Goal: Information Seeking & Learning: Learn about a topic

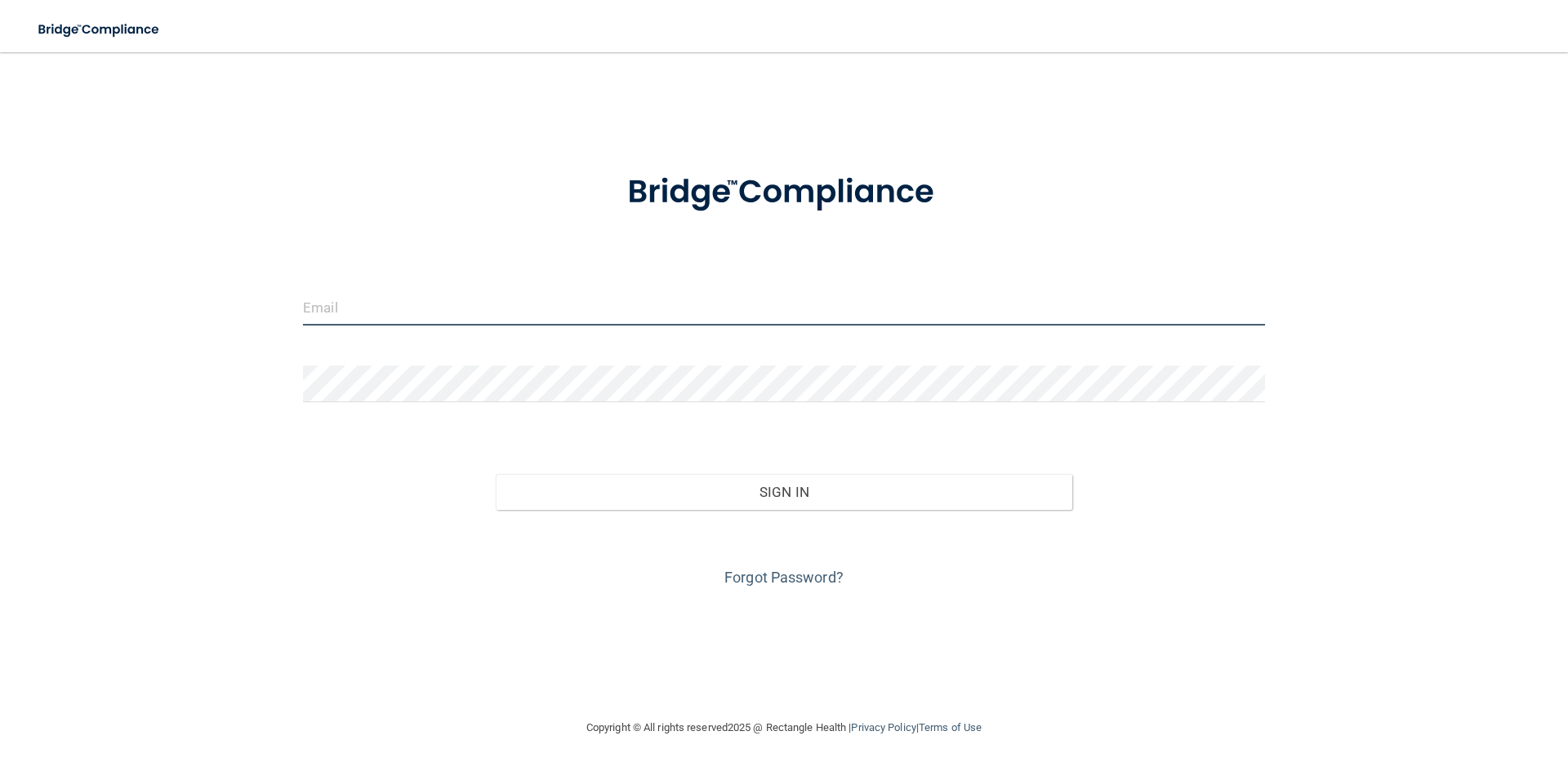
click at [524, 312] on input "email" at bounding box center [784, 307] width 962 height 36
type input "[EMAIL_ADDRESS][DOMAIN_NAME]"
click at [582, 357] on form "adrianacadena277@gmail.com Invalid email/password. You don't have permission to…" at bounding box center [784, 371] width 962 height 441
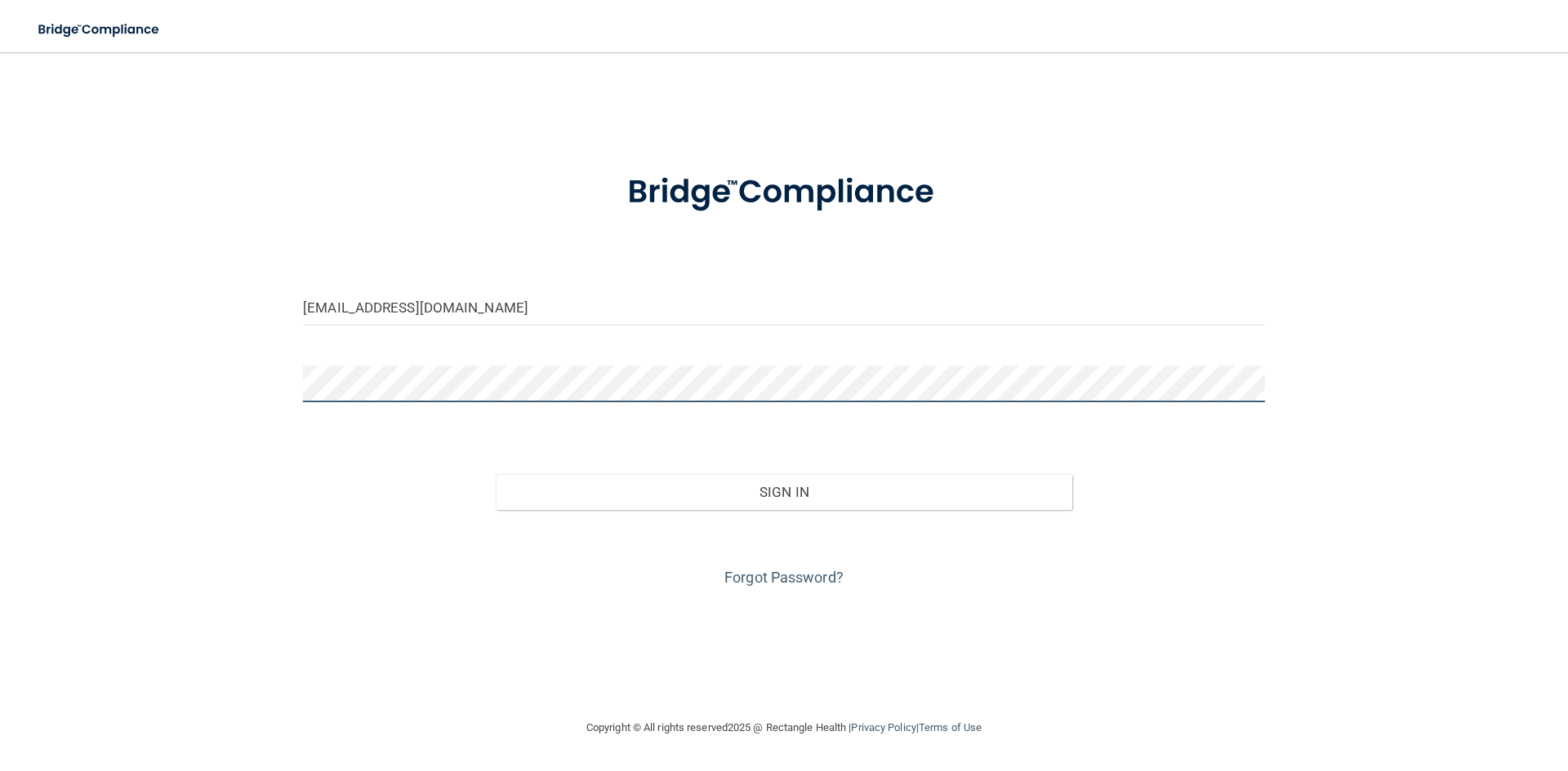
click at [496, 474] on button "Sign In" at bounding box center [784, 492] width 577 height 36
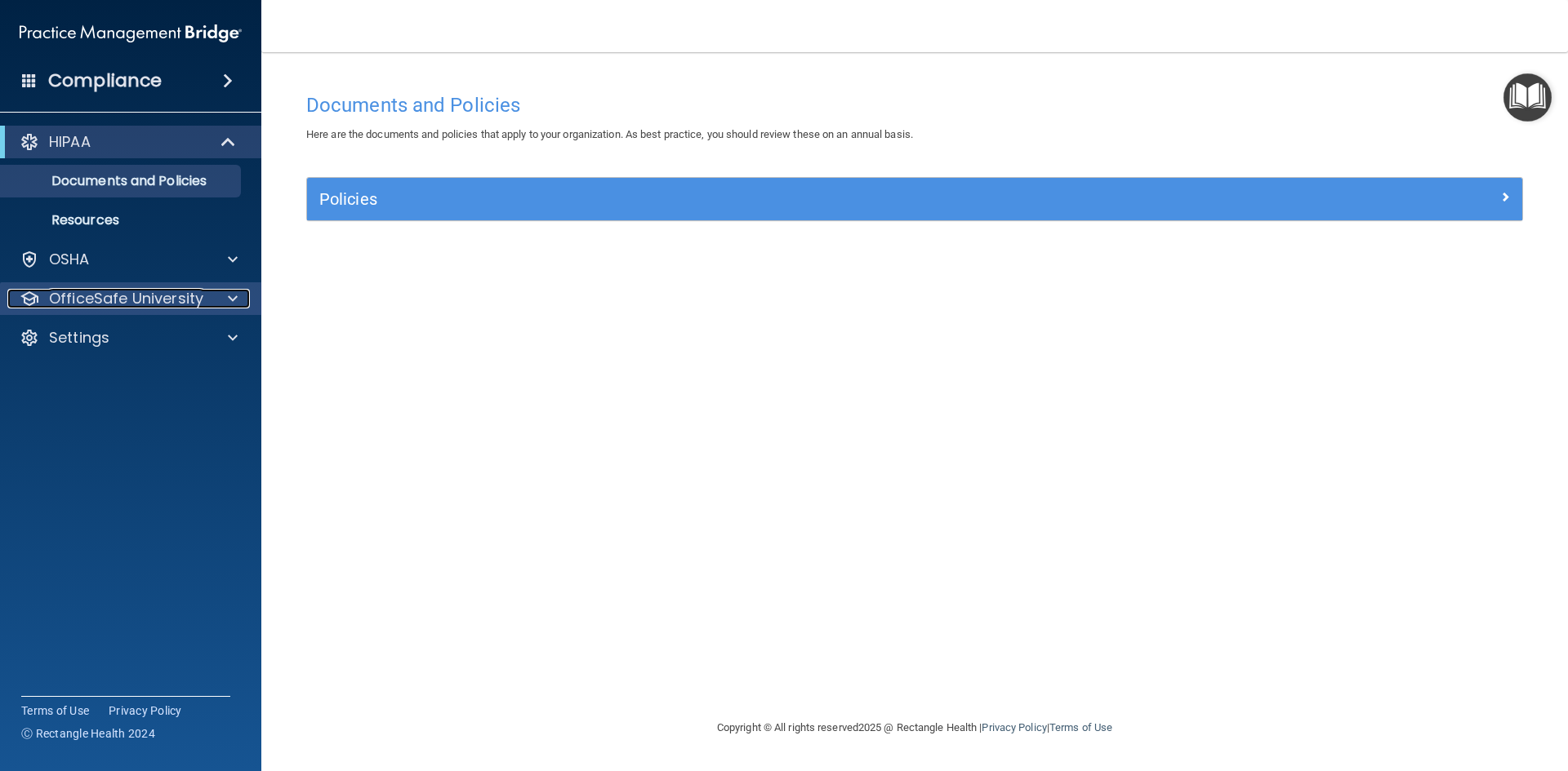
click at [222, 298] on div at bounding box center [230, 298] width 41 height 20
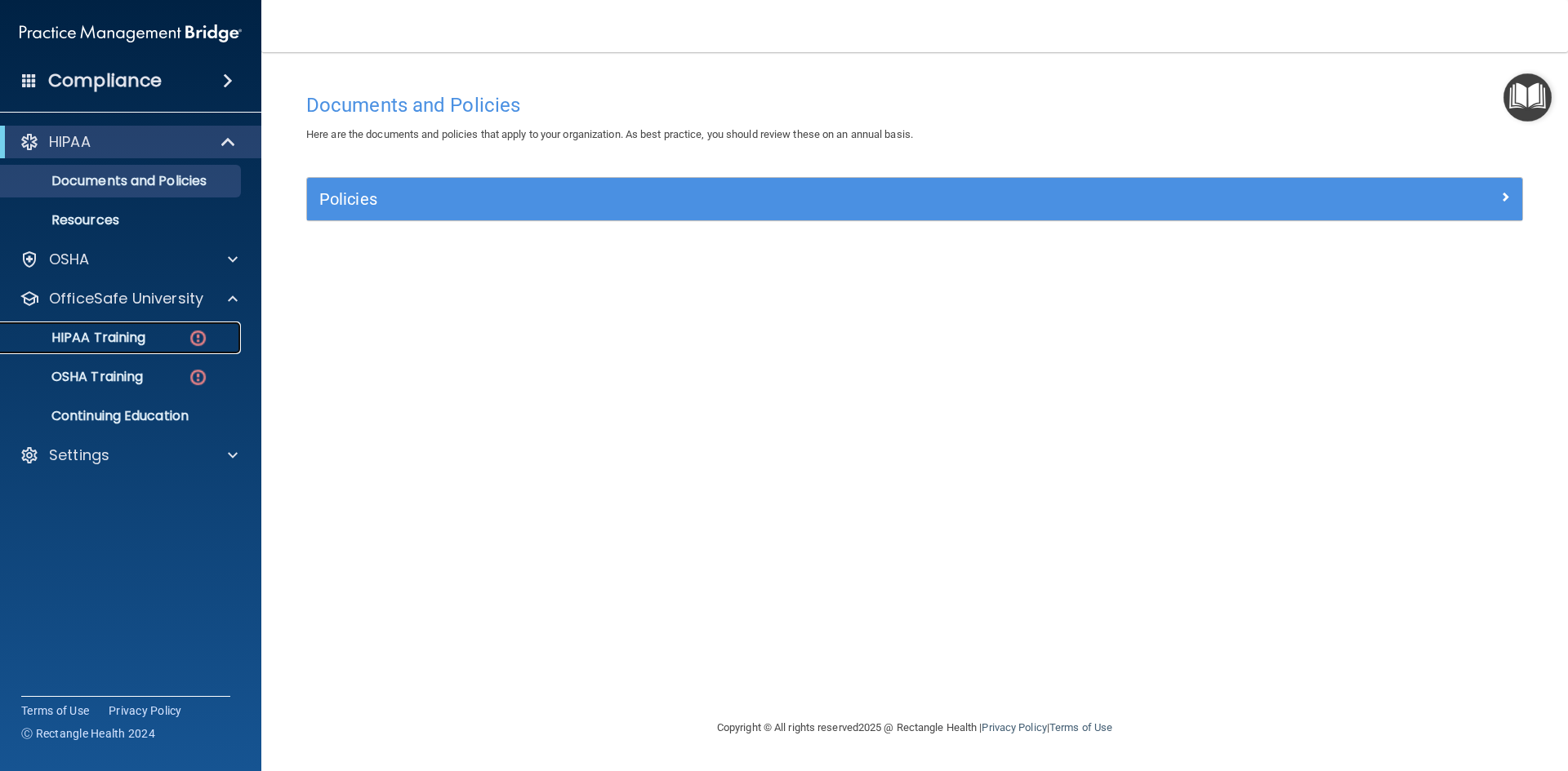
click at [160, 322] on link "HIPAA Training" at bounding box center [112, 337] width 257 height 33
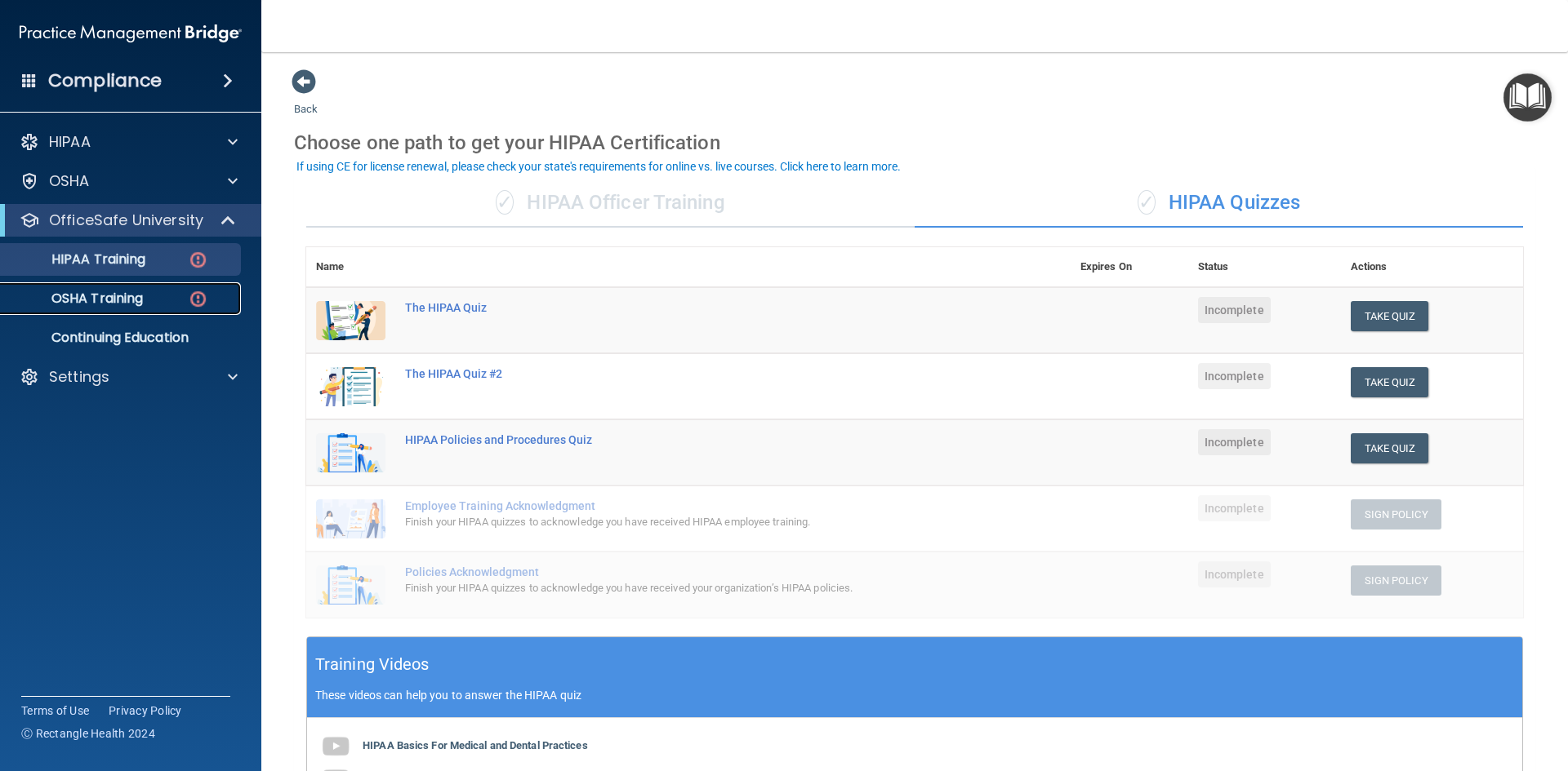
click at [168, 289] on link "OSHA Training" at bounding box center [112, 298] width 257 height 33
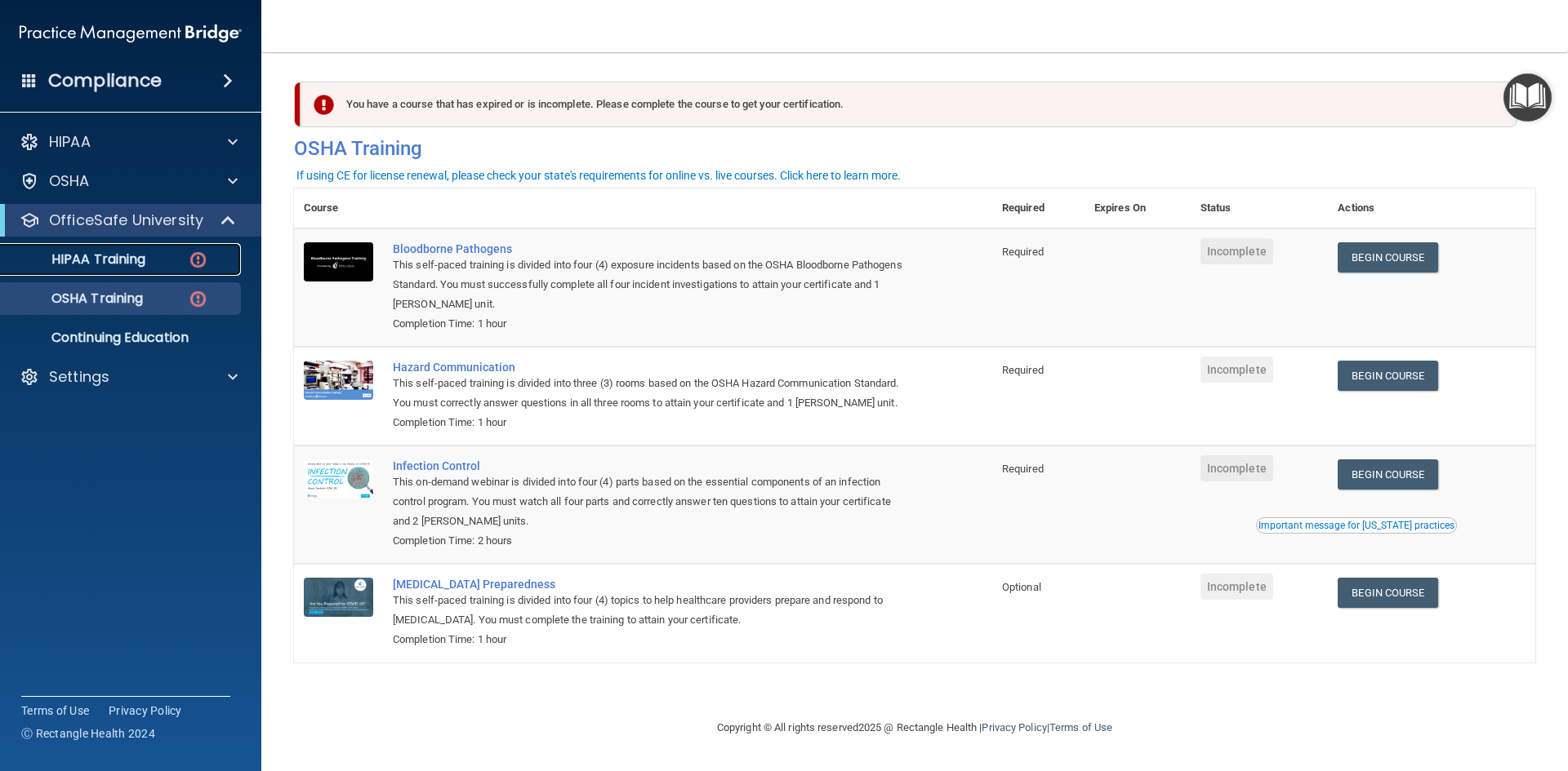
click at [139, 252] on p "HIPAA Training" at bounding box center [78, 259] width 135 height 16
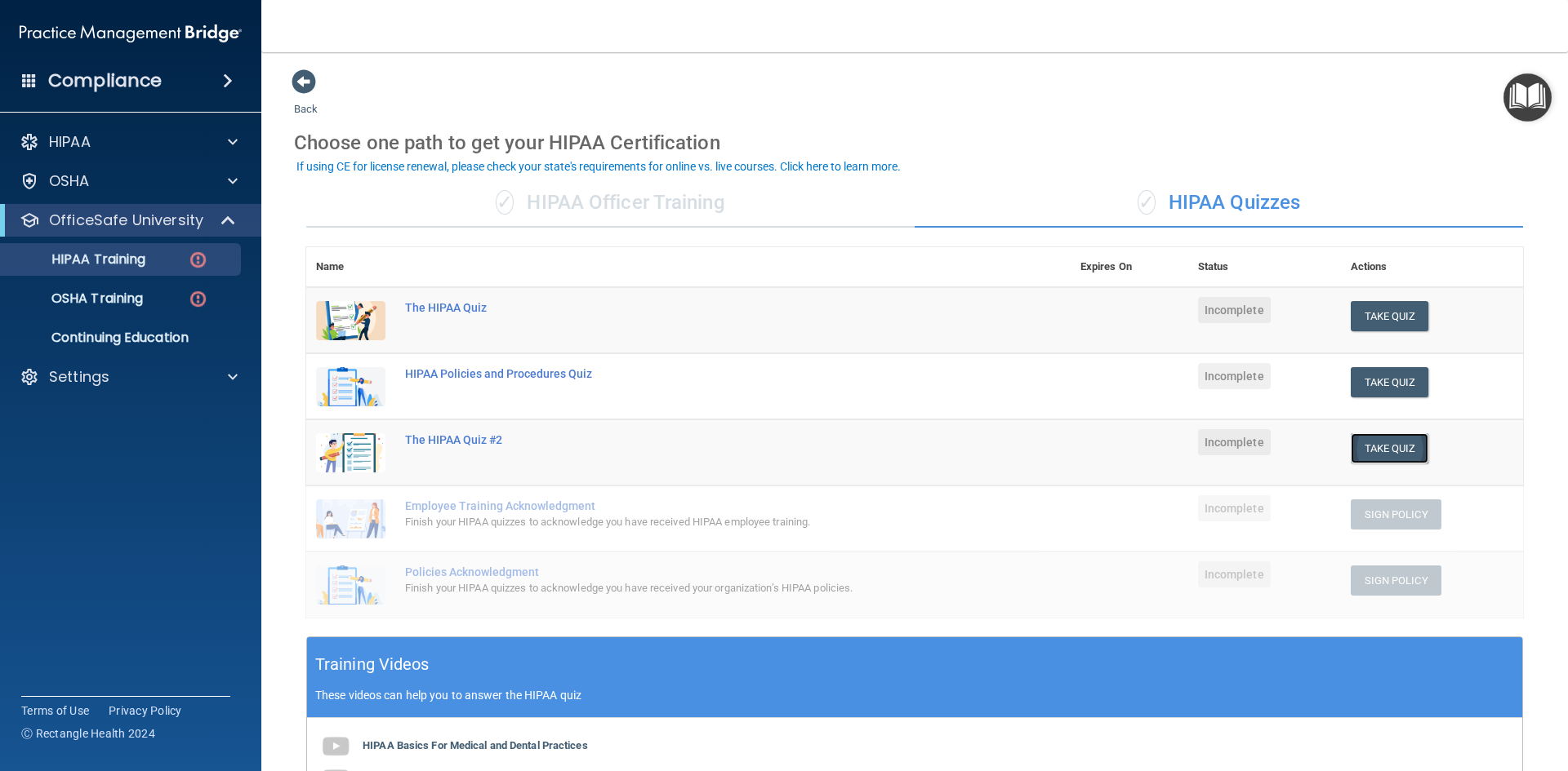
click at [1360, 454] on button "Take Quiz" at bounding box center [1389, 449] width 79 height 30
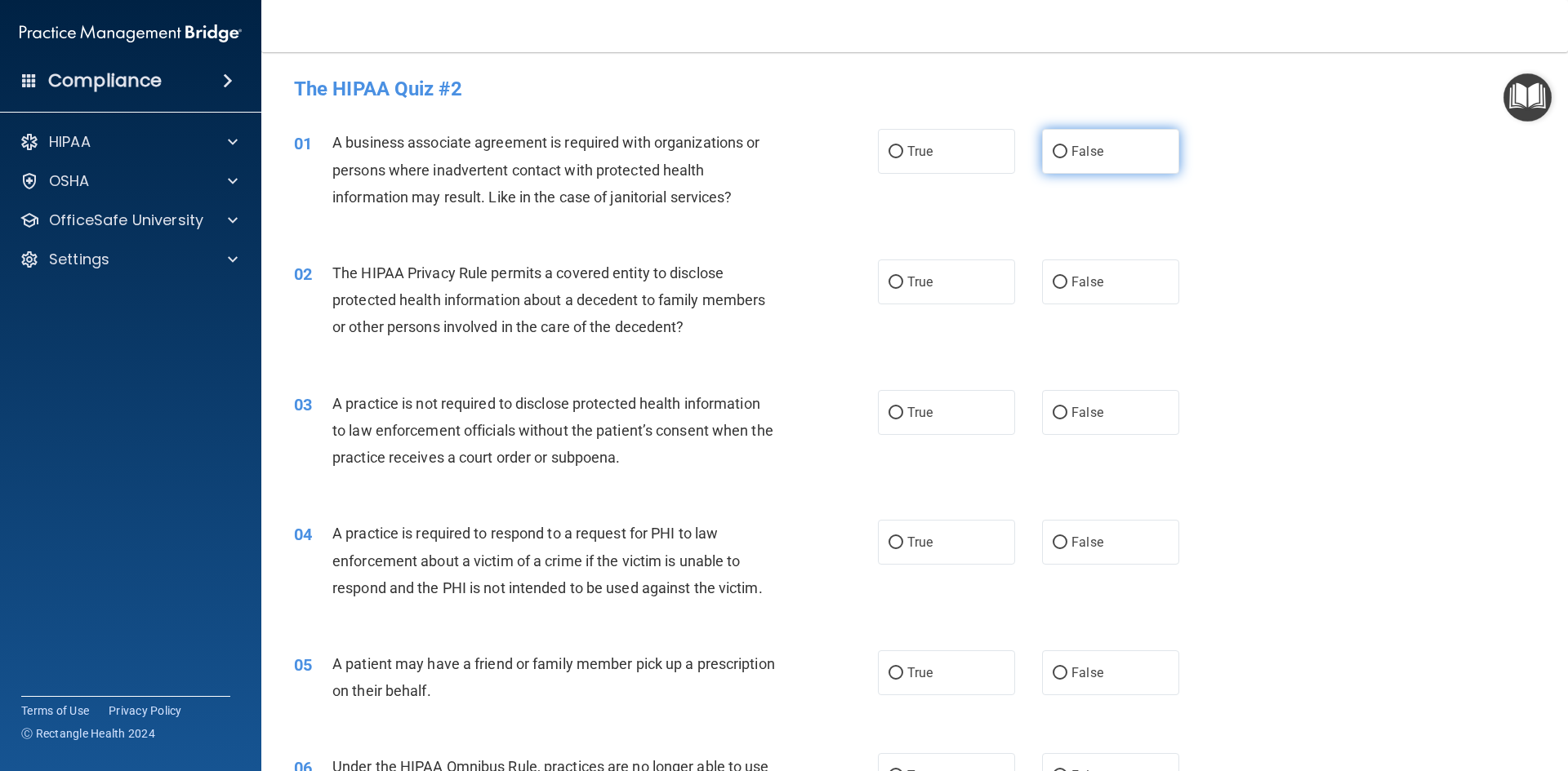
click at [1089, 156] on span "False" at bounding box center [1087, 151] width 32 height 16
click at [1067, 156] on input "False" at bounding box center [1060, 151] width 15 height 12
radio input "true"
click at [959, 288] on label "True" at bounding box center [946, 282] width 137 height 45
click at [903, 288] on input "True" at bounding box center [896, 282] width 15 height 12
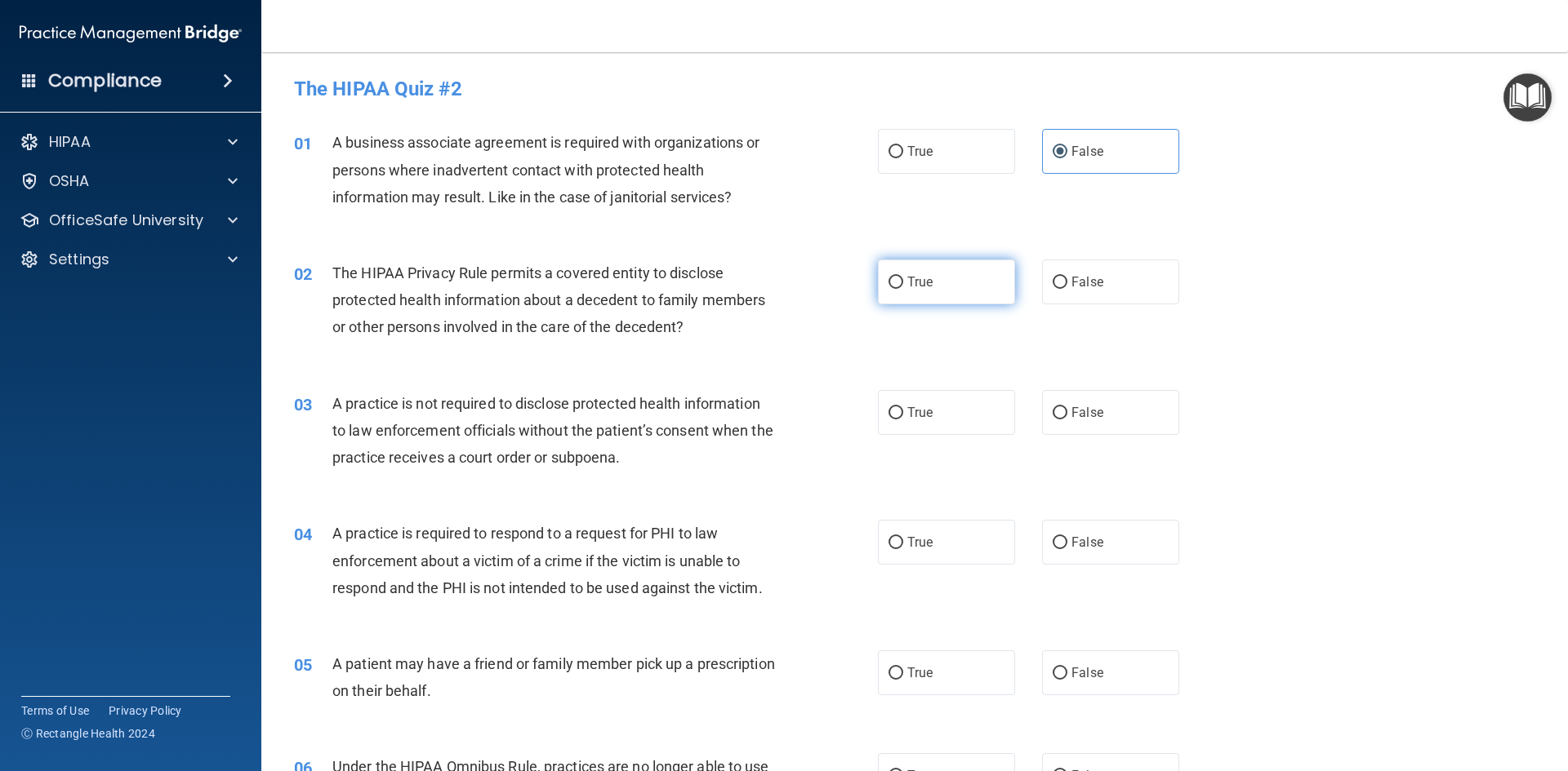
radio input "true"
click at [1086, 402] on label "False" at bounding box center [1110, 412] width 137 height 45
click at [1067, 407] on input "False" at bounding box center [1060, 413] width 15 height 12
radio input "true"
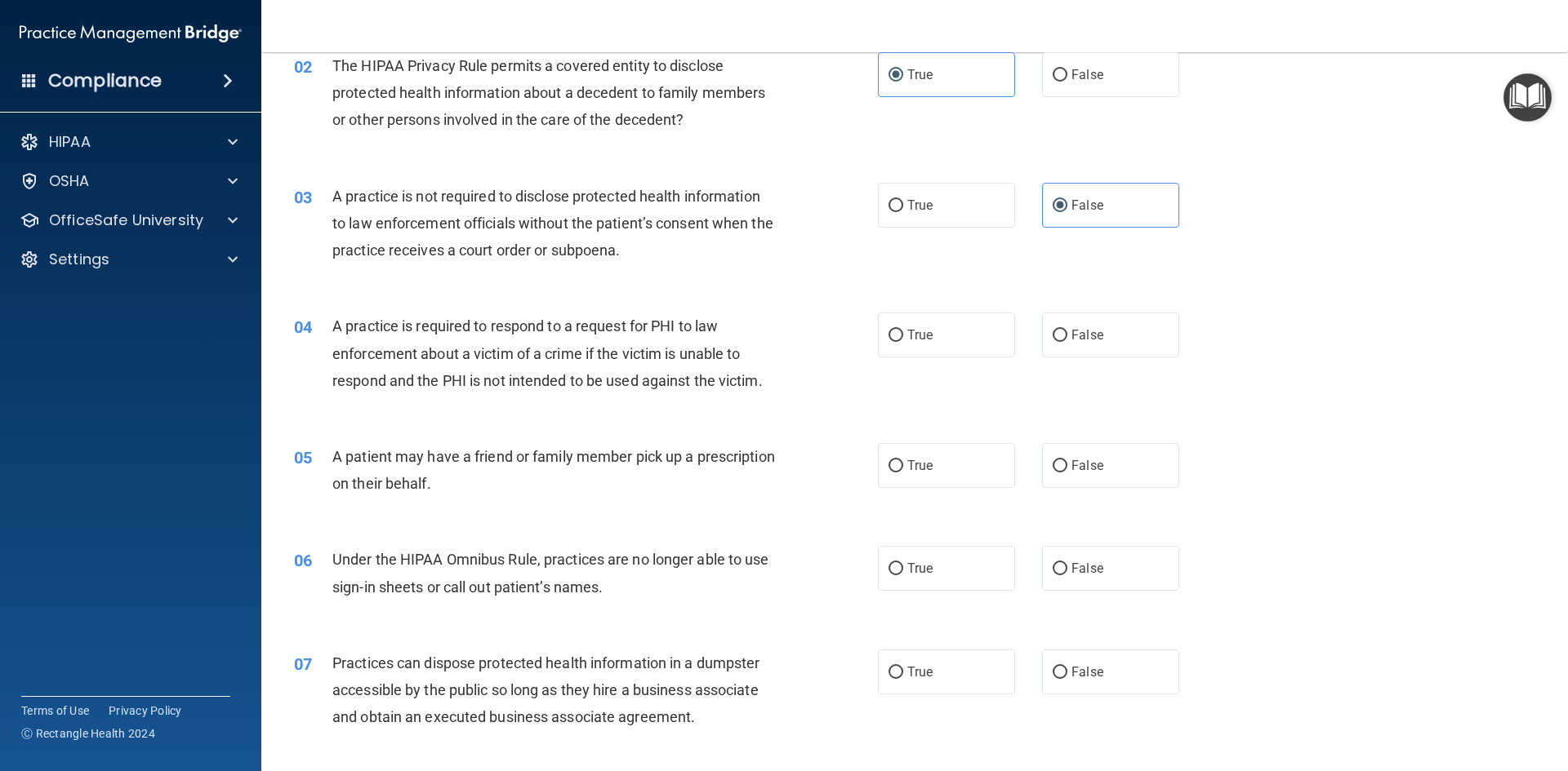
scroll to position [245, 0]
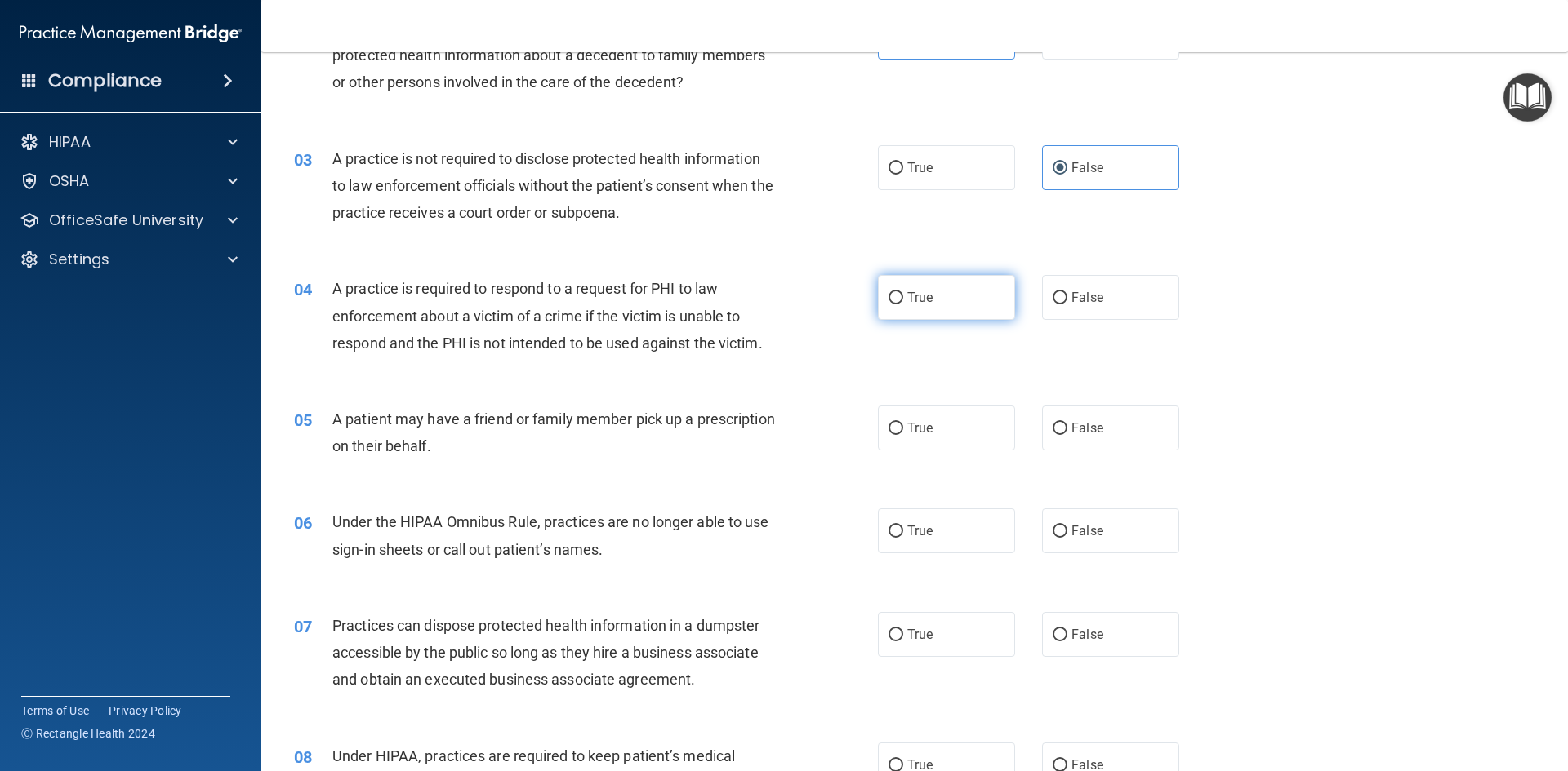
click at [925, 287] on label "True" at bounding box center [946, 297] width 137 height 45
click at [903, 293] on input "True" at bounding box center [896, 298] width 15 height 12
radio input "true"
click at [936, 411] on label "True" at bounding box center [946, 428] width 137 height 45
click at [903, 422] on input "True" at bounding box center [896, 428] width 15 height 12
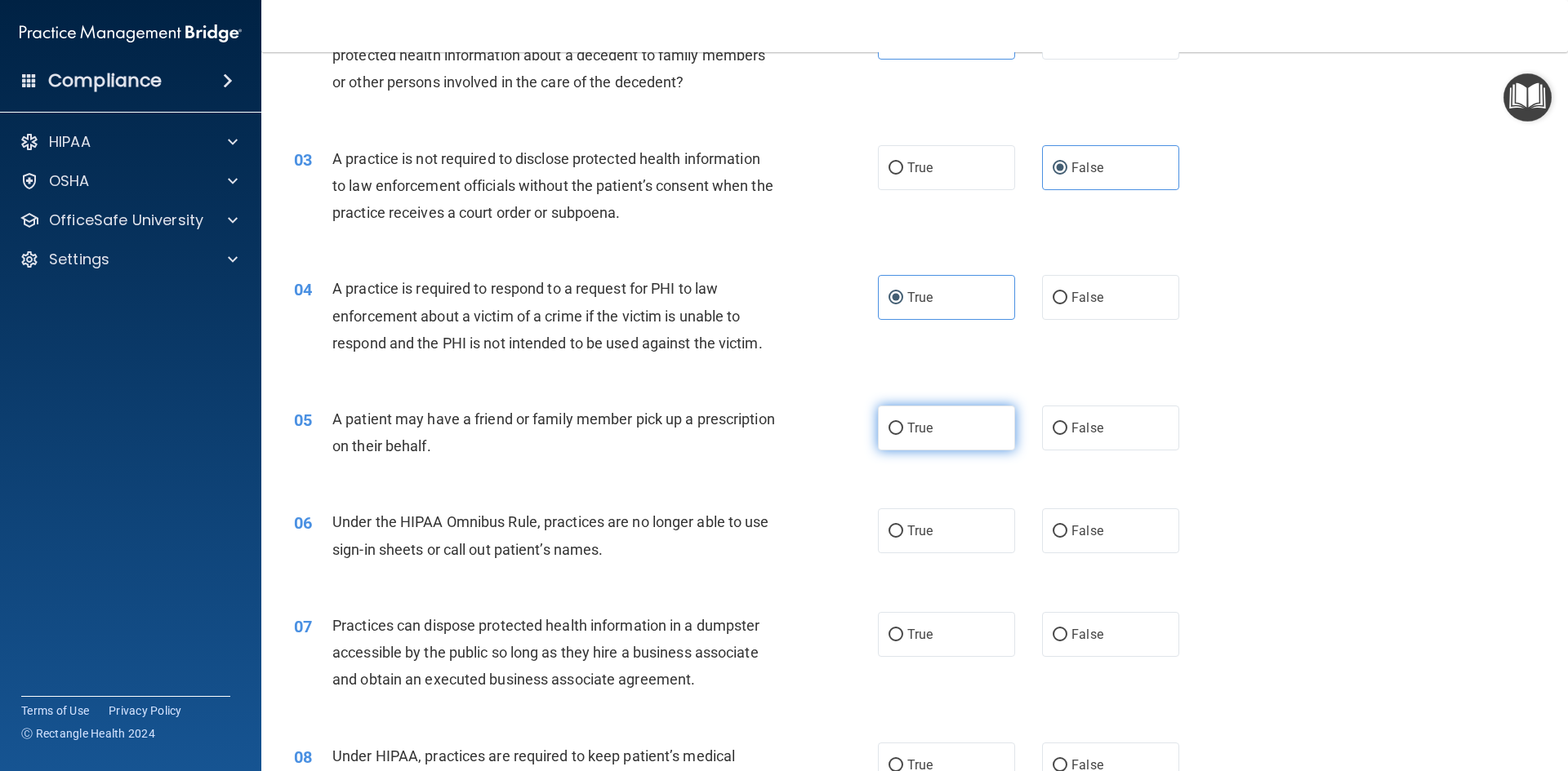
radio input "true"
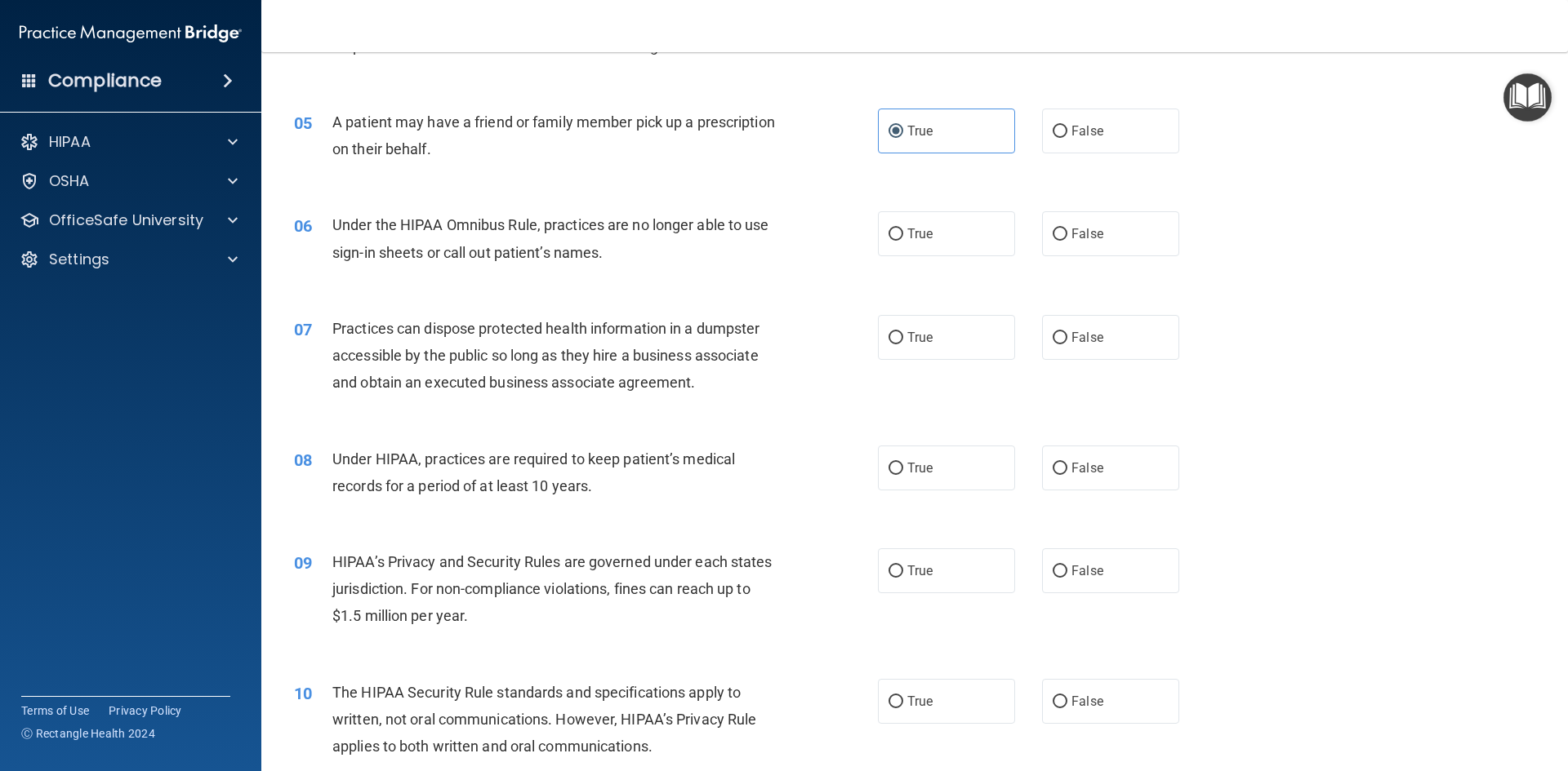
scroll to position [571, 0]
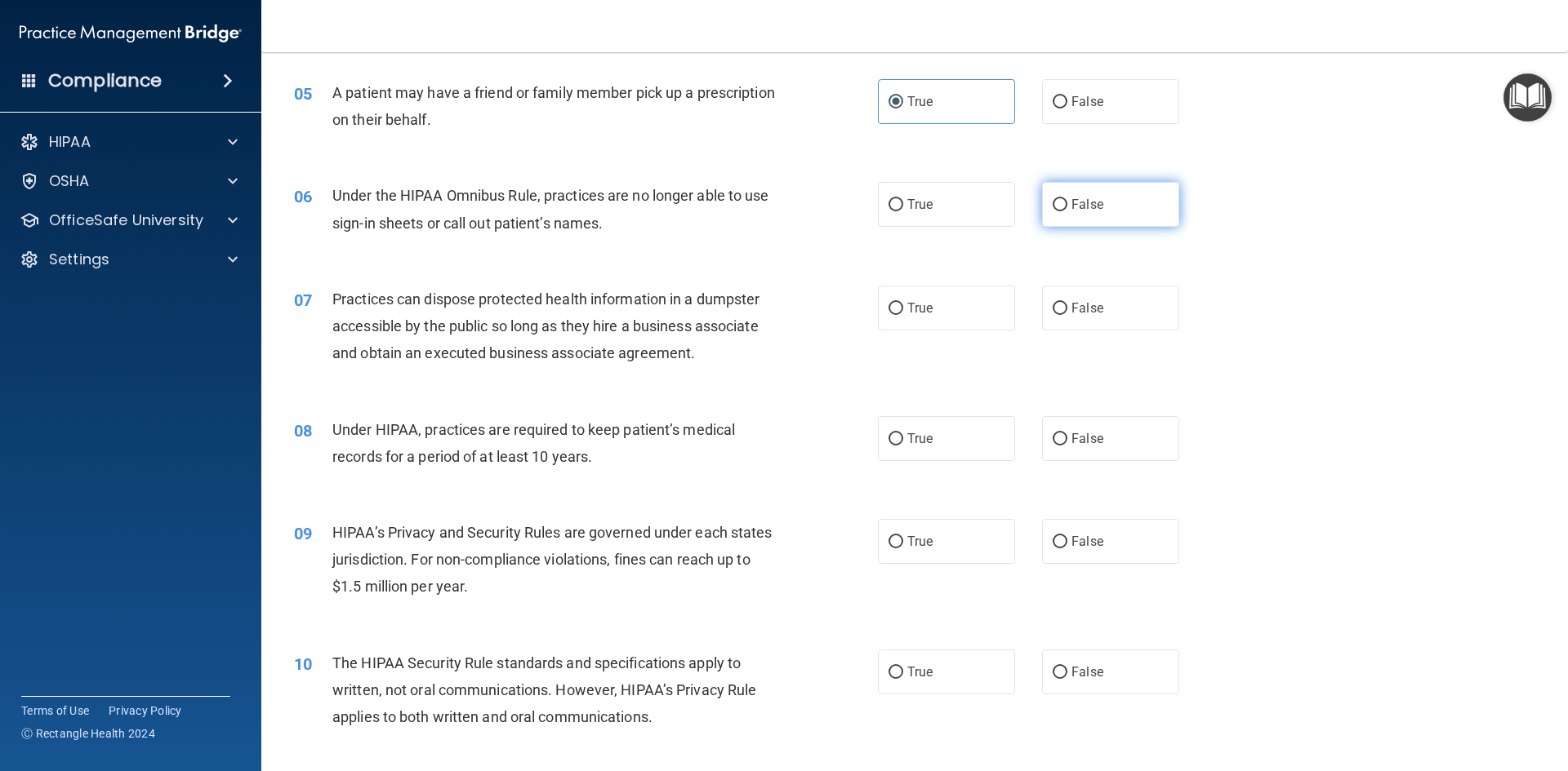
click at [1073, 222] on label "False" at bounding box center [1110, 205] width 137 height 45
click at [1067, 211] on input "False" at bounding box center [1060, 205] width 15 height 12
radio input "true"
click at [1063, 321] on label "False" at bounding box center [1110, 308] width 137 height 45
click at [1063, 315] on input "False" at bounding box center [1060, 308] width 15 height 12
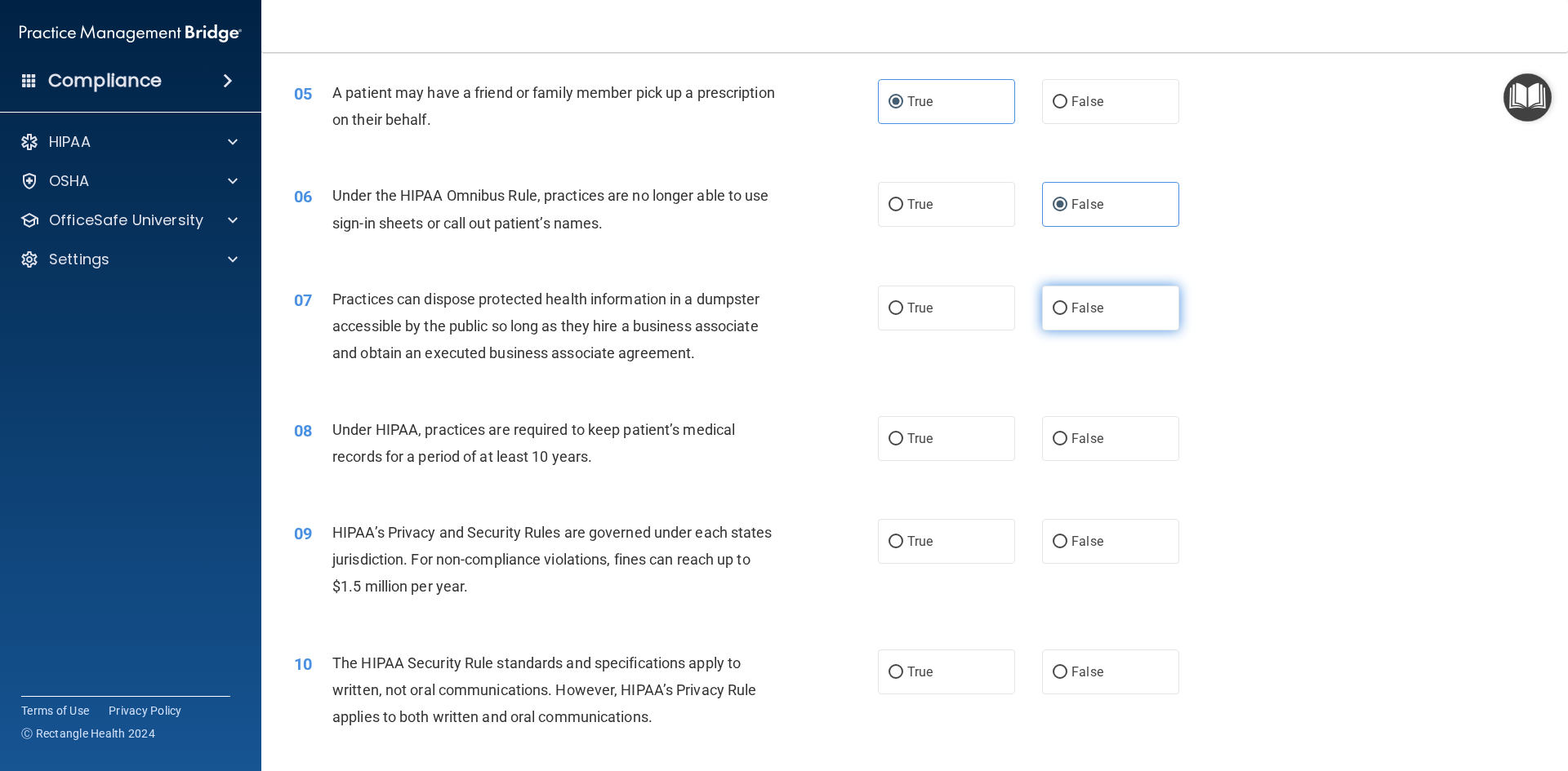
radio input "true"
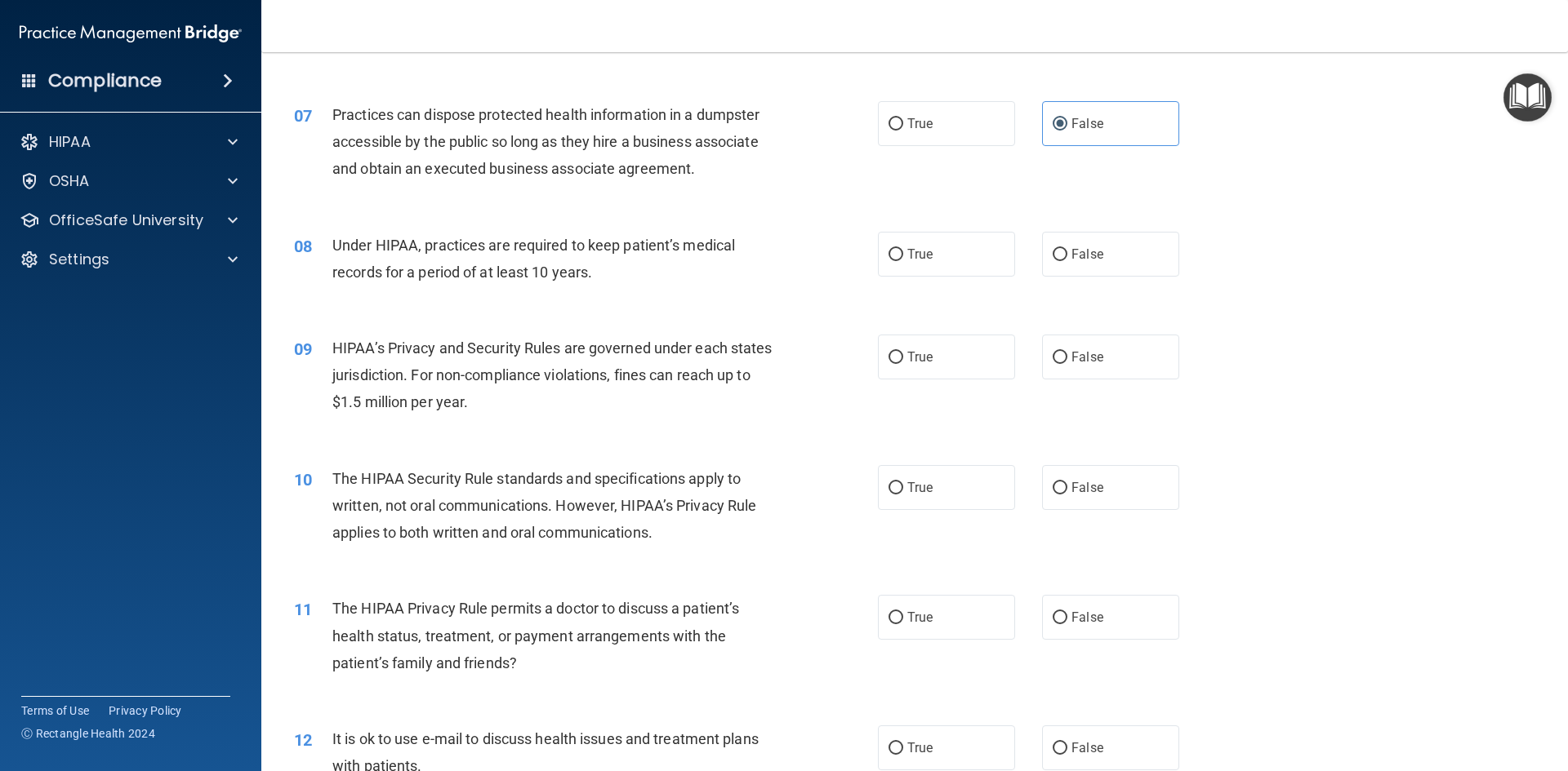
scroll to position [816, 0]
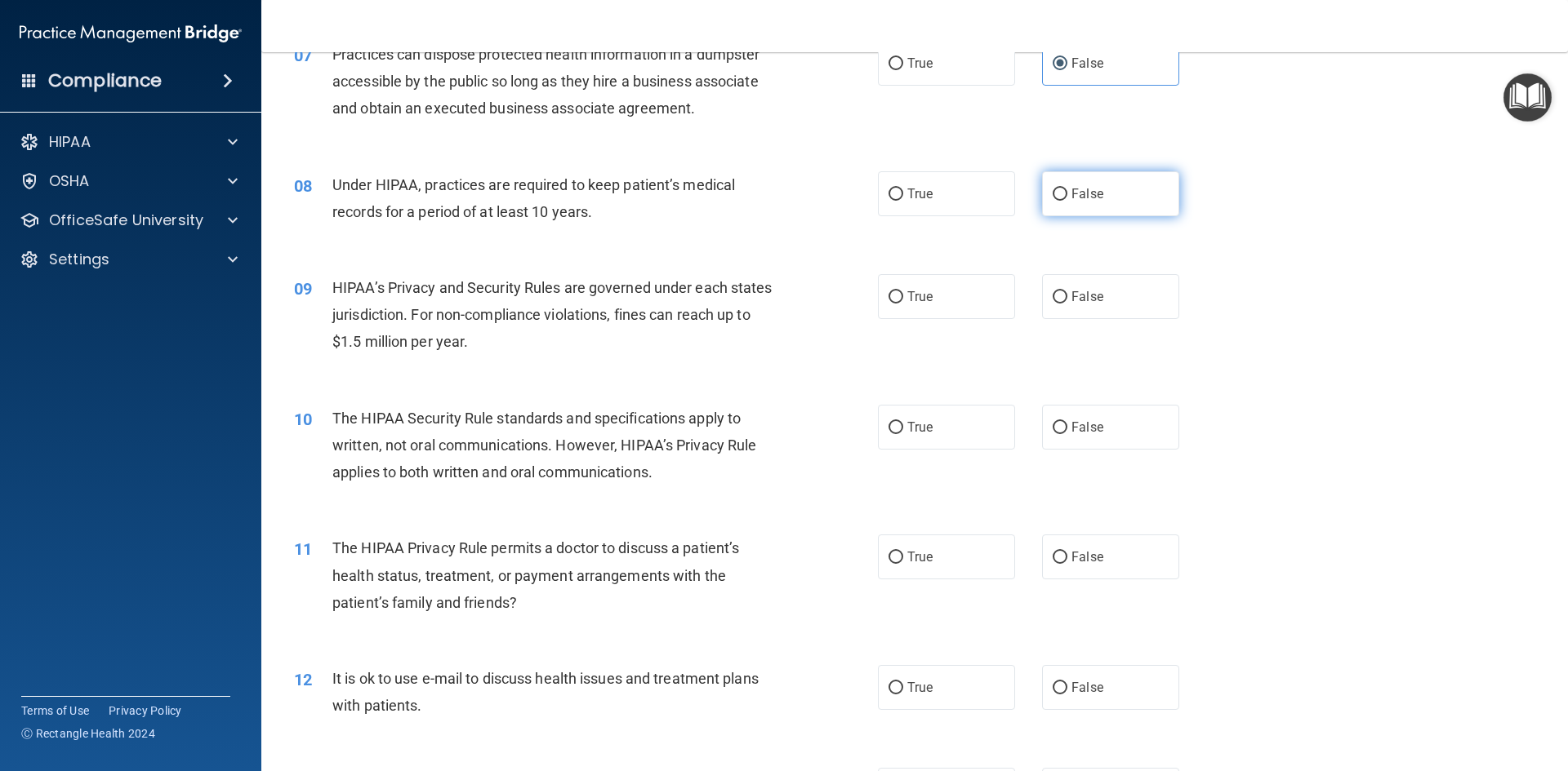
click at [1062, 209] on label "False" at bounding box center [1110, 193] width 137 height 45
click at [1062, 201] on input "False" at bounding box center [1060, 194] width 15 height 12
radio input "true"
click at [1078, 279] on label "False" at bounding box center [1110, 296] width 137 height 45
click at [1067, 292] on input "False" at bounding box center [1060, 297] width 15 height 12
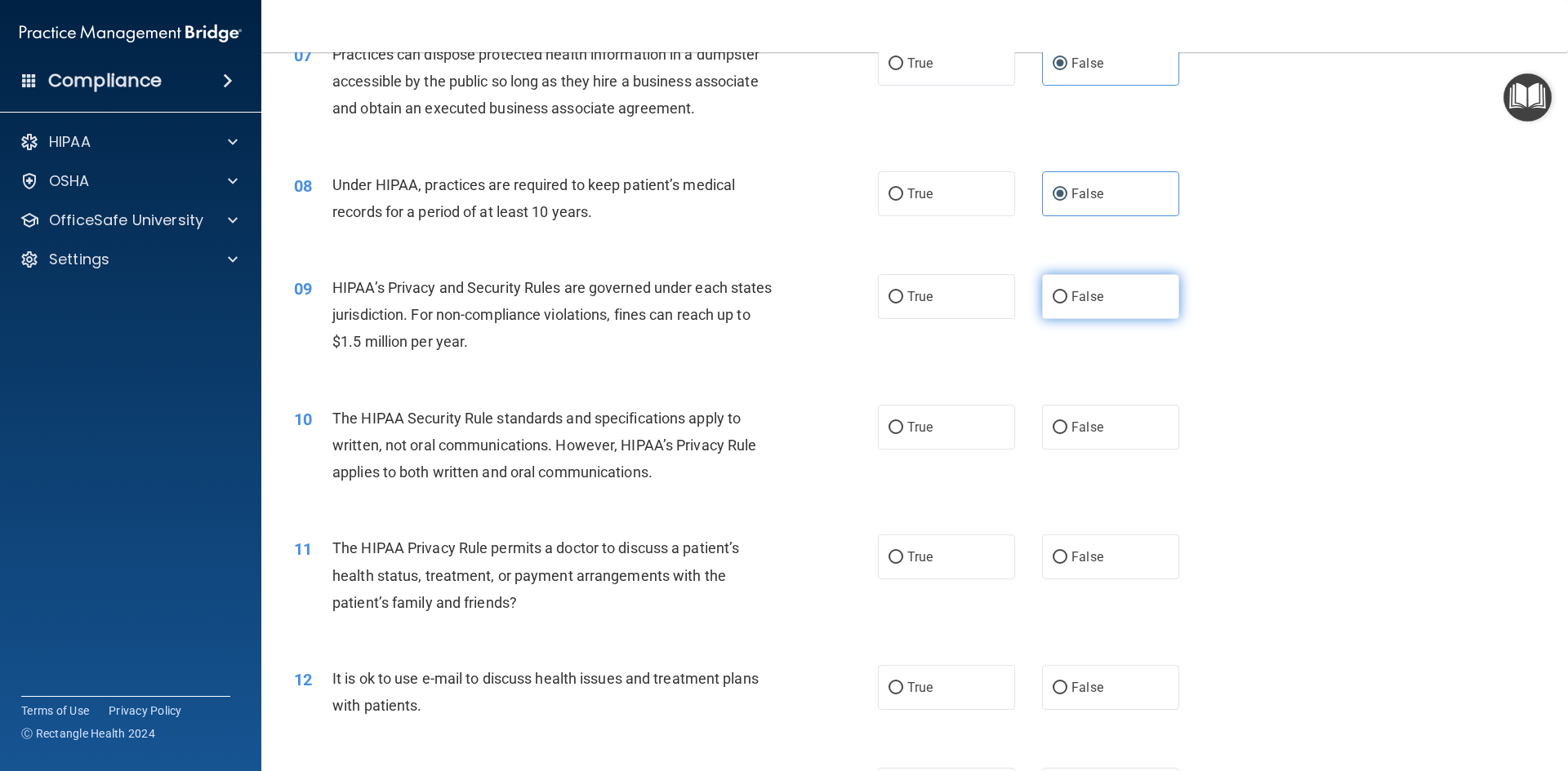
radio input "true"
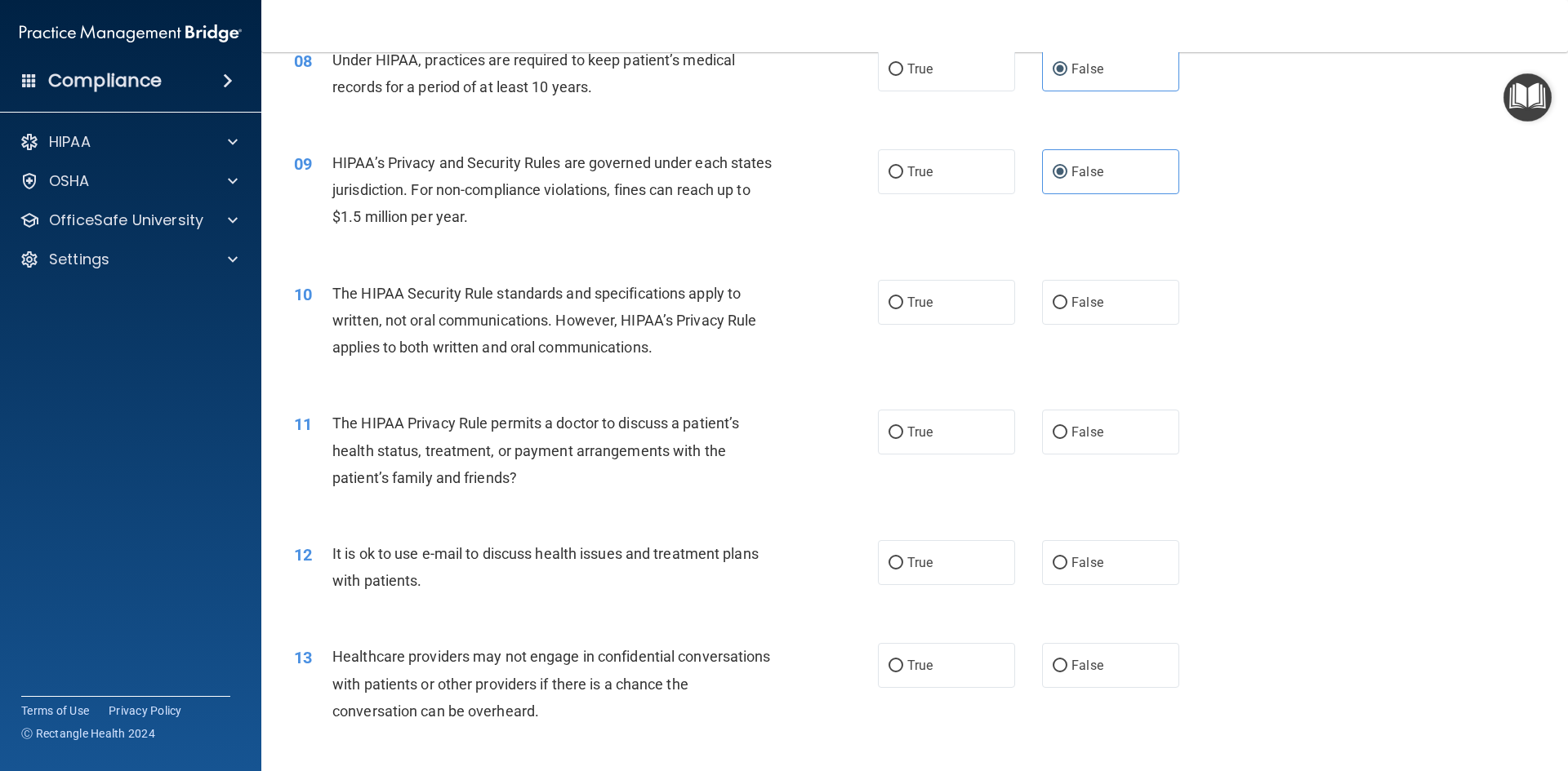
scroll to position [979, 0]
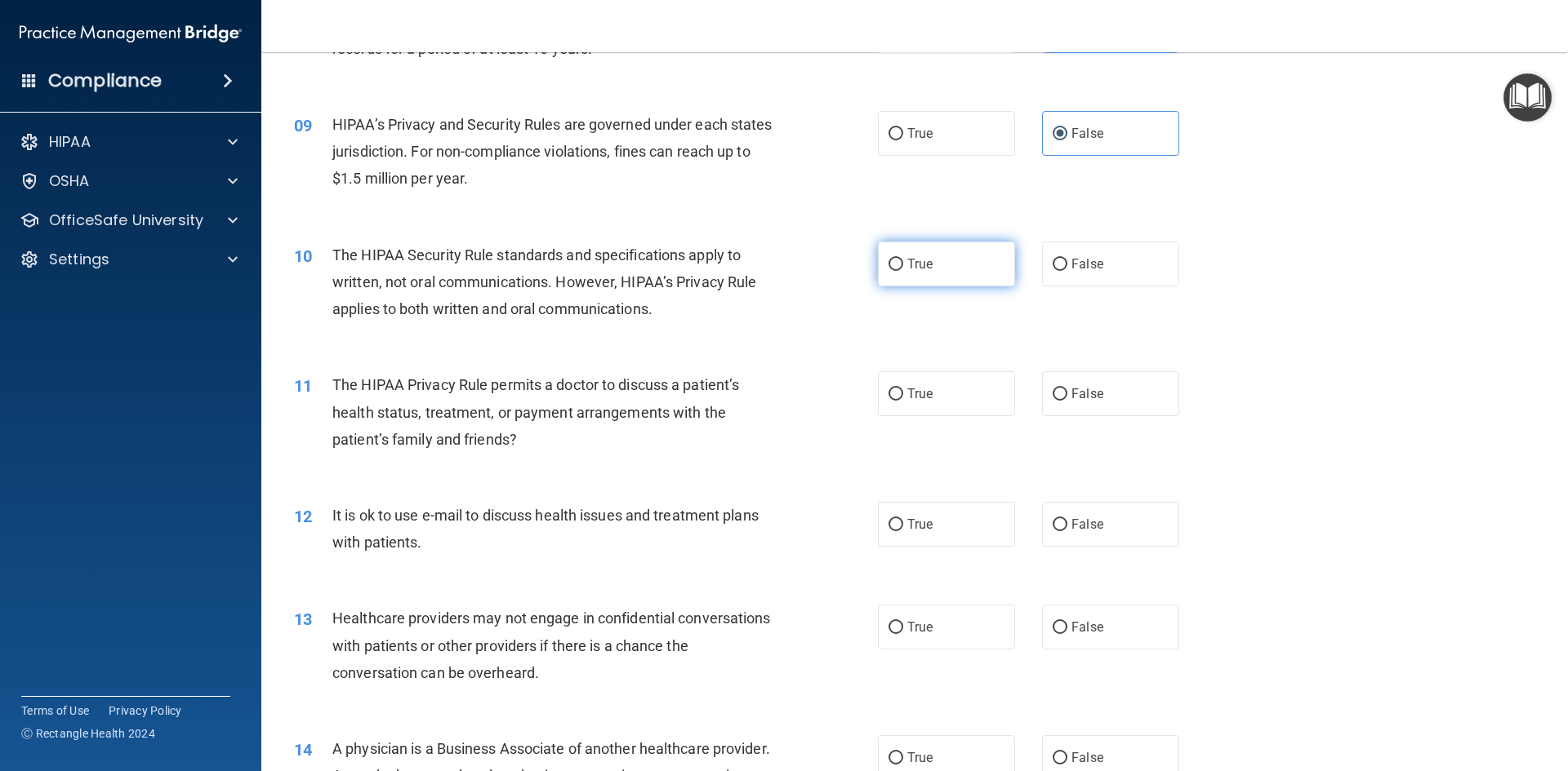
click at [934, 272] on label "True" at bounding box center [946, 264] width 137 height 45
click at [903, 271] on input "True" at bounding box center [896, 264] width 15 height 12
radio input "true"
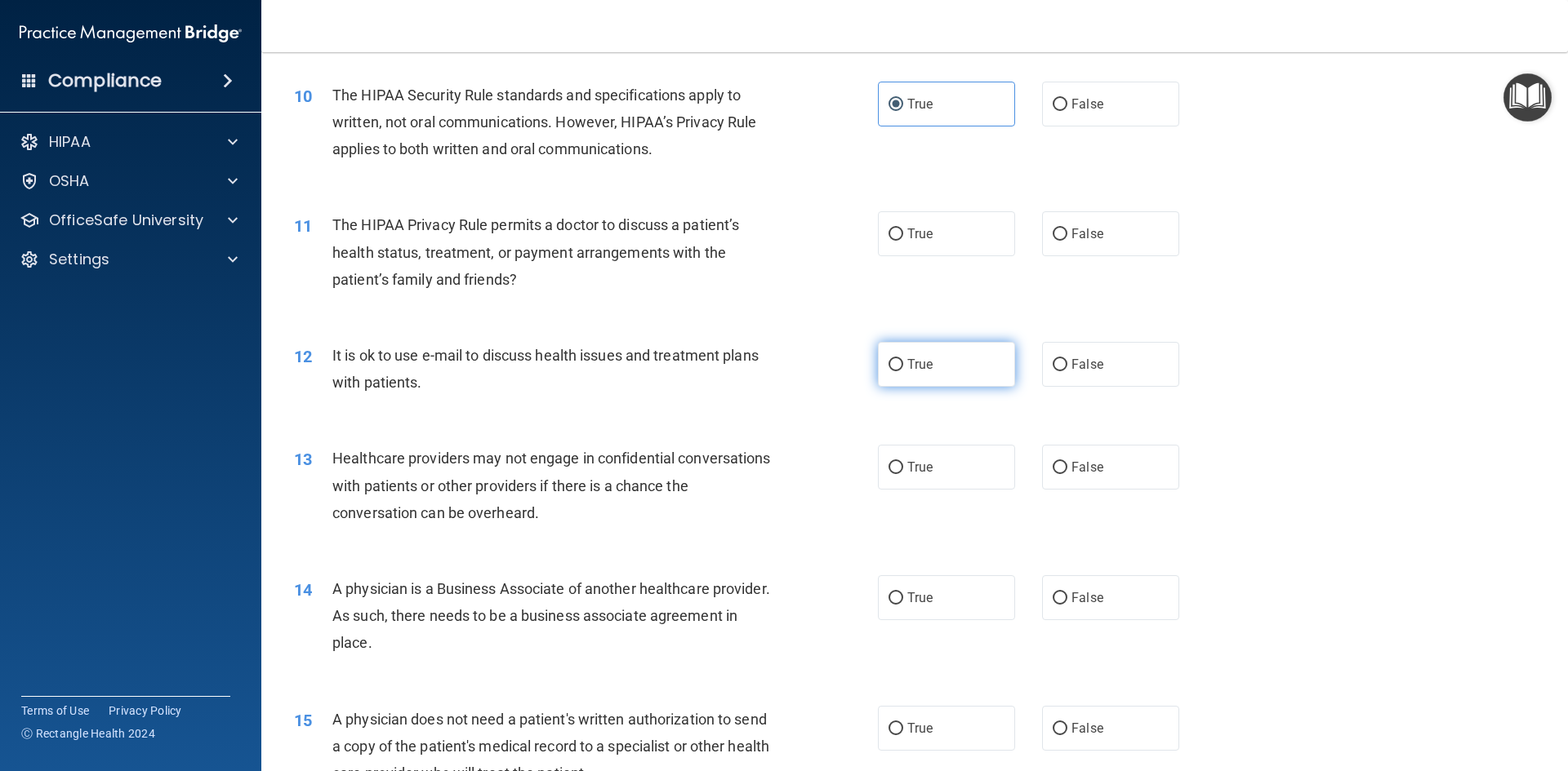
scroll to position [1224, 0]
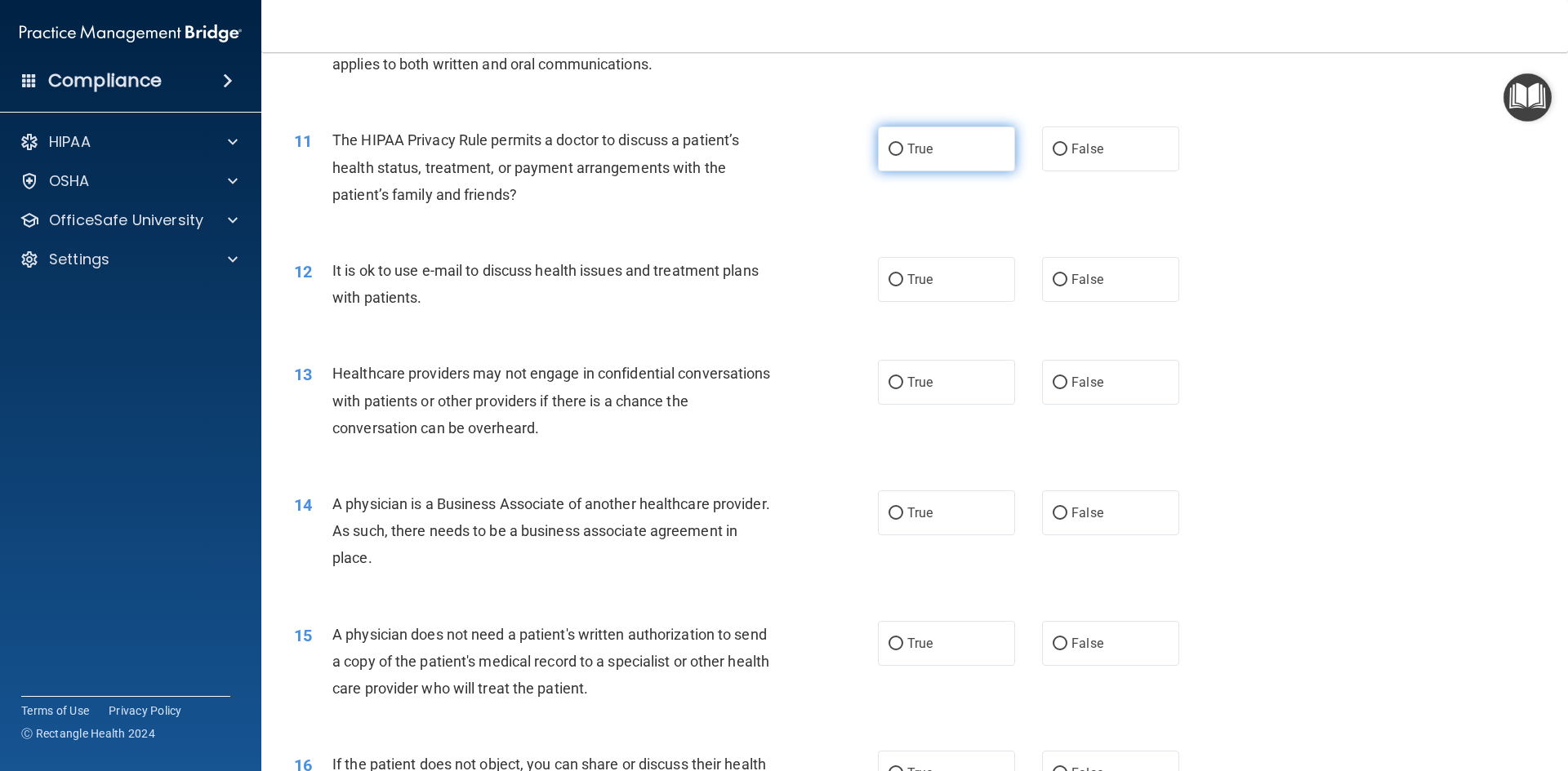
click at [958, 145] on label "True" at bounding box center [946, 149] width 137 height 45
click at [903, 145] on input "True" at bounding box center [896, 150] width 15 height 12
radio input "true"
click at [974, 273] on label "True" at bounding box center [946, 279] width 137 height 45
click at [903, 274] on input "True" at bounding box center [896, 279] width 15 height 12
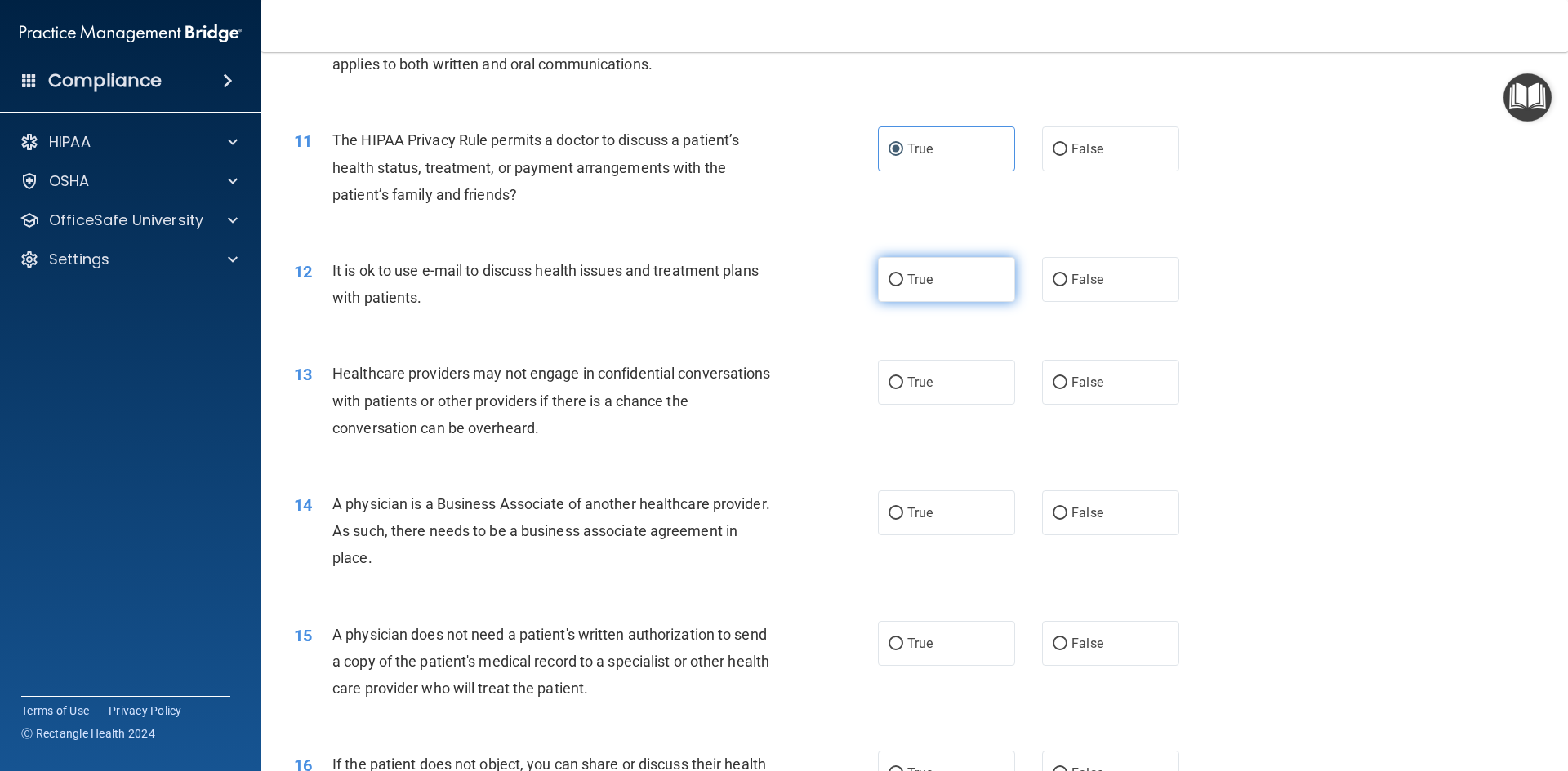
radio input "true"
click at [1079, 375] on span "False" at bounding box center [1087, 382] width 32 height 16
click at [1067, 377] on input "False" at bounding box center [1060, 382] width 15 height 12
radio input "true"
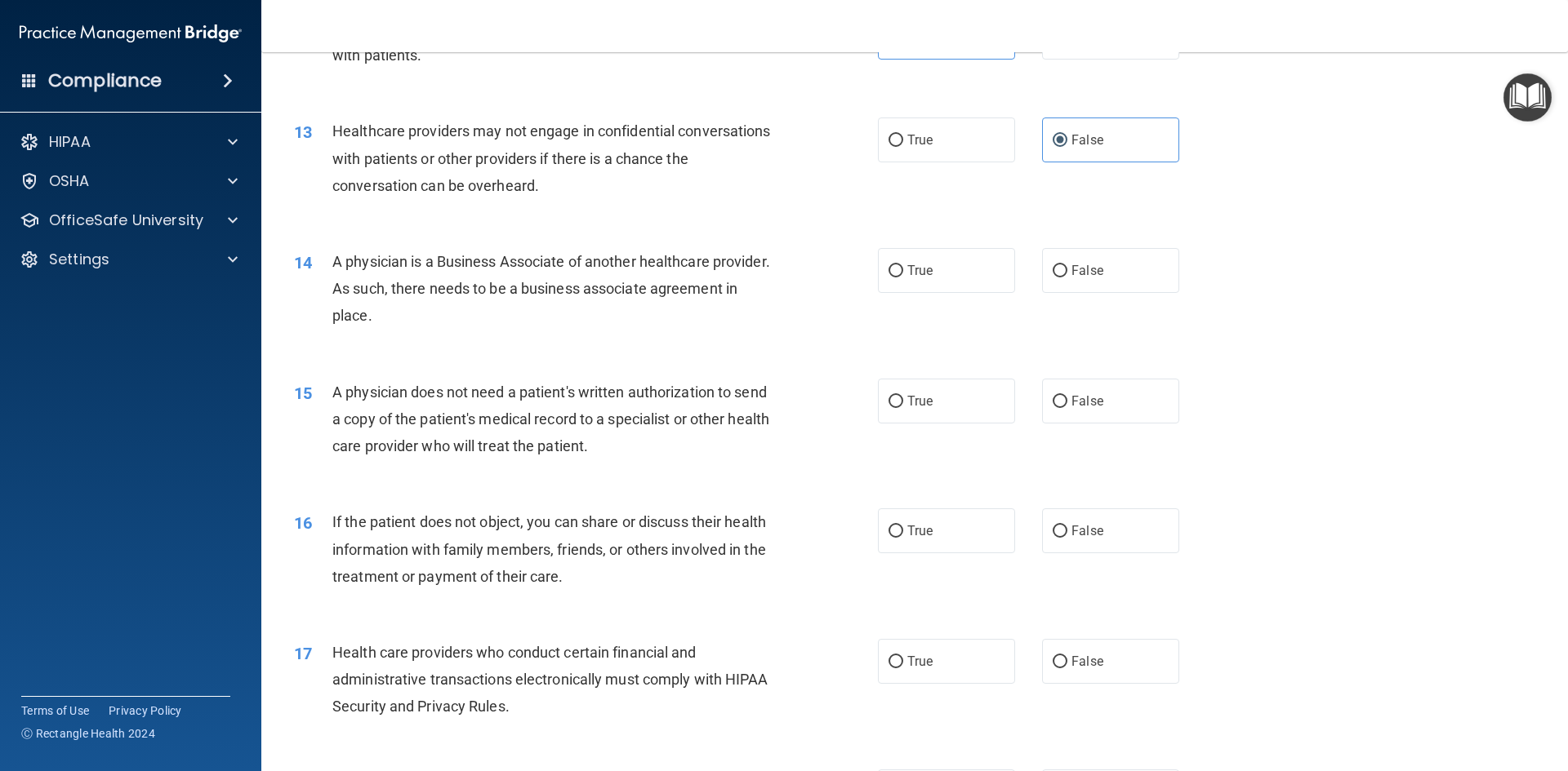
scroll to position [1469, 0]
click at [1085, 278] on label "False" at bounding box center [1110, 268] width 137 height 45
click at [1067, 275] on input "False" at bounding box center [1060, 268] width 15 height 12
radio input "true"
click at [969, 378] on label "True" at bounding box center [946, 399] width 137 height 45
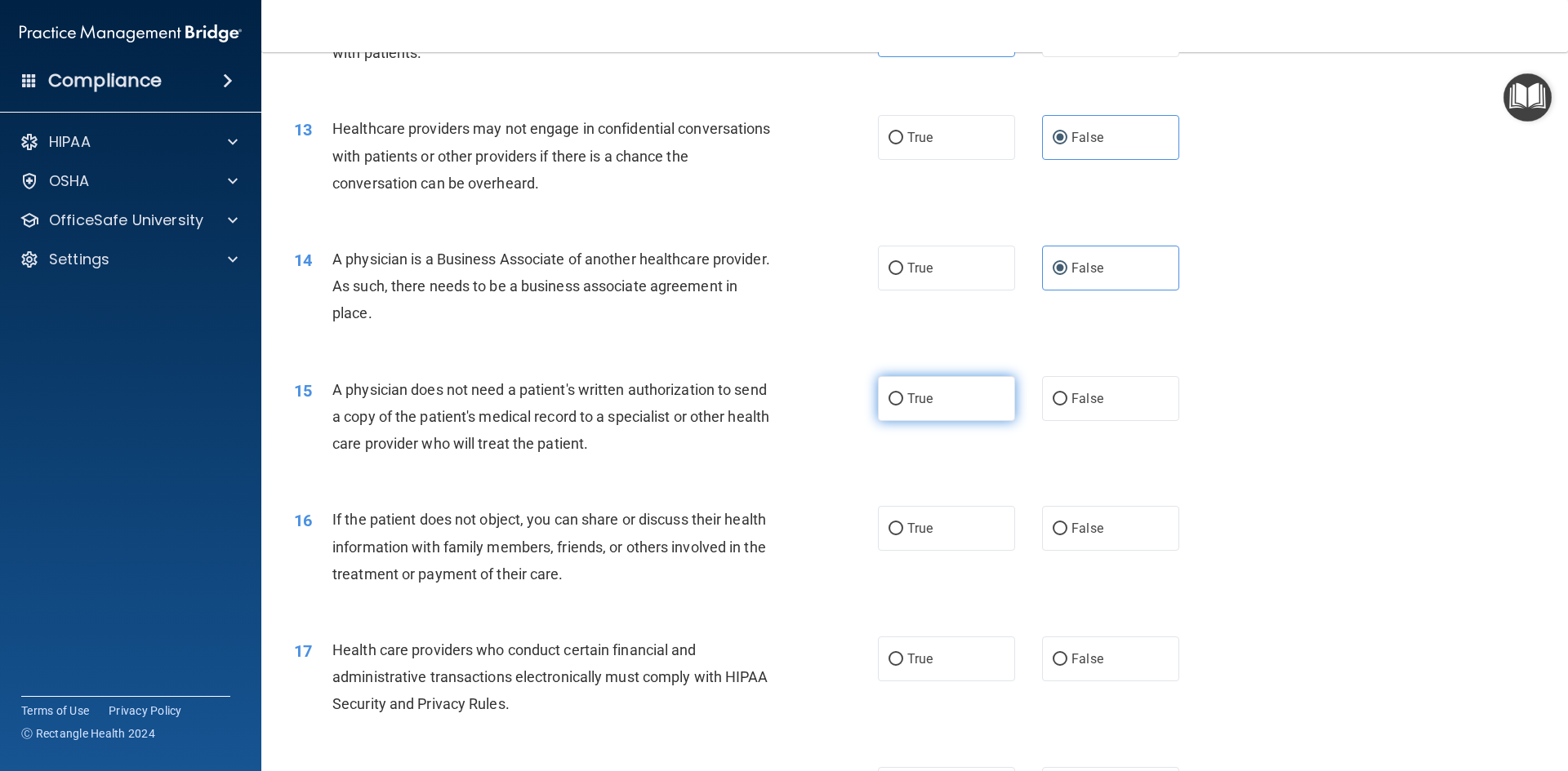
click at [903, 393] on input "True" at bounding box center [896, 399] width 15 height 12
radio input "true"
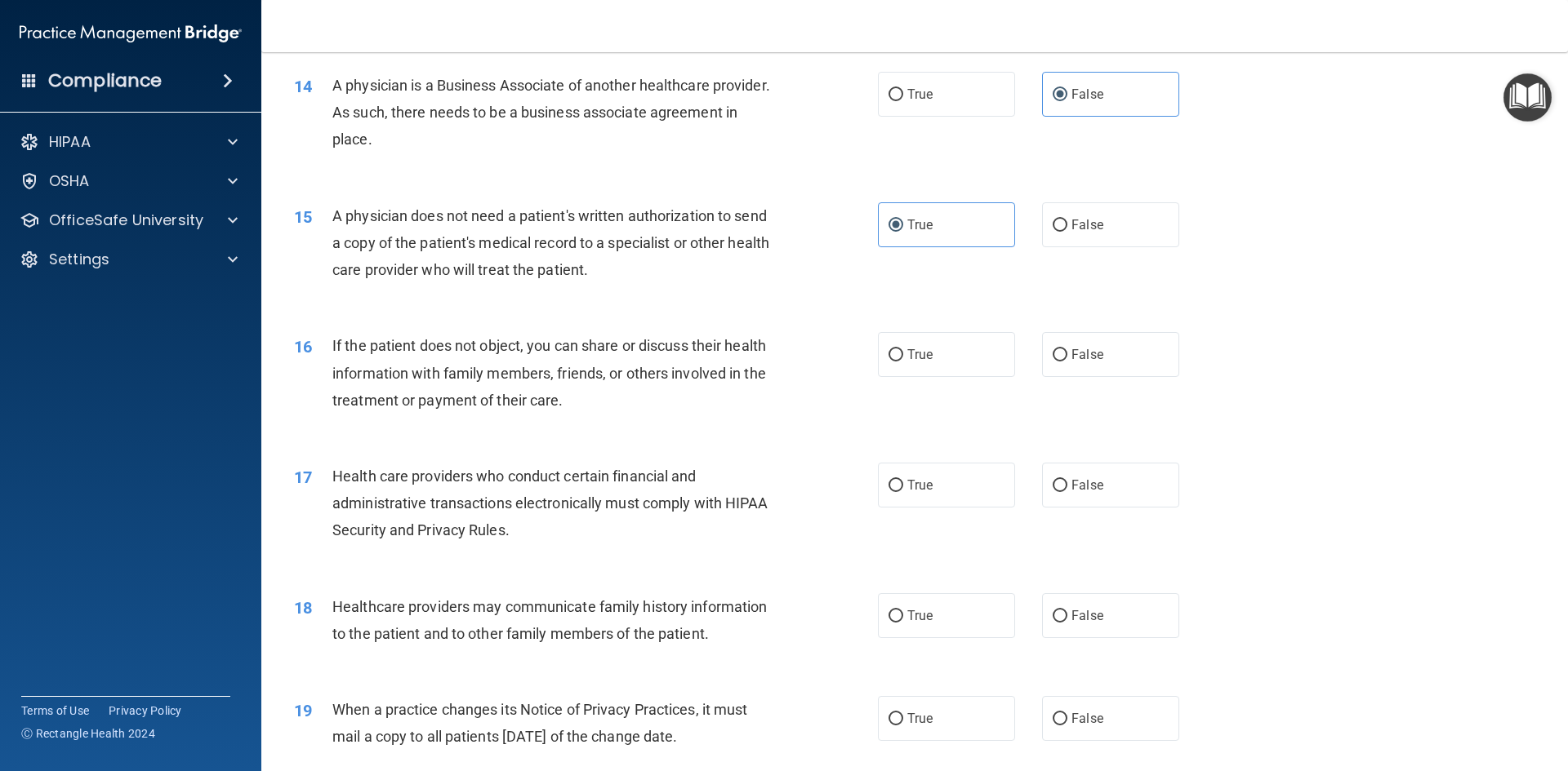
scroll to position [1714, 0]
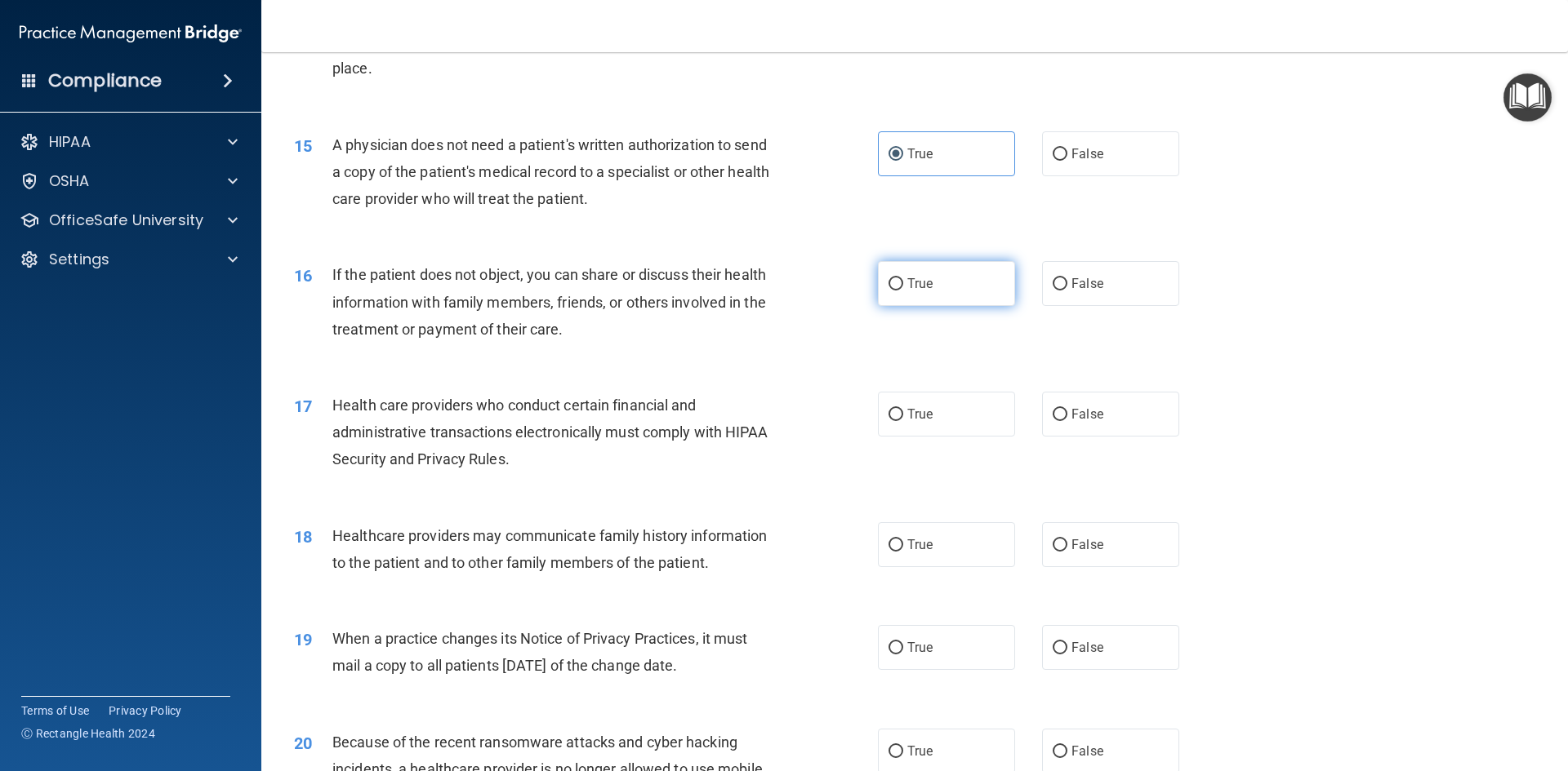
click at [923, 293] on label "True" at bounding box center [946, 283] width 137 height 45
click at [903, 291] on input "True" at bounding box center [896, 284] width 15 height 12
radio input "true"
click at [951, 407] on label "True" at bounding box center [946, 414] width 137 height 45
click at [903, 408] on input "True" at bounding box center [896, 414] width 15 height 12
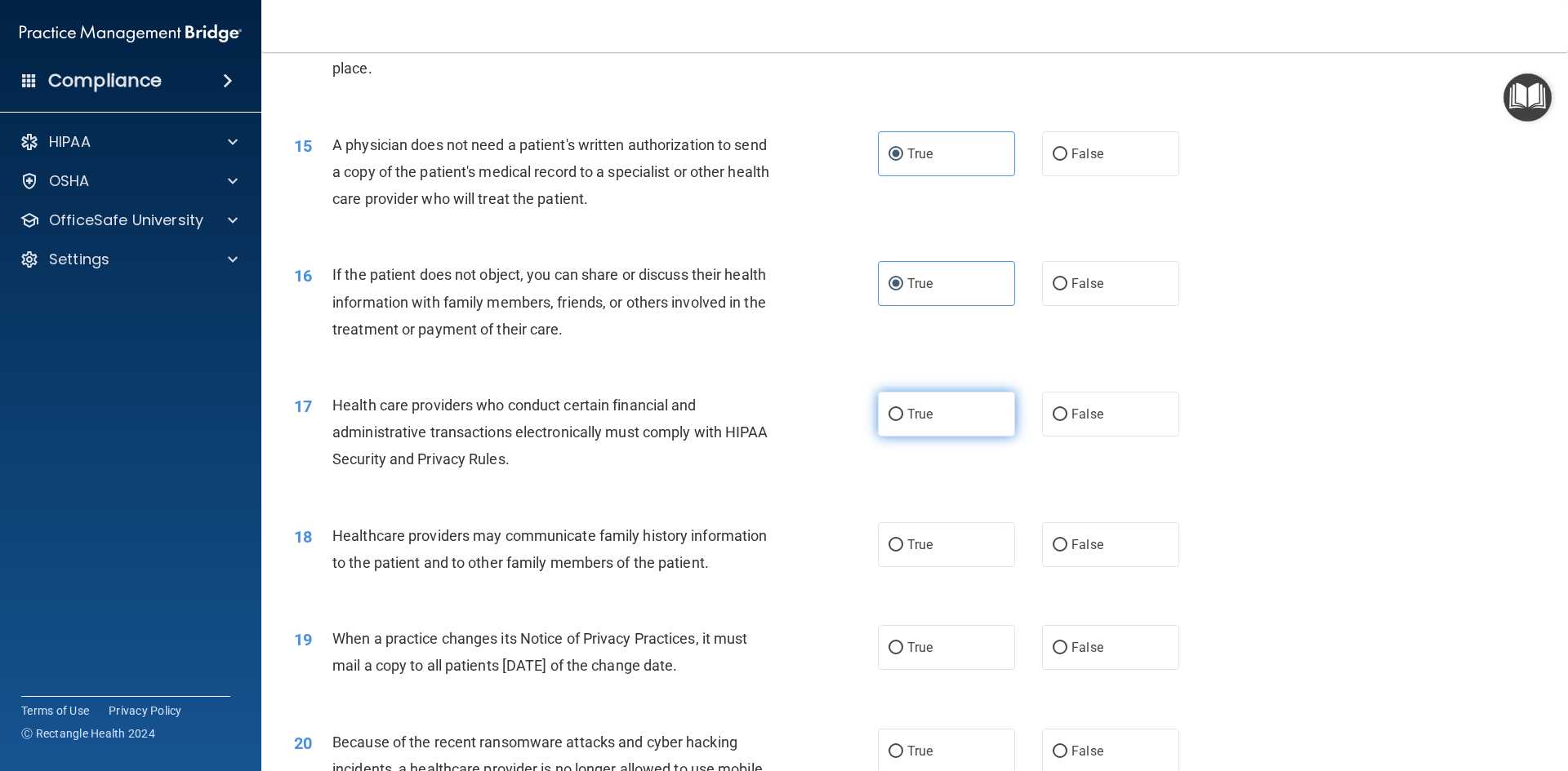
radio input "true"
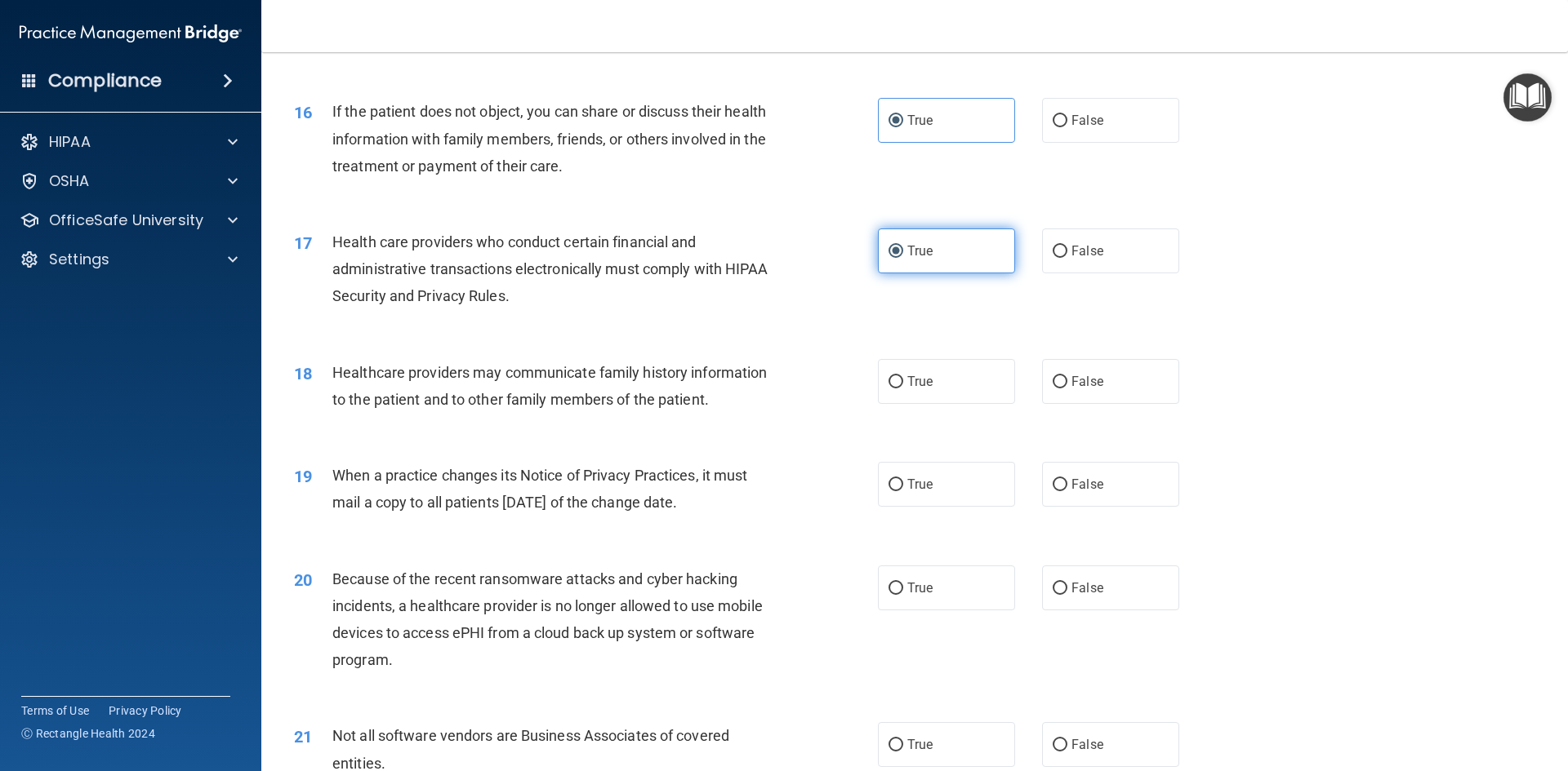
scroll to position [1959, 0]
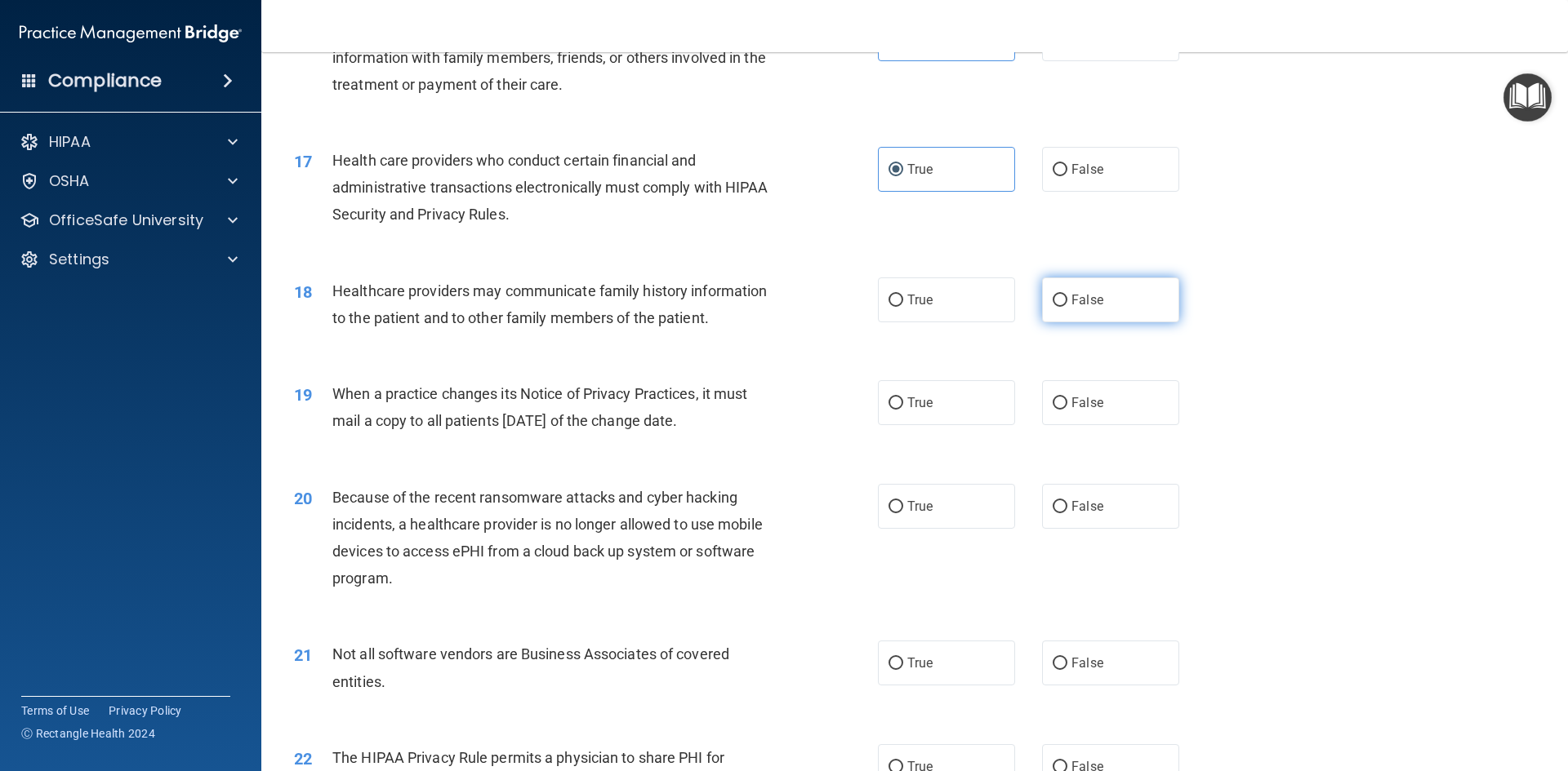
click at [1091, 312] on label "False" at bounding box center [1110, 300] width 137 height 45
click at [1067, 307] on input "False" at bounding box center [1060, 300] width 15 height 12
radio input "true"
click at [1049, 391] on label "False" at bounding box center [1110, 403] width 137 height 45
click at [1053, 397] on input "False" at bounding box center [1060, 403] width 15 height 12
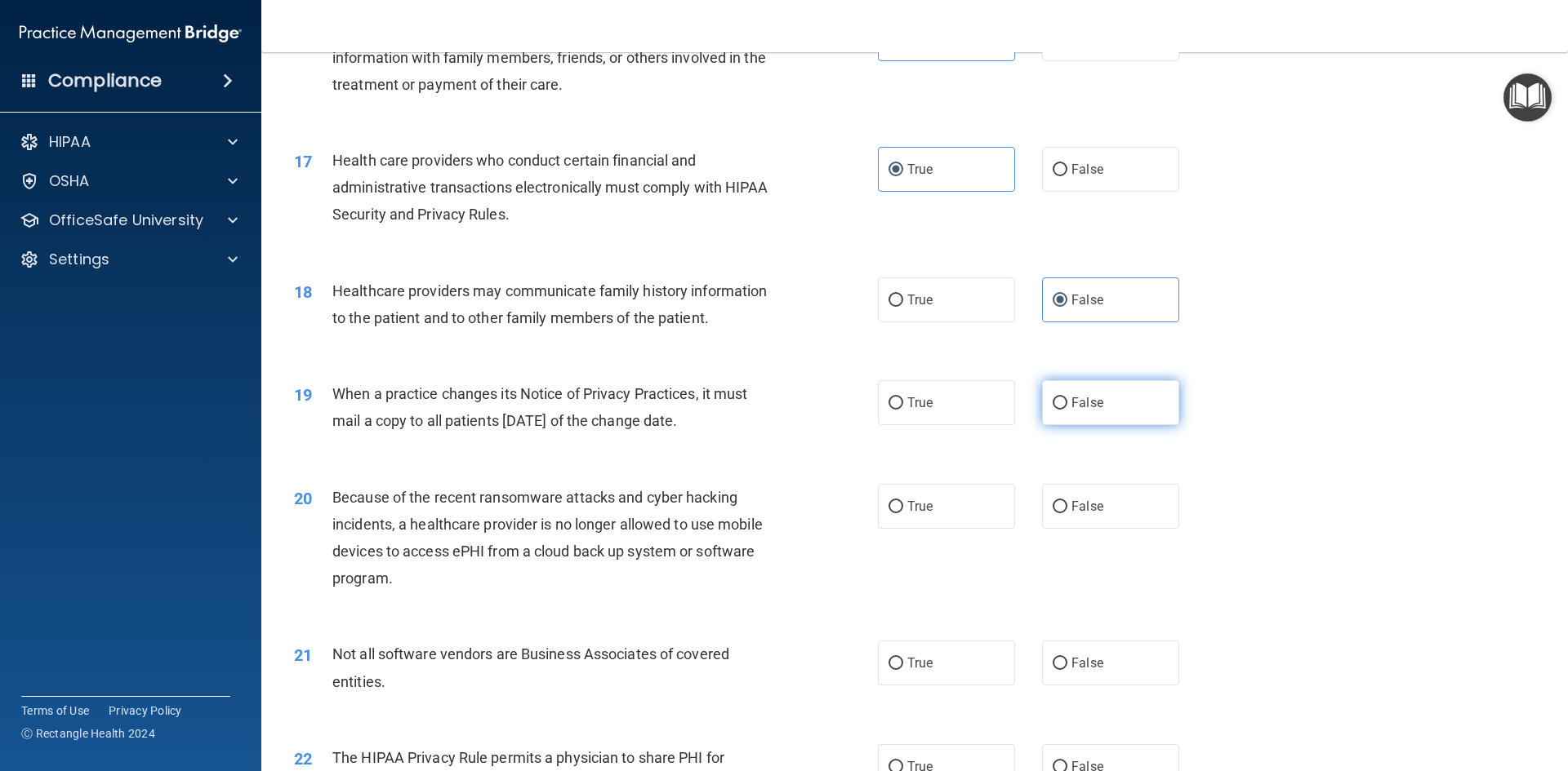
radio input "true"
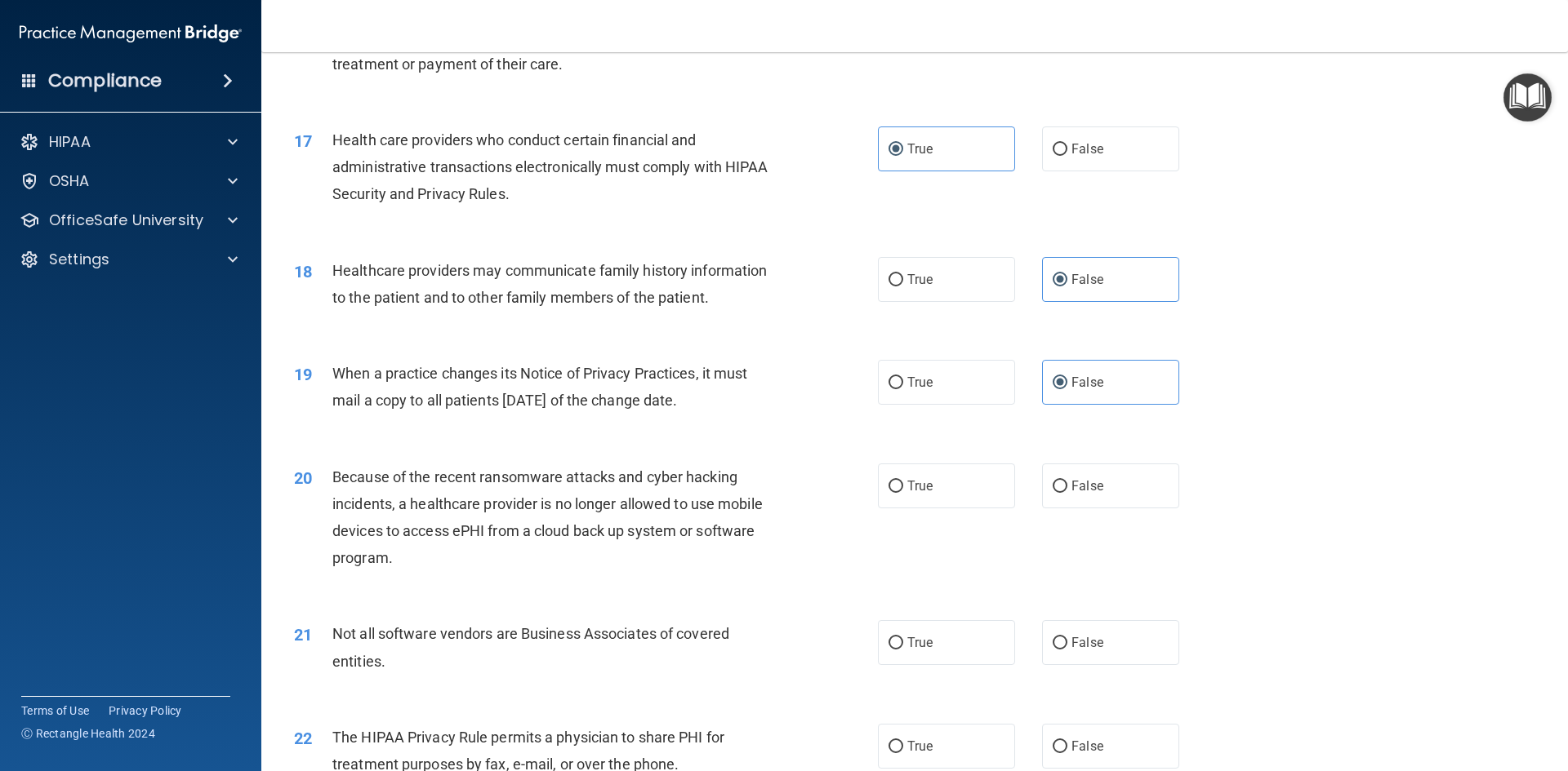
scroll to position [2040, 0]
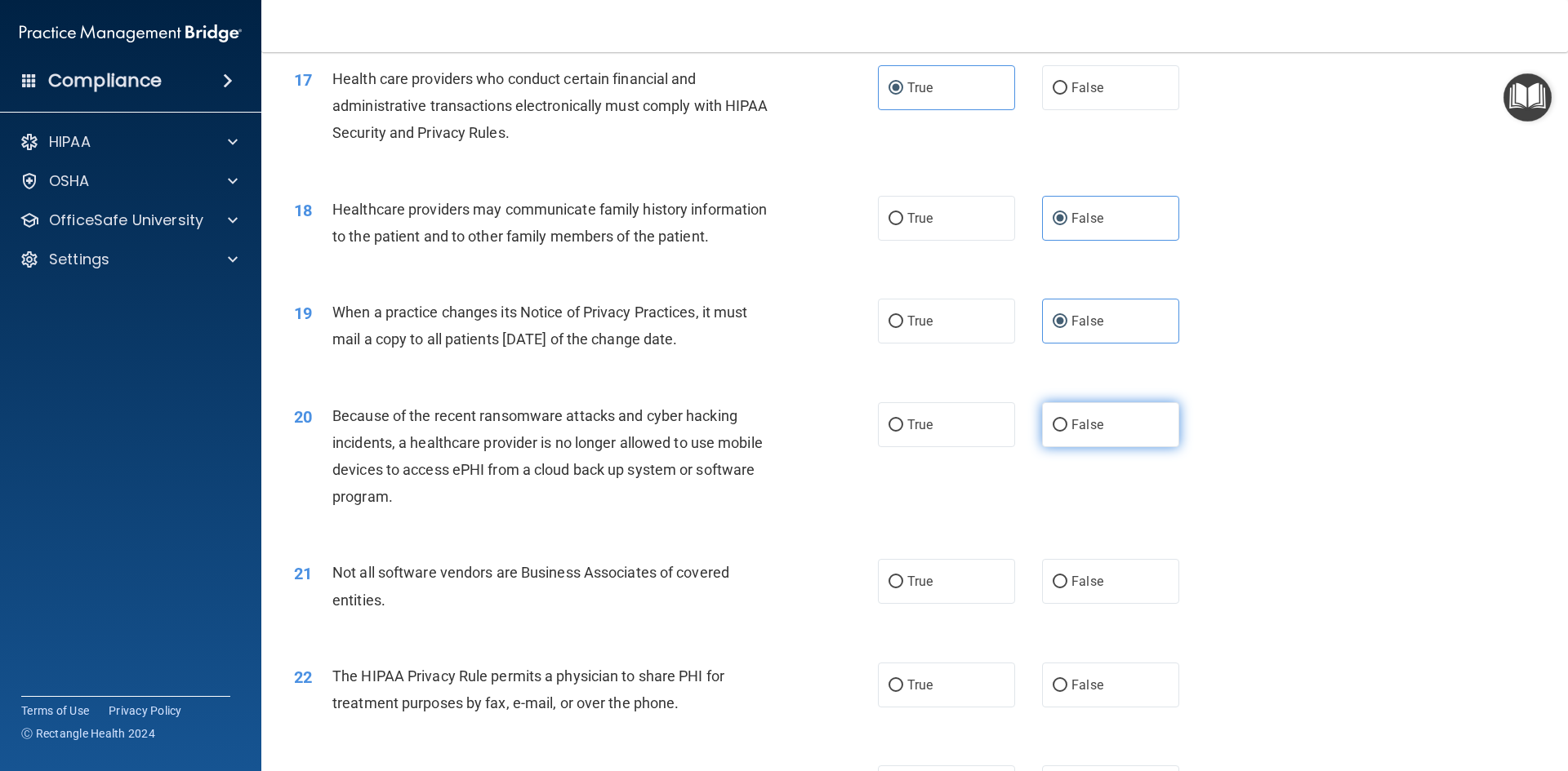
click at [1055, 409] on label "False" at bounding box center [1110, 425] width 137 height 45
click at [1055, 420] on input "False" at bounding box center [1060, 425] width 15 height 12
radio input "true"
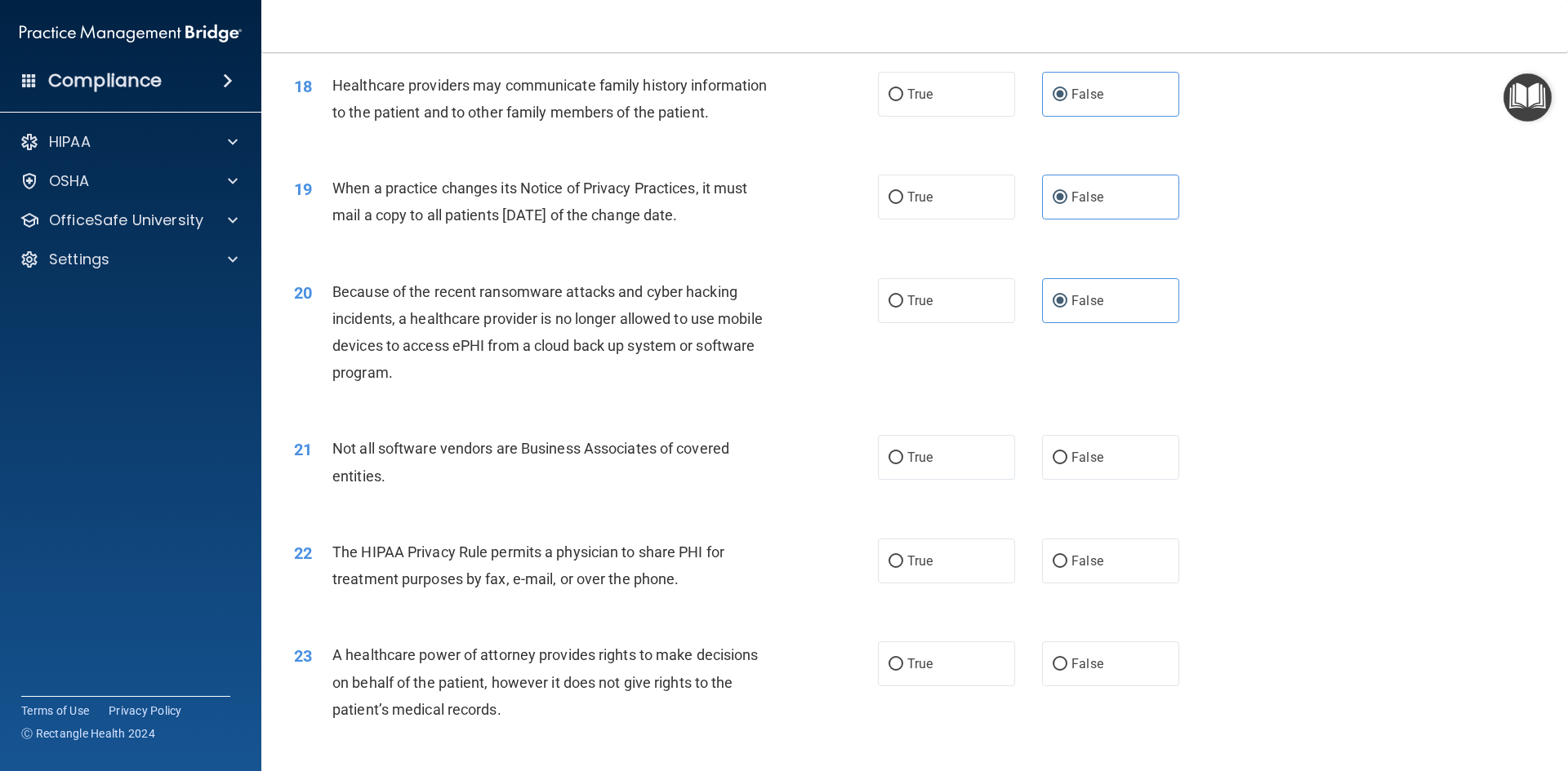
scroll to position [2204, 0]
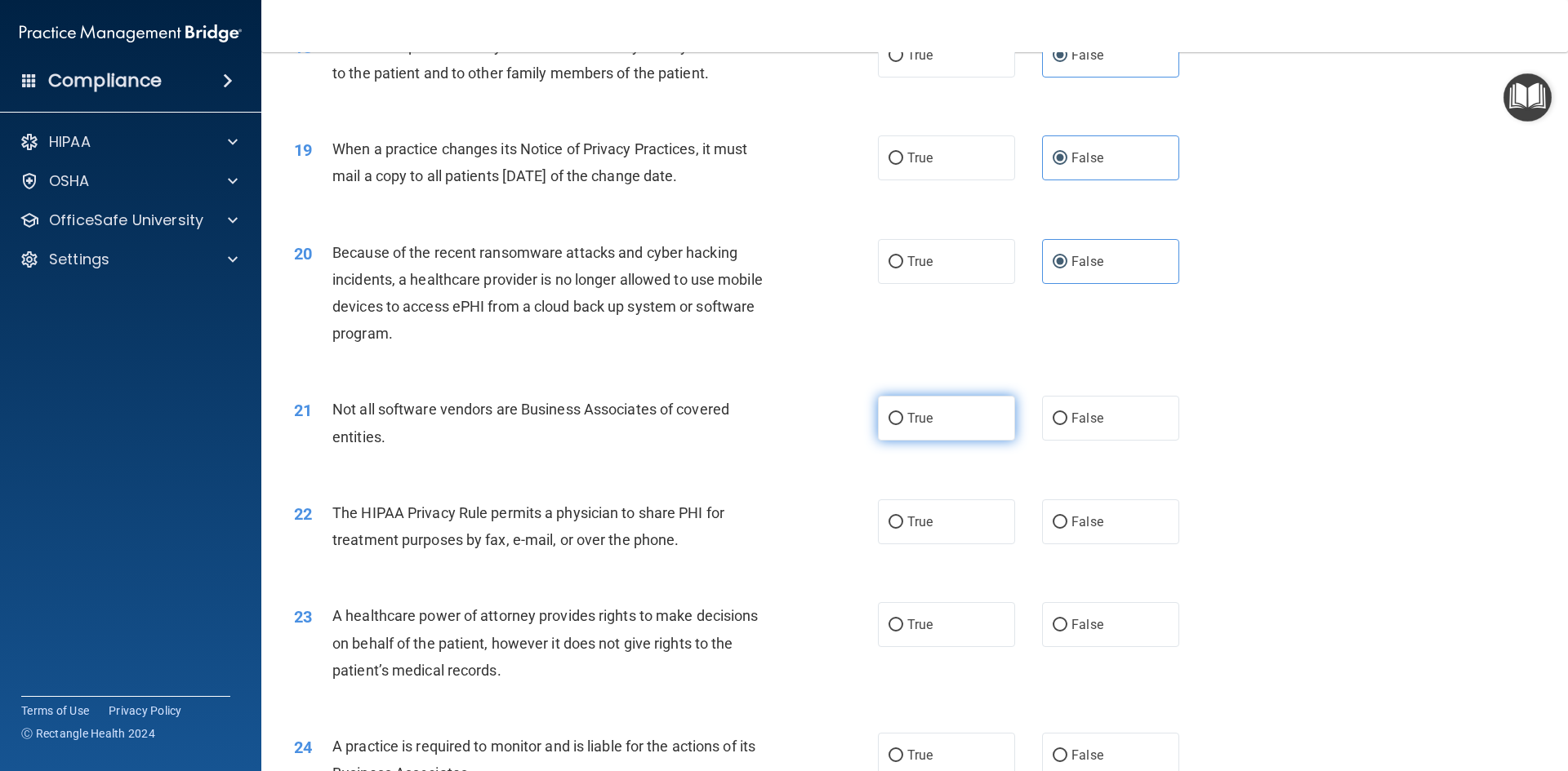
click at [975, 405] on label "True" at bounding box center [946, 419] width 137 height 45
click at [903, 413] on input "True" at bounding box center [896, 419] width 15 height 12
radio input "true"
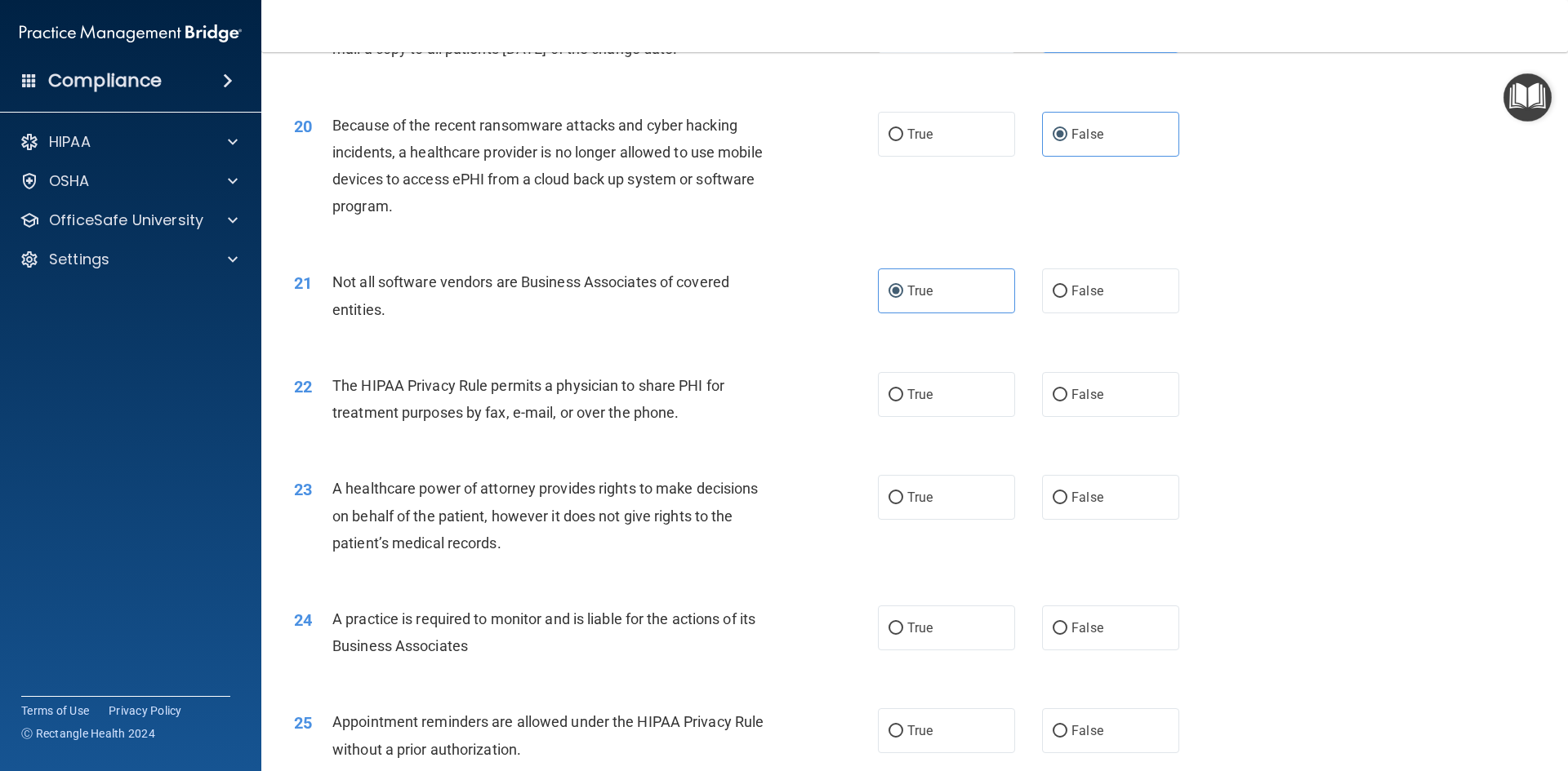
scroll to position [2366, 0]
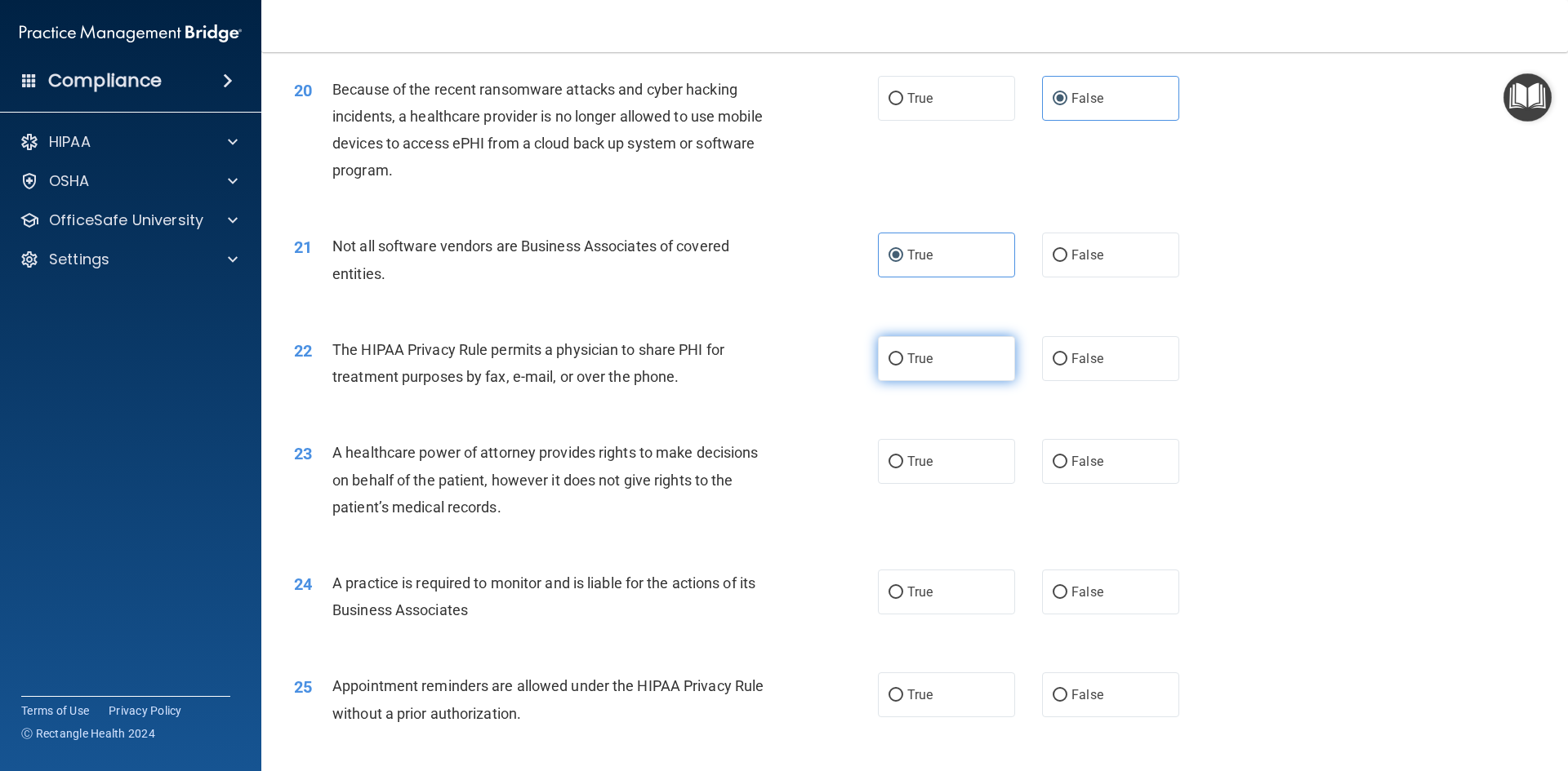
click at [969, 351] on label "True" at bounding box center [946, 359] width 137 height 45
click at [903, 353] on input "True" at bounding box center [896, 359] width 15 height 12
radio input "true"
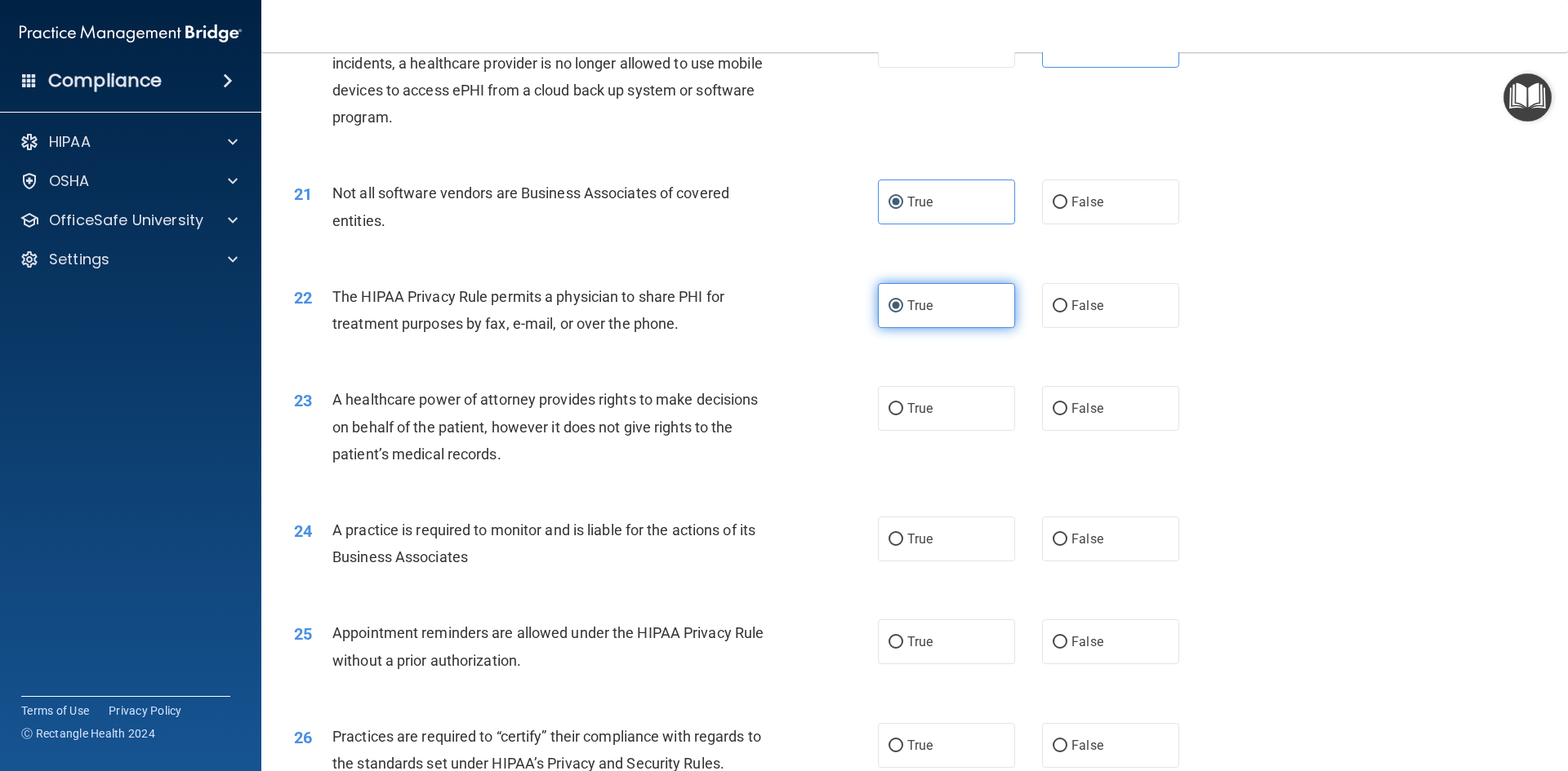
scroll to position [2449, 0]
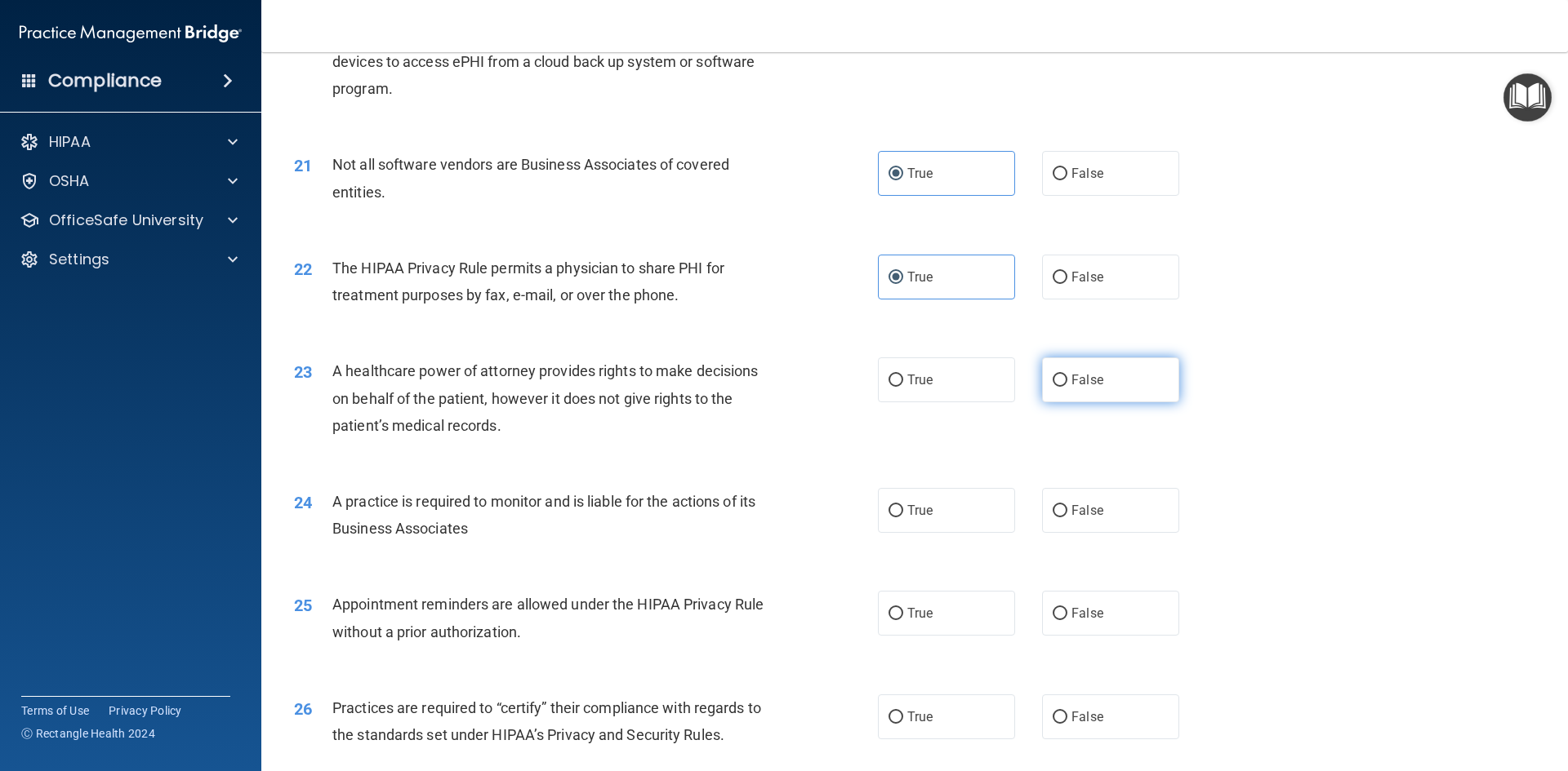
click at [1074, 369] on label "False" at bounding box center [1110, 379] width 137 height 45
click at [1067, 375] on input "False" at bounding box center [1060, 380] width 15 height 12
radio input "true"
click at [1086, 495] on label "False" at bounding box center [1110, 510] width 137 height 45
click at [1067, 506] on input "False" at bounding box center [1060, 511] width 15 height 12
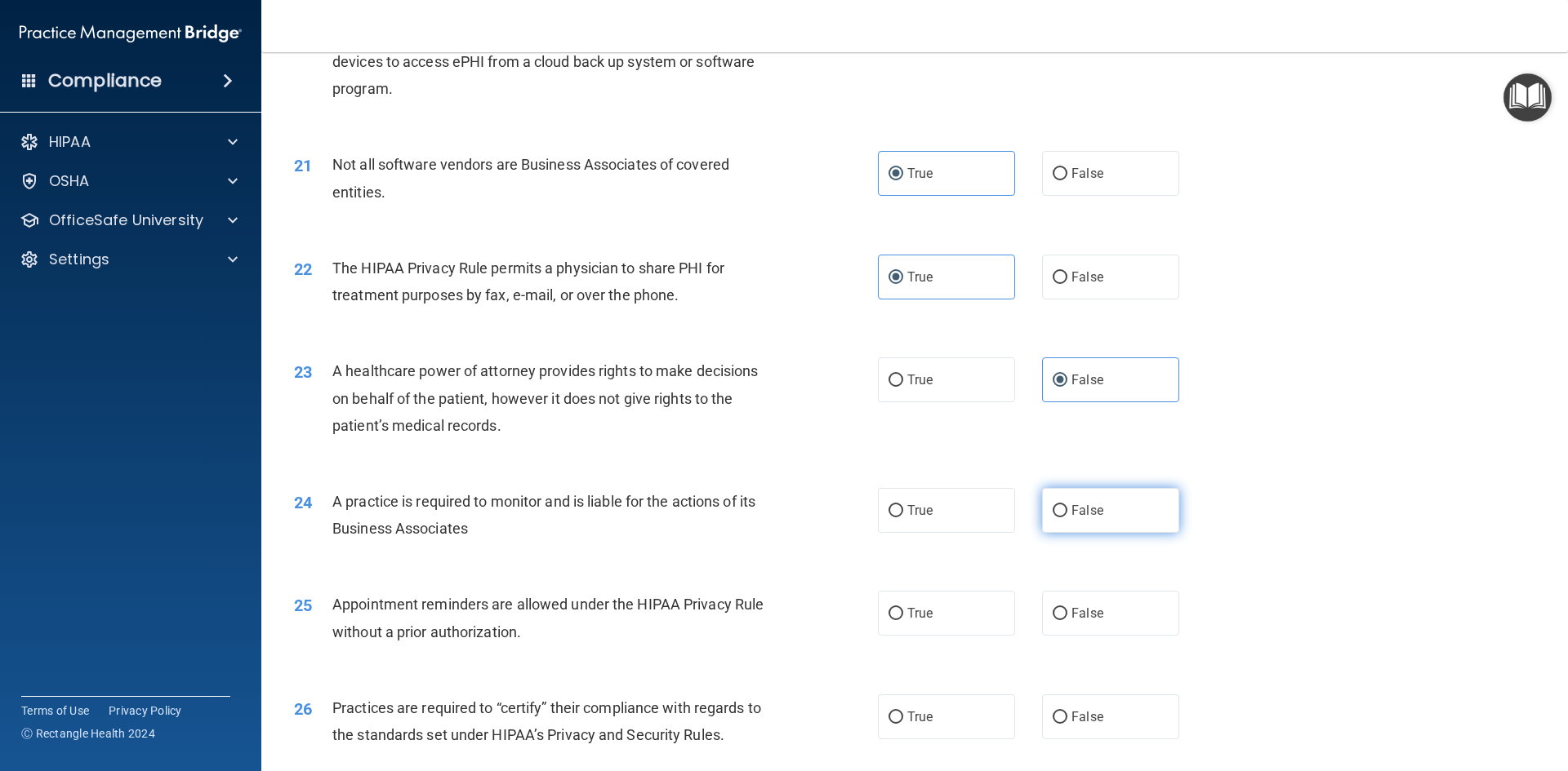
radio input "true"
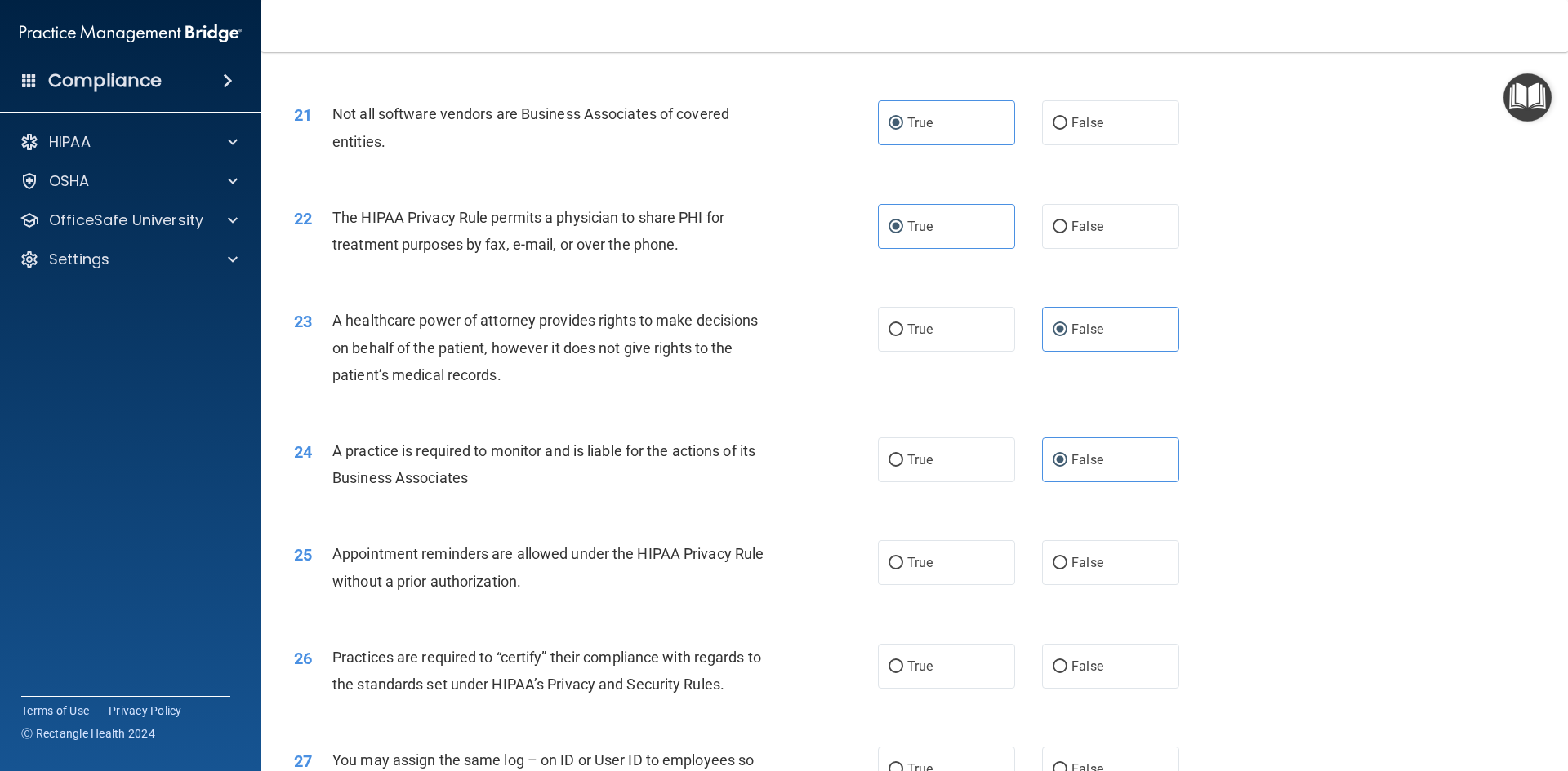
scroll to position [2693, 0]
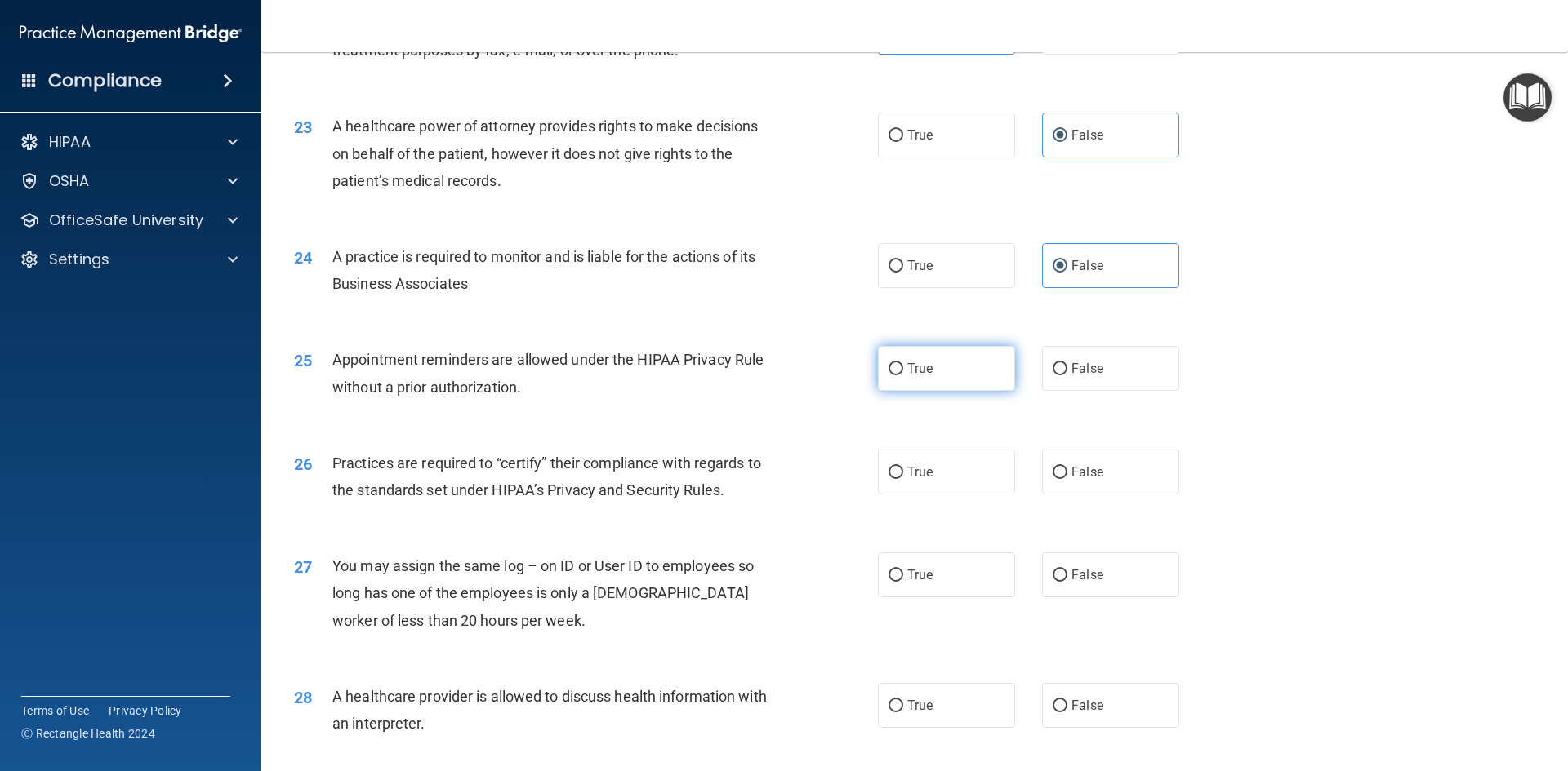
click at [927, 369] on span "True" at bounding box center [919, 368] width 25 height 16
click at [903, 369] on input "True" at bounding box center [896, 369] width 15 height 12
radio input "true"
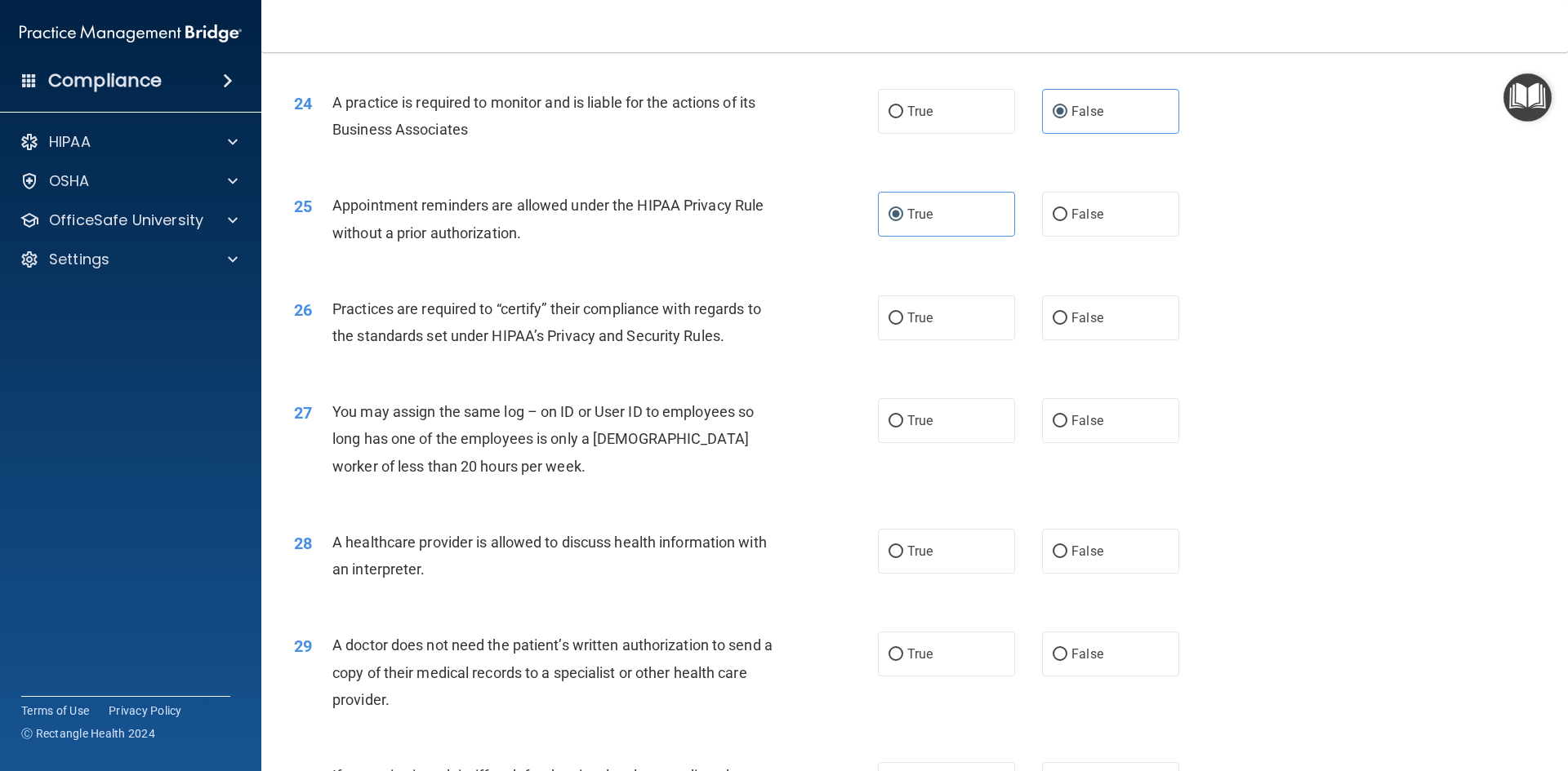
scroll to position [2856, 0]
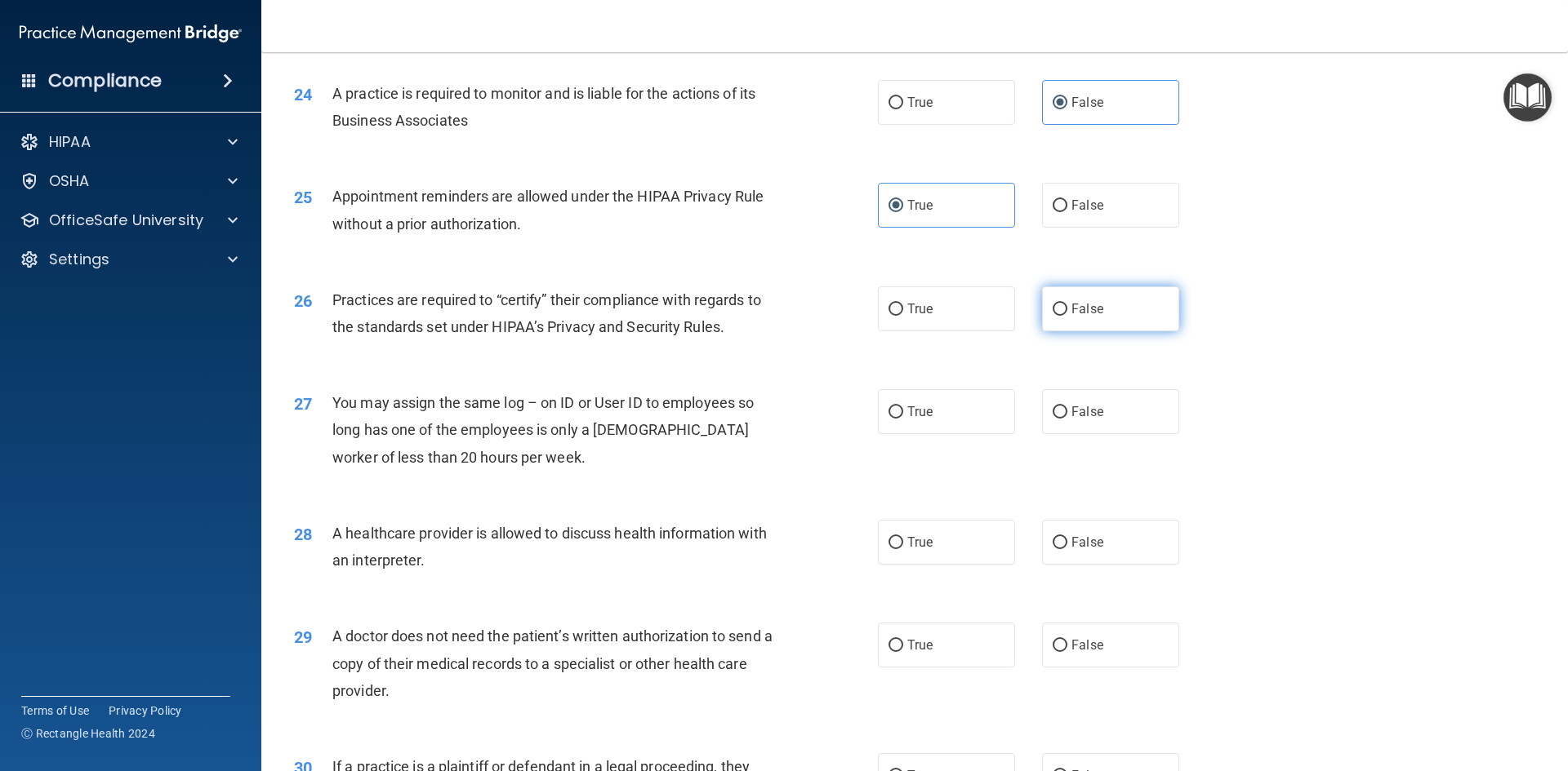
click at [1072, 312] on span "False" at bounding box center [1087, 308] width 32 height 16
click at [1067, 312] on input "False" at bounding box center [1060, 309] width 15 height 12
radio input "true"
click at [1072, 408] on span "False" at bounding box center [1087, 411] width 32 height 16
click at [1067, 408] on input "False" at bounding box center [1060, 412] width 15 height 12
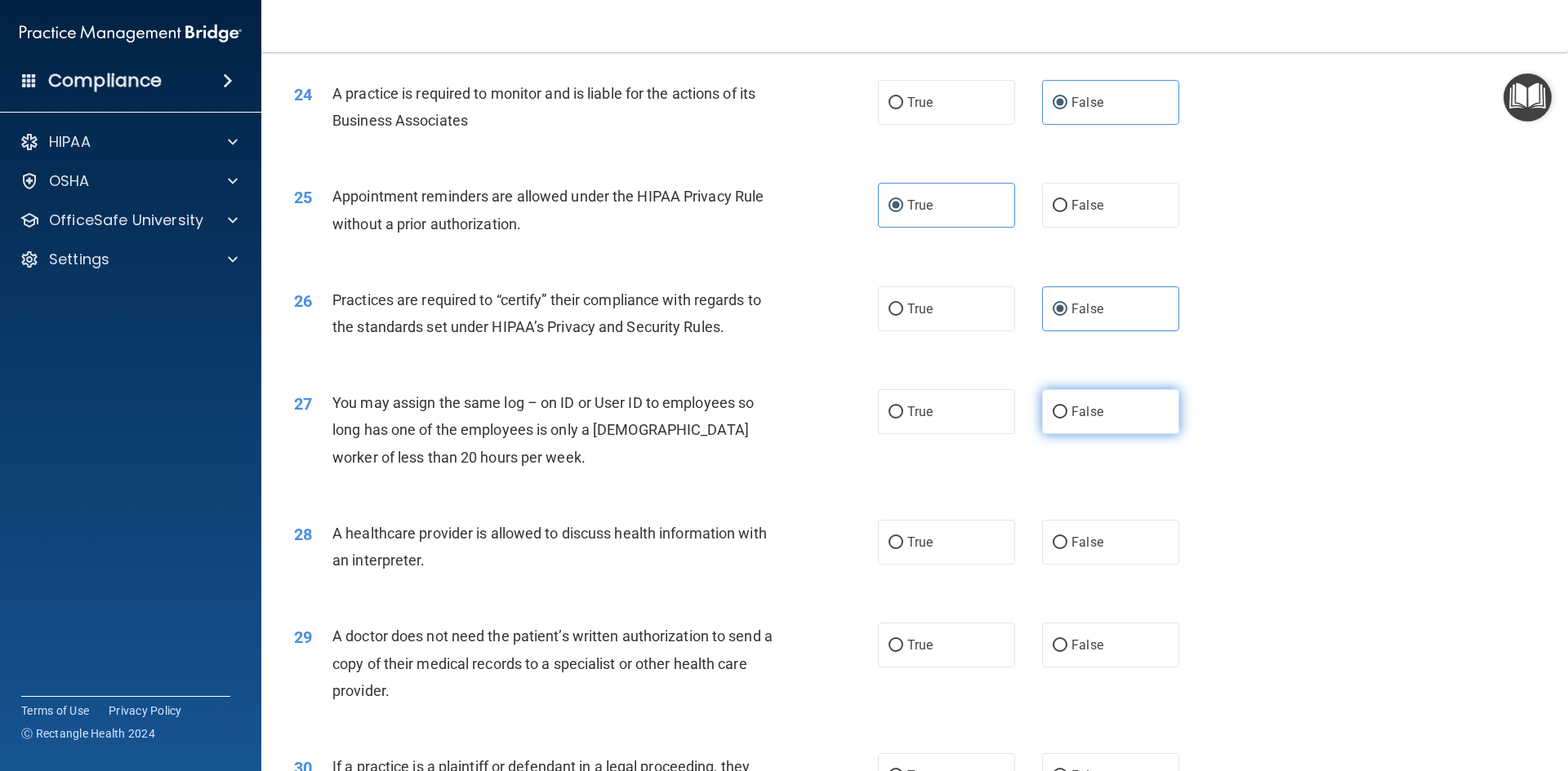
radio input "true"
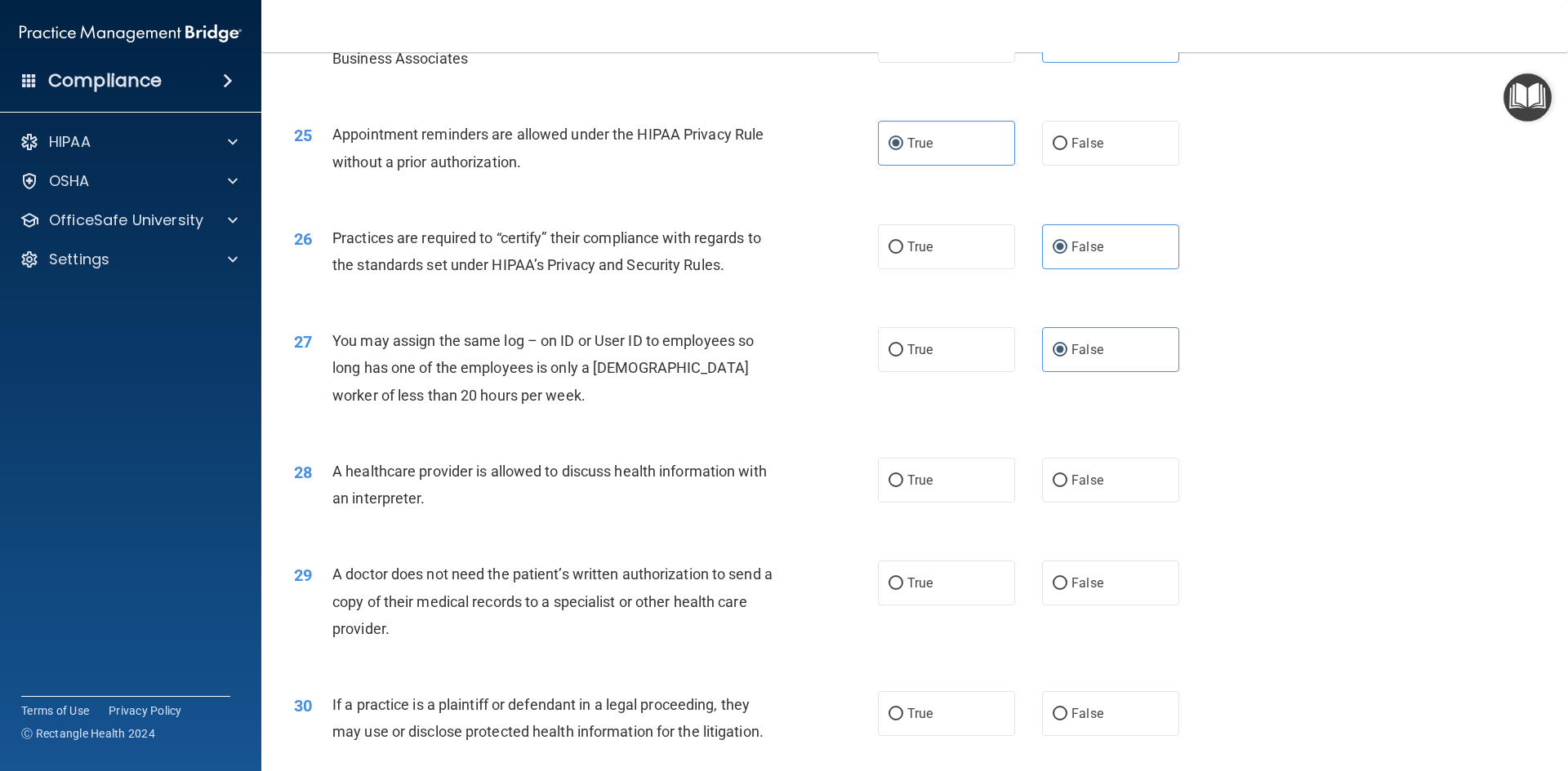
scroll to position [3028, 0]
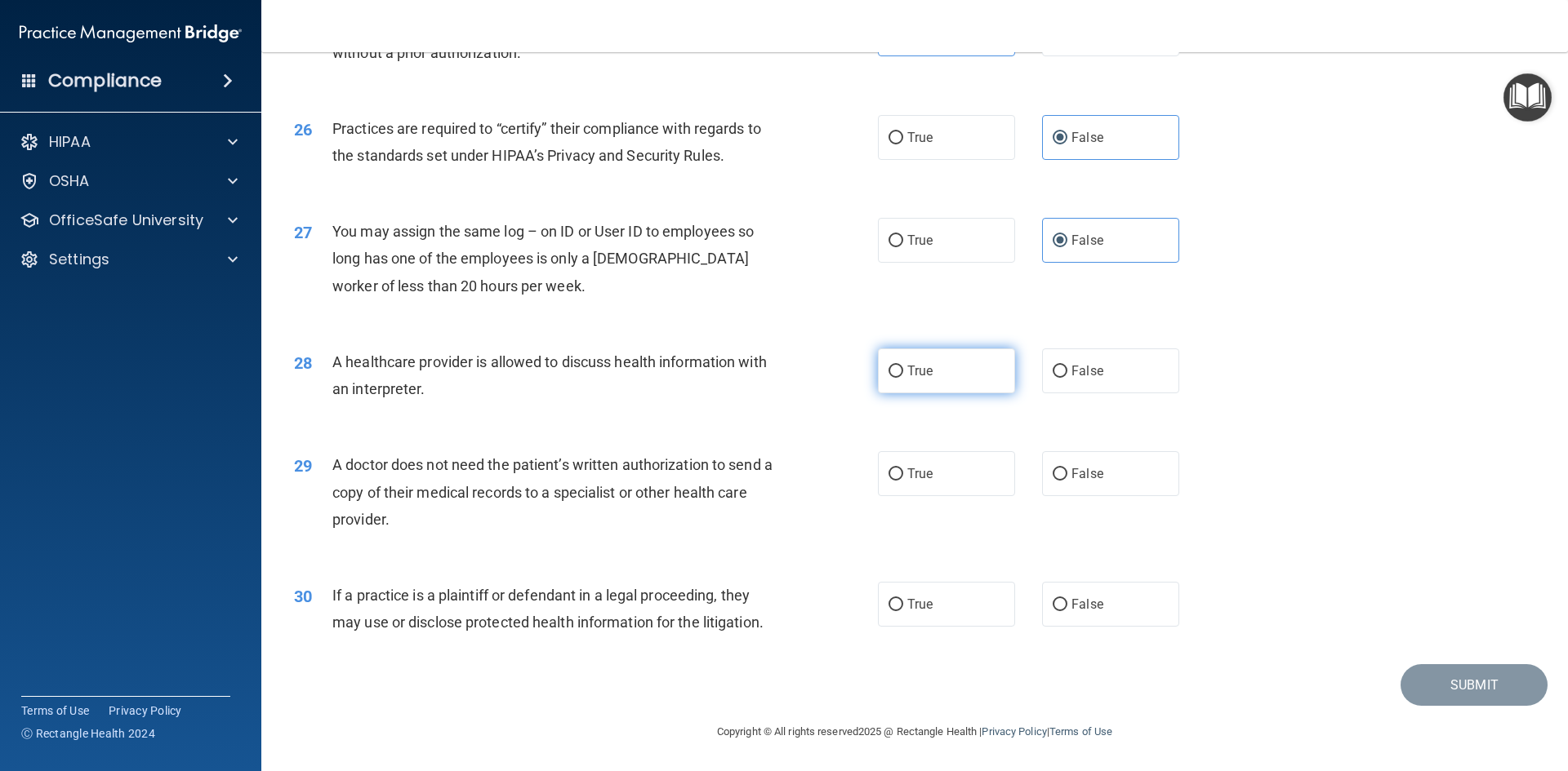
click at [977, 375] on label "True" at bounding box center [946, 371] width 137 height 45
click at [903, 375] on input "True" at bounding box center [896, 371] width 15 height 12
radio input "true"
click at [943, 473] on label "True" at bounding box center [946, 474] width 137 height 45
click at [903, 473] on input "True" at bounding box center [896, 474] width 15 height 12
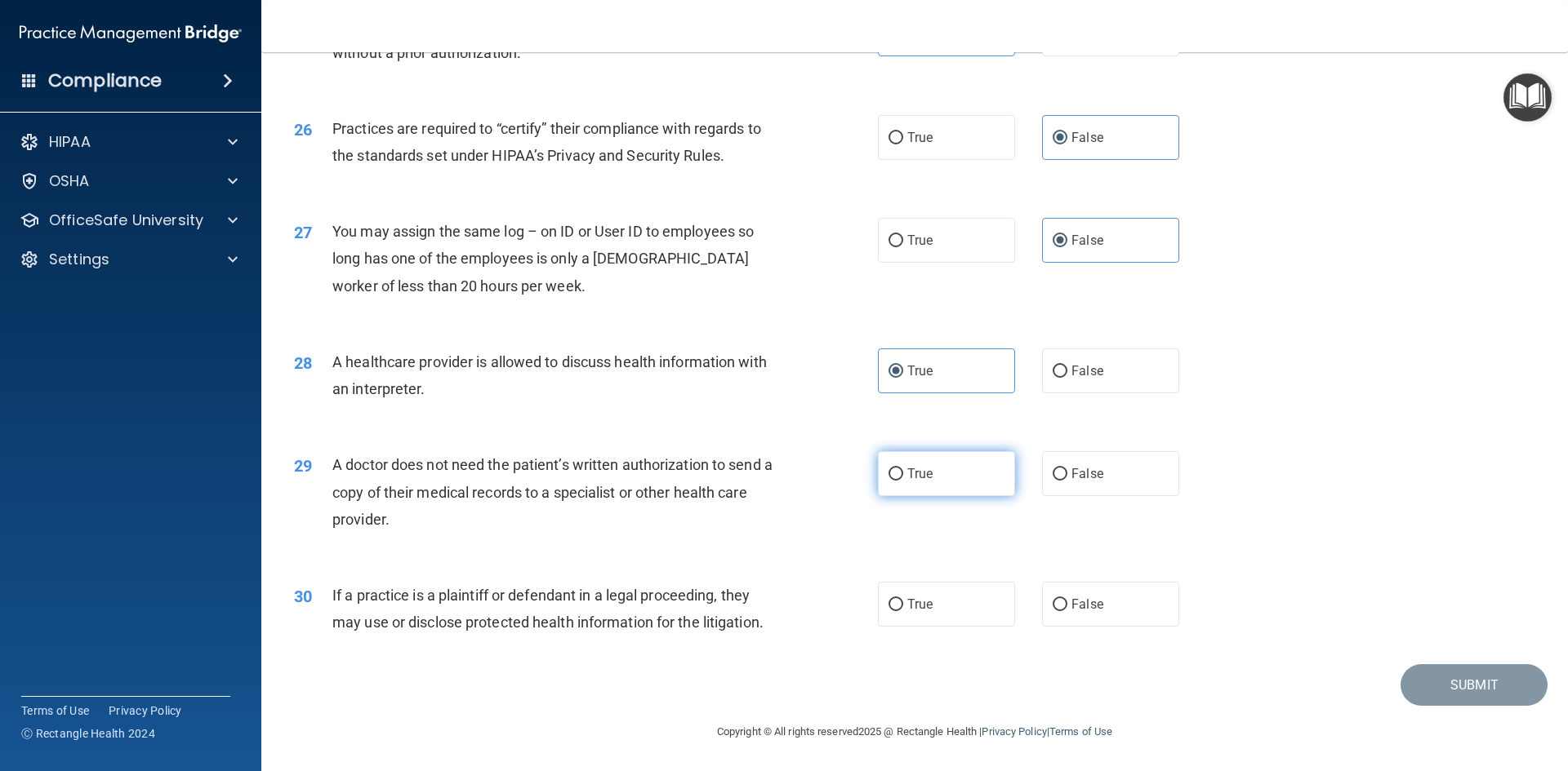
radio input "true"
click at [976, 620] on label "True" at bounding box center [946, 605] width 137 height 45
click at [903, 611] on input "True" at bounding box center [896, 605] width 15 height 12
radio input "true"
click at [1446, 680] on button "Submit" at bounding box center [1474, 685] width 147 height 42
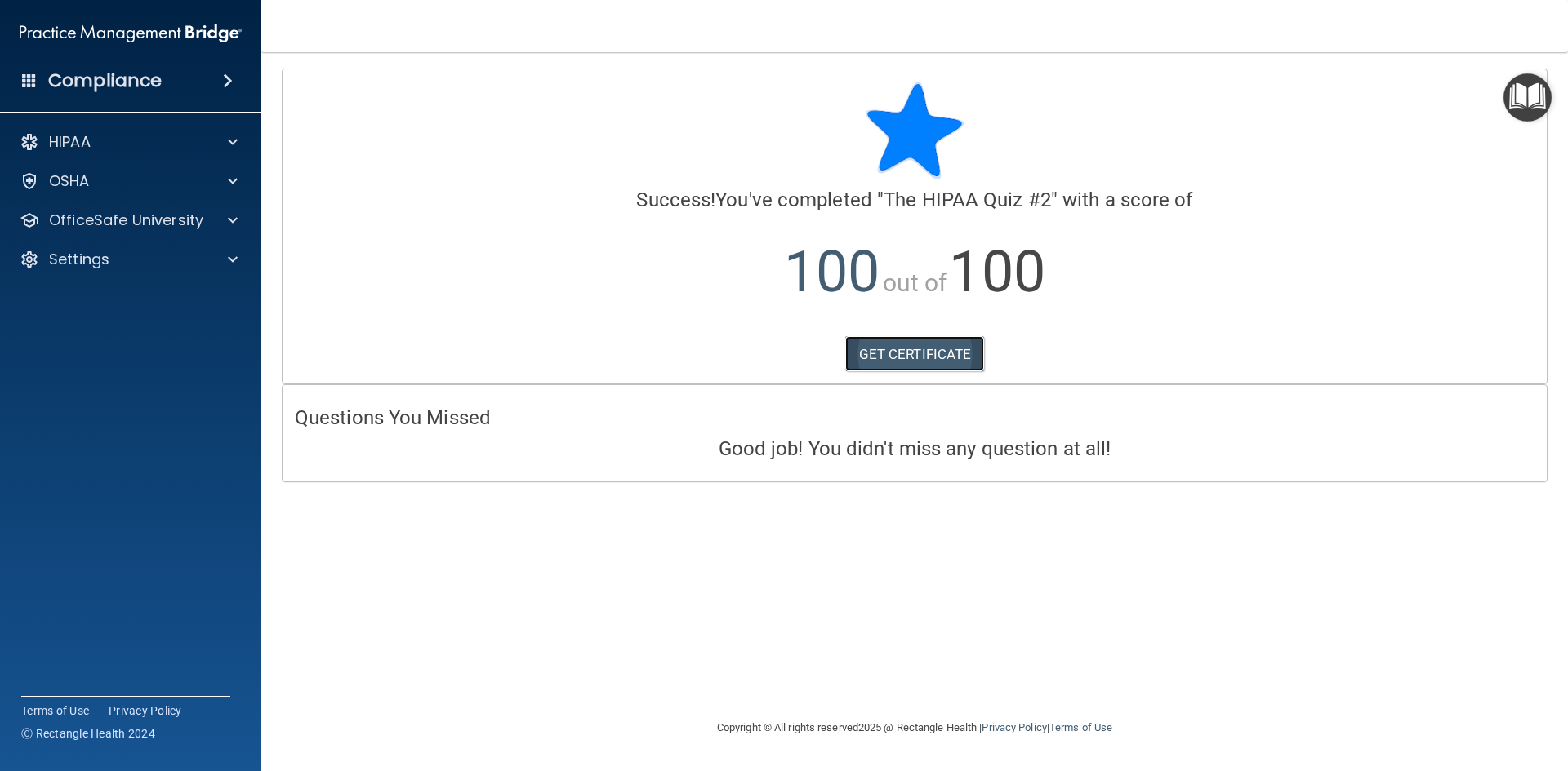
click at [869, 355] on link "GET CERTIFICATE" at bounding box center [914, 354] width 139 height 36
click at [164, 214] on p "OfficeSafe University" at bounding box center [125, 220] width 154 height 20
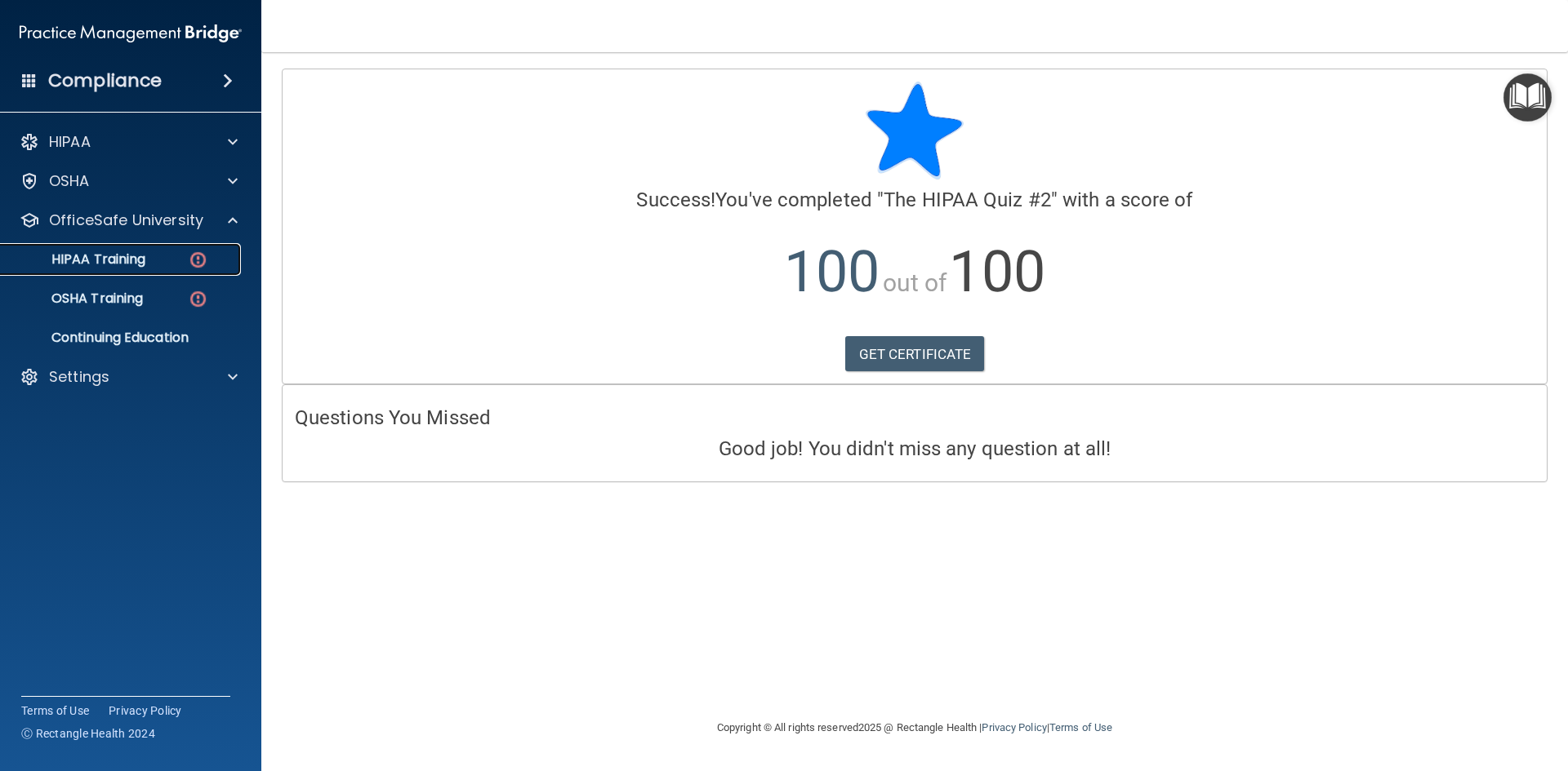
click at [165, 271] on link "HIPAA Training" at bounding box center [112, 259] width 257 height 33
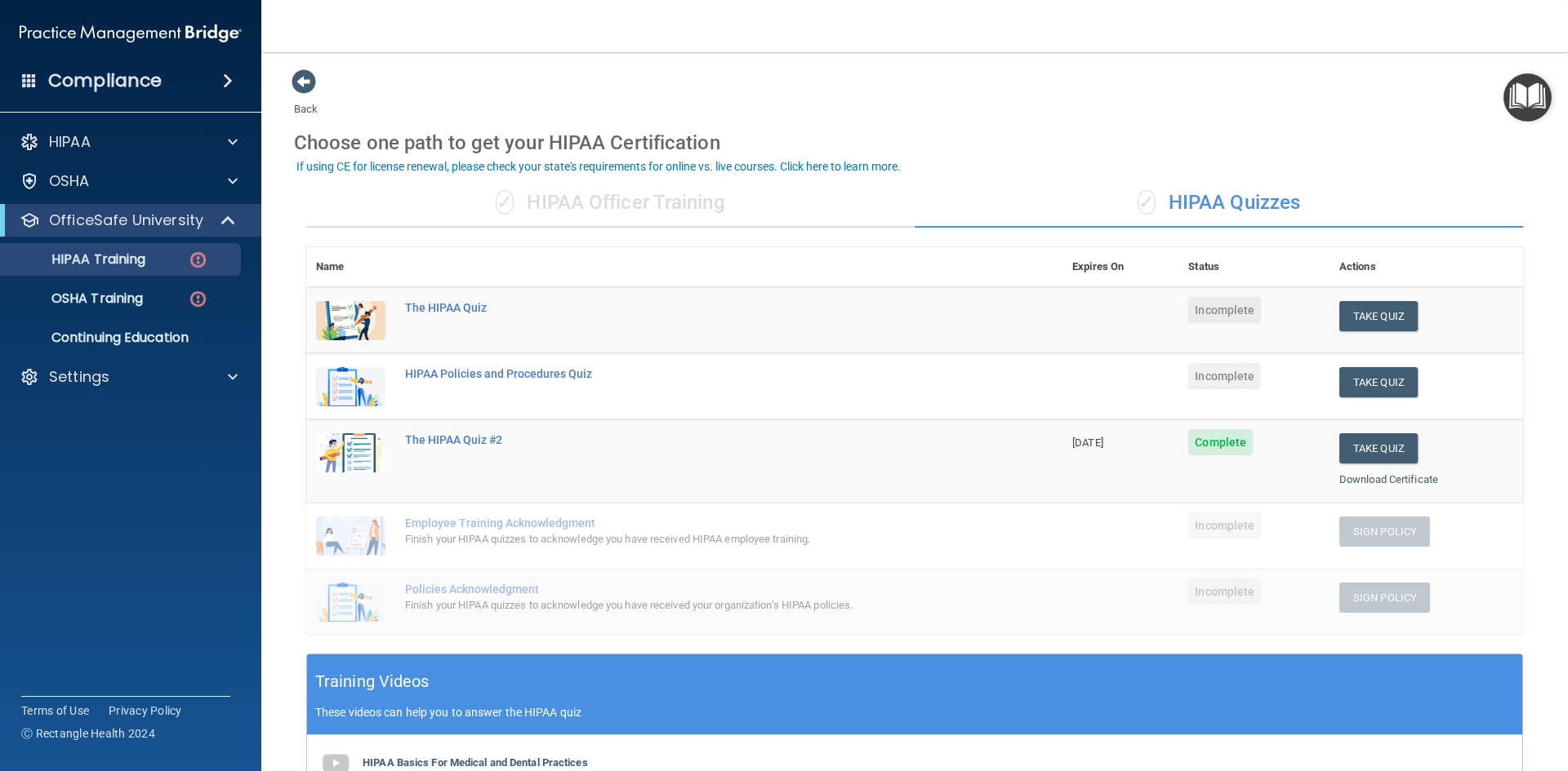
click at [599, 213] on div "✓ HIPAA Officer Training" at bounding box center [610, 203] width 609 height 49
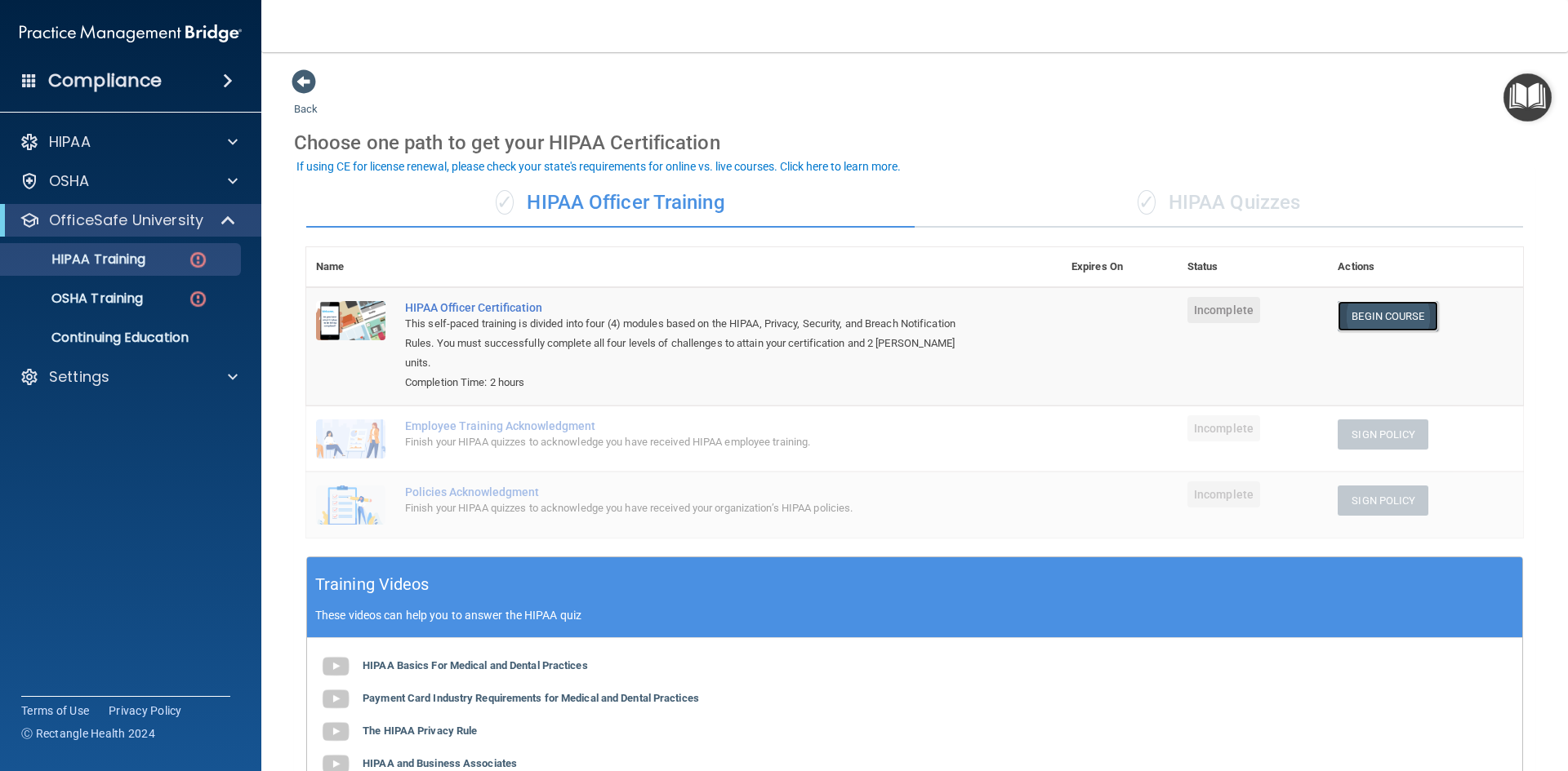
click at [1345, 317] on link "Begin Course" at bounding box center [1387, 316] width 100 height 30
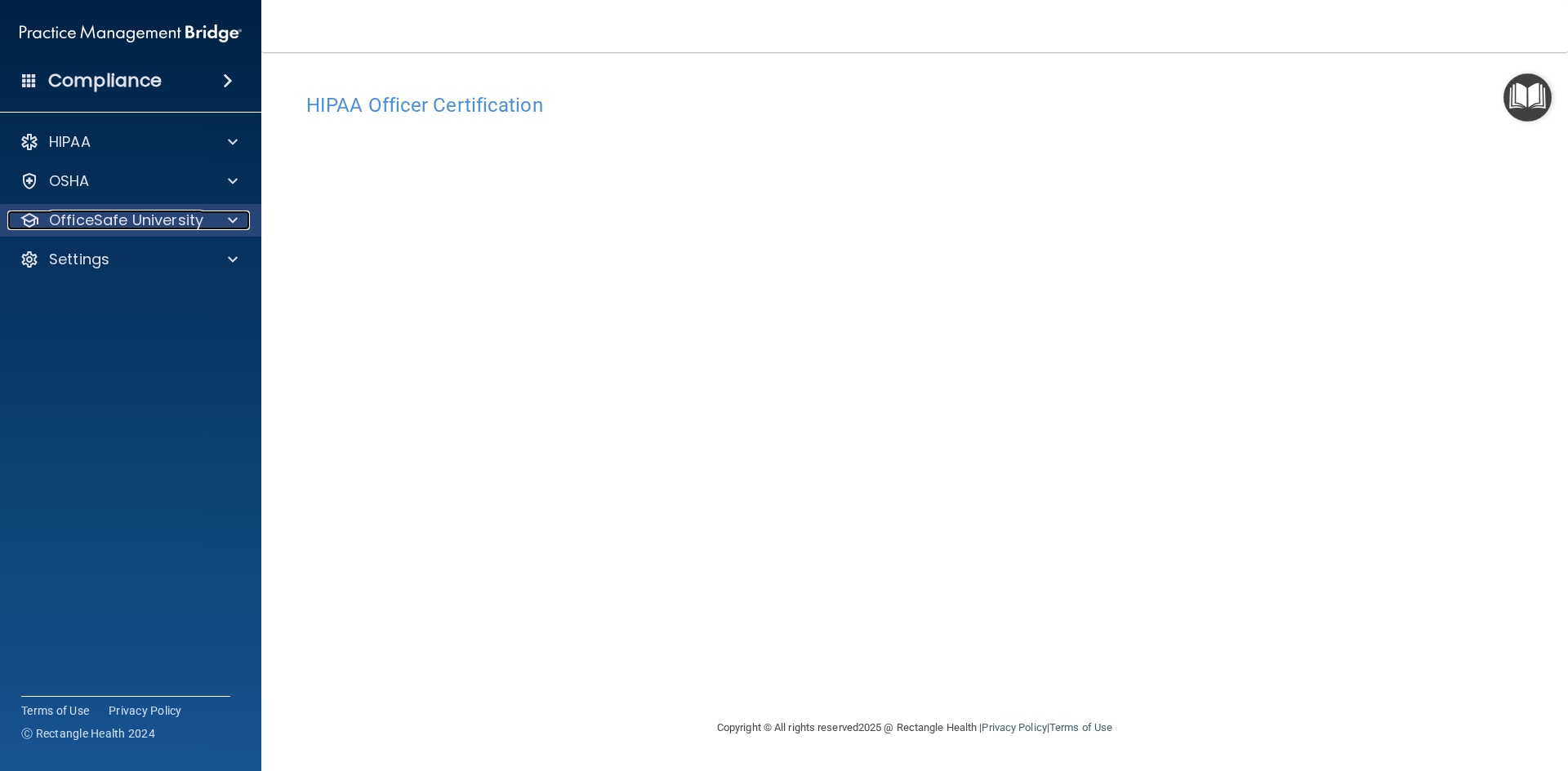
click at [210, 229] on div at bounding box center [230, 220] width 41 height 20
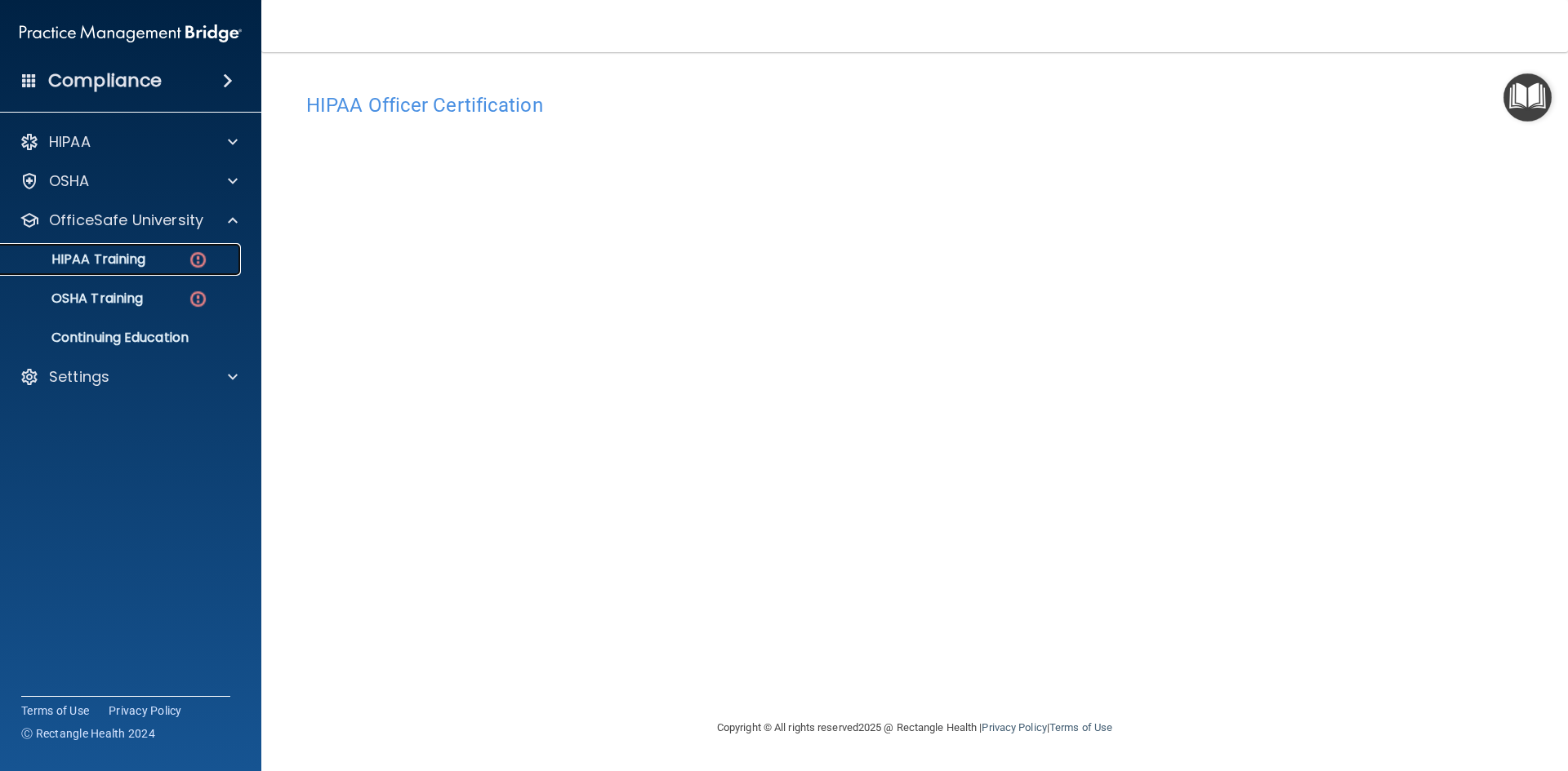
click at [132, 264] on p "HIPAA Training" at bounding box center [78, 259] width 135 height 16
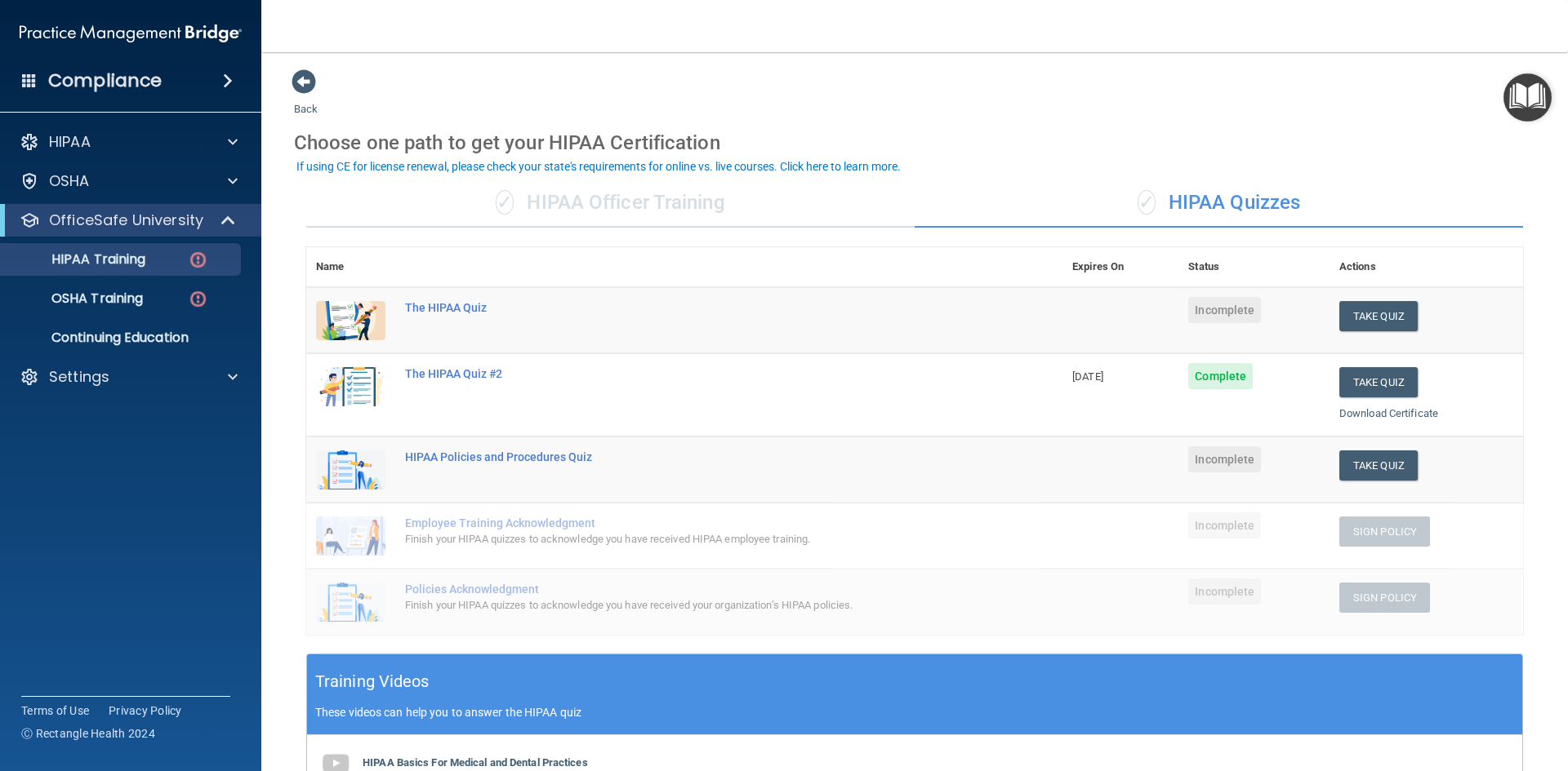
click at [657, 216] on div "✓ HIPAA Officer Training" at bounding box center [610, 203] width 609 height 49
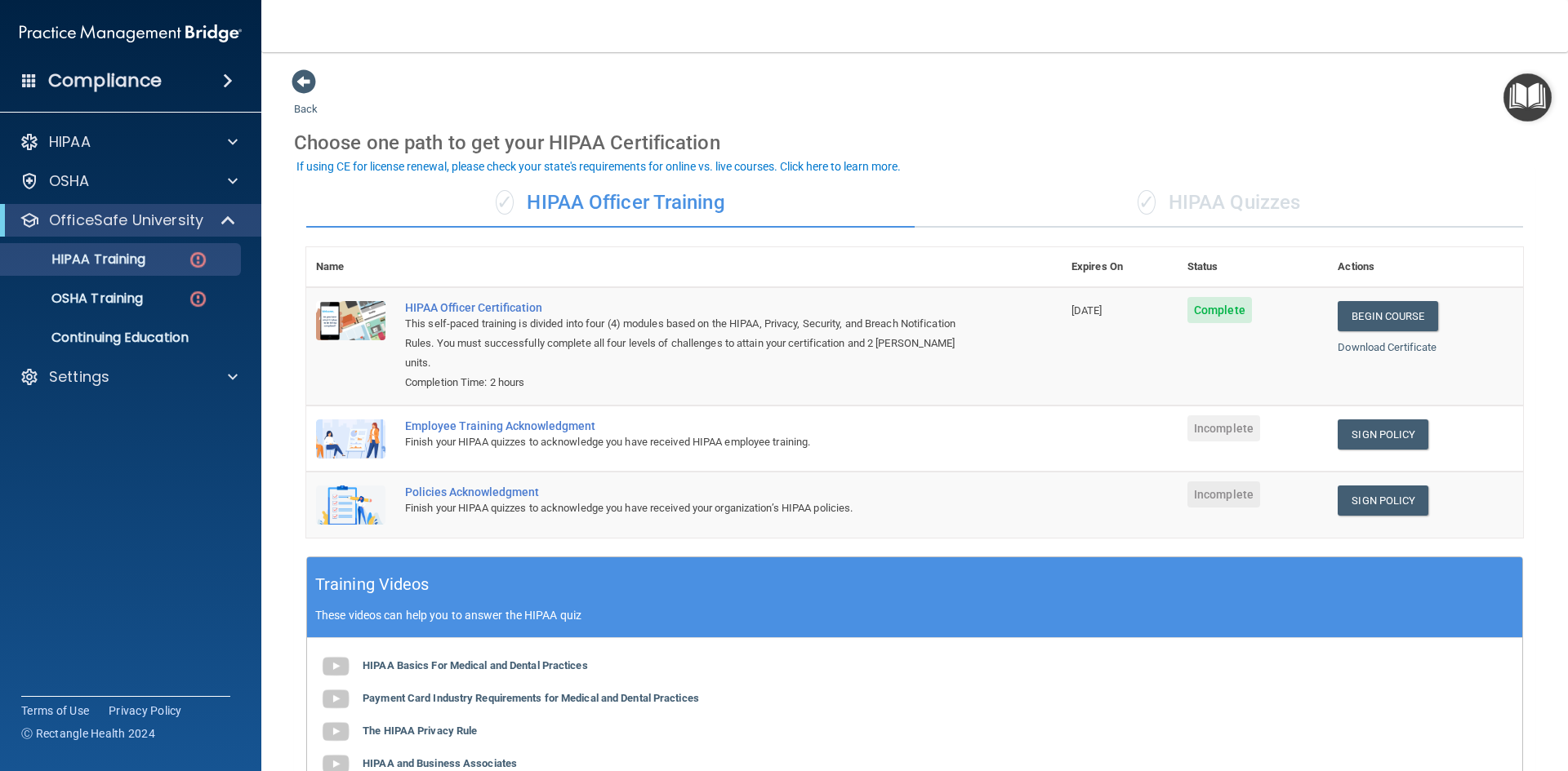
click at [1144, 212] on span "✓" at bounding box center [1145, 202] width 18 height 24
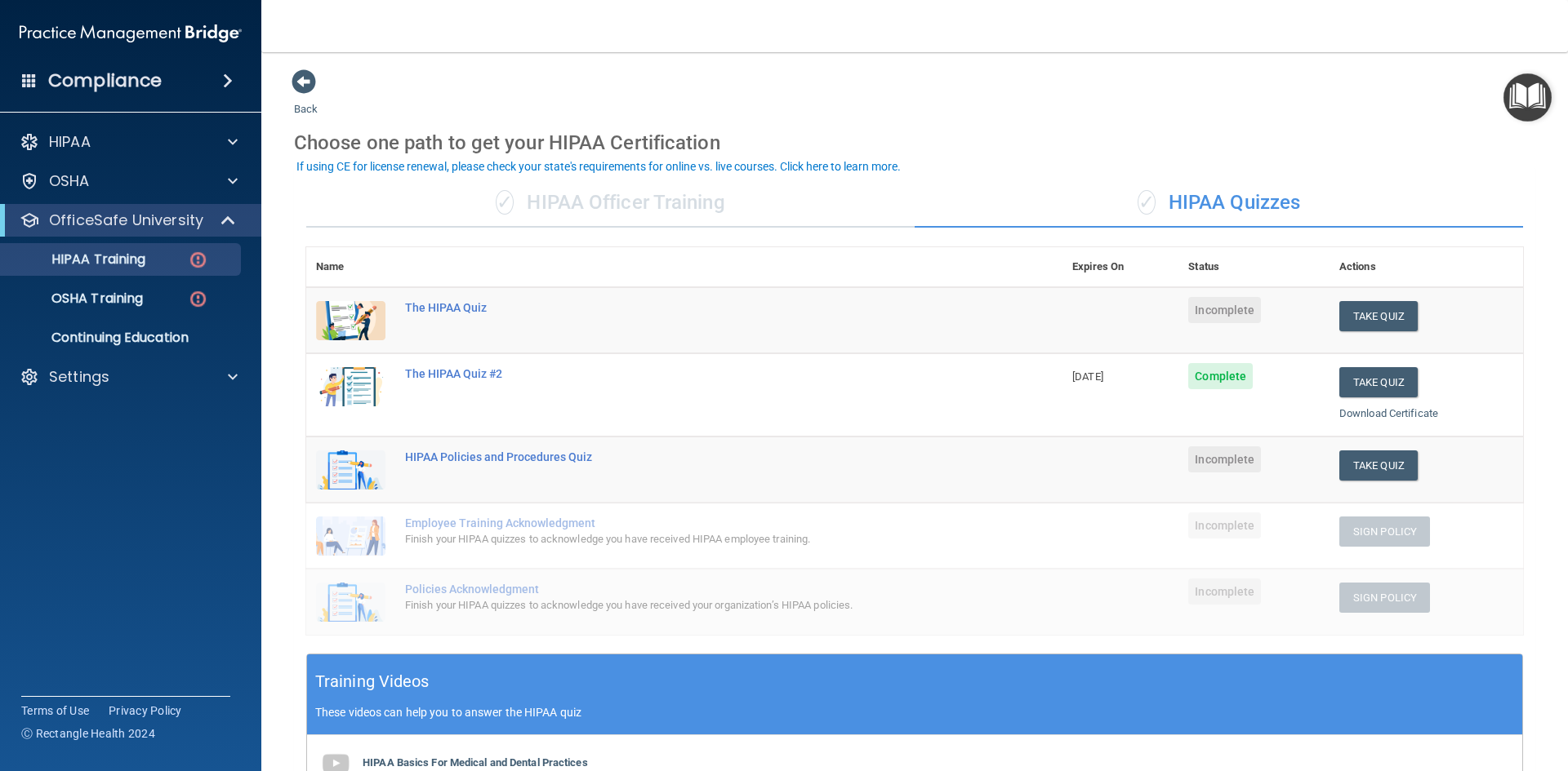
click at [599, 229] on div "✓ HIPAA Officer Training ✓ HIPAA Quizzes Name Expires On Status Actions The HIP…" at bounding box center [913, 631] width 1241 height 929
click at [609, 203] on div "✓ HIPAA Officer Training" at bounding box center [610, 203] width 609 height 49
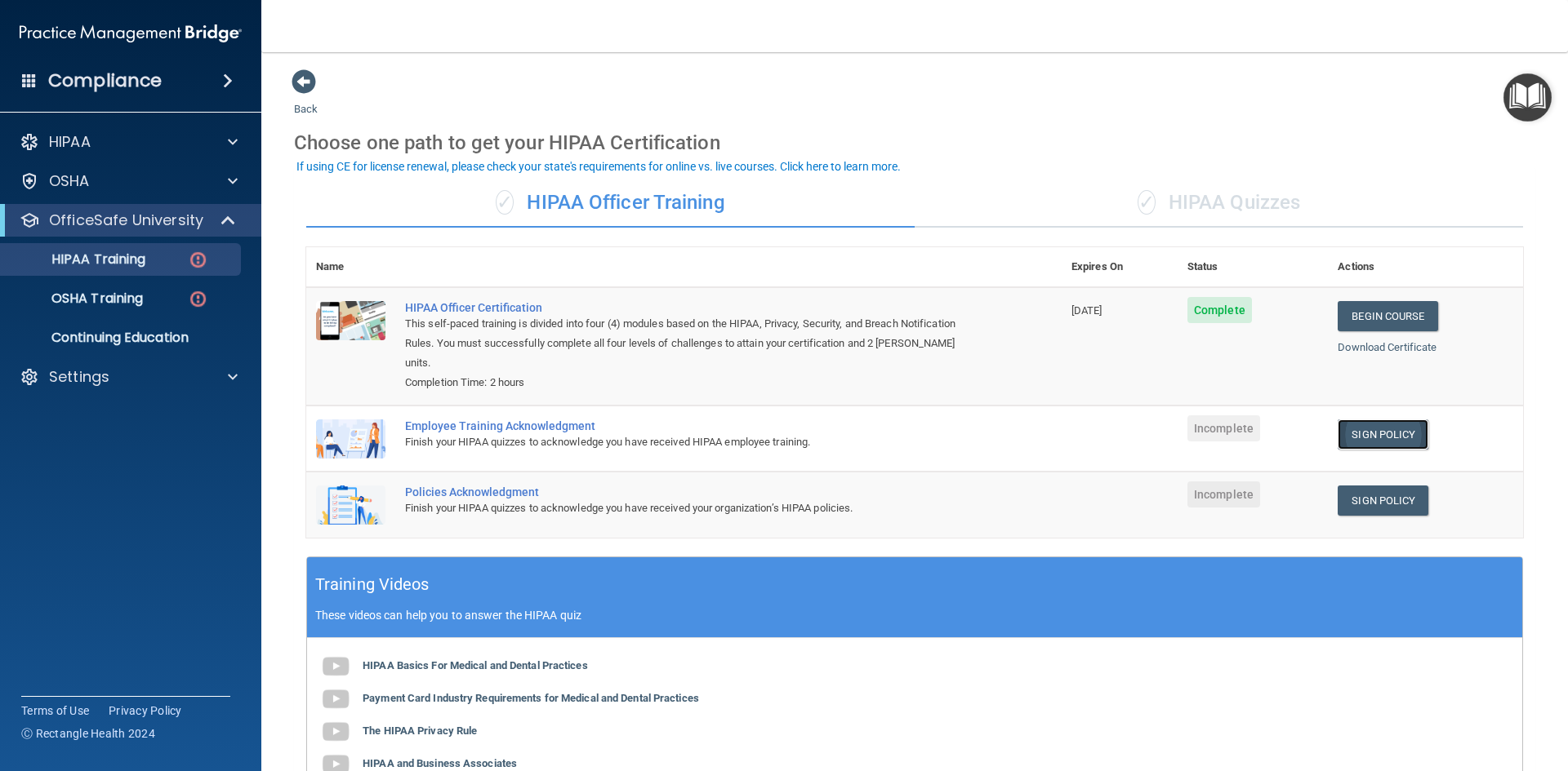
click at [1346, 420] on link "Sign Policy" at bounding box center [1382, 435] width 91 height 30
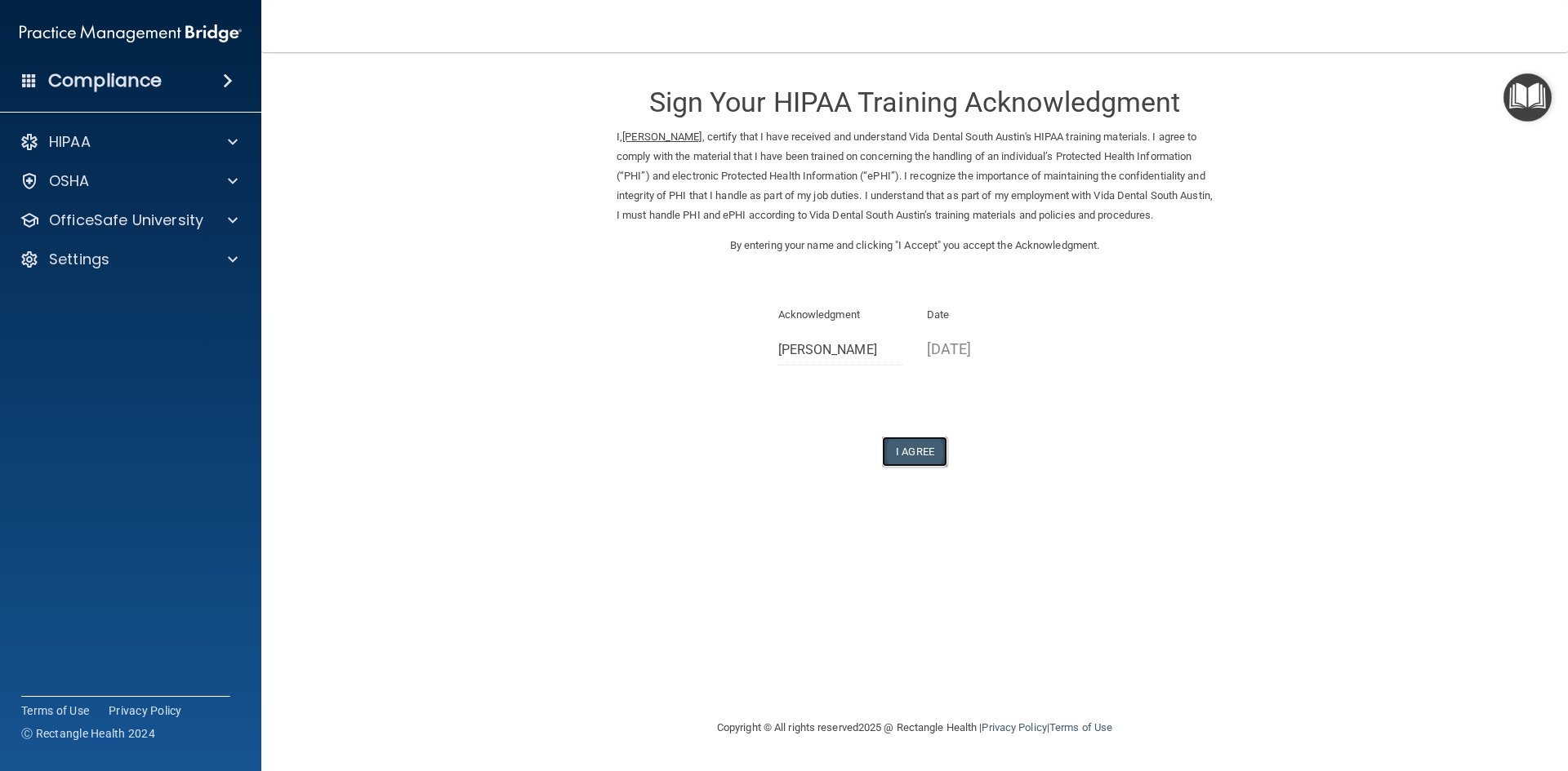
click at [917, 464] on button "I Agree" at bounding box center [914, 451] width 65 height 30
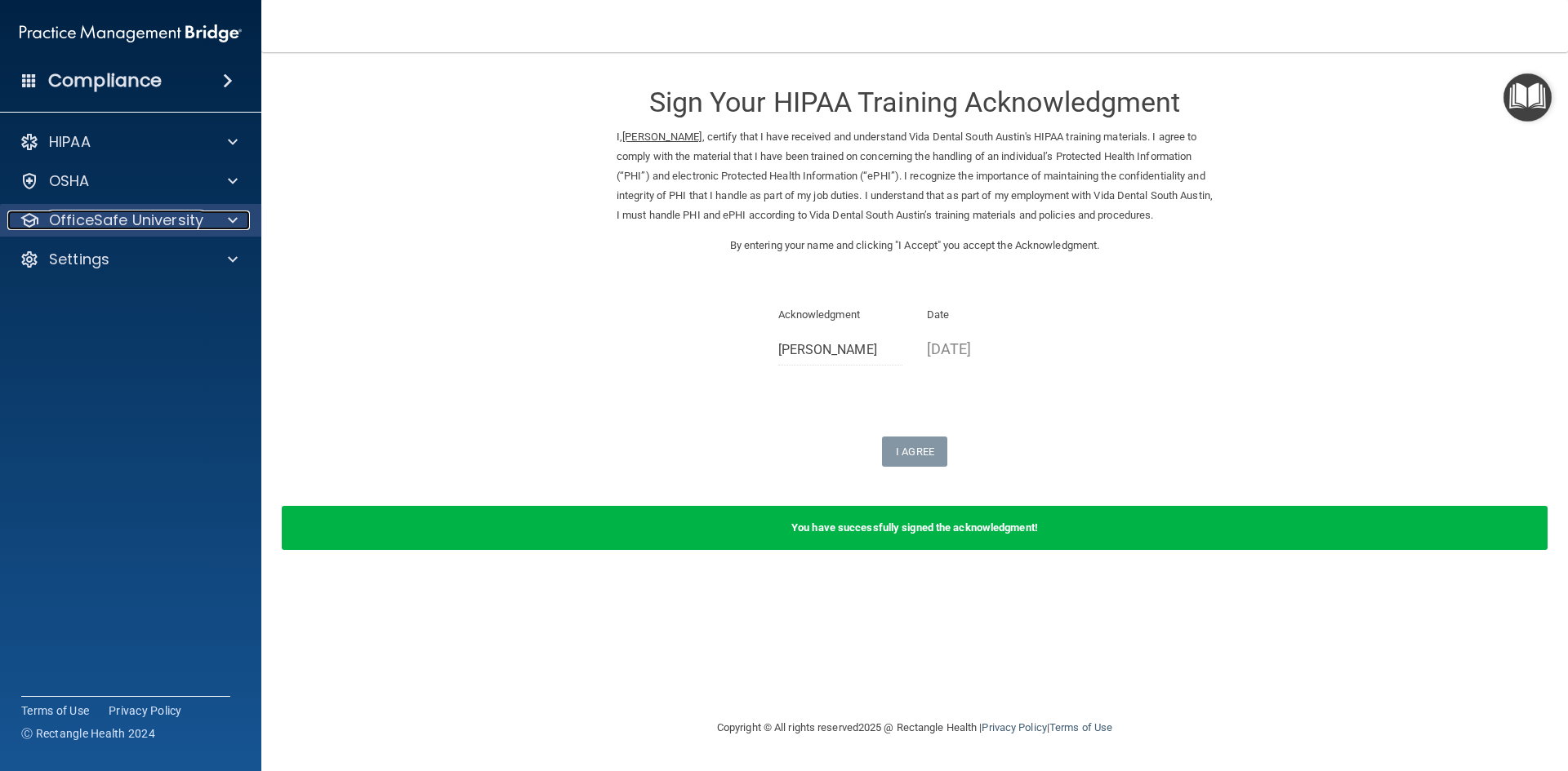
click at [104, 214] on p "OfficeSafe University" at bounding box center [125, 220] width 154 height 20
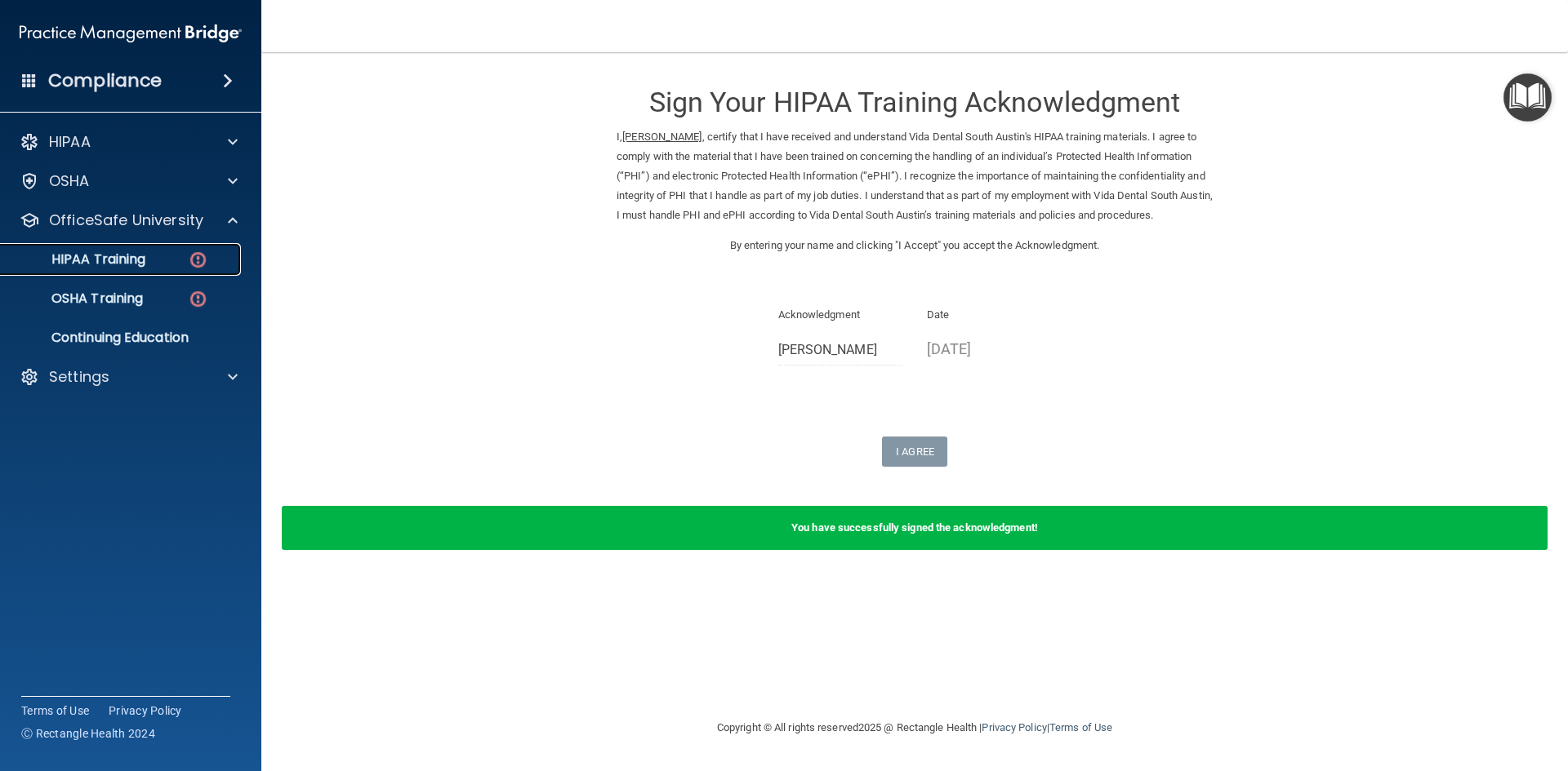
click at [165, 262] on div "HIPAA Training" at bounding box center [122, 259] width 223 height 16
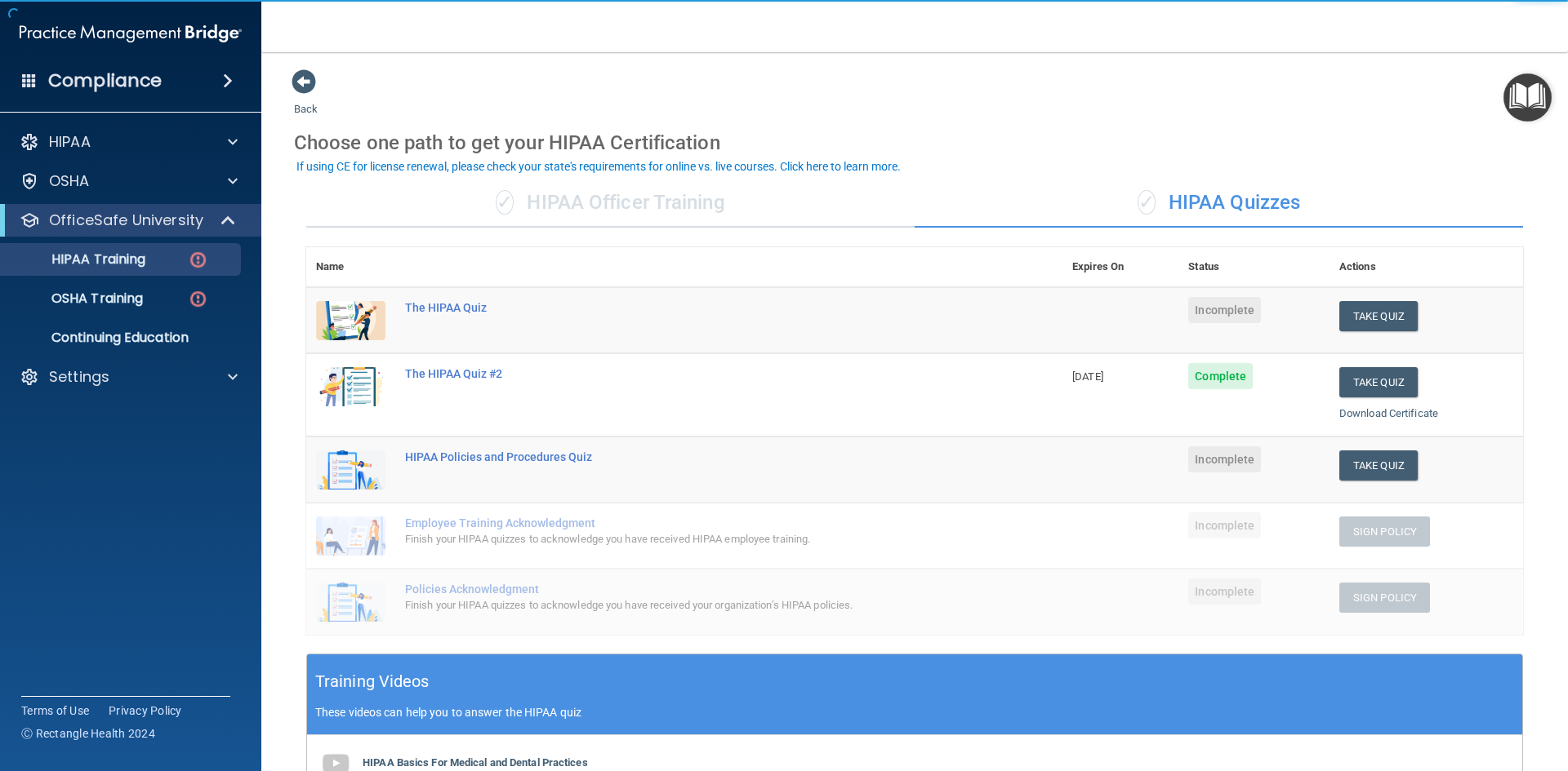
click at [693, 213] on div "✓ HIPAA Officer Training" at bounding box center [610, 203] width 609 height 49
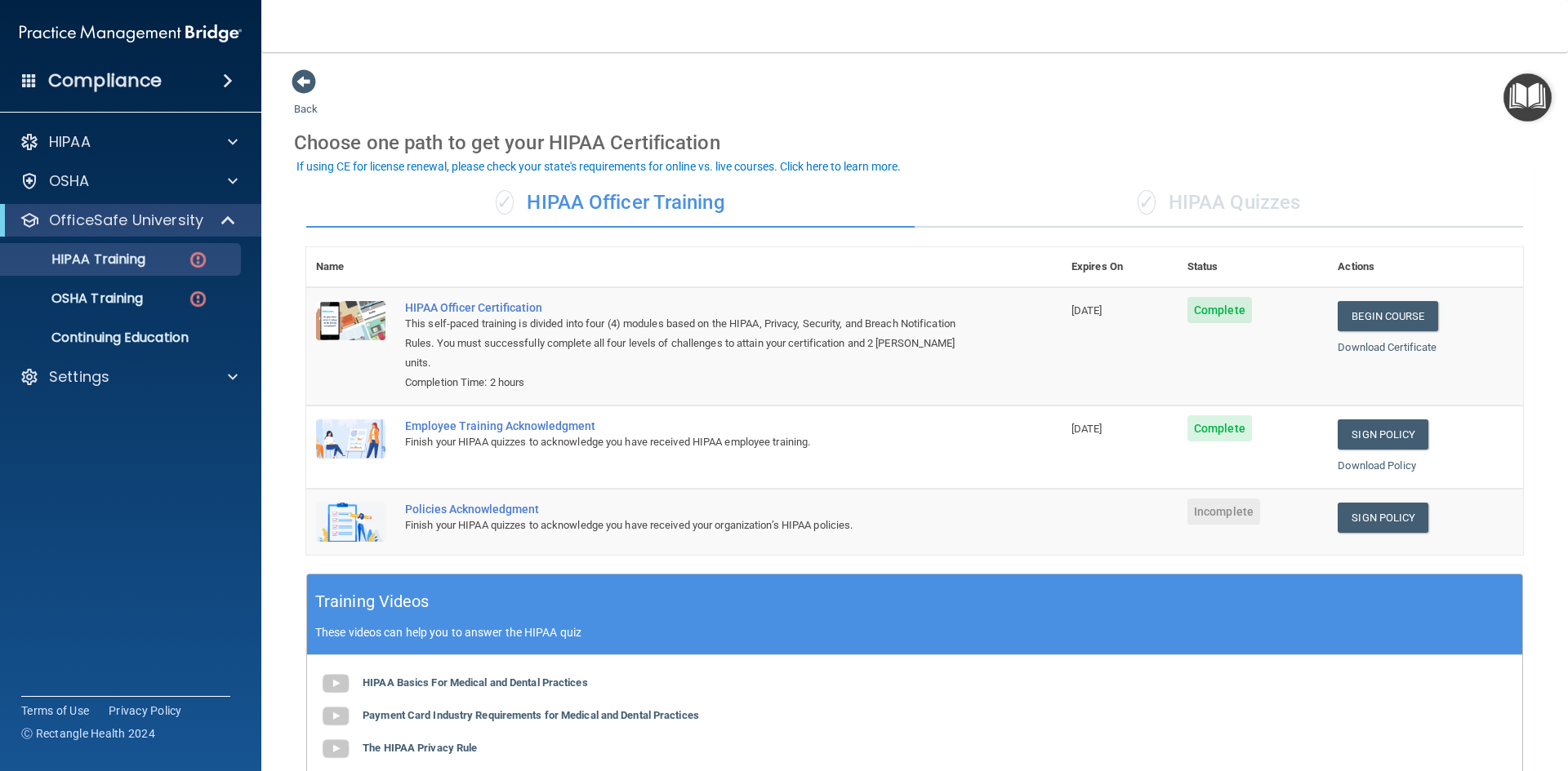
scroll to position [81, 0]
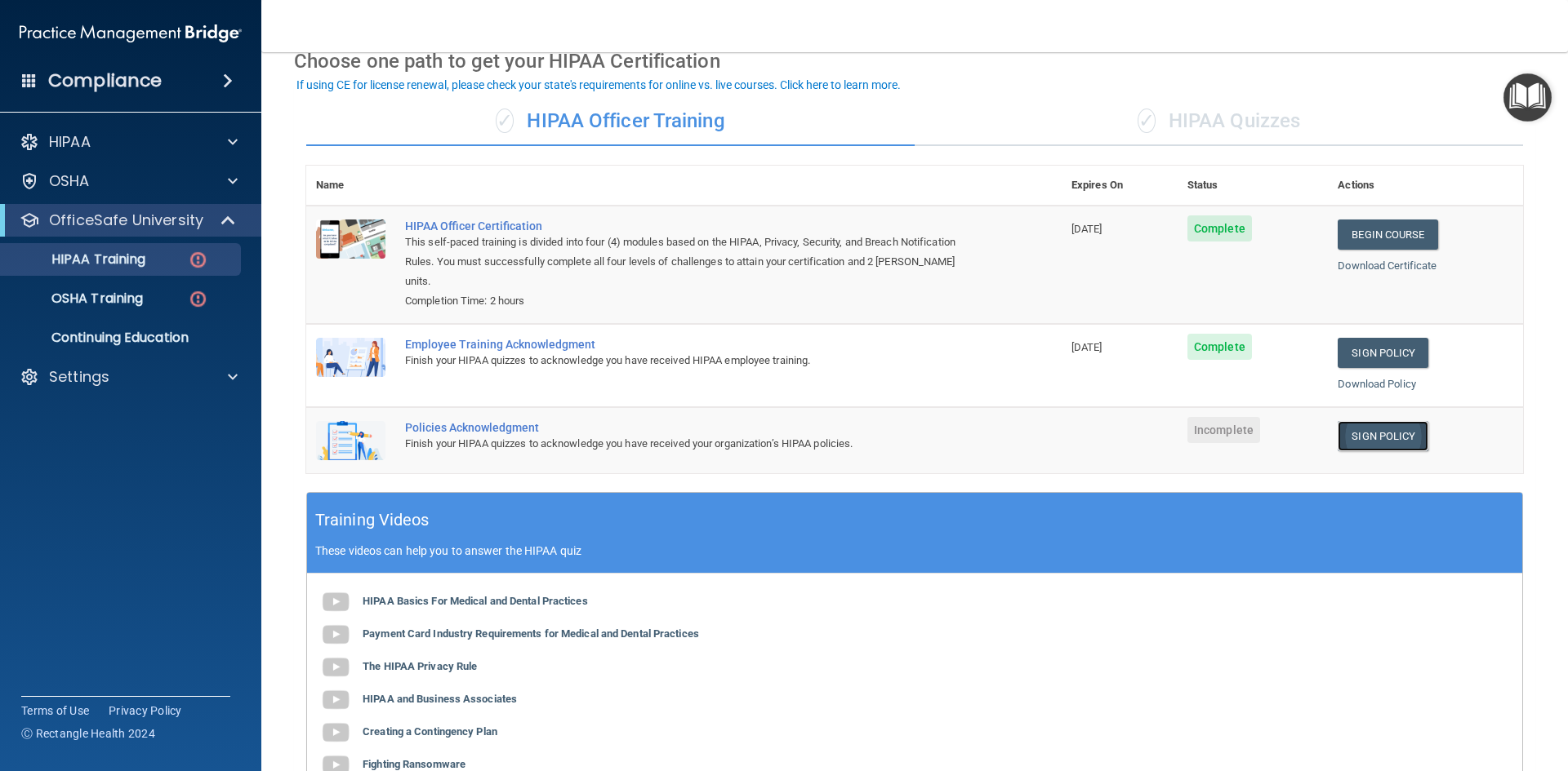
click at [1369, 421] on link "Sign Policy" at bounding box center [1382, 436] width 91 height 30
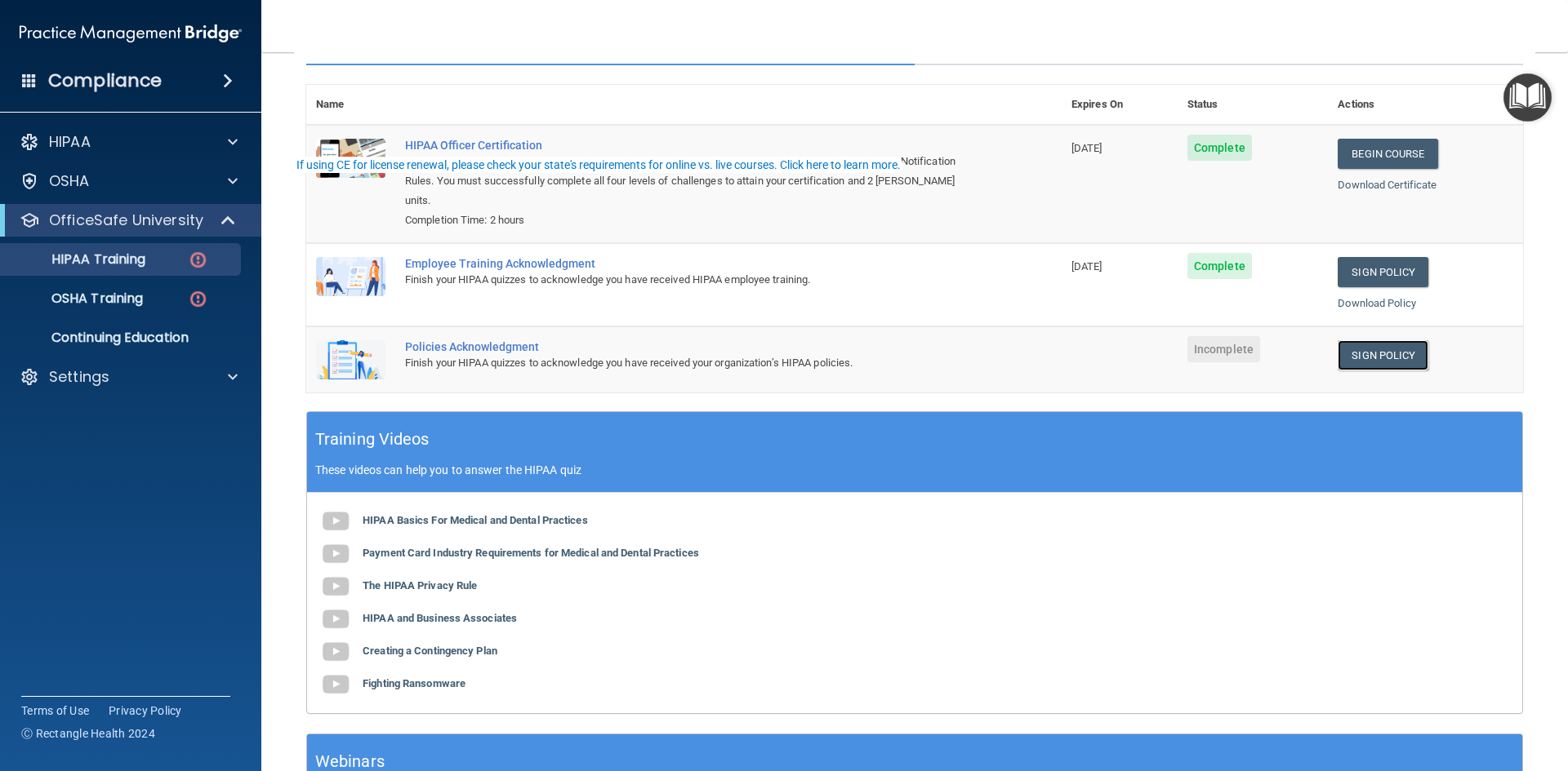
scroll to position [0, 0]
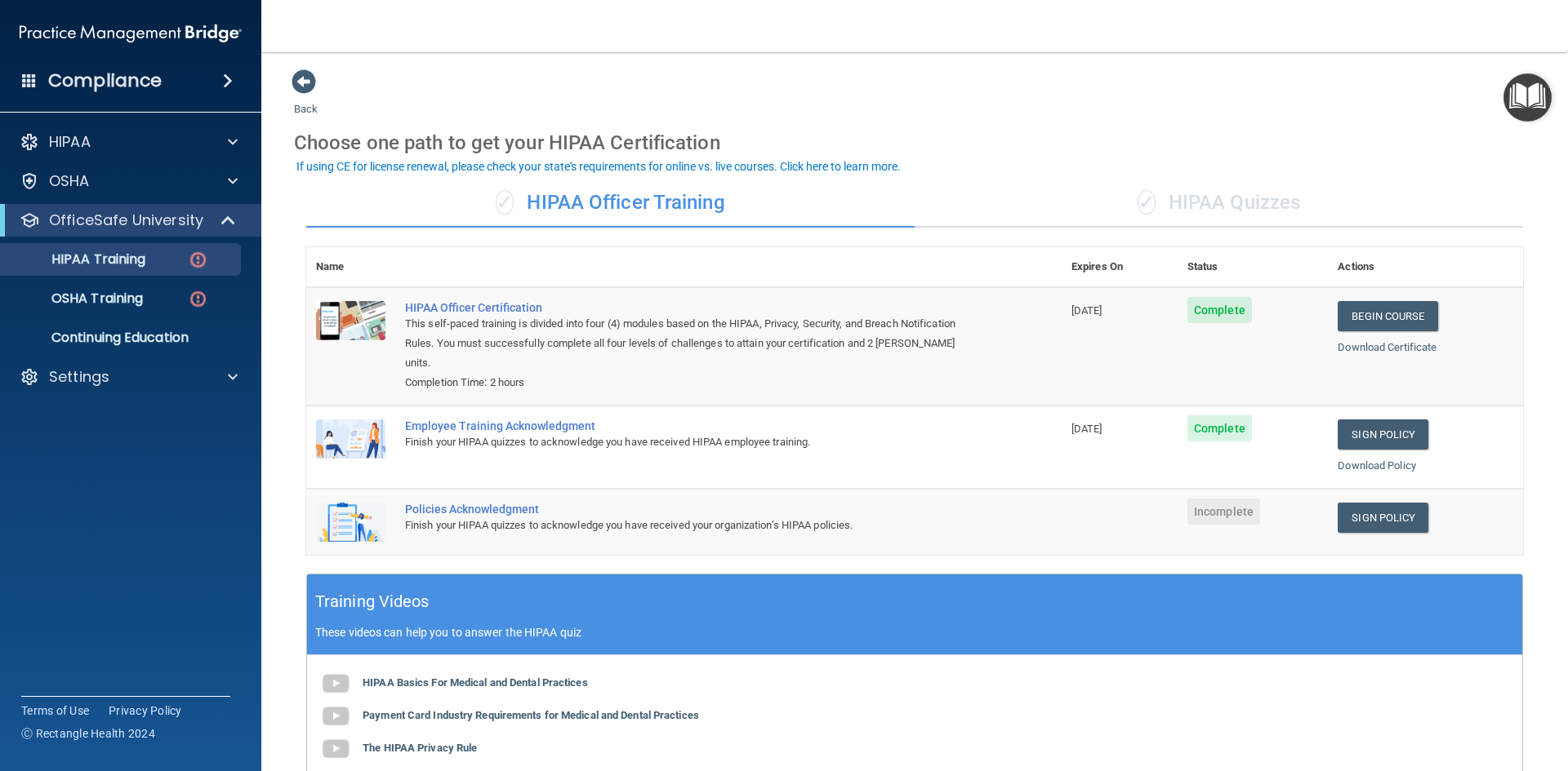
click at [1211, 203] on div "✓ HIPAA Quizzes" at bounding box center [1218, 203] width 609 height 49
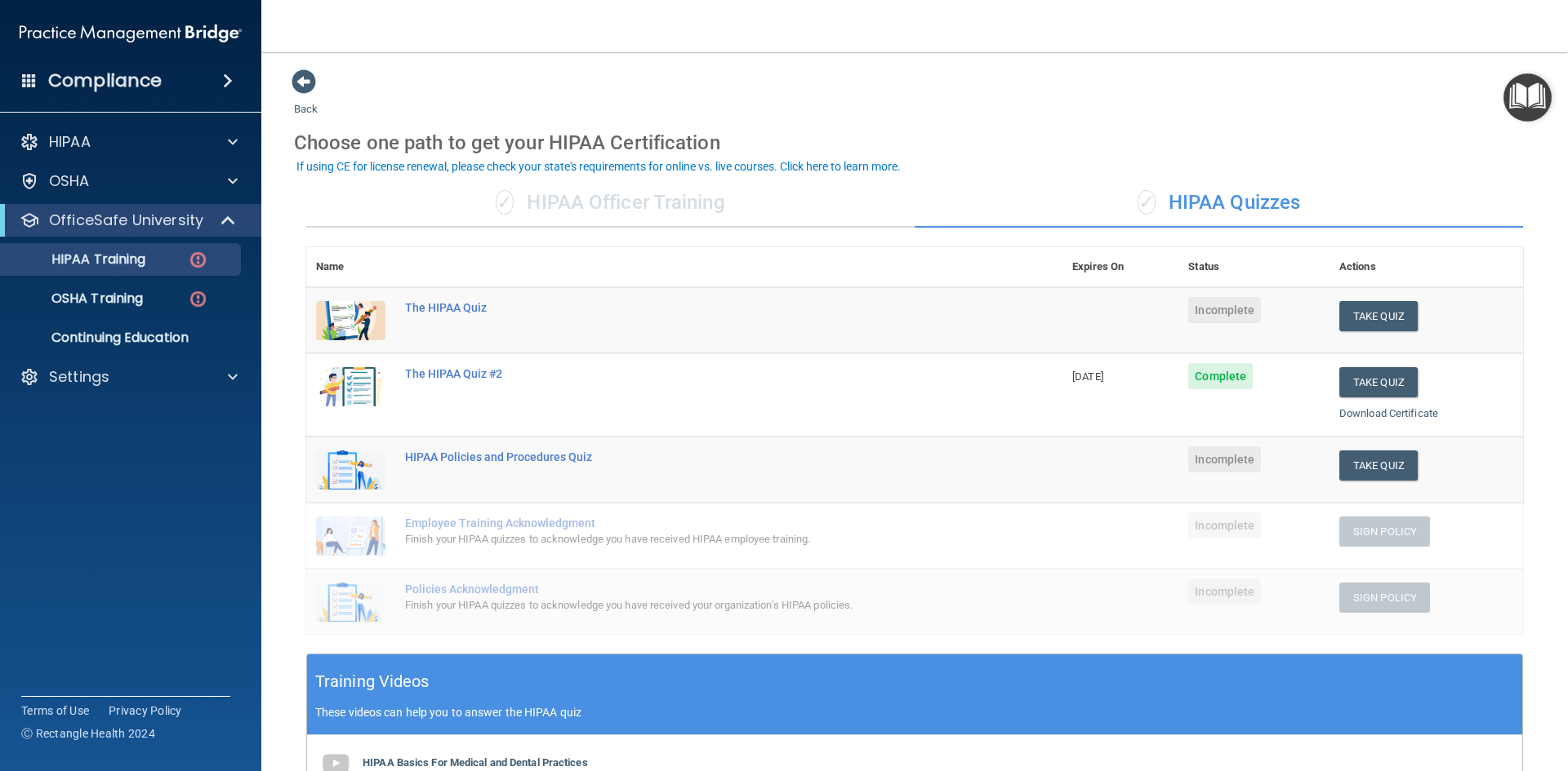
click at [661, 182] on div "✓ HIPAA Officer Training" at bounding box center [610, 203] width 609 height 49
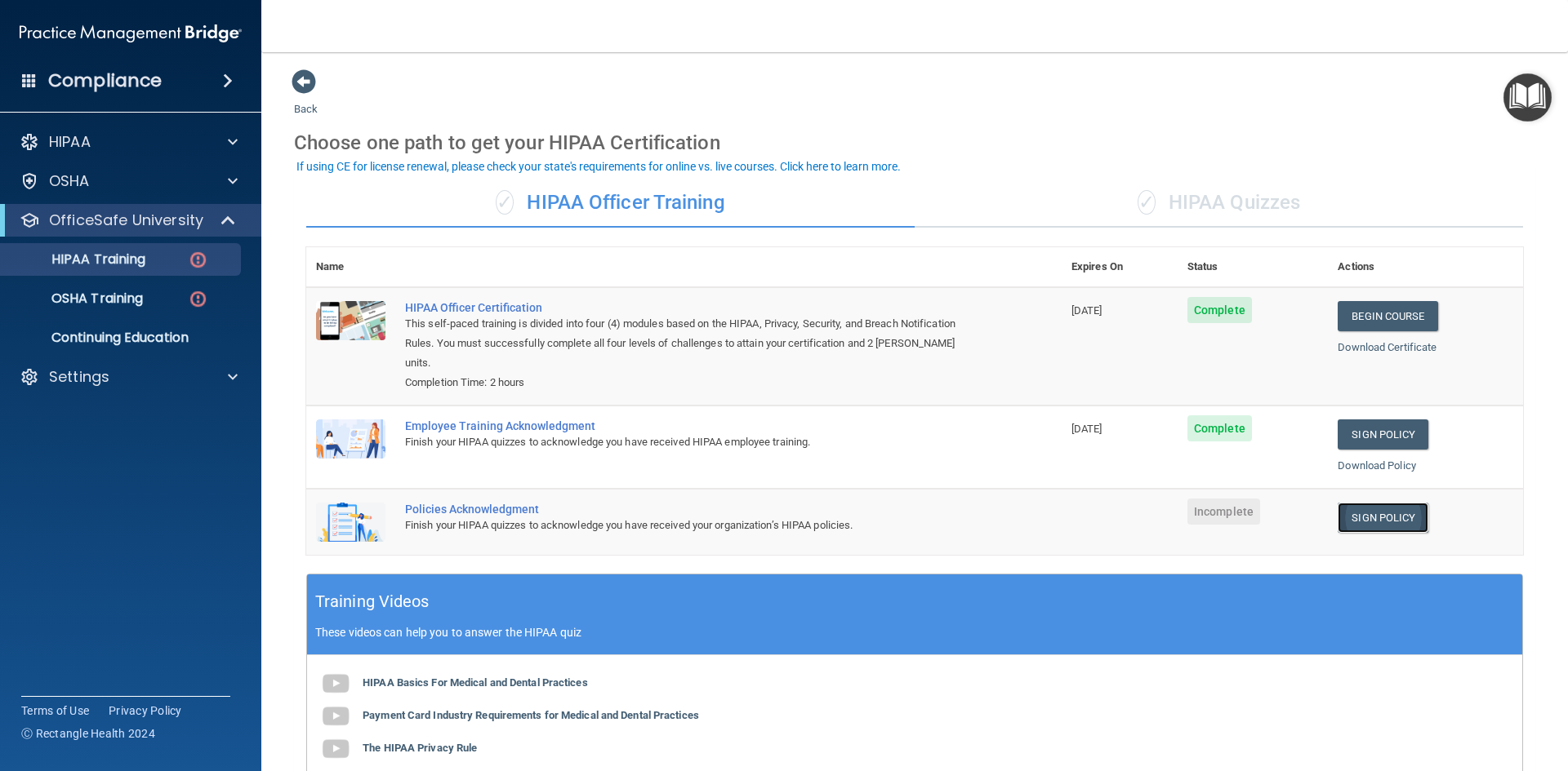
click at [1363, 503] on link "Sign Policy" at bounding box center [1382, 518] width 91 height 30
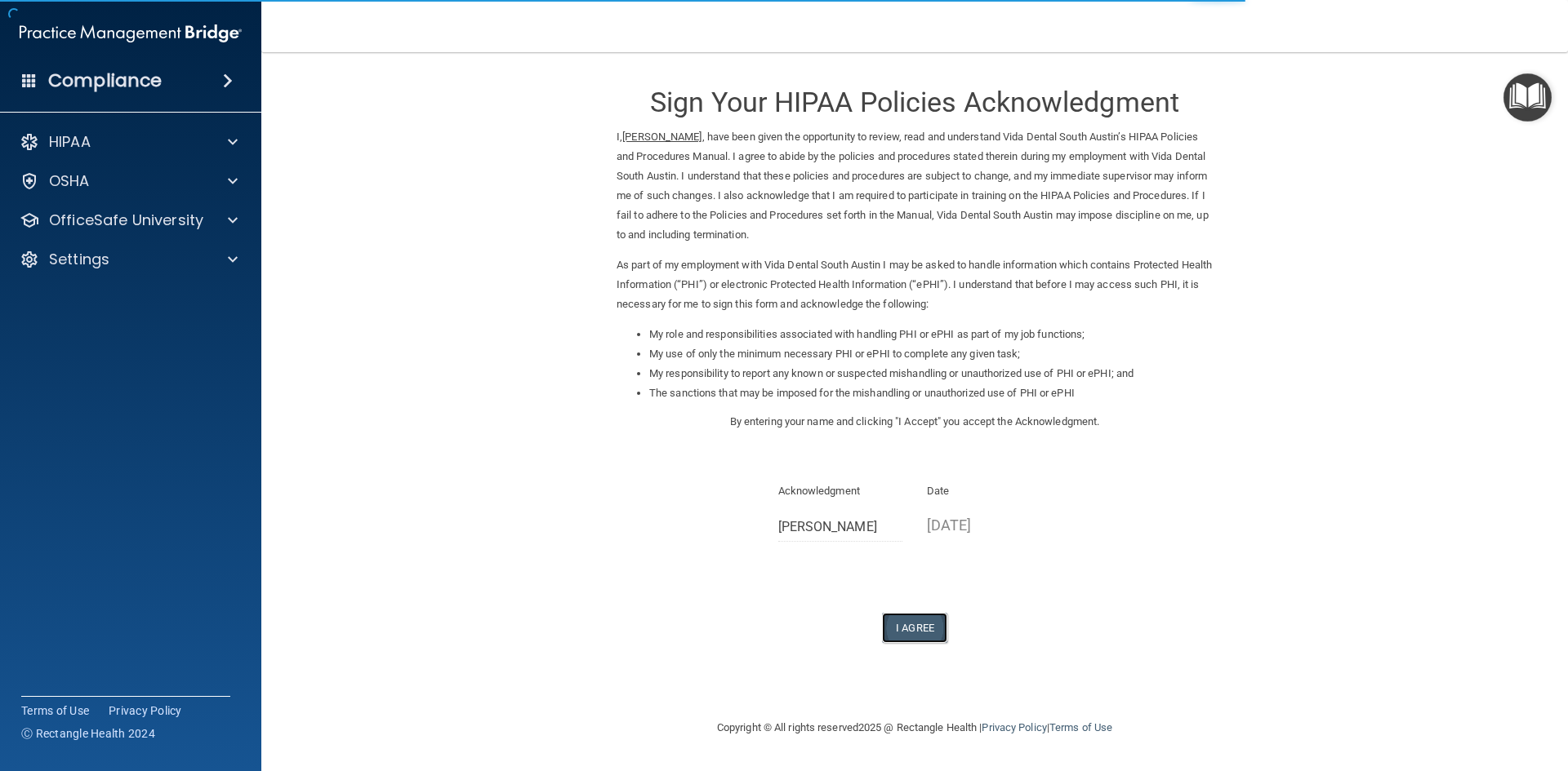
click at [910, 631] on button "I Agree" at bounding box center [914, 628] width 65 height 30
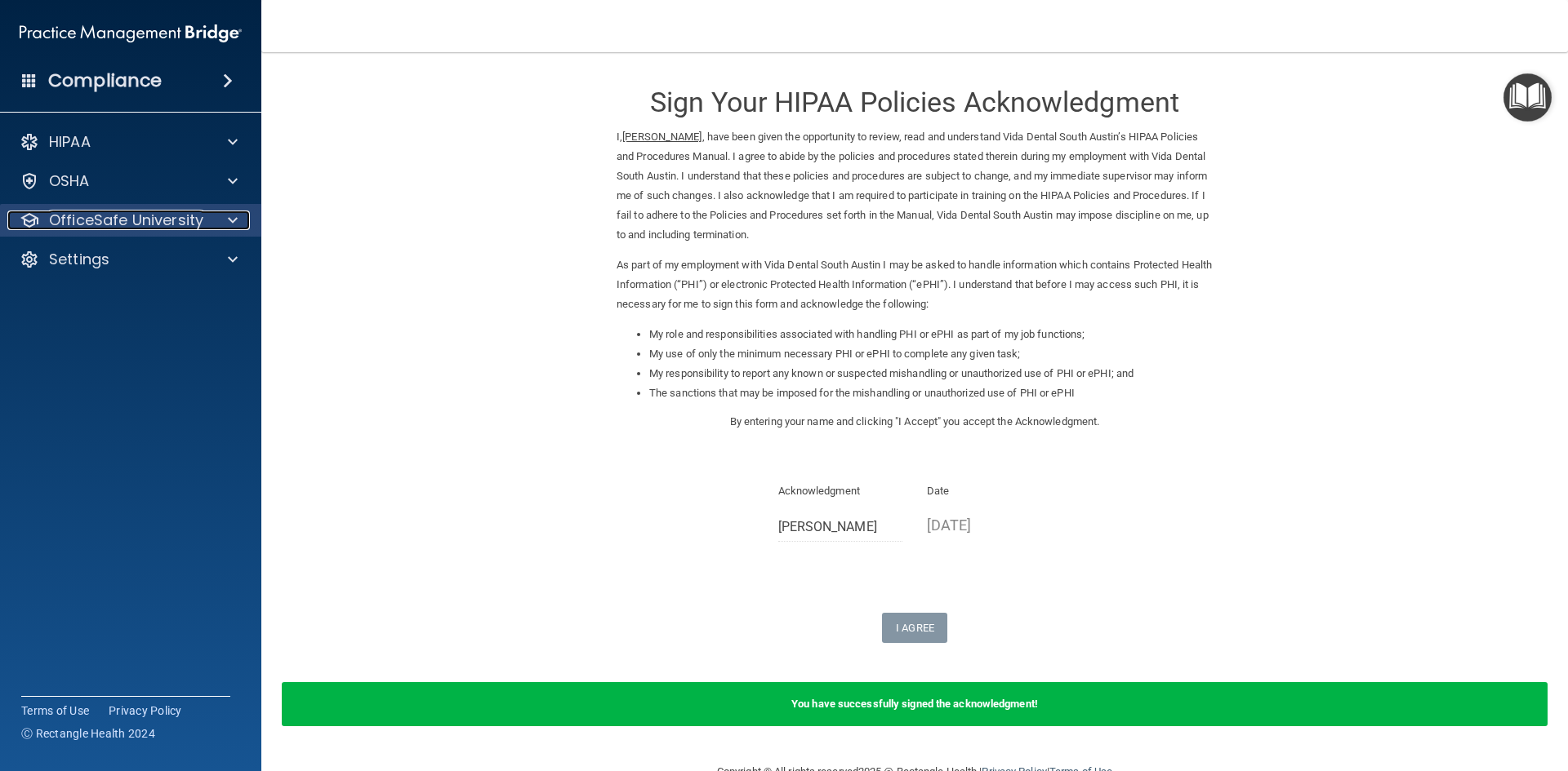
click at [133, 211] on p "OfficeSafe University" at bounding box center [125, 220] width 154 height 20
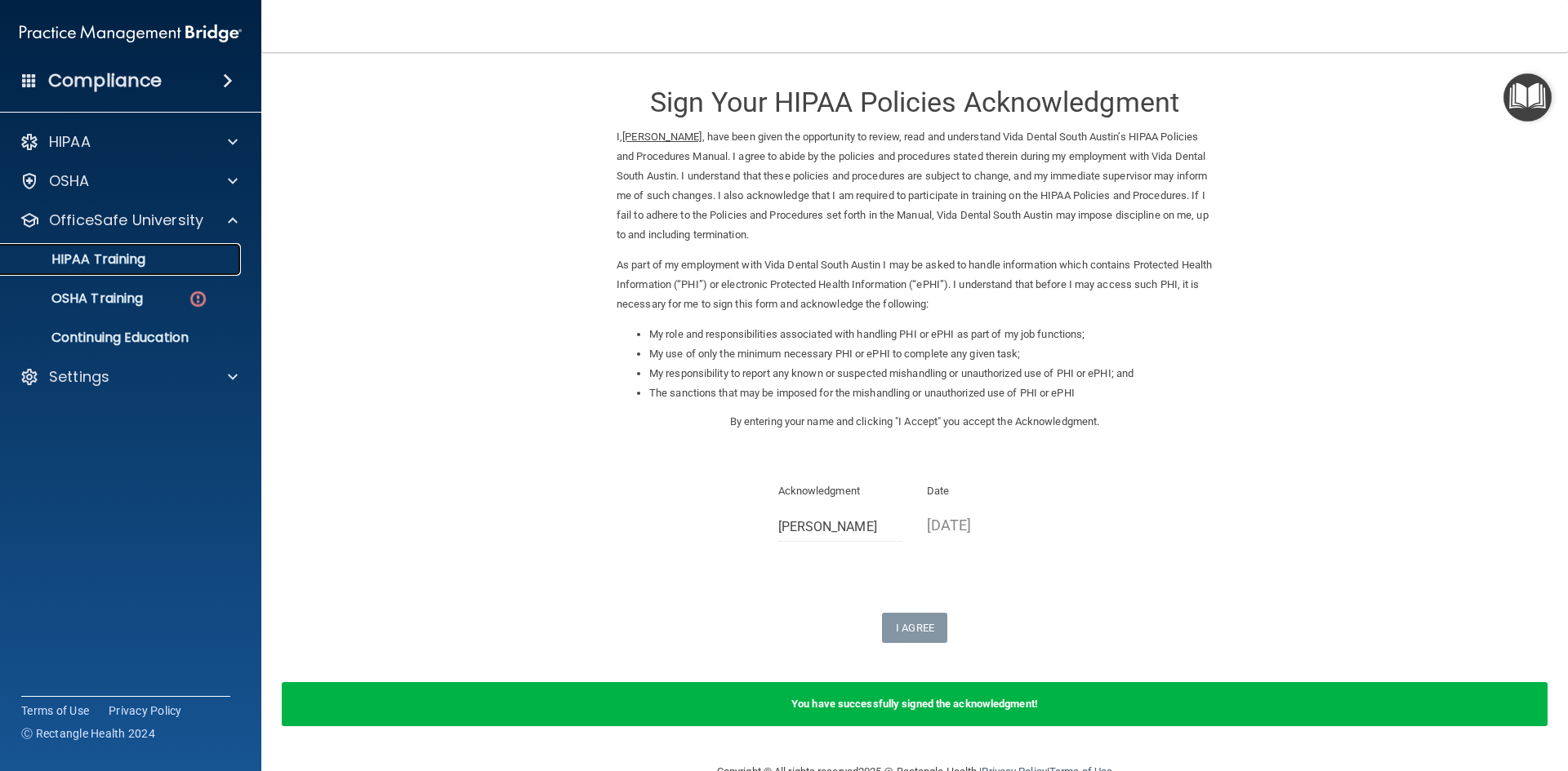
click at [160, 252] on div "HIPAA Training" at bounding box center [122, 259] width 223 height 16
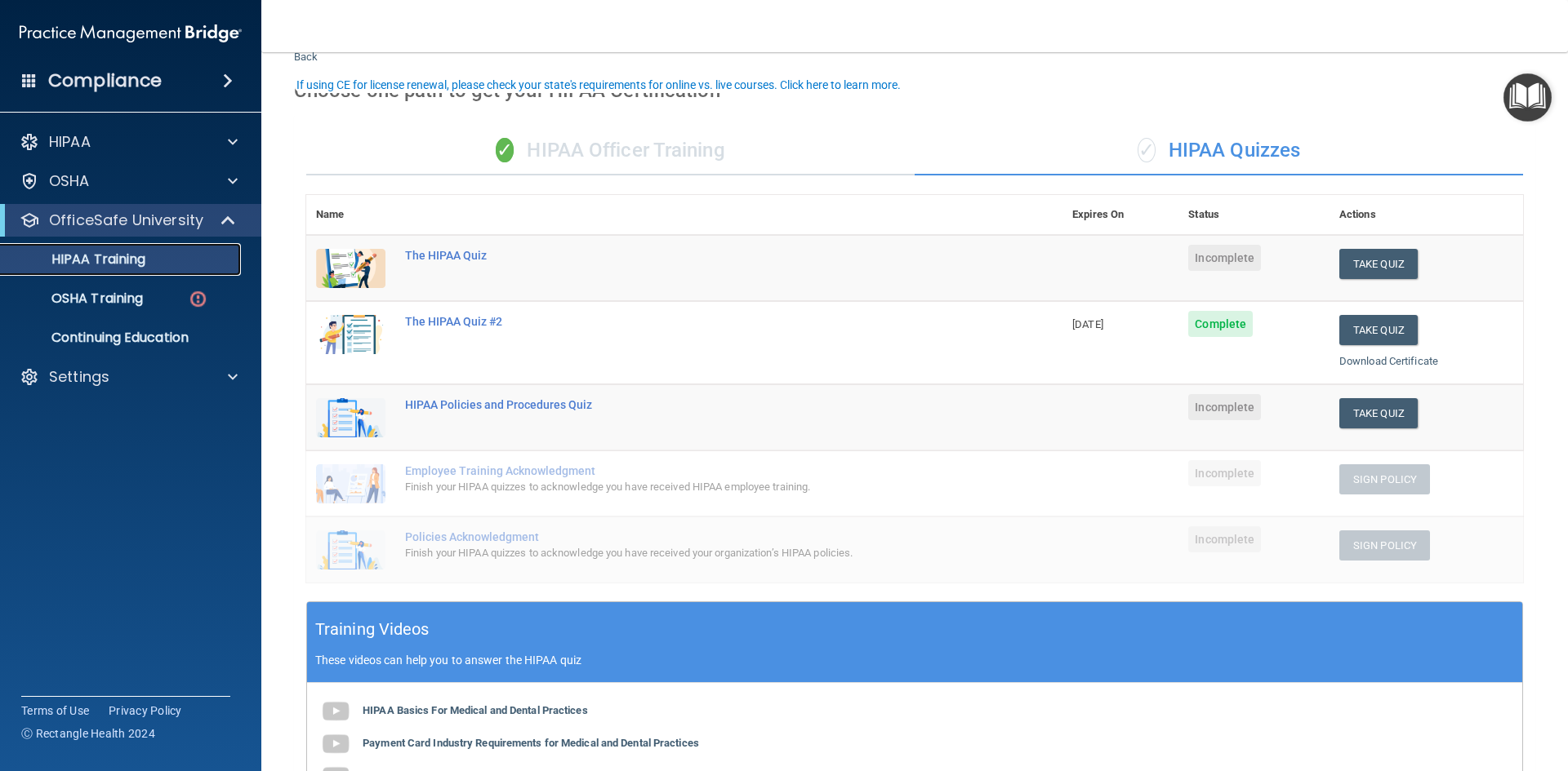
scroll to position [81, 0]
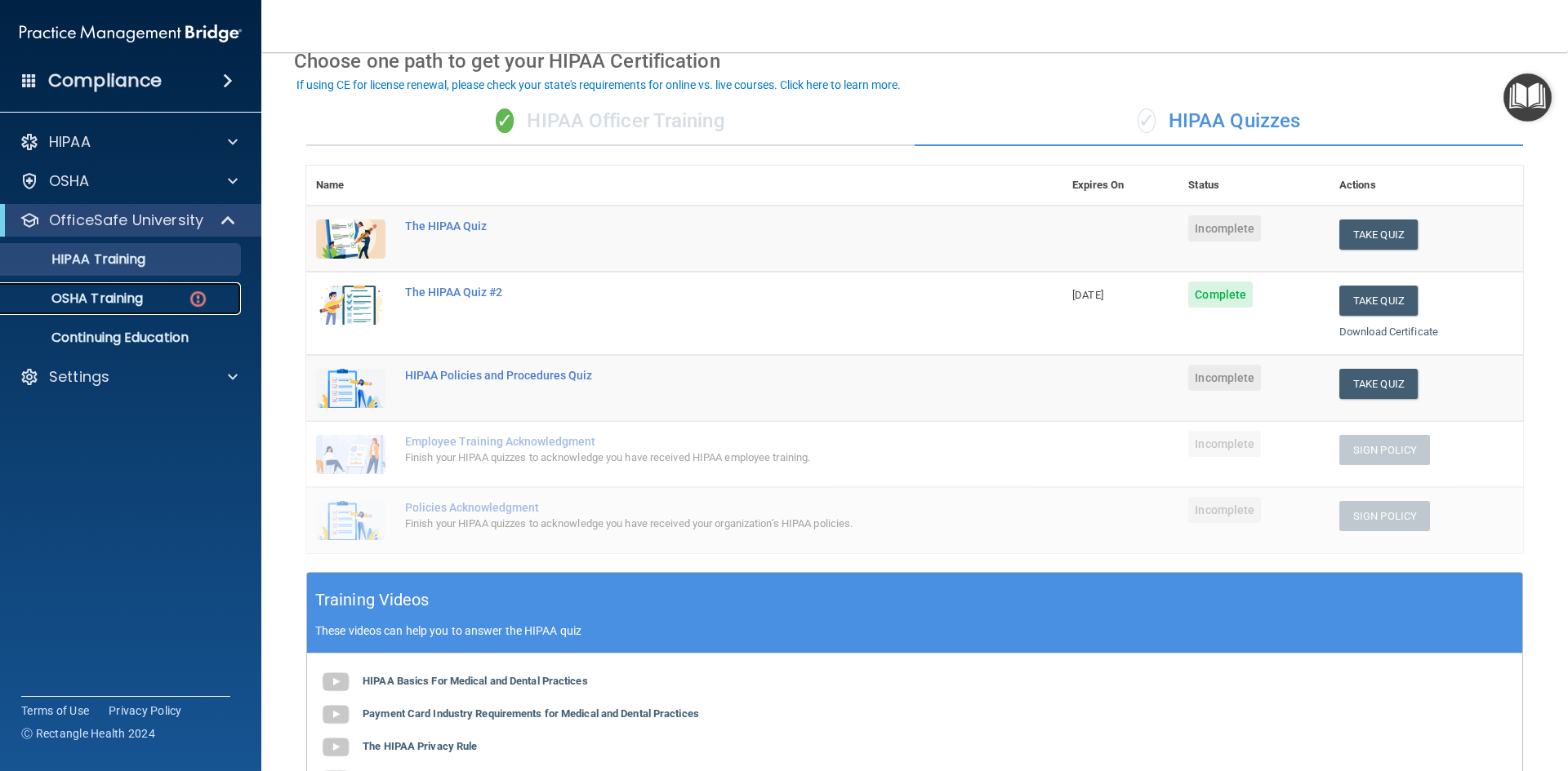
click at [87, 298] on p "OSHA Training" at bounding box center [76, 298] width 132 height 16
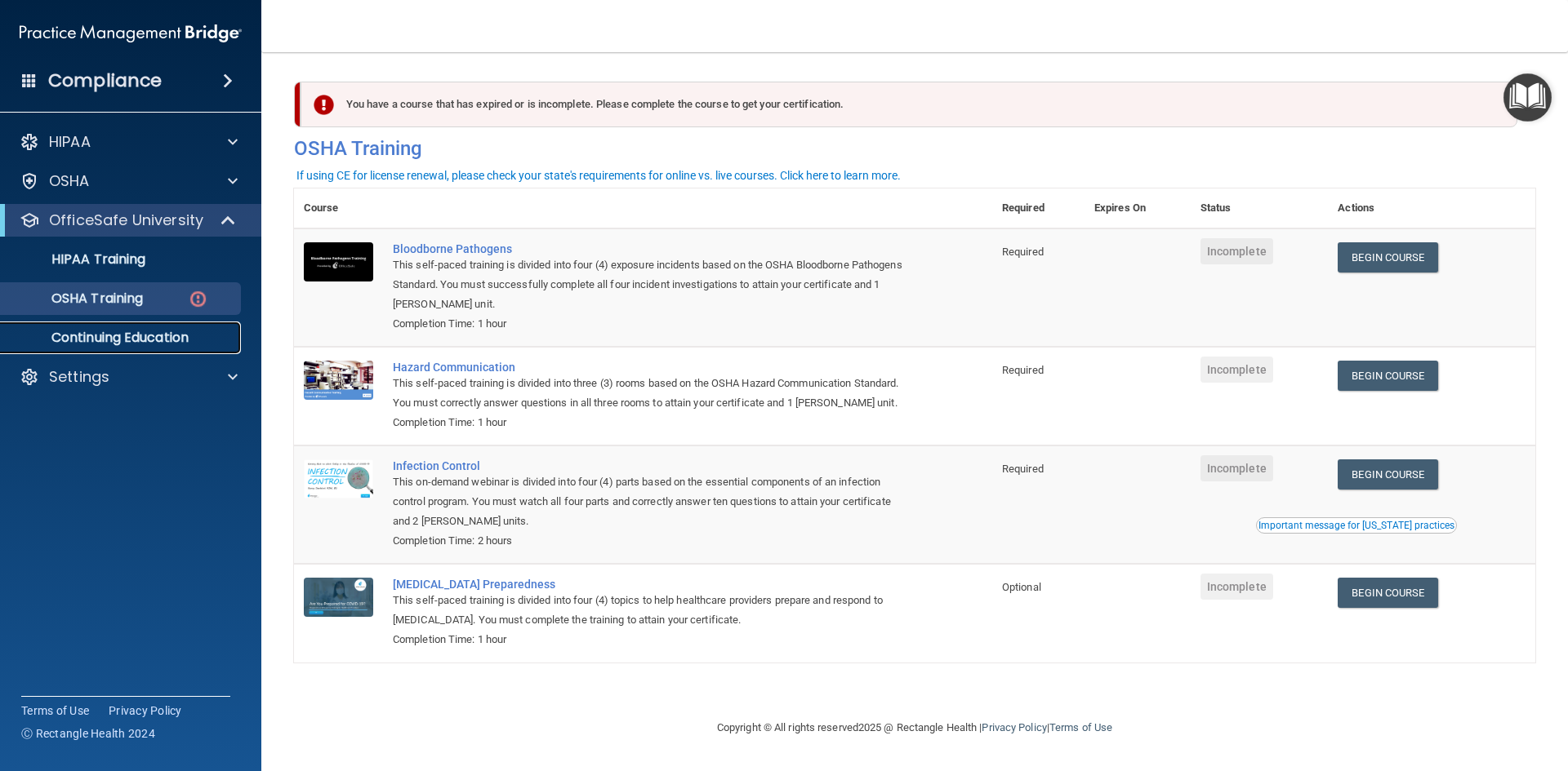
click at [98, 336] on p "Continuing Education" at bounding box center [122, 337] width 223 height 16
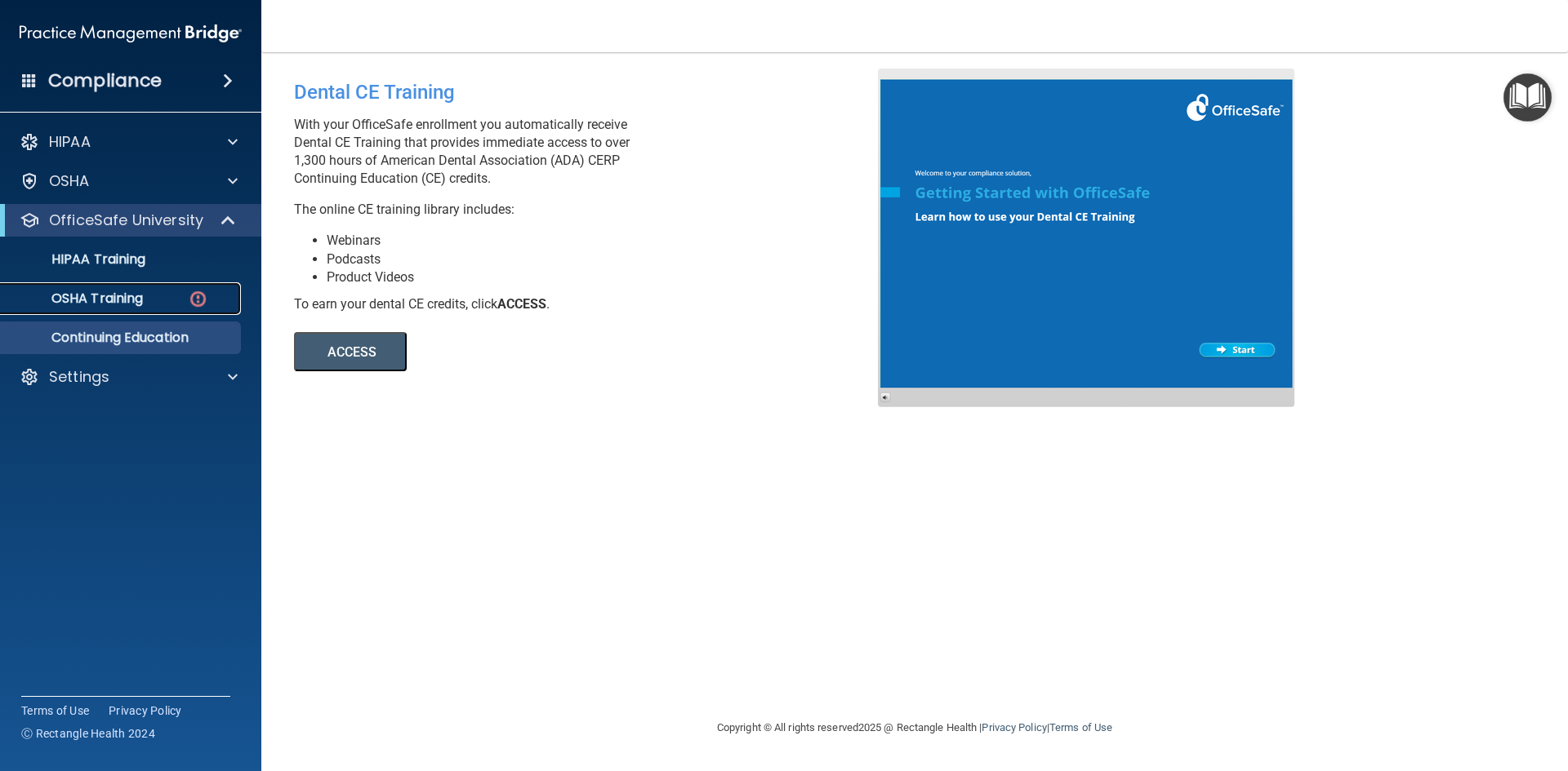
click at [116, 299] on p "OSHA Training" at bounding box center [76, 298] width 132 height 16
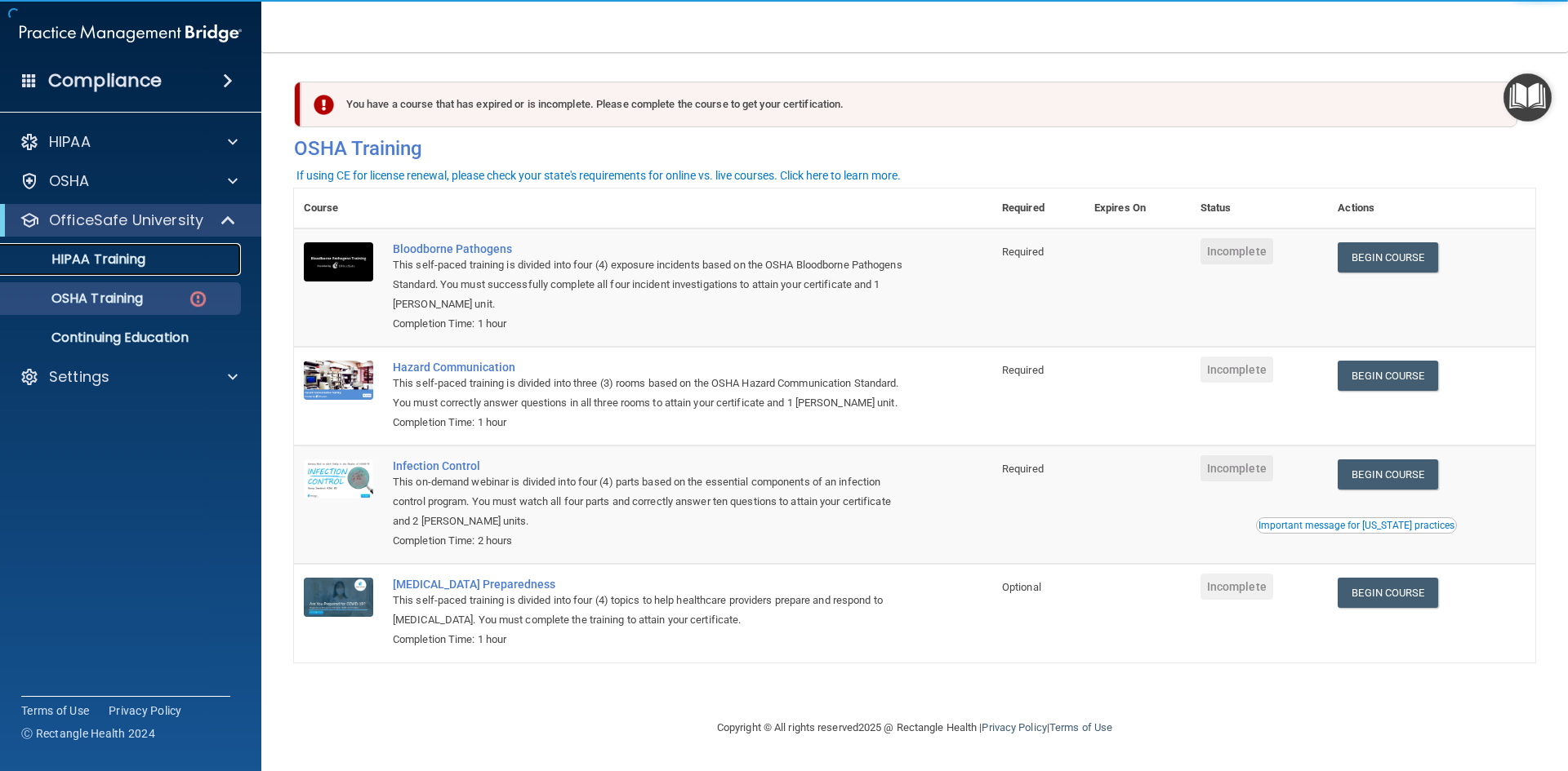
click at [95, 261] on p "HIPAA Training" at bounding box center [78, 259] width 135 height 16
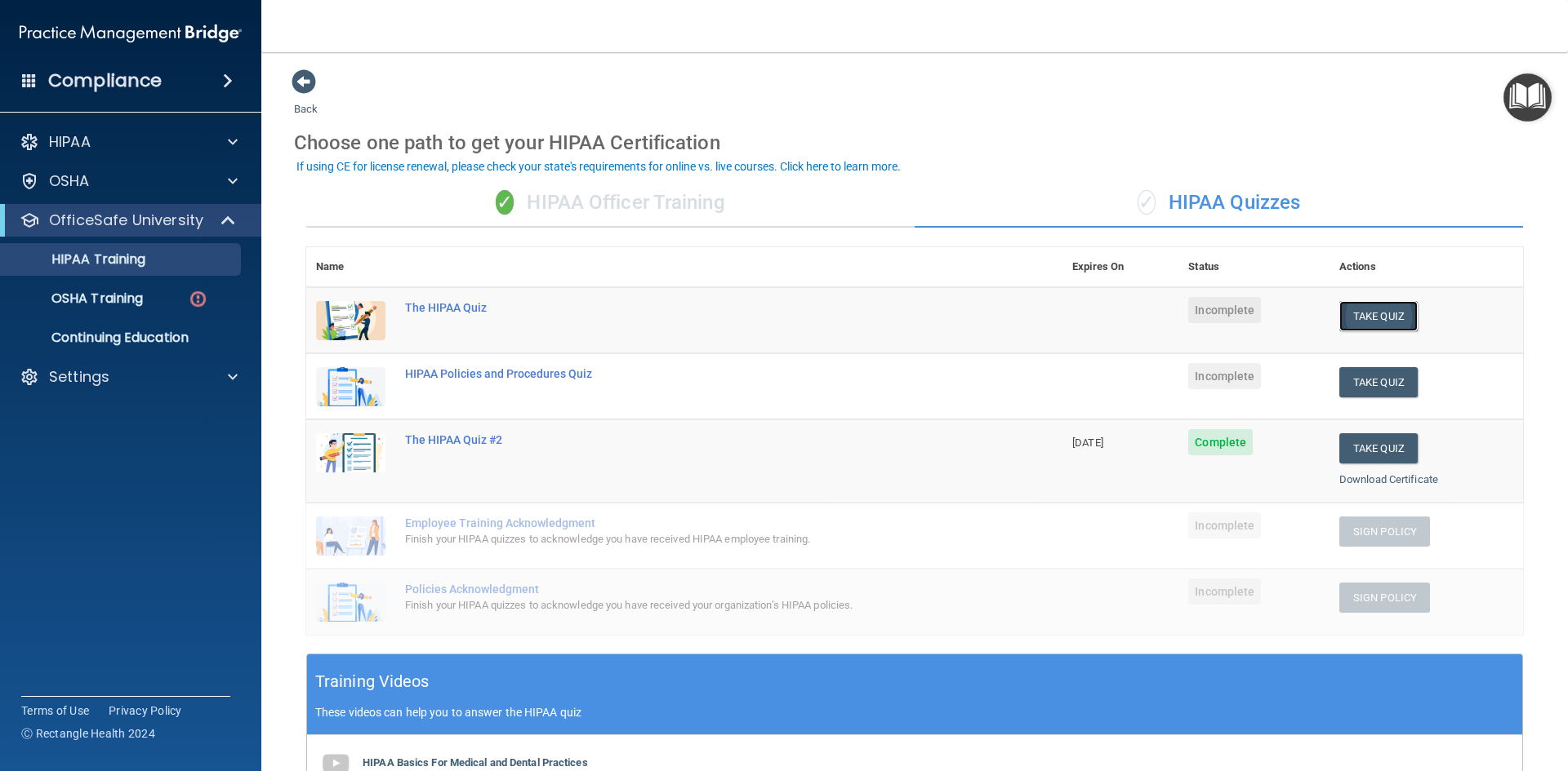
click at [1377, 315] on button "Take Quiz" at bounding box center [1378, 316] width 79 height 30
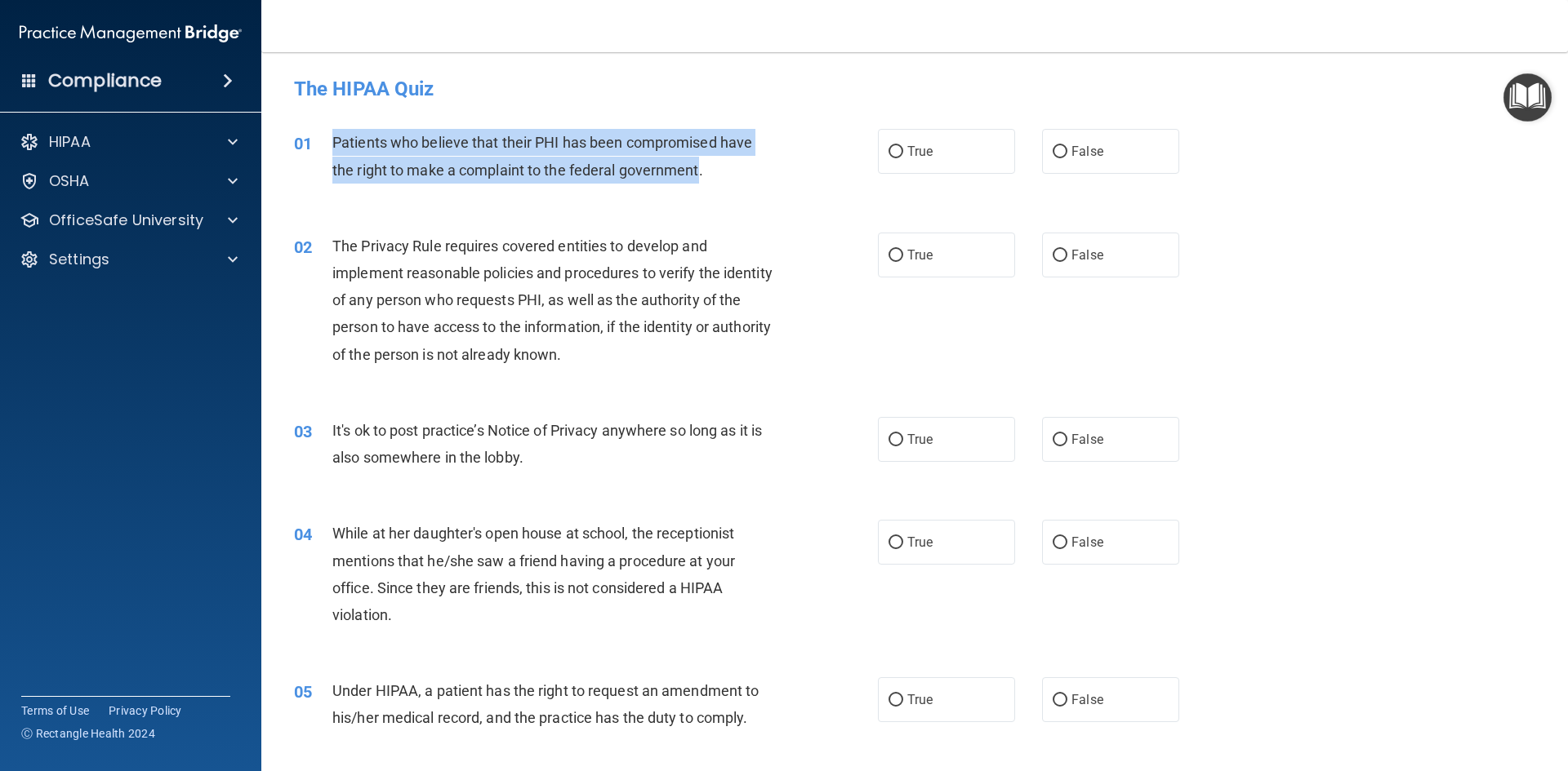
drag, startPoint x: 700, startPoint y: 169, endPoint x: 330, endPoint y: 150, distance: 370.5
click at [330, 150] on div "01 Patients who believe that their PHI has been compromised have the right to m…" at bounding box center [585, 160] width 633 height 62
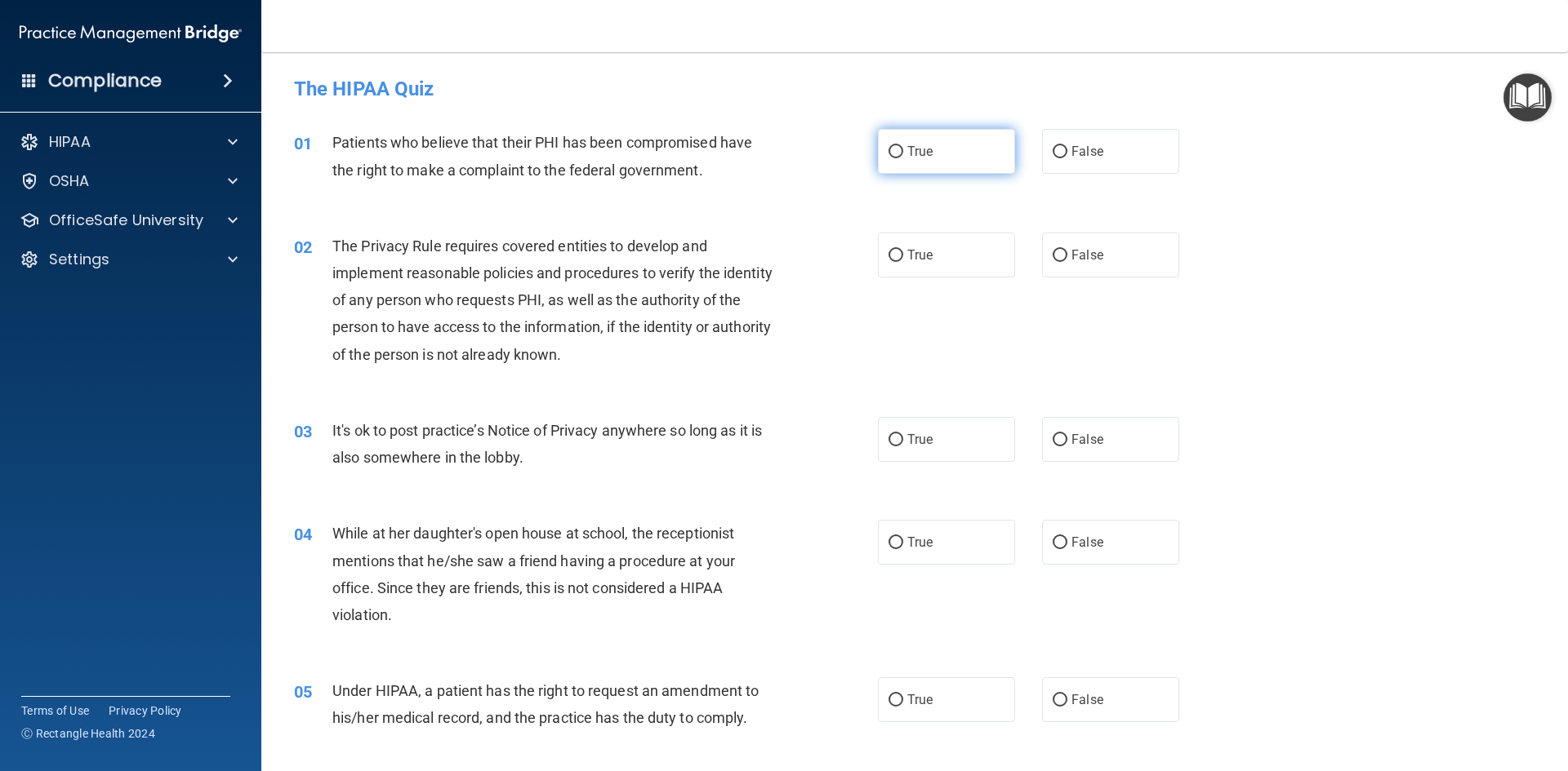
click at [883, 139] on label "True" at bounding box center [946, 151] width 137 height 45
click at [888, 146] on input "True" at bounding box center [896, 151] width 15 height 12
radio input "true"
click at [892, 261] on input "True" at bounding box center [896, 255] width 15 height 12
radio input "true"
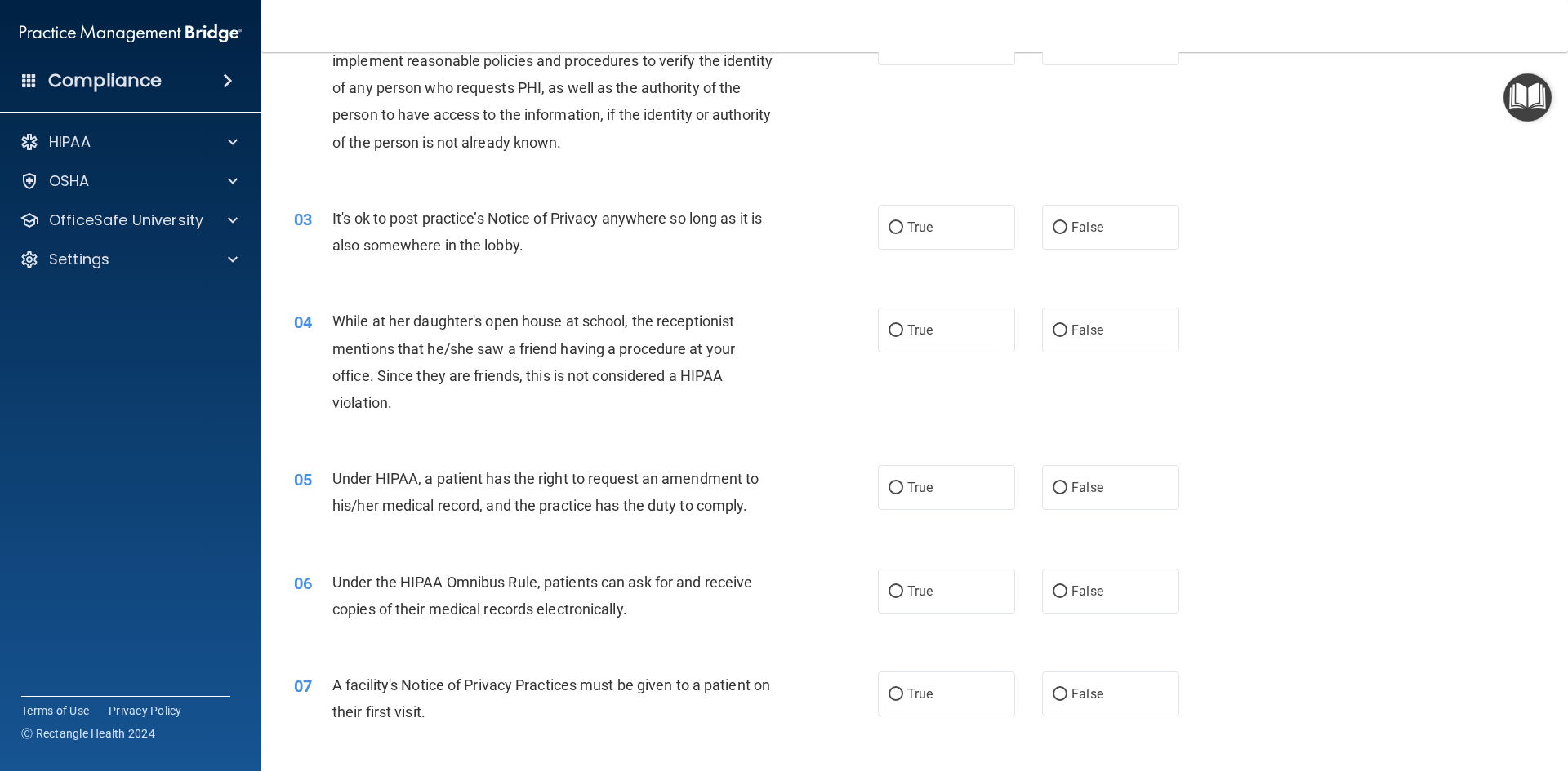
scroll to position [245, 0]
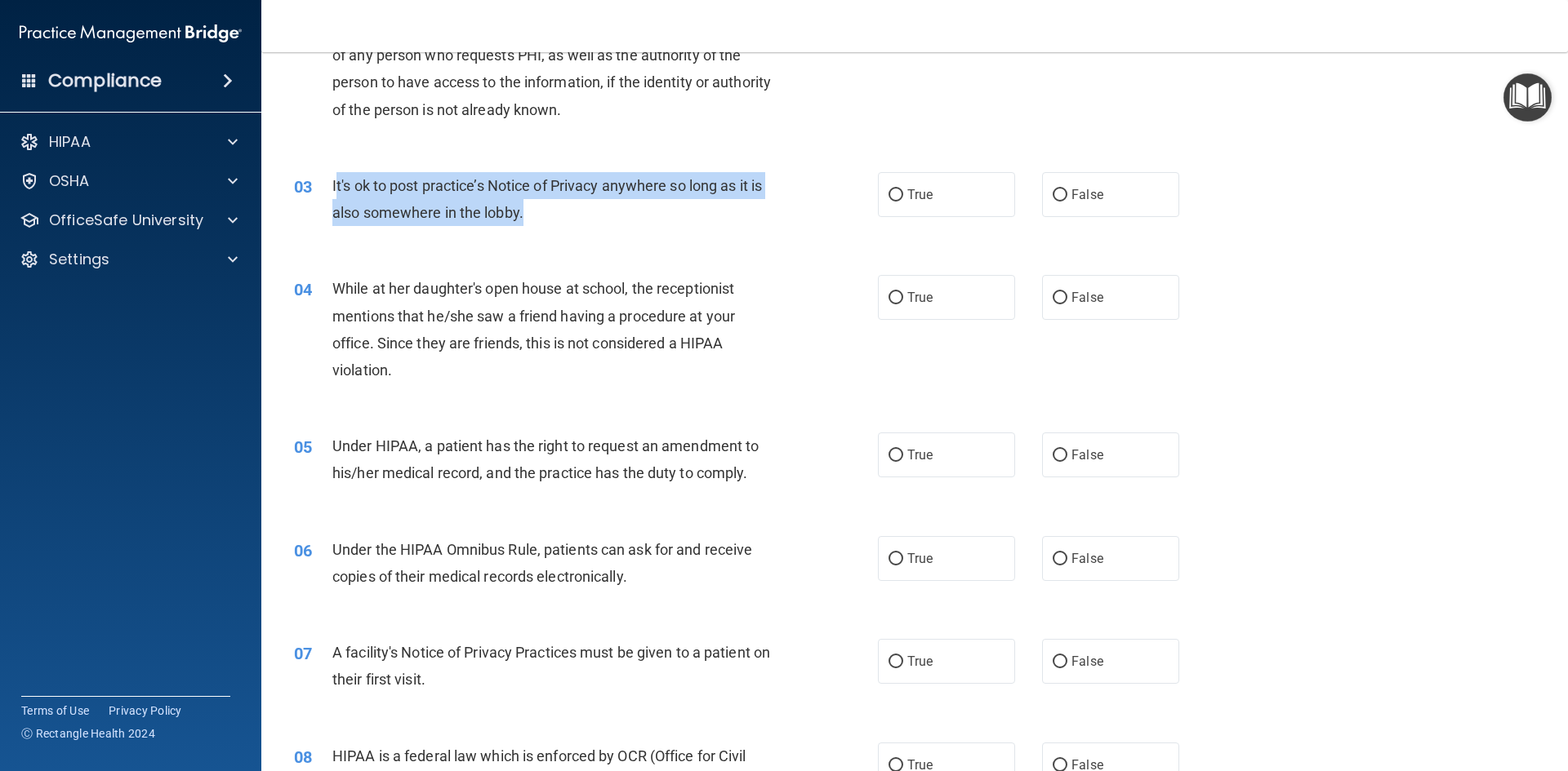
drag, startPoint x: 607, startPoint y: 229, endPoint x: 336, endPoint y: 191, distance: 273.7
click at [336, 191] on div "It's ok to post practice’s Notice of Privacy anywhere so long as it is also som…" at bounding box center [560, 199] width 456 height 54
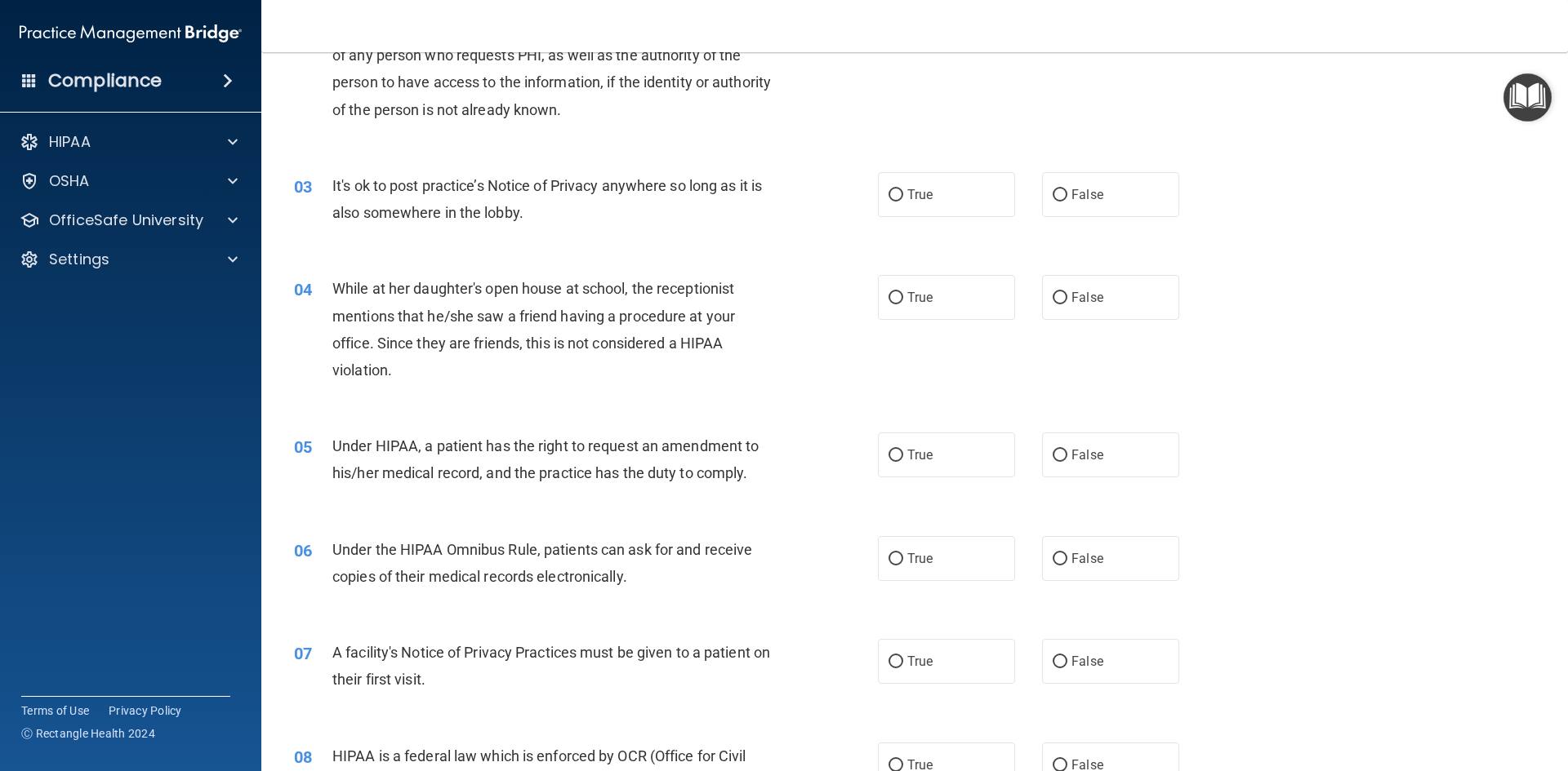
click at [626, 236] on div "03 It's ok to post practice’s Notice of Privacy anywhere so long as it is also …" at bounding box center [914, 203] width 1266 height 103
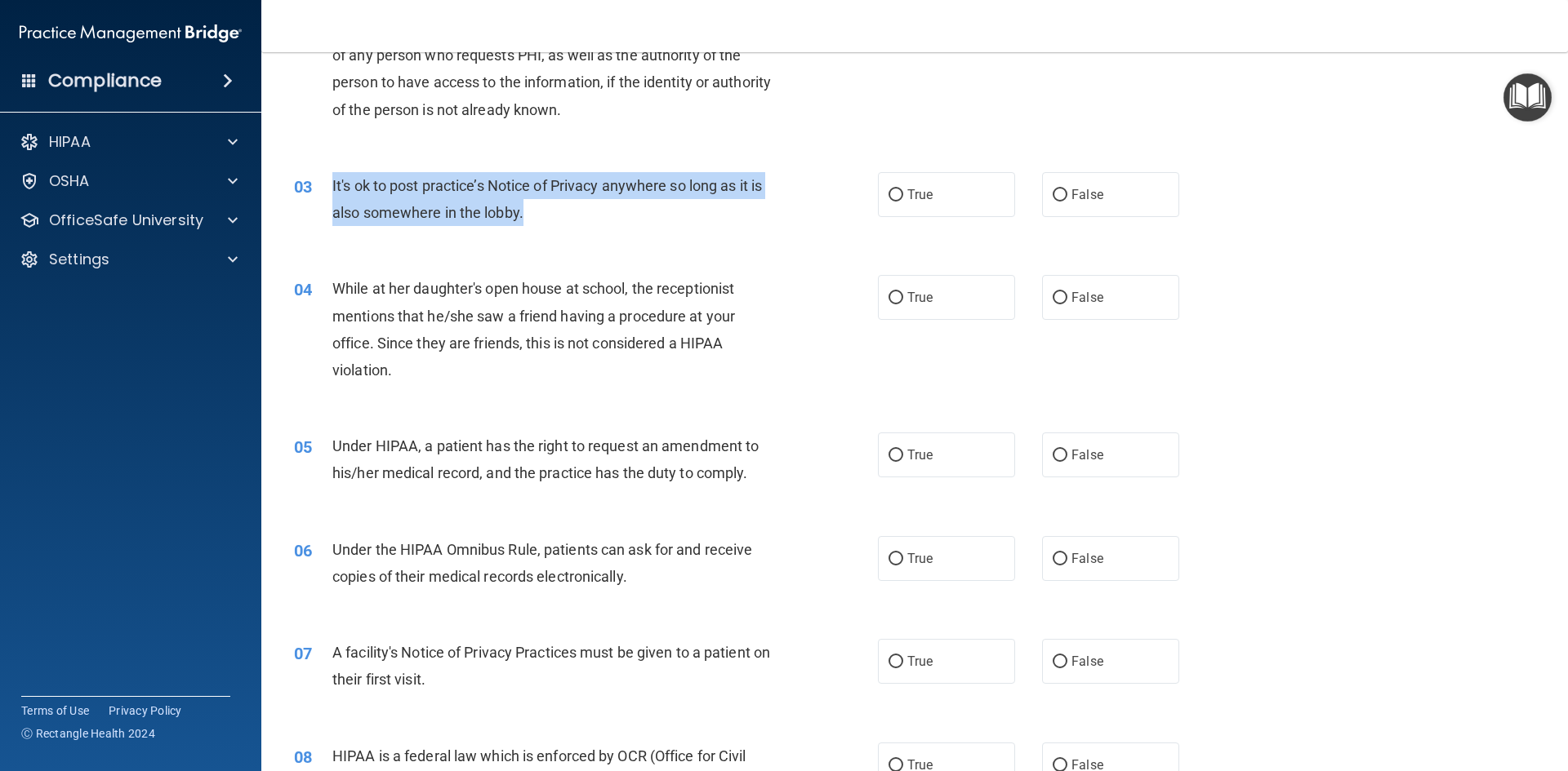
drag, startPoint x: 545, startPoint y: 209, endPoint x: 328, endPoint y: 188, distance: 218.0
click at [328, 188] on div "03 It's ok to post practice’s Notice of Privacy anywhere so long as it is also …" at bounding box center [585, 203] width 633 height 62
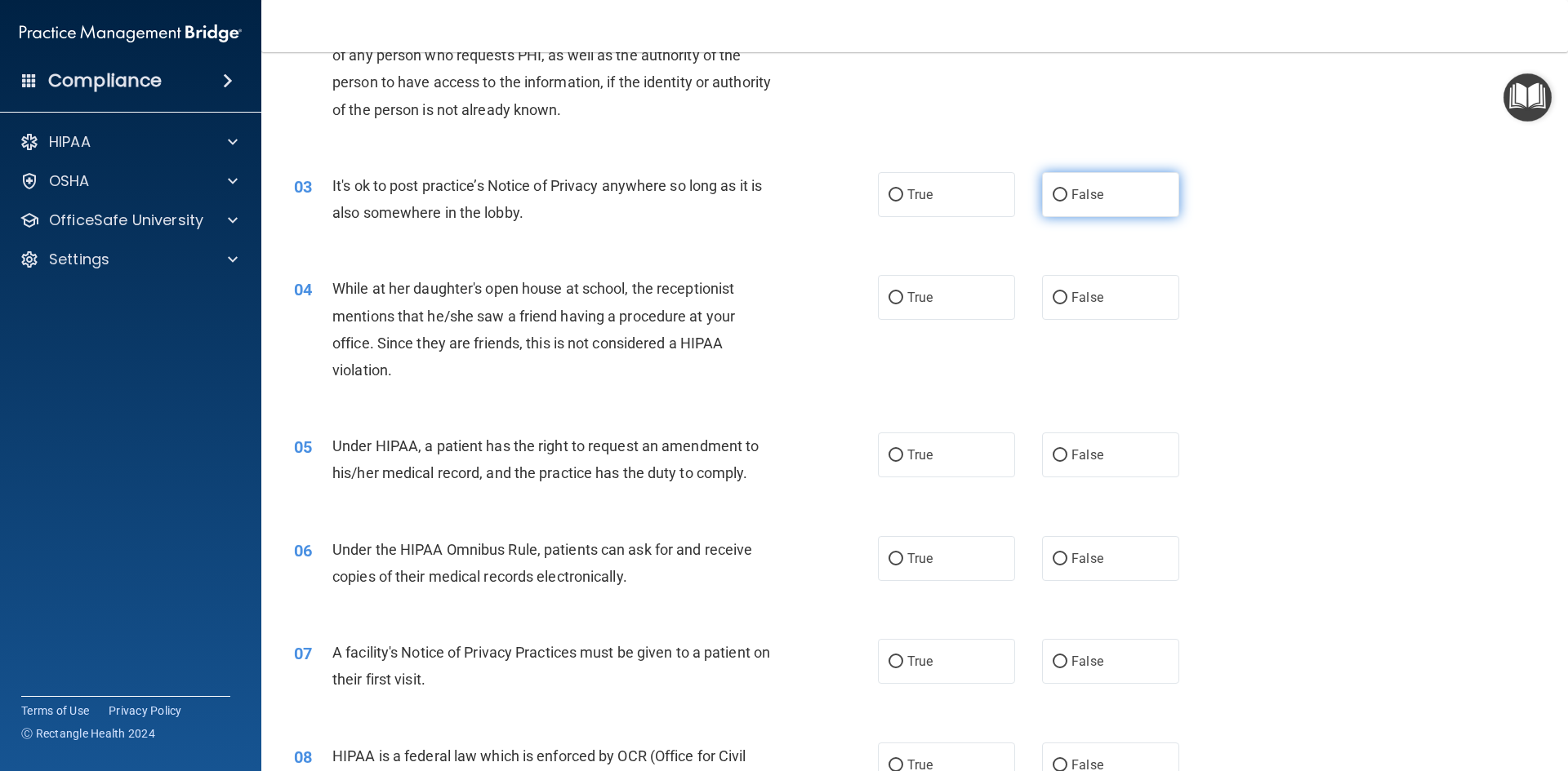
click at [1099, 193] on label "False" at bounding box center [1110, 194] width 137 height 45
click at [1067, 193] on input "False" at bounding box center [1060, 195] width 15 height 12
radio input "true"
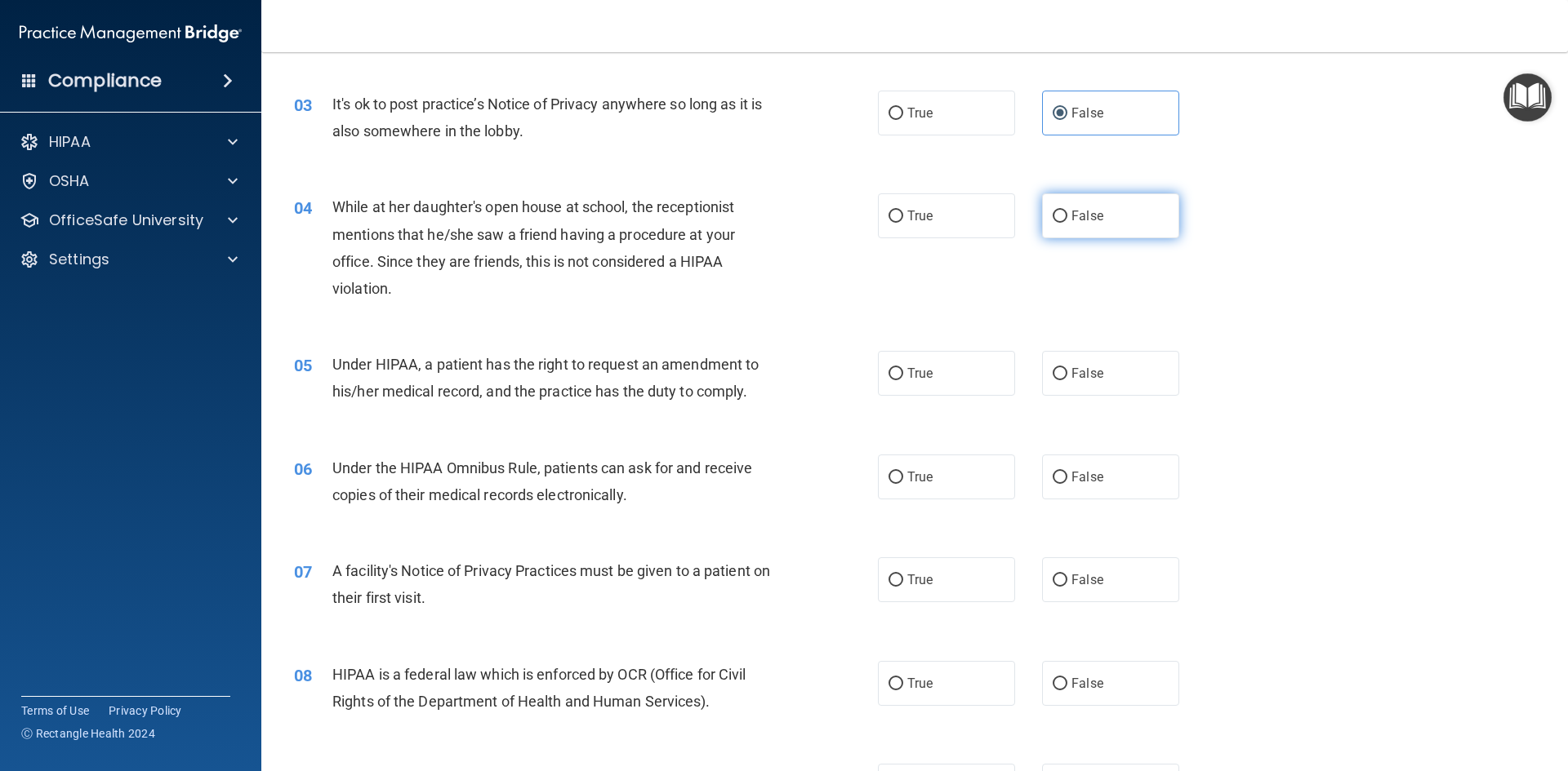
click at [1086, 236] on label "False" at bounding box center [1110, 216] width 137 height 45
click at [1067, 222] on input "False" at bounding box center [1060, 216] width 15 height 12
radio input "true"
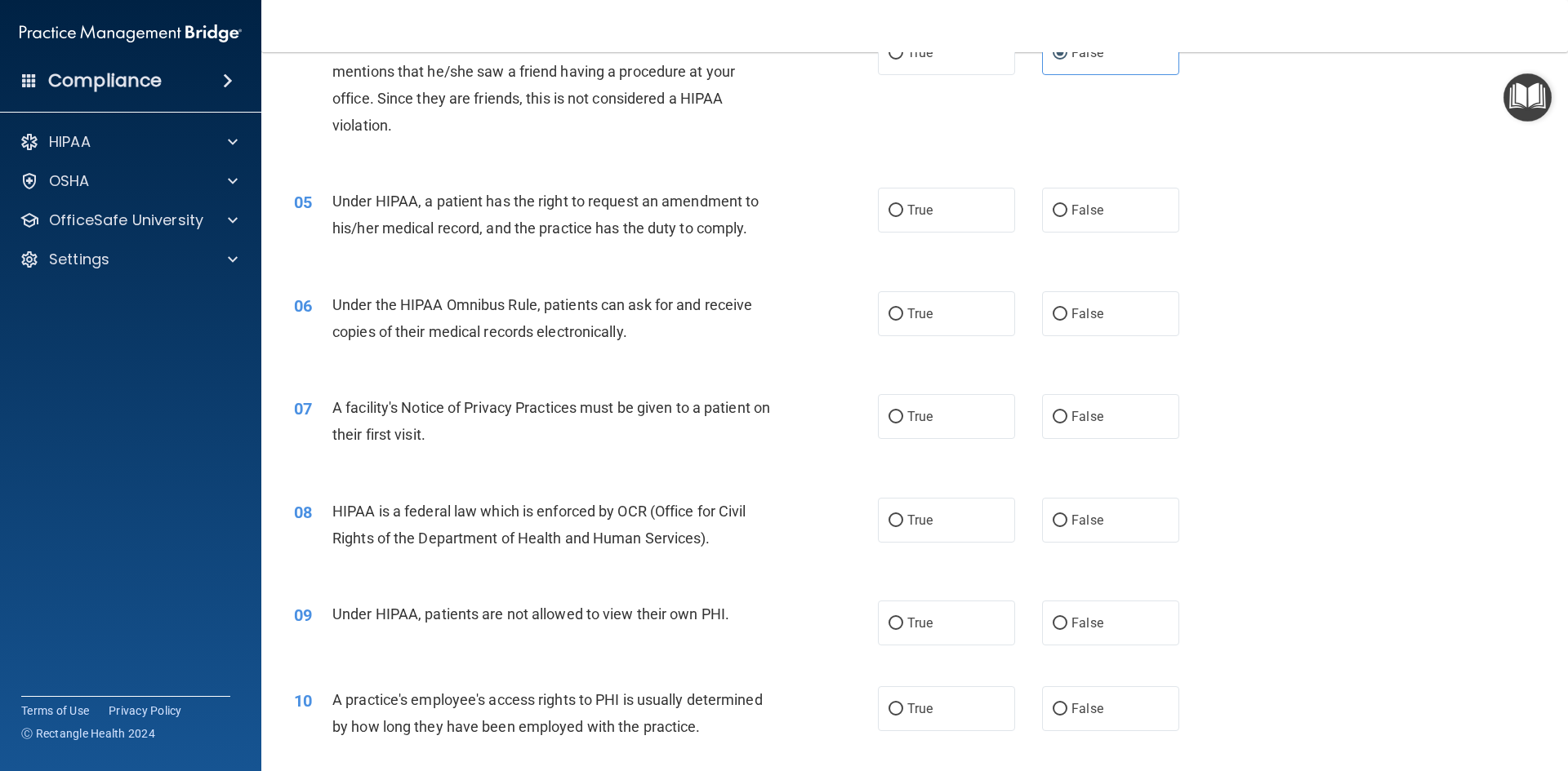
scroll to position [571, 0]
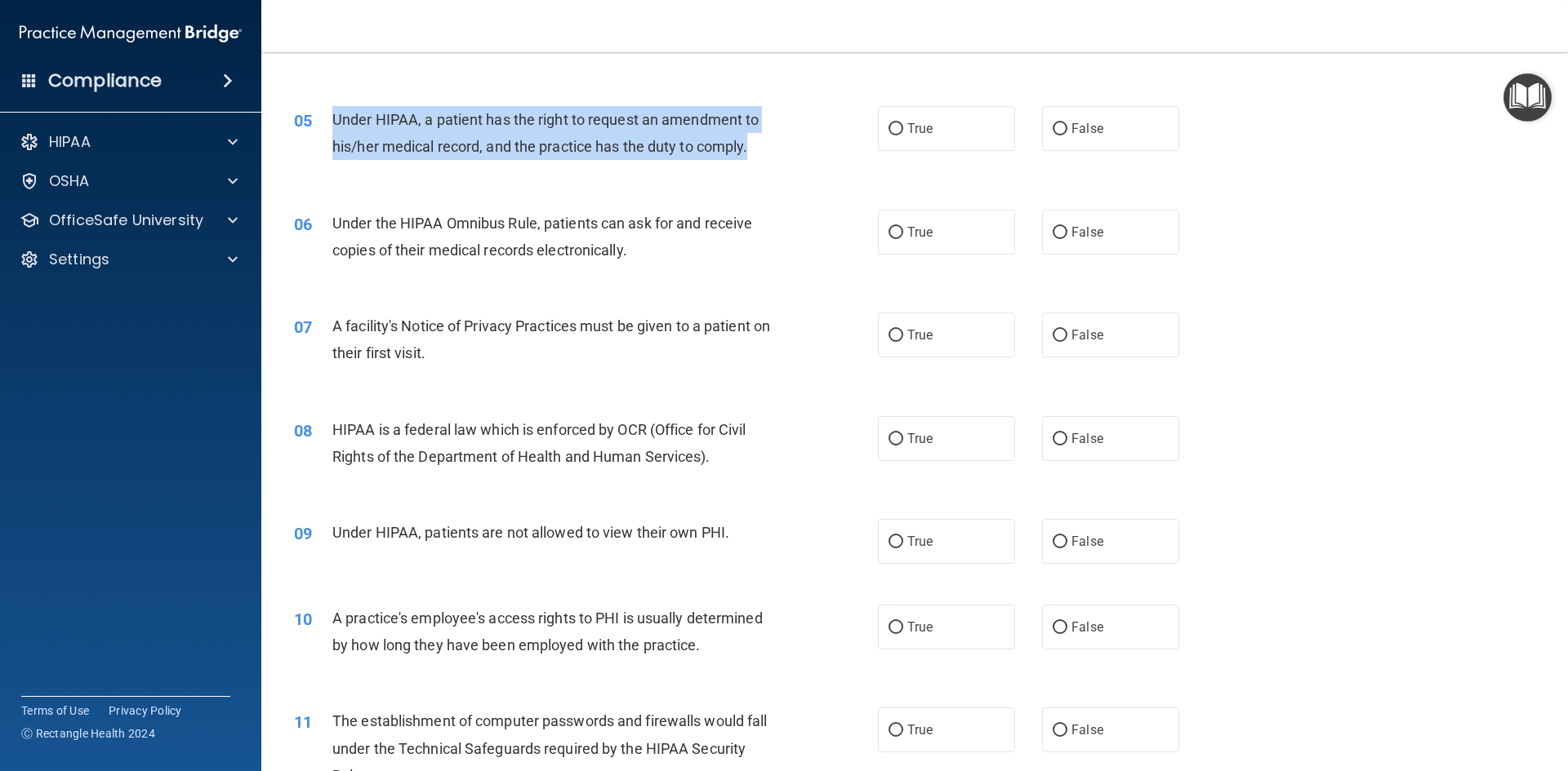
drag, startPoint x: 755, startPoint y: 155, endPoint x: 332, endPoint y: 119, distance: 424.5
click at [332, 119] on div "Under HIPAA, a patient has the right to request an amendment to his/her medical…" at bounding box center [560, 134] width 456 height 54
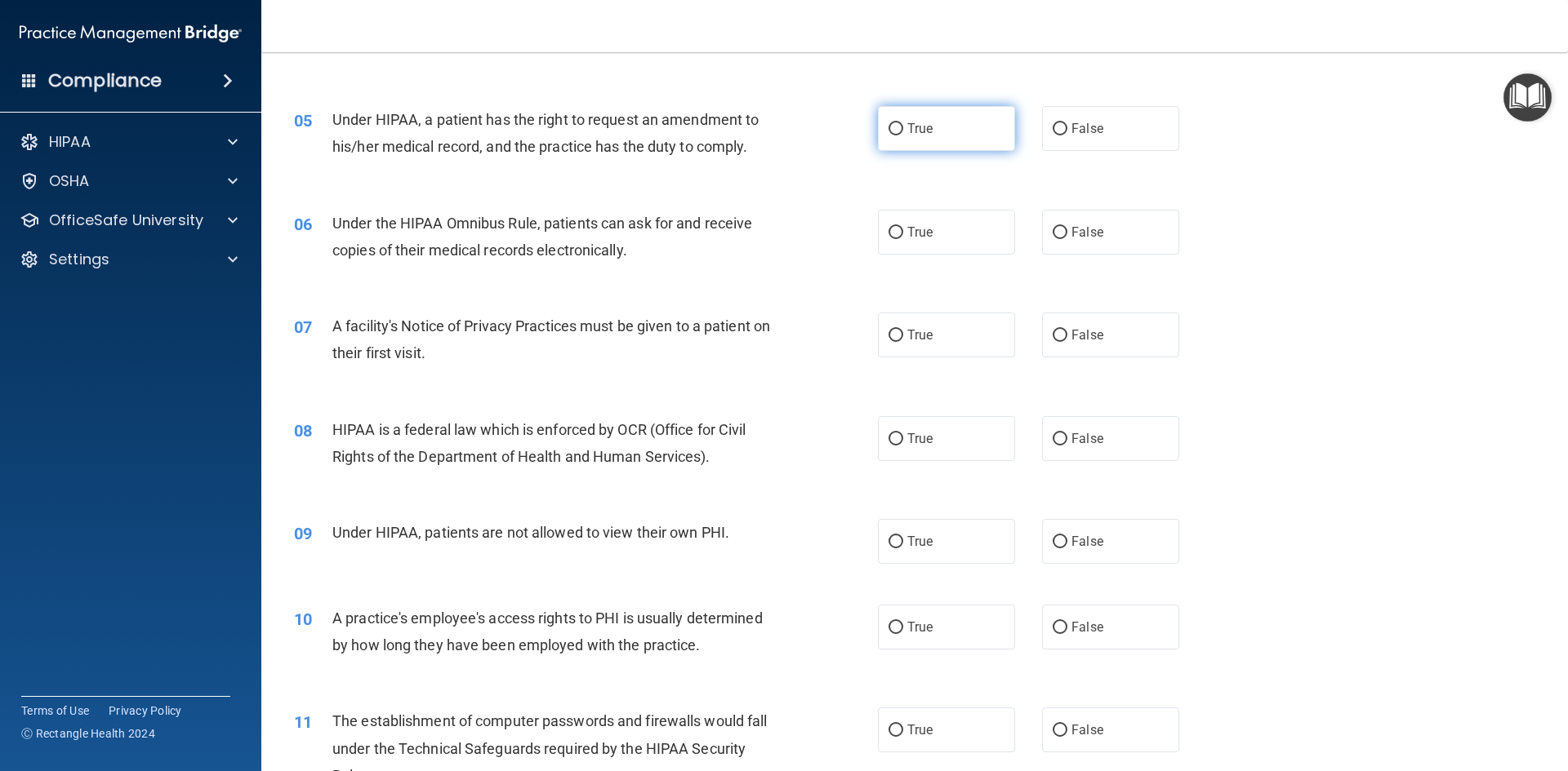
click at [907, 121] on span "True" at bounding box center [919, 128] width 25 height 16
click at [903, 123] on input "True" at bounding box center [896, 129] width 15 height 12
radio input "true"
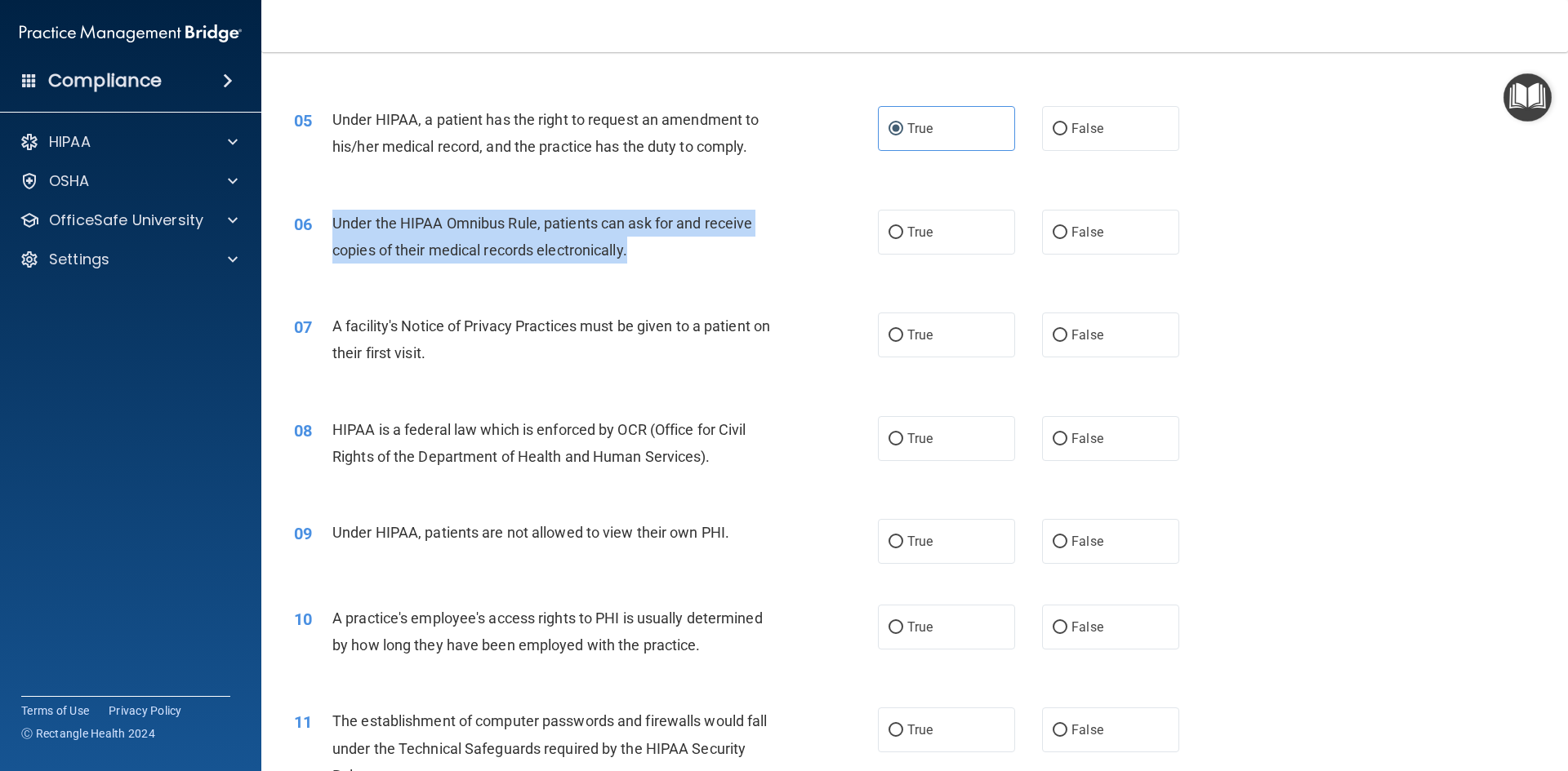
drag, startPoint x: 613, startPoint y: 256, endPoint x: 325, endPoint y: 222, distance: 290.0
click at [324, 222] on div "06 Under the HIPAA Omnibus Rule, patients can ask for and receive copies of the…" at bounding box center [585, 240] width 633 height 62
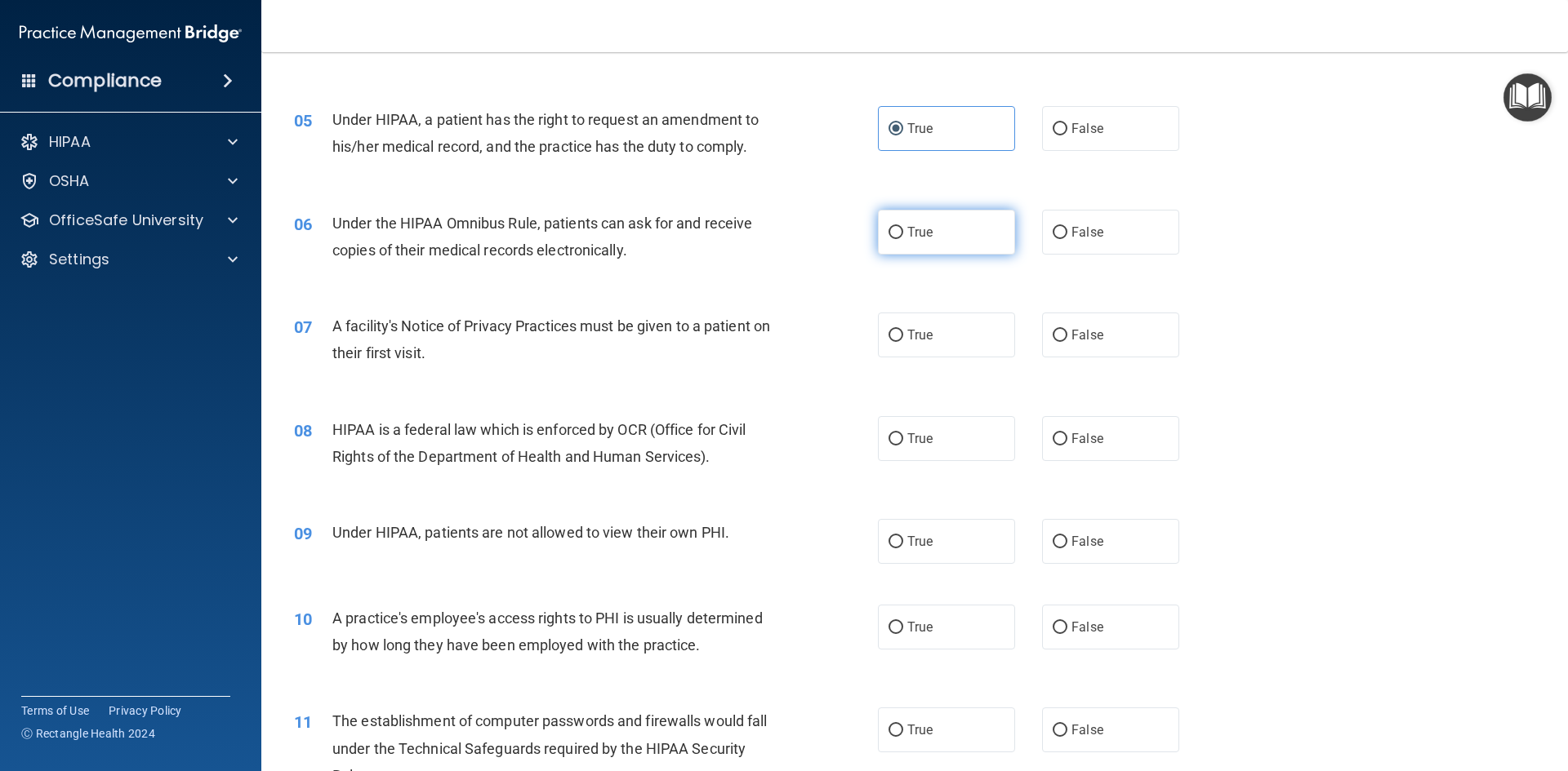
click at [907, 229] on span "True" at bounding box center [919, 232] width 25 height 16
click at [903, 229] on input "True" at bounding box center [896, 233] width 15 height 12
radio input "true"
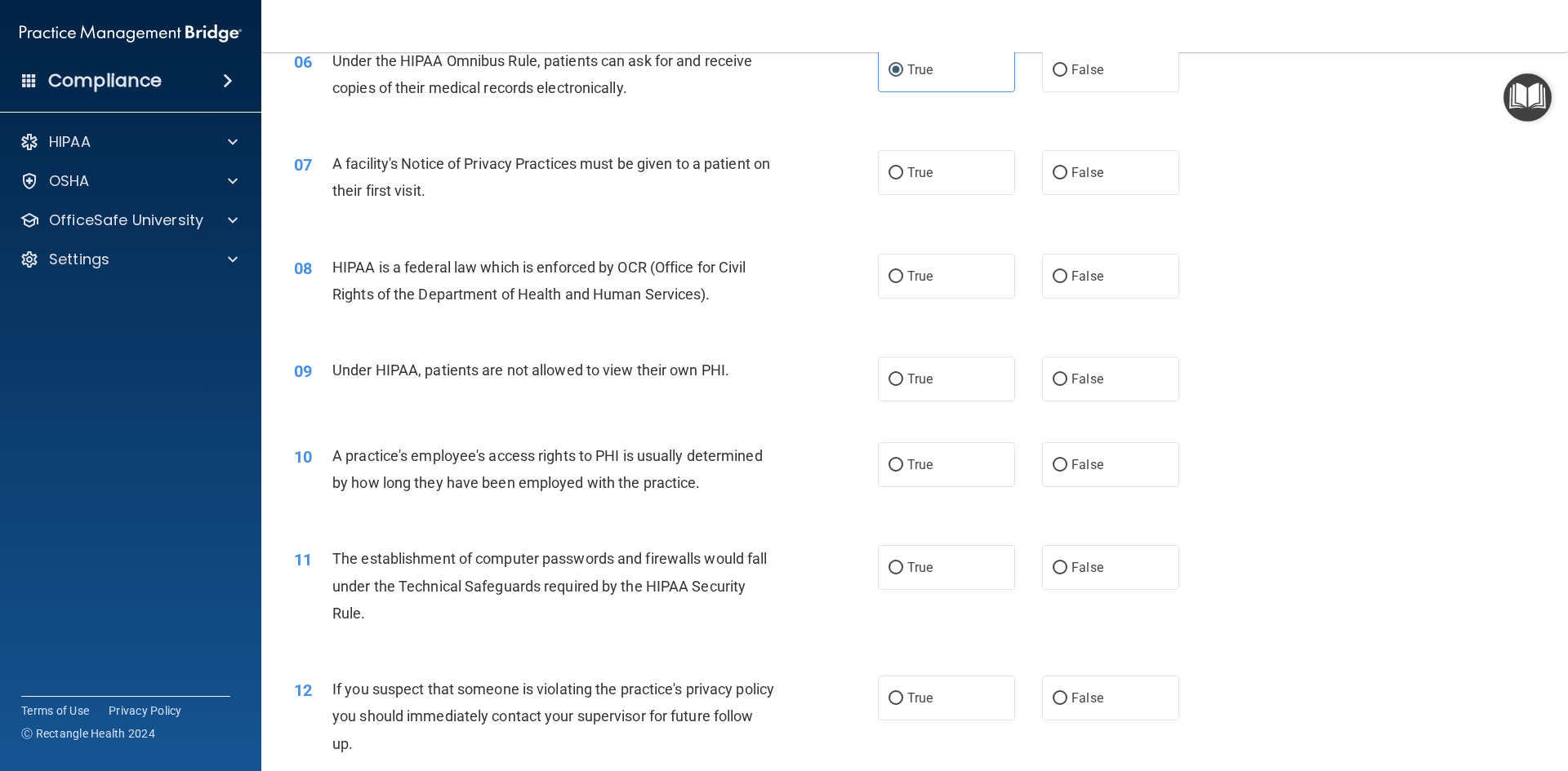
scroll to position [735, 0]
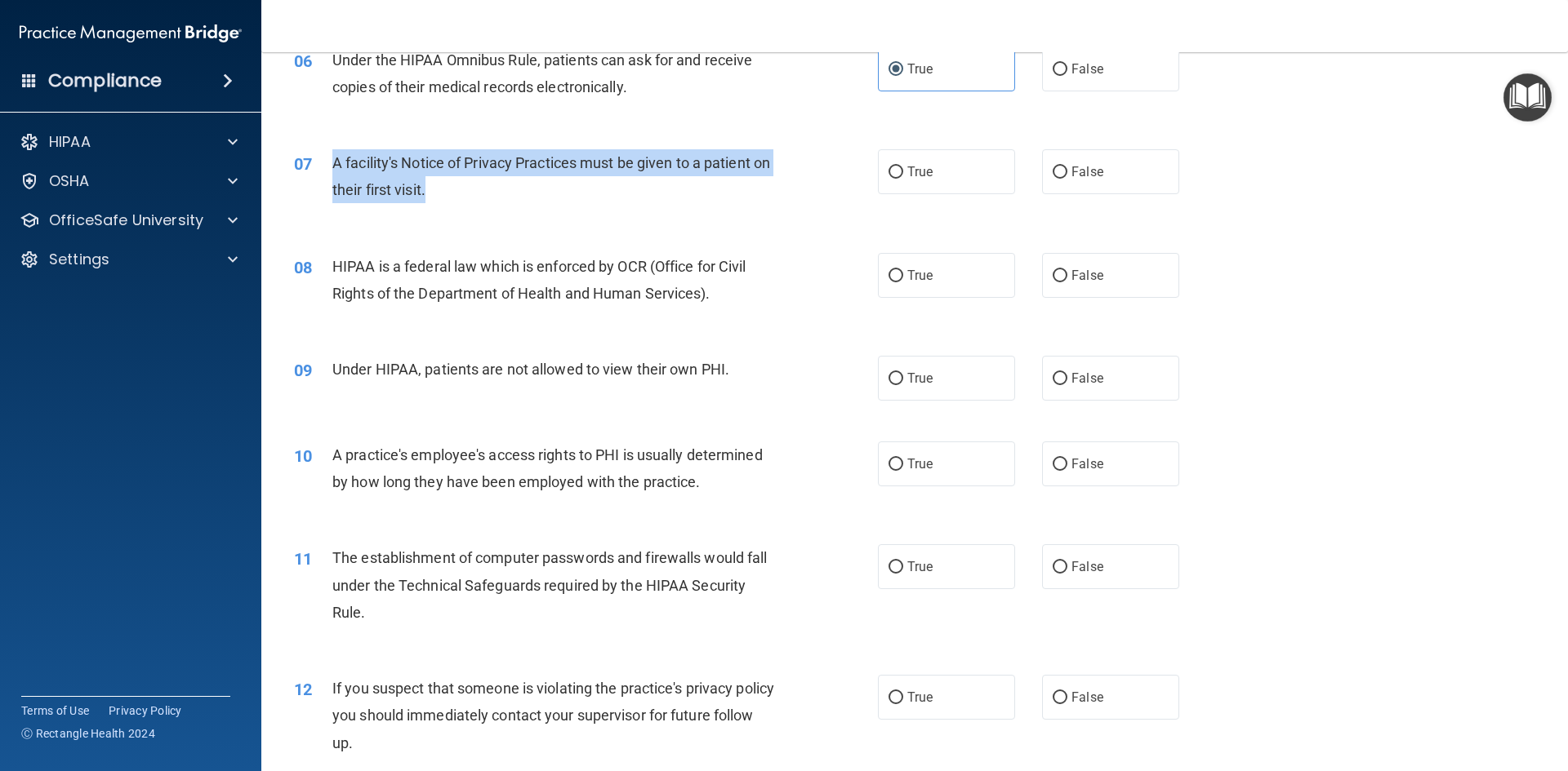
drag, startPoint x: 451, startPoint y: 193, endPoint x: 337, endPoint y: 164, distance: 117.6
click at [337, 164] on div "A facility's Notice of Privacy Practices must be given to a patient on their fi…" at bounding box center [560, 177] width 456 height 54
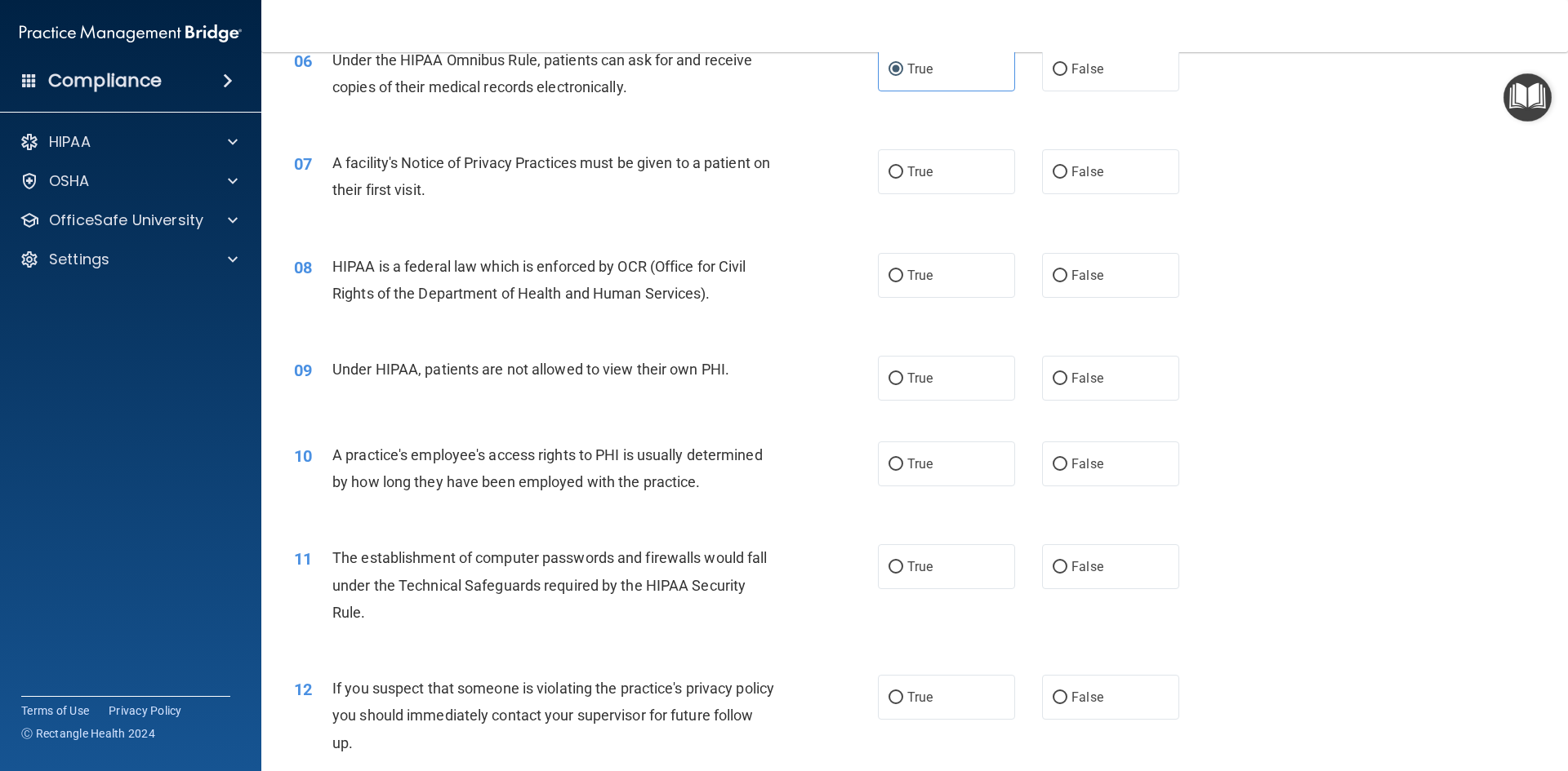
click at [513, 215] on div "07 A facility's Notice of Privacy Practices must be given to a patient on their…" at bounding box center [914, 180] width 1266 height 103
click at [922, 171] on span "True" at bounding box center [919, 172] width 25 height 16
click at [903, 171] on input "True" at bounding box center [896, 172] width 15 height 12
radio input "true"
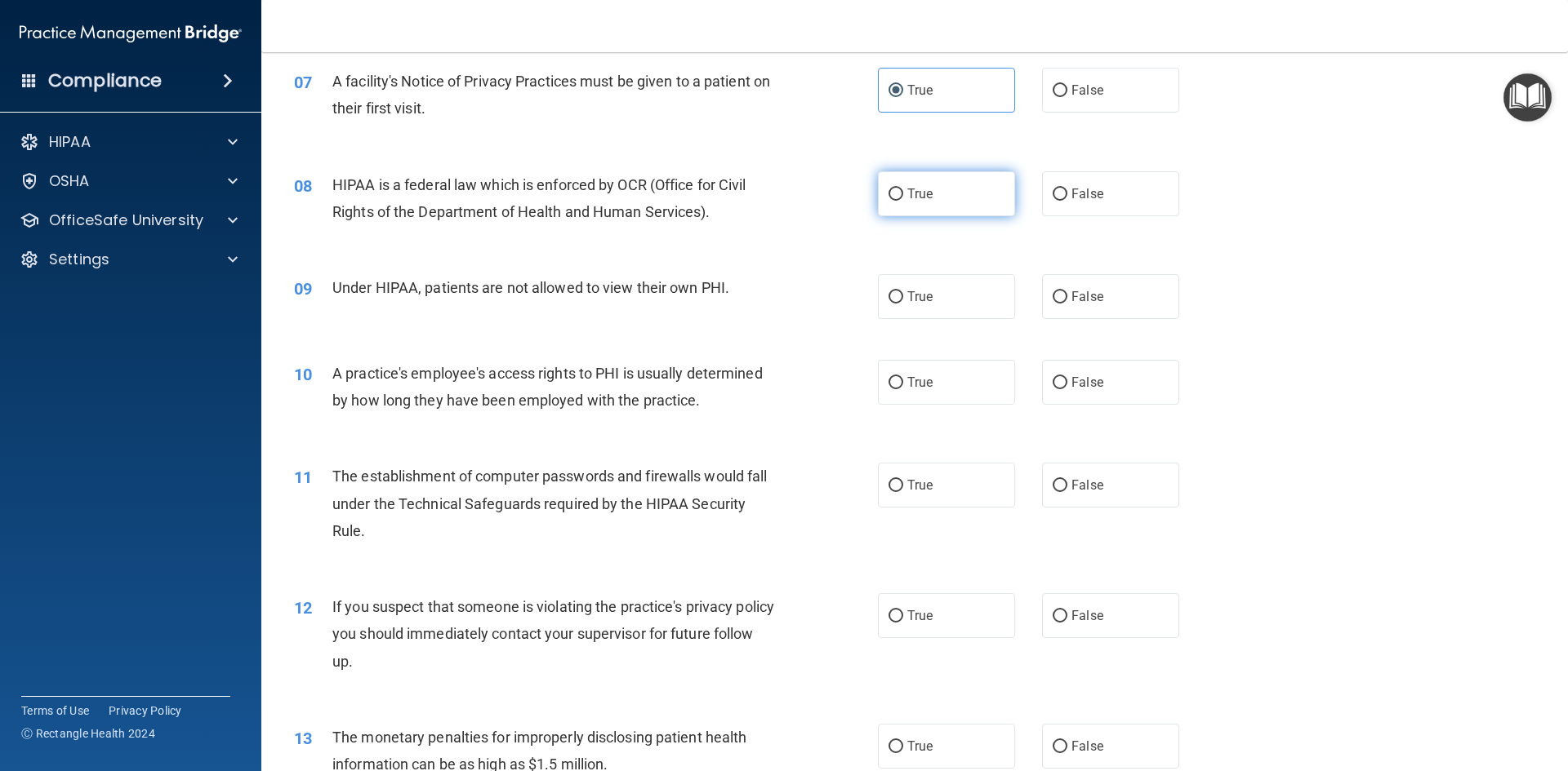
click at [949, 203] on label "True" at bounding box center [946, 193] width 137 height 45
click at [903, 201] on input "True" at bounding box center [896, 194] width 15 height 12
radio input "true"
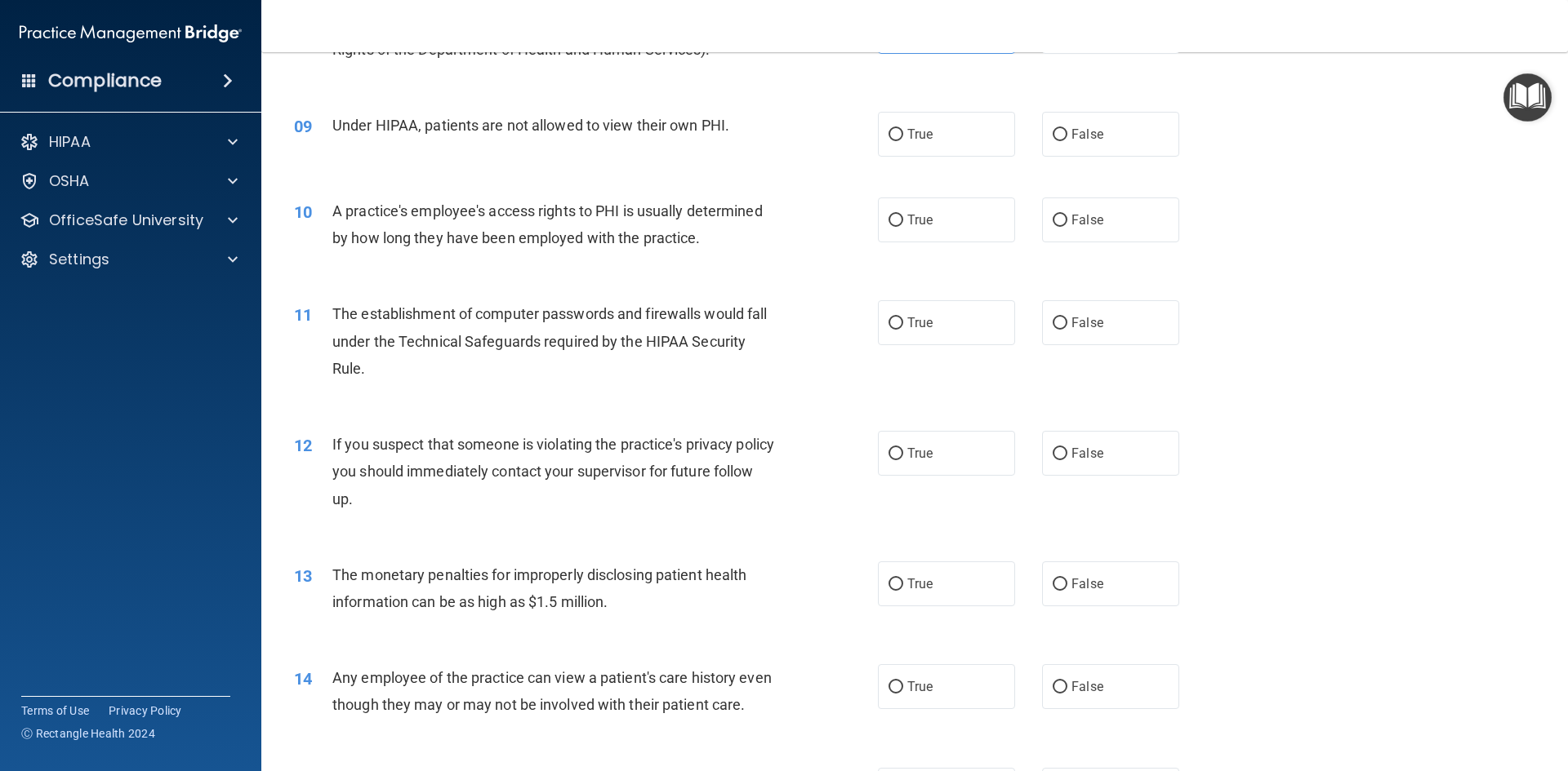
scroll to position [979, 0]
click at [1053, 132] on input "False" at bounding box center [1060, 134] width 15 height 12
radio input "true"
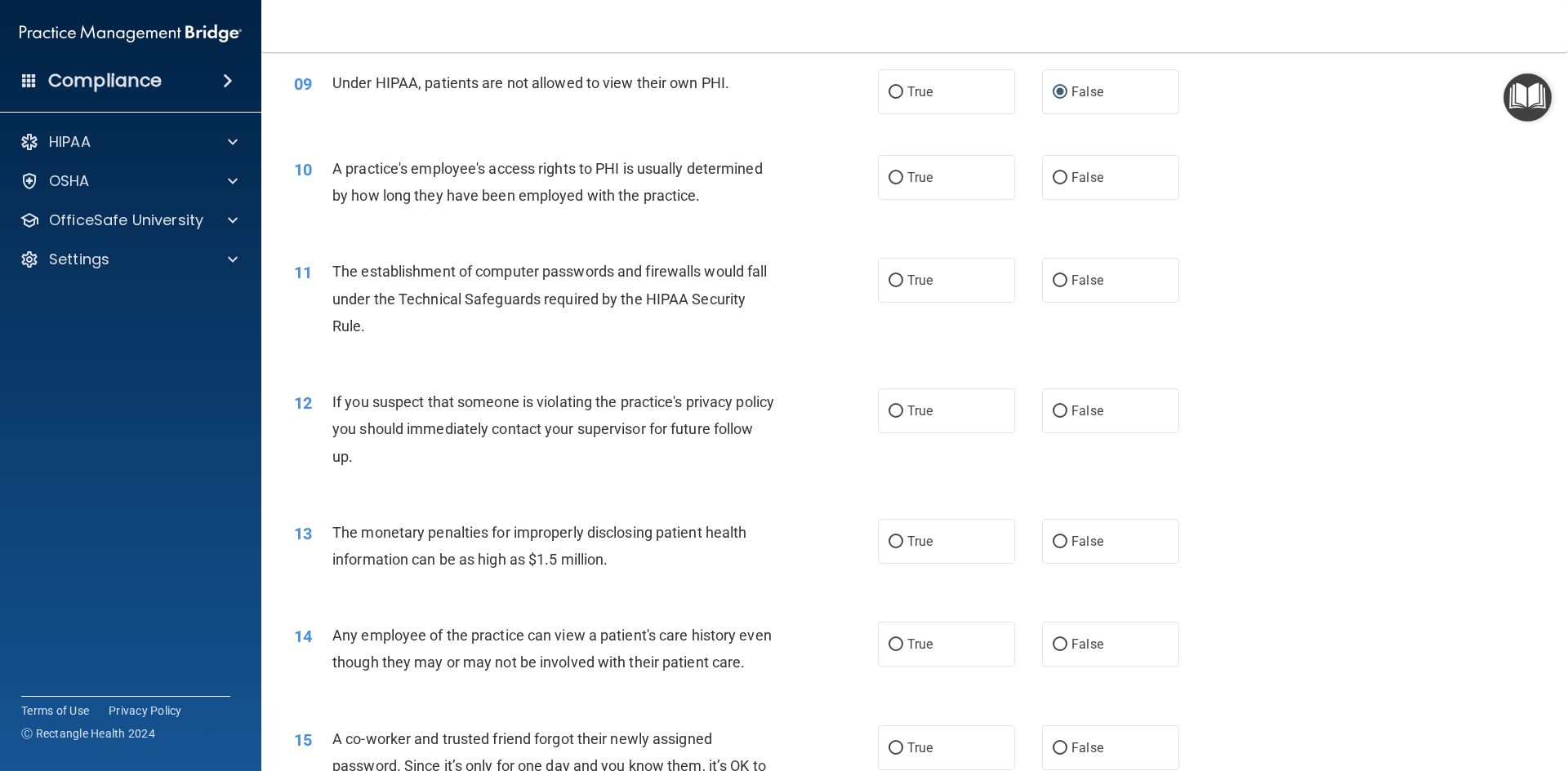
scroll to position [1061, 0]
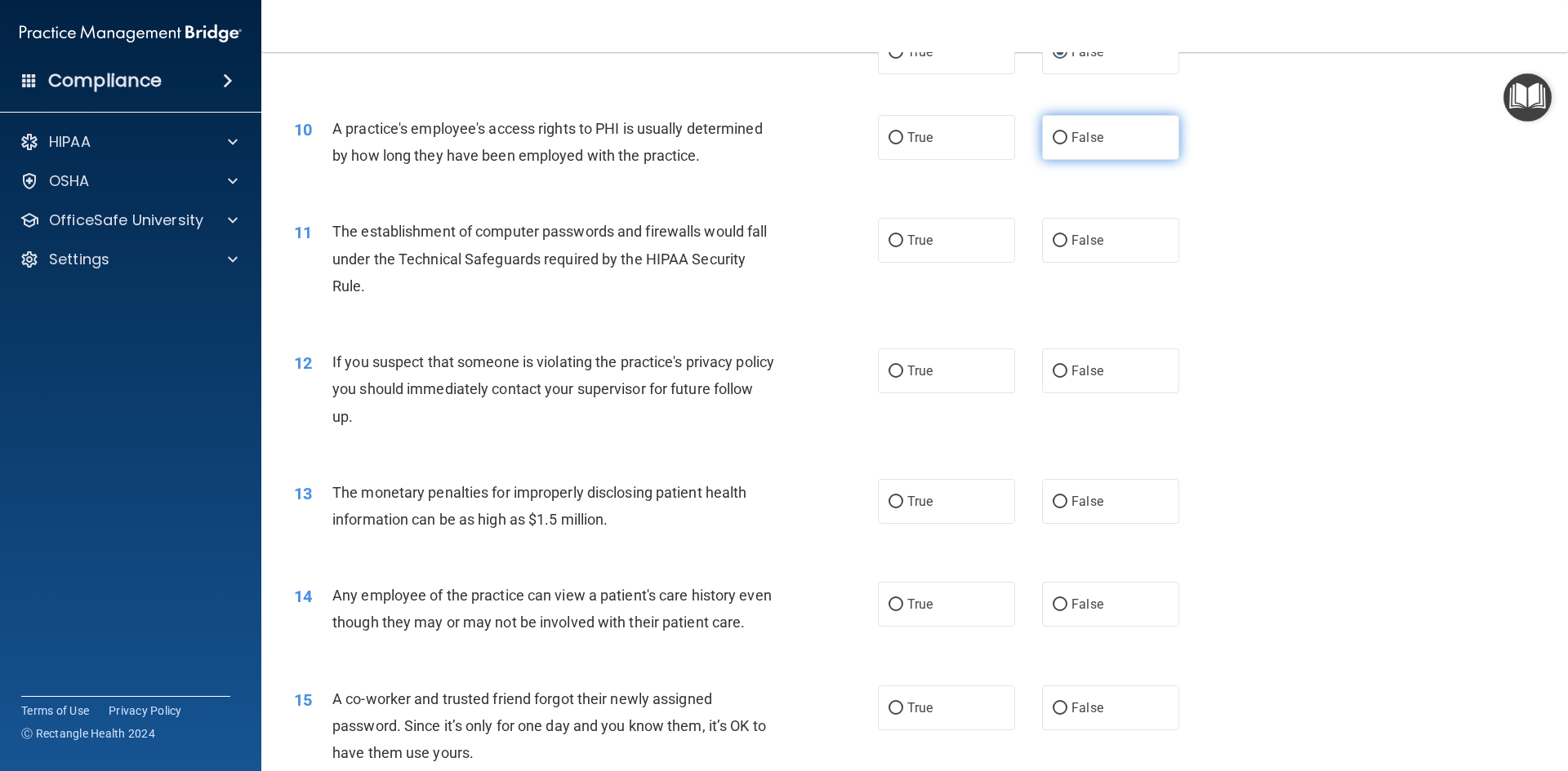
click at [1093, 154] on label "False" at bounding box center [1110, 137] width 137 height 45
click at [1067, 145] on input "False" at bounding box center [1060, 137] width 15 height 12
radio input "true"
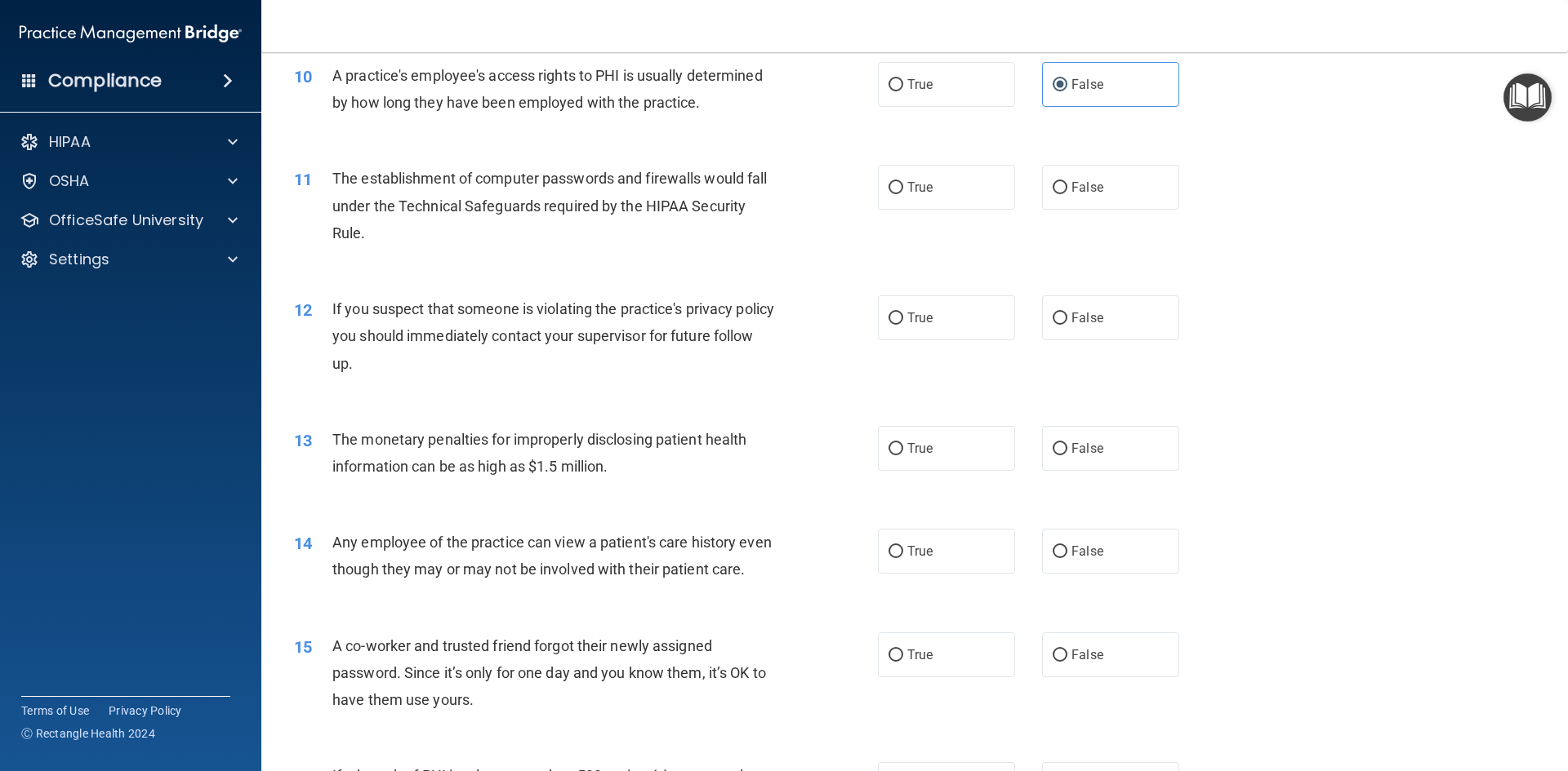
scroll to position [1143, 0]
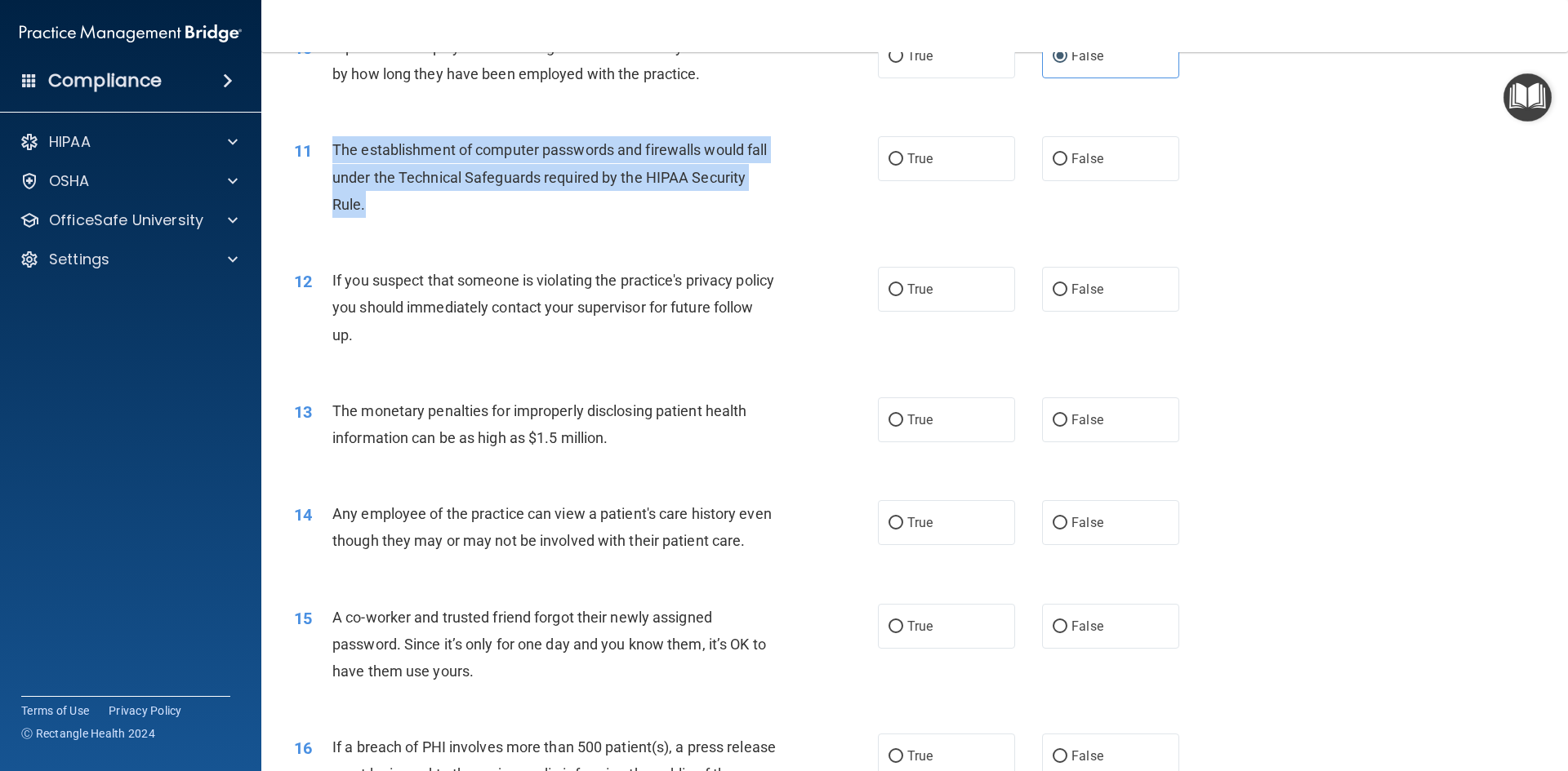
drag, startPoint x: 393, startPoint y: 204, endPoint x: 331, endPoint y: 153, distance: 80.3
click at [331, 153] on div "11 The establishment of computer passwords and firewalls would fall under the T…" at bounding box center [585, 181] width 633 height 90
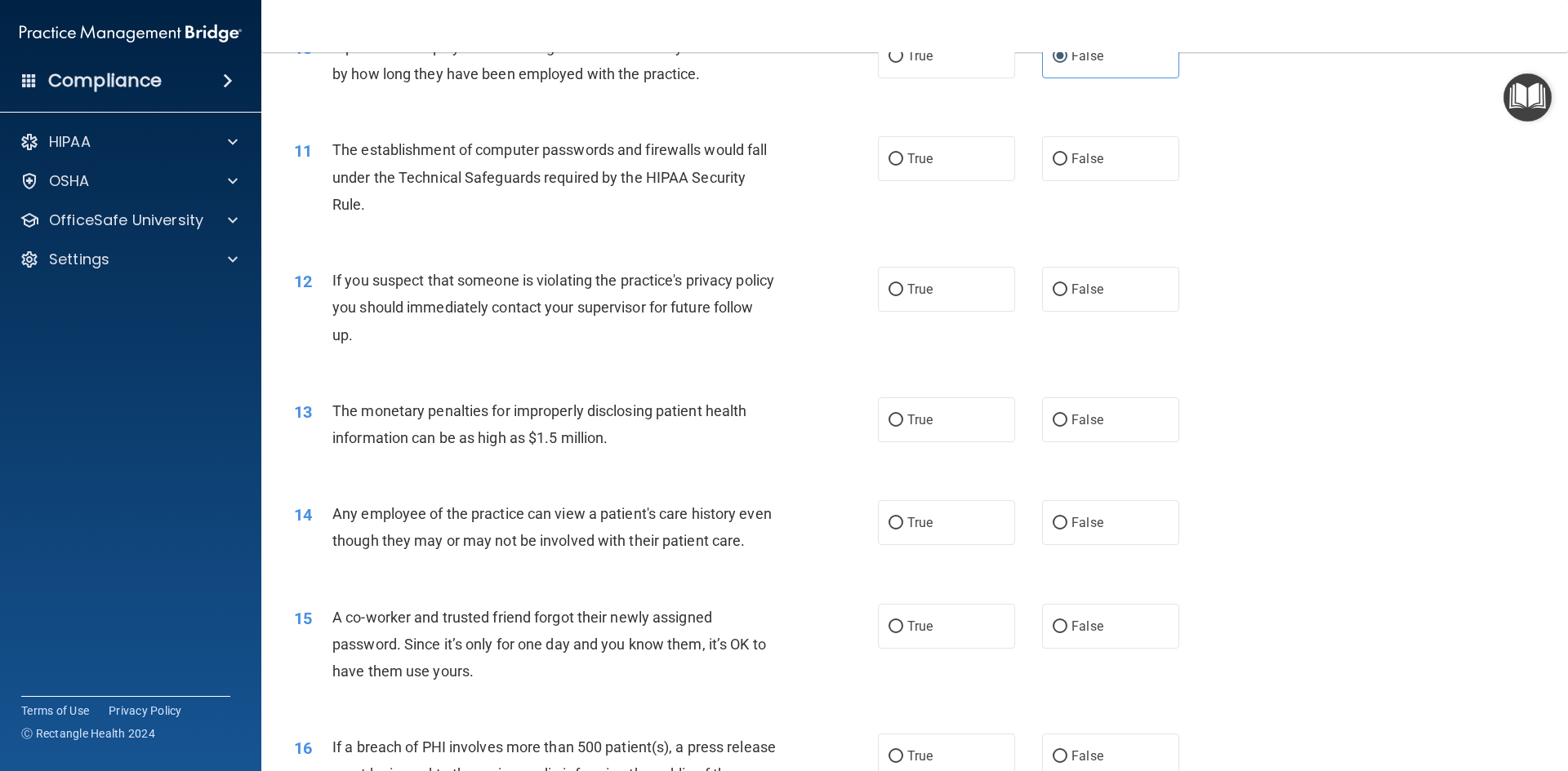
drag, startPoint x: 978, startPoint y: 170, endPoint x: 874, endPoint y: 200, distance: 108.2
click at [976, 170] on label "True" at bounding box center [946, 159] width 137 height 45
click at [903, 165] on input "True" at bounding box center [896, 159] width 15 height 12
radio input "true"
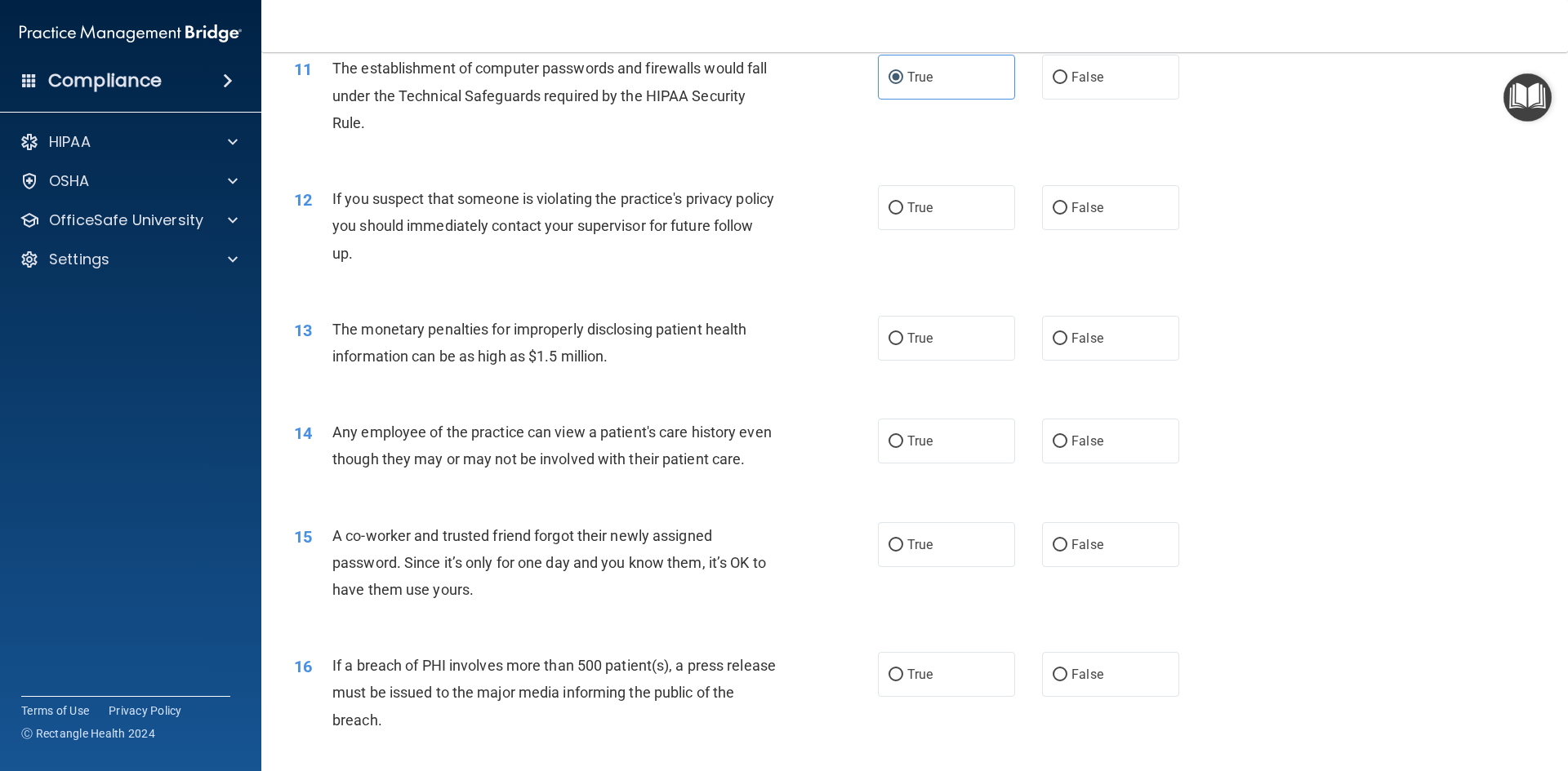
scroll to position [1306, 0]
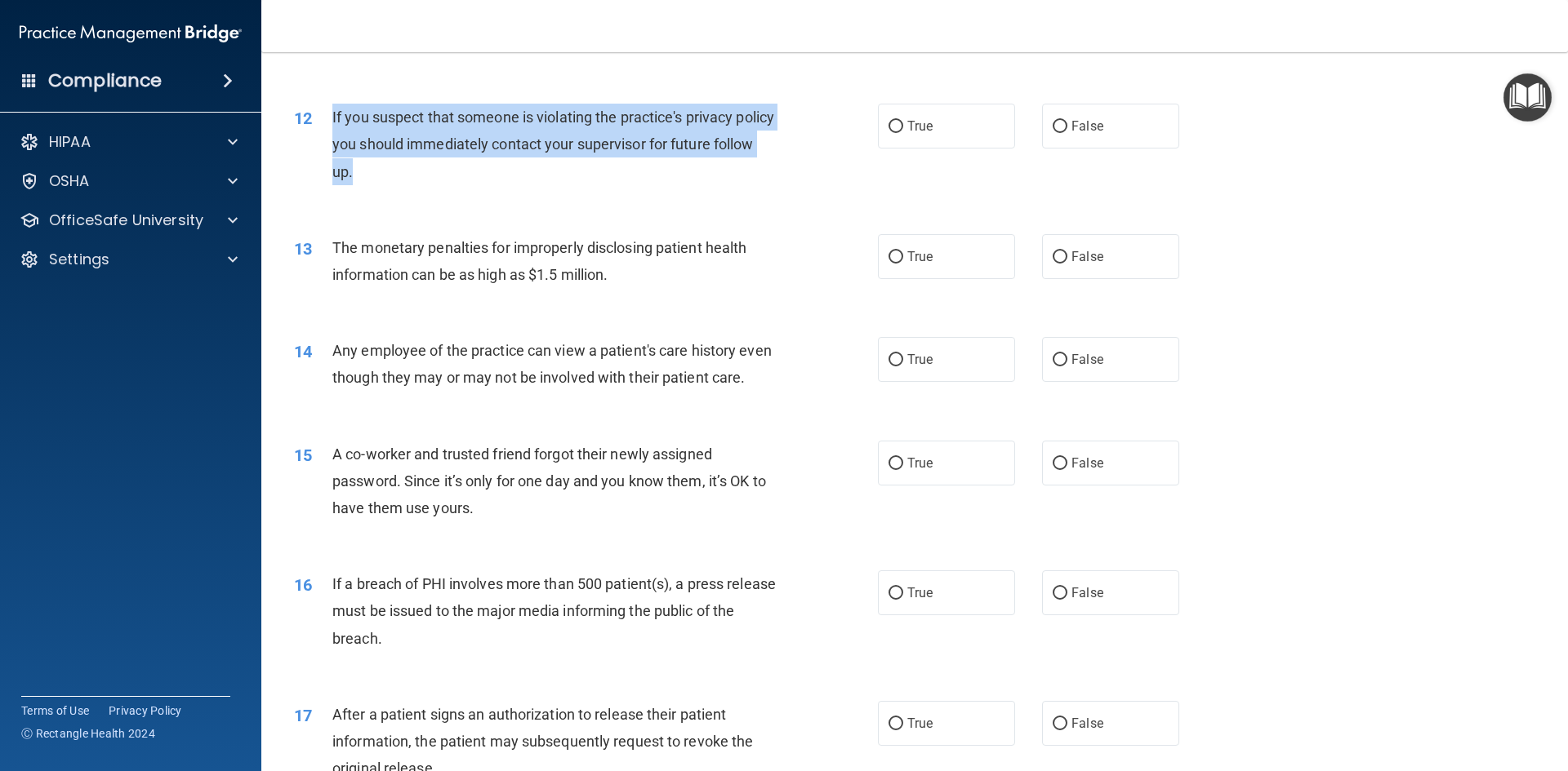
drag, startPoint x: 461, startPoint y: 184, endPoint x: 331, endPoint y: 118, distance: 145.8
click at [331, 118] on div "12 If you suspect that someone is violating the practice's privacy policy you s…" at bounding box center [585, 149] width 633 height 90
drag, startPoint x: 367, startPoint y: 125, endPoint x: 373, endPoint y: 132, distance: 9.2
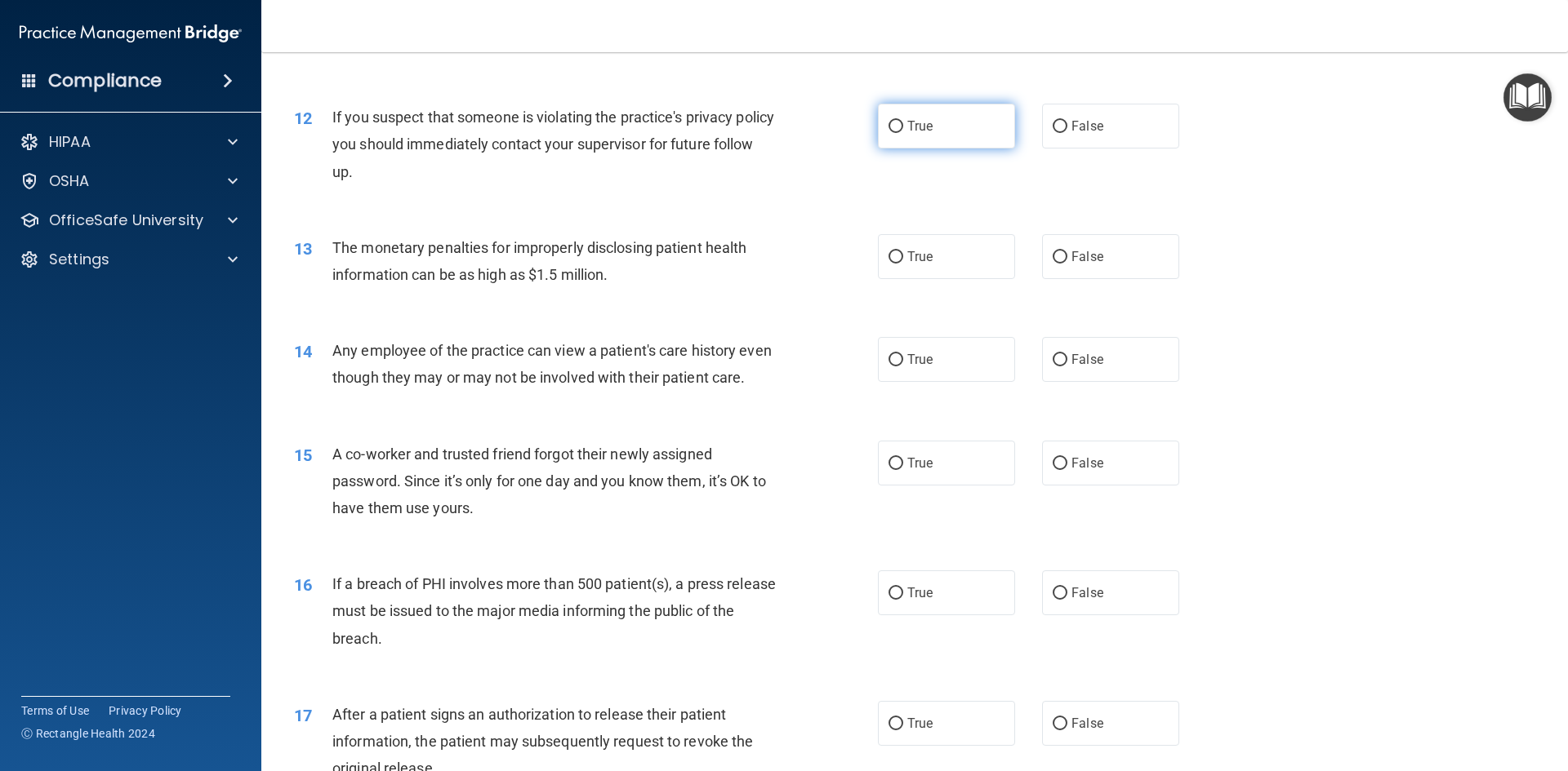
click at [952, 138] on label "True" at bounding box center [946, 126] width 137 height 45
click at [903, 133] on input "True" at bounding box center [896, 126] width 15 height 12
radio input "true"
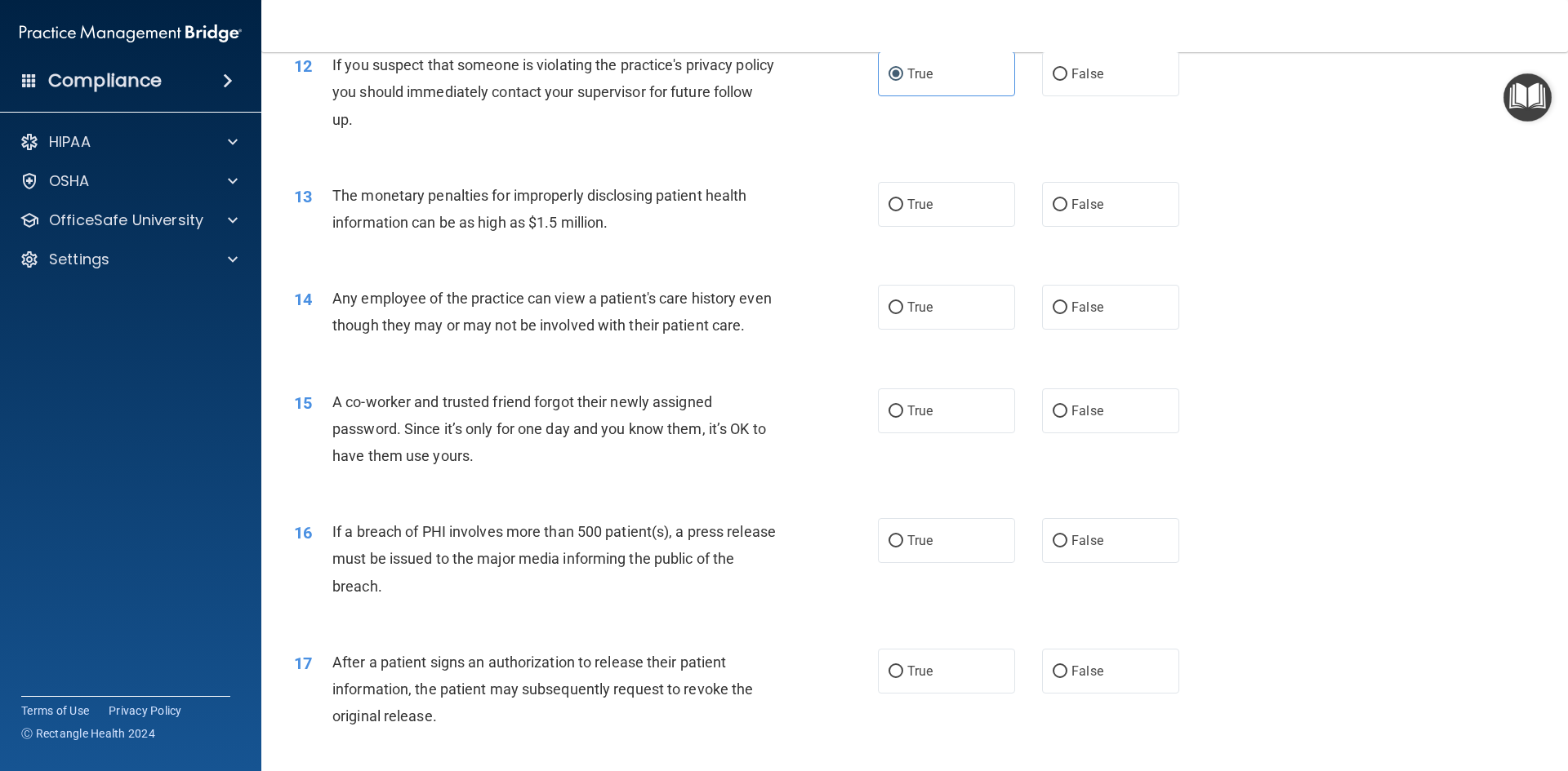
scroll to position [1388, 0]
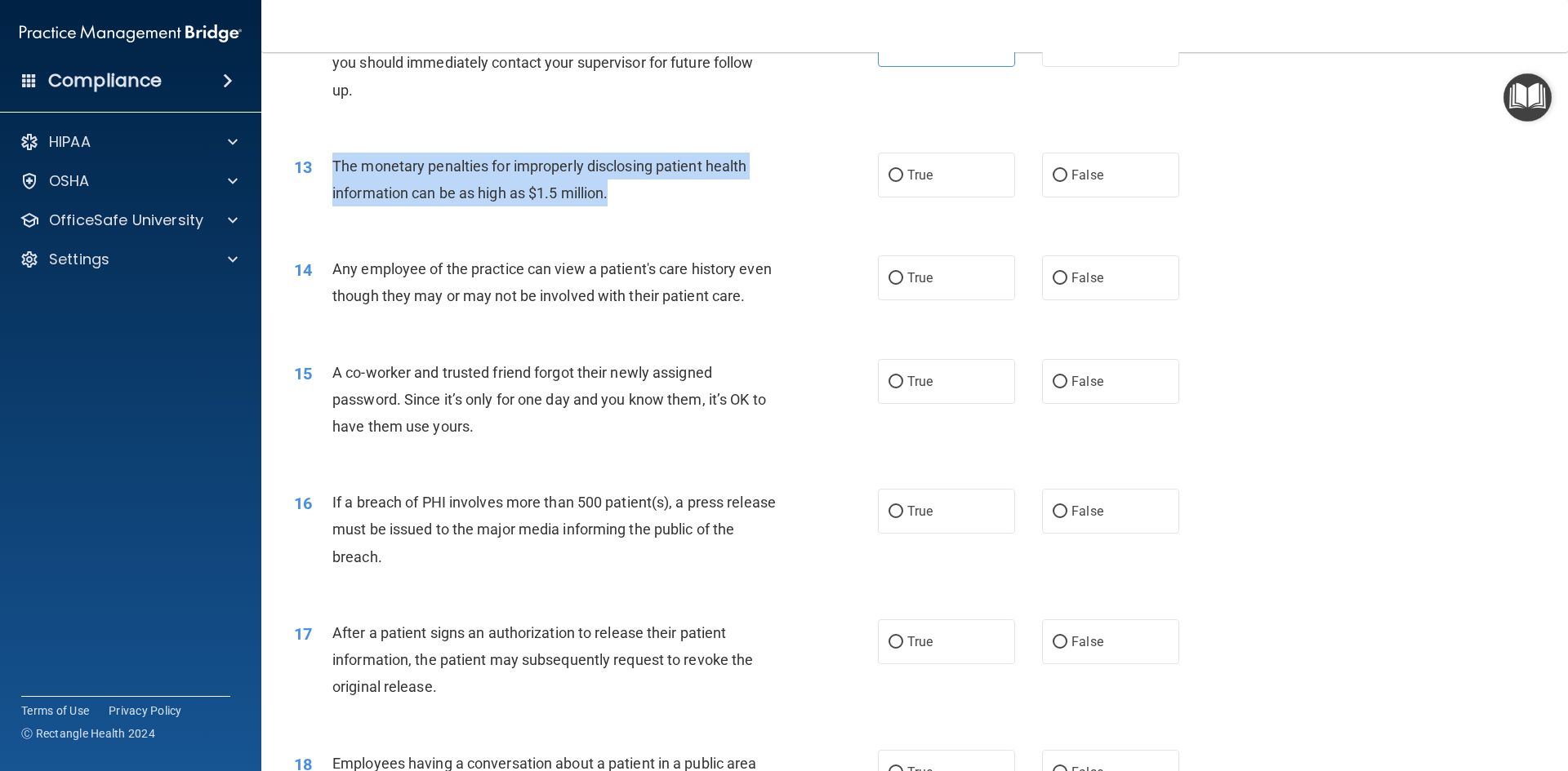
drag, startPoint x: 620, startPoint y: 194, endPoint x: 334, endPoint y: 164, distance: 287.6
click at [334, 164] on div "The monetary penalties for improperly disclosing patient health information can…" at bounding box center [560, 179] width 456 height 54
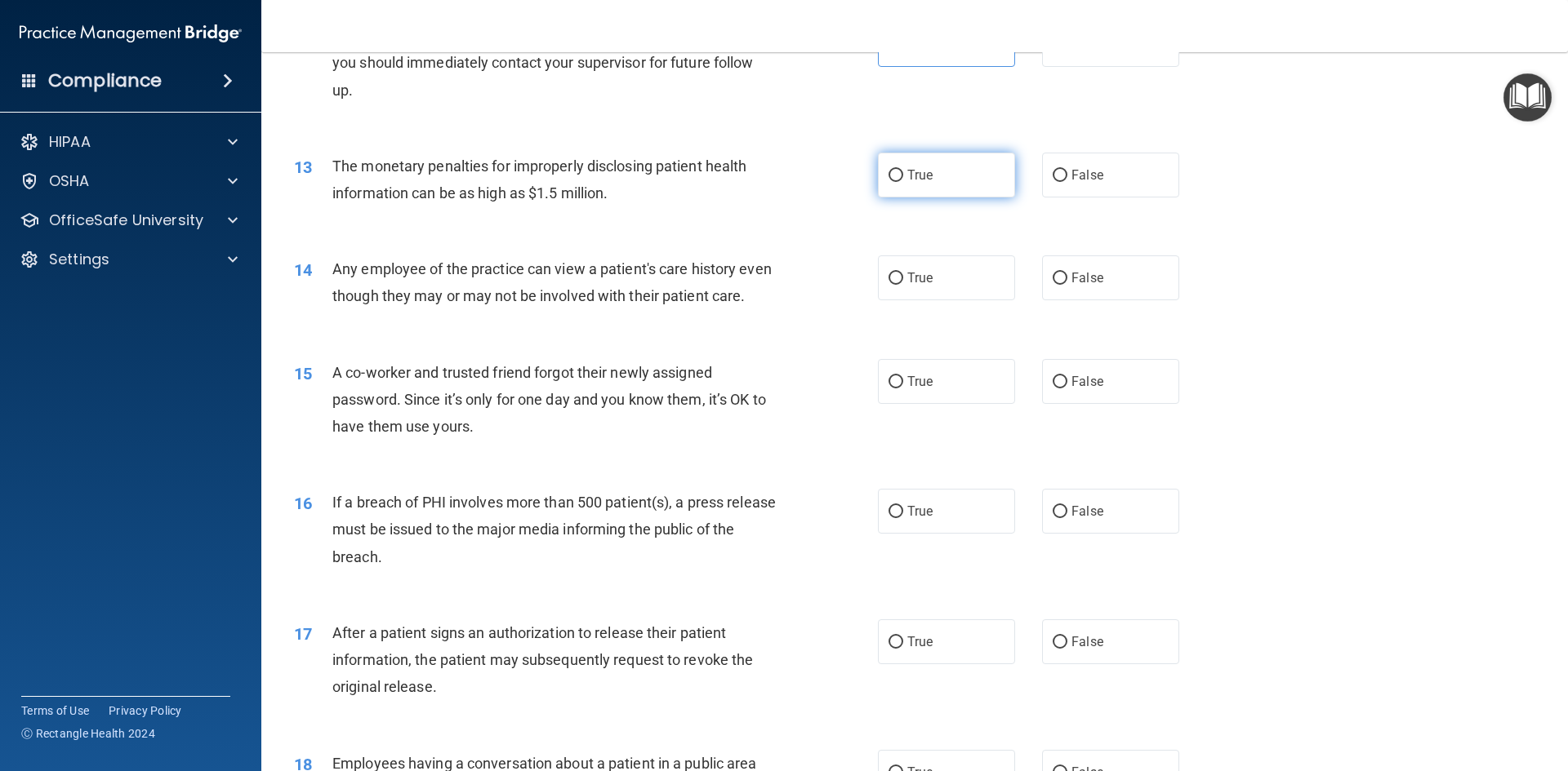
click at [913, 171] on span "True" at bounding box center [919, 175] width 25 height 16
click at [903, 171] on input "True" at bounding box center [896, 176] width 15 height 12
radio input "true"
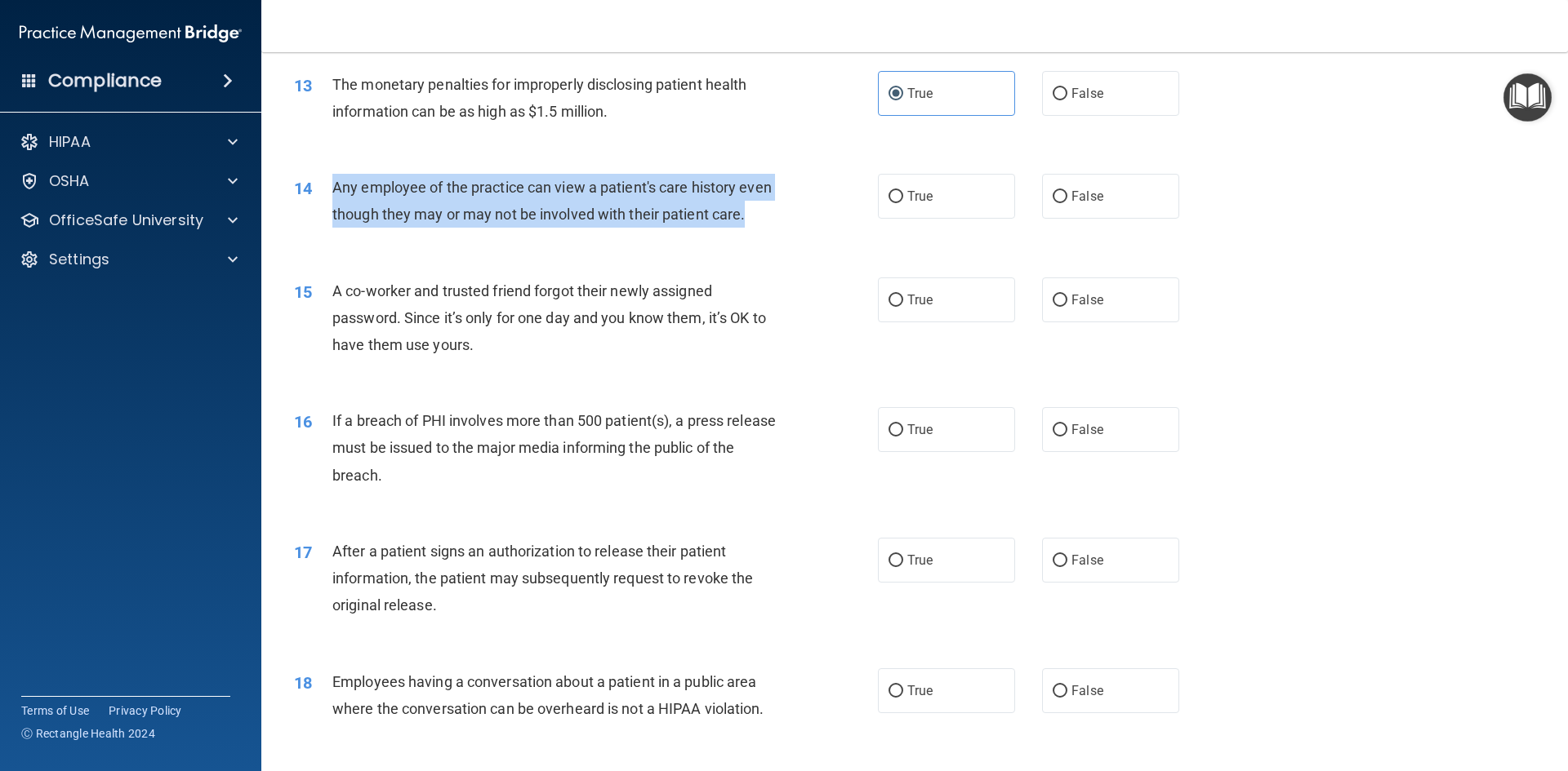
drag, startPoint x: 380, startPoint y: 242, endPoint x: 326, endPoint y: 193, distance: 72.9
click at [326, 193] on div "14 Any employee of the practice can view a patient's care history even though t…" at bounding box center [585, 205] width 633 height 62
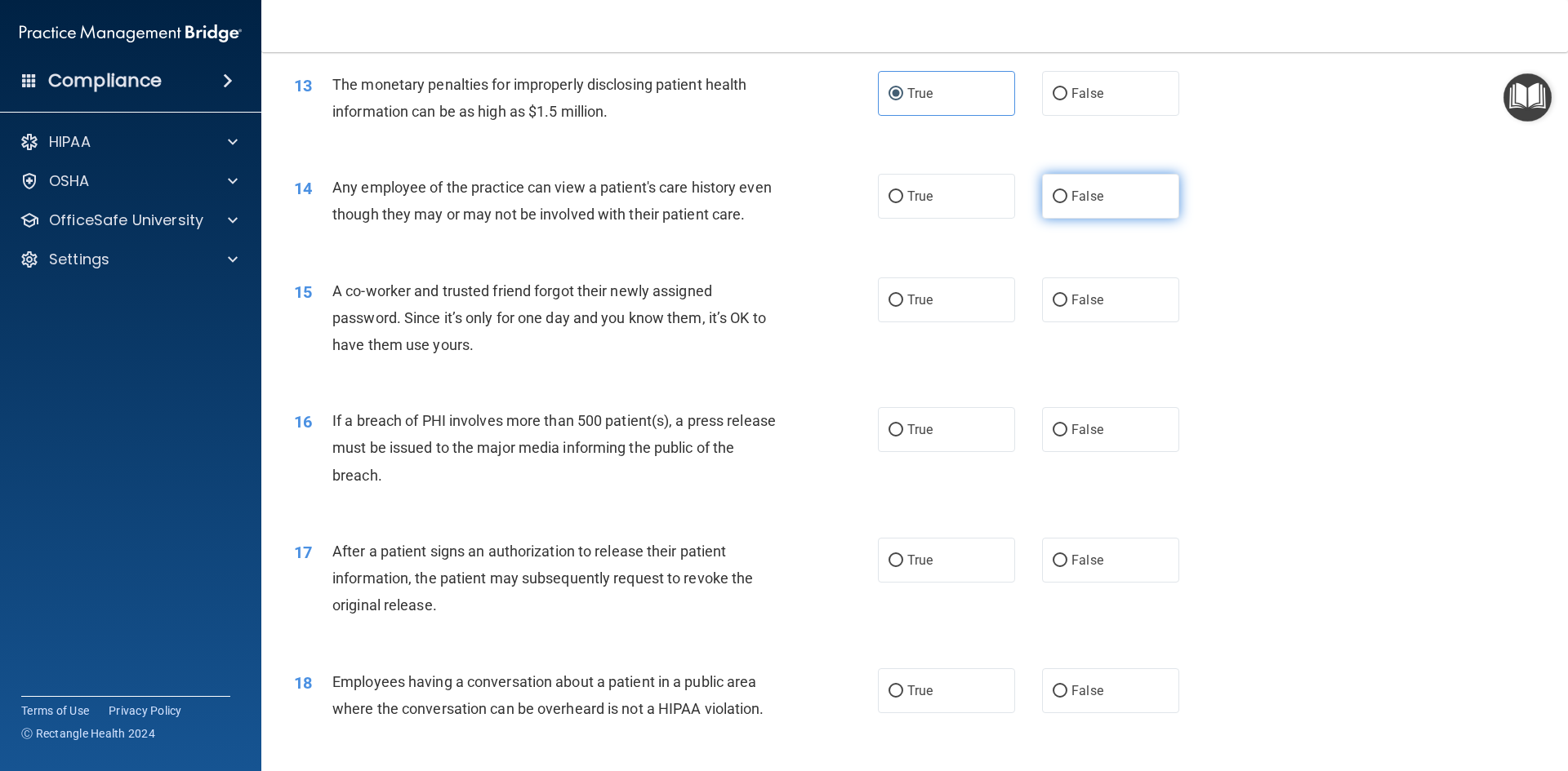
click at [1072, 193] on span "False" at bounding box center [1087, 196] width 32 height 16
click at [1067, 193] on input "False" at bounding box center [1060, 196] width 15 height 12
radio input "true"
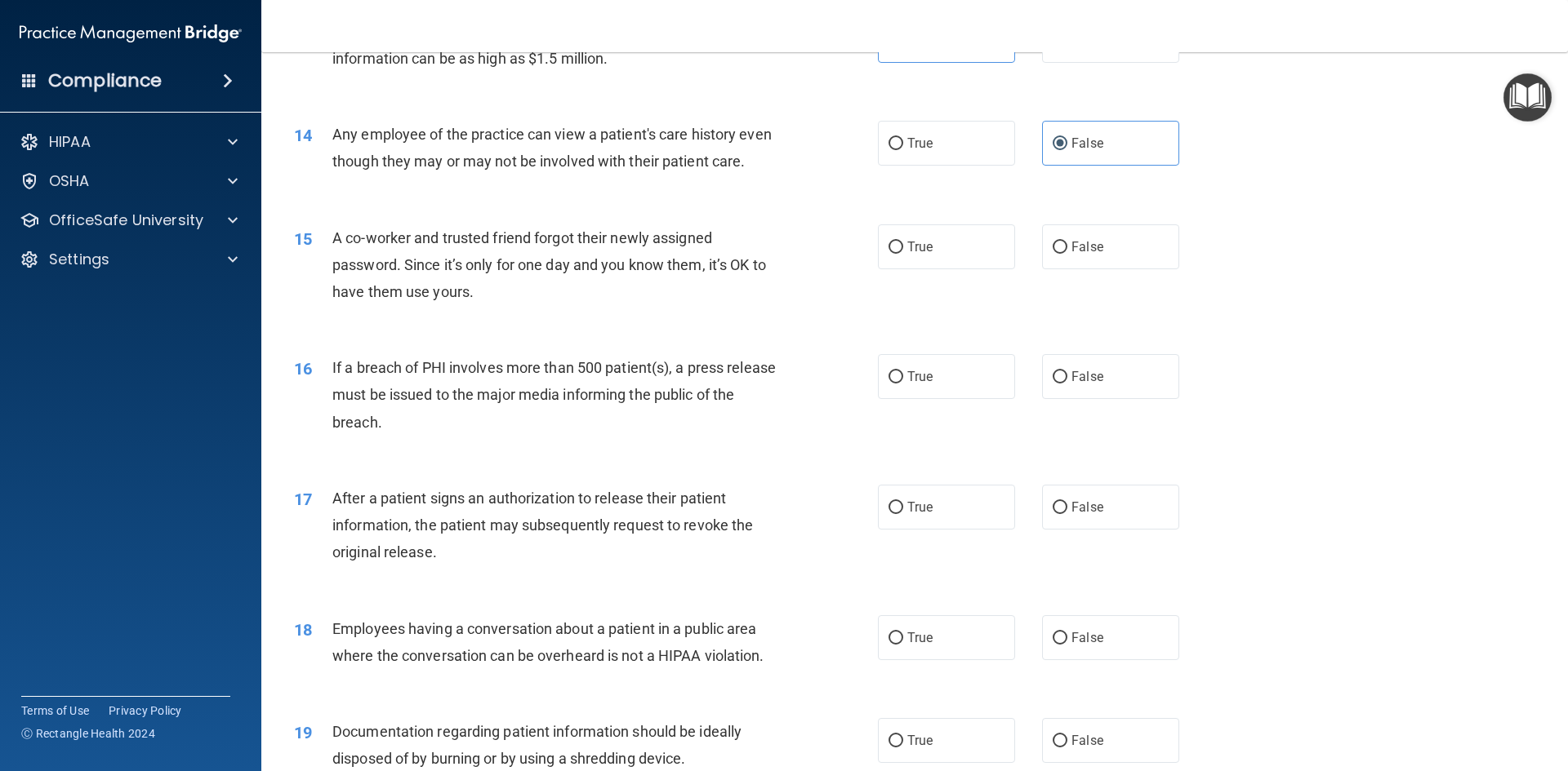
scroll to position [1550, 0]
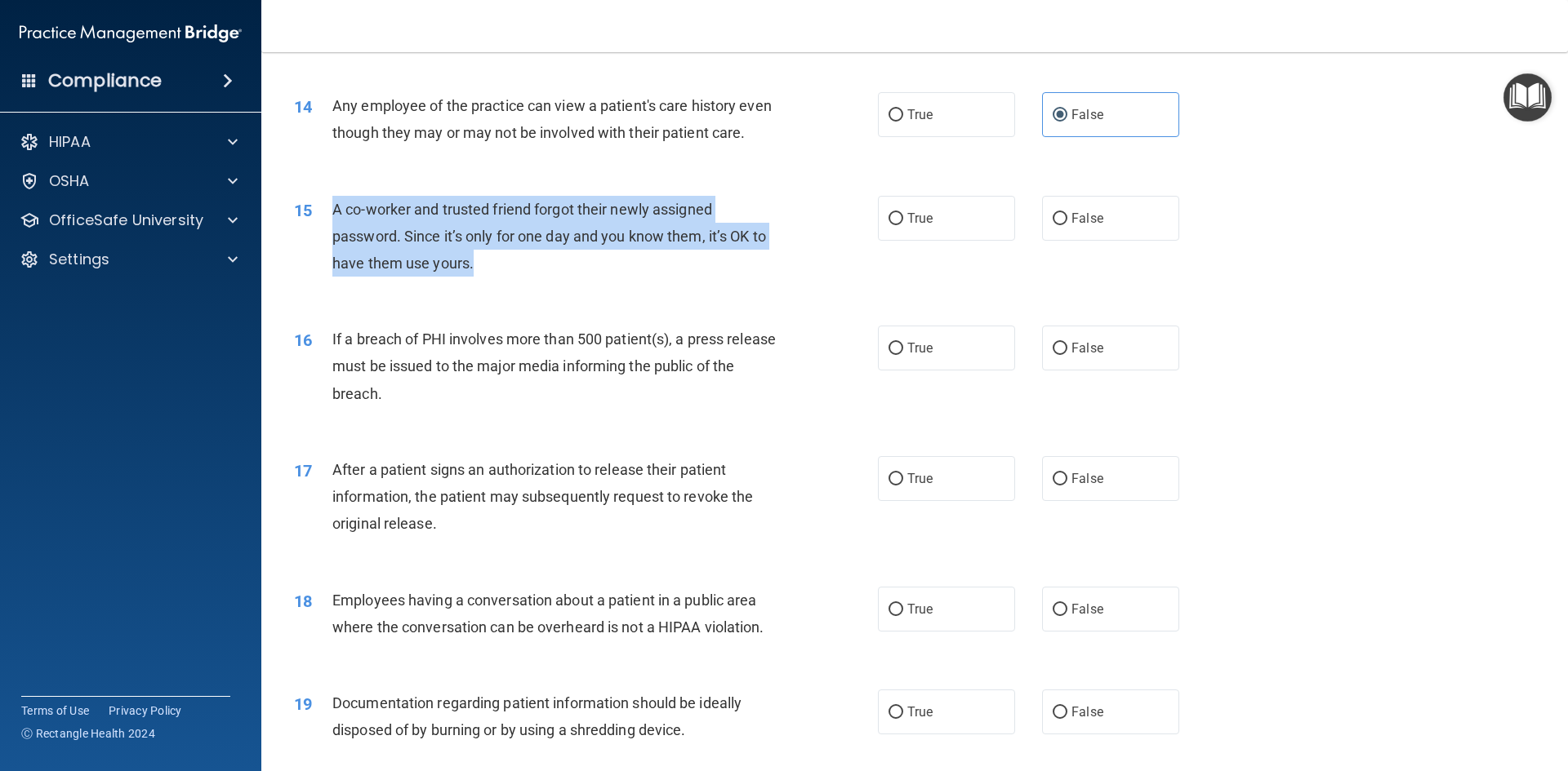
drag, startPoint x: 468, startPoint y: 287, endPoint x: 325, endPoint y: 235, distance: 152.2
click at [325, 235] on div "15 A co-worker and trusted friend forgot their newly assigned password. Since i…" at bounding box center [585, 241] width 633 height 90
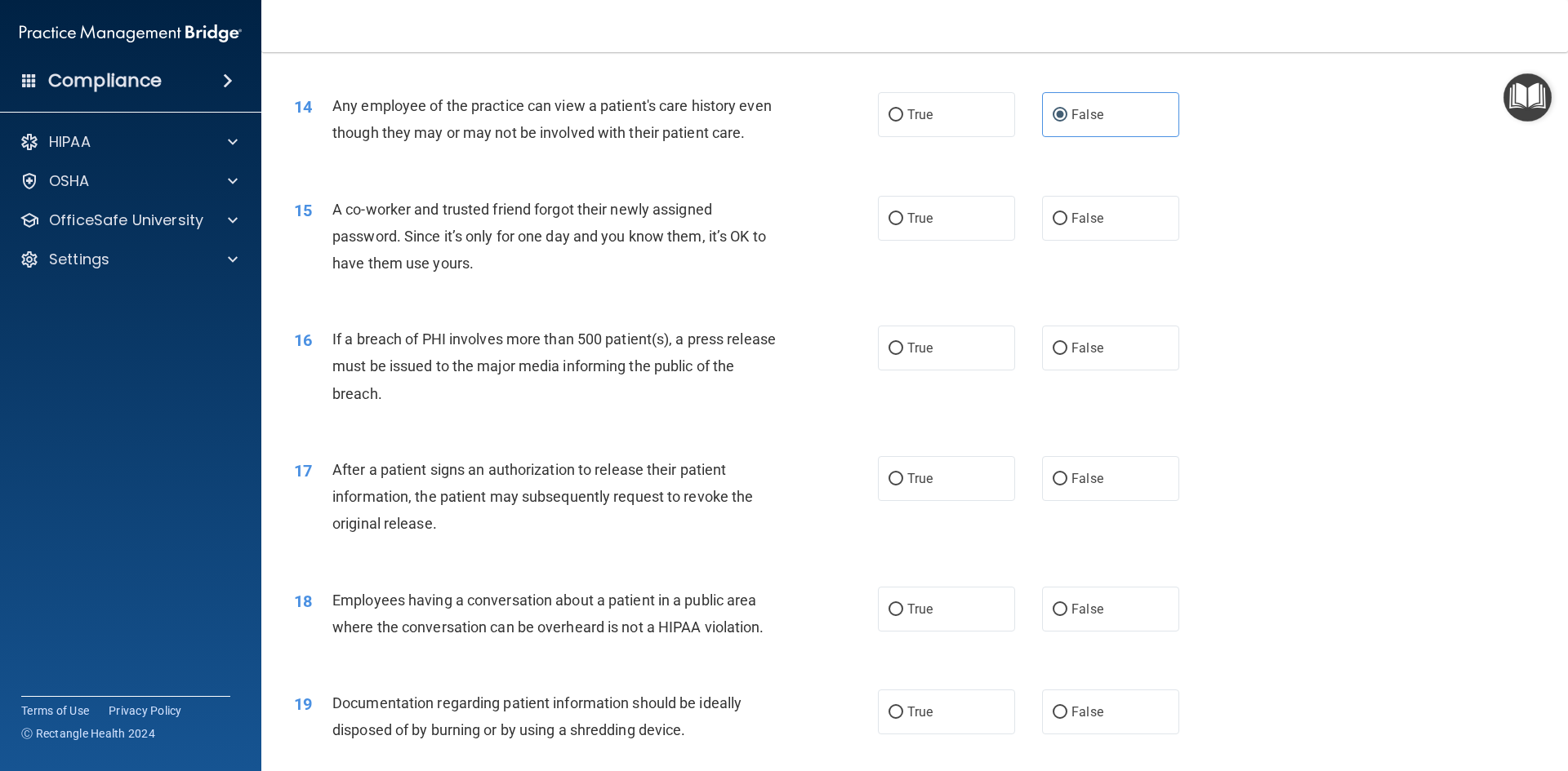
click at [575, 306] on div "15 A co-worker and trusted friend forgot their newly assigned password. Since i…" at bounding box center [914, 241] width 1266 height 131
click at [1092, 241] on label "False" at bounding box center [1110, 219] width 137 height 45
click at [1169, 241] on label "False" at bounding box center [1110, 219] width 137 height 45
click at [1067, 225] on input "False" at bounding box center [1060, 219] width 15 height 12
radio input "true"
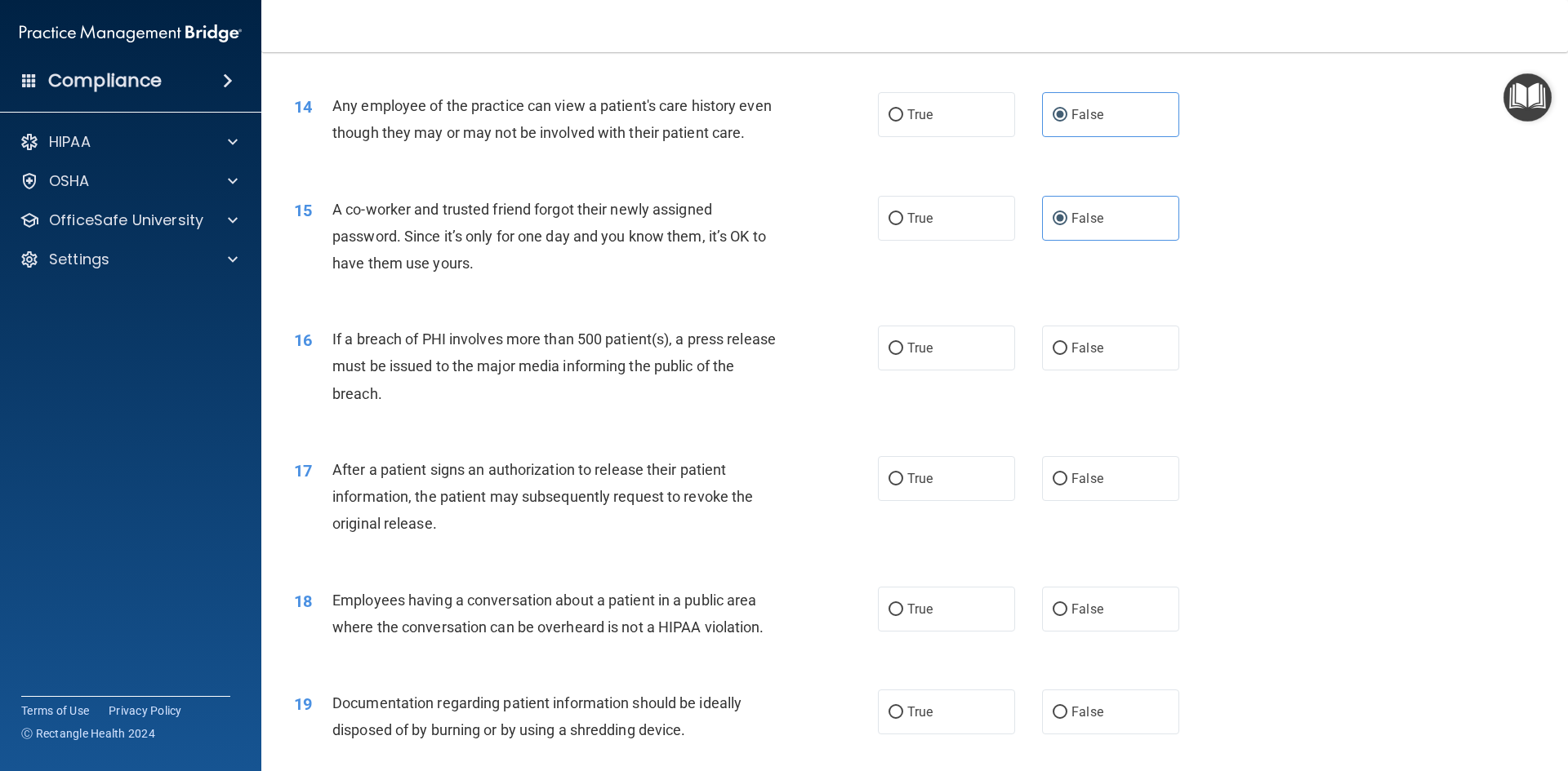
scroll to position [1632, 0]
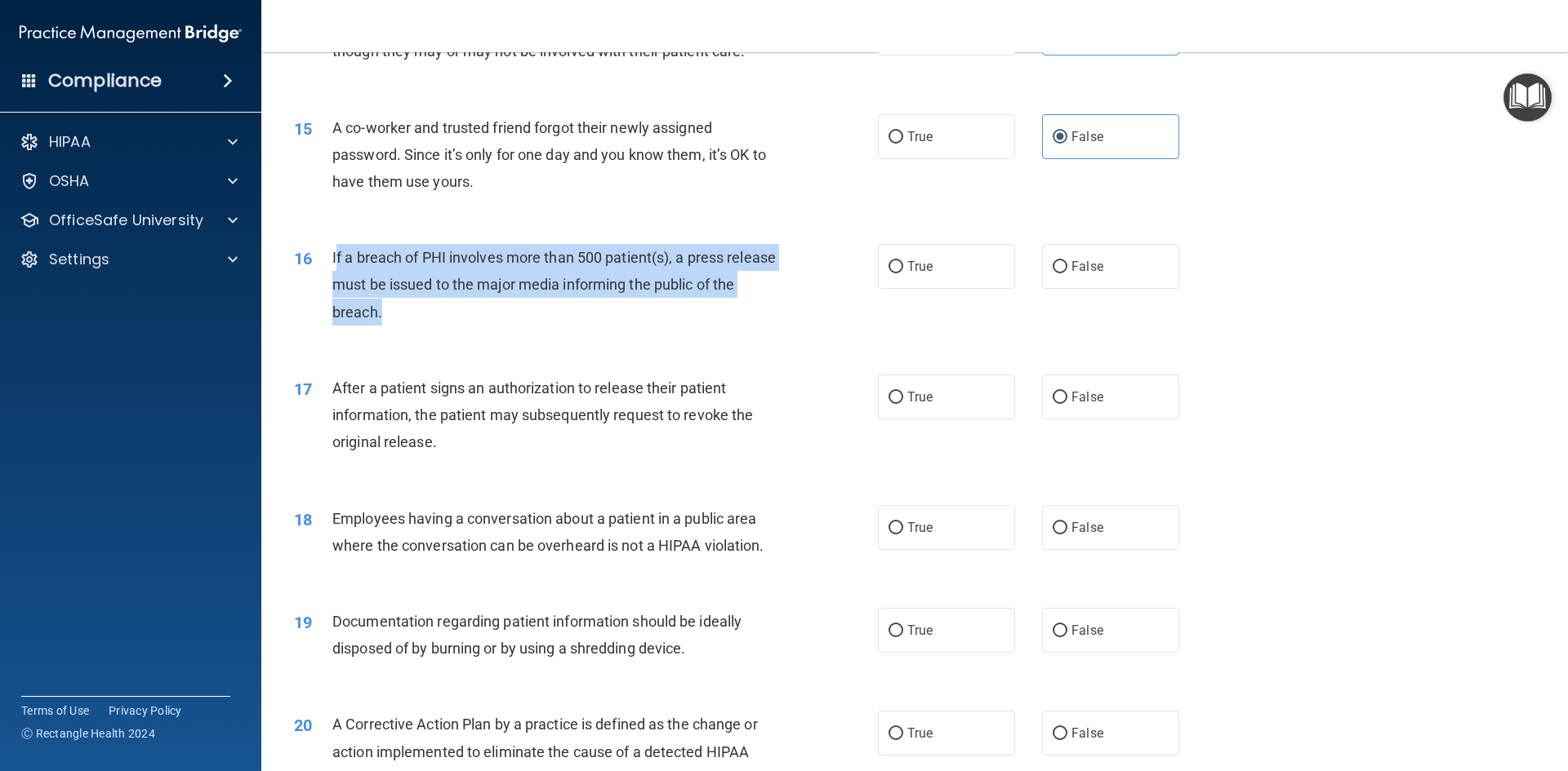
drag, startPoint x: 410, startPoint y: 330, endPoint x: 337, endPoint y: 285, distance: 85.8
click at [337, 285] on div "If a breach of PHI involves more than 500 patient(s), a press release must be i…" at bounding box center [560, 284] width 456 height 81
click at [445, 325] on div "If a breach of PHI involves more than 500 patient(s), a press release must be i…" at bounding box center [560, 284] width 456 height 81
drag, startPoint x: 435, startPoint y: 344, endPoint x: 327, endPoint y: 287, distance: 122.1
click at [327, 287] on div "16 If a breach of PHI involves more than 500 patient(s), a press release must b…" at bounding box center [585, 289] width 633 height 90
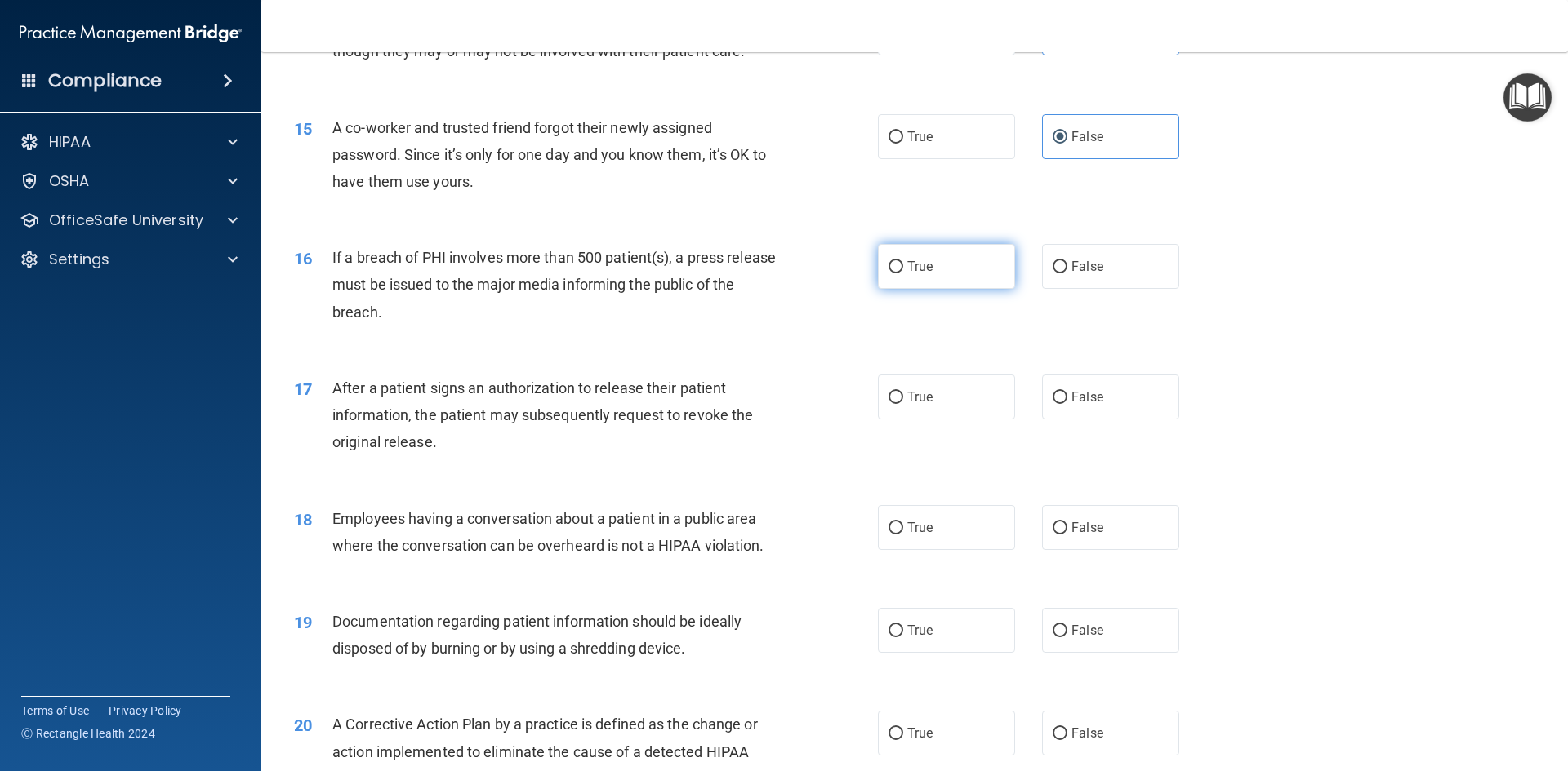
click at [934, 289] on label "True" at bounding box center [946, 266] width 137 height 45
click at [903, 274] on input "True" at bounding box center [896, 266] width 15 height 12
radio input "true"
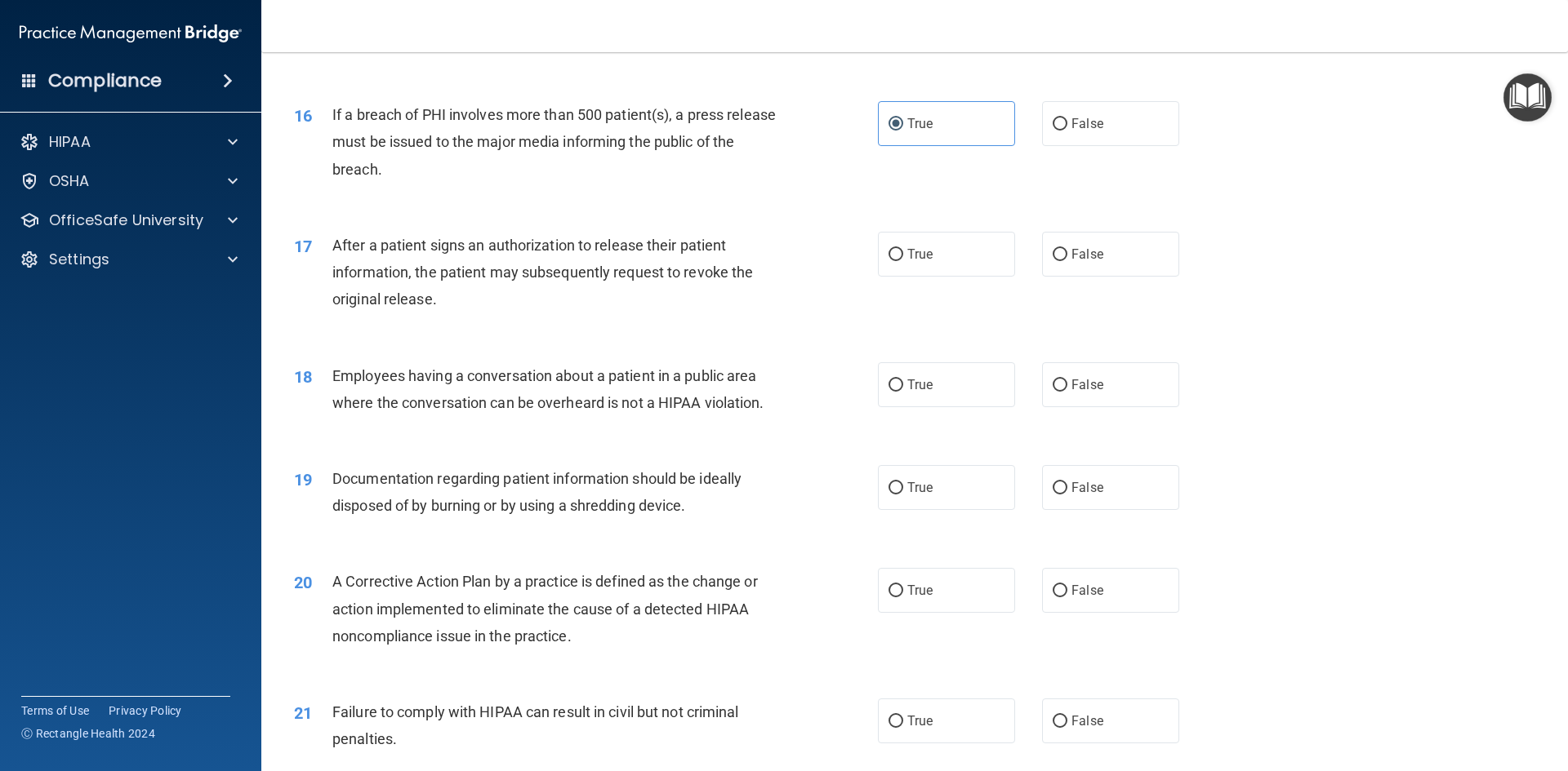
scroll to position [1795, 0]
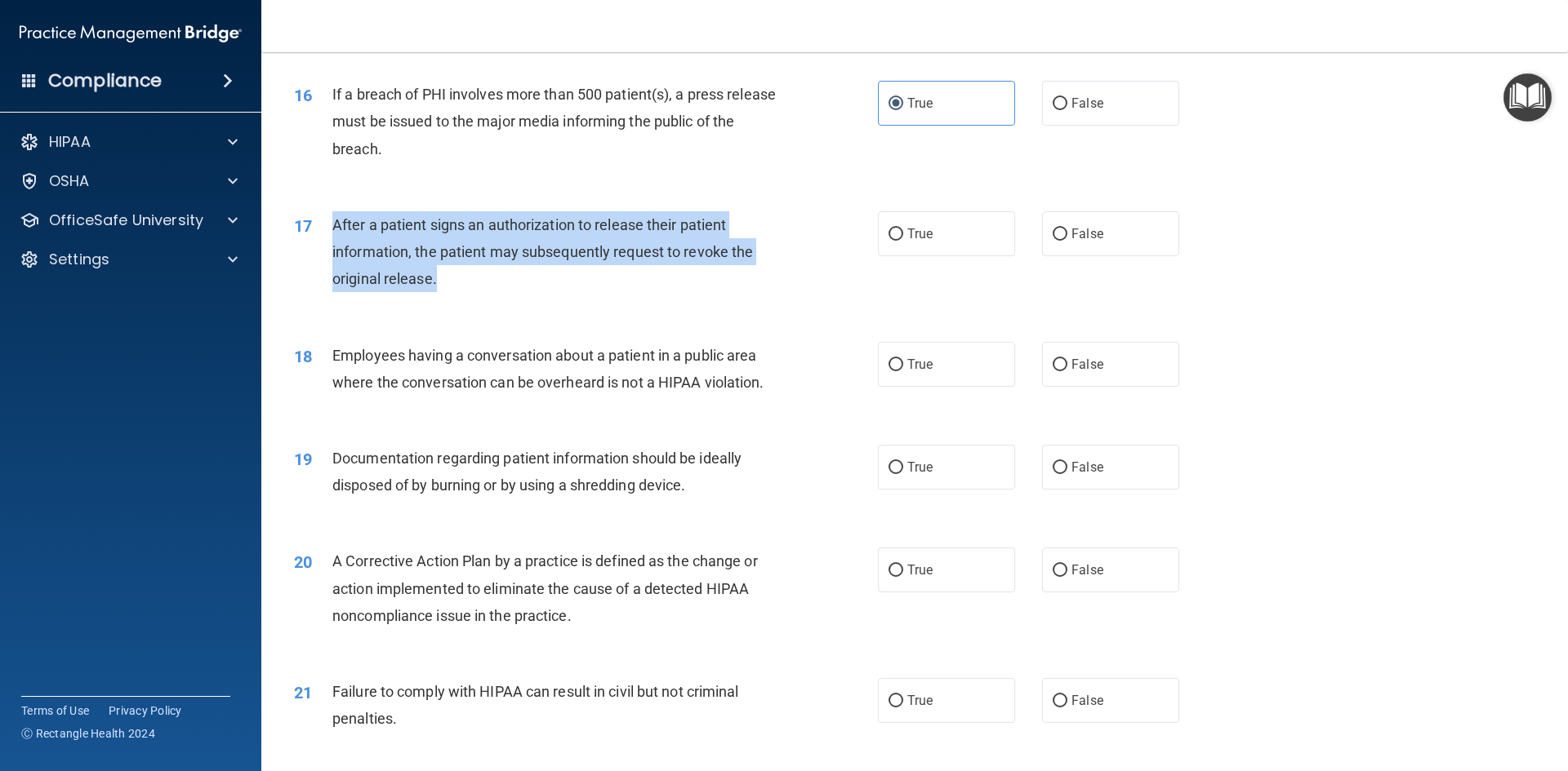
drag, startPoint x: 562, startPoint y: 319, endPoint x: 323, endPoint y: 254, distance: 247.7
click at [323, 254] on div "17 After a patient signs an authorization to release their patient information,…" at bounding box center [585, 256] width 633 height 90
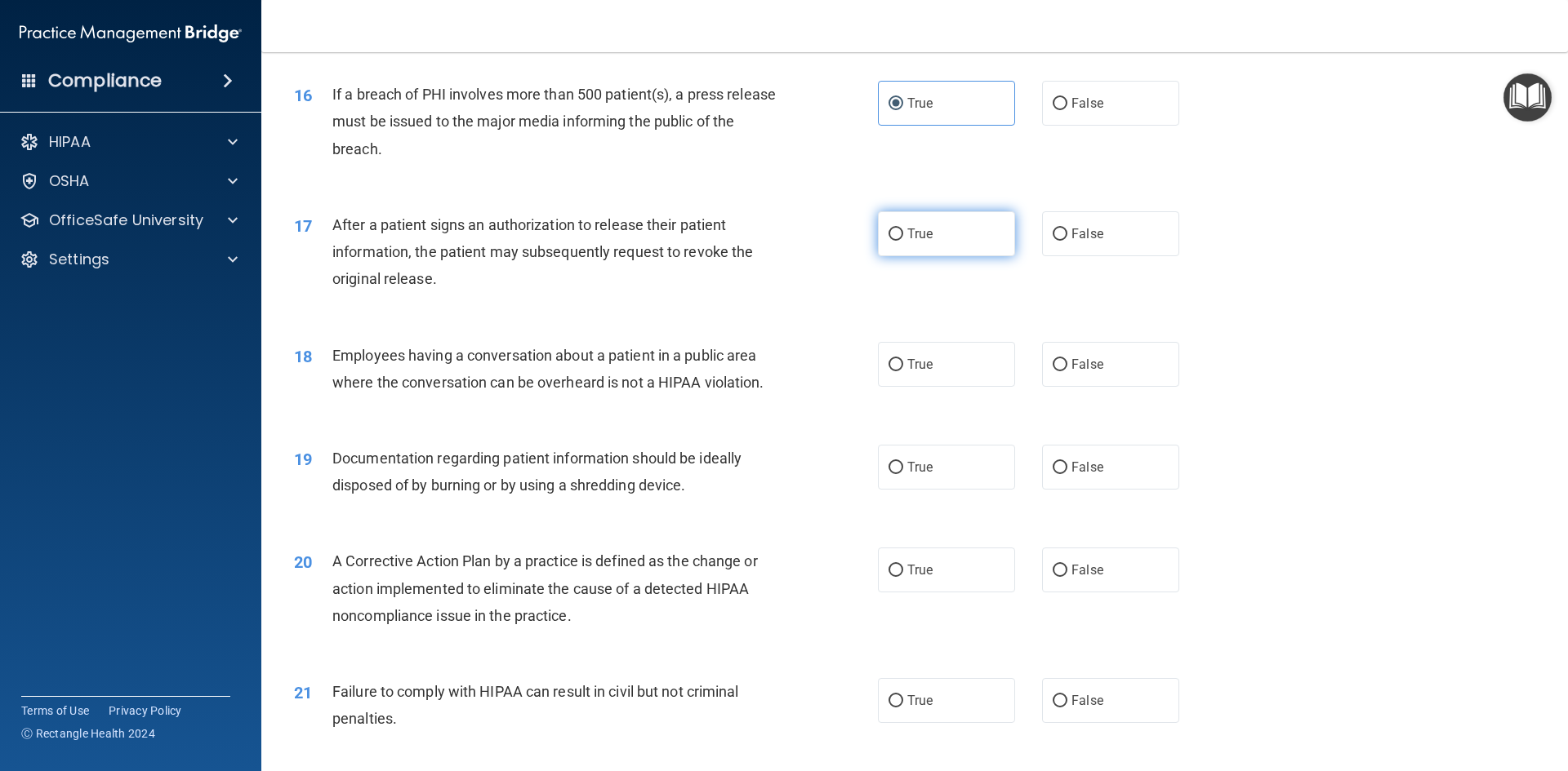
click at [925, 250] on label "True" at bounding box center [946, 234] width 137 height 45
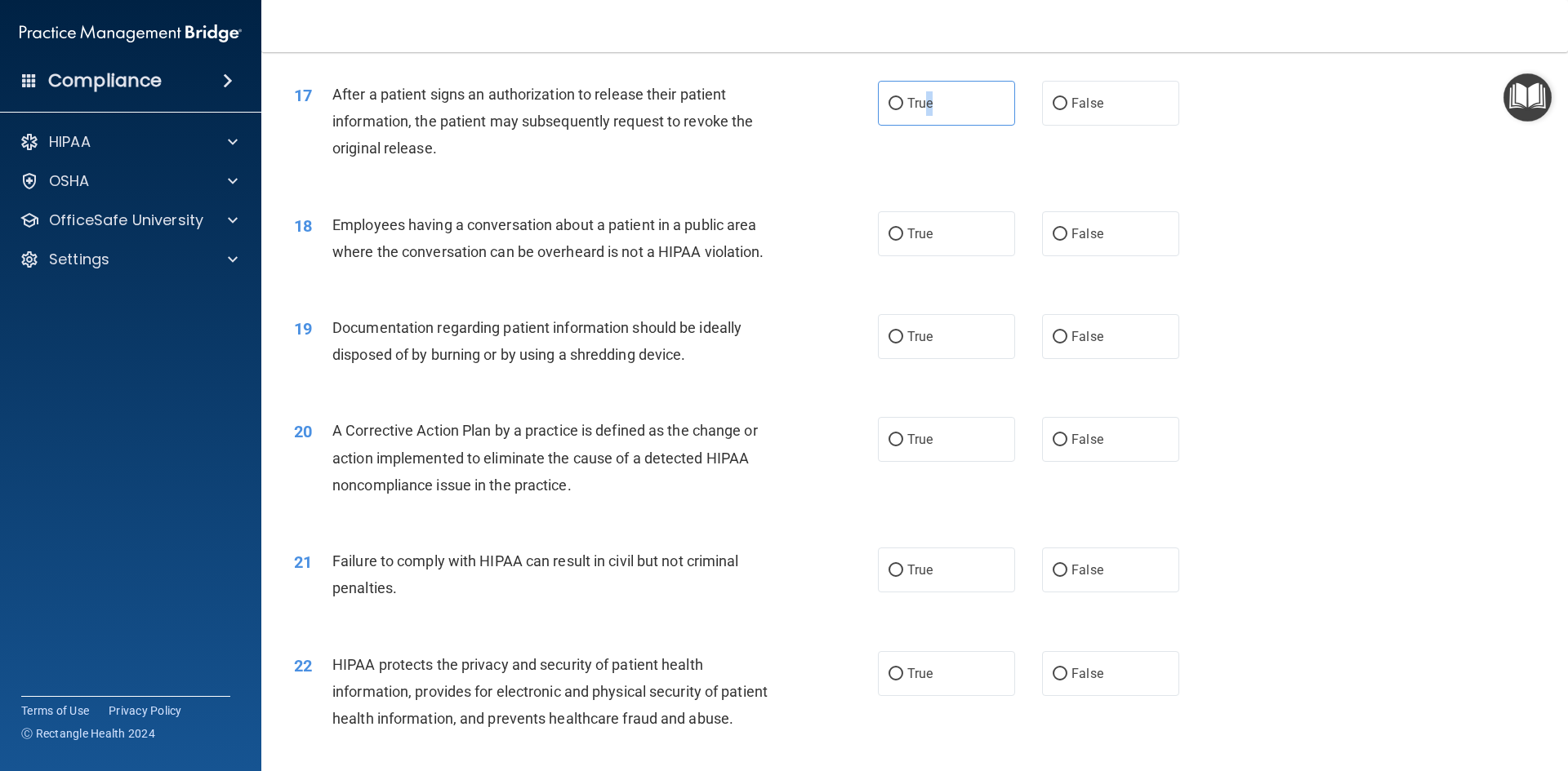
scroll to position [1959, 0]
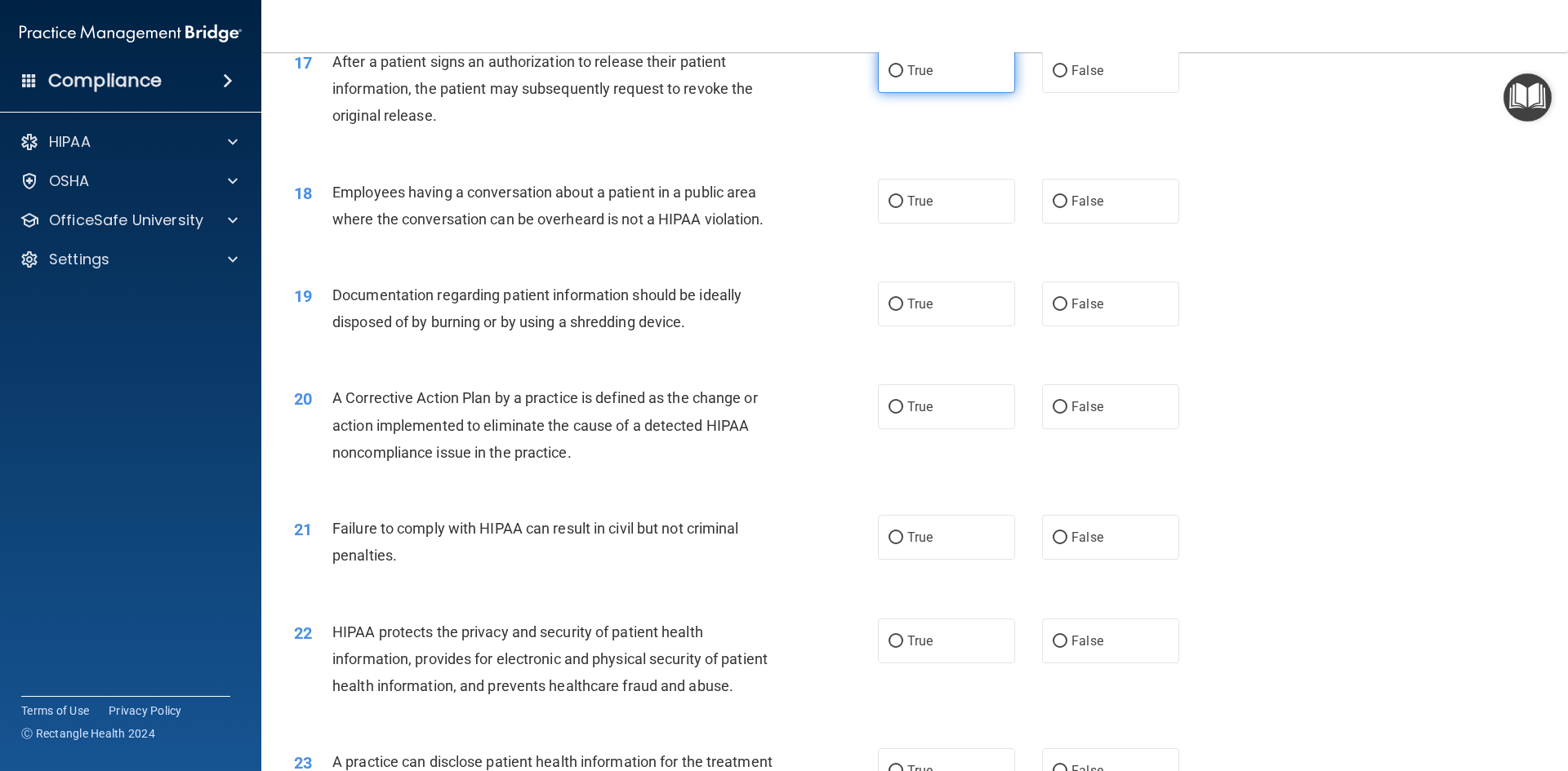
click at [904, 93] on label "True" at bounding box center [946, 71] width 137 height 45
click at [903, 78] on input "True" at bounding box center [896, 71] width 15 height 12
radio input "true"
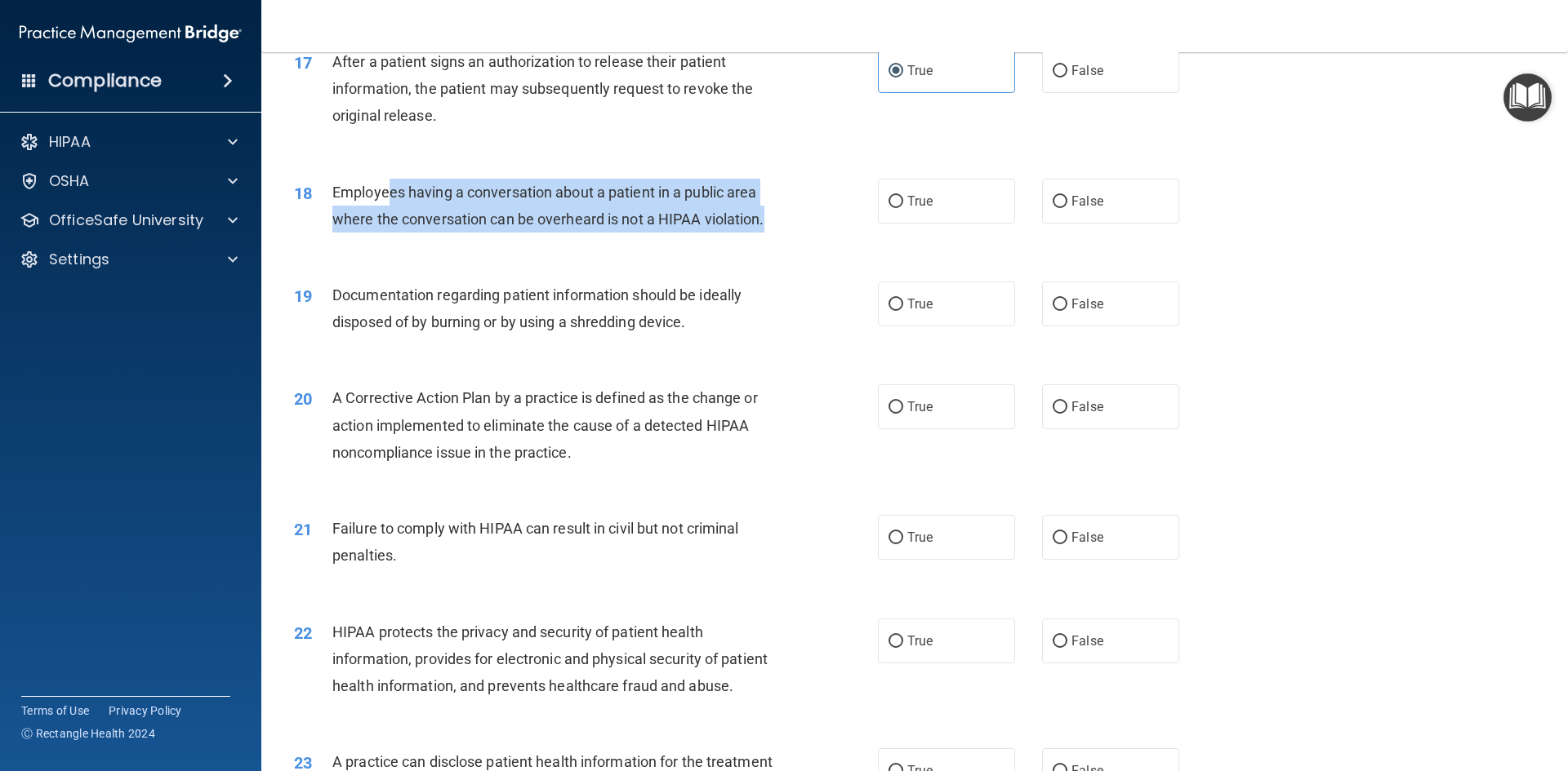
drag, startPoint x: 782, startPoint y: 257, endPoint x: 388, endPoint y: 221, distance: 395.6
click at [388, 221] on div "Employees having a conversation about a patient in a public area where the conv…" at bounding box center [560, 206] width 456 height 54
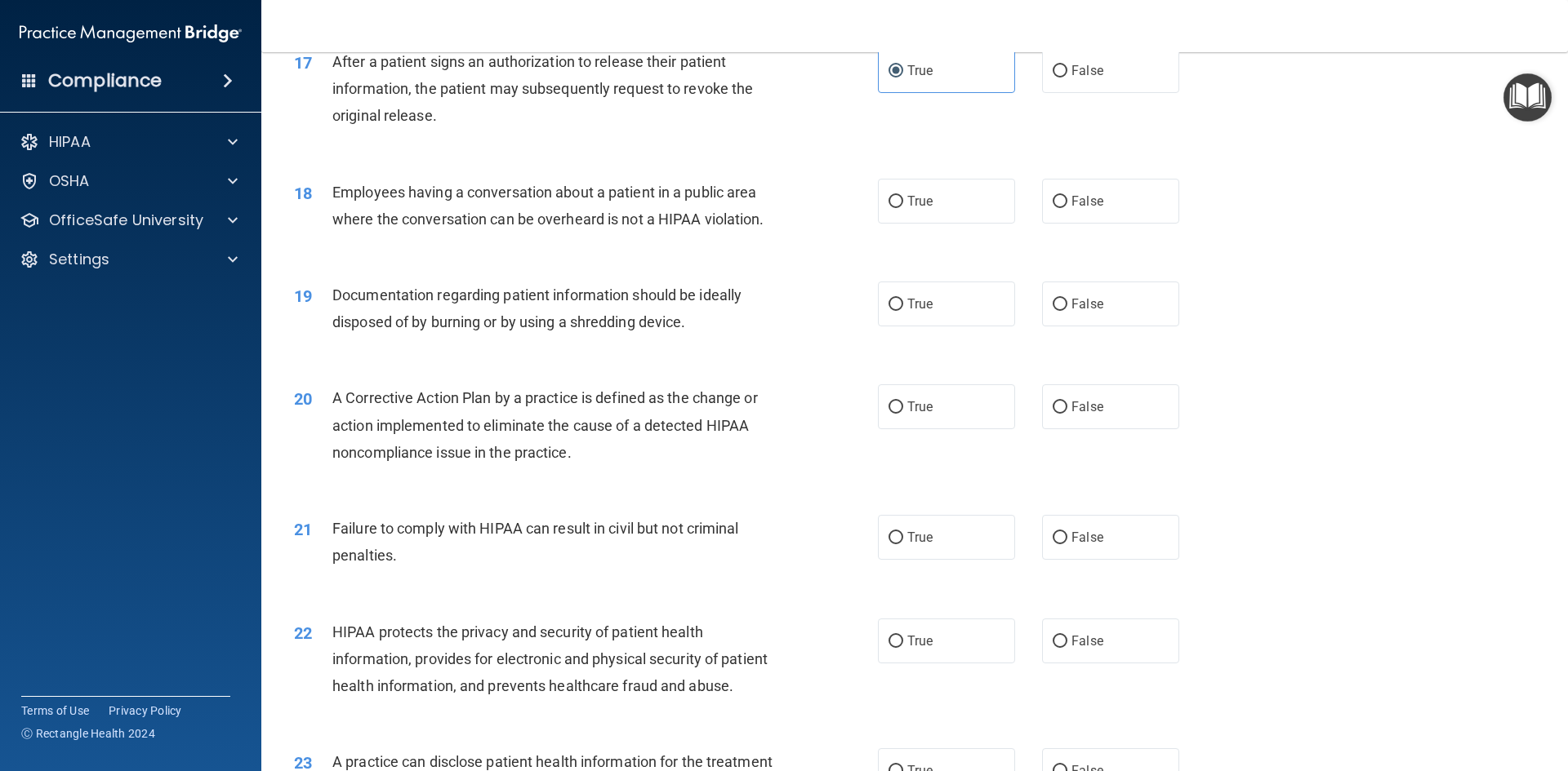
click at [415, 261] on div "18 Employees having a conversation about a patient in a public area where the c…" at bounding box center [914, 209] width 1266 height 103
click at [1087, 209] on span "False" at bounding box center [1087, 201] width 32 height 16
click at [1067, 208] on input "False" at bounding box center [1060, 202] width 15 height 12
radio input "true"
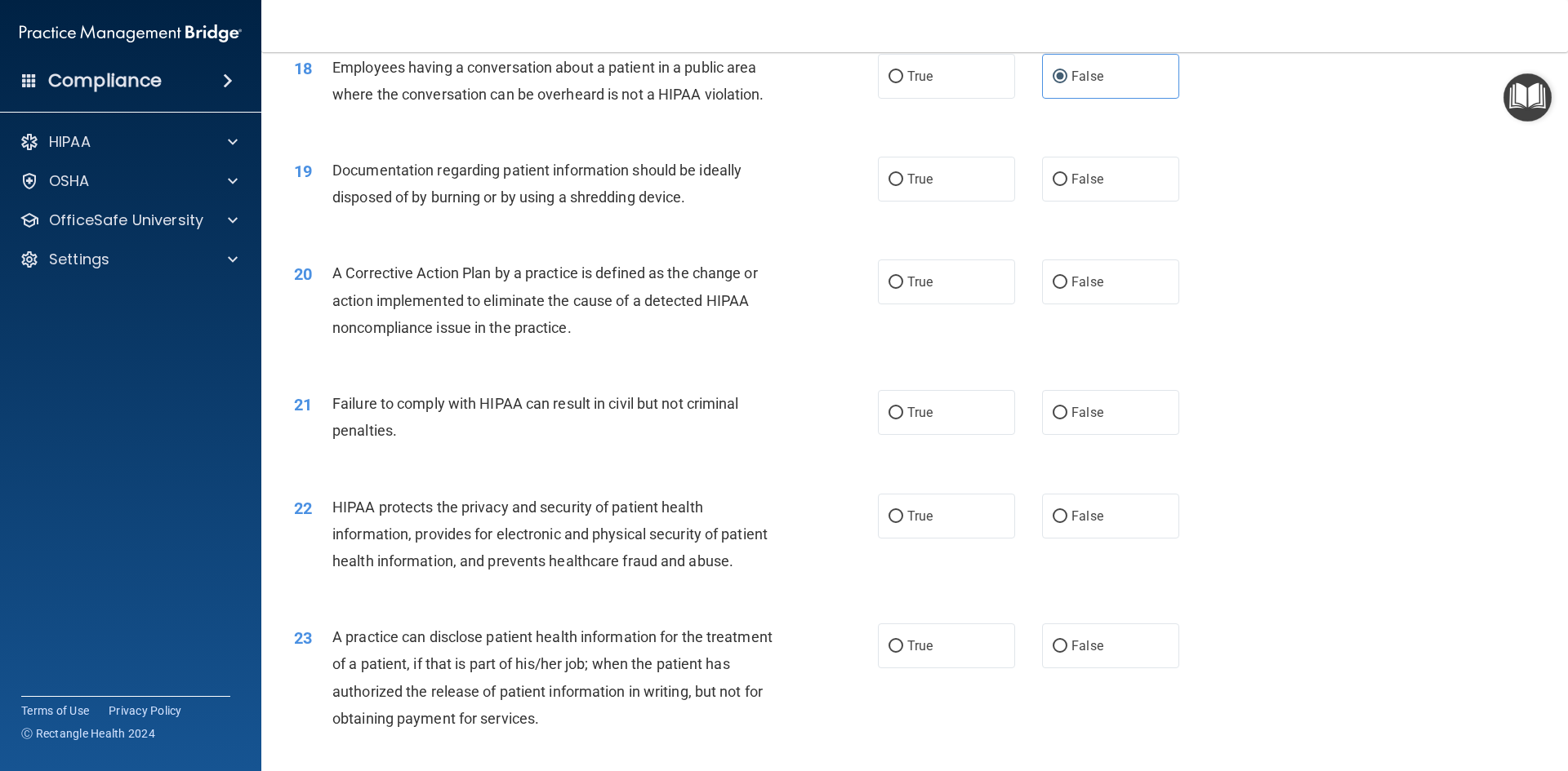
scroll to position [2121, 0]
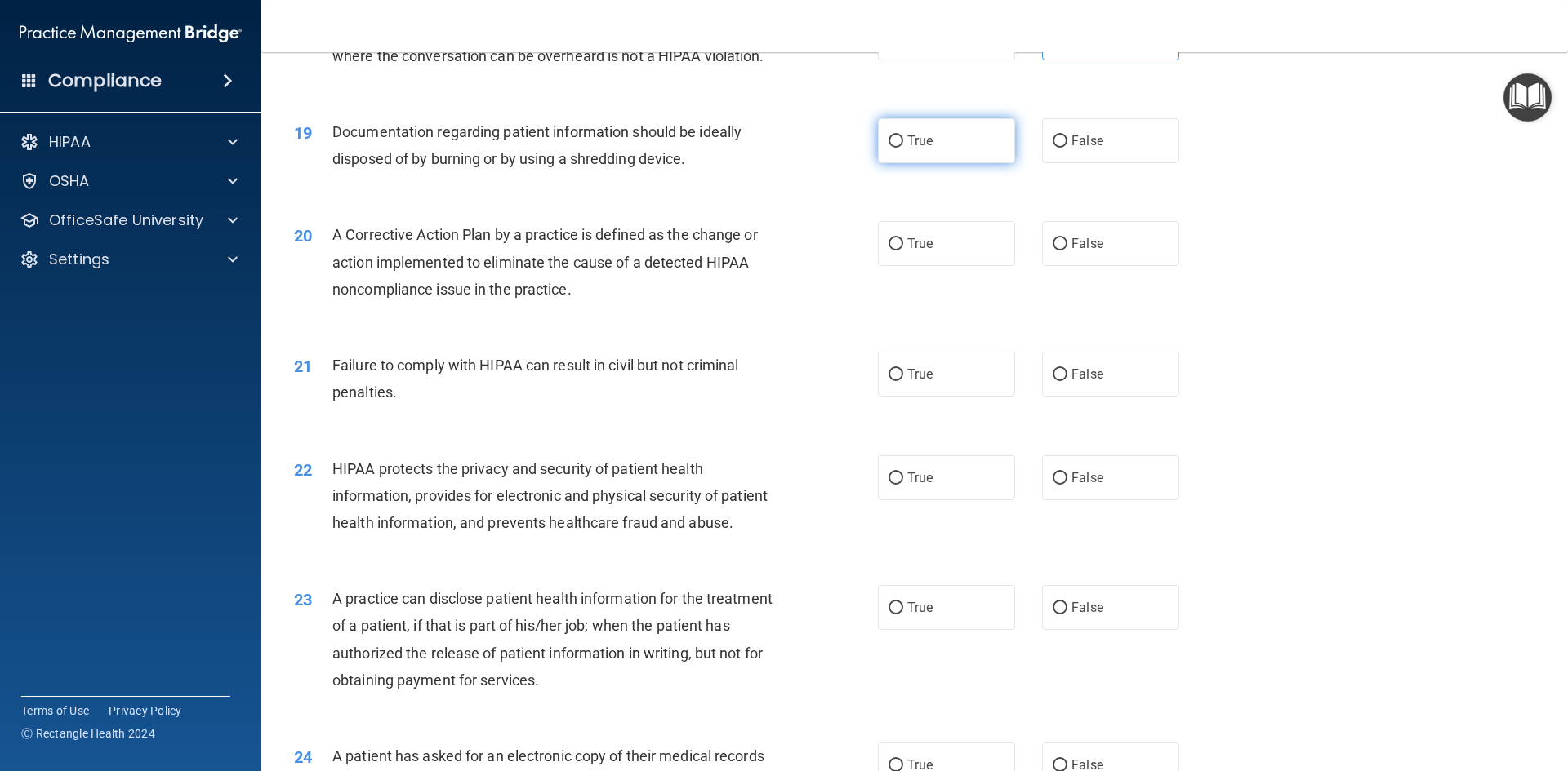
click at [914, 149] on span "True" at bounding box center [919, 140] width 25 height 16
click at [903, 148] on input "True" at bounding box center [896, 141] width 15 height 12
radio input "true"
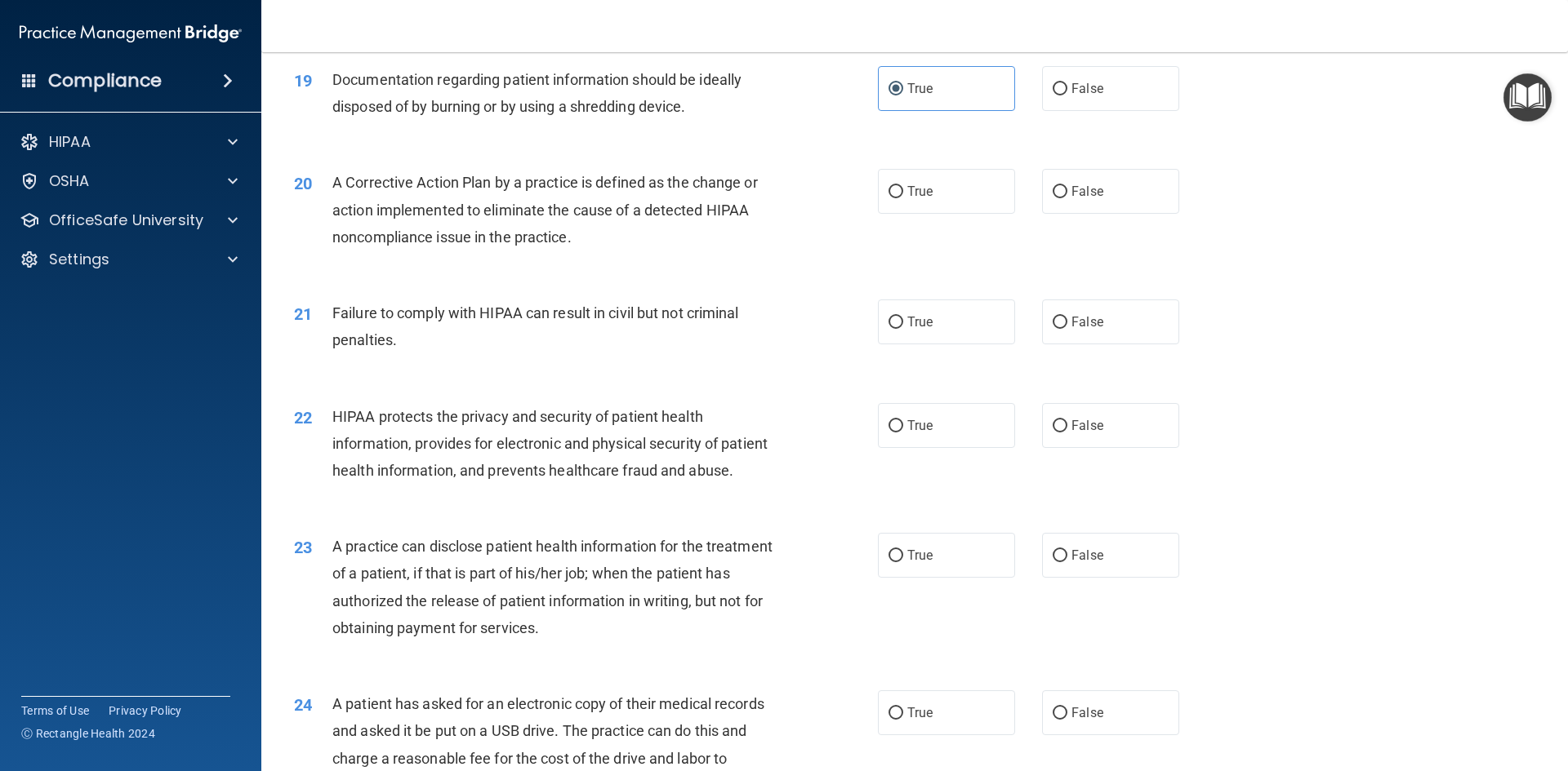
scroll to position [2204, 0]
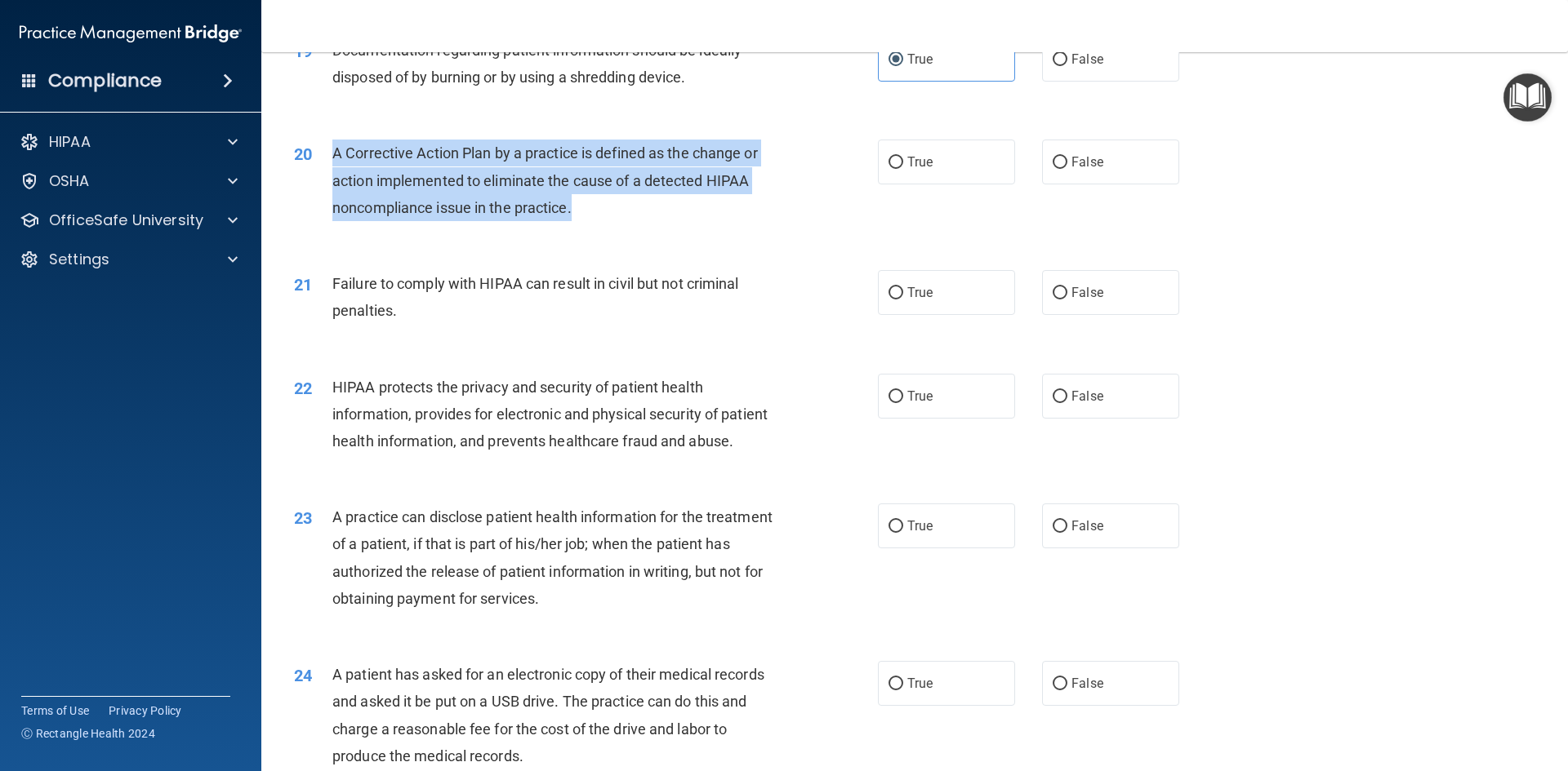
drag, startPoint x: 628, startPoint y: 239, endPoint x: 370, endPoint y: 192, distance: 262.2
click at [332, 178] on div "A Corrective Action Plan by a practice is defined as the change or action imple…" at bounding box center [560, 179] width 456 height 81
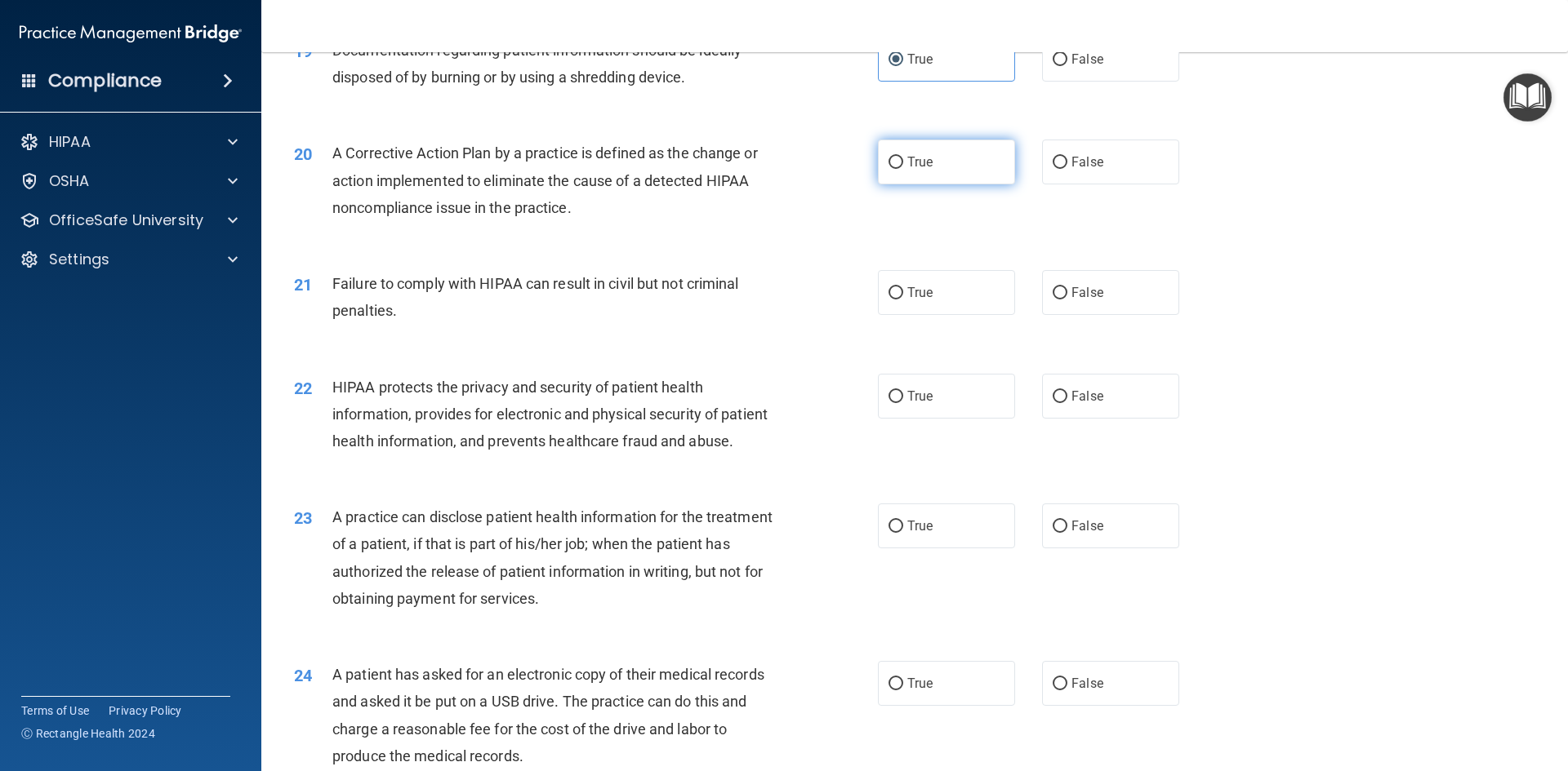
click at [905, 184] on label "True" at bounding box center [946, 162] width 137 height 45
click at [903, 169] on input "True" at bounding box center [896, 163] width 15 height 12
radio input "true"
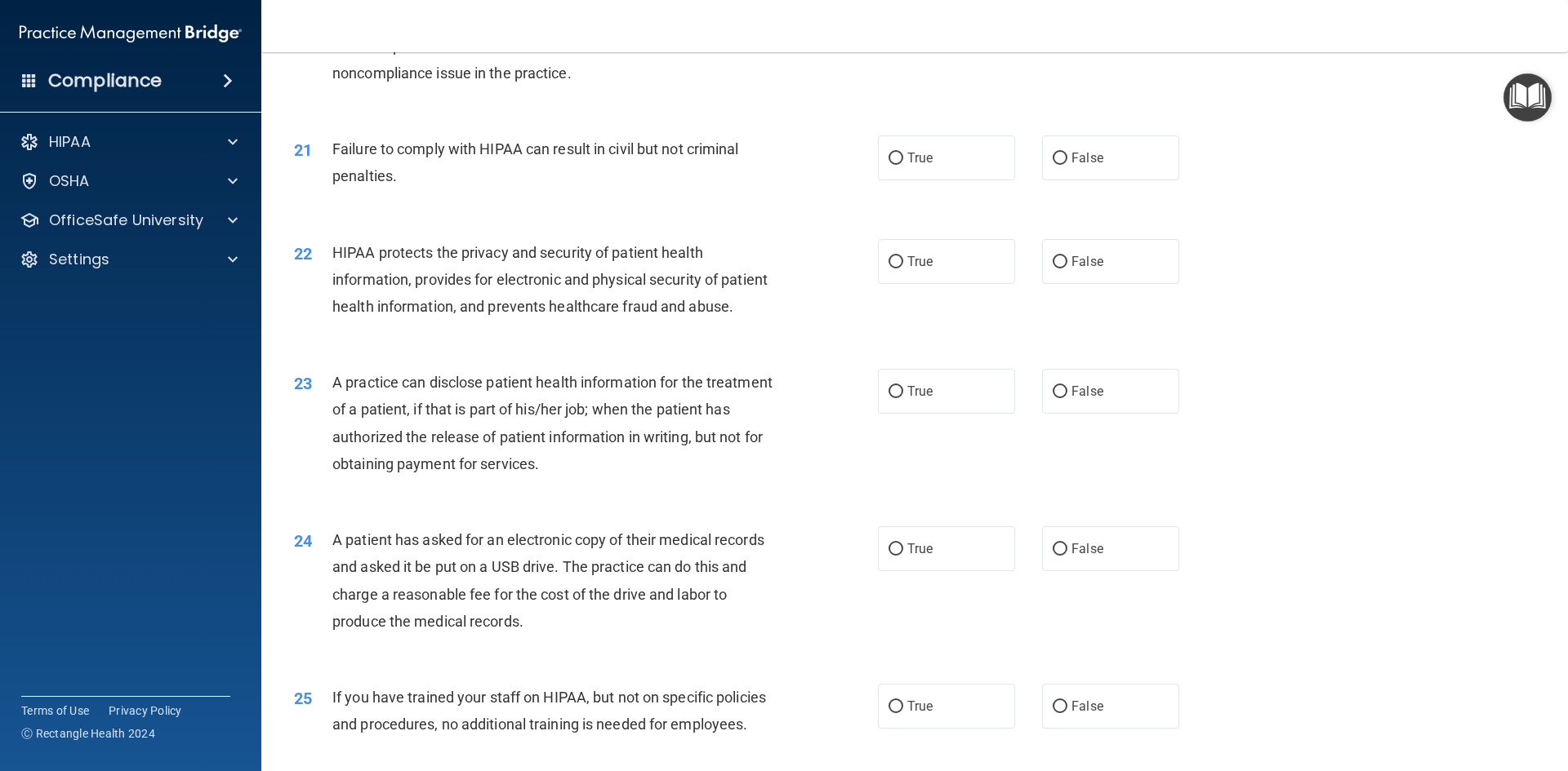
scroll to position [2366, 0]
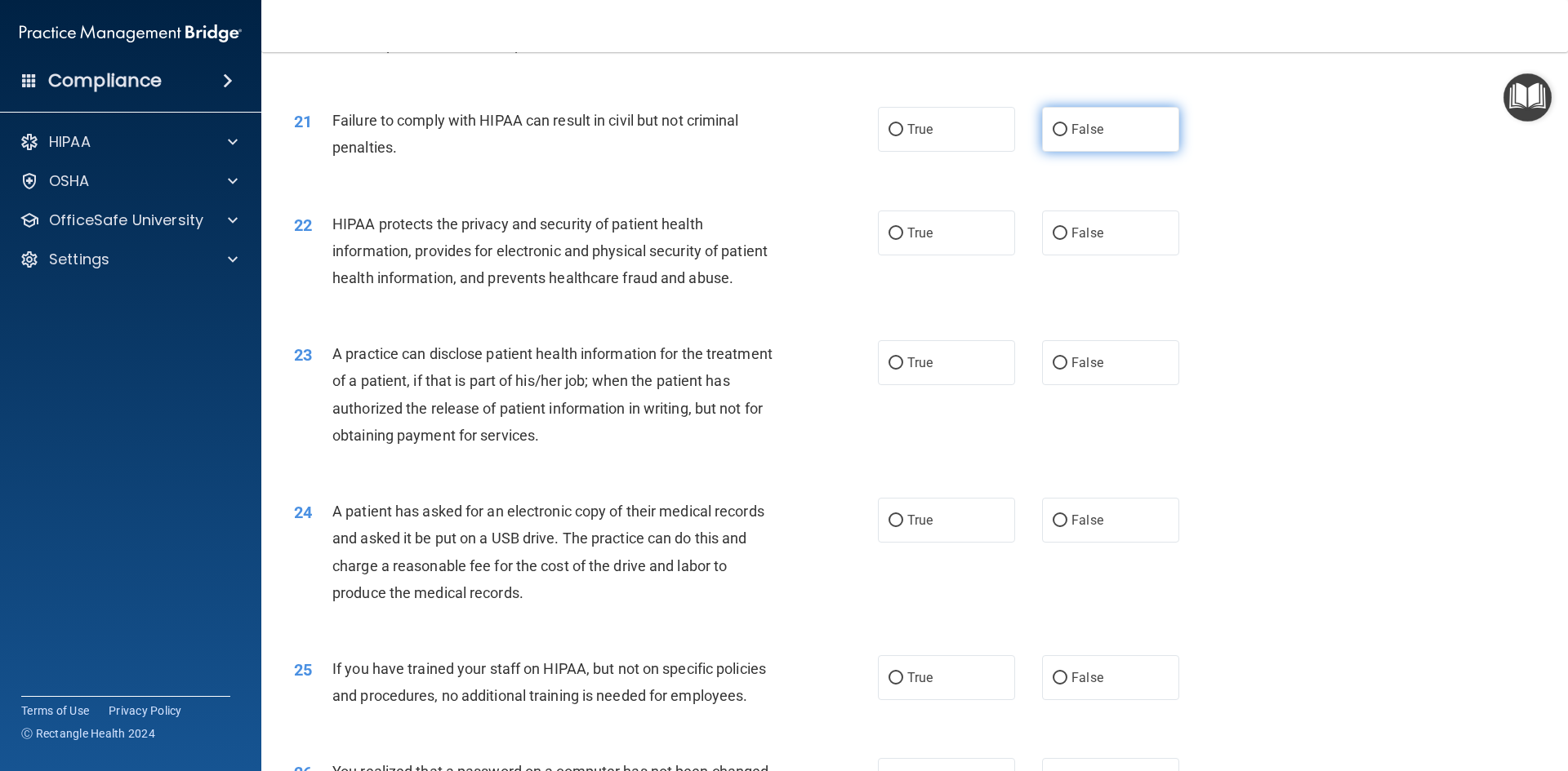
click at [1072, 137] on span "False" at bounding box center [1087, 129] width 32 height 16
click at [1064, 136] on input "False" at bounding box center [1060, 130] width 15 height 12
radio input "true"
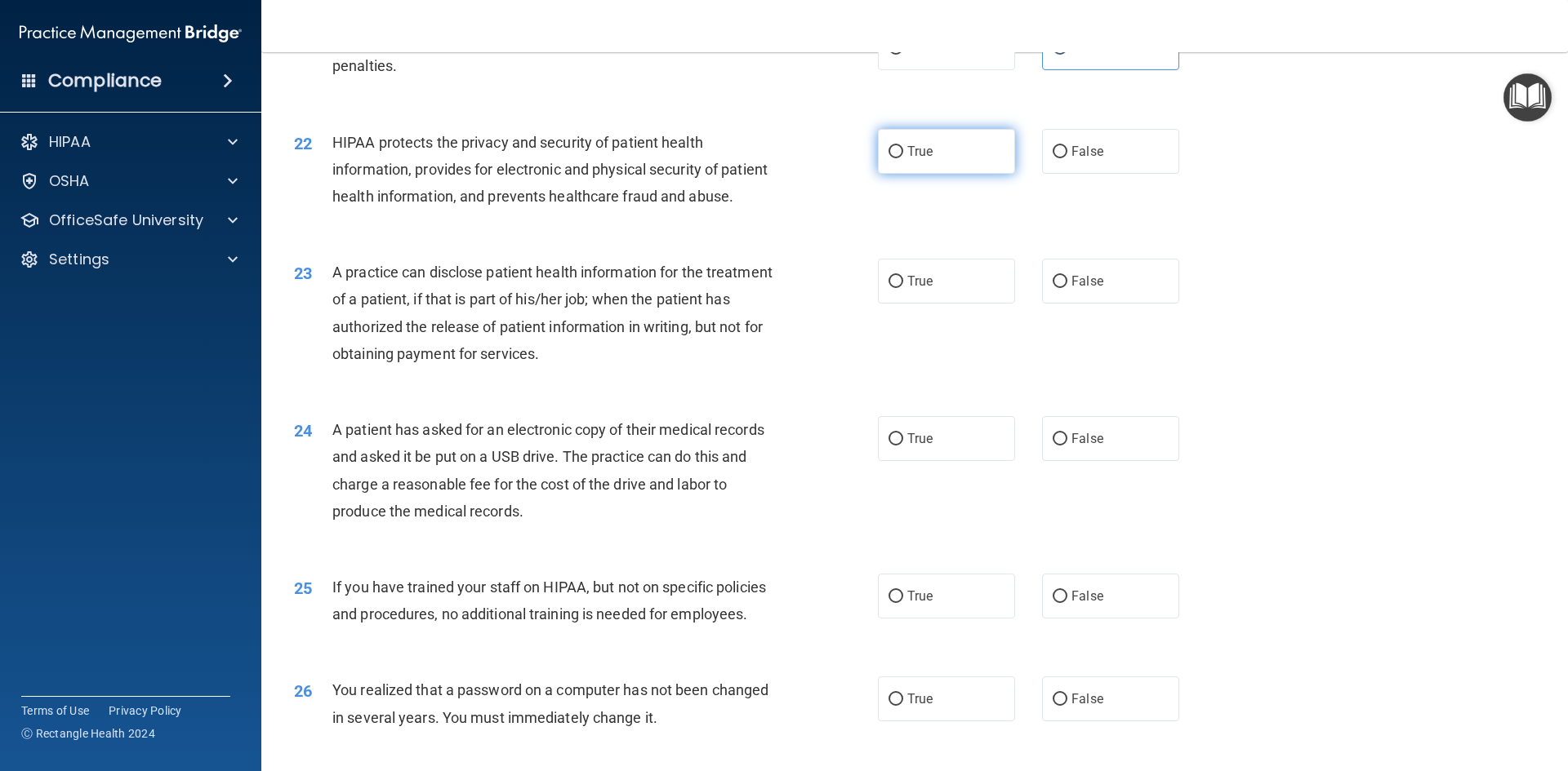
click at [914, 174] on label "True" at bounding box center [946, 151] width 137 height 45
click at [903, 158] on input "True" at bounding box center [896, 151] width 15 height 12
radio input "true"
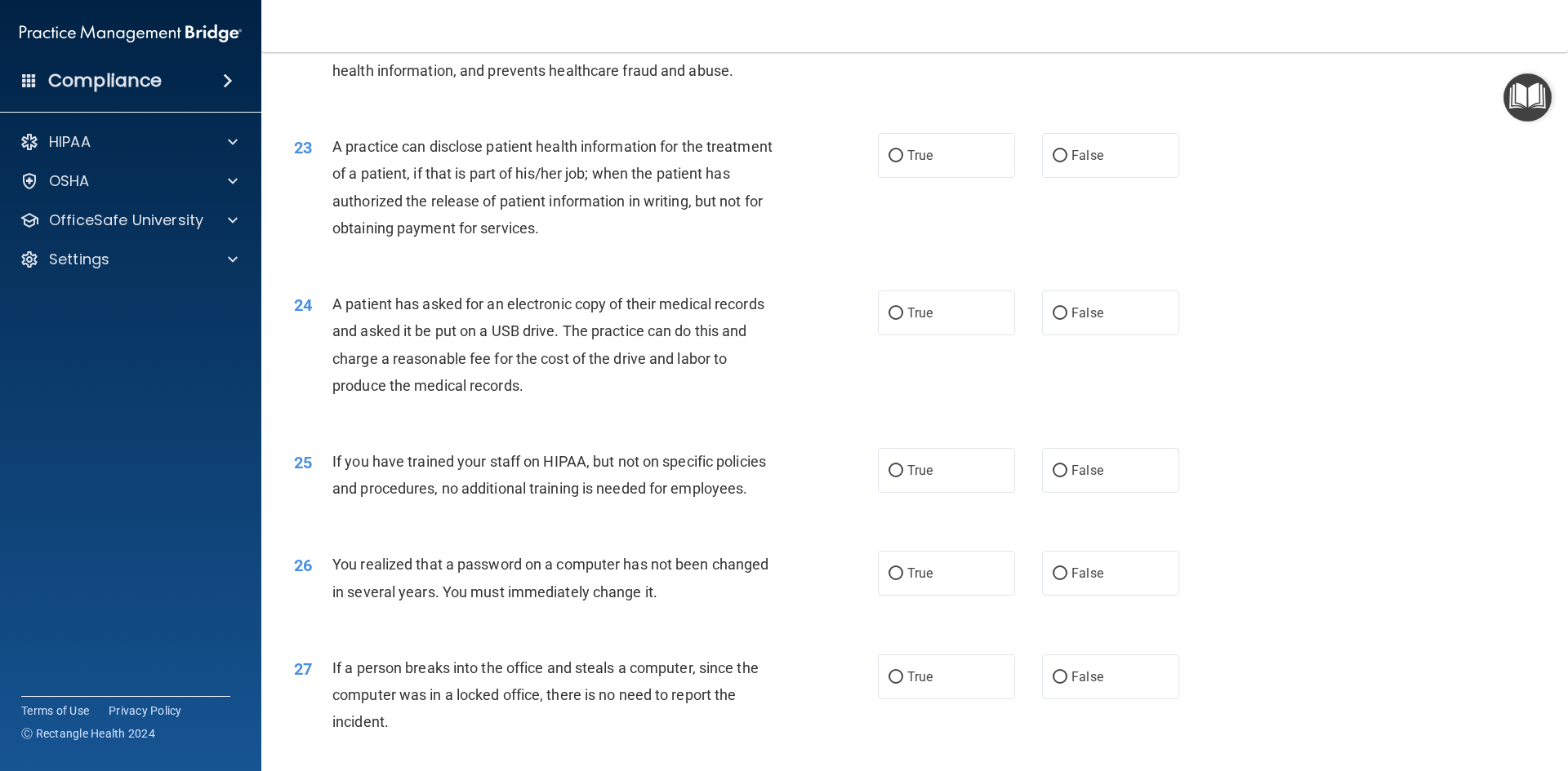
scroll to position [2611, 0]
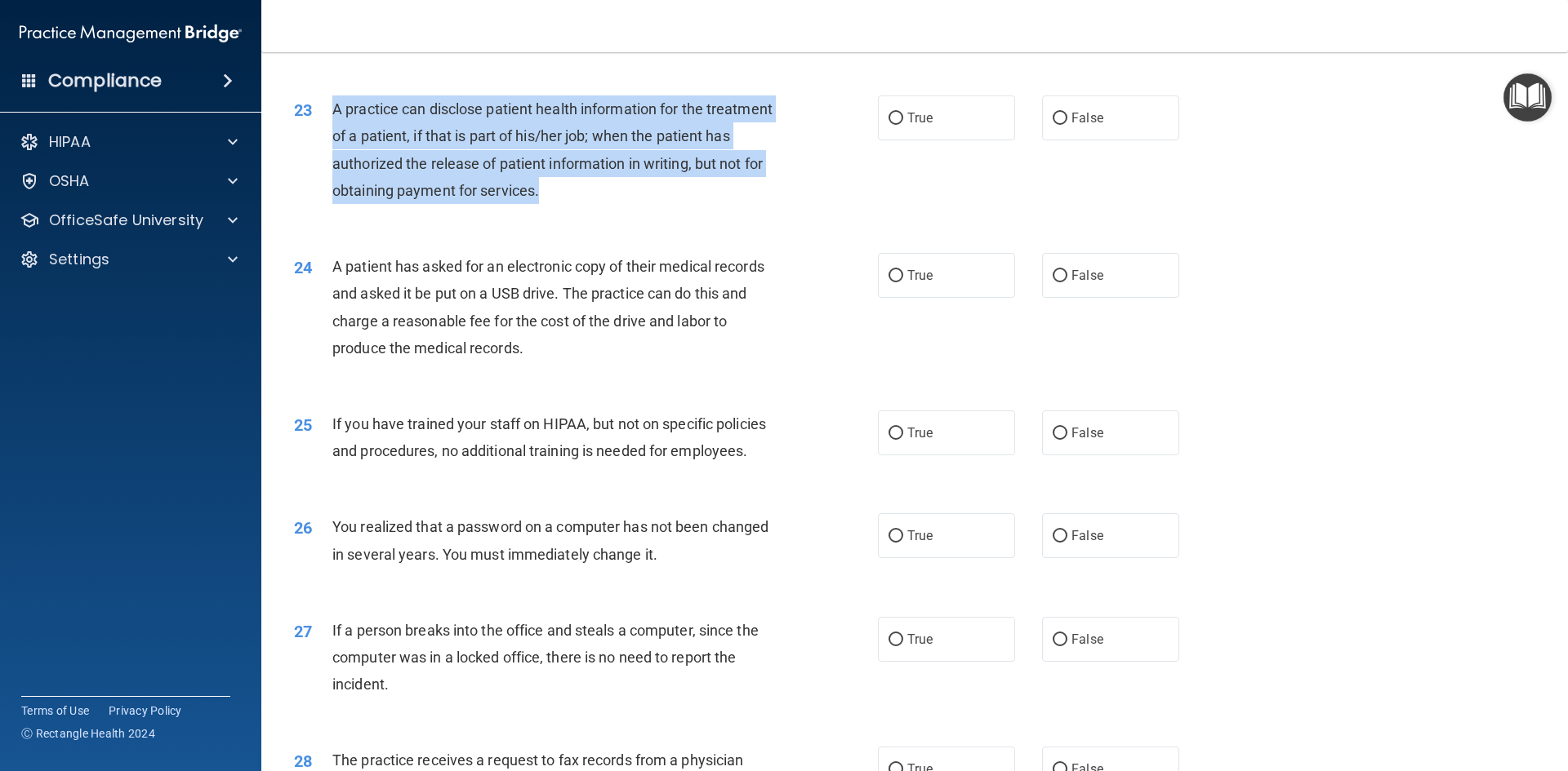
drag, startPoint x: 641, startPoint y: 246, endPoint x: 335, endPoint y: 163, distance: 317.1
click at [335, 163] on div "A practice can disclose patient health information for the treatment of a patie…" at bounding box center [560, 150] width 456 height 108
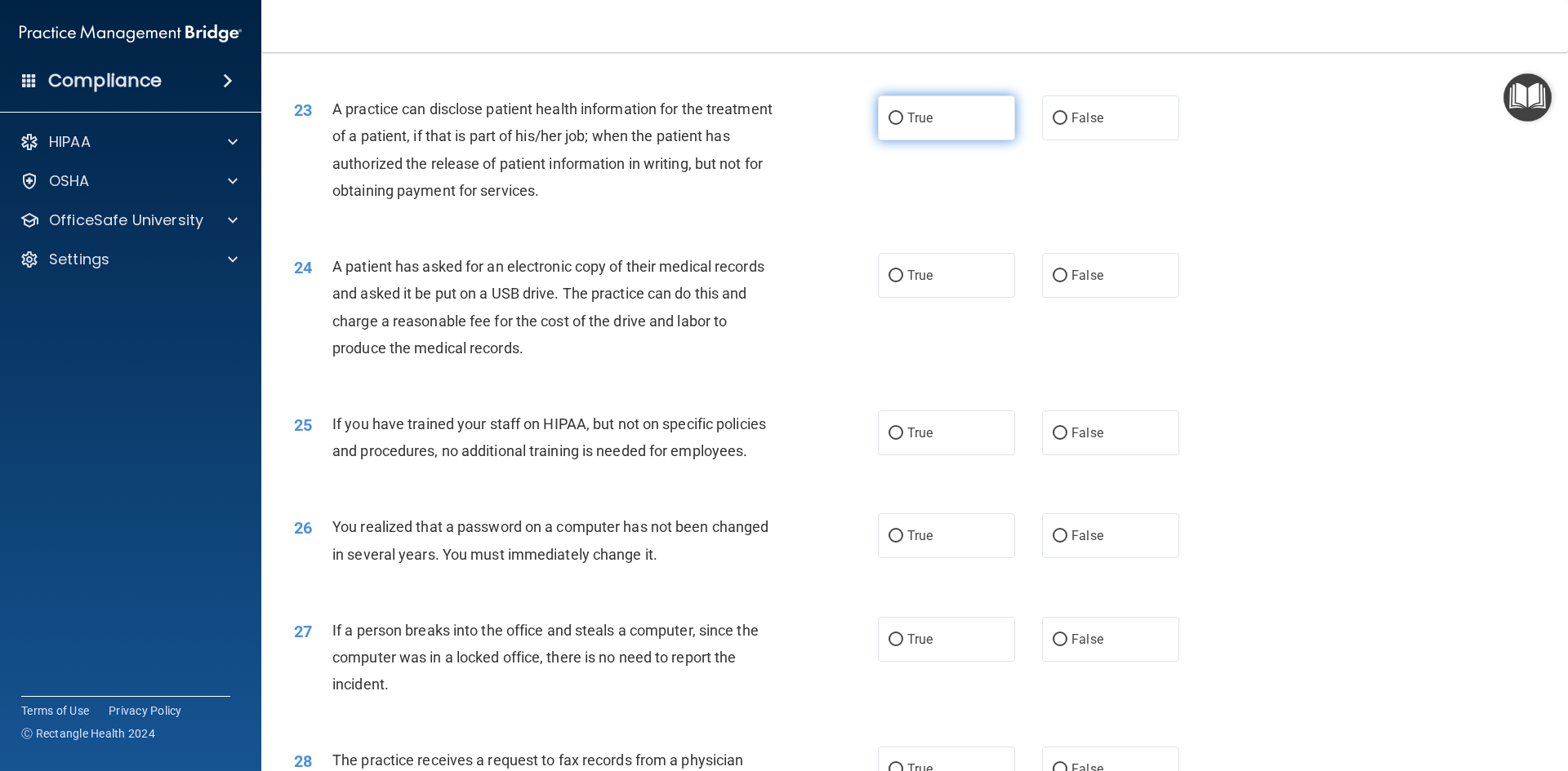
click at [918, 125] on span "True" at bounding box center [919, 118] width 25 height 16
click at [903, 125] on input "True" at bounding box center [896, 119] width 15 height 12
radio input "true"
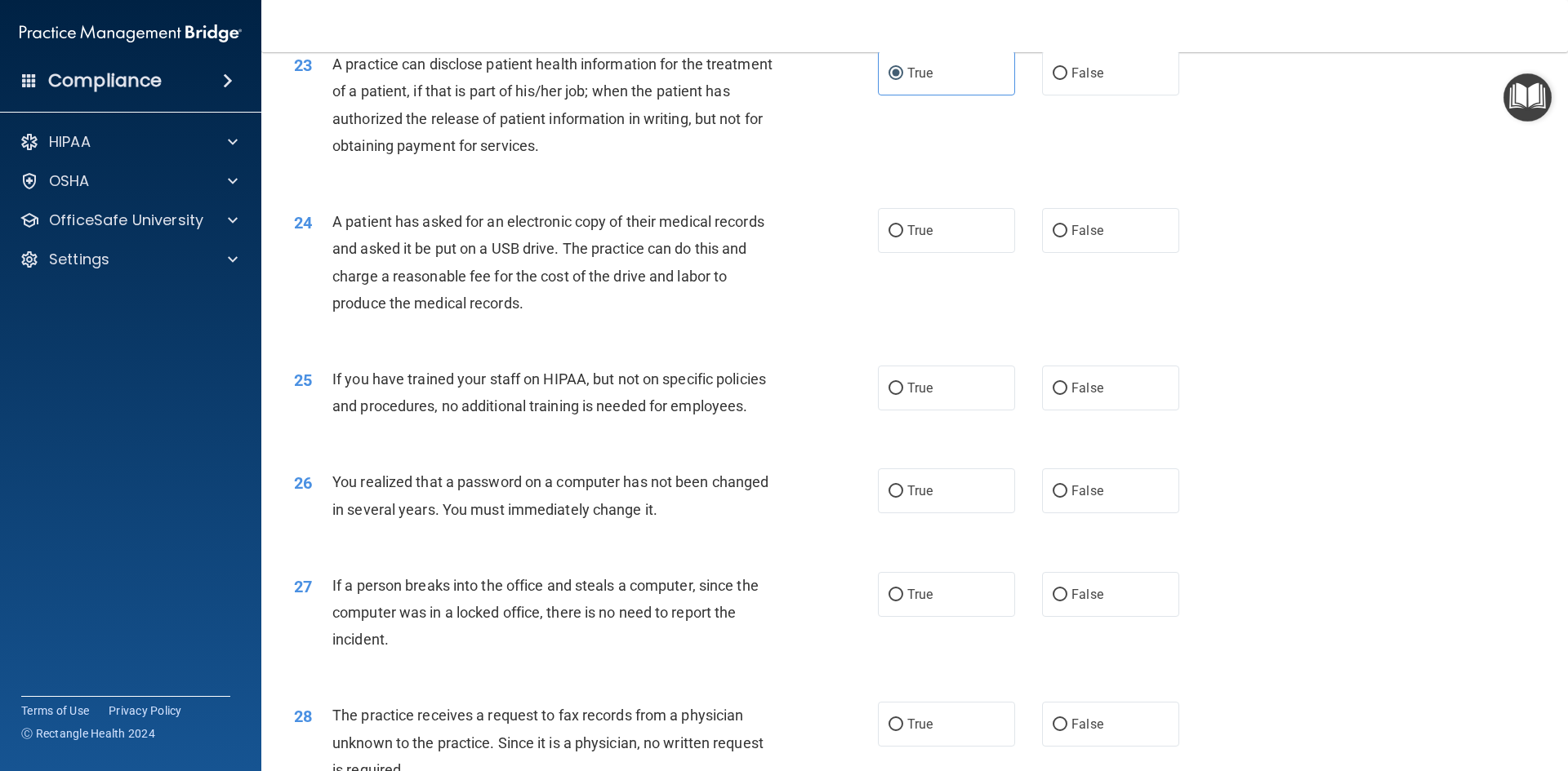
scroll to position [2693, 0]
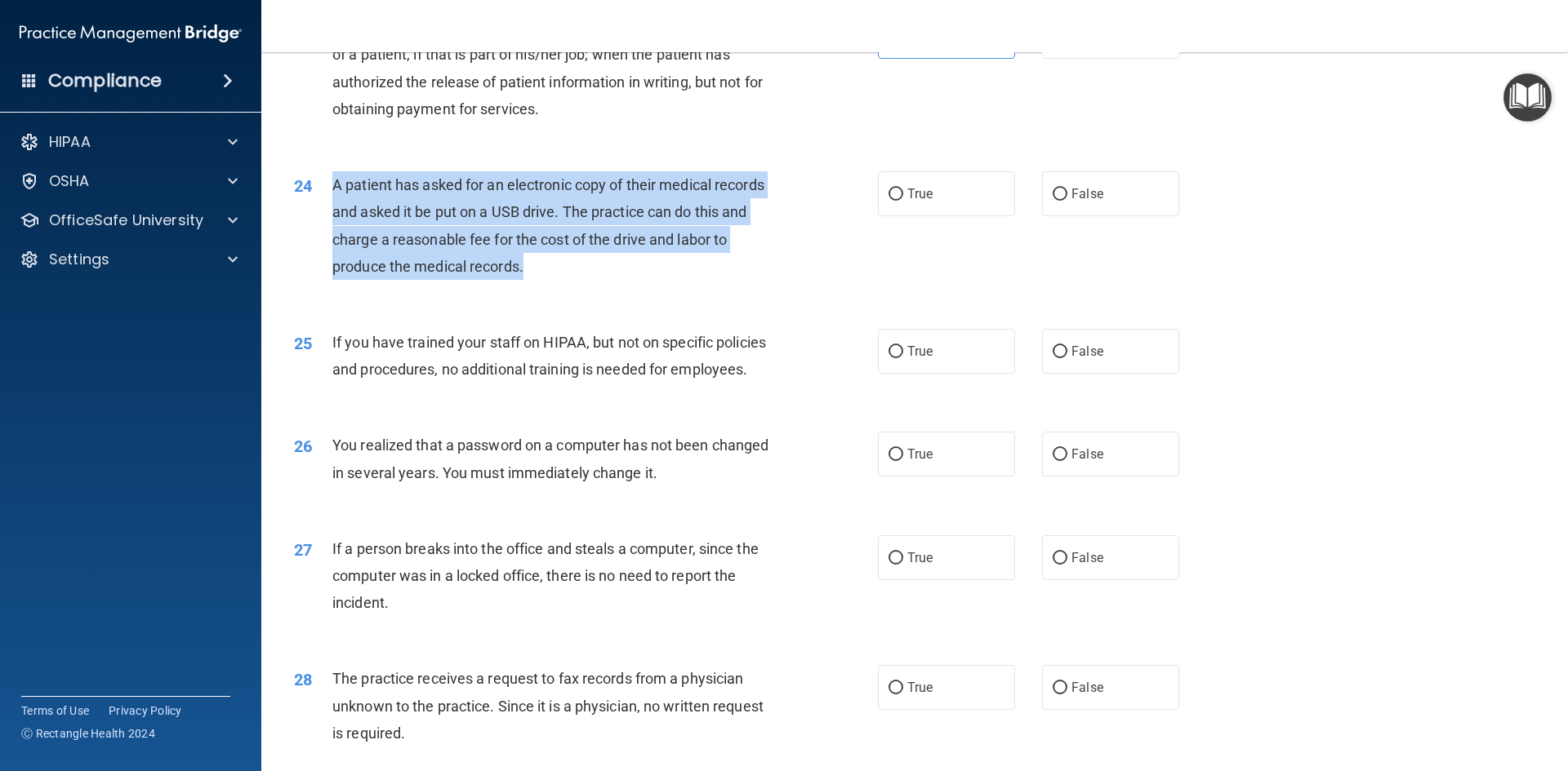
drag, startPoint x: 549, startPoint y: 319, endPoint x: 337, endPoint y: 238, distance: 226.9
click at [337, 238] on div "A patient has asked for an electronic copy of their medical records and asked i…" at bounding box center [560, 225] width 456 height 108
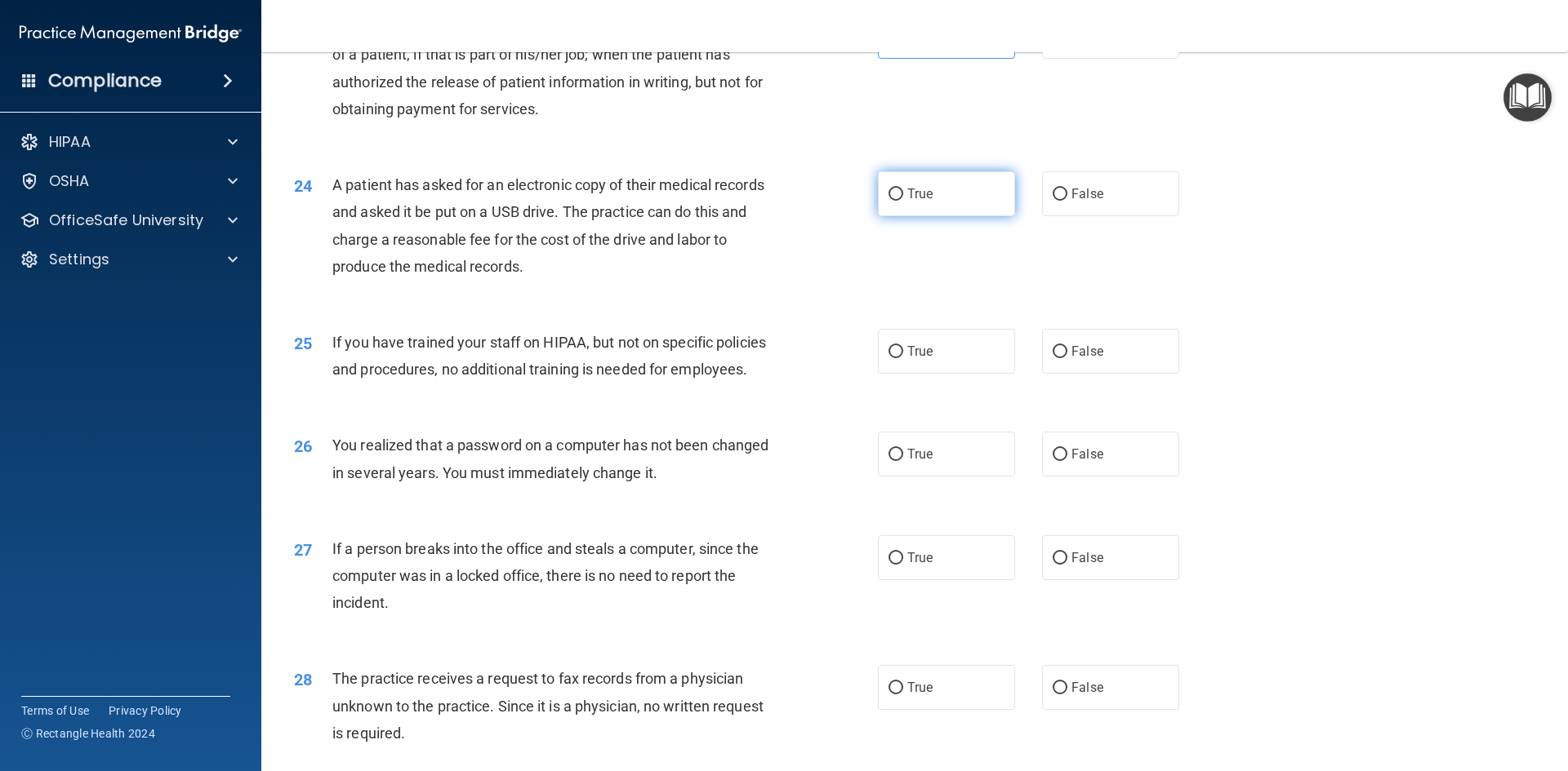
click at [973, 216] on label "True" at bounding box center [946, 193] width 137 height 45
click at [903, 201] on input "True" at bounding box center [896, 194] width 15 height 12
radio input "true"
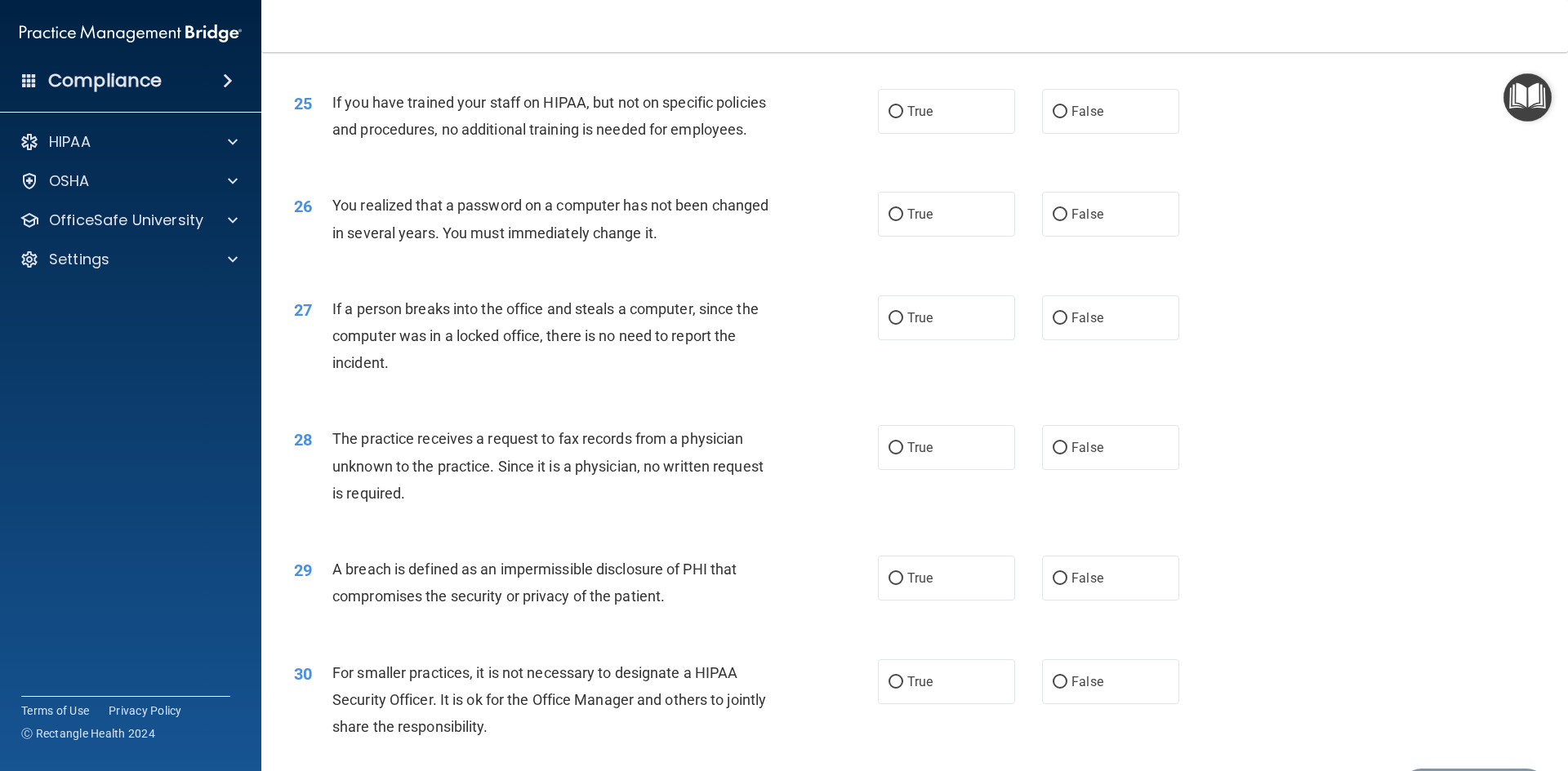
scroll to position [2928, 0]
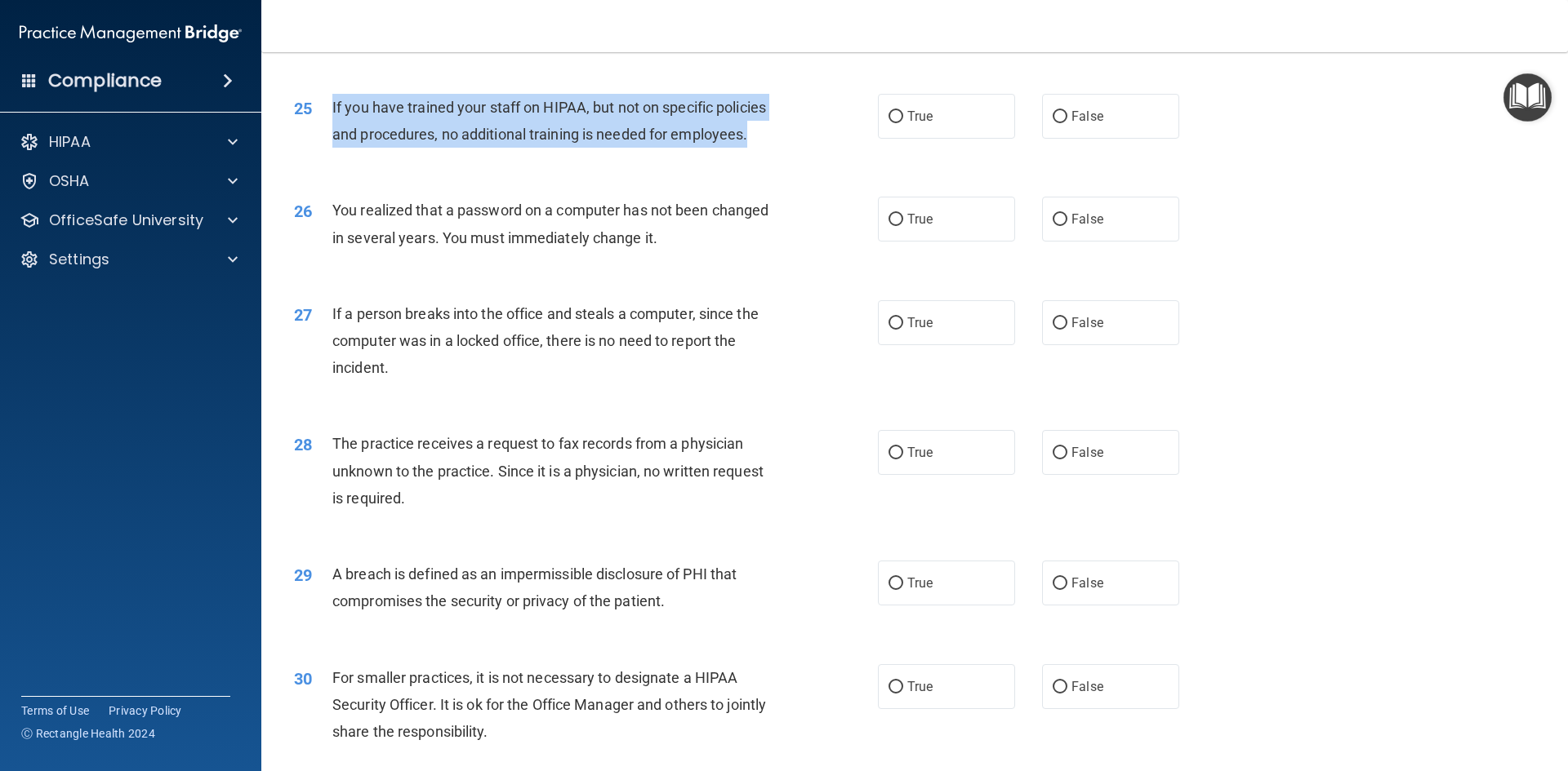
drag, startPoint x: 763, startPoint y: 194, endPoint x: 326, endPoint y: 164, distance: 438.0
click at [326, 156] on div "25 If you have trained your staff on HIPAA, but not on specific policies and pr…" at bounding box center [585, 124] width 633 height 62
click at [1053, 123] on input "False" at bounding box center [1060, 117] width 15 height 12
radio input "true"
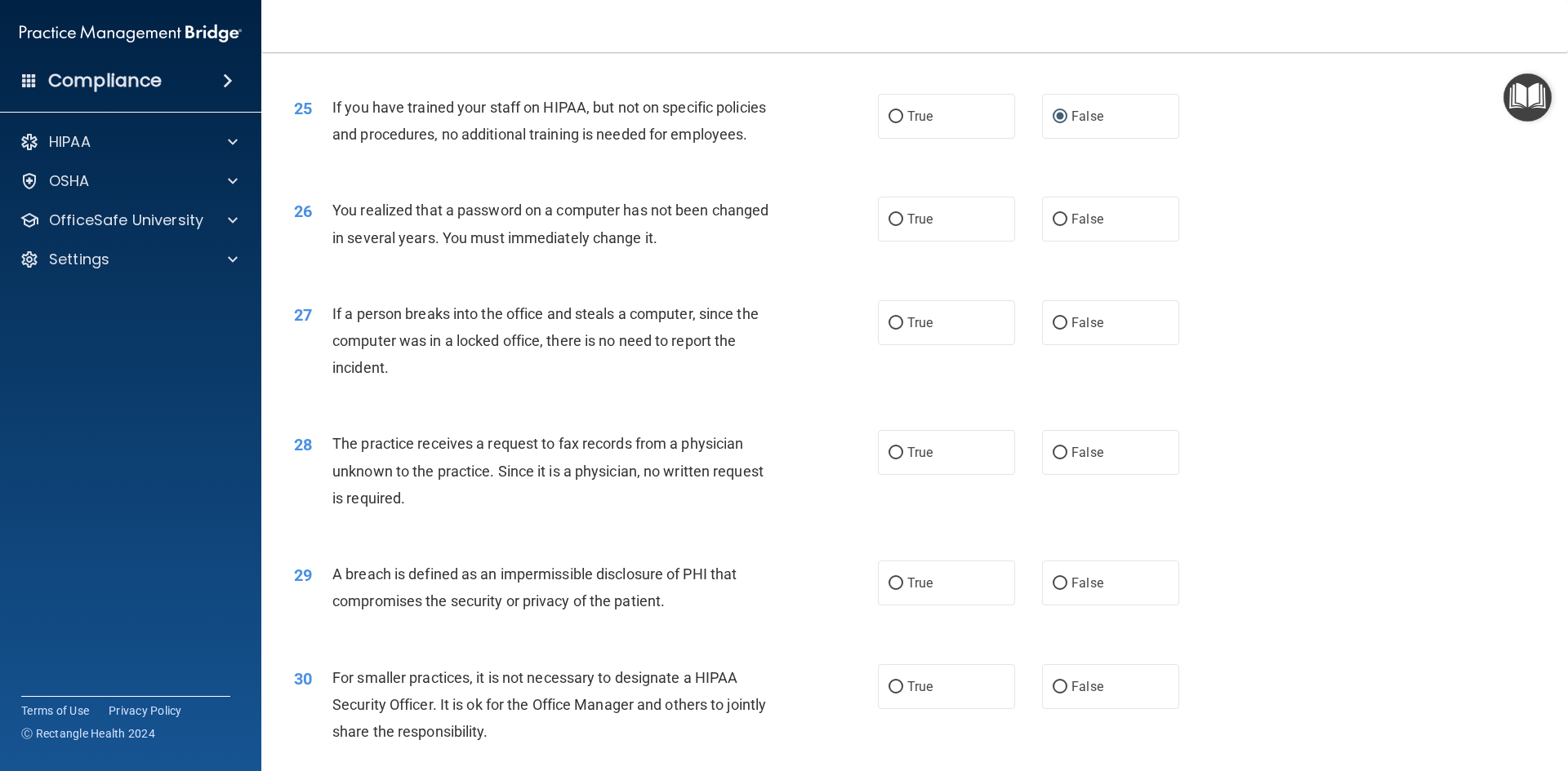
click at [703, 279] on div "26 You realized that a password on a computer has not been changed in several y…" at bounding box center [914, 228] width 1266 height 103
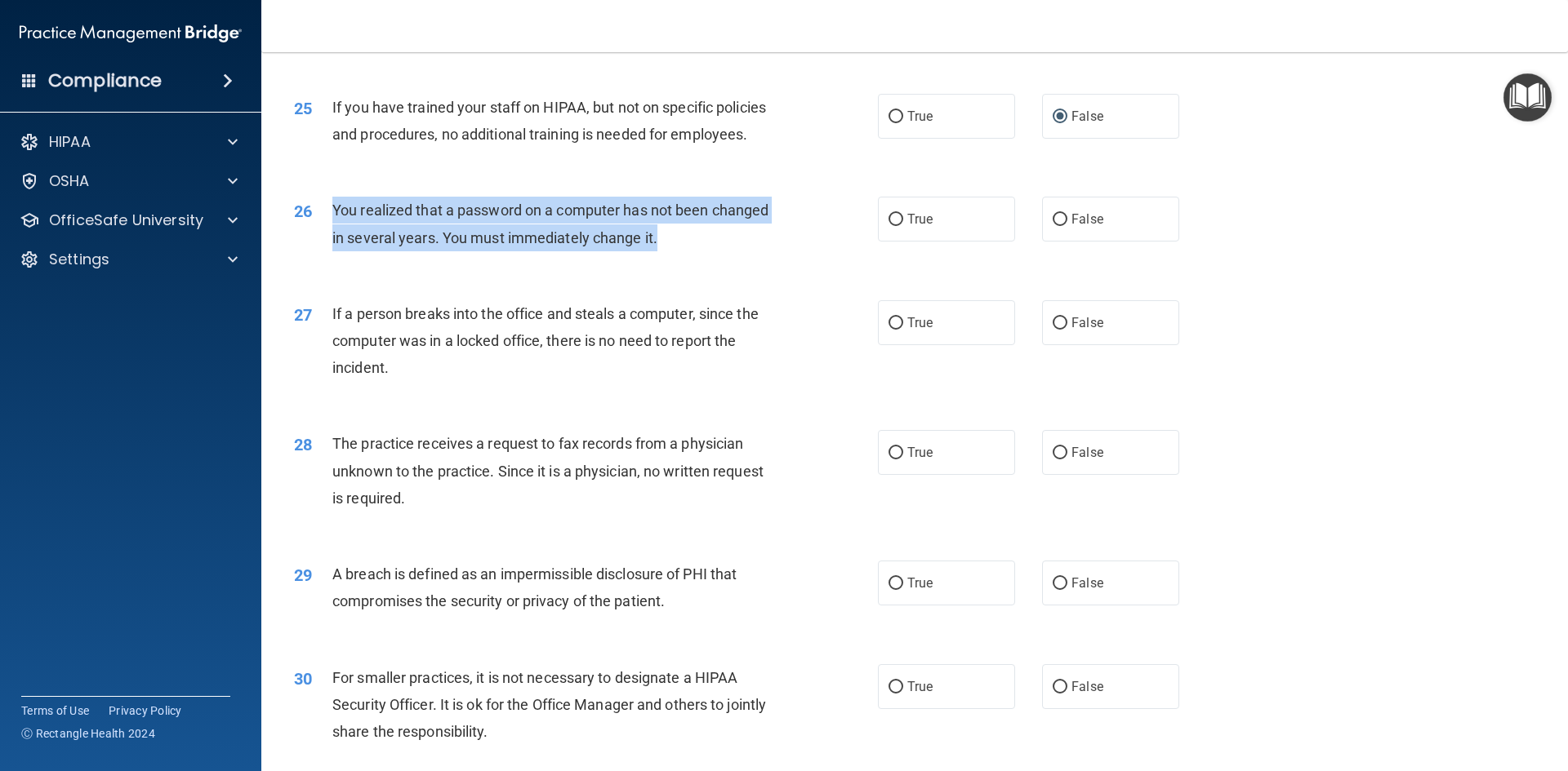
drag, startPoint x: 676, startPoint y: 298, endPoint x: 327, endPoint y: 260, distance: 351.1
click at [327, 259] on div "26 You realized that a password on a computer has not been changed in several y…" at bounding box center [585, 227] width 633 height 62
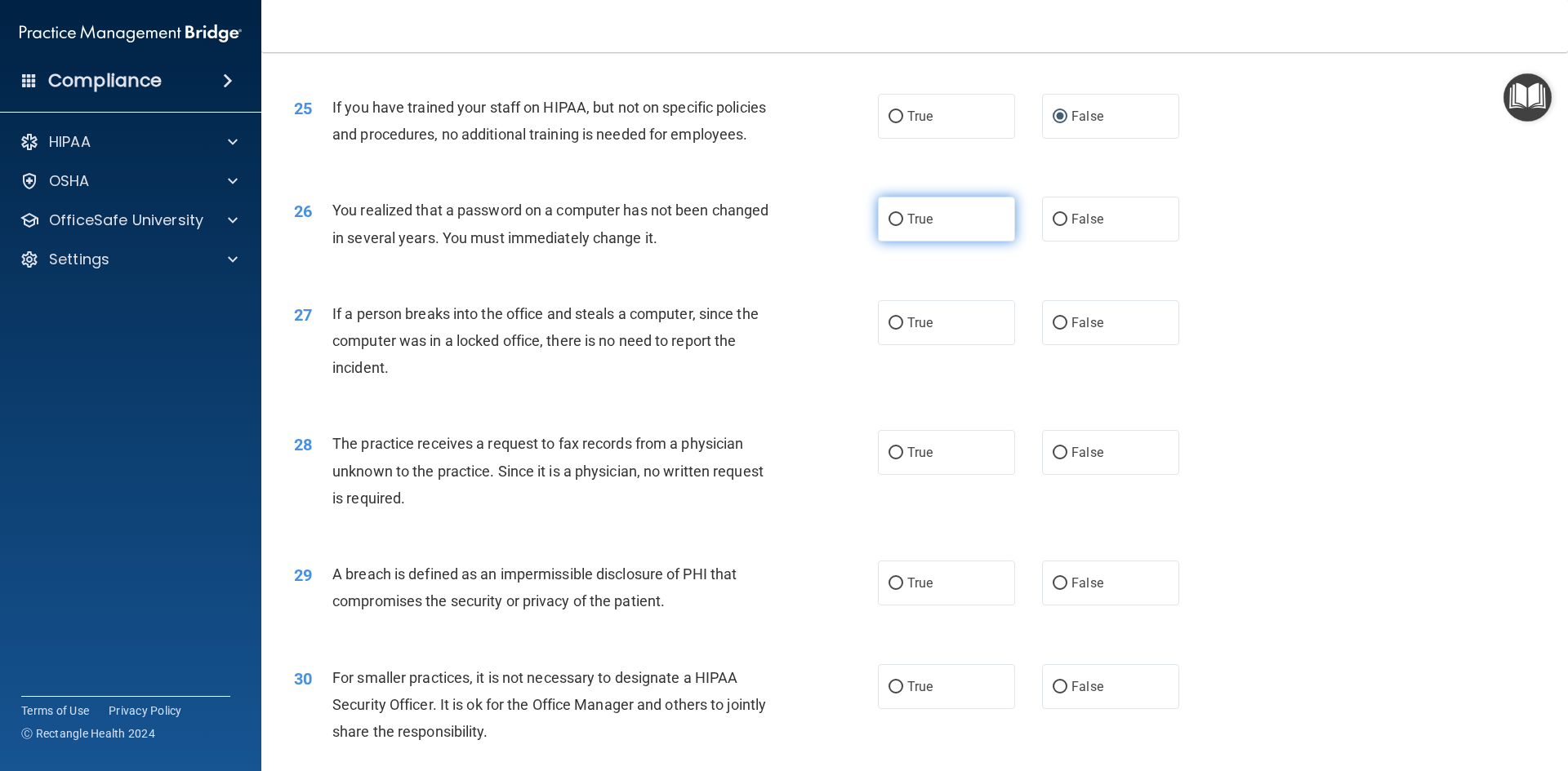
click at [934, 241] on label "True" at bounding box center [946, 219] width 137 height 45
click at [903, 226] on input "True" at bounding box center [896, 220] width 15 height 12
radio input "true"
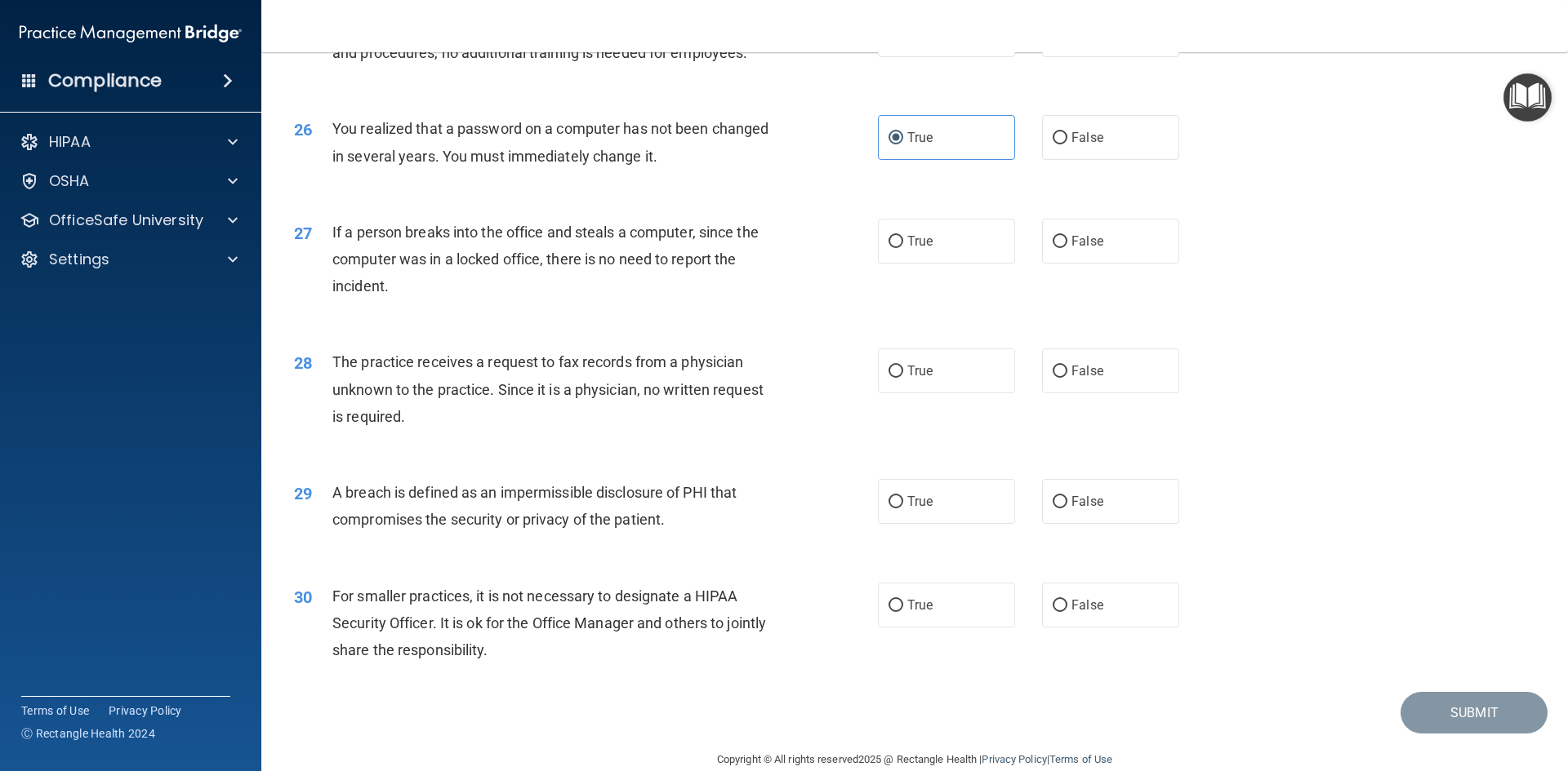
scroll to position [3091, 0]
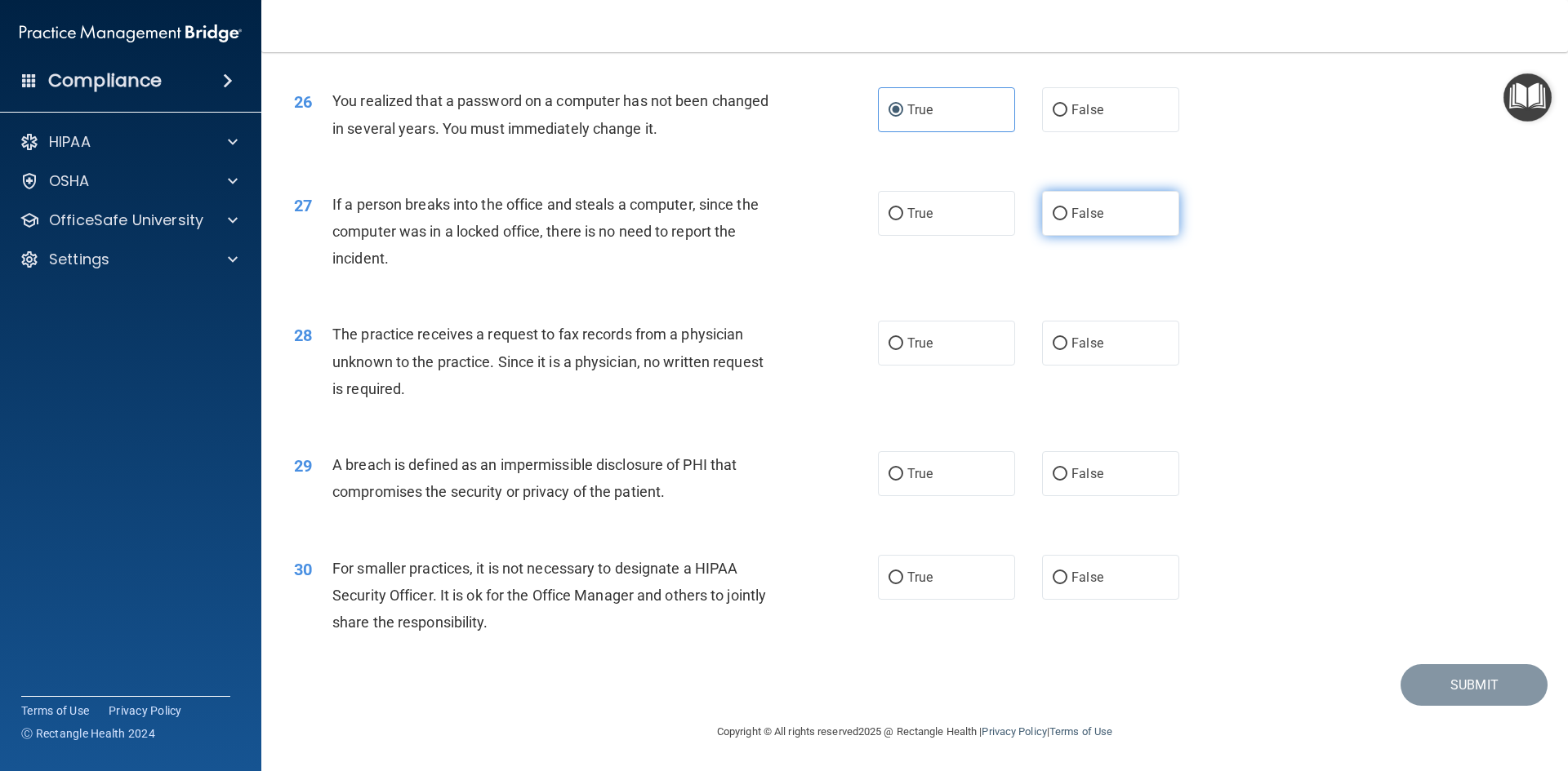
click at [1060, 203] on label "False" at bounding box center [1110, 213] width 137 height 45
click at [1060, 208] on input "False" at bounding box center [1060, 214] width 15 height 12
radio input "true"
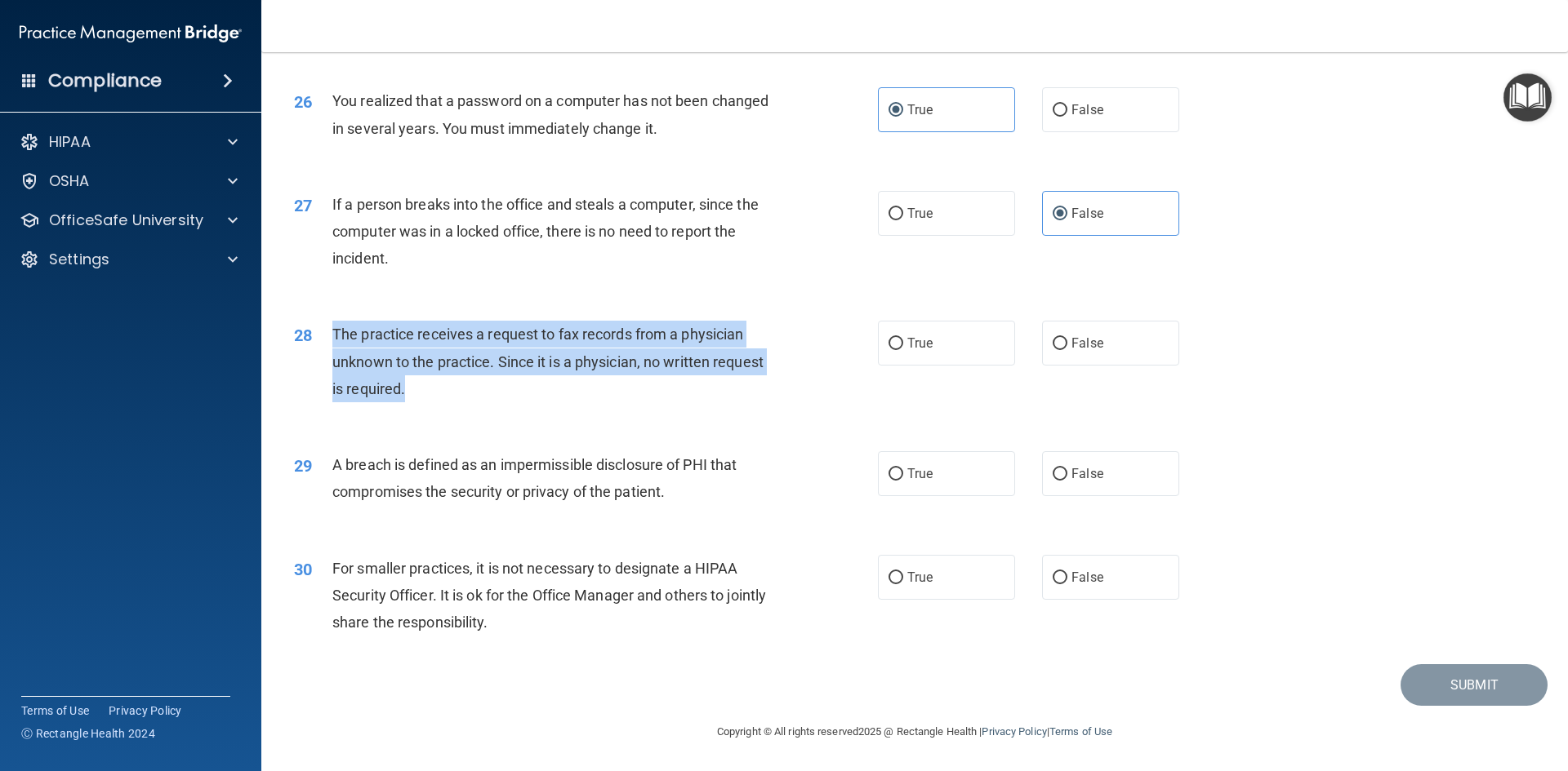
drag, startPoint x: 493, startPoint y: 393, endPoint x: 335, endPoint y: 334, distance: 168.7
click at [335, 334] on div "The practice receives a request to fax records from a physician unknown to the …" at bounding box center [560, 361] width 456 height 81
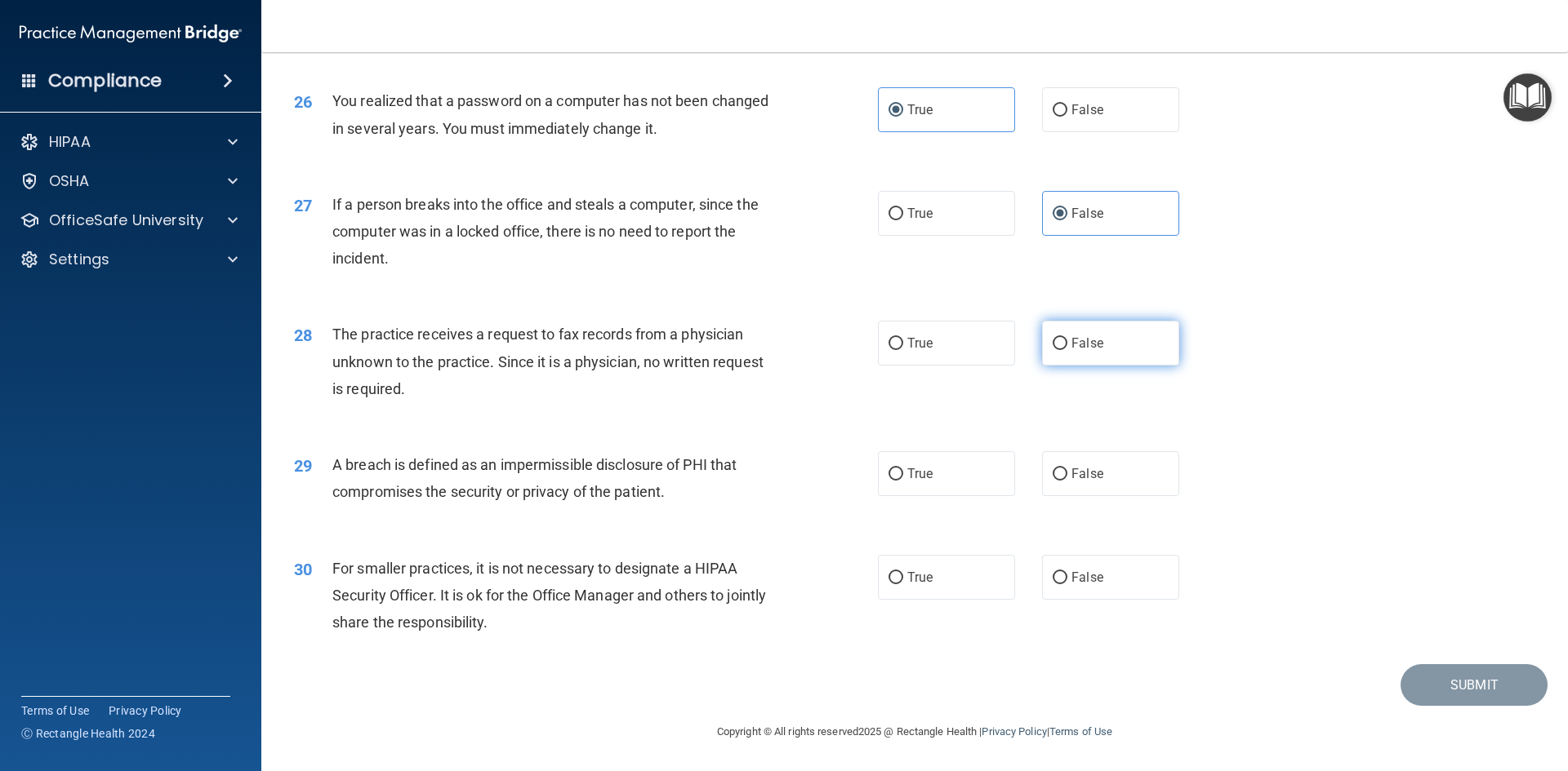
click at [1085, 340] on span "False" at bounding box center [1087, 343] width 32 height 16
click at [1067, 340] on input "False" at bounding box center [1060, 344] width 15 height 12
radio input "true"
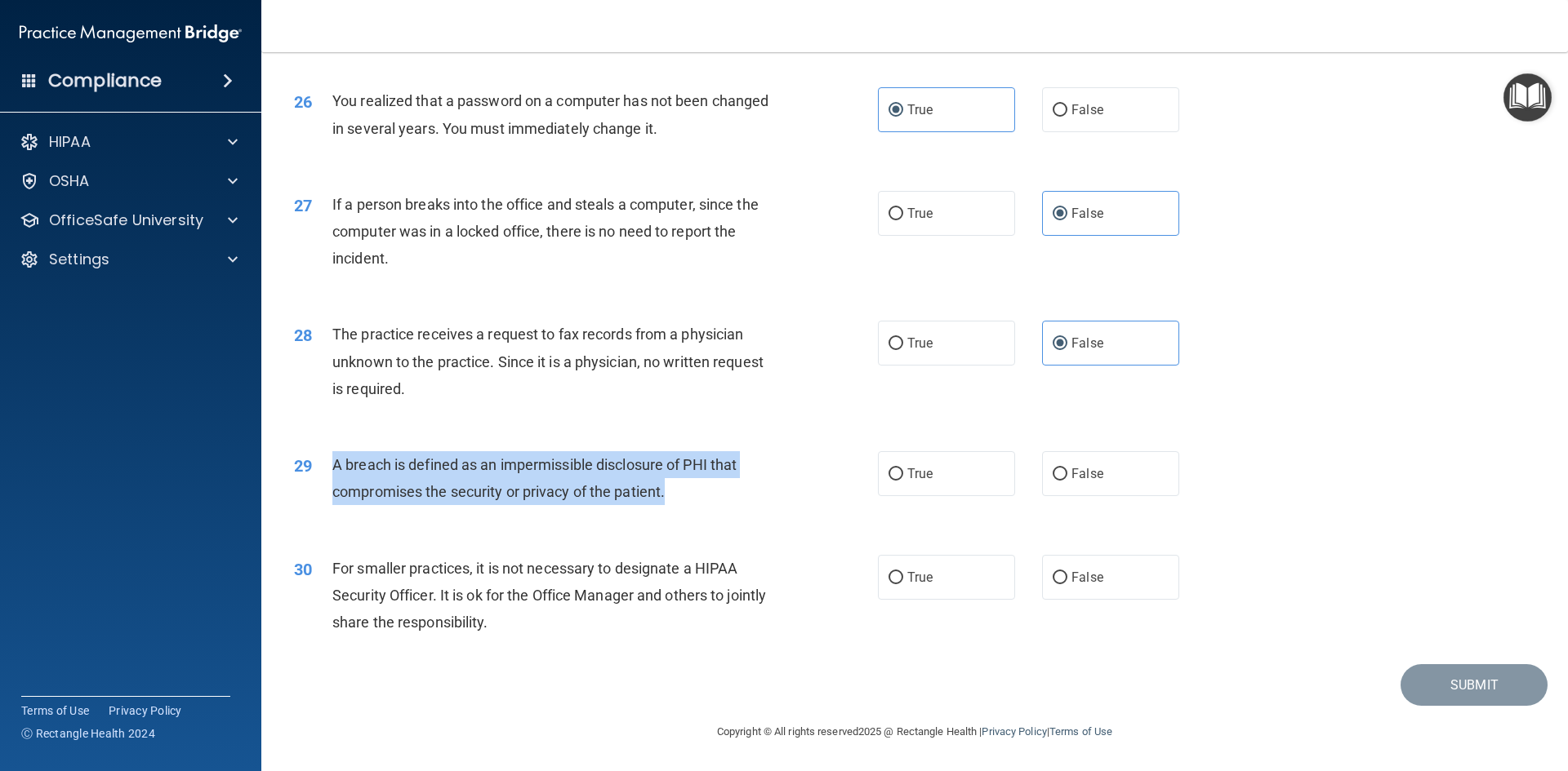
drag, startPoint x: 698, startPoint y: 486, endPoint x: 327, endPoint y: 470, distance: 371.3
click at [327, 472] on div "29 A breach is defined as an impermissible disclosure of PHI that compromises t…" at bounding box center [585, 482] width 633 height 62
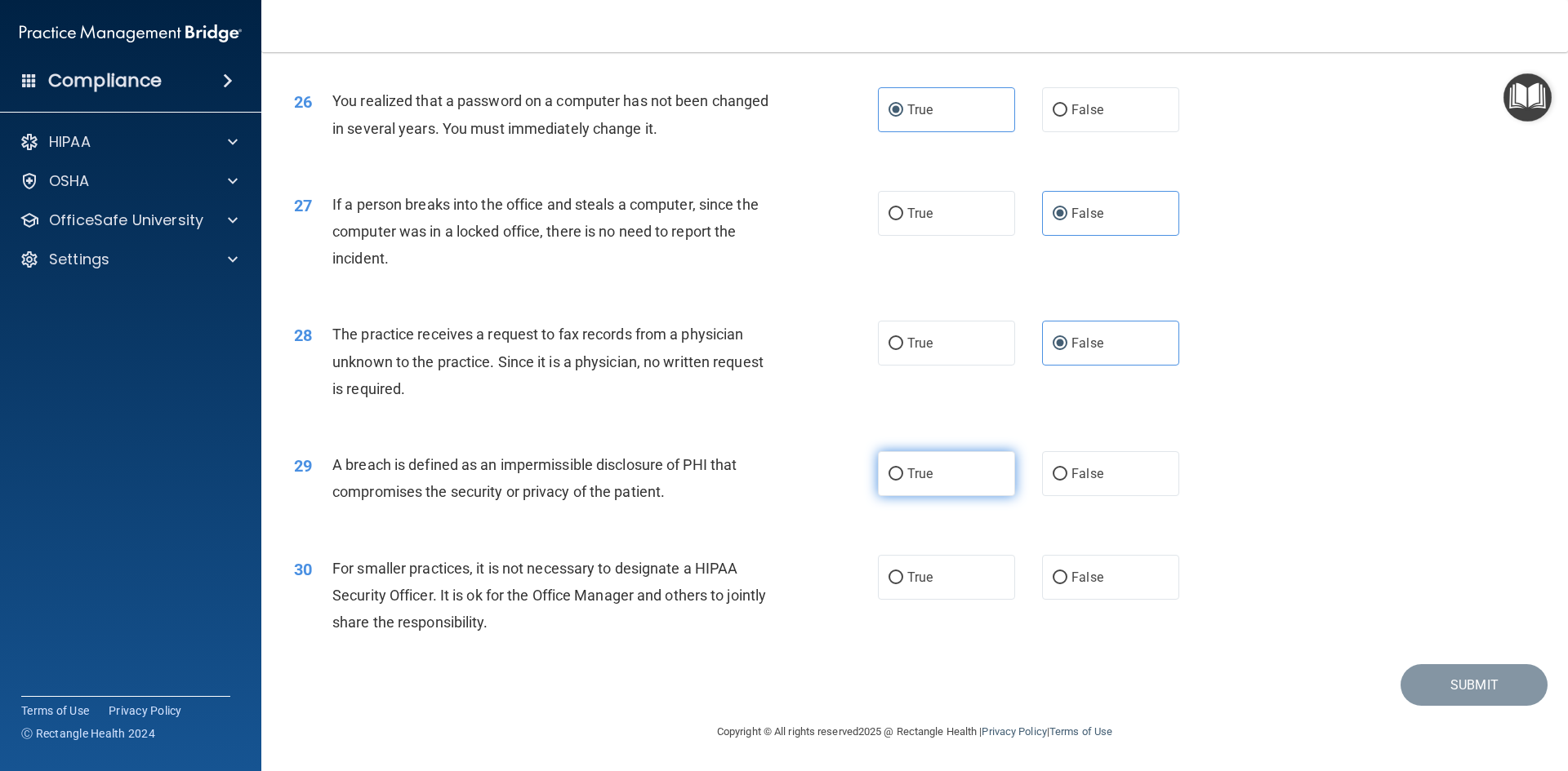
click at [951, 463] on label "True" at bounding box center [946, 474] width 137 height 45
click at [903, 468] on input "True" at bounding box center [896, 474] width 15 height 12
radio input "true"
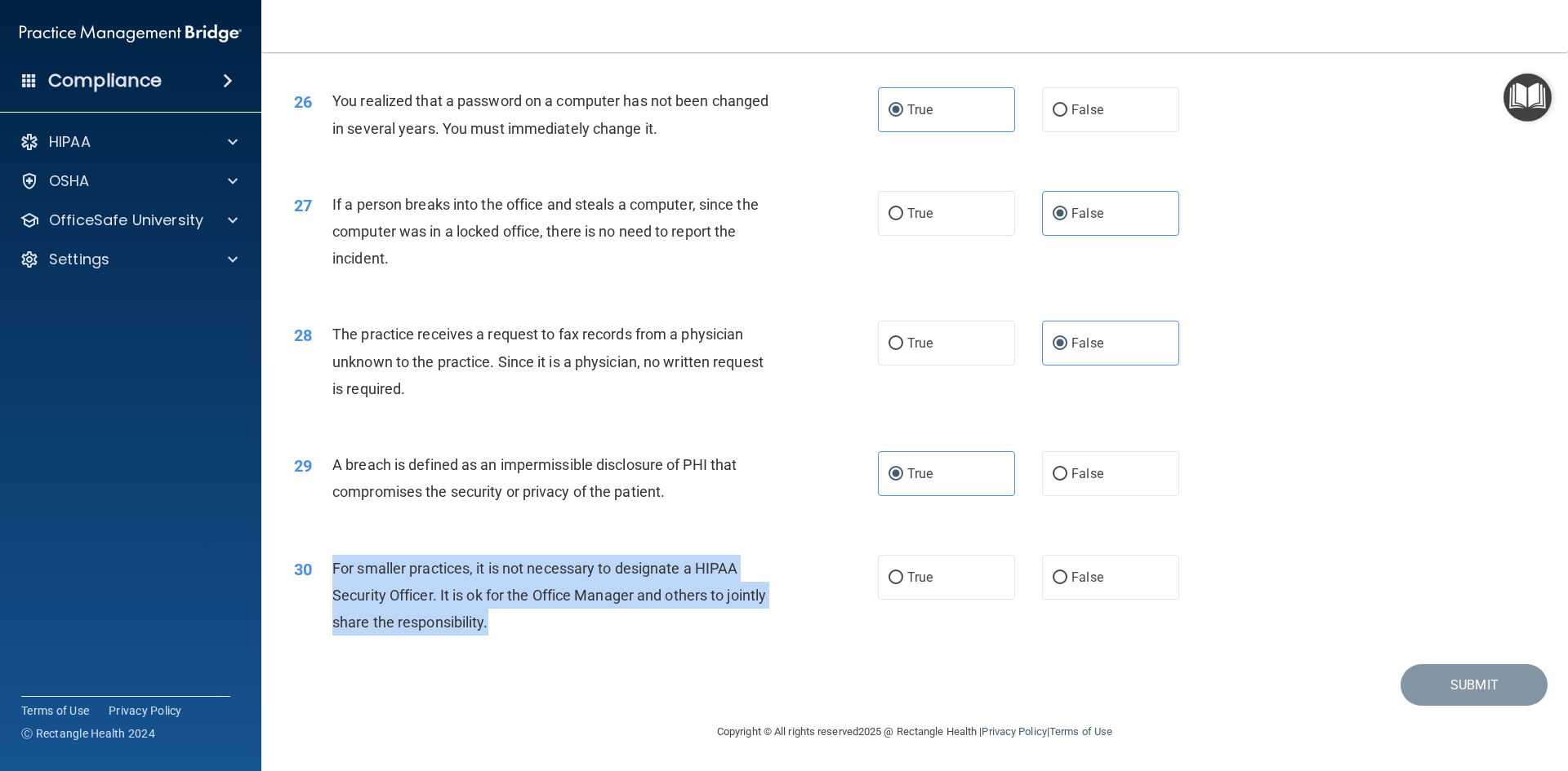
drag, startPoint x: 529, startPoint y: 638, endPoint x: 336, endPoint y: 570, distance: 204.6
click at [336, 570] on div "30 For smaller practices, it is not necessary to designate a HIPAA Security Off…" at bounding box center [585, 600] width 633 height 90
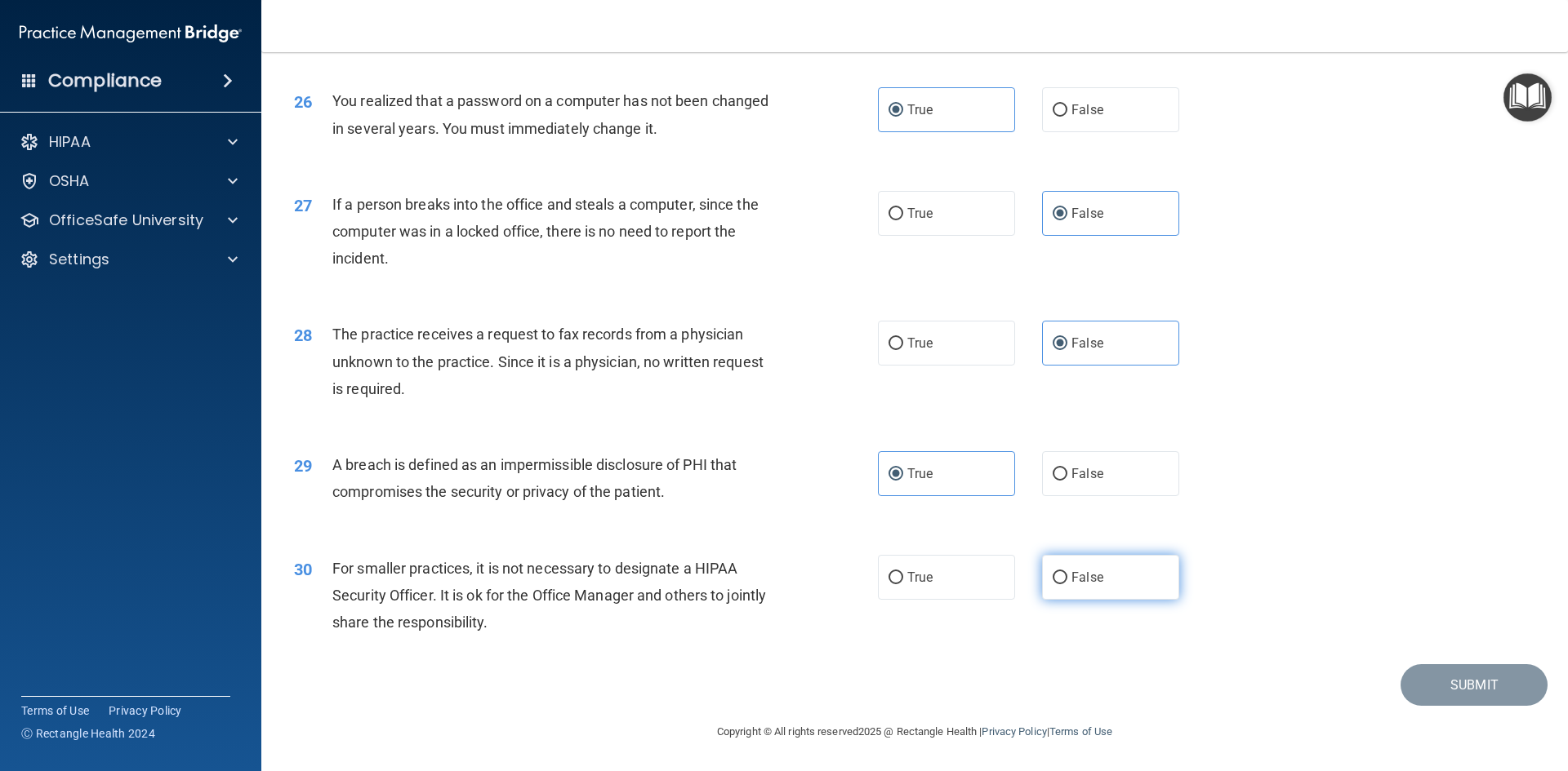
click at [1072, 570] on span "False" at bounding box center [1087, 578] width 32 height 16
click at [1067, 572] on input "False" at bounding box center [1060, 578] width 15 height 12
radio input "true"
click at [1417, 678] on button "Submit" at bounding box center [1474, 685] width 147 height 42
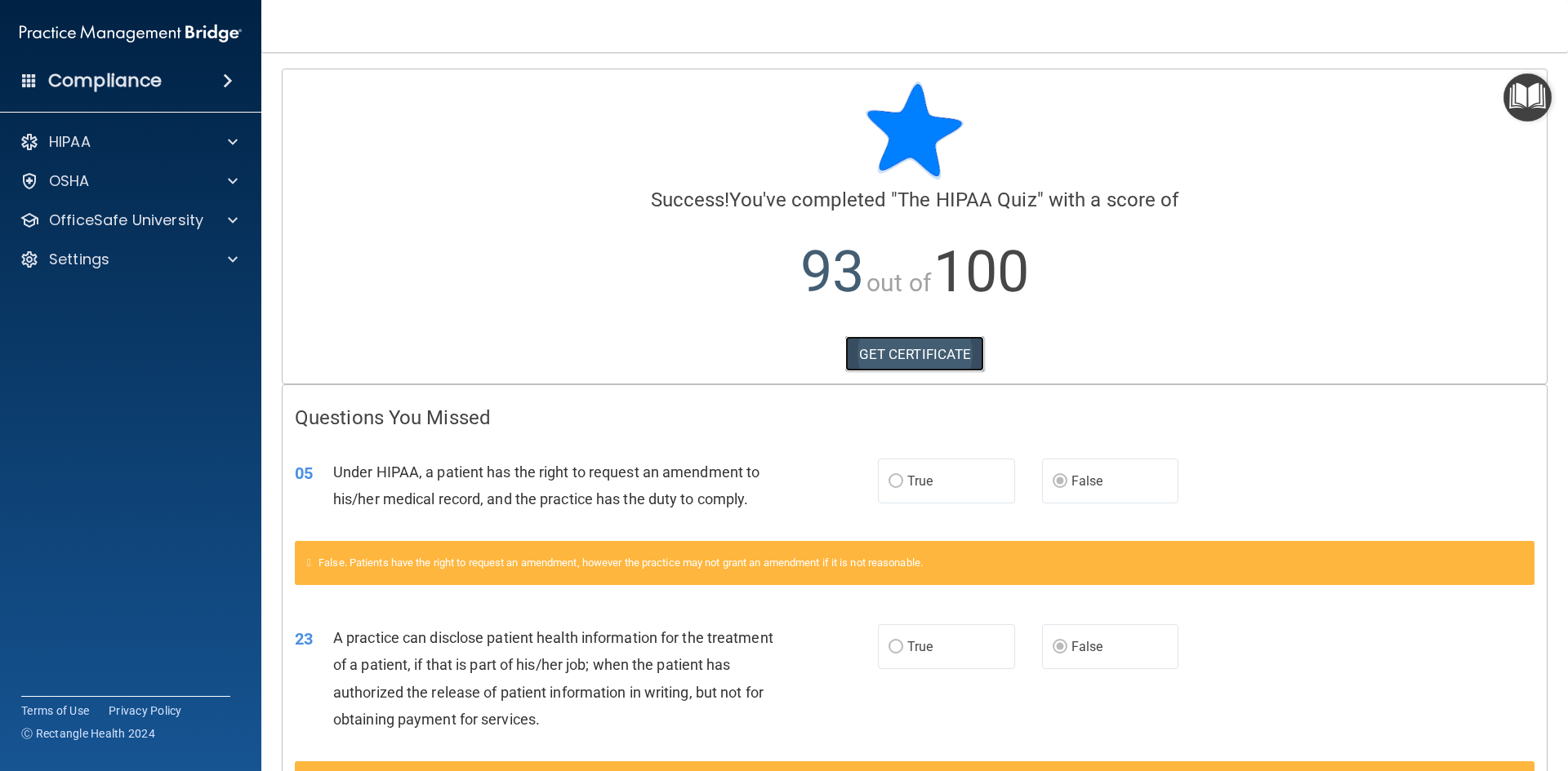
click at [932, 353] on link "GET CERTIFICATE" at bounding box center [914, 354] width 139 height 36
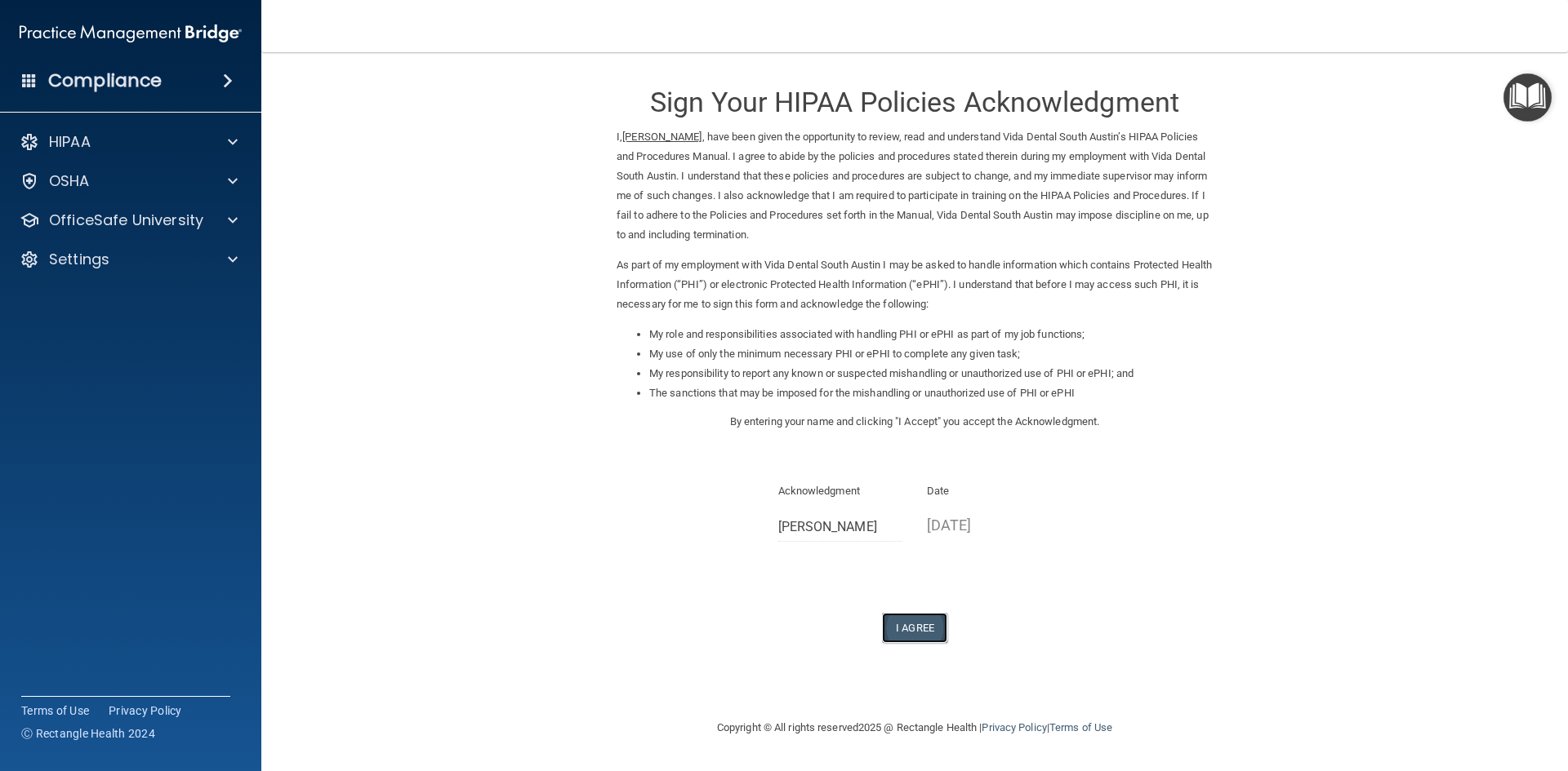
click at [926, 628] on button "I Agree" at bounding box center [914, 628] width 65 height 30
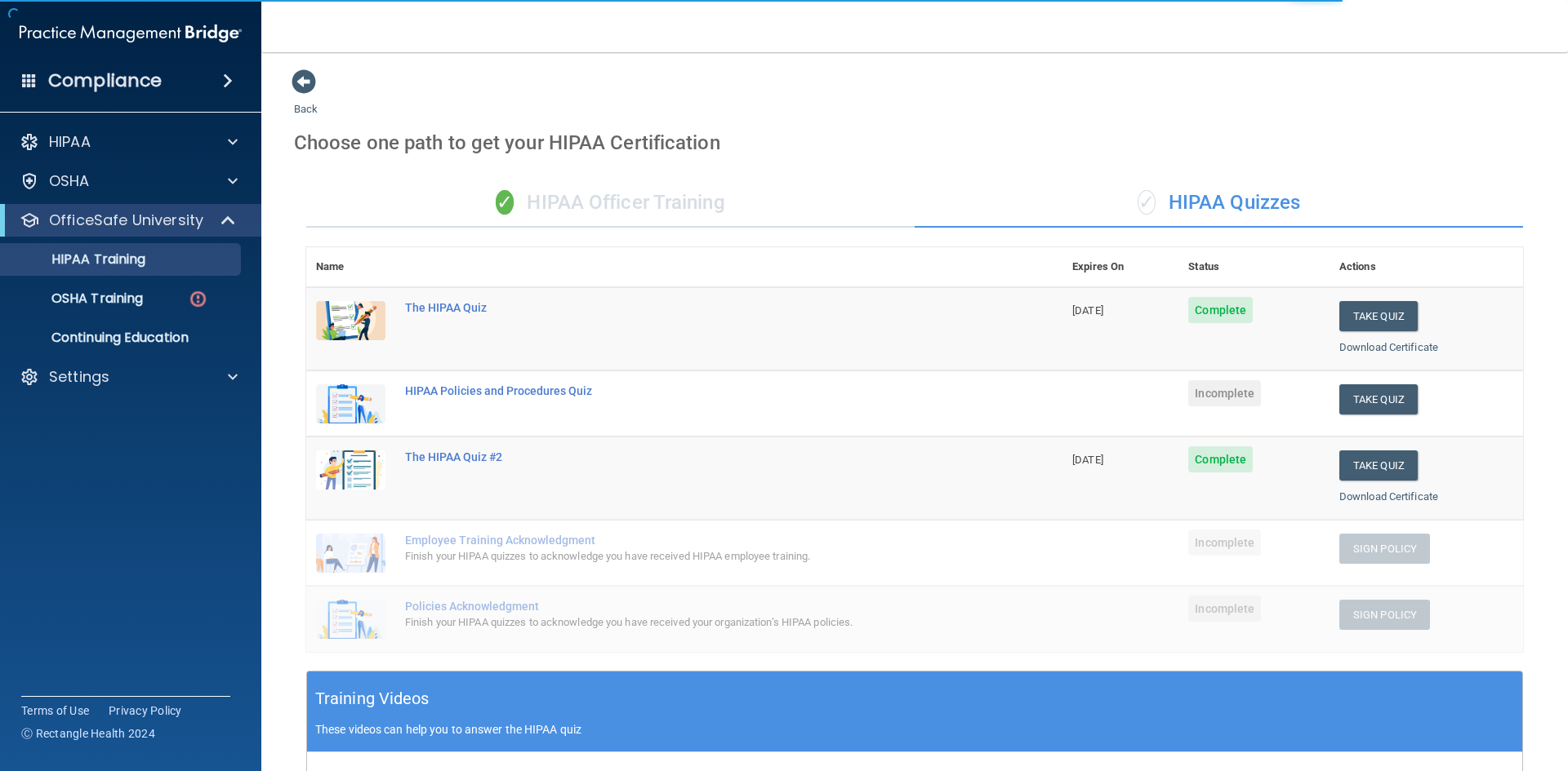
click at [609, 196] on div "✓ HIPAA Officer Training" at bounding box center [610, 203] width 609 height 49
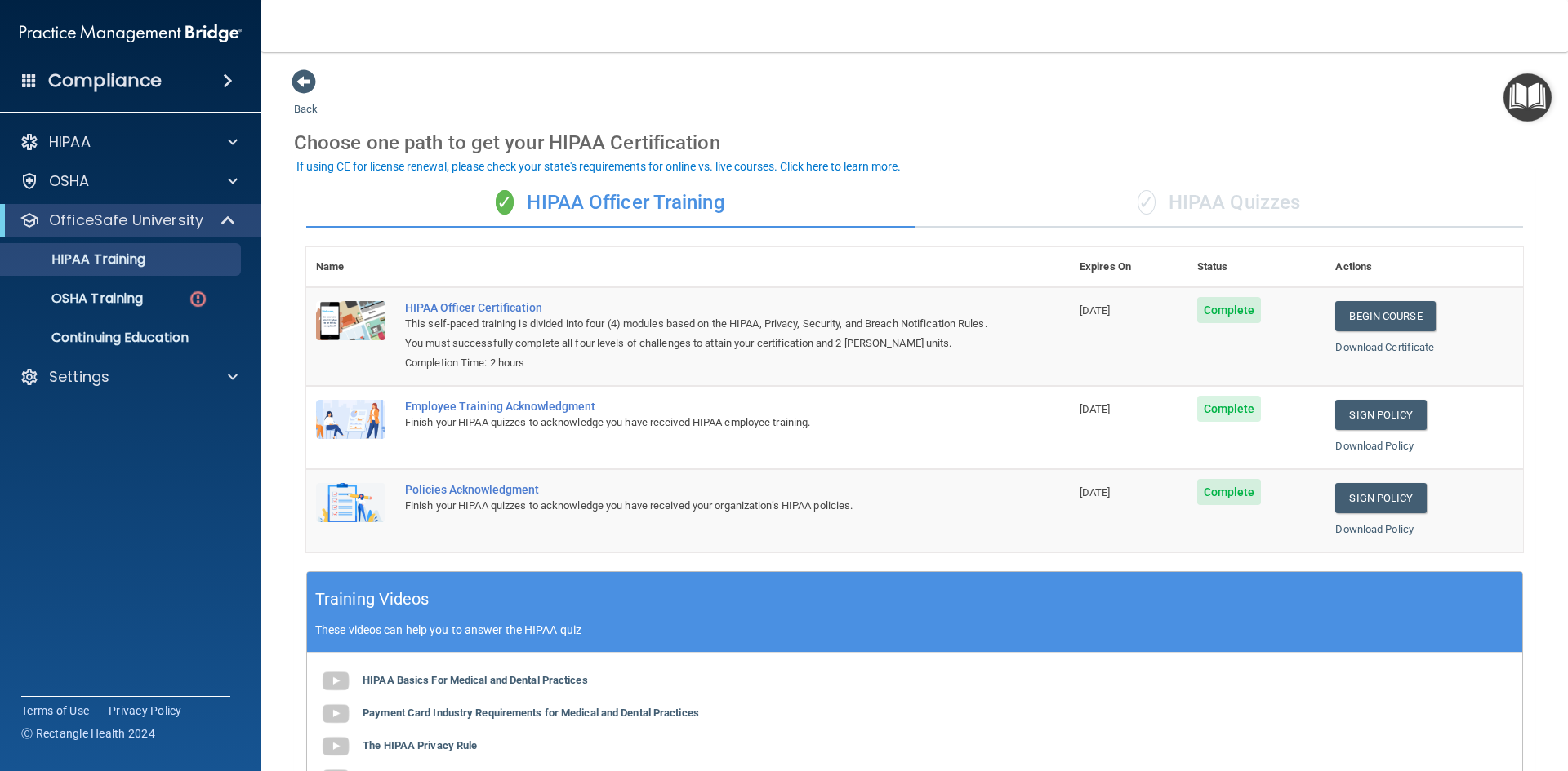
click at [1184, 216] on div "✓ HIPAA Quizzes" at bounding box center [1218, 203] width 609 height 49
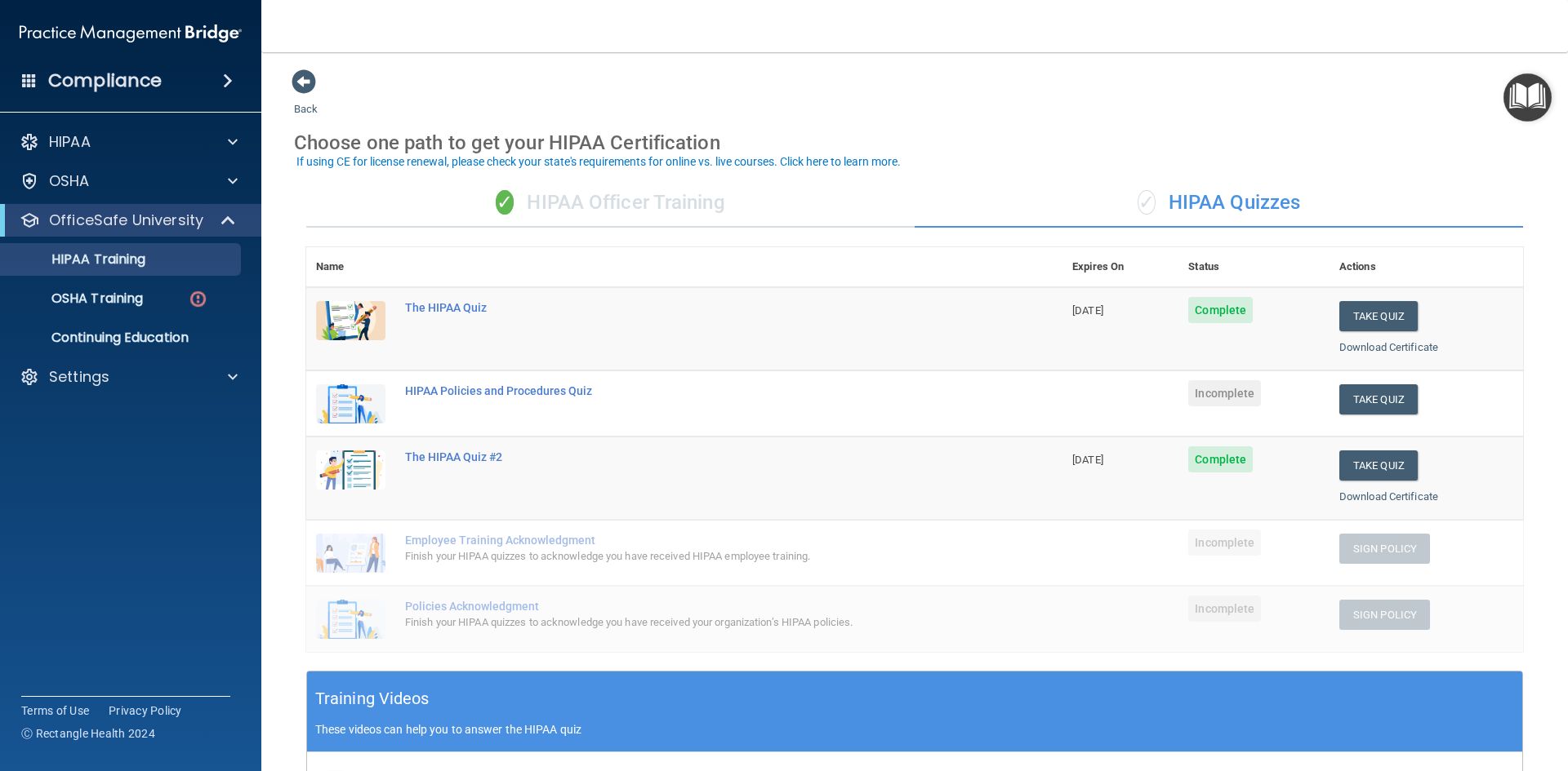
scroll to position [81, 0]
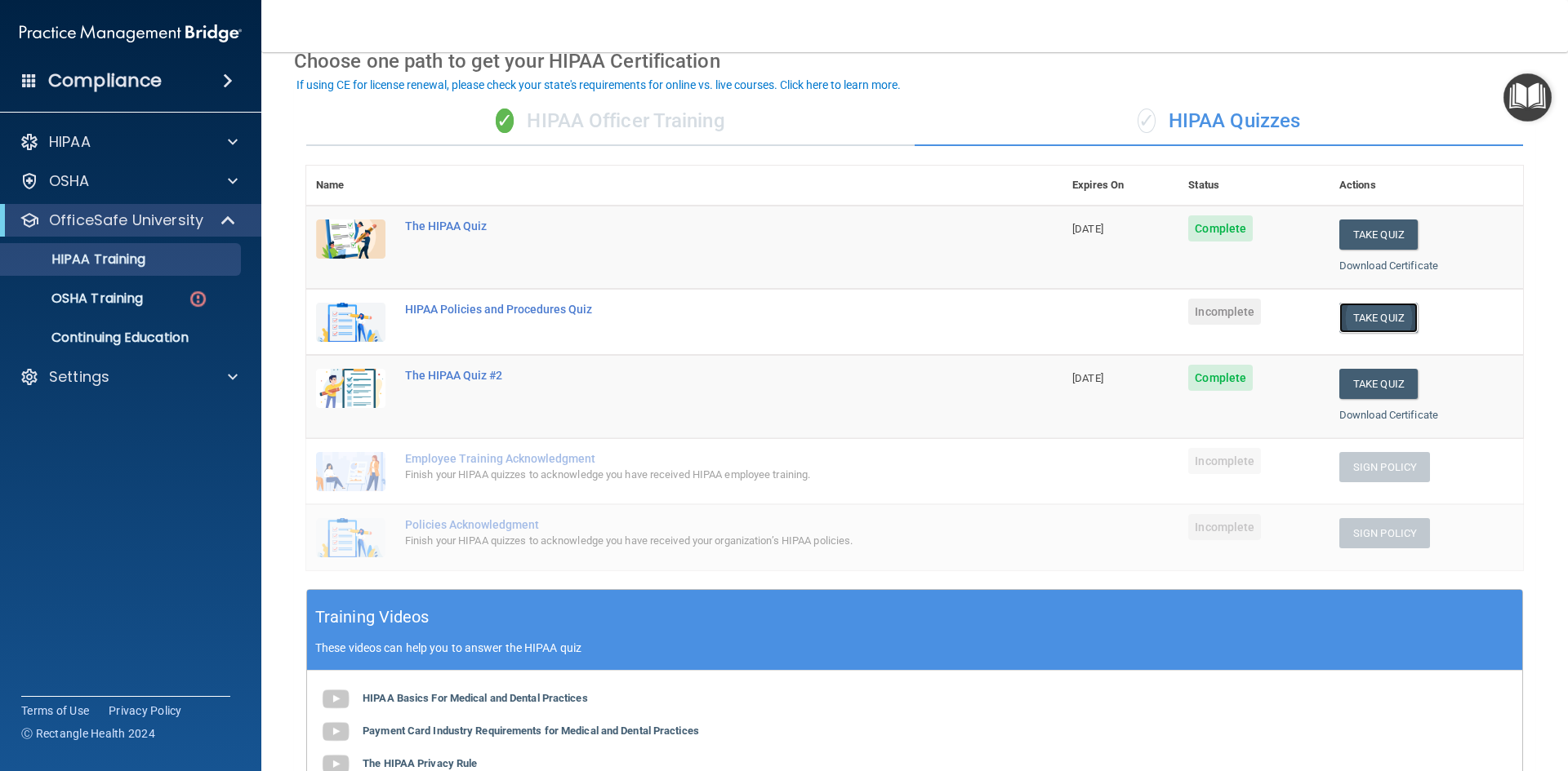
click at [1374, 316] on button "Take Quiz" at bounding box center [1378, 318] width 79 height 30
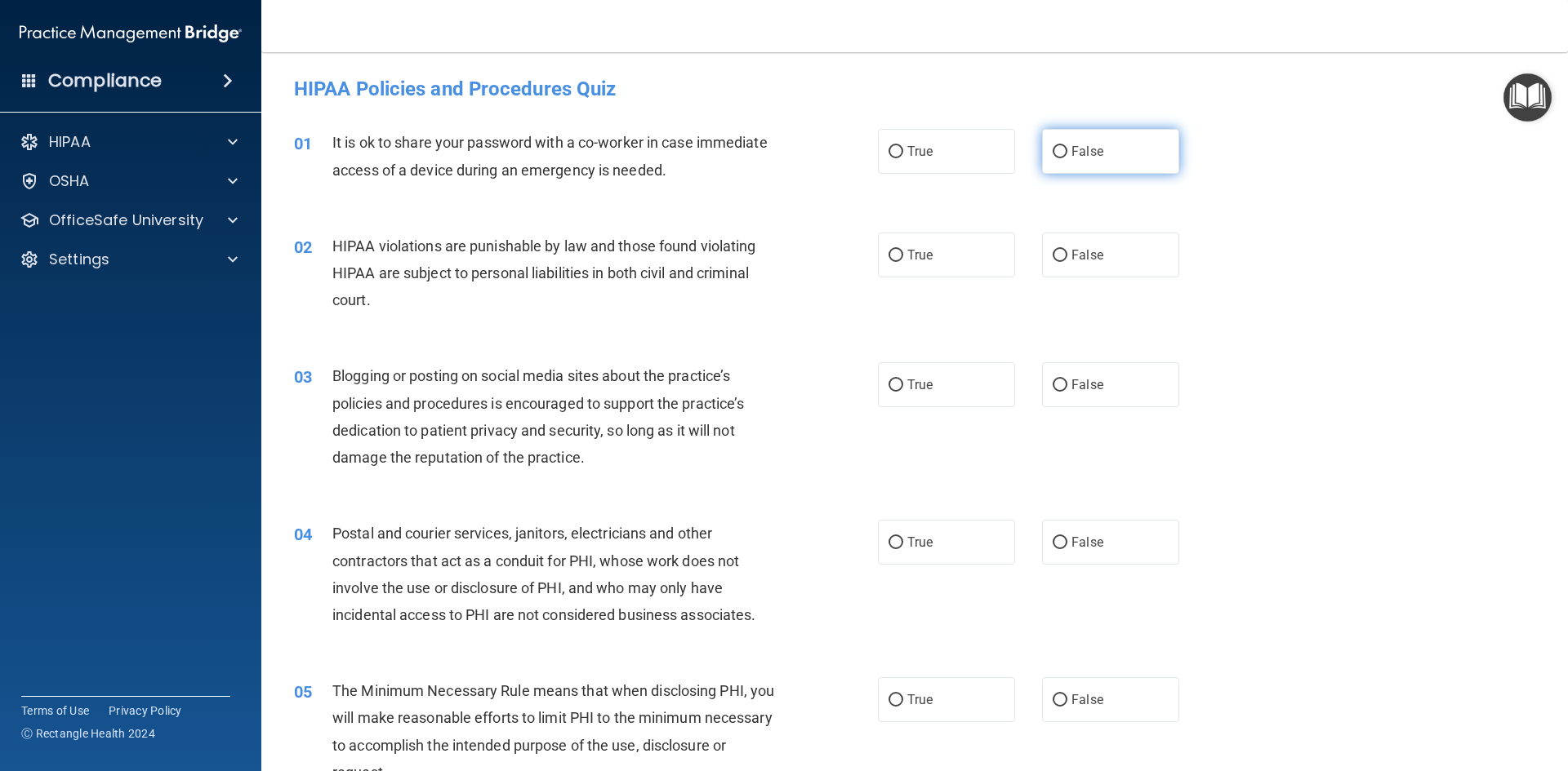
click at [1083, 156] on span "False" at bounding box center [1087, 151] width 32 height 16
click at [1067, 156] on input "False" at bounding box center [1060, 151] width 15 height 12
radio input "true"
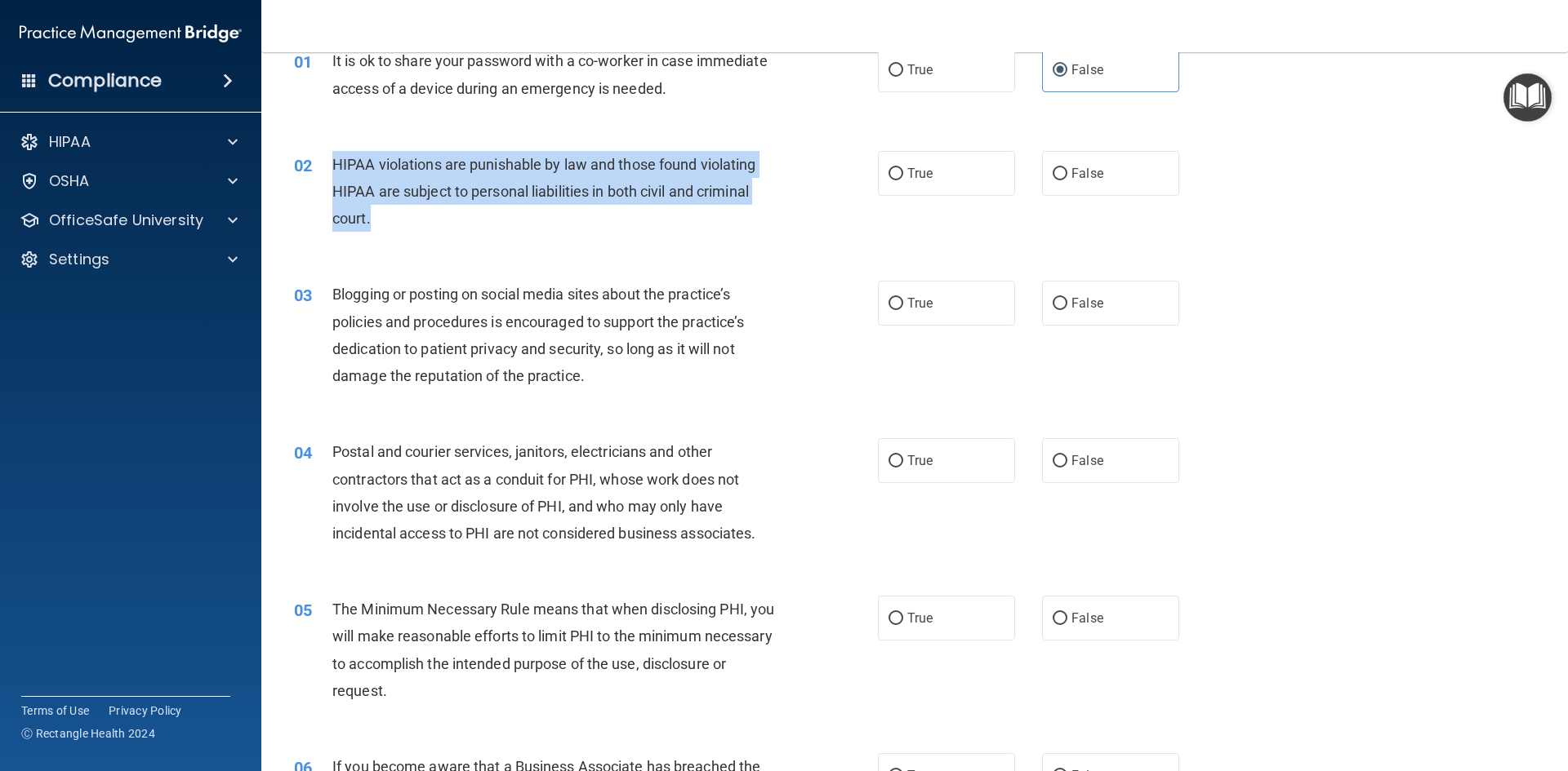
drag, startPoint x: 422, startPoint y: 217, endPoint x: 333, endPoint y: 161, distance: 105.2
click at [333, 162] on div "HIPAA violations are punishable by law and those found violating HIPAA are subj…" at bounding box center [560, 192] width 456 height 81
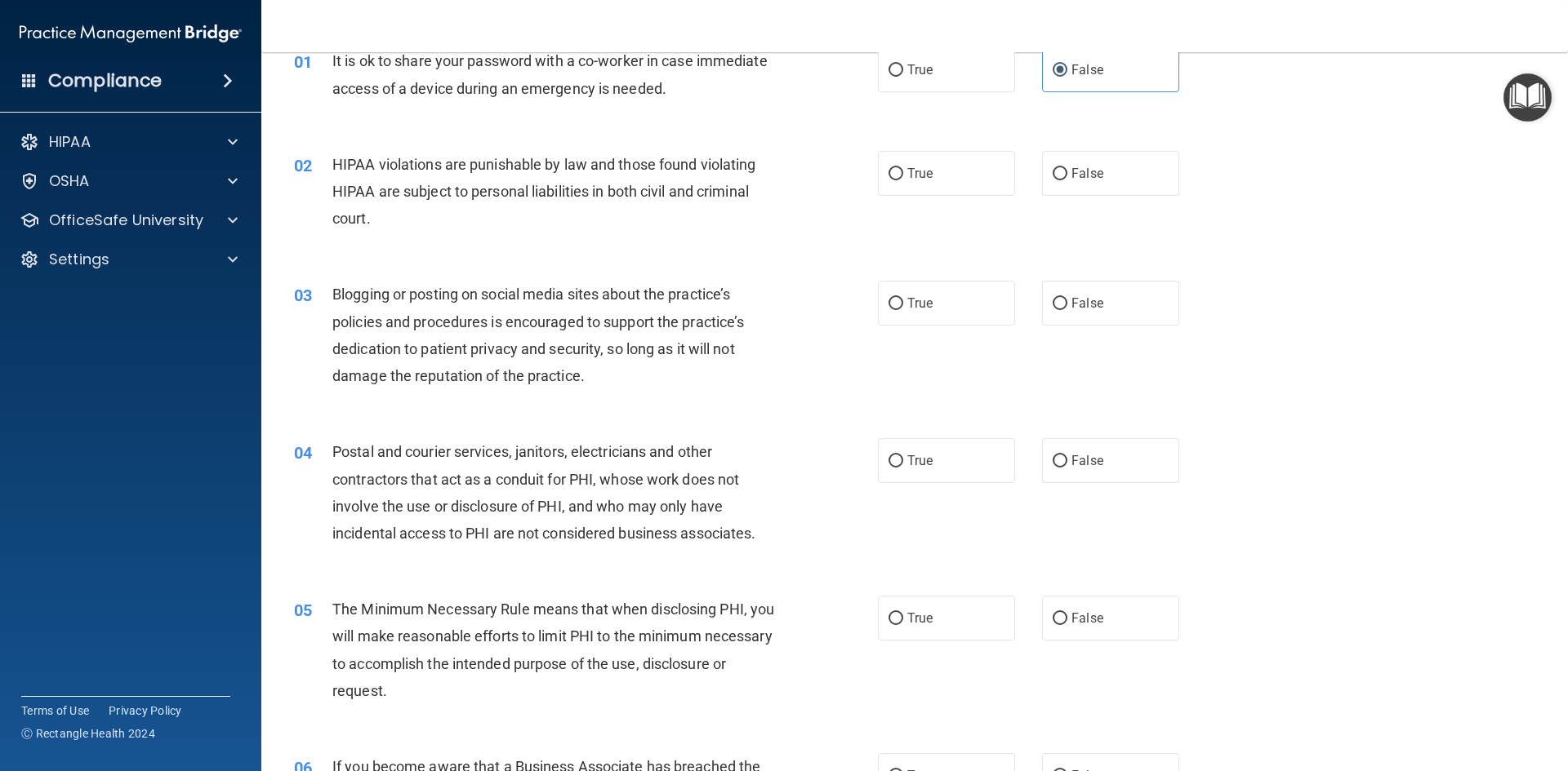
drag, startPoint x: 905, startPoint y: 183, endPoint x: 872, endPoint y: 212, distance: 43.9
click at [905, 183] on label "True" at bounding box center [946, 174] width 137 height 45
click at [903, 180] on input "True" at bounding box center [896, 174] width 15 height 12
radio input "true"
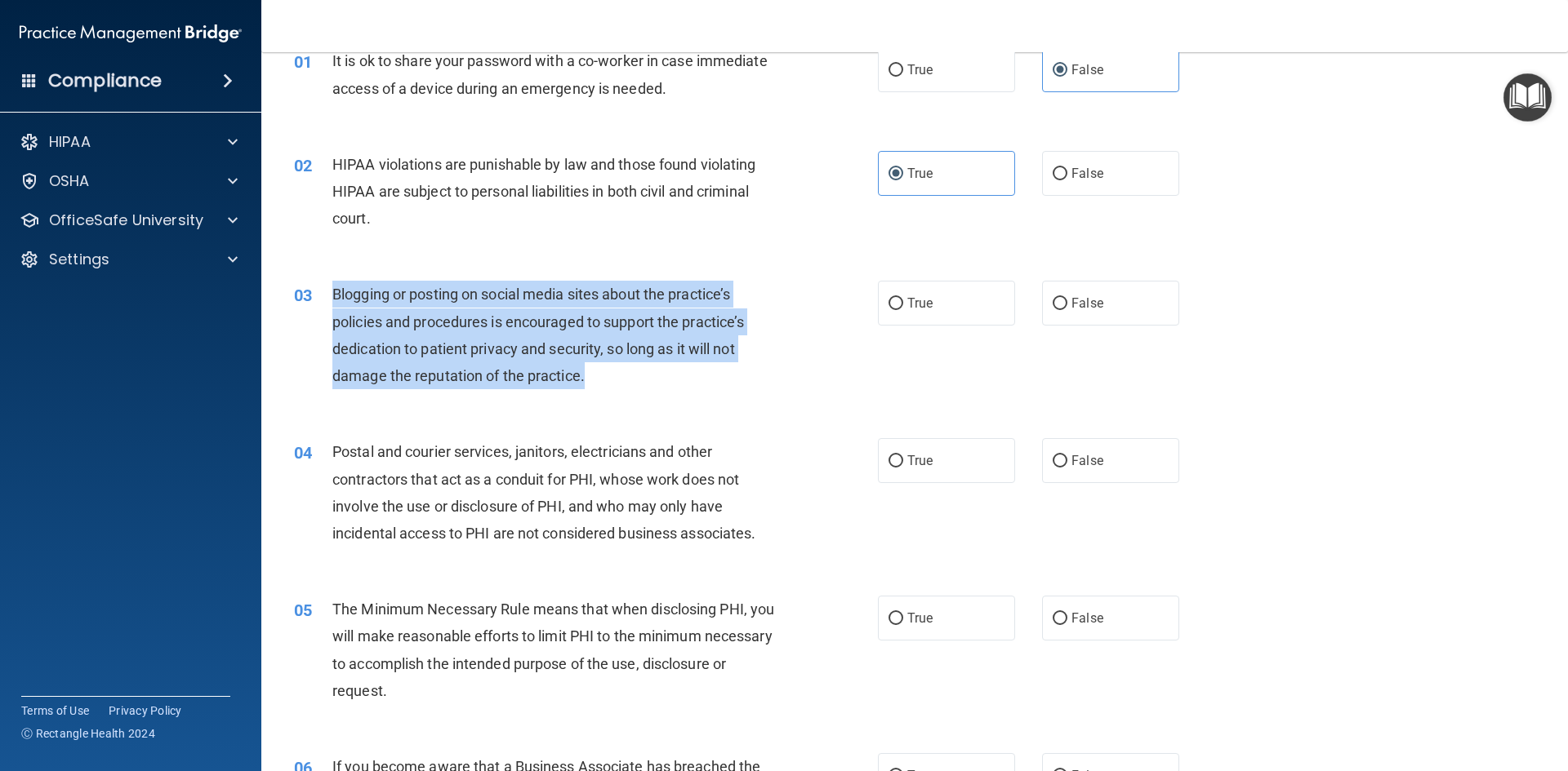
drag, startPoint x: 667, startPoint y: 368, endPoint x: 336, endPoint y: 291, distance: 339.8
click at [336, 291] on div "Blogging or posting on social media sites about the practice’s policies and pro…" at bounding box center [560, 335] width 456 height 108
click at [717, 395] on div "03 Blogging or posting on social media sites about the practice’s policies and …" at bounding box center [585, 338] width 633 height 117
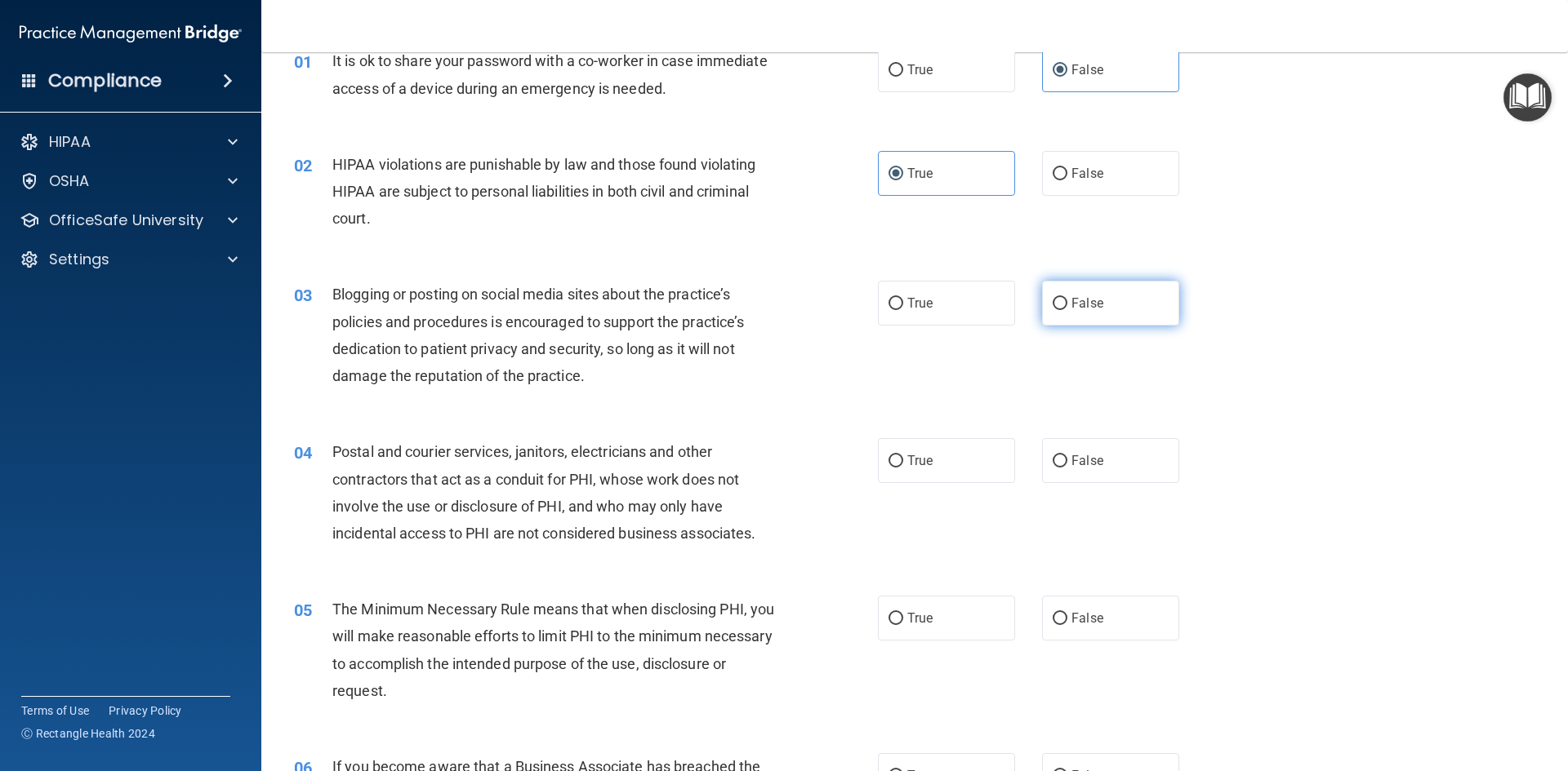
click at [1061, 299] on label "False" at bounding box center [1110, 303] width 137 height 45
click at [1061, 299] on input "False" at bounding box center [1060, 304] width 15 height 12
radio input "true"
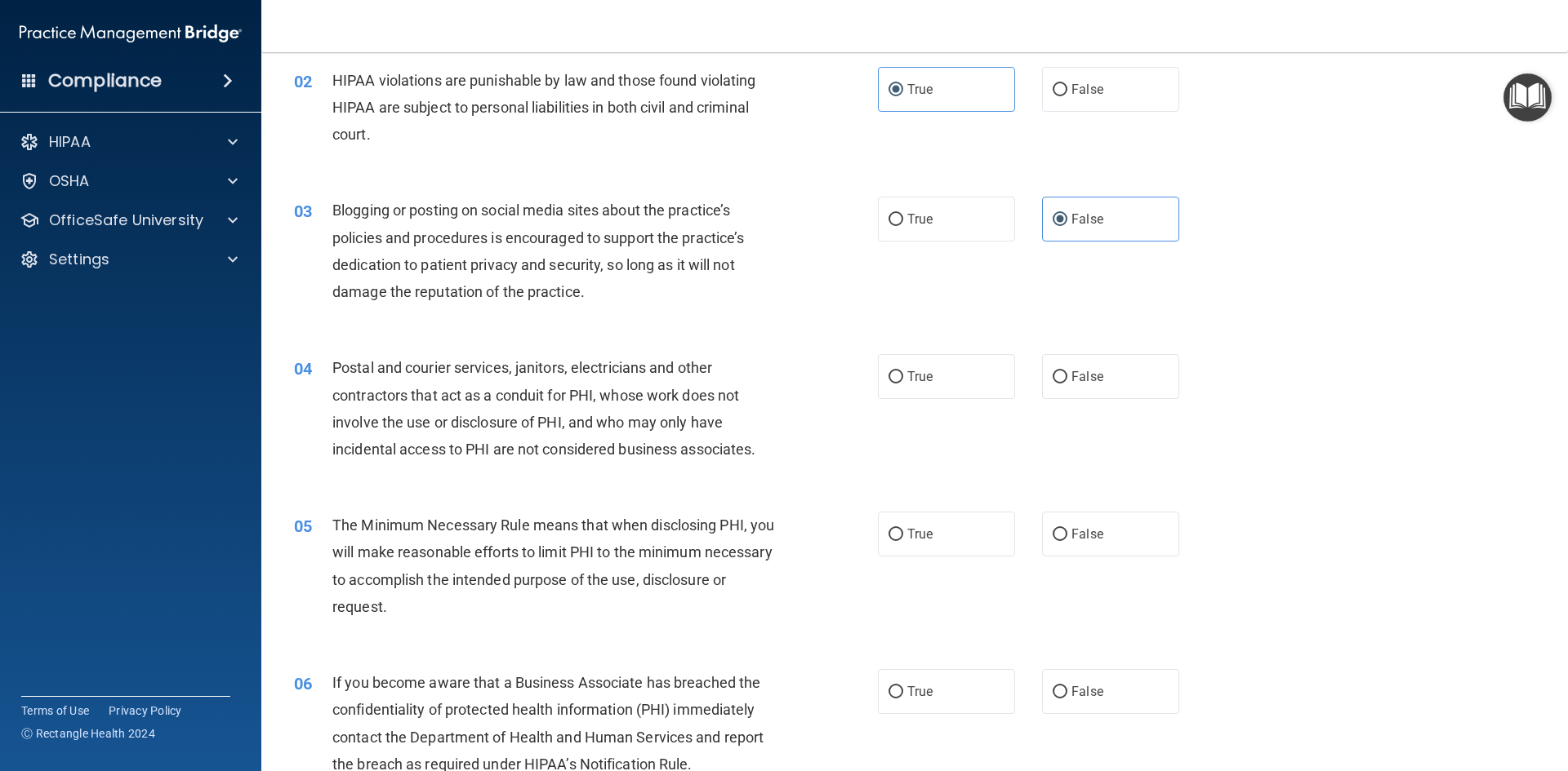
scroll to position [245, 0]
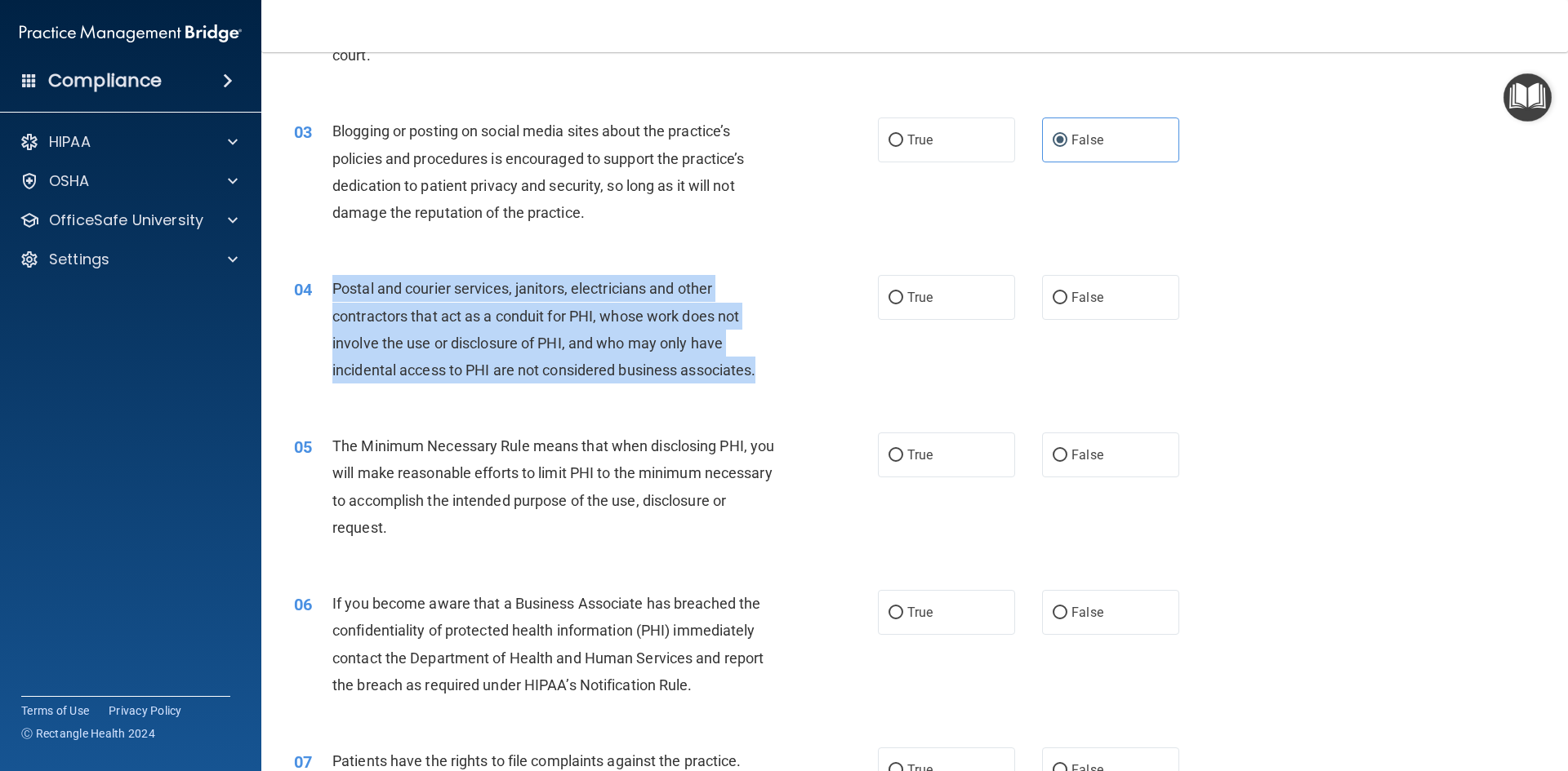
drag, startPoint x: 781, startPoint y: 374, endPoint x: 335, endPoint y: 285, distance: 454.8
click at [335, 285] on div "Postal and courier services, janitors, electricians and other contractors that …" at bounding box center [560, 329] width 456 height 108
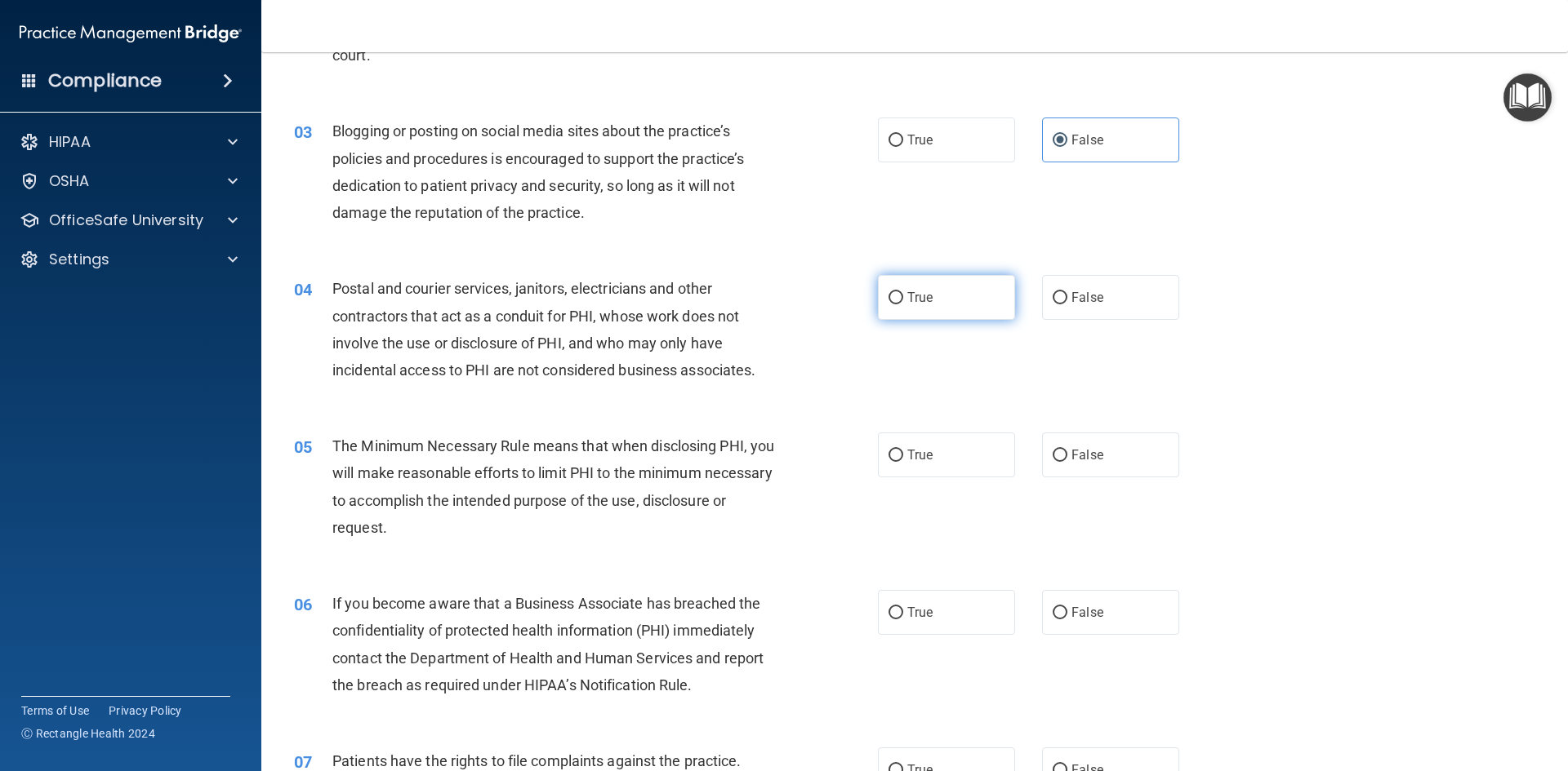
click at [923, 299] on span "True" at bounding box center [919, 297] width 25 height 16
click at [903, 299] on input "True" at bounding box center [896, 298] width 15 height 12
radio input "true"
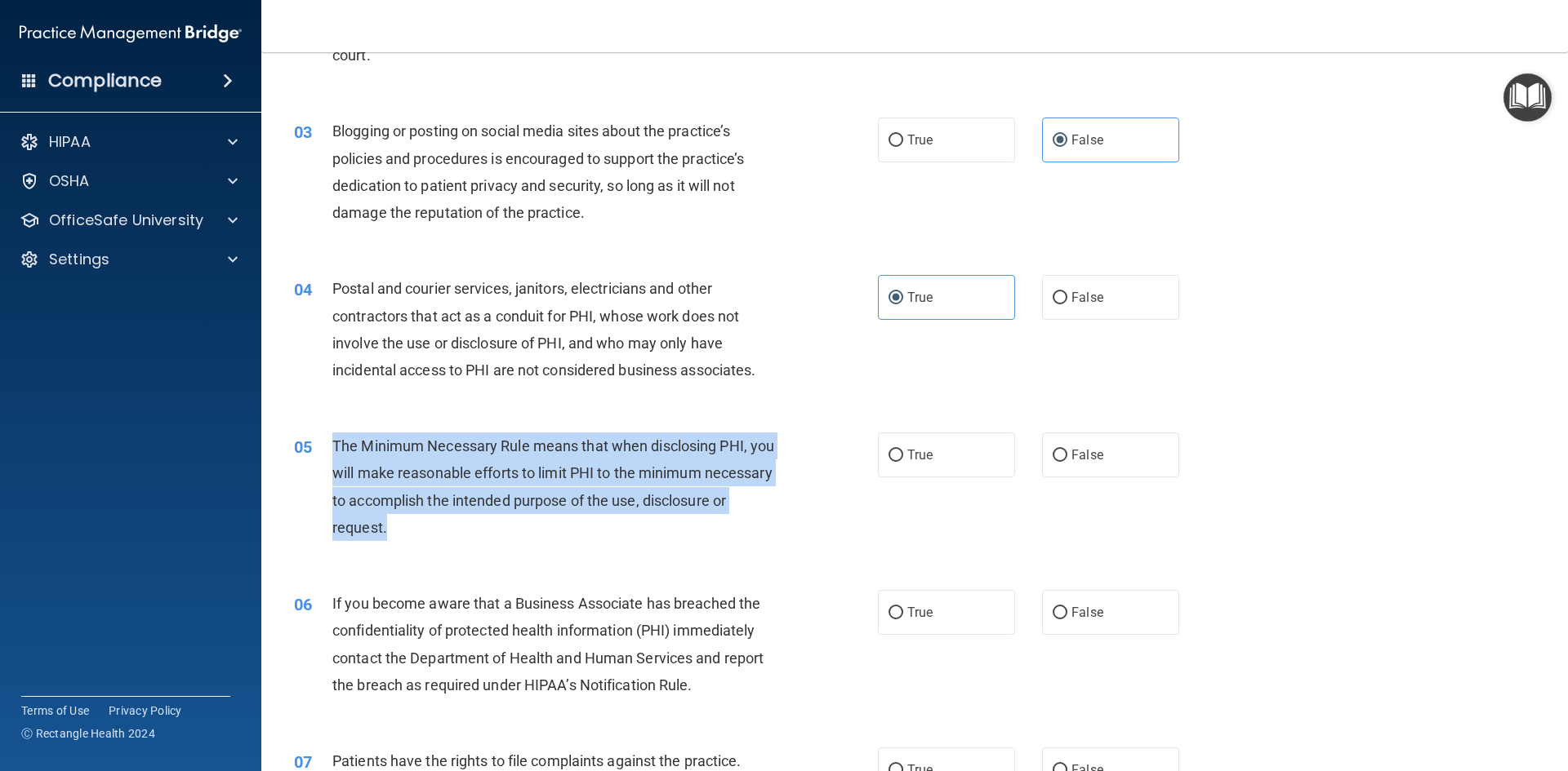
drag, startPoint x: 495, startPoint y: 529, endPoint x: 335, endPoint y: 450, distance: 178.4
click at [335, 450] on div "The Minimum Necessary Rule means that when disclosing PHI, you will make reason…" at bounding box center [560, 487] width 456 height 108
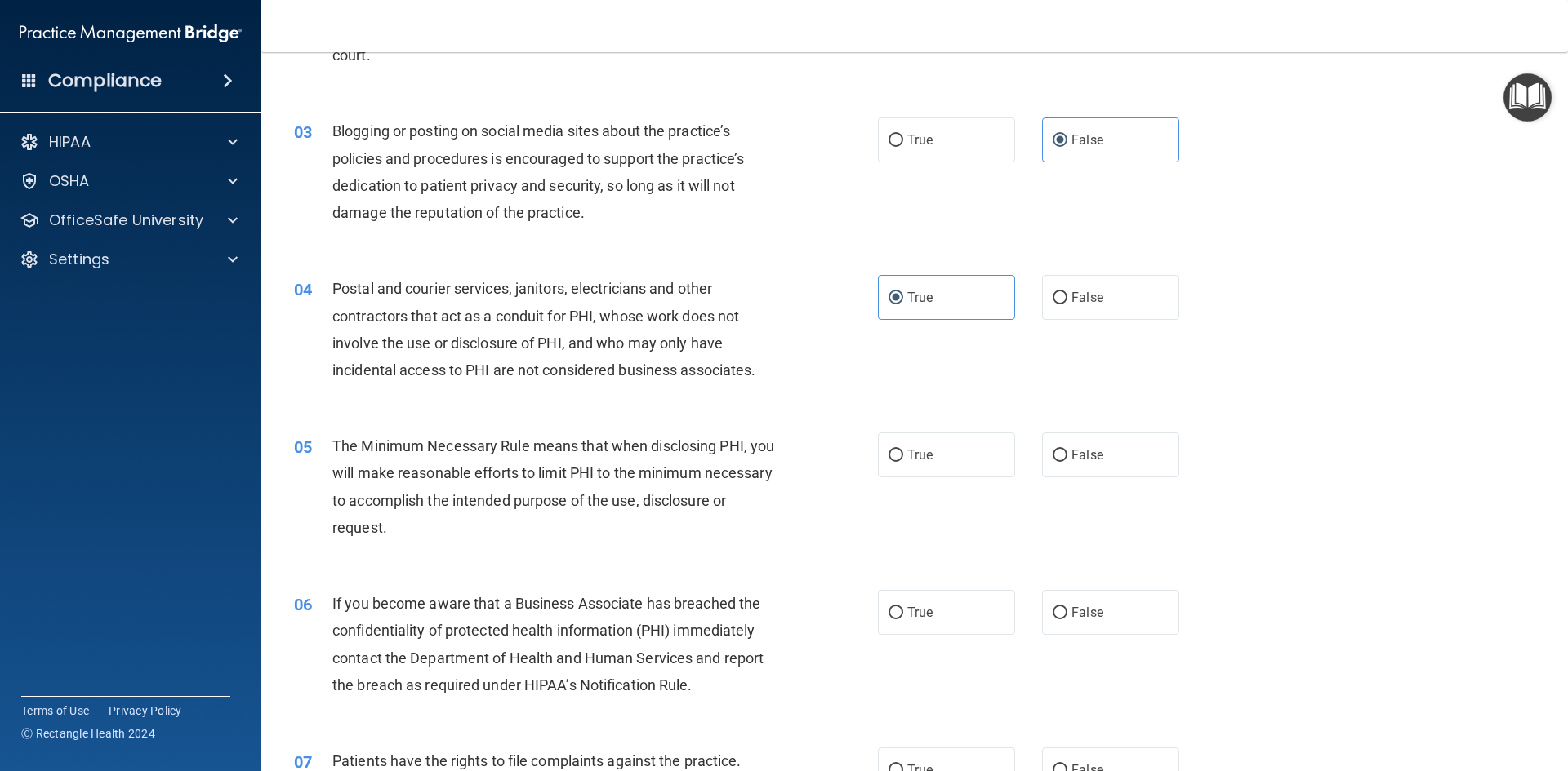
click at [720, 408] on div "04 Postal and courier services, janitors, electricians and other contractors th…" at bounding box center [914, 333] width 1266 height 158
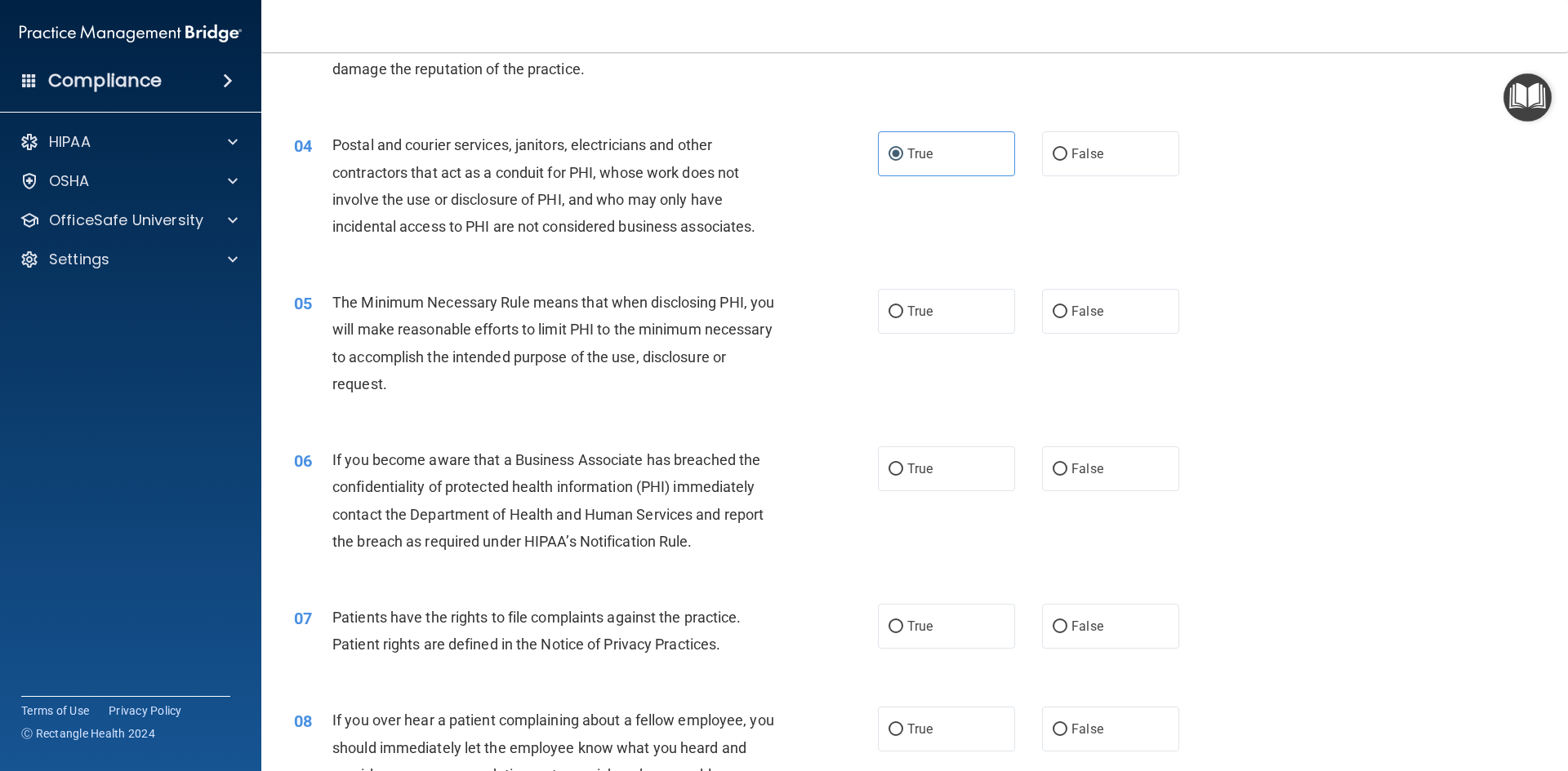
scroll to position [490, 0]
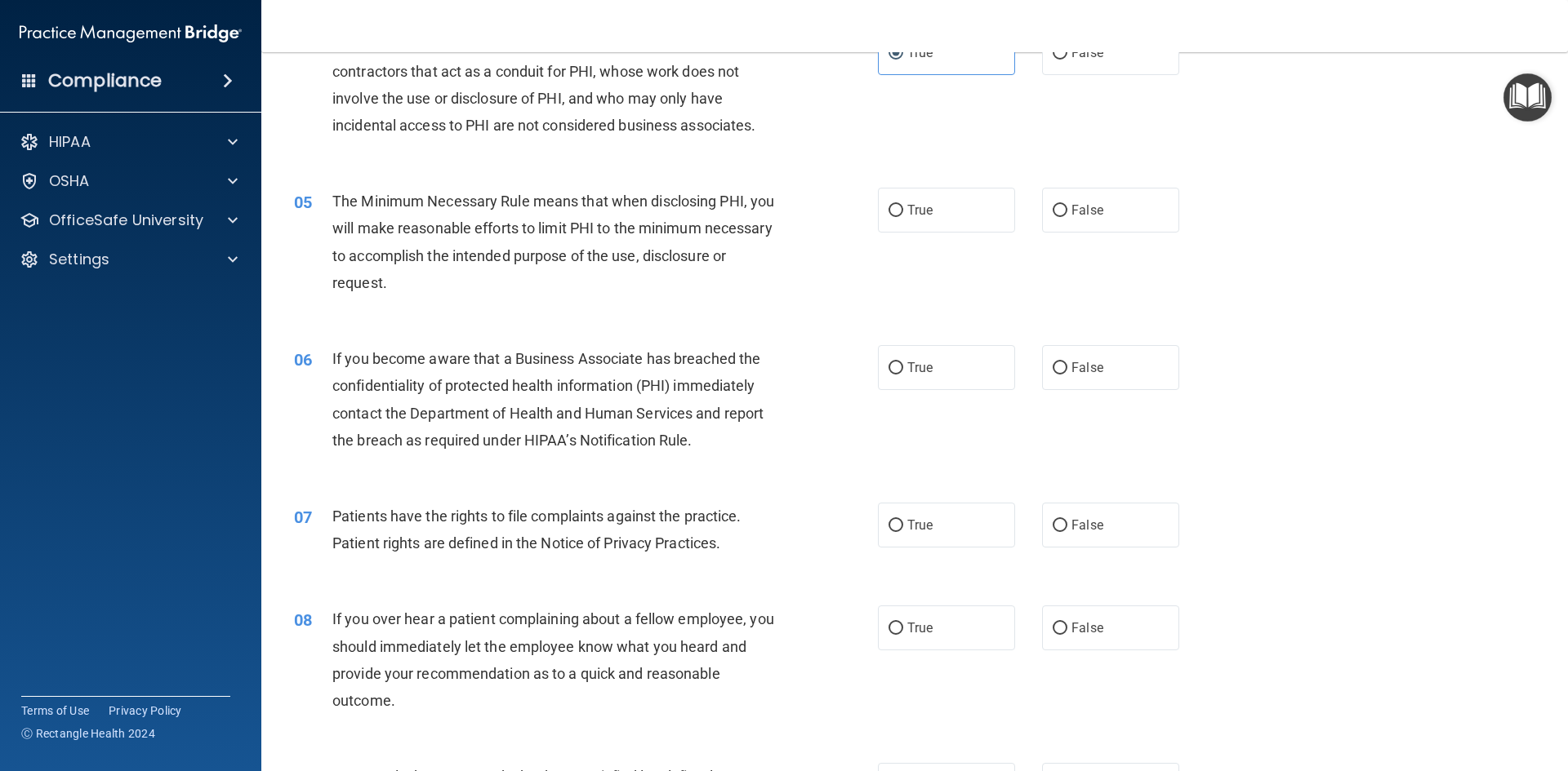
drag, startPoint x: 913, startPoint y: 224, endPoint x: 900, endPoint y: 235, distance: 17.0
click at [914, 224] on label "True" at bounding box center [946, 210] width 137 height 45
click at [903, 217] on input "True" at bounding box center [896, 210] width 15 height 12
radio input "true"
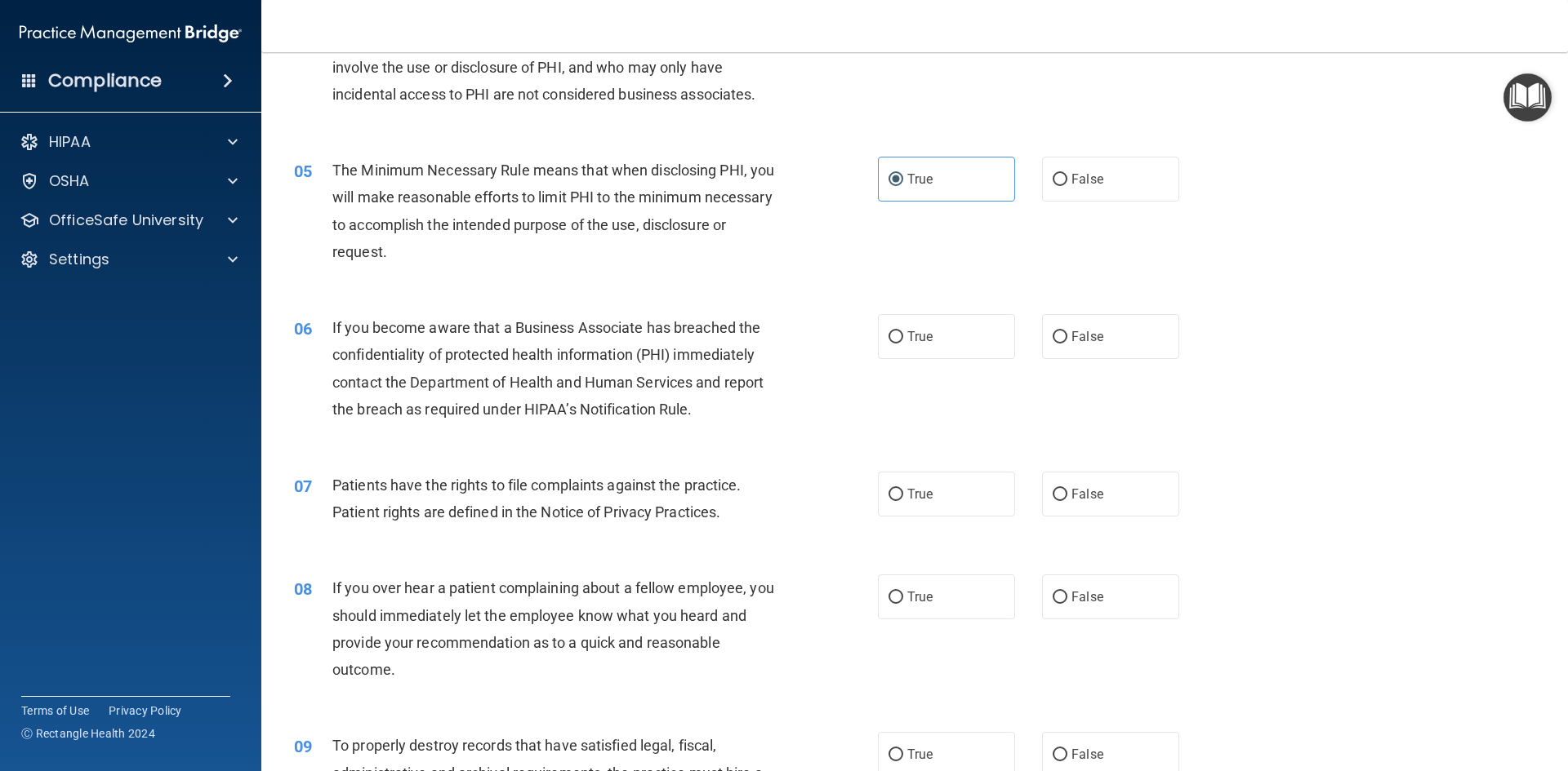
scroll to position [571, 0]
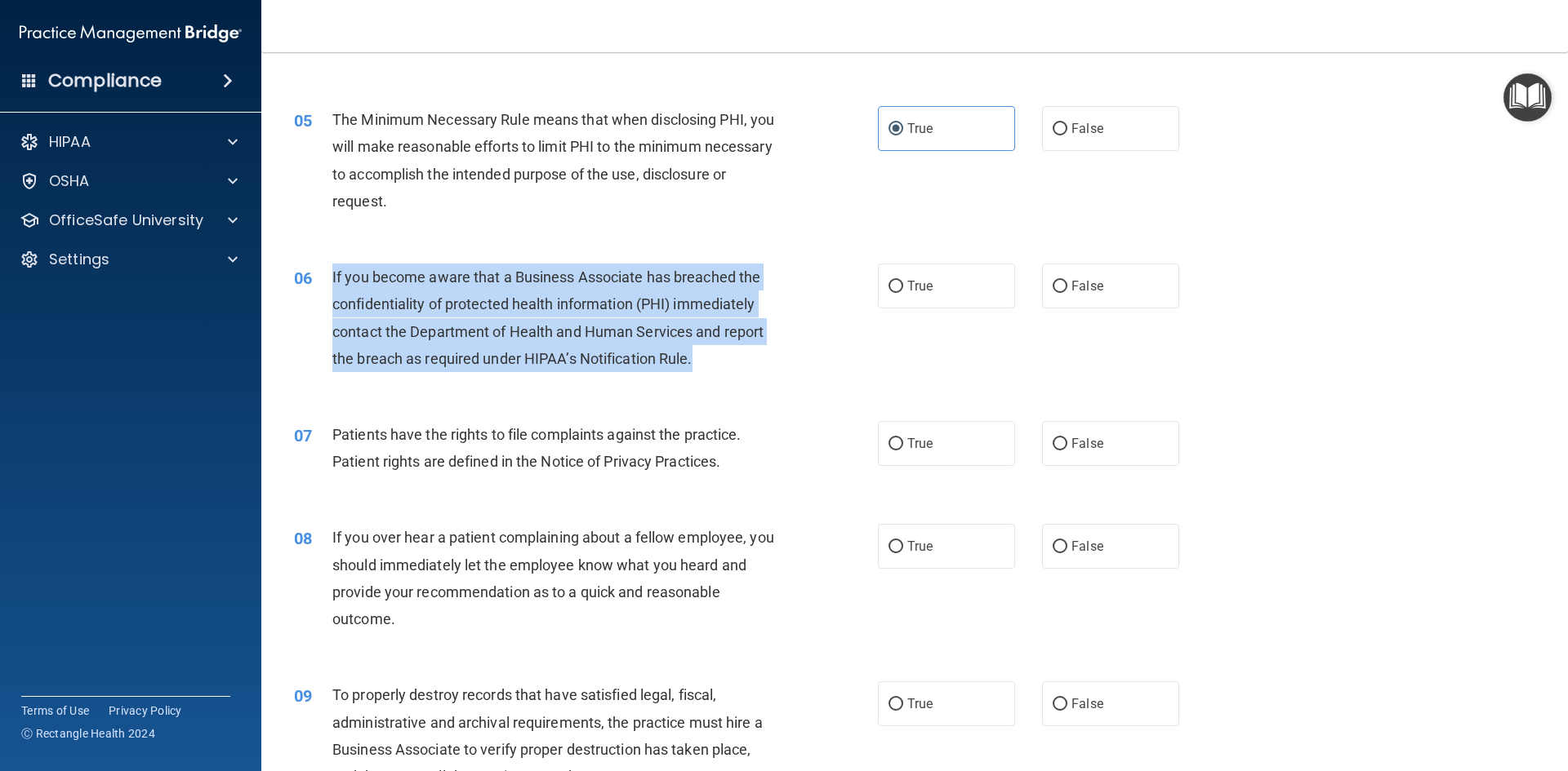
drag, startPoint x: 661, startPoint y: 367, endPoint x: 329, endPoint y: 271, distance: 345.6
click at [329, 271] on div "06 If you become aware that a Business Associate has breached the confidentiali…" at bounding box center [585, 321] width 633 height 117
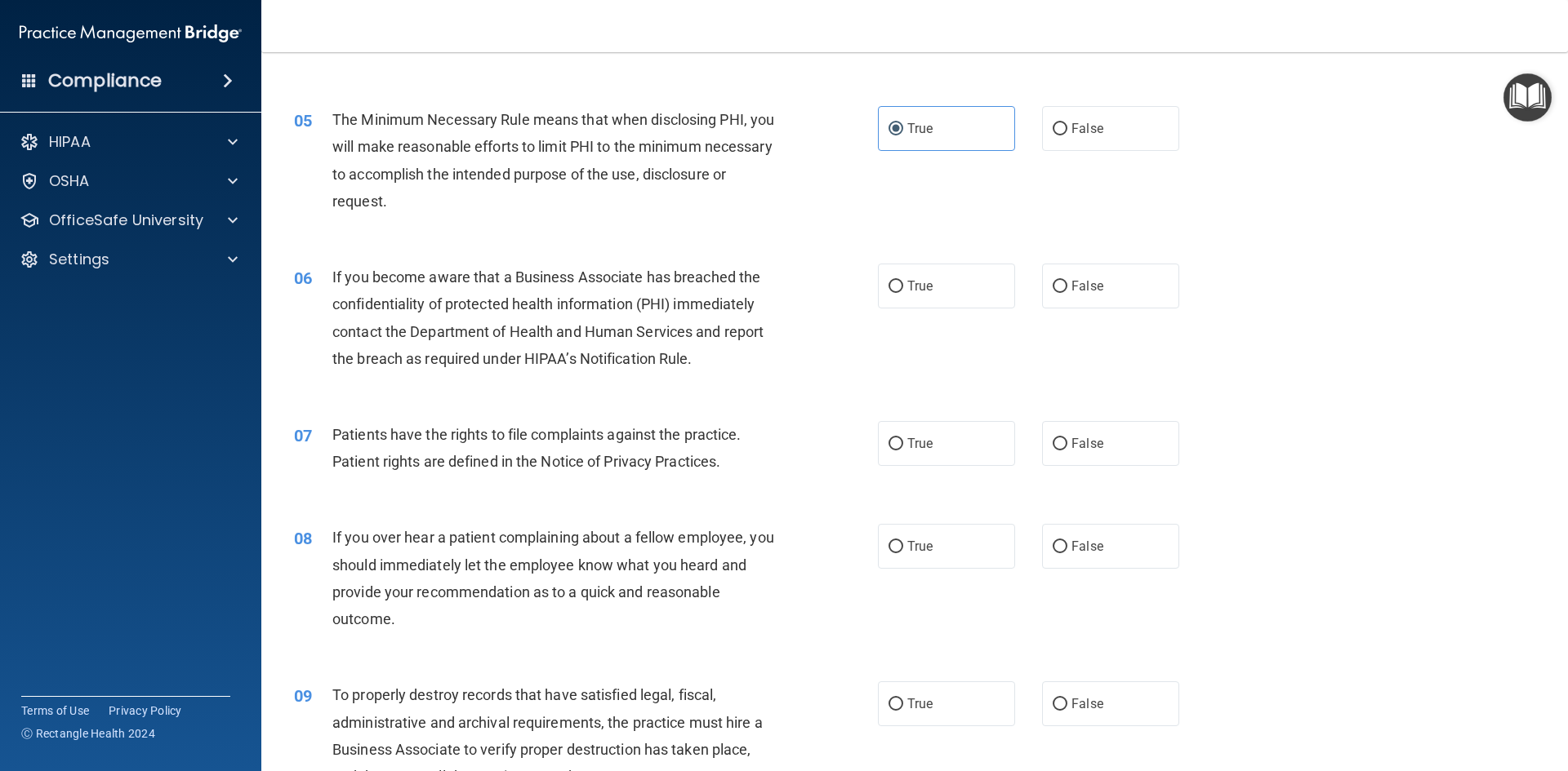
drag, startPoint x: 940, startPoint y: 300, endPoint x: 886, endPoint y: 352, distance: 75.0
click at [940, 300] on label "True" at bounding box center [946, 286] width 137 height 45
click at [903, 293] on input "True" at bounding box center [896, 286] width 15 height 12
radio input "true"
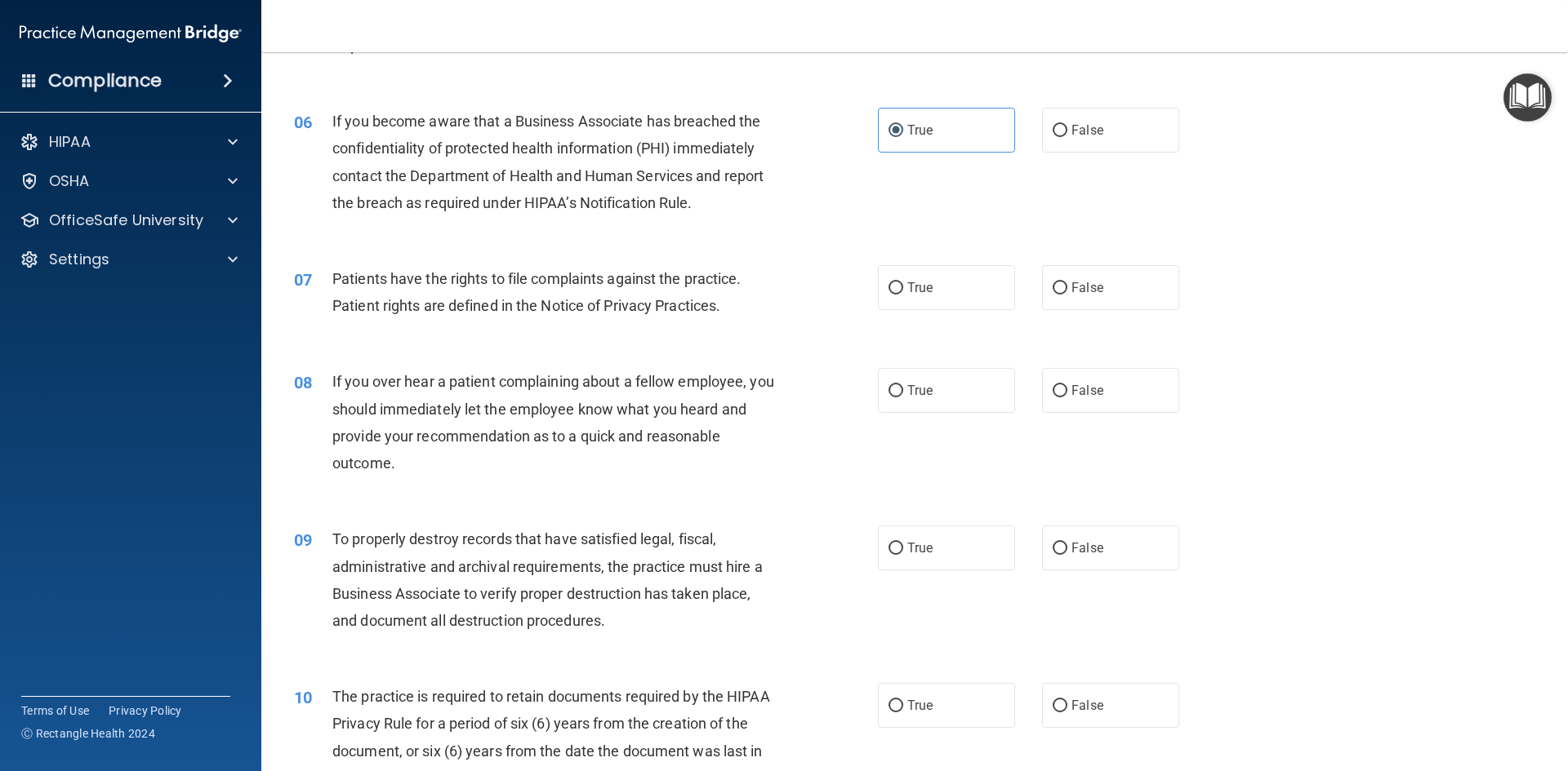
scroll to position [735, 0]
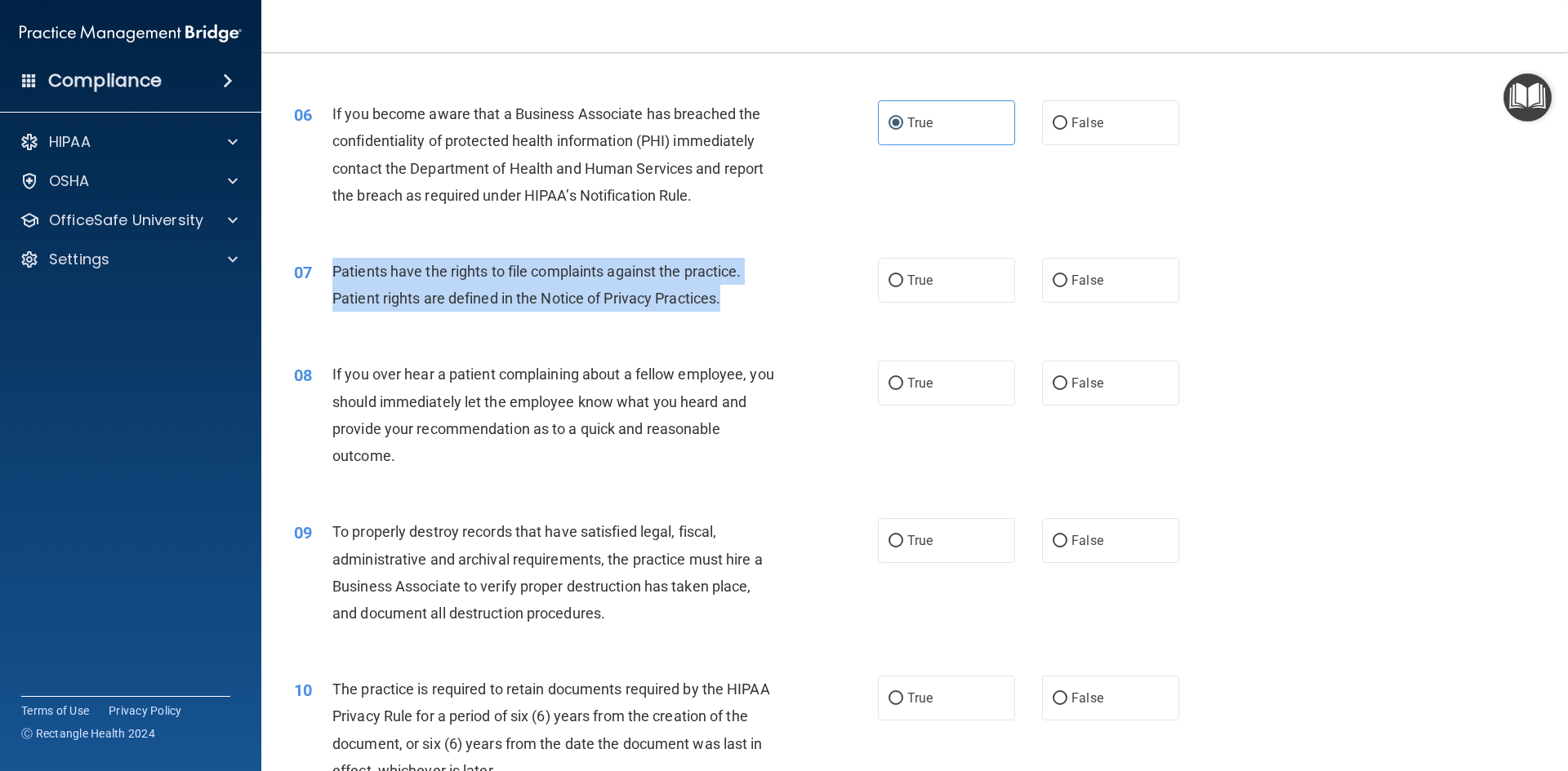
drag, startPoint x: 735, startPoint y: 306, endPoint x: 323, endPoint y: 261, distance: 414.5
click at [323, 261] on div "07 Patients have the rights to file complaints against the practice. Patient ri…" at bounding box center [585, 289] width 633 height 62
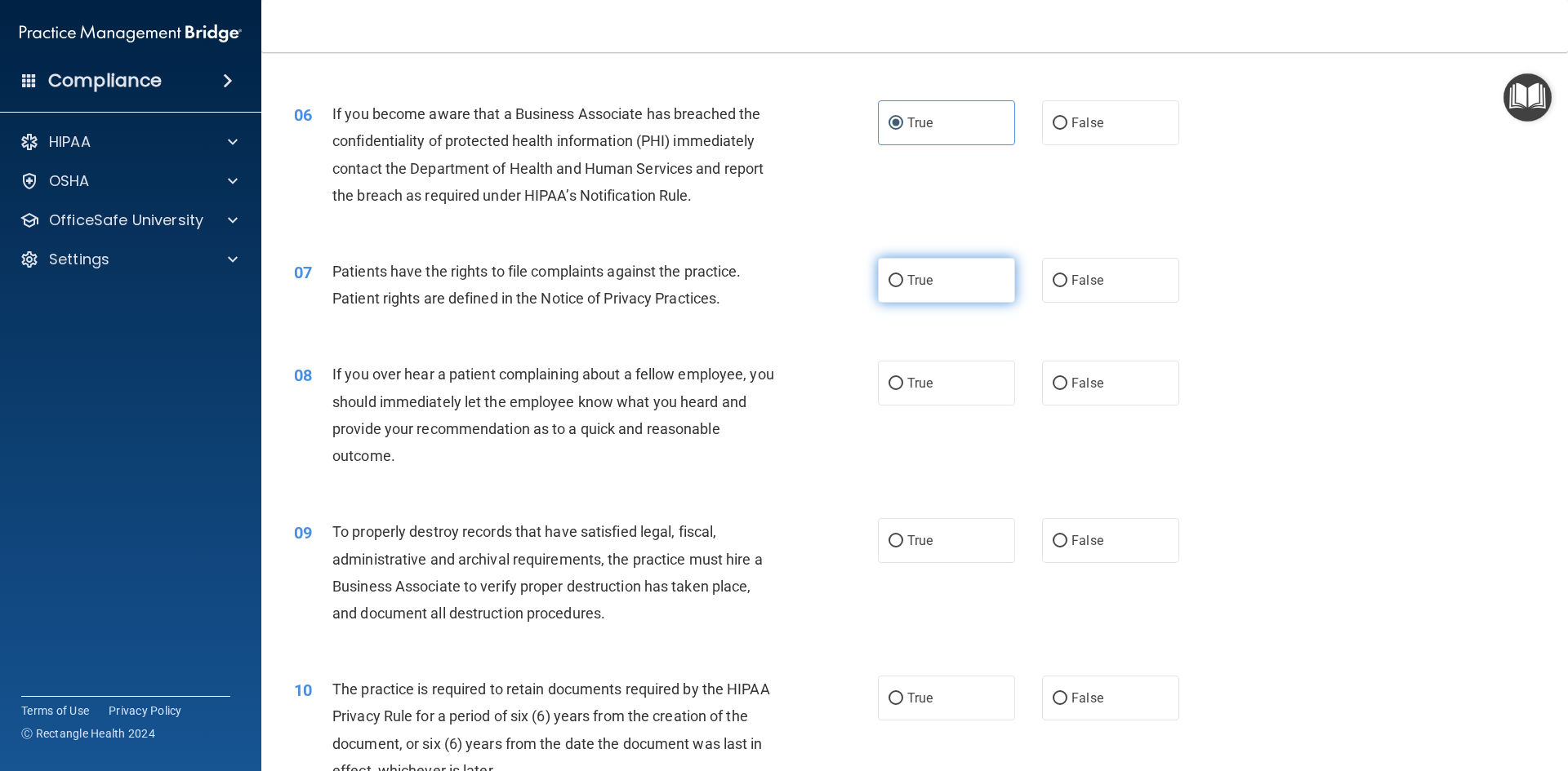
click at [900, 277] on label "True" at bounding box center [946, 280] width 137 height 45
click at [900, 277] on input "True" at bounding box center [896, 280] width 15 height 12
radio input "true"
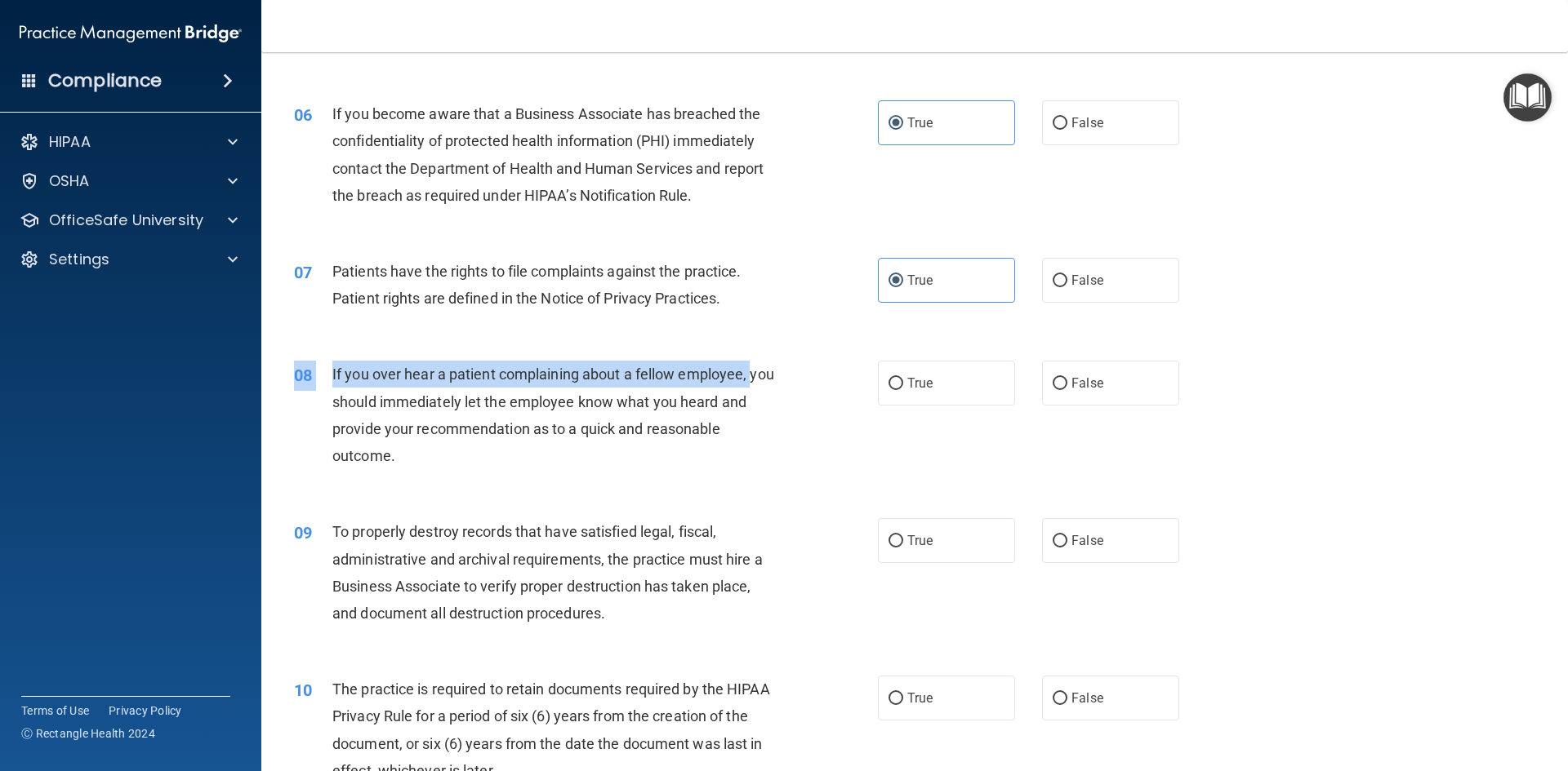
drag, startPoint x: 422, startPoint y: 461, endPoint x: 407, endPoint y: 435, distance: 30.0
click at [334, 395] on div "08 If you over hear a patient complaining about a fellow employee, you should i…" at bounding box center [914, 419] width 1266 height 158
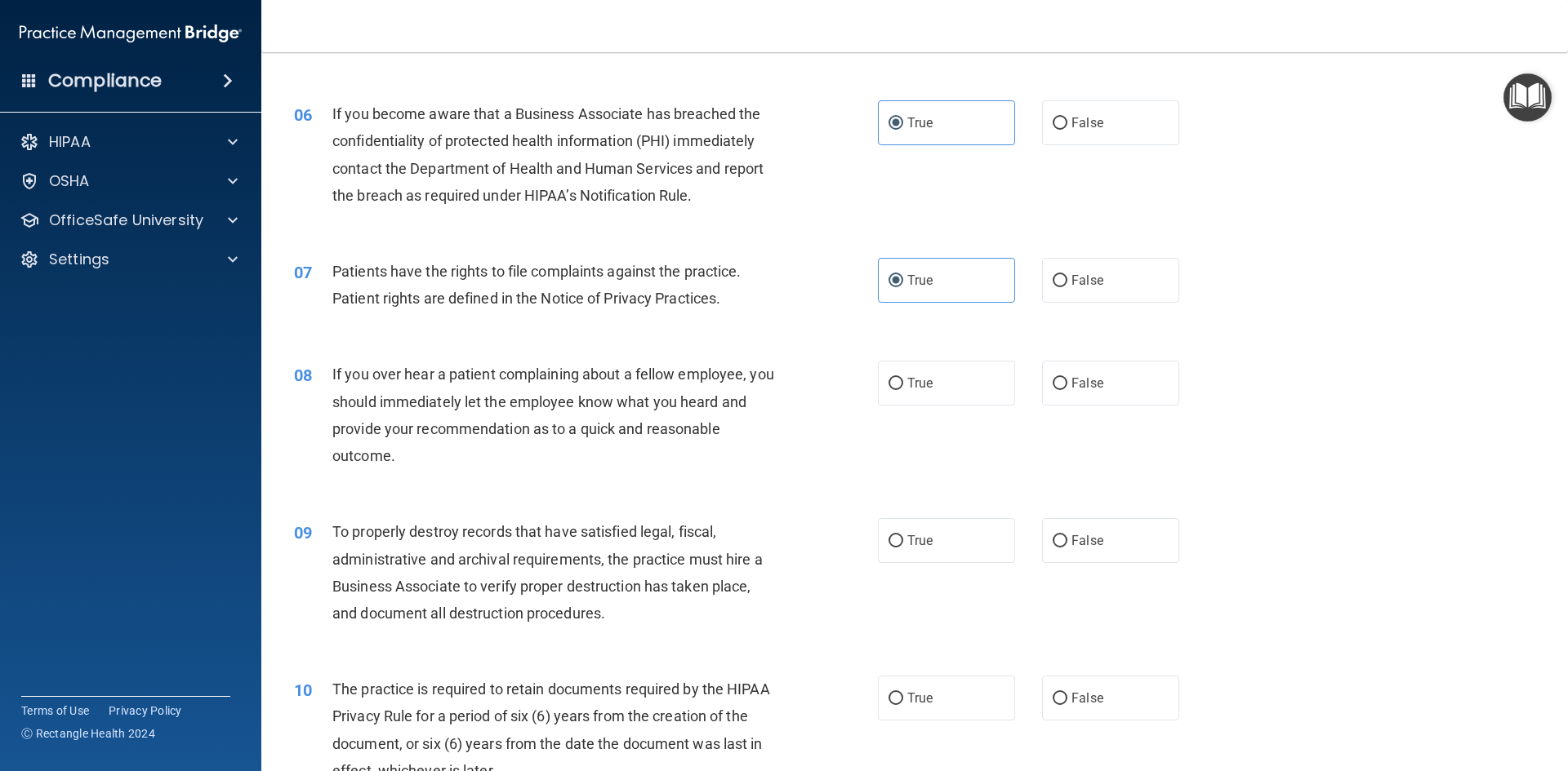
click at [427, 453] on div "If you over hear a patient complaining about a fellow employee, you should imme…" at bounding box center [560, 415] width 456 height 108
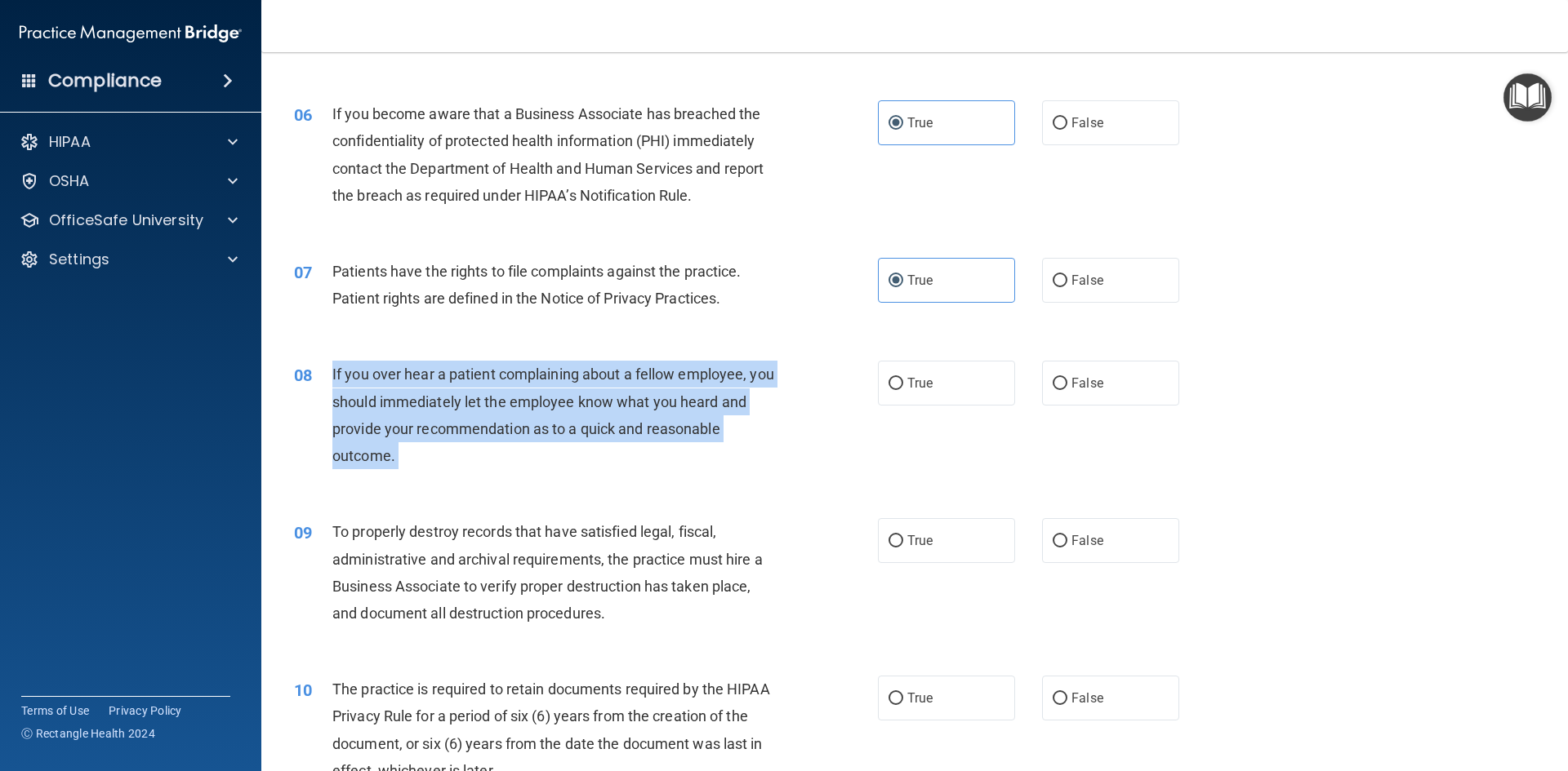
drag, startPoint x: 427, startPoint y: 454, endPoint x: 332, endPoint y: 374, distance: 124.2
click at [332, 374] on div "If you over hear a patient complaining about a fellow employee, you should imme…" at bounding box center [560, 415] width 456 height 108
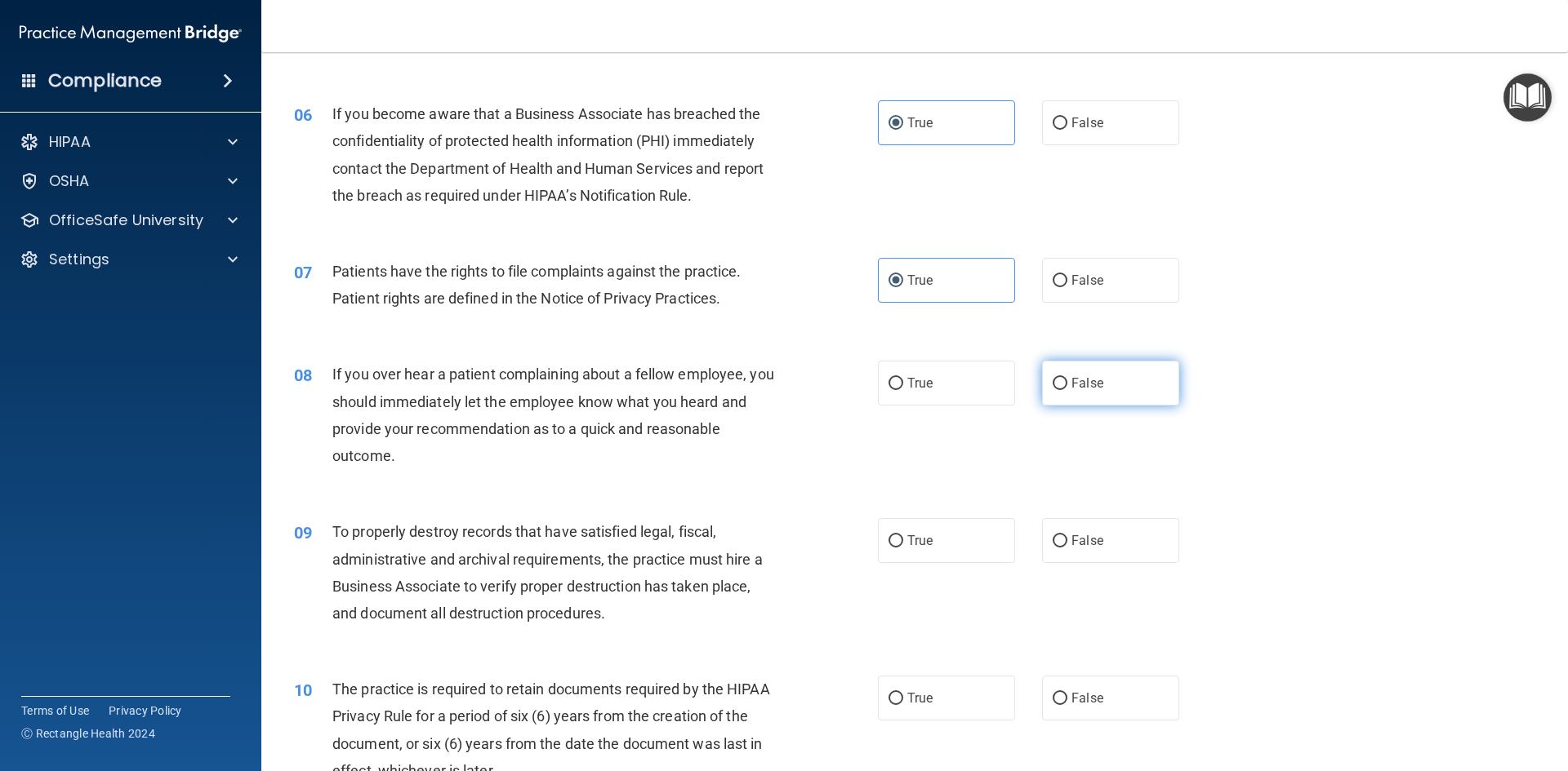
drag, startPoint x: 1086, startPoint y: 412, endPoint x: 1086, endPoint y: 403, distance: 9.0
click at [1086, 409] on div "08 If you over hear a patient complaining about a fellow employee, you should i…" at bounding box center [914, 419] width 1266 height 158
click at [1086, 402] on label "False" at bounding box center [1110, 383] width 137 height 45
click at [1067, 390] on input "False" at bounding box center [1060, 383] width 15 height 12
radio input "true"
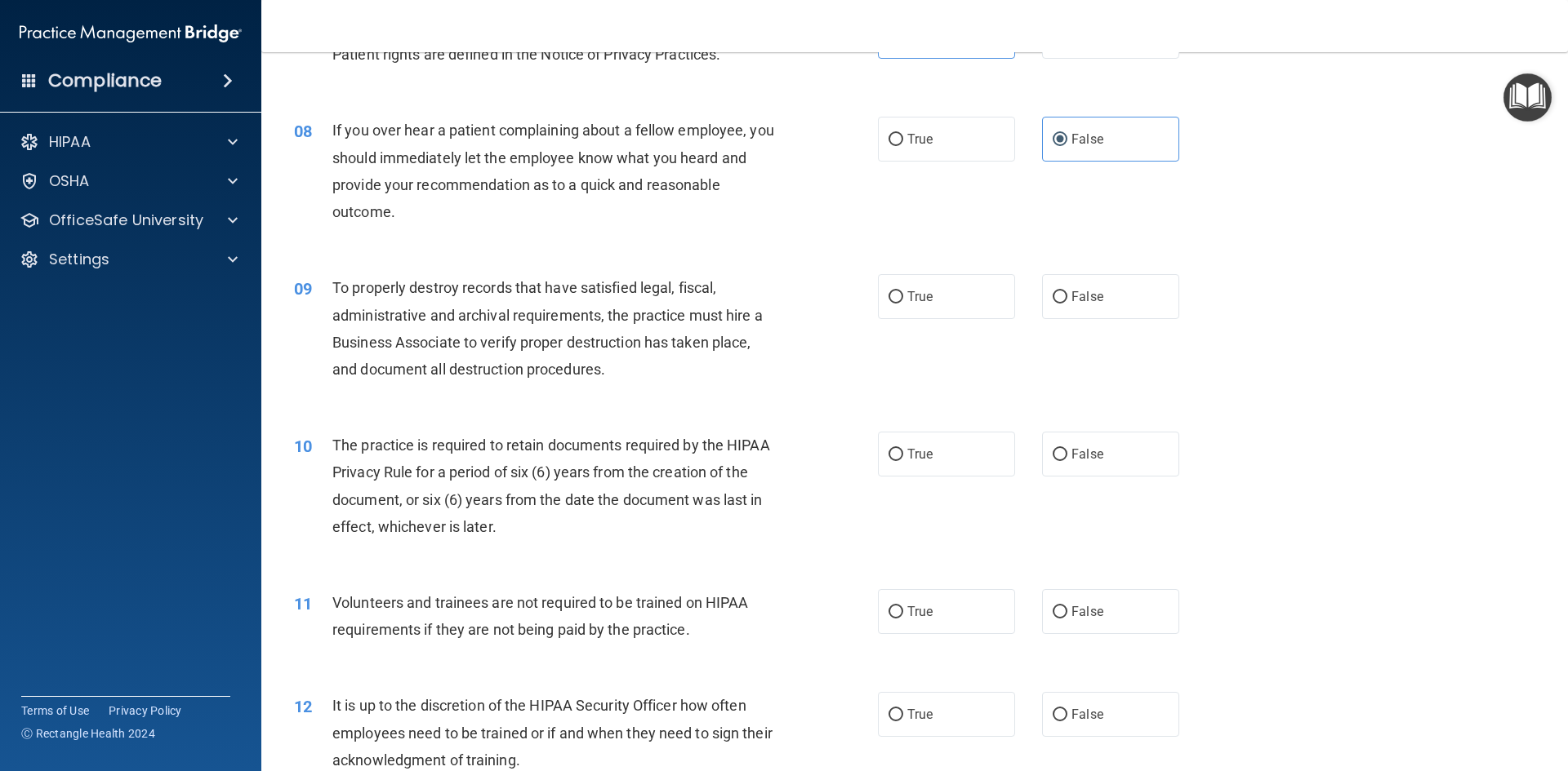
scroll to position [979, 0]
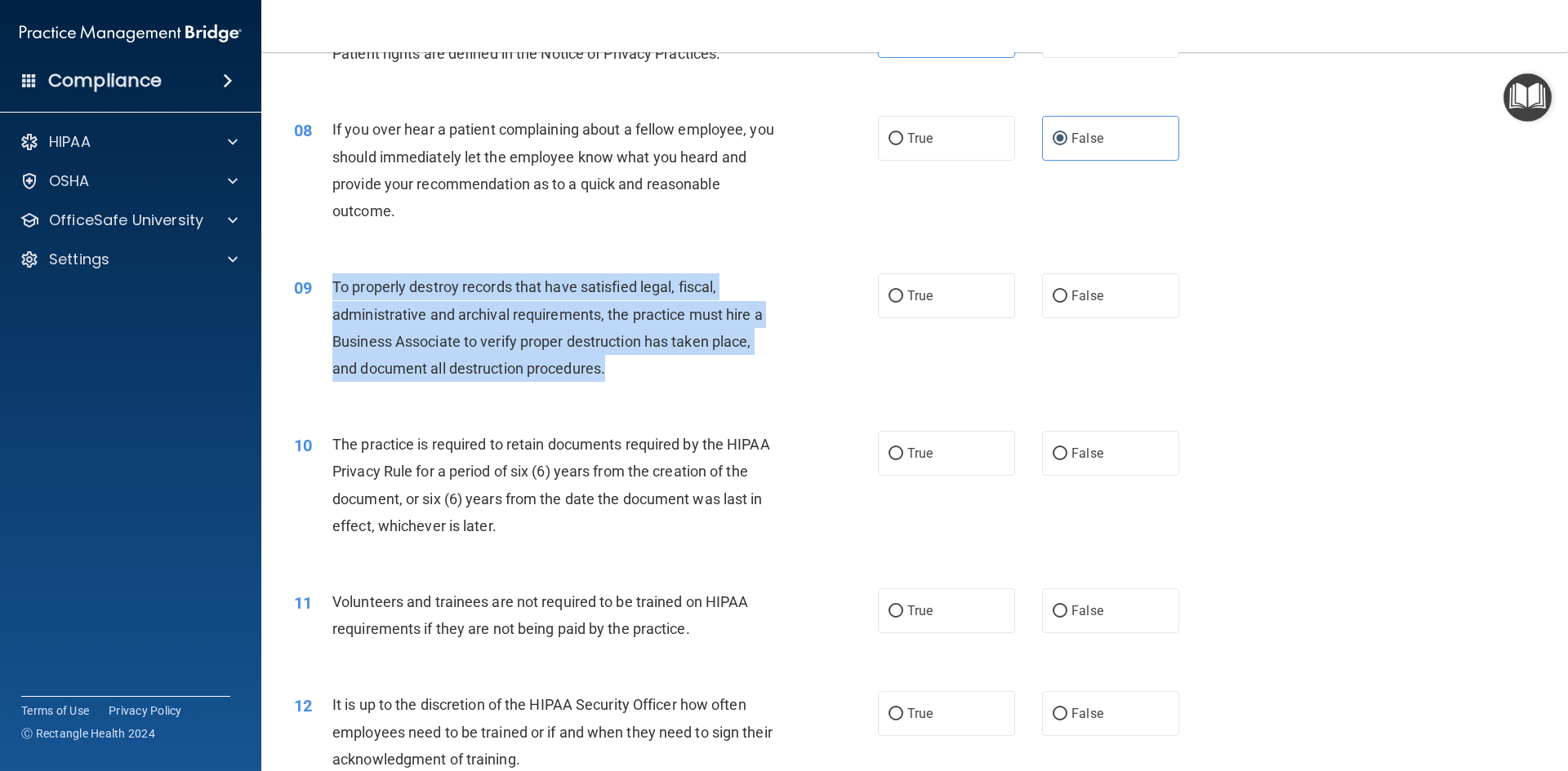
drag, startPoint x: 626, startPoint y: 365, endPoint x: 325, endPoint y: 282, distance: 312.2
click at [325, 282] on div "09 To properly destroy records that have satisfied legal, fiscal, administrativ…" at bounding box center [585, 332] width 633 height 117
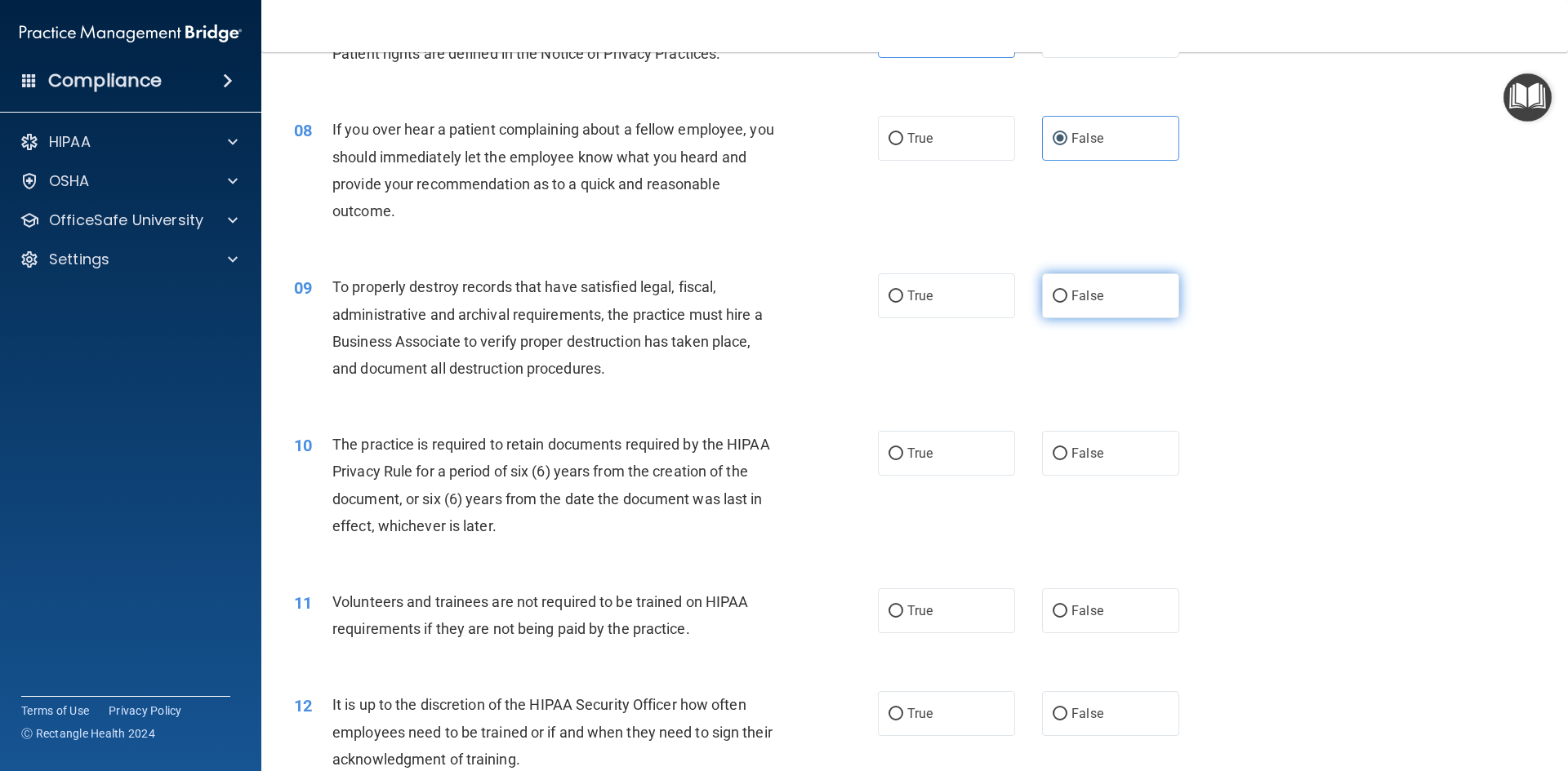
click at [1058, 306] on label "False" at bounding box center [1110, 296] width 137 height 45
click at [1058, 303] on input "False" at bounding box center [1060, 296] width 15 height 12
radio input "true"
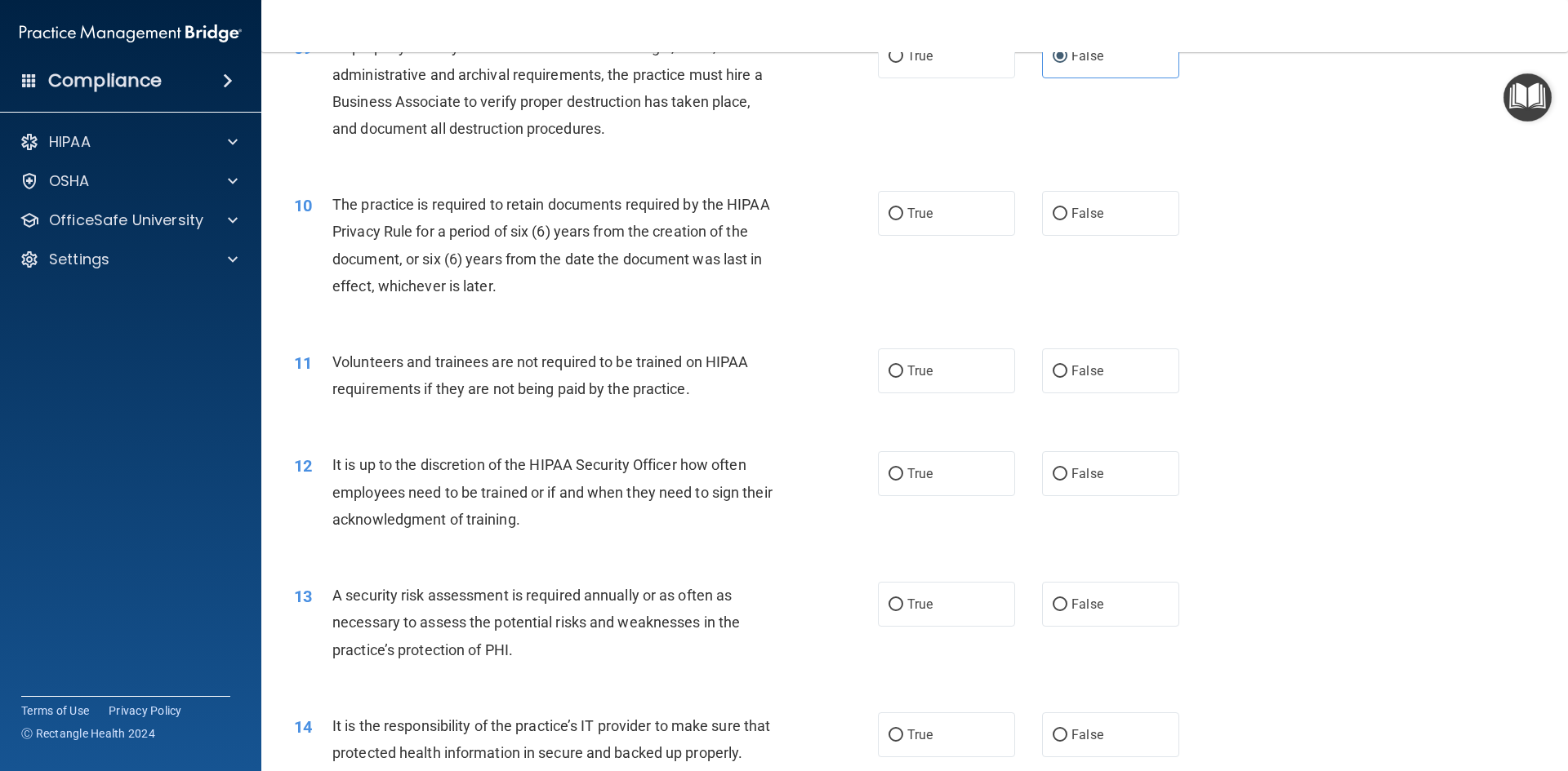
scroll to position [1224, 0]
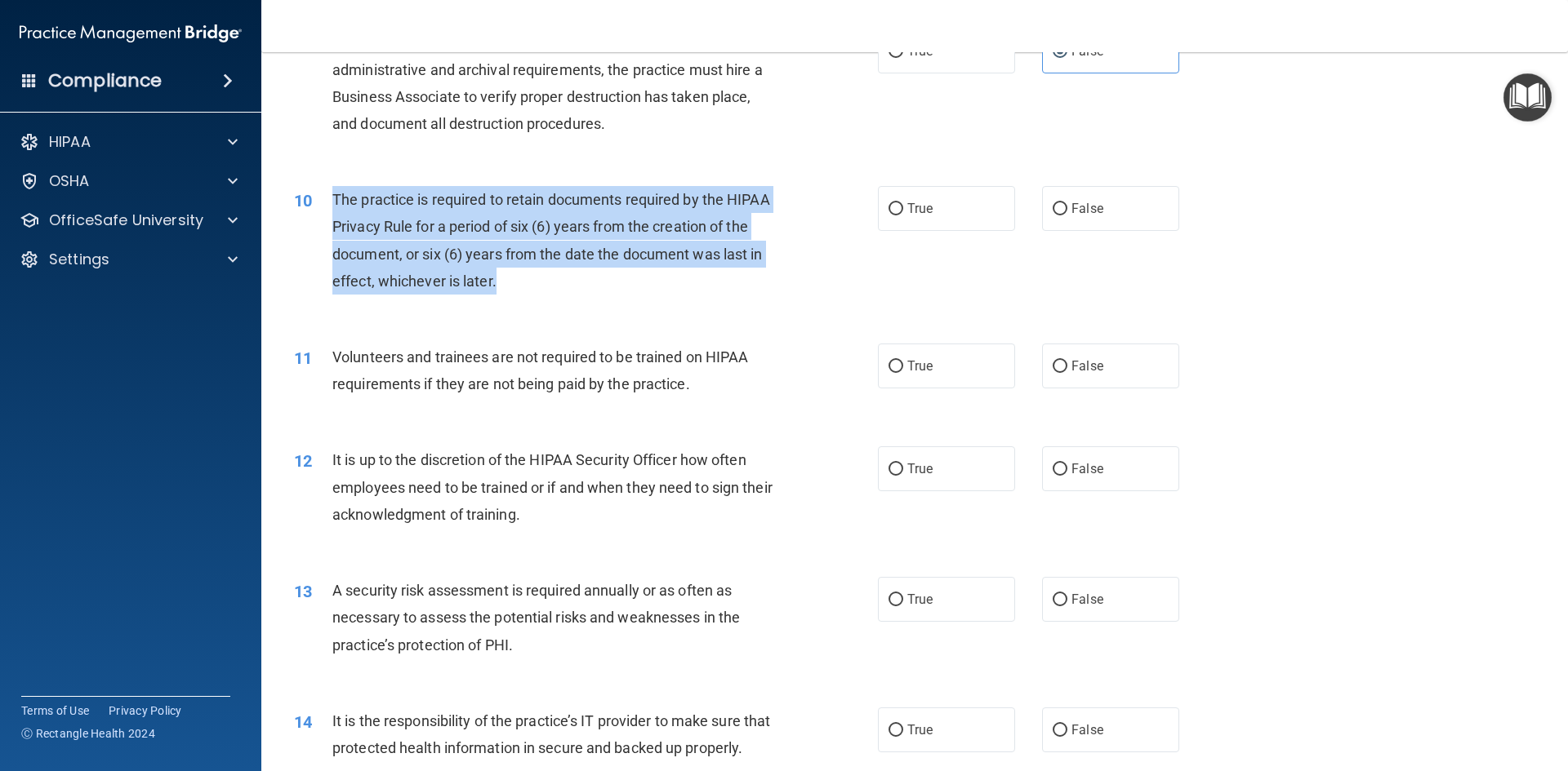
drag, startPoint x: 517, startPoint y: 278, endPoint x: 332, endPoint y: 208, distance: 197.8
click at [332, 208] on div "The practice is required to retain documents required by the HIPAA Privacy Rule…" at bounding box center [560, 240] width 456 height 108
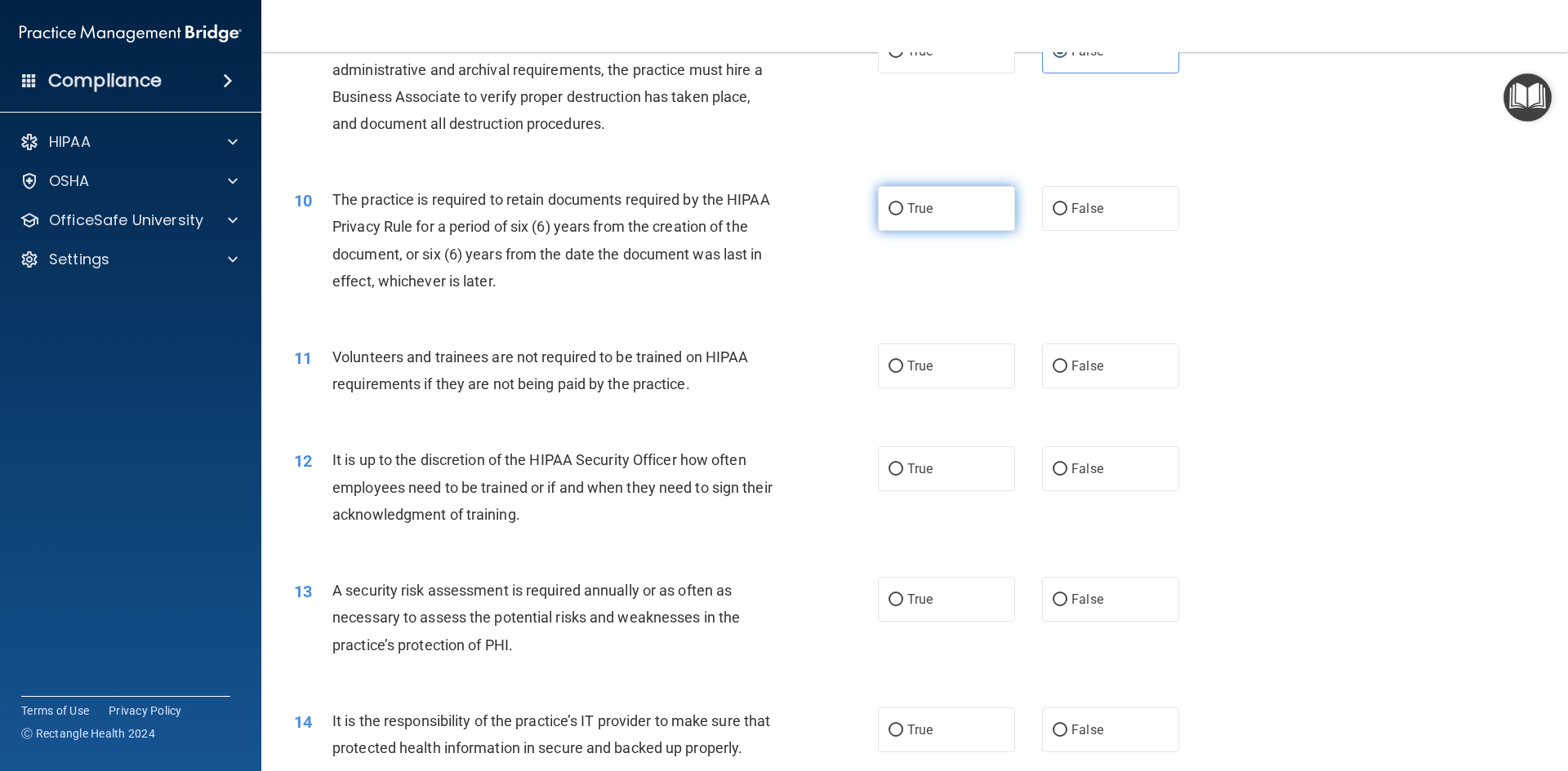
click at [934, 211] on label "True" at bounding box center [946, 208] width 137 height 45
click at [903, 211] on input "True" at bounding box center [896, 208] width 15 height 12
radio input "true"
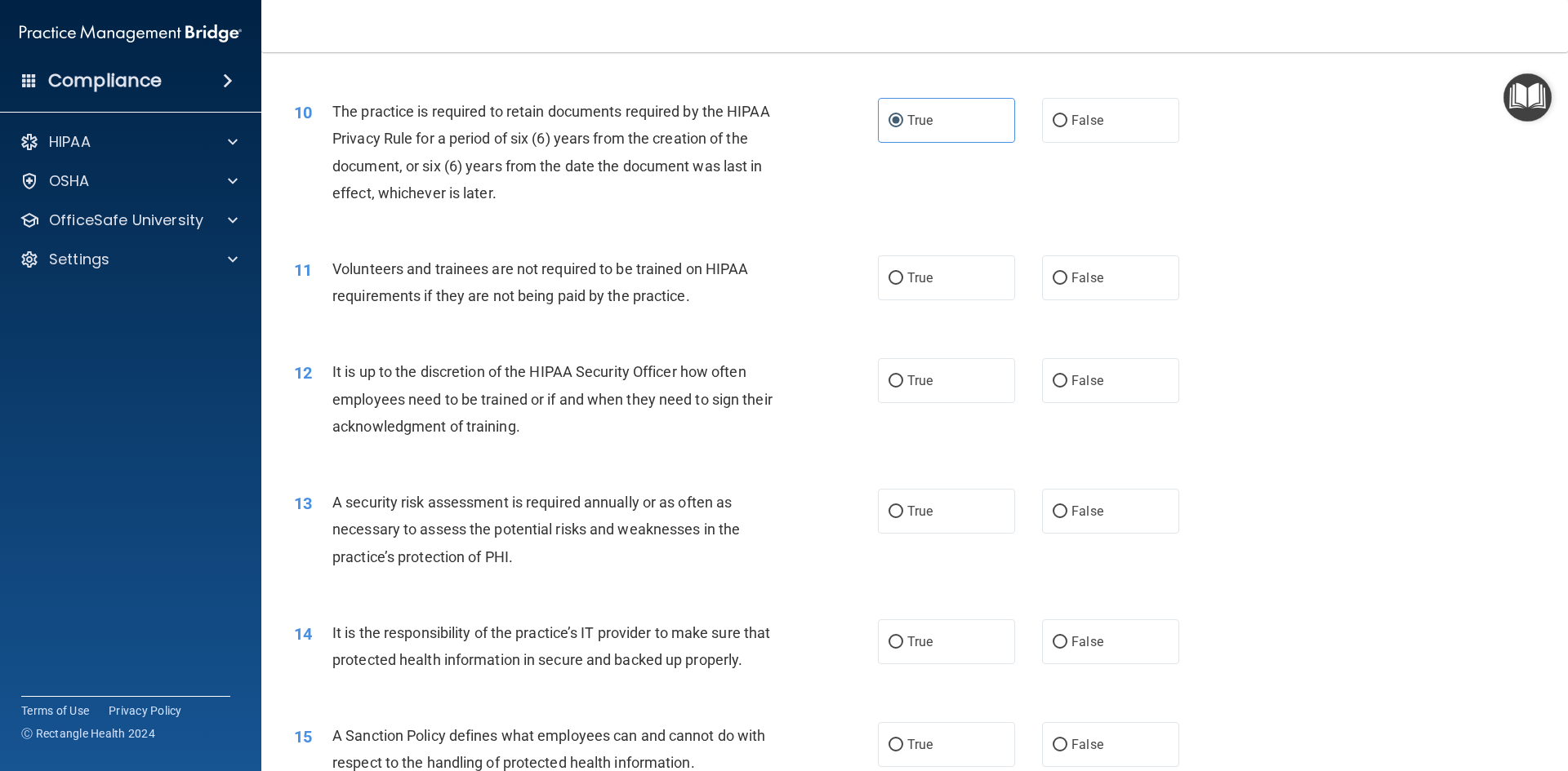
scroll to position [1388, 0]
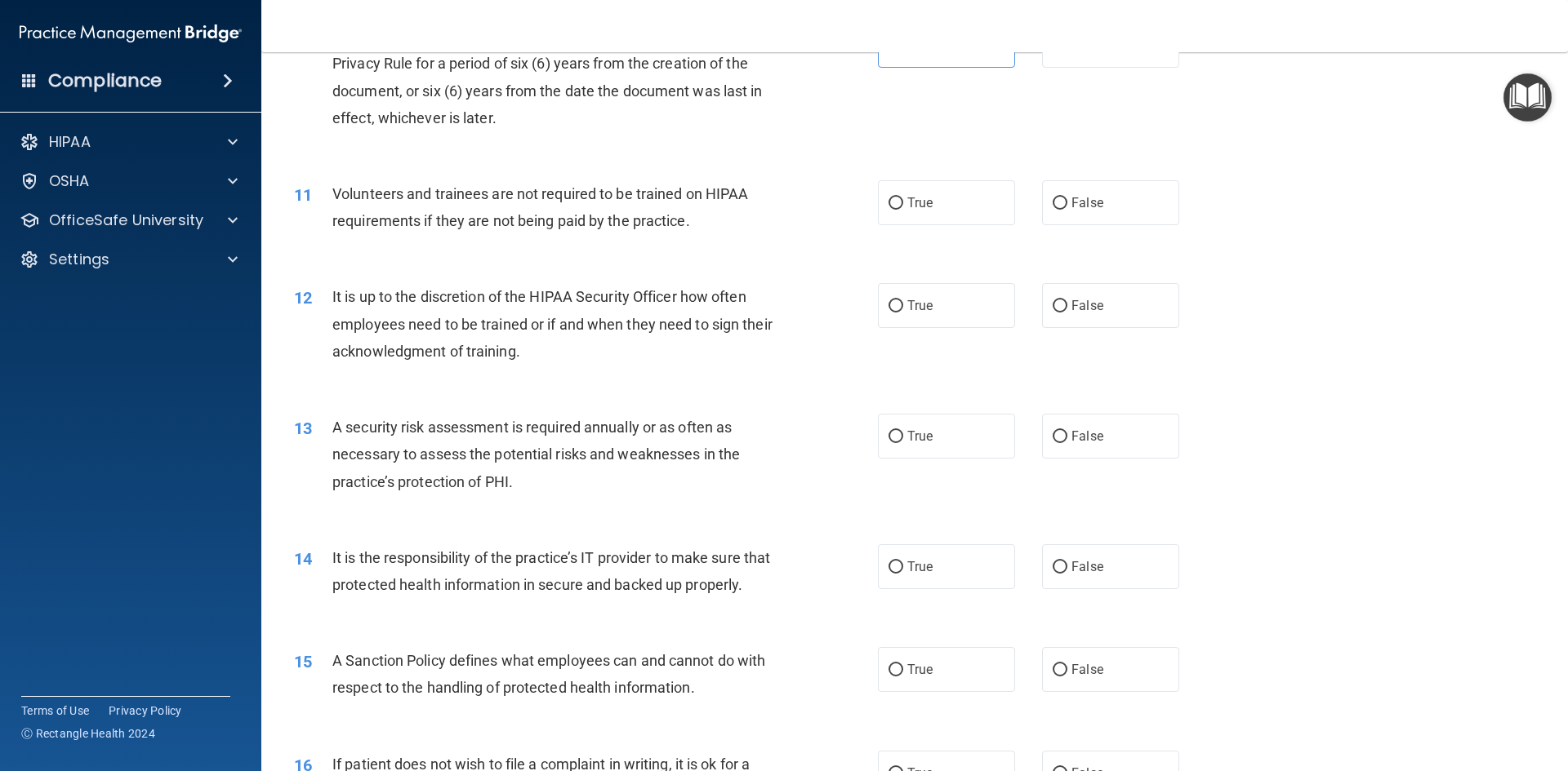
drag, startPoint x: 1053, startPoint y: 203, endPoint x: 904, endPoint y: 229, distance: 151.3
click at [1054, 203] on input "False" at bounding box center [1060, 203] width 15 height 12
radio input "true"
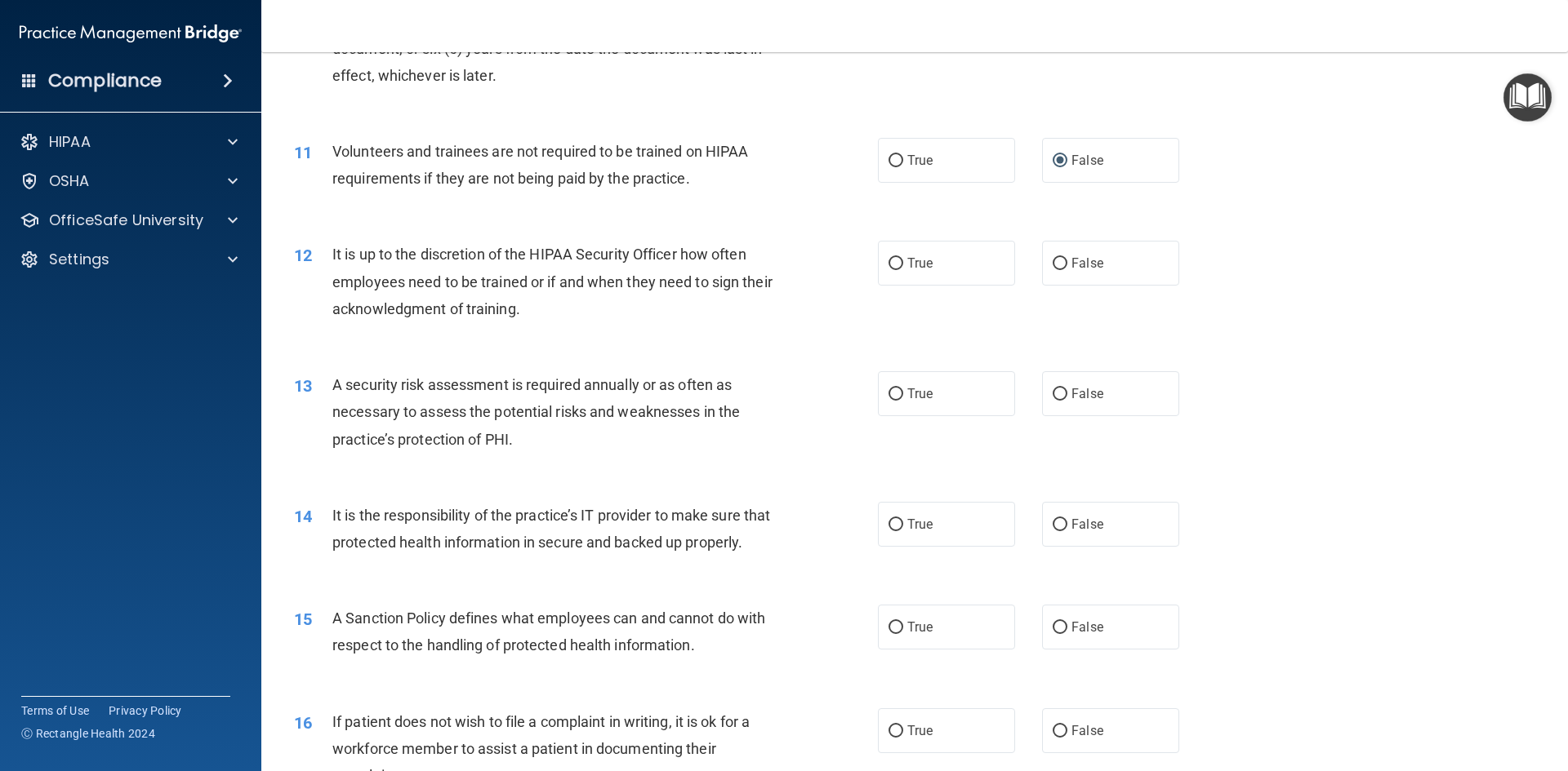
scroll to position [1469, 0]
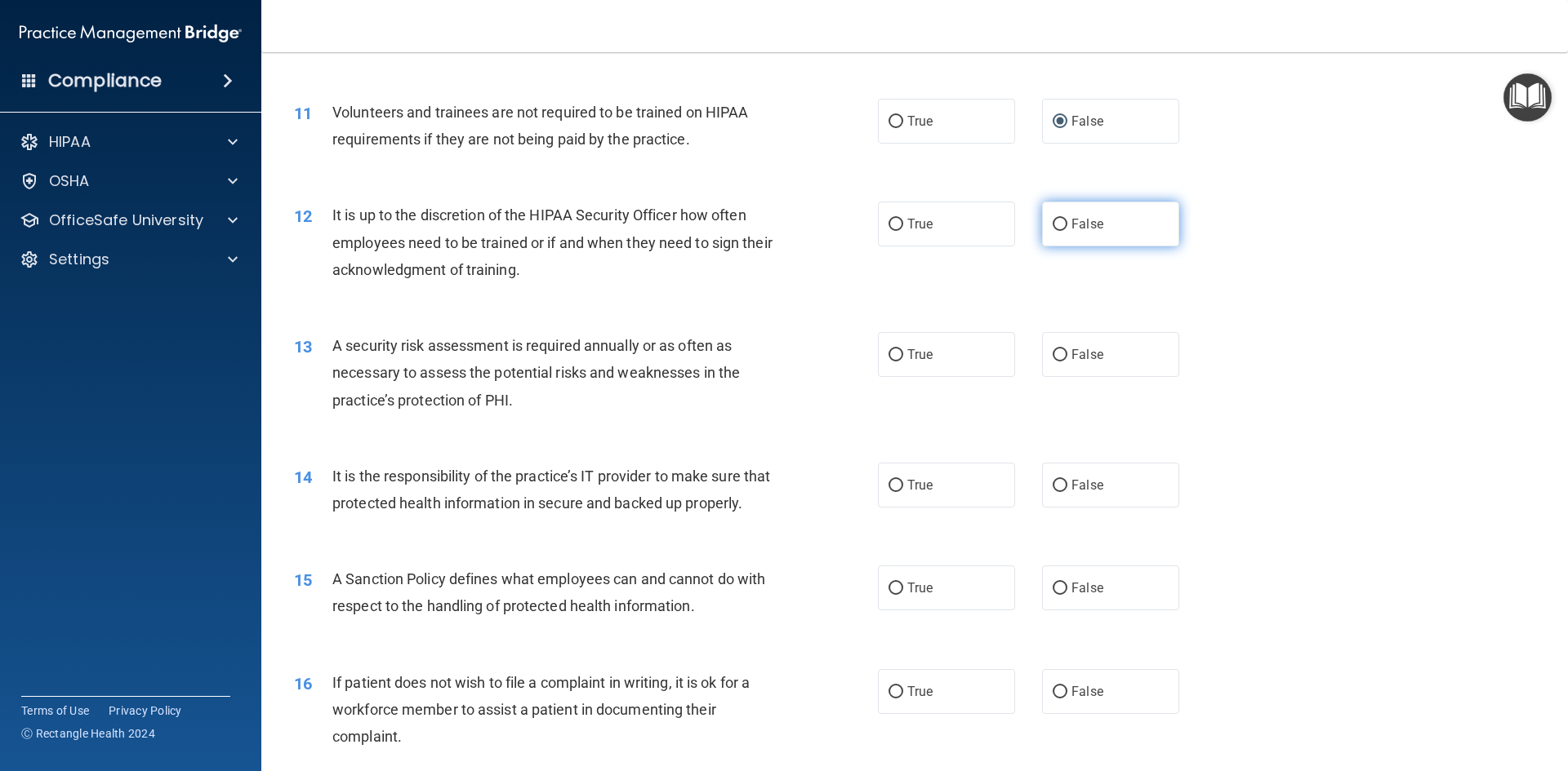
click at [1098, 232] on label "False" at bounding box center [1110, 224] width 137 height 45
click at [1067, 231] on input "False" at bounding box center [1060, 224] width 15 height 12
radio input "true"
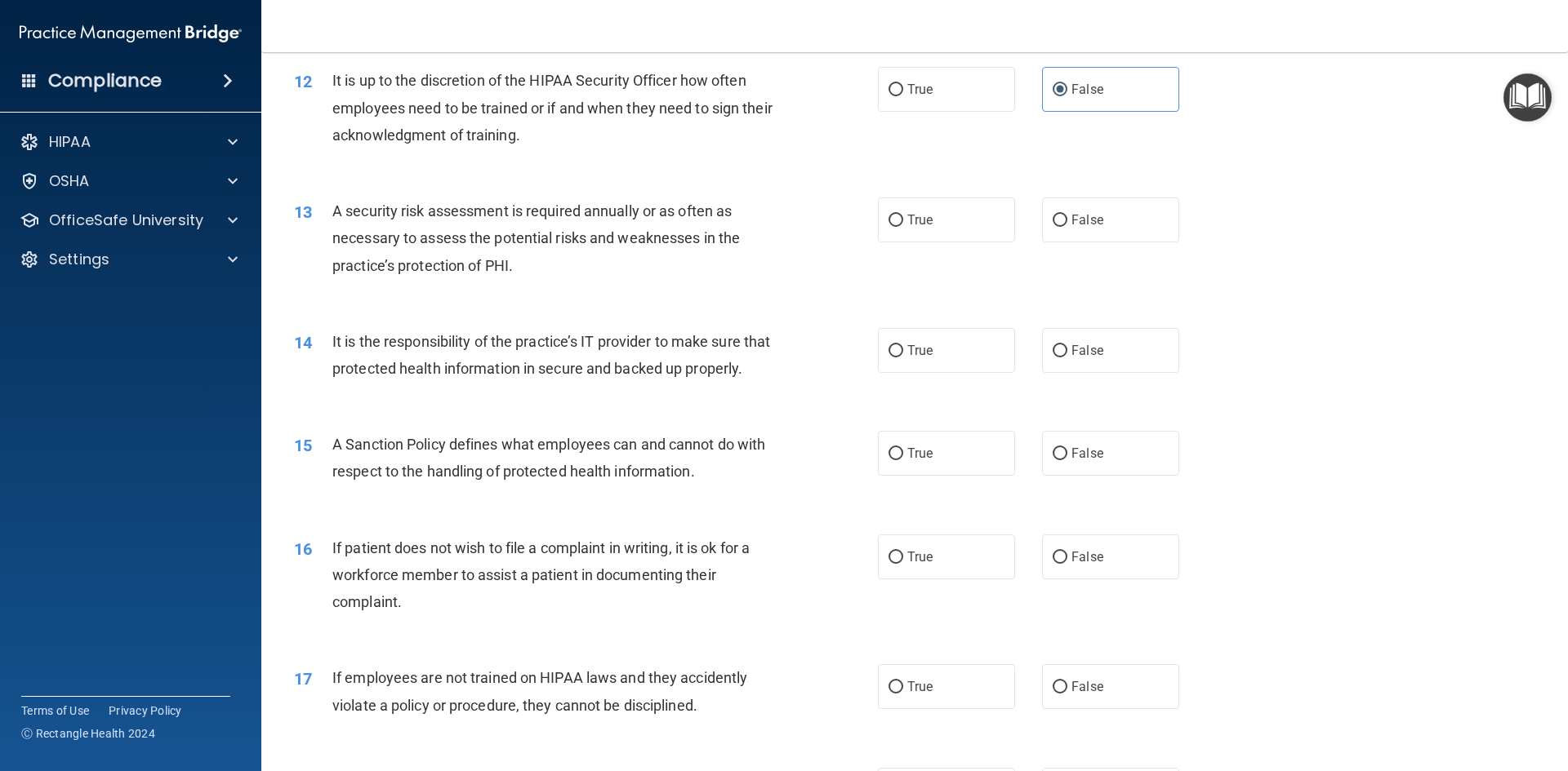
scroll to position [1632, 0]
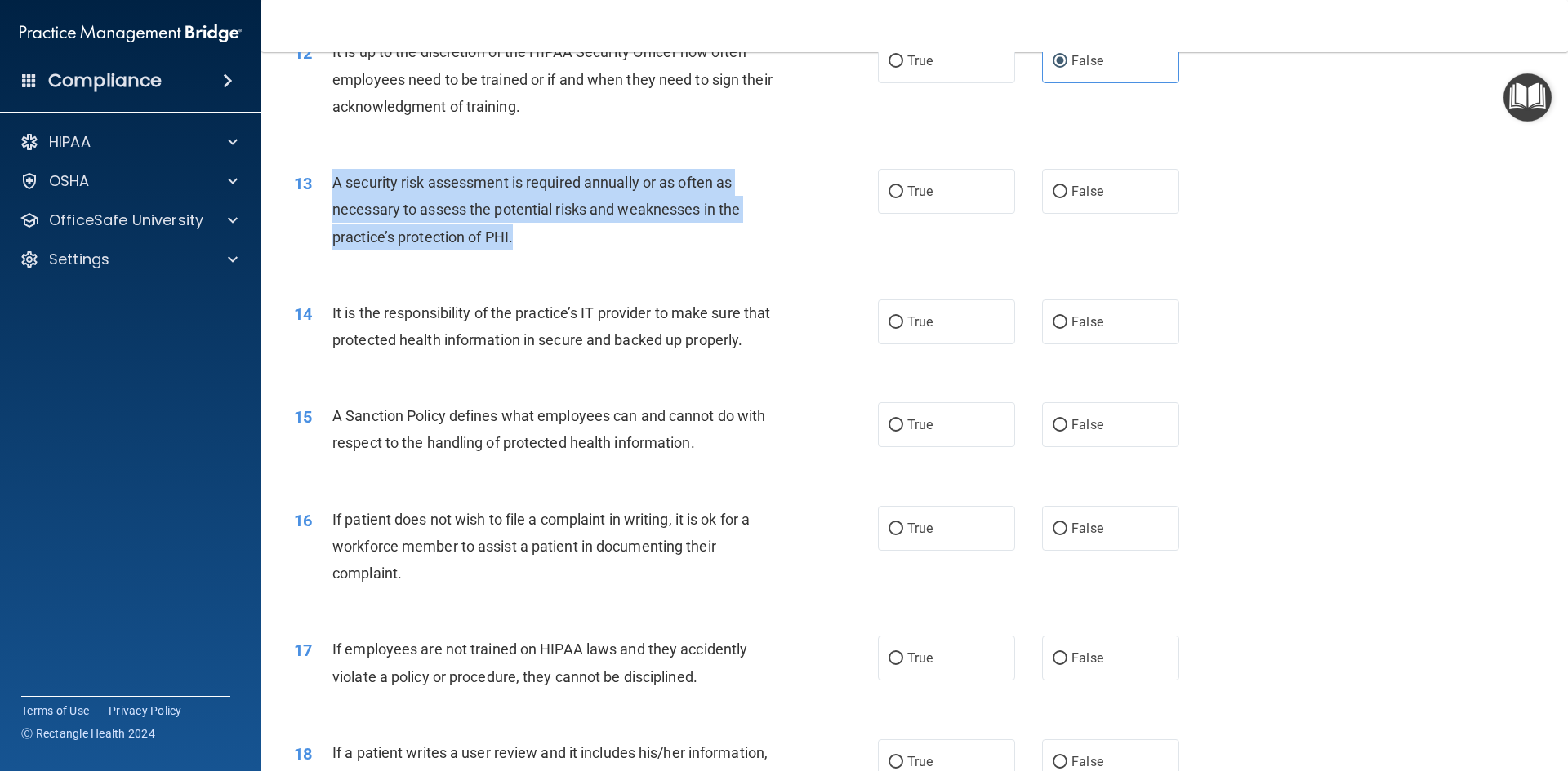
drag, startPoint x: 466, startPoint y: 239, endPoint x: 322, endPoint y: 183, distance: 154.5
click at [320, 183] on div "13 A security risk assessment is required annually or as often as necessary to …" at bounding box center [585, 214] width 633 height 90
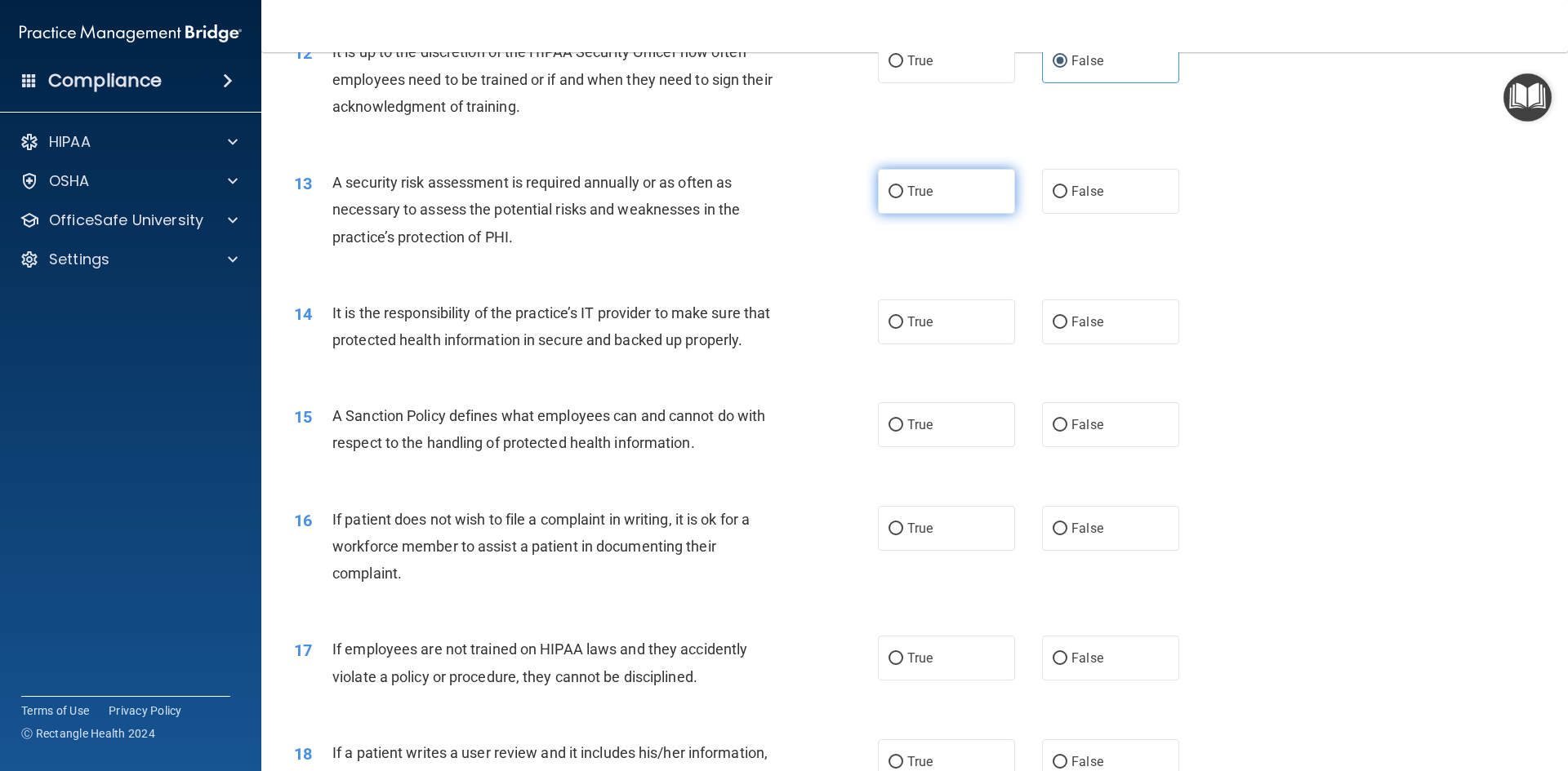
click at [928, 209] on label "True" at bounding box center [946, 192] width 137 height 45
click at [903, 198] on input "True" at bounding box center [896, 192] width 15 height 12
radio input "true"
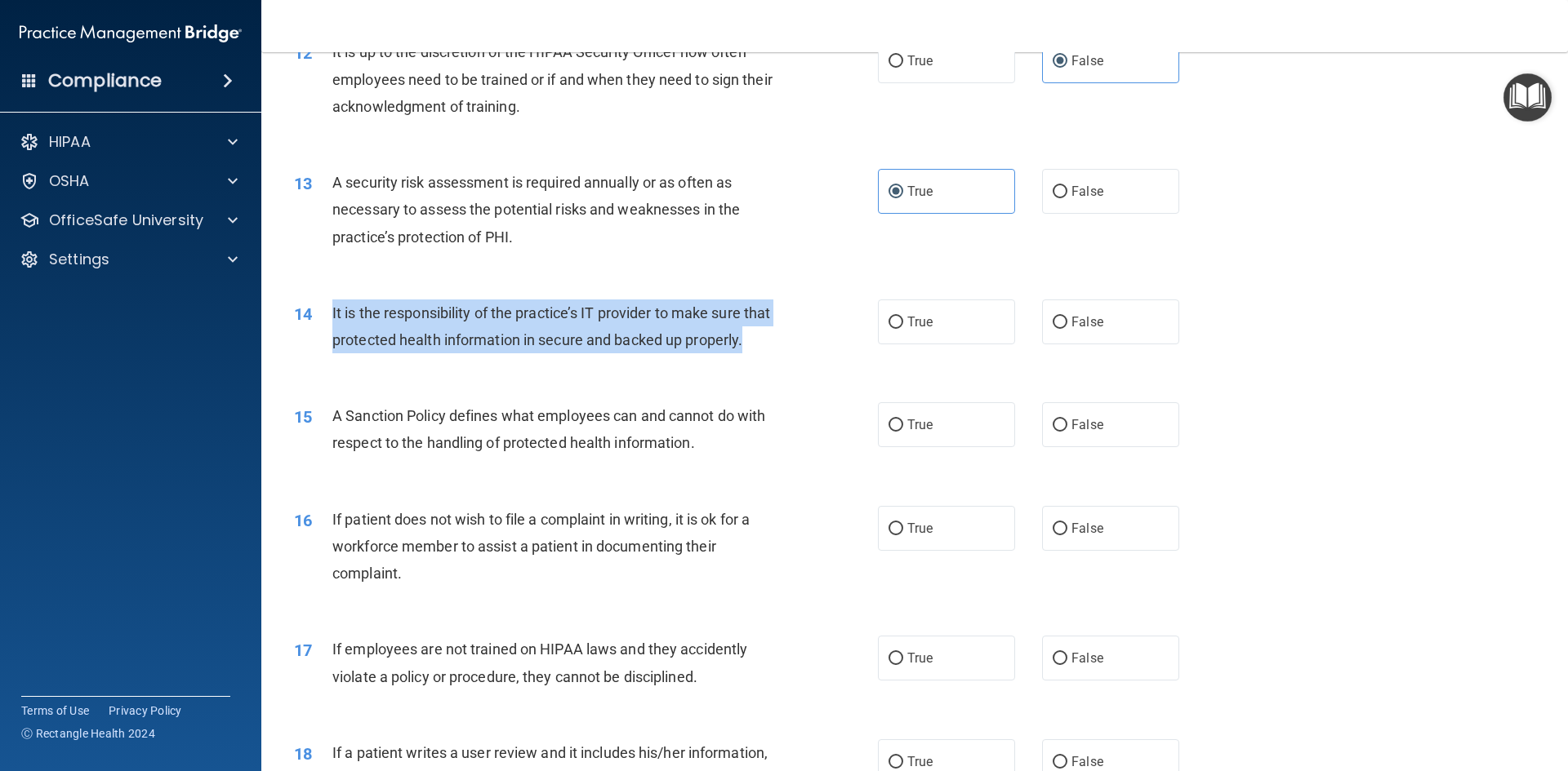
drag, startPoint x: 384, startPoint y: 357, endPoint x: 334, endPoint y: 319, distance: 62.8
click at [332, 319] on div "14 It is the responsibility of the practice’s IT provider to make sure that pro…" at bounding box center [585, 330] width 633 height 62
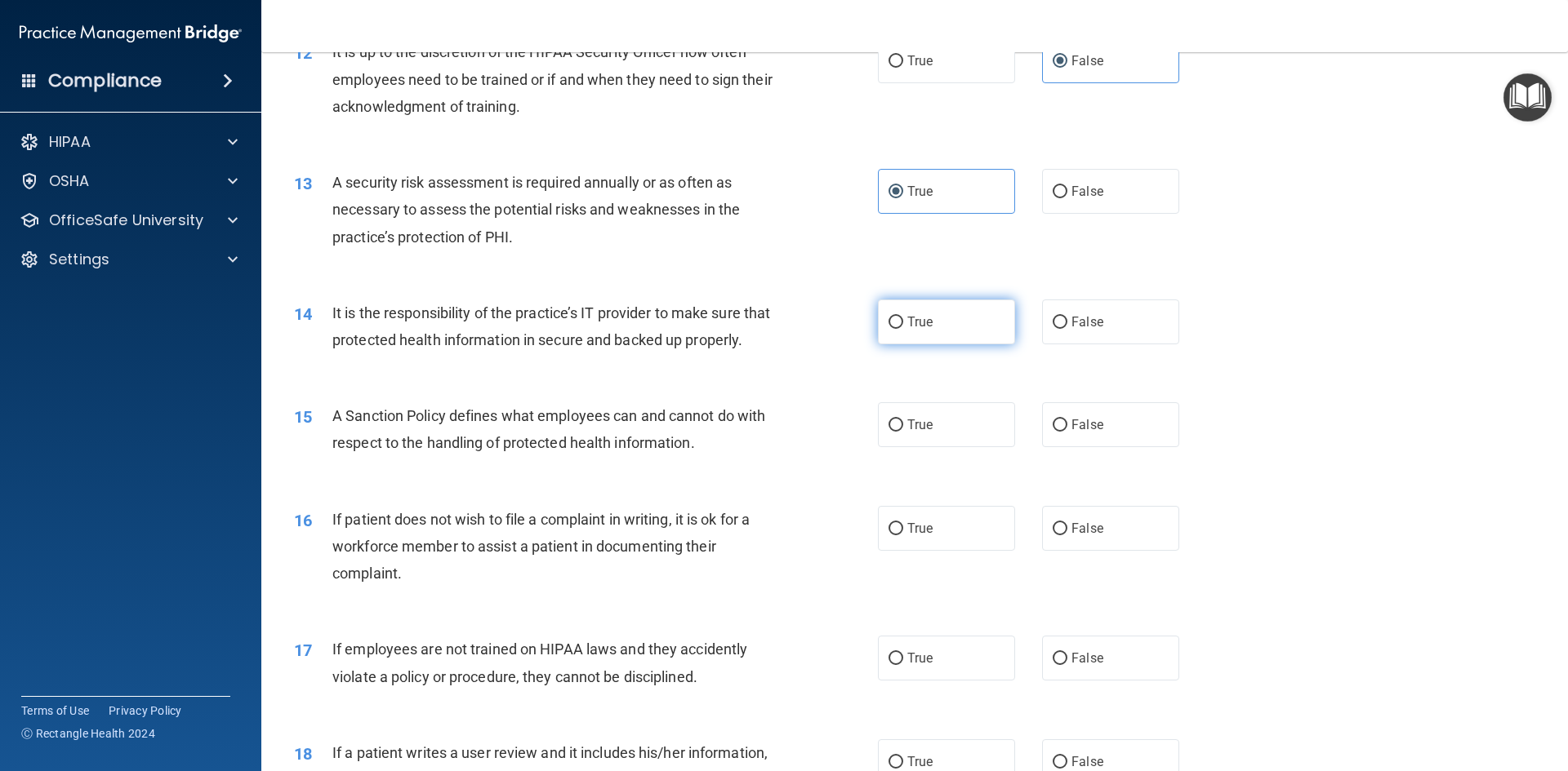
click at [914, 313] on label "True" at bounding box center [946, 321] width 137 height 45
click at [903, 317] on input "True" at bounding box center [896, 322] width 15 height 12
radio input "true"
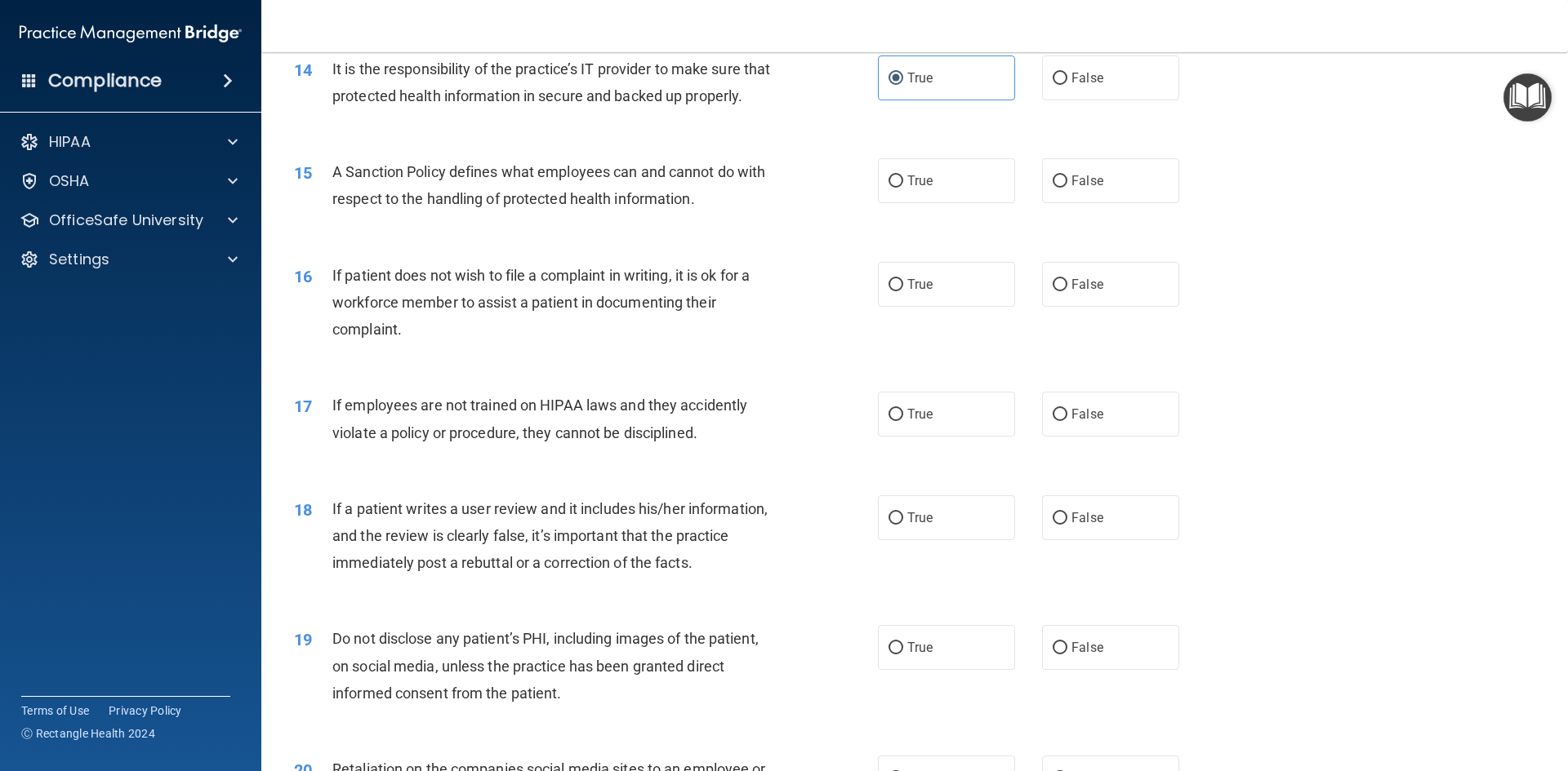
scroll to position [1877, 0]
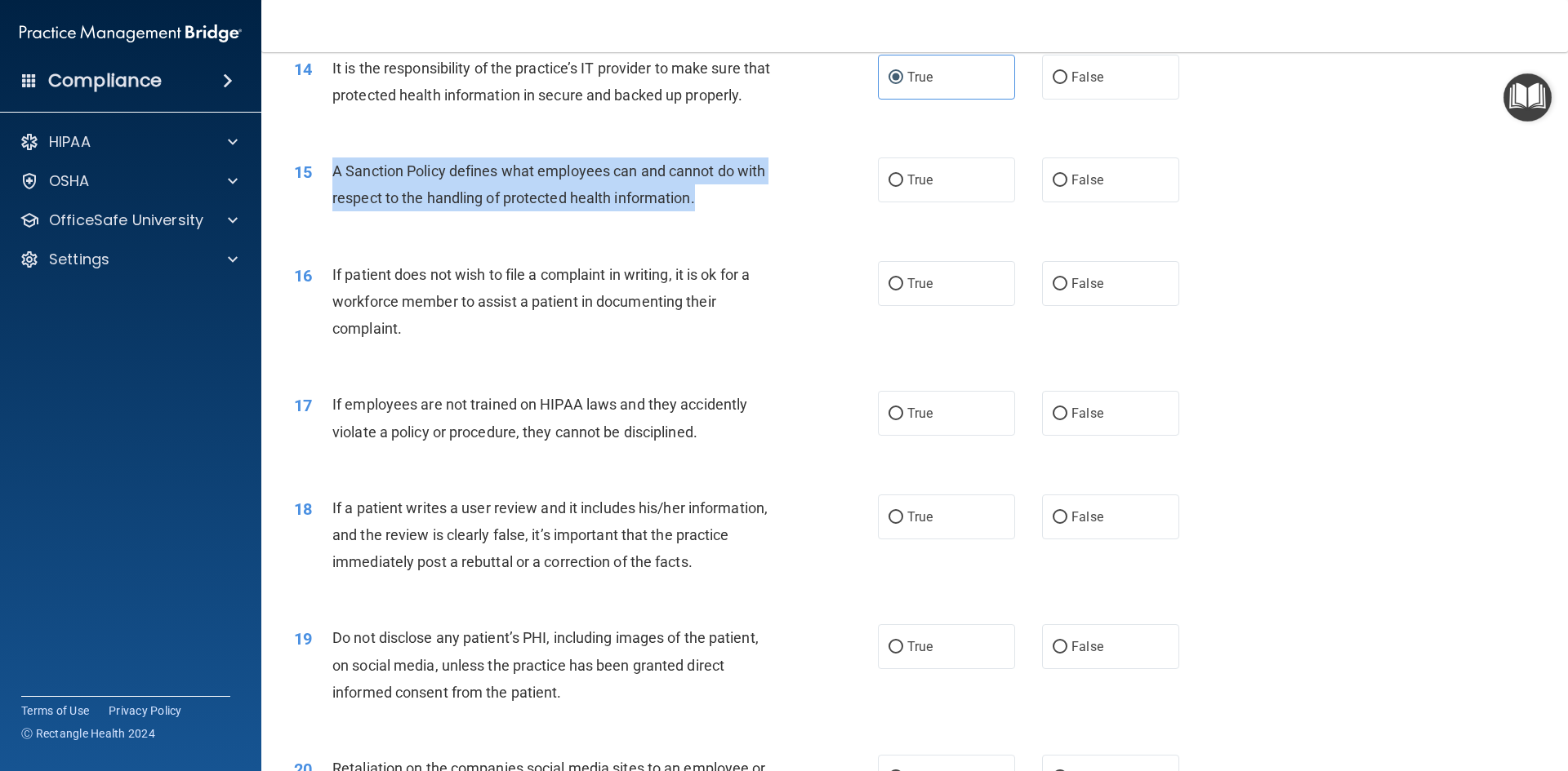
drag, startPoint x: 678, startPoint y: 227, endPoint x: 336, endPoint y: 207, distance: 342.6
click at [336, 207] on div "A Sanction Policy defines what employees can and cannot do with respect to the …" at bounding box center [560, 185] width 456 height 54
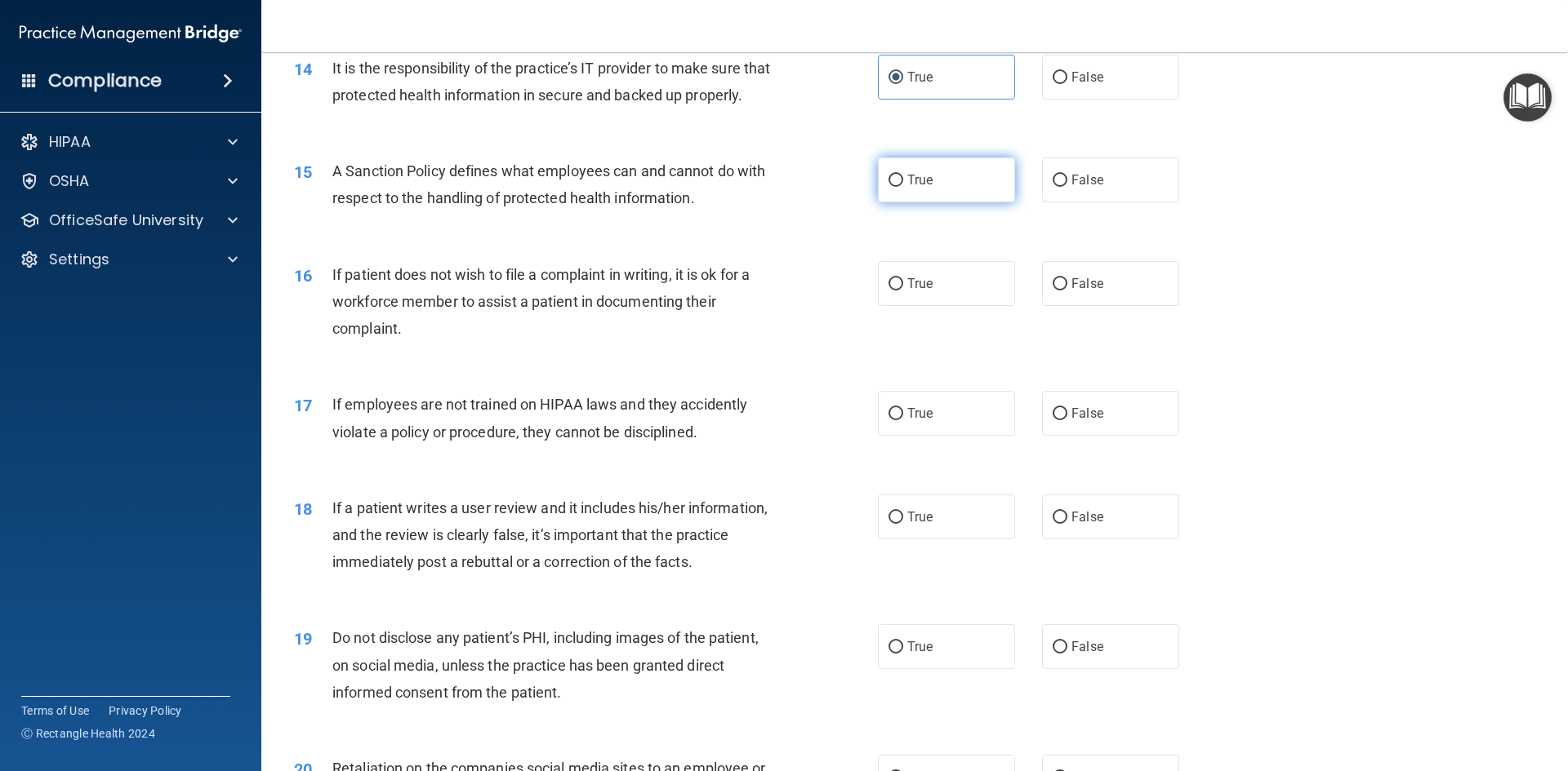
click at [942, 203] on label "True" at bounding box center [946, 180] width 137 height 45
click at [903, 187] on input "True" at bounding box center [896, 180] width 15 height 12
radio input "true"
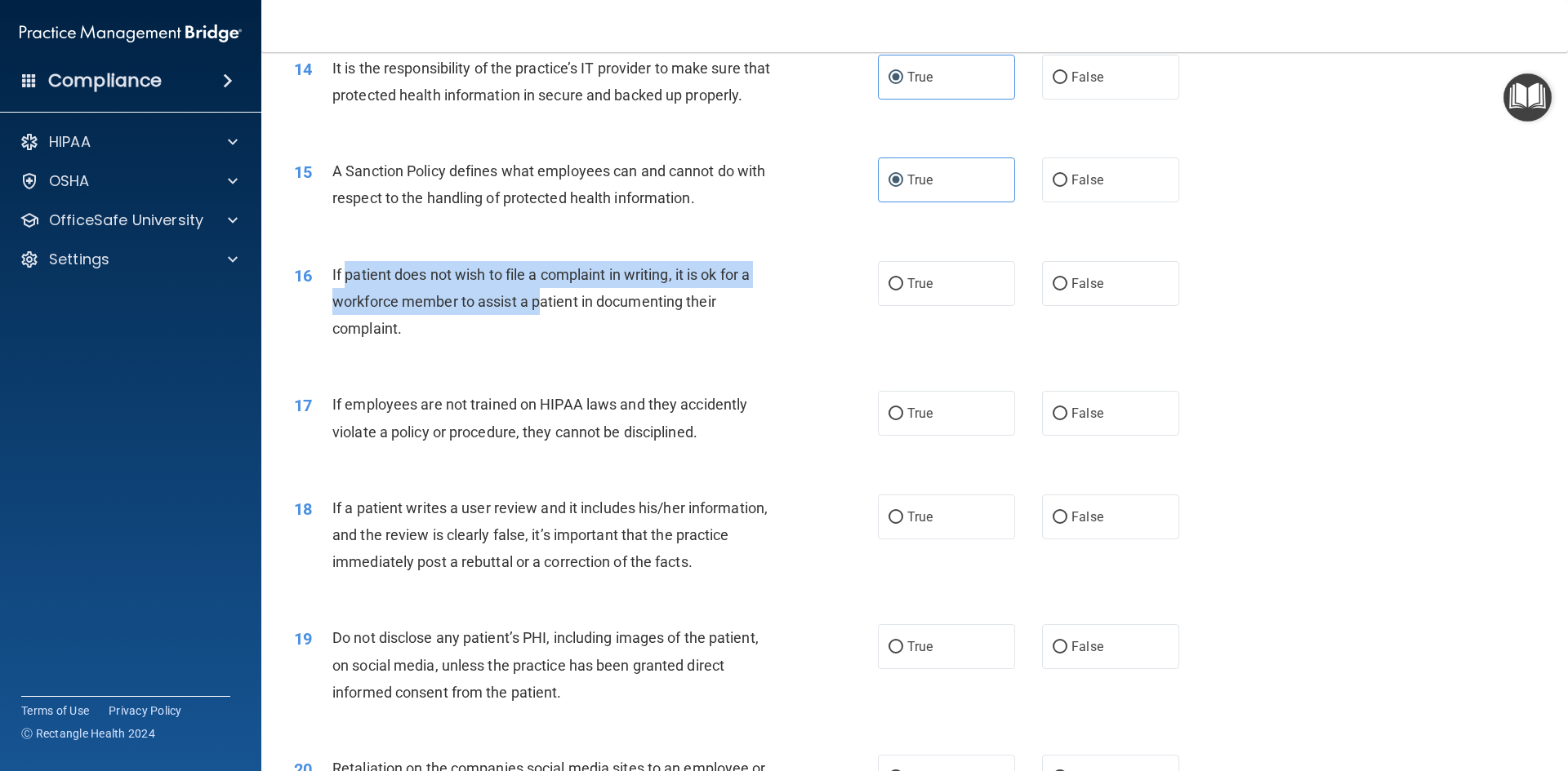
drag, startPoint x: 517, startPoint y: 346, endPoint x: 348, endPoint y: 306, distance: 173.7
click at [348, 306] on div "If patient does not wish to file a complaint in writing, it is ok for a workfor…" at bounding box center [560, 301] width 456 height 81
drag, startPoint x: 436, startPoint y: 360, endPoint x: 332, endPoint y: 305, distance: 117.6
click at [332, 305] on div "If patient does not wish to file a complaint in writing, it is ok for a workfor…" at bounding box center [560, 301] width 456 height 81
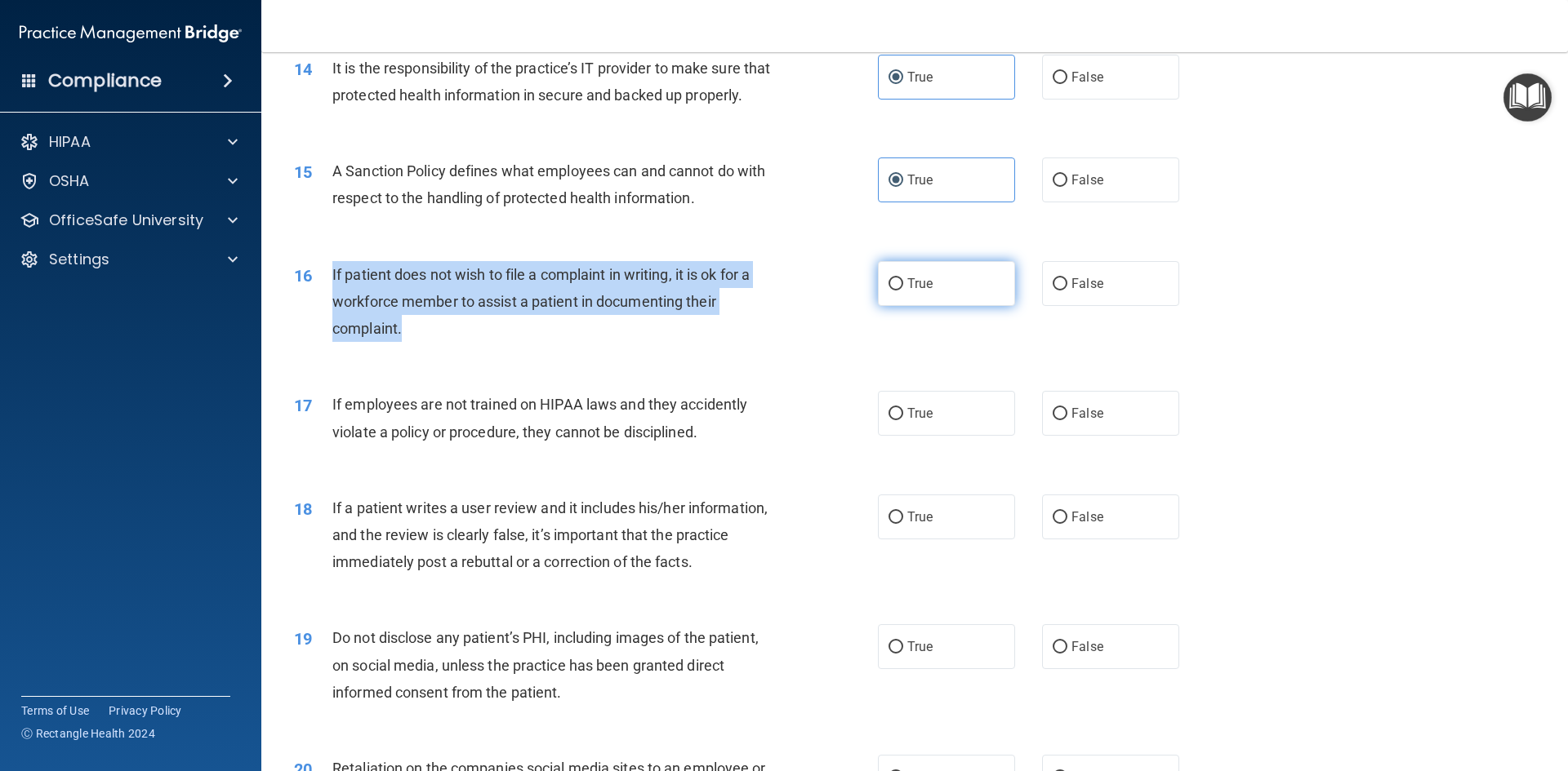
click at [888, 291] on input "True" at bounding box center [896, 284] width 15 height 12
radio input "true"
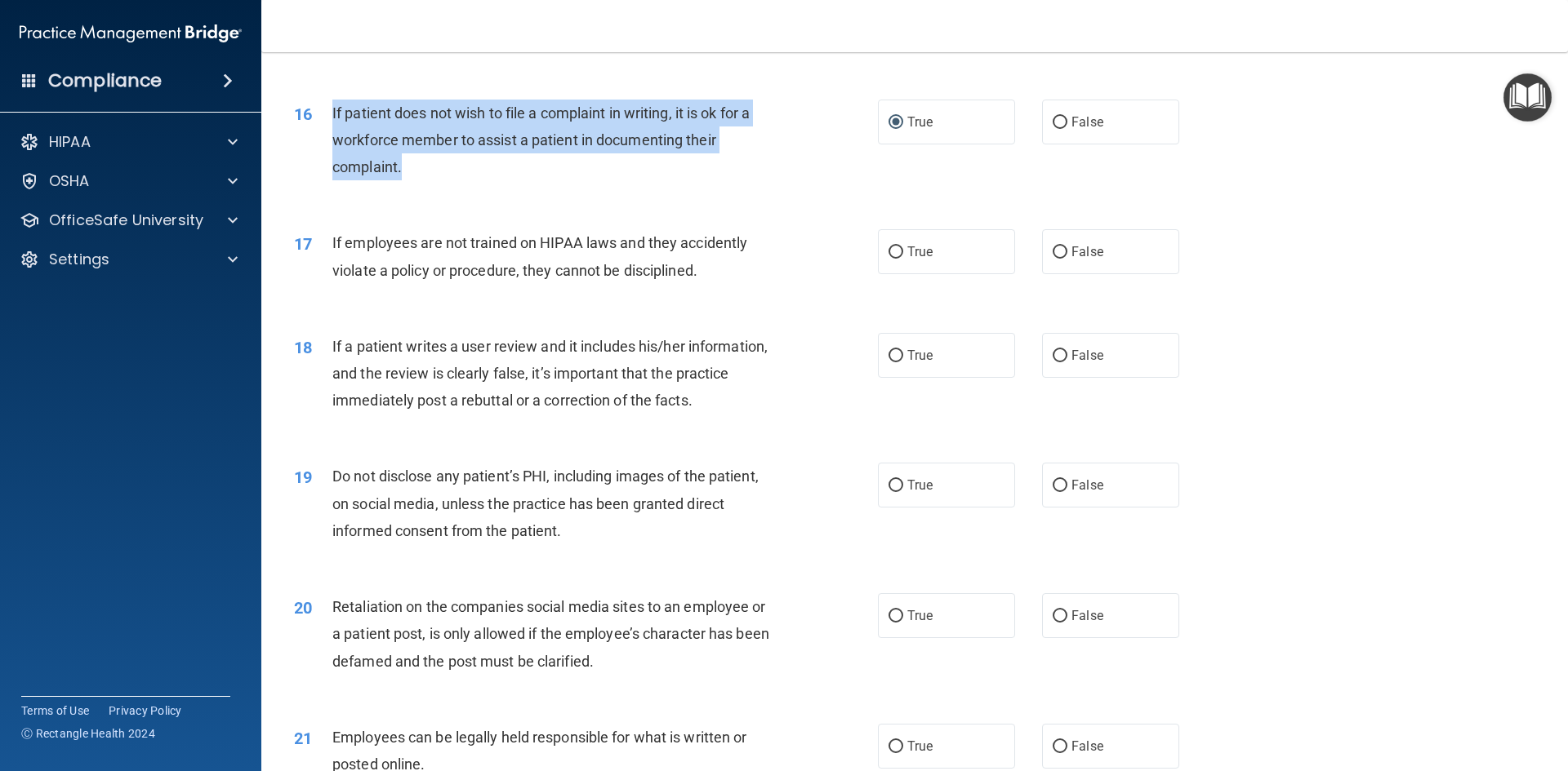
scroll to position [2040, 0]
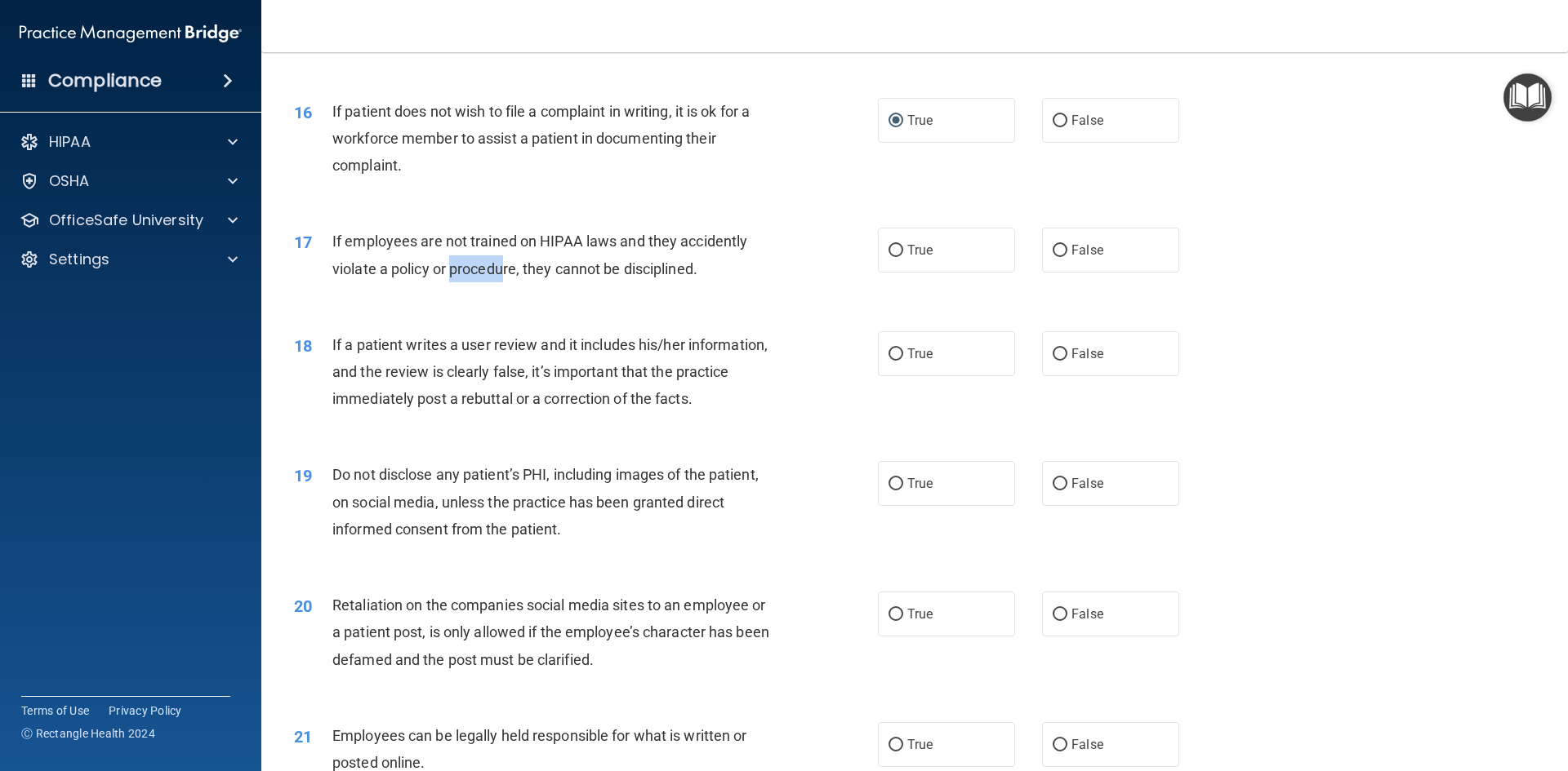
drag, startPoint x: 462, startPoint y: 312, endPoint x: 450, endPoint y: 311, distance: 12.0
click at [450, 290] on div "17 If employees are not trained on HIPAA laws and they accidently violate a pol…" at bounding box center [585, 259] width 633 height 62
click at [737, 281] on div "If employees are not trained on HIPAA laws and they accidently violate a policy…" at bounding box center [560, 255] width 456 height 54
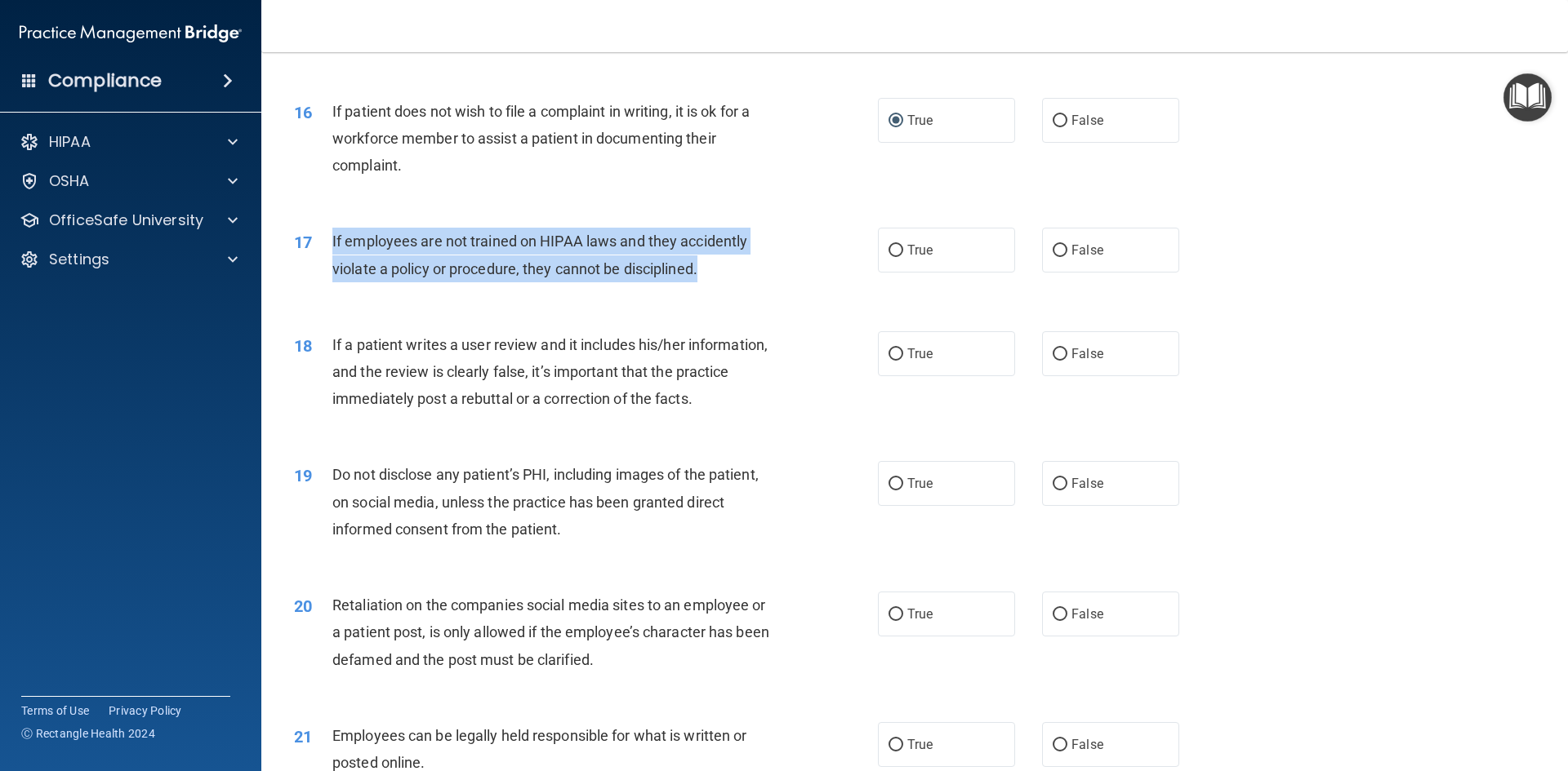
drag, startPoint x: 714, startPoint y: 294, endPoint x: 327, endPoint y: 271, distance: 387.7
click at [327, 271] on div "17 If employees are not trained on HIPAA laws and they accidently violate a pol…" at bounding box center [585, 259] width 633 height 62
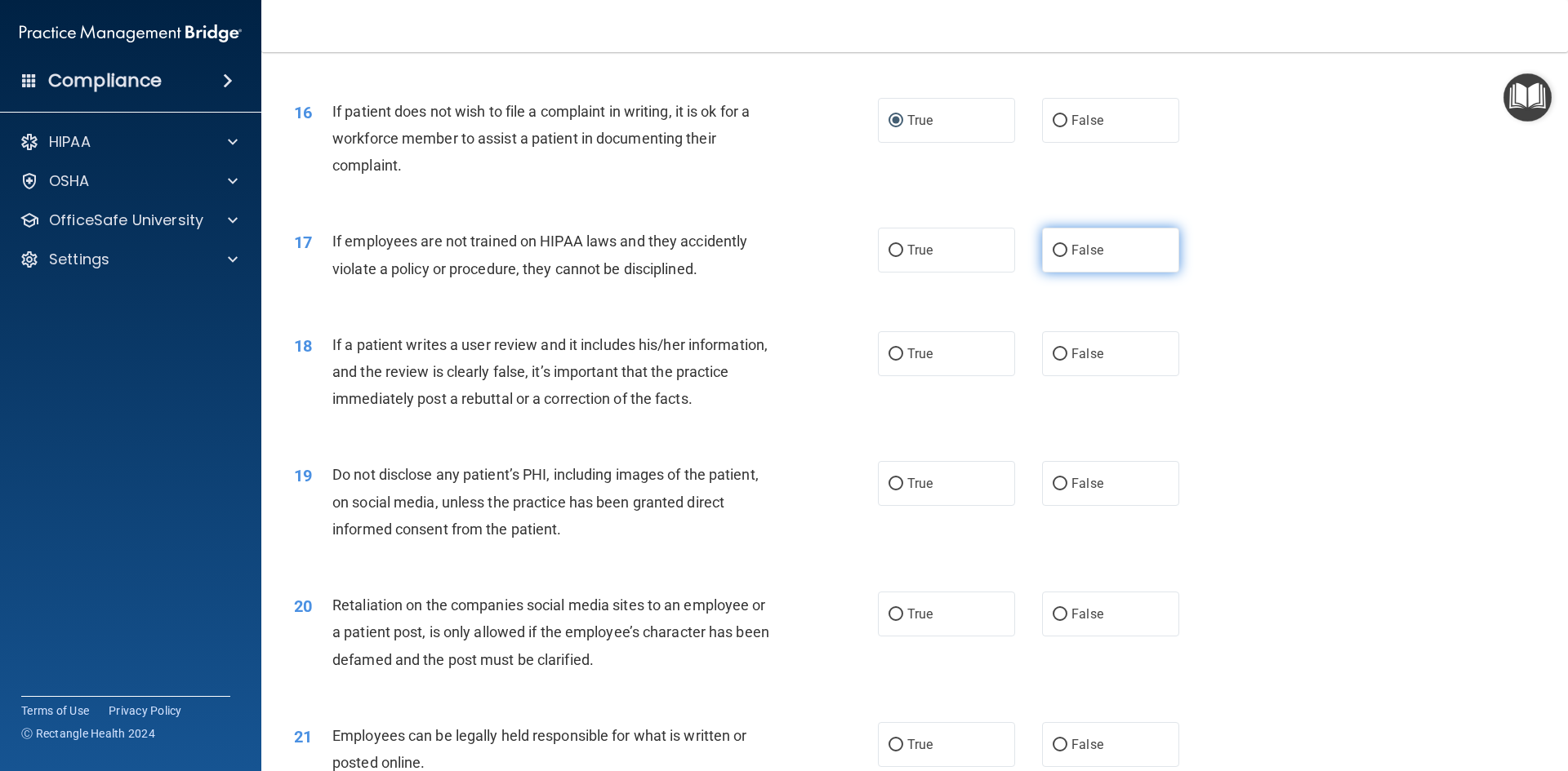
click at [1073, 258] on span "False" at bounding box center [1087, 250] width 32 height 16
click at [1067, 257] on input "False" at bounding box center [1060, 250] width 15 height 12
radio input "true"
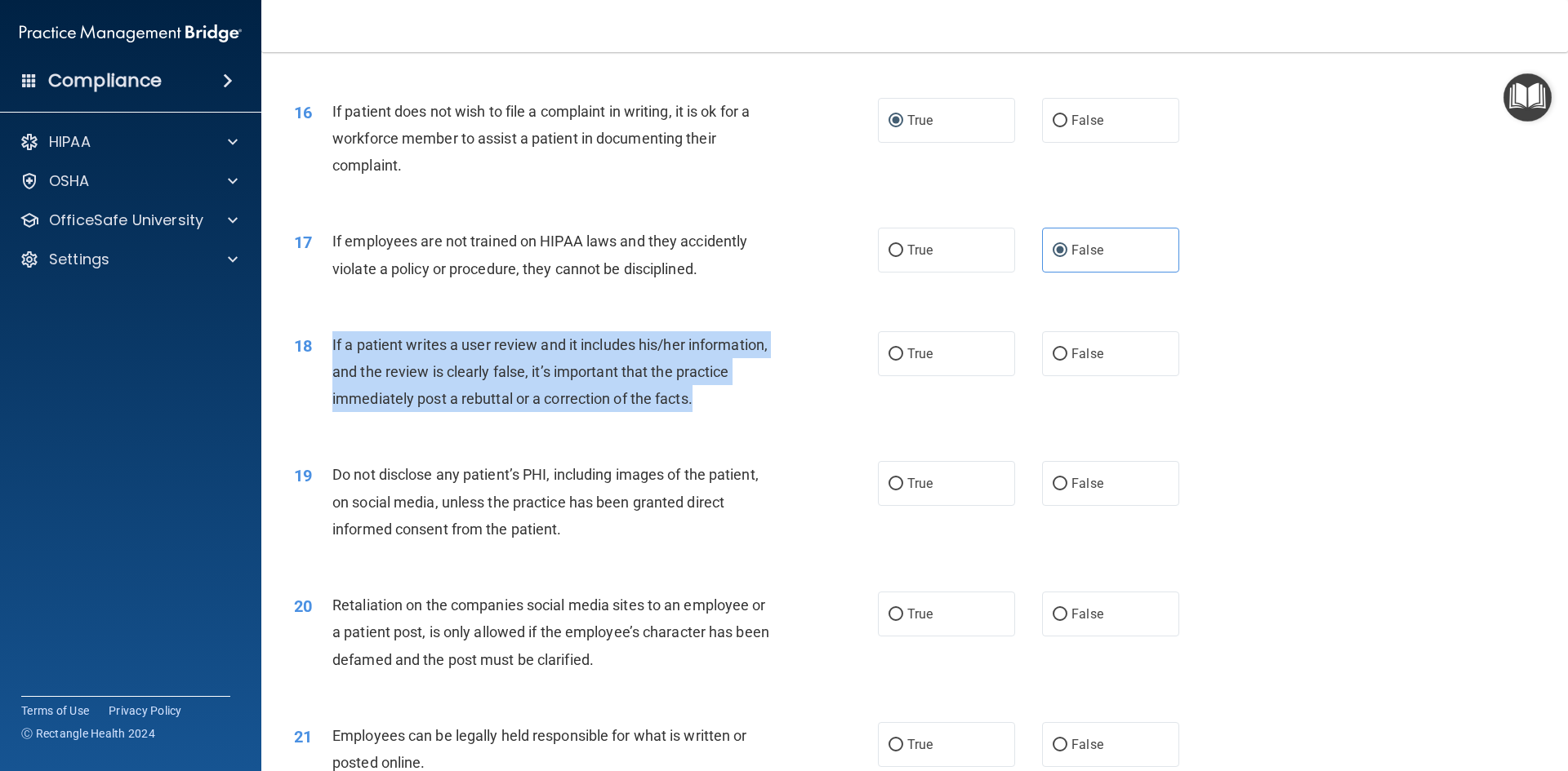
drag, startPoint x: 730, startPoint y: 433, endPoint x: 332, endPoint y: 377, distance: 401.9
click at [332, 377] on div "If a patient writes a user review and it includes his/her information, and the …" at bounding box center [560, 372] width 456 height 81
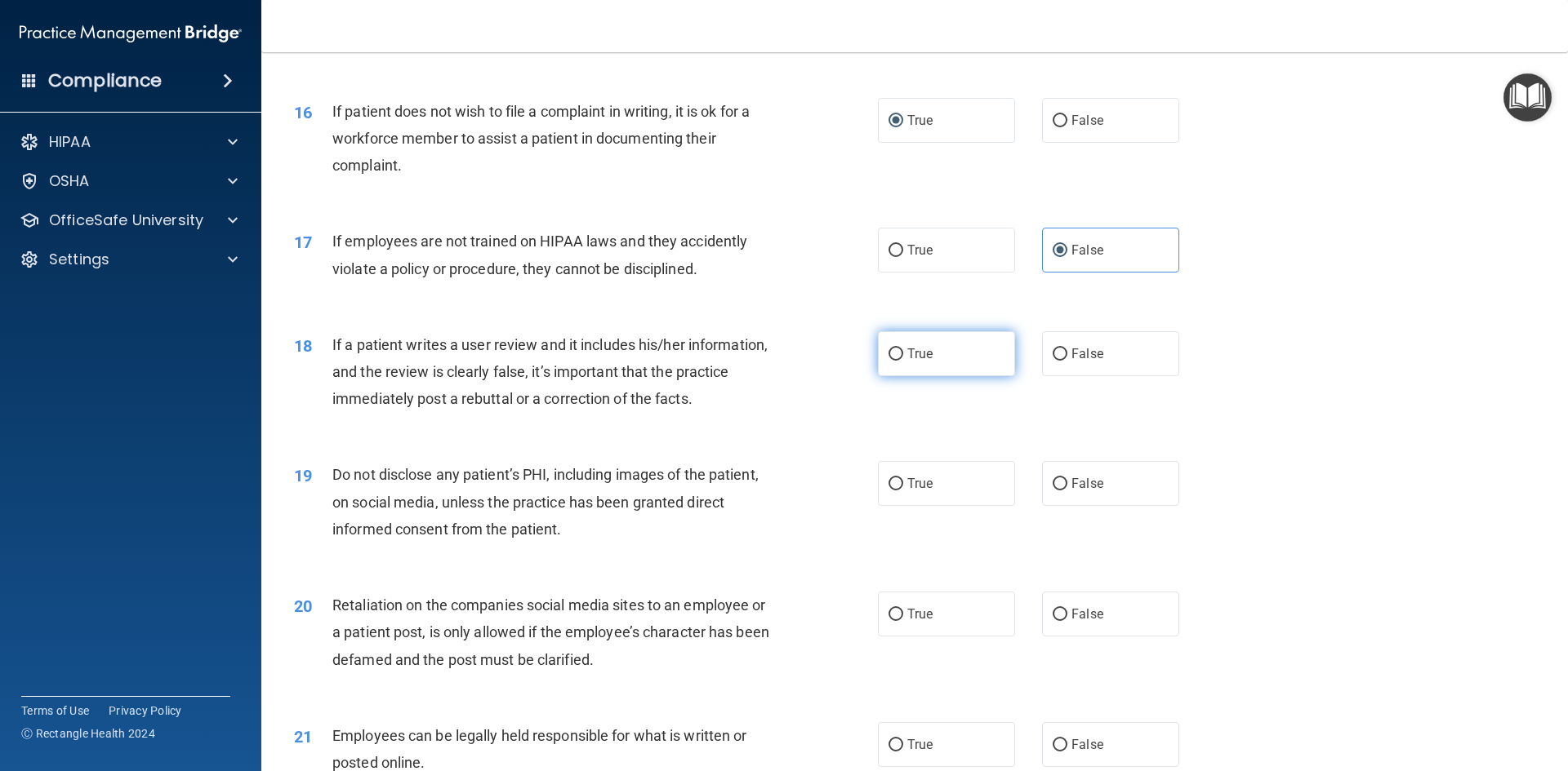
drag, startPoint x: 1083, startPoint y: 377, endPoint x: 879, endPoint y: 379, distance: 204.0
click at [1083, 362] on span "False" at bounding box center [1087, 353] width 32 height 16
click at [1067, 361] on input "False" at bounding box center [1060, 354] width 15 height 12
radio input "true"
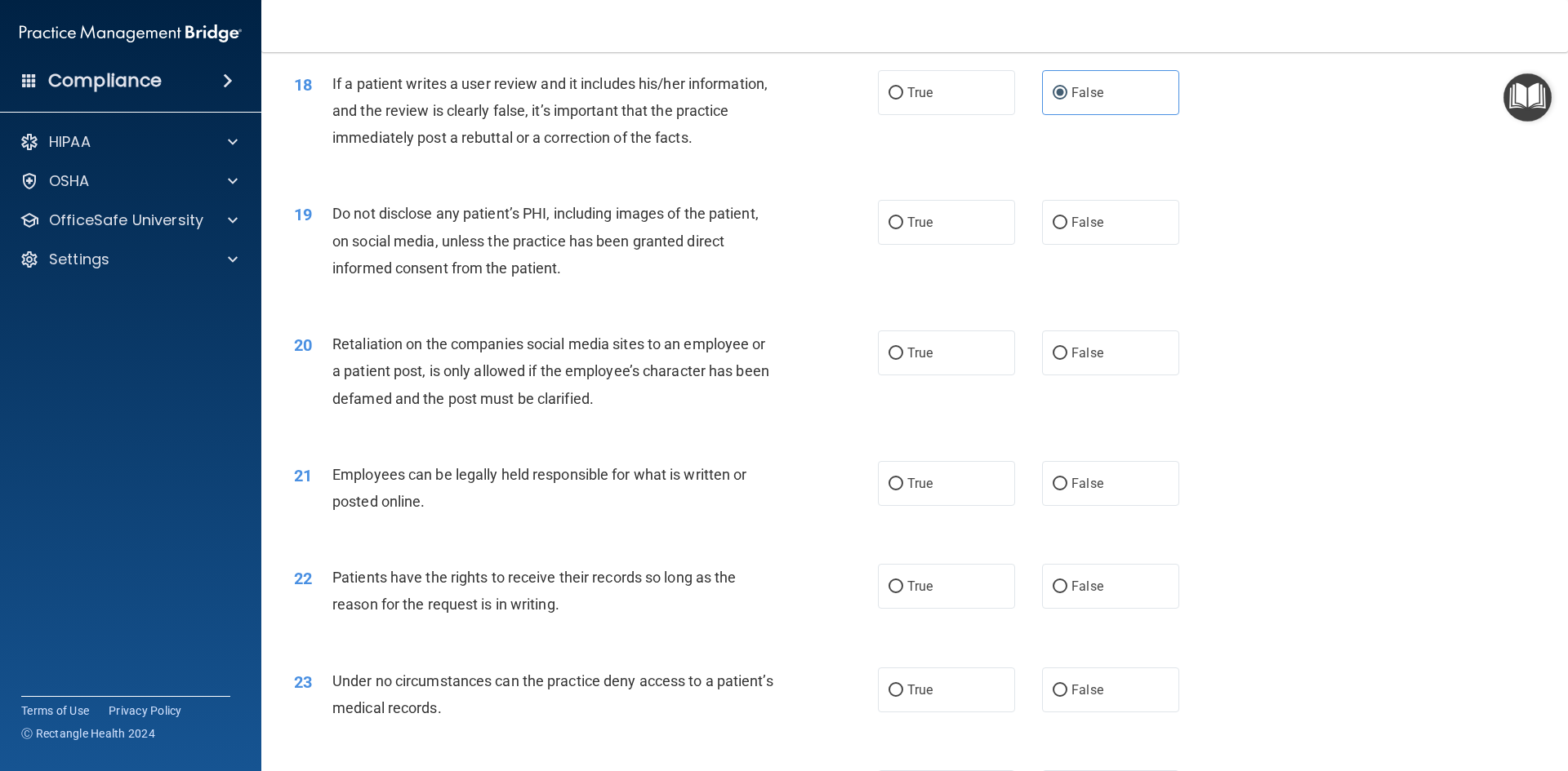
scroll to position [2366, 0]
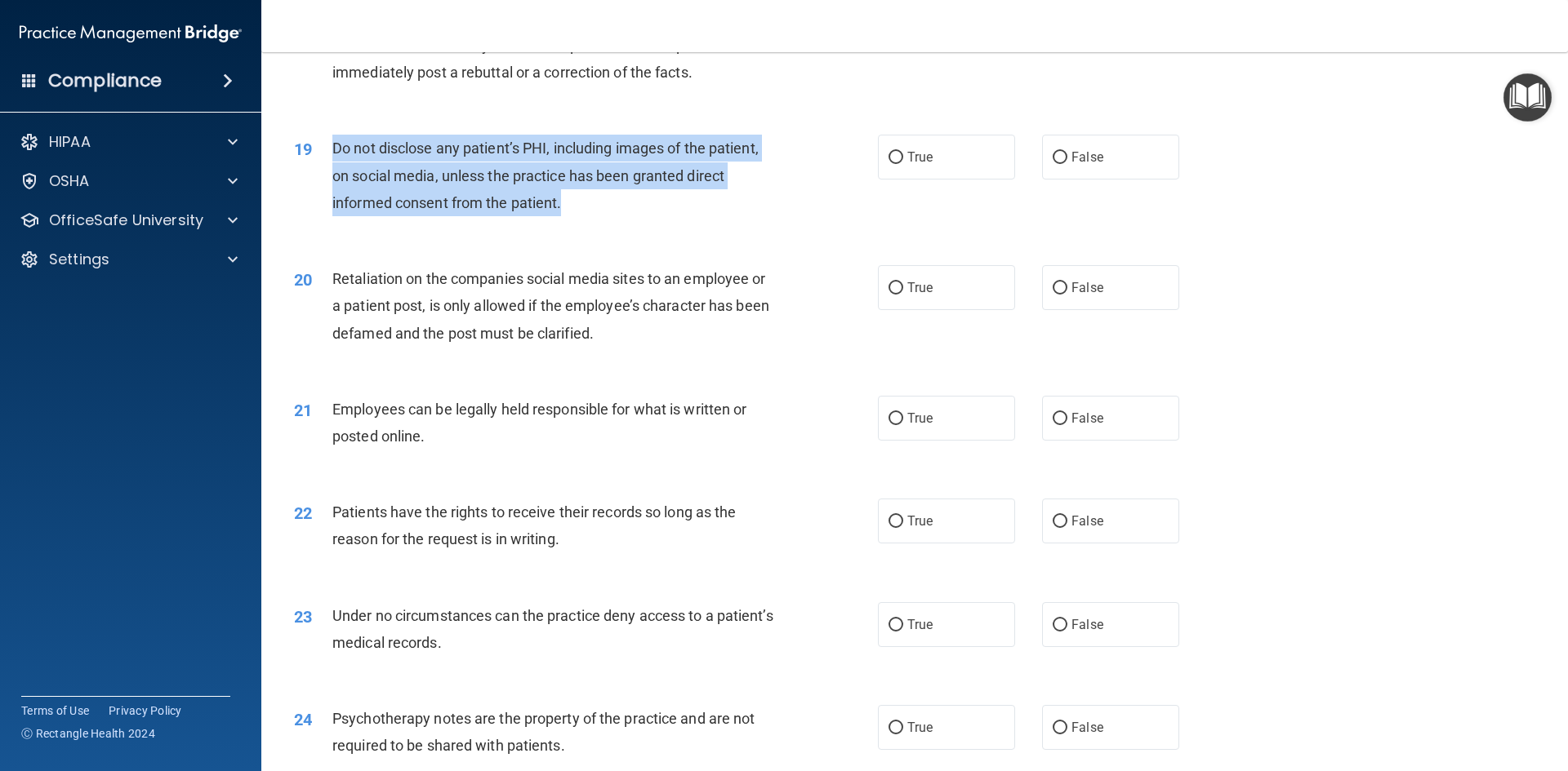
drag, startPoint x: 599, startPoint y: 238, endPoint x: 333, endPoint y: 174, distance: 273.6
click at [333, 174] on div "Do not disclose any patient’s PHI, including images of the patient, on social m…" at bounding box center [560, 175] width 456 height 81
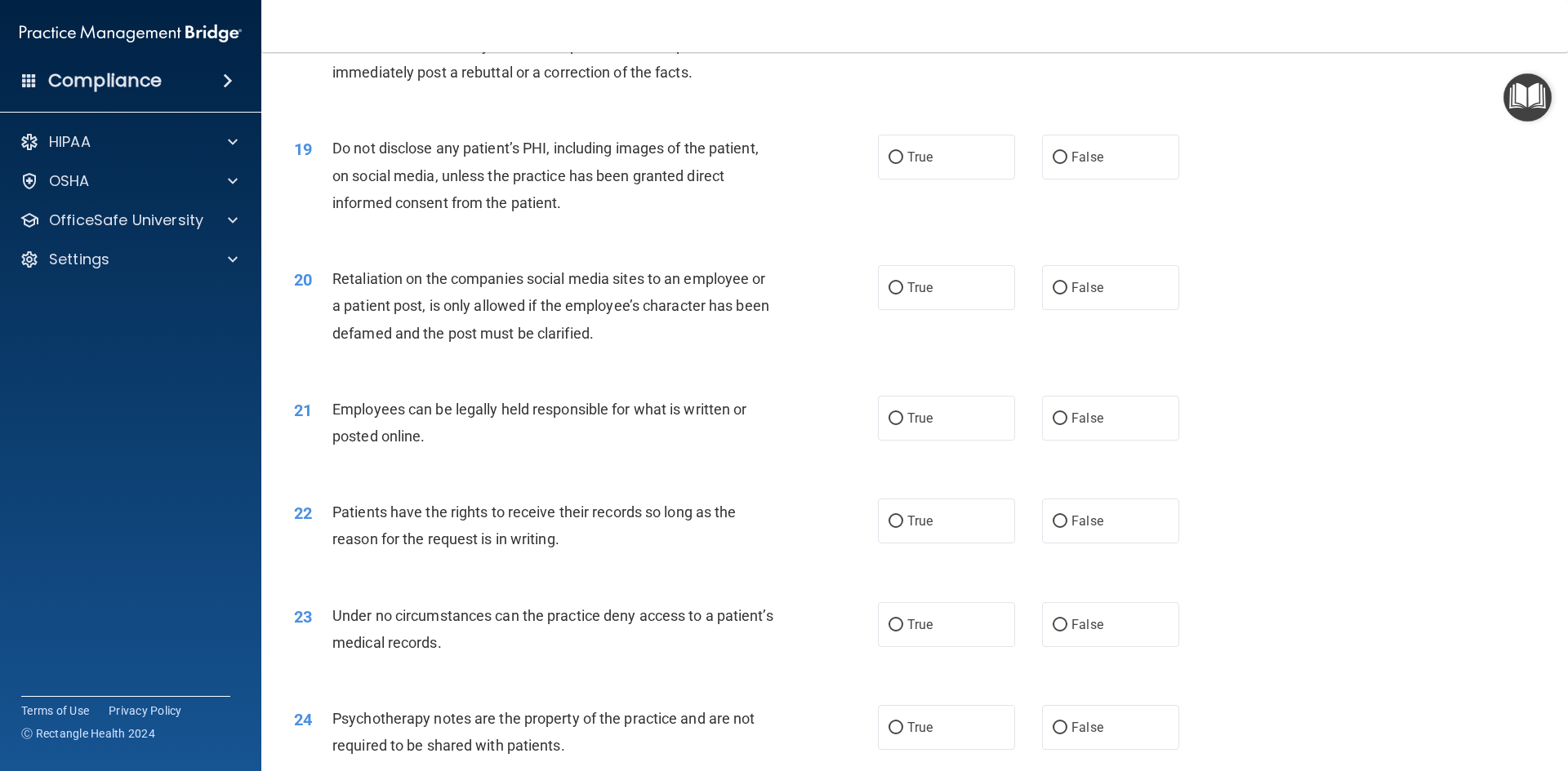
click at [721, 245] on div "19 Do not disclose any patient’s PHI, including images of the patient, on socia…" at bounding box center [914, 179] width 1266 height 131
drag, startPoint x: 894, startPoint y: 184, endPoint x: 857, endPoint y: 241, distance: 68.0
click at [894, 164] on input "True" at bounding box center [896, 157] width 15 height 12
radio input "true"
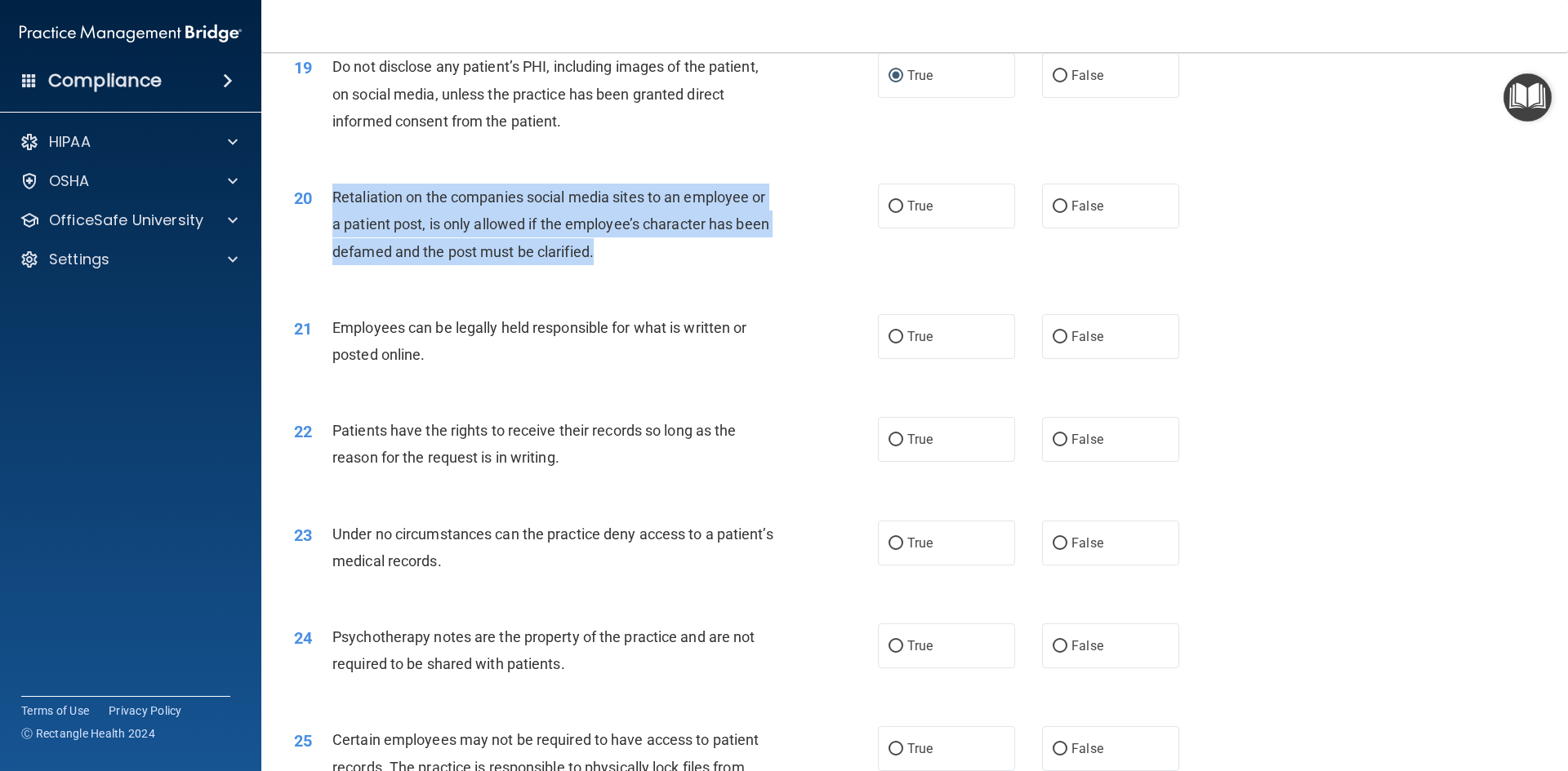
drag, startPoint x: 612, startPoint y: 285, endPoint x: 345, endPoint y: 219, distance: 275.0
click at [333, 221] on div "Retaliation on the companies social media sites to an employee or a patient pos…" at bounding box center [560, 223] width 456 height 81
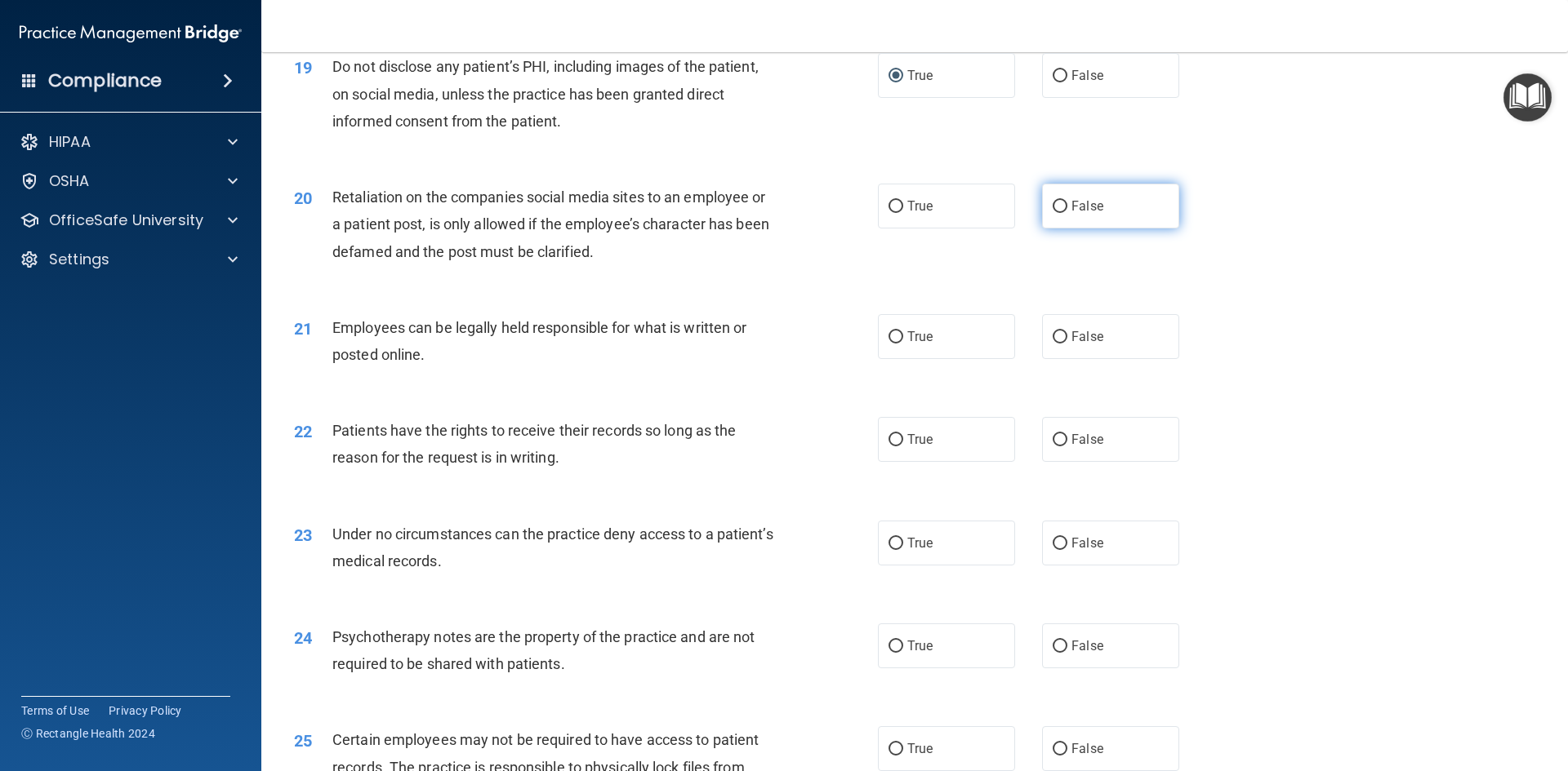
click at [1049, 217] on label "False" at bounding box center [1110, 206] width 137 height 45
click at [1053, 213] on input "False" at bounding box center [1060, 207] width 15 height 12
radio input "true"
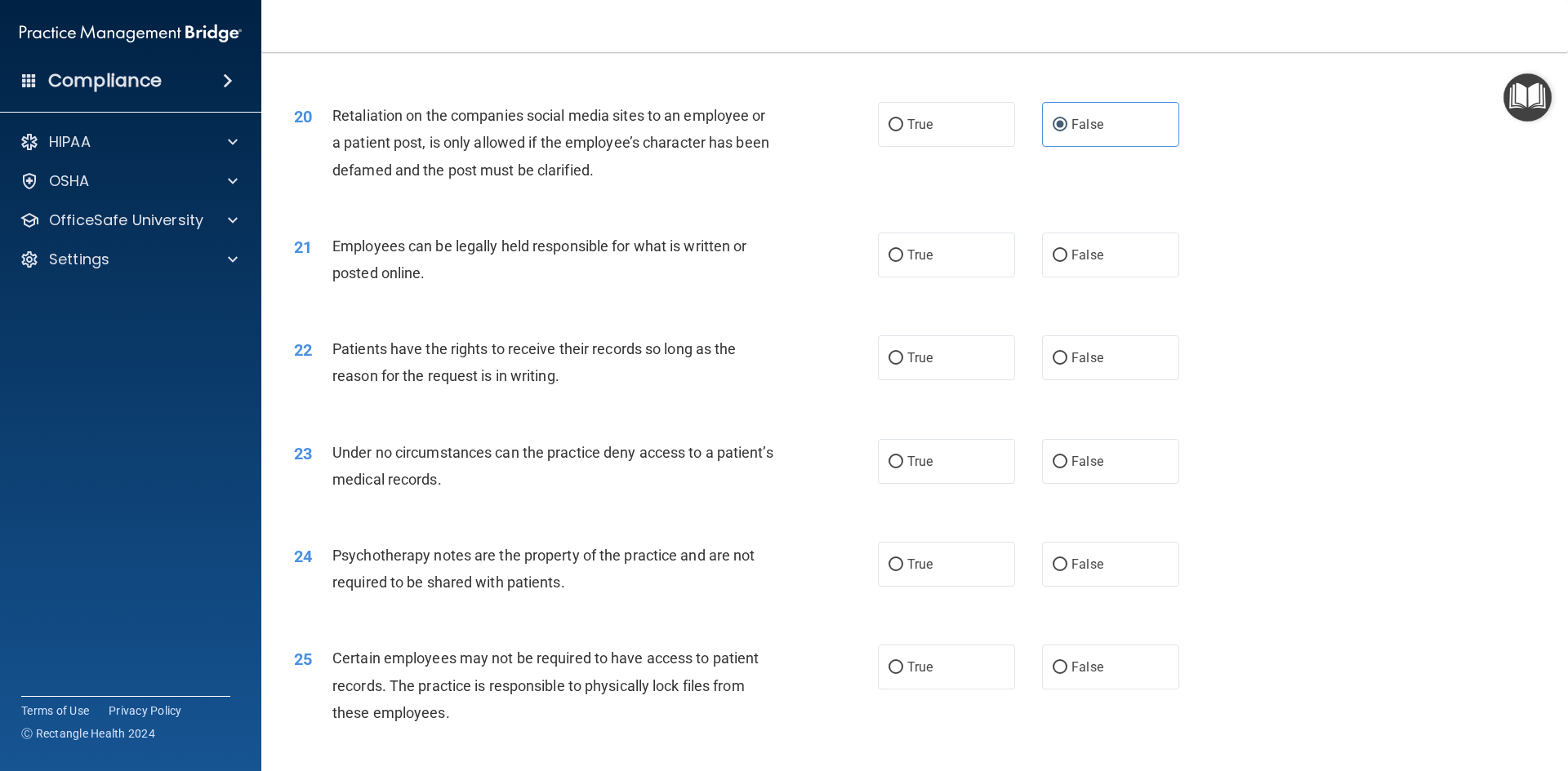
scroll to position [2611, 0]
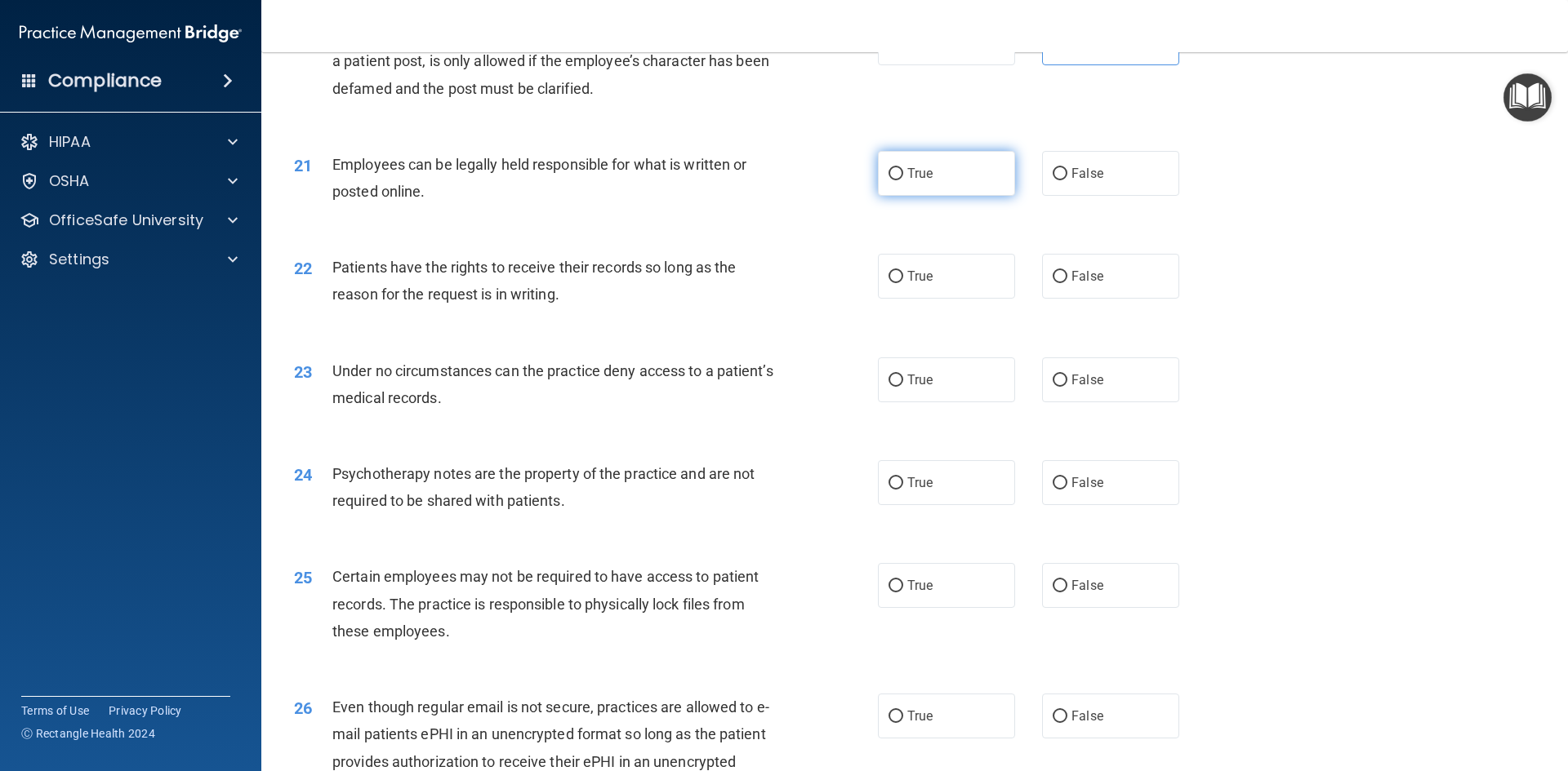
click at [961, 196] on label "True" at bounding box center [946, 174] width 137 height 45
click at [903, 180] on input "True" at bounding box center [896, 174] width 15 height 12
radio input "true"
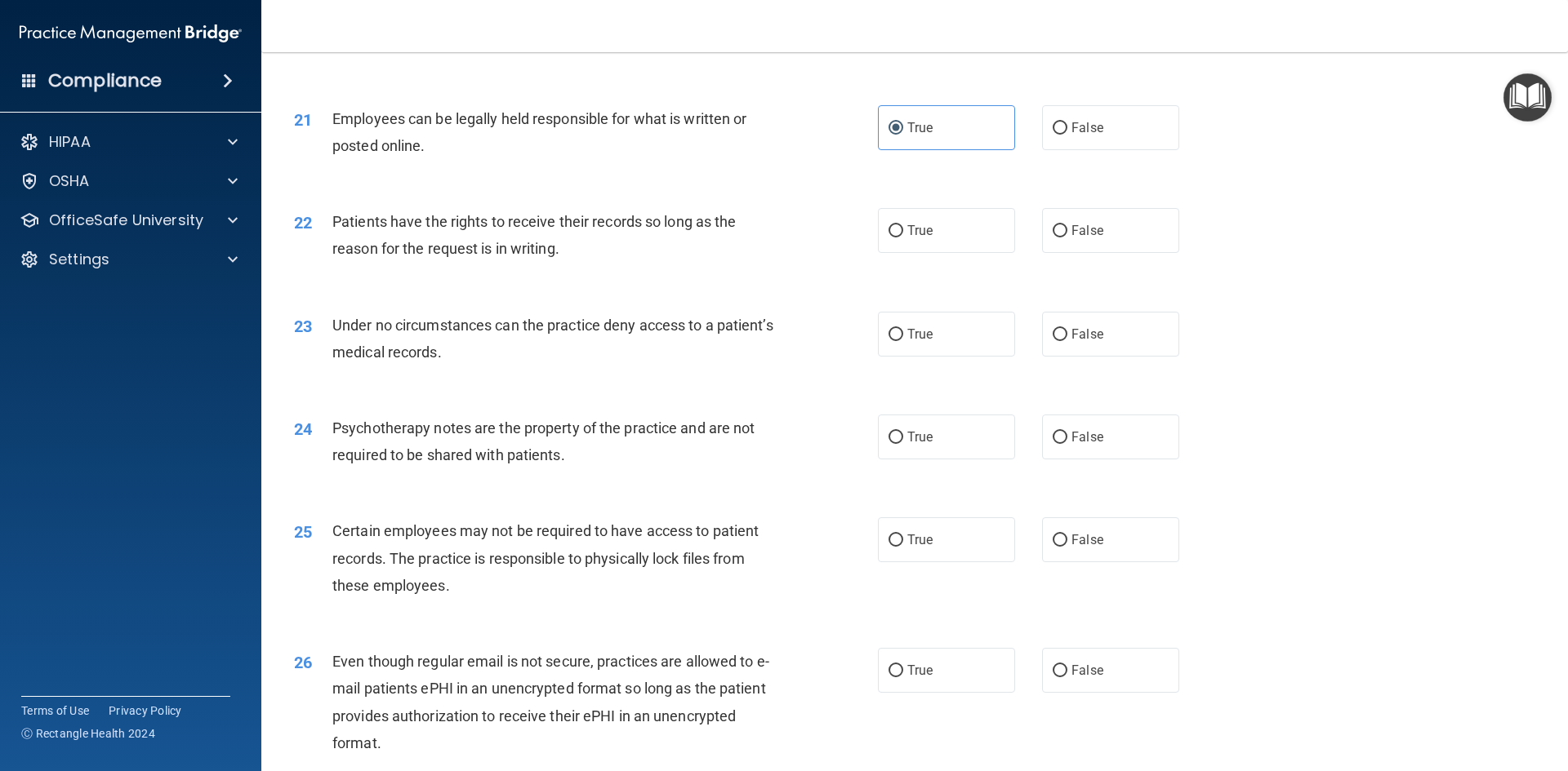
scroll to position [2693, 0]
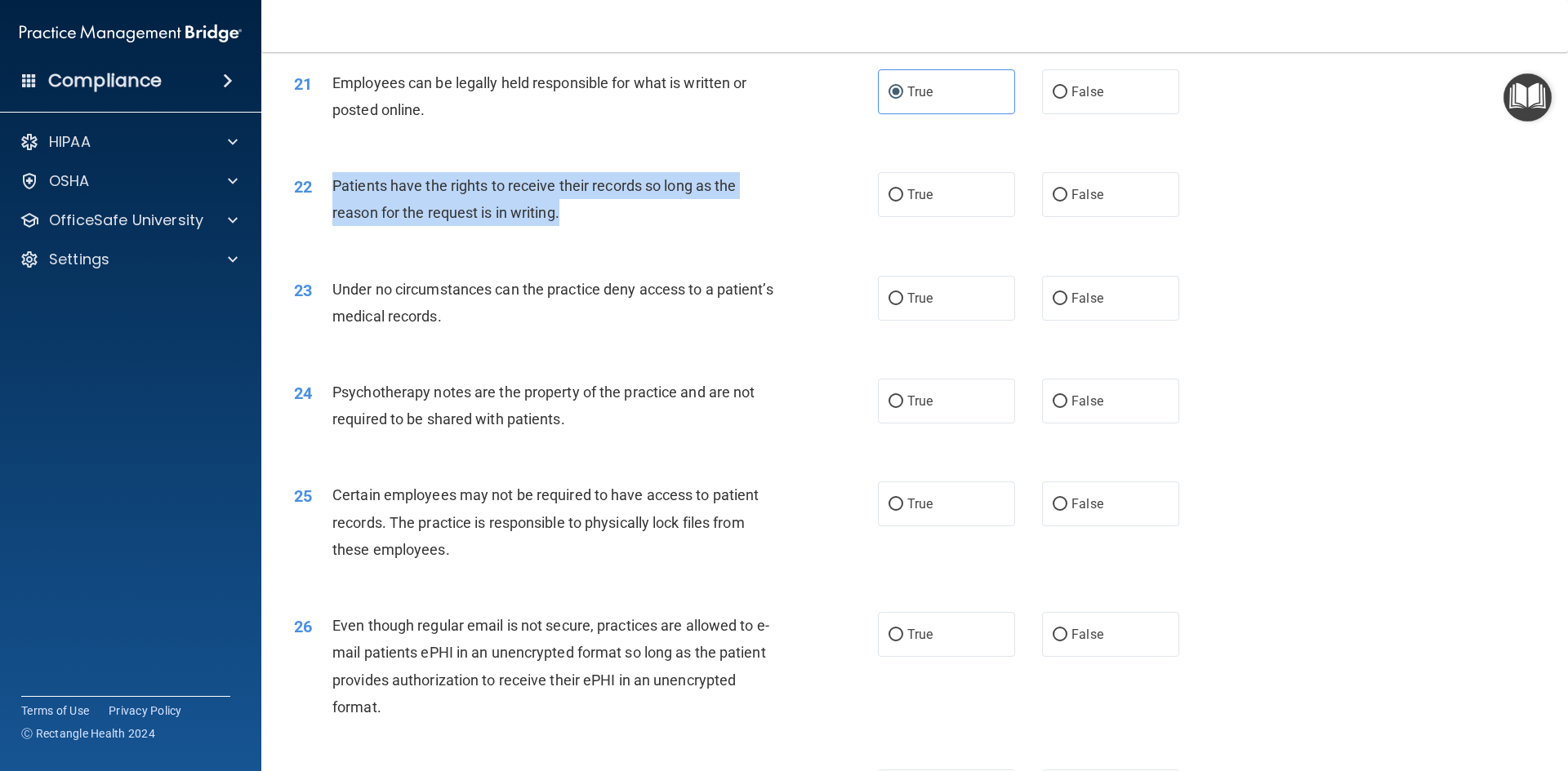
drag, startPoint x: 578, startPoint y: 248, endPoint x: 332, endPoint y: 211, distance: 248.8
click at [332, 211] on div "Patients have the rights to receive their records so long as the reason for the…" at bounding box center [560, 199] width 456 height 54
click at [635, 235] on div "22 Patients have the rights to receive their records so long as the reason for …" at bounding box center [585, 203] width 633 height 62
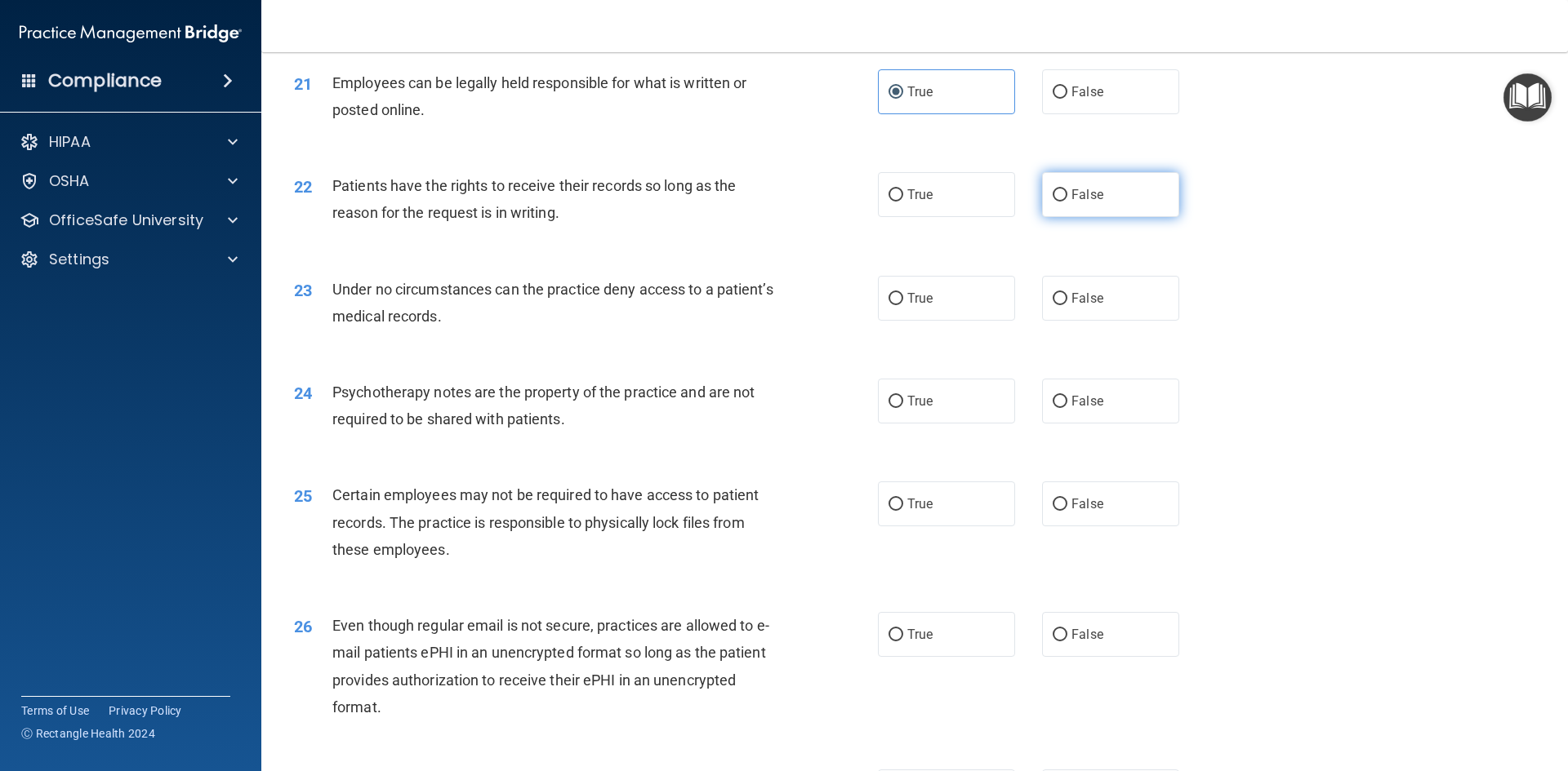
click at [1093, 217] on label "False" at bounding box center [1110, 194] width 137 height 45
click at [1067, 202] on input "False" at bounding box center [1060, 195] width 15 height 12
radio input "true"
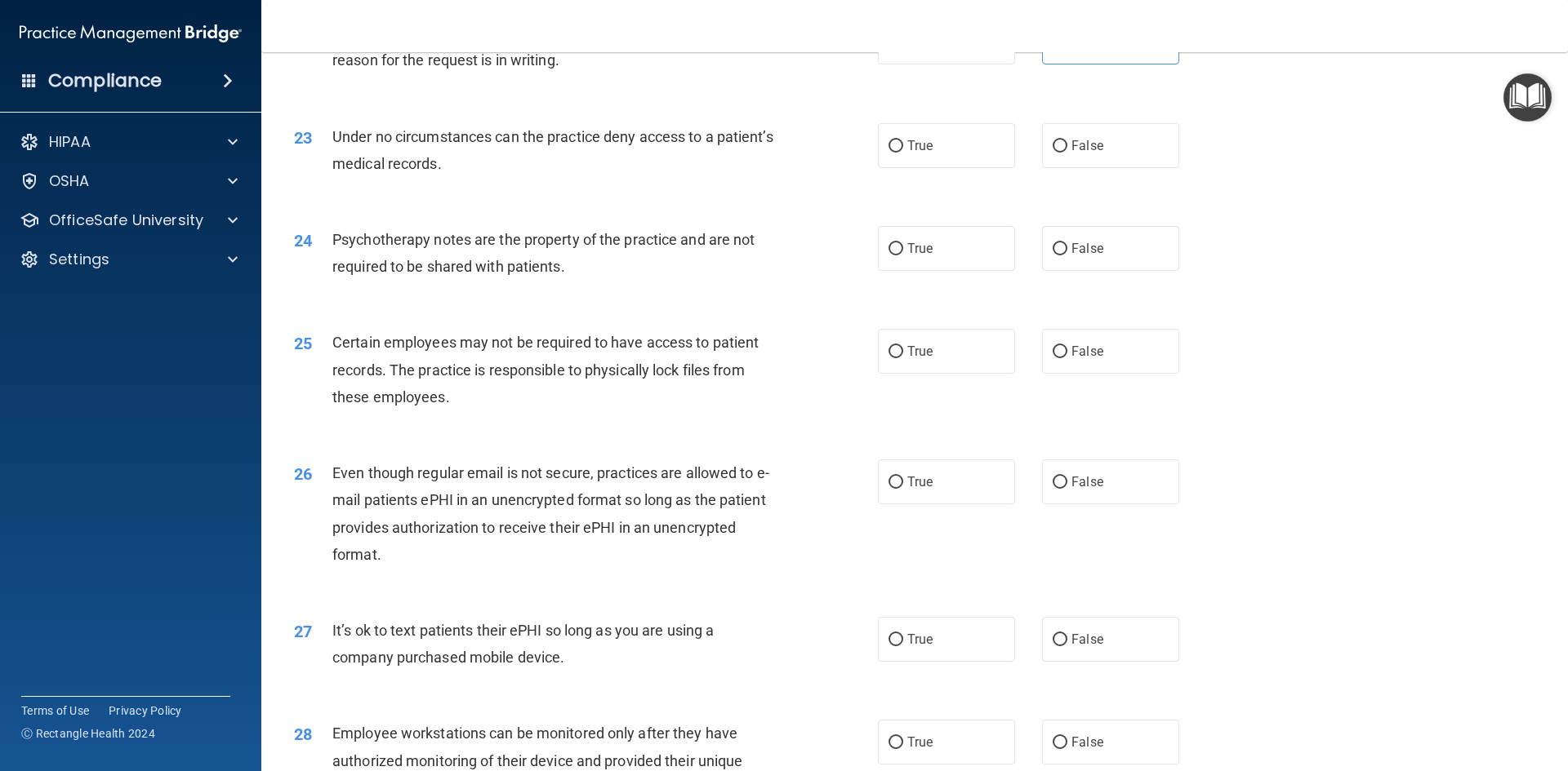
scroll to position [2856, 0]
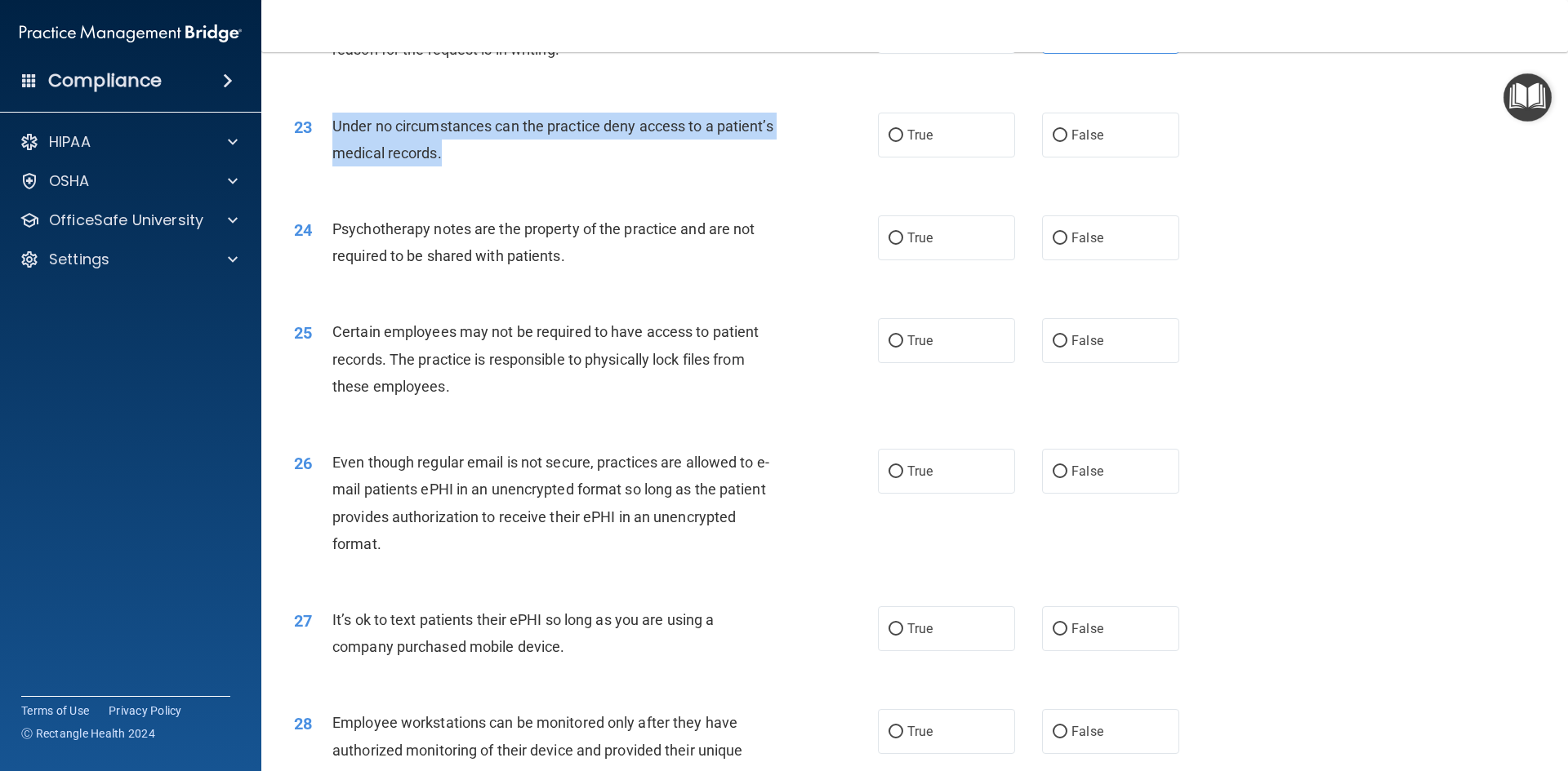
drag, startPoint x: 557, startPoint y: 183, endPoint x: 332, endPoint y: 156, distance: 226.6
click at [332, 156] on div "Under no circumstances can the practice deny access to a patient’s medical reco…" at bounding box center [560, 140] width 456 height 54
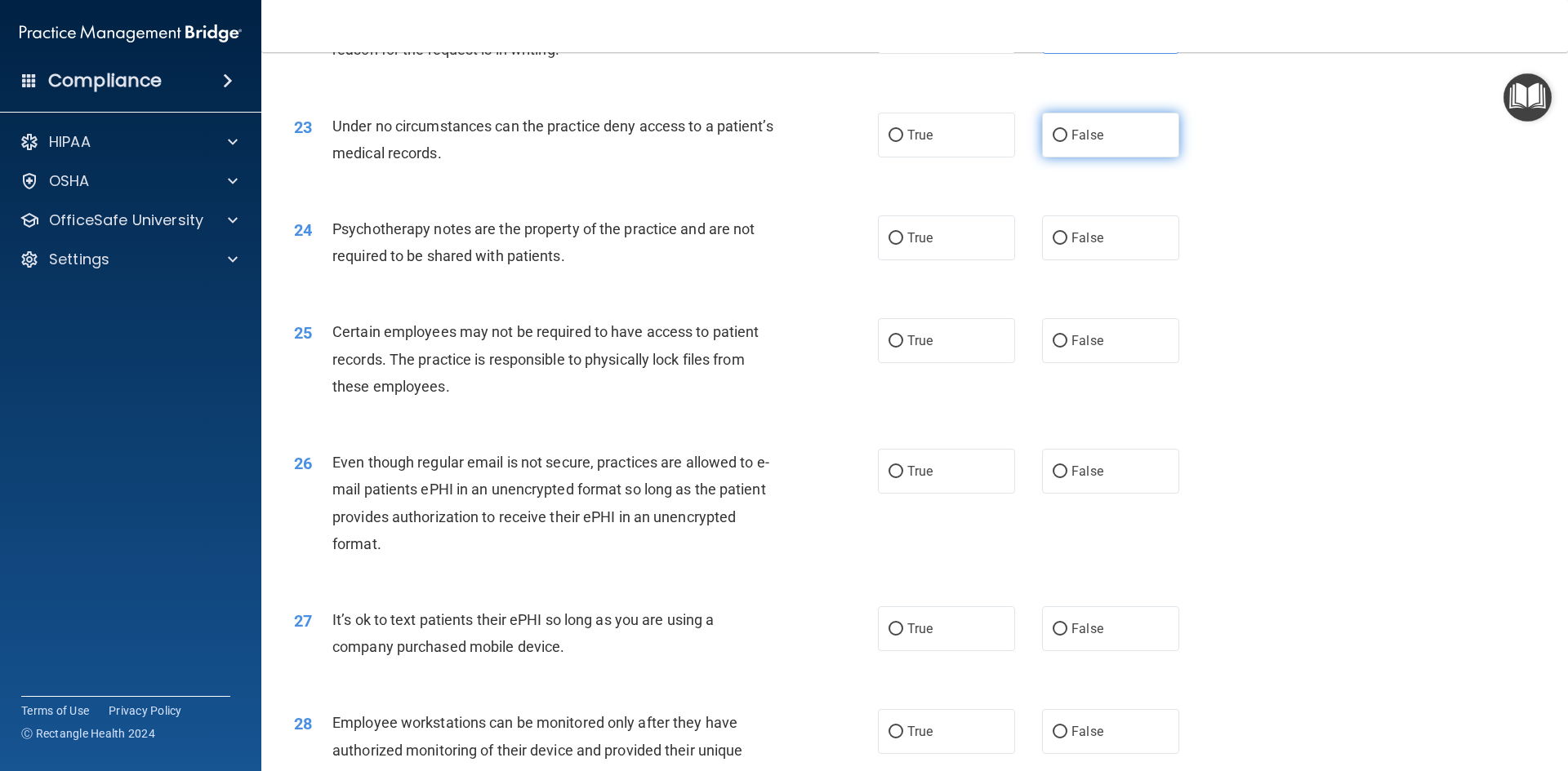
click at [1053, 158] on label "False" at bounding box center [1110, 136] width 137 height 45
click at [1053, 142] on input "False" at bounding box center [1060, 136] width 15 height 12
radio input "true"
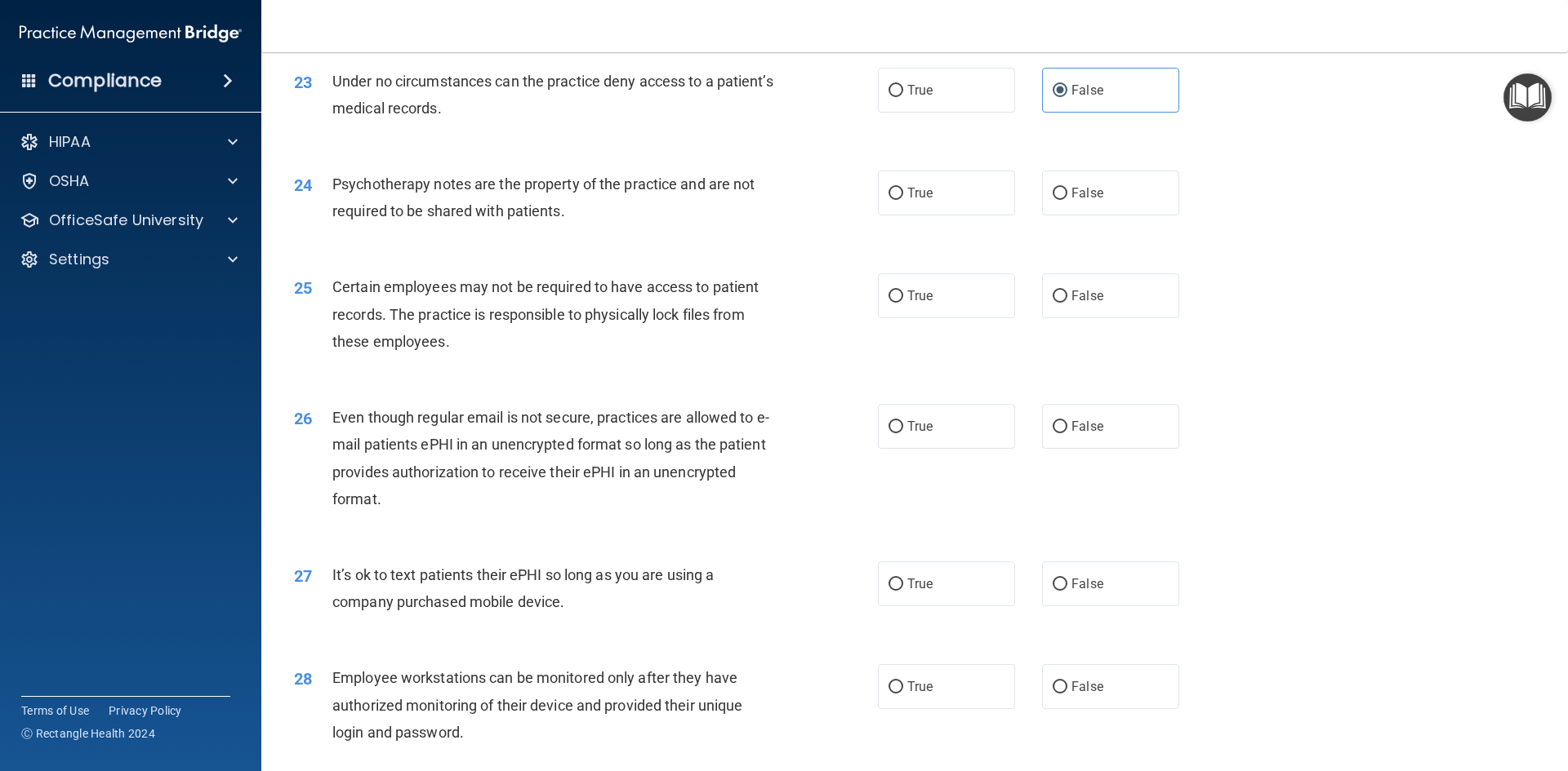
scroll to position [2938, 0]
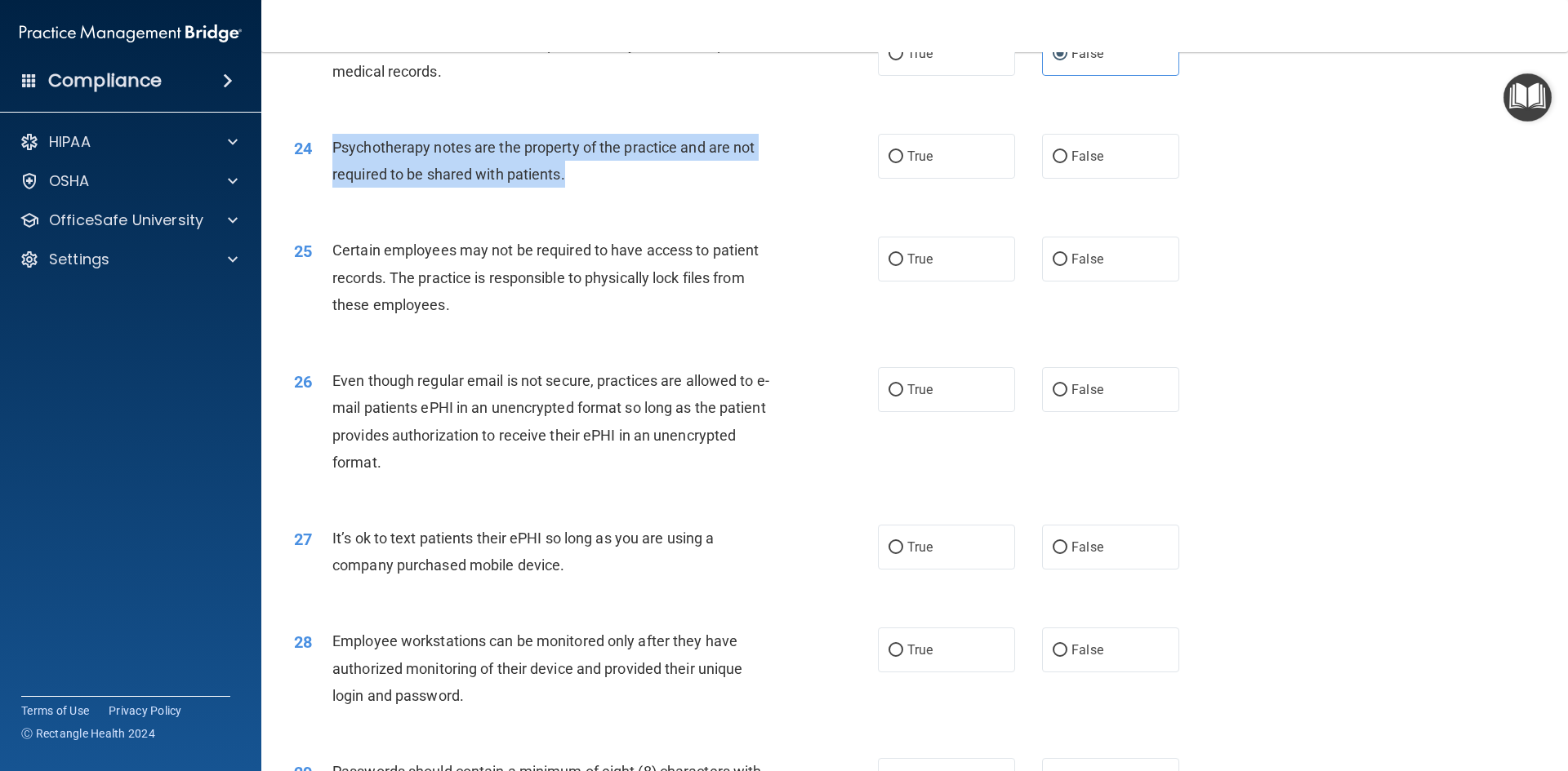
drag, startPoint x: 626, startPoint y: 210, endPoint x: 325, endPoint y: 181, distance: 302.4
click at [325, 181] on div "24 Psychotherapy notes are the property of the practice and are not required to…" at bounding box center [585, 164] width 633 height 62
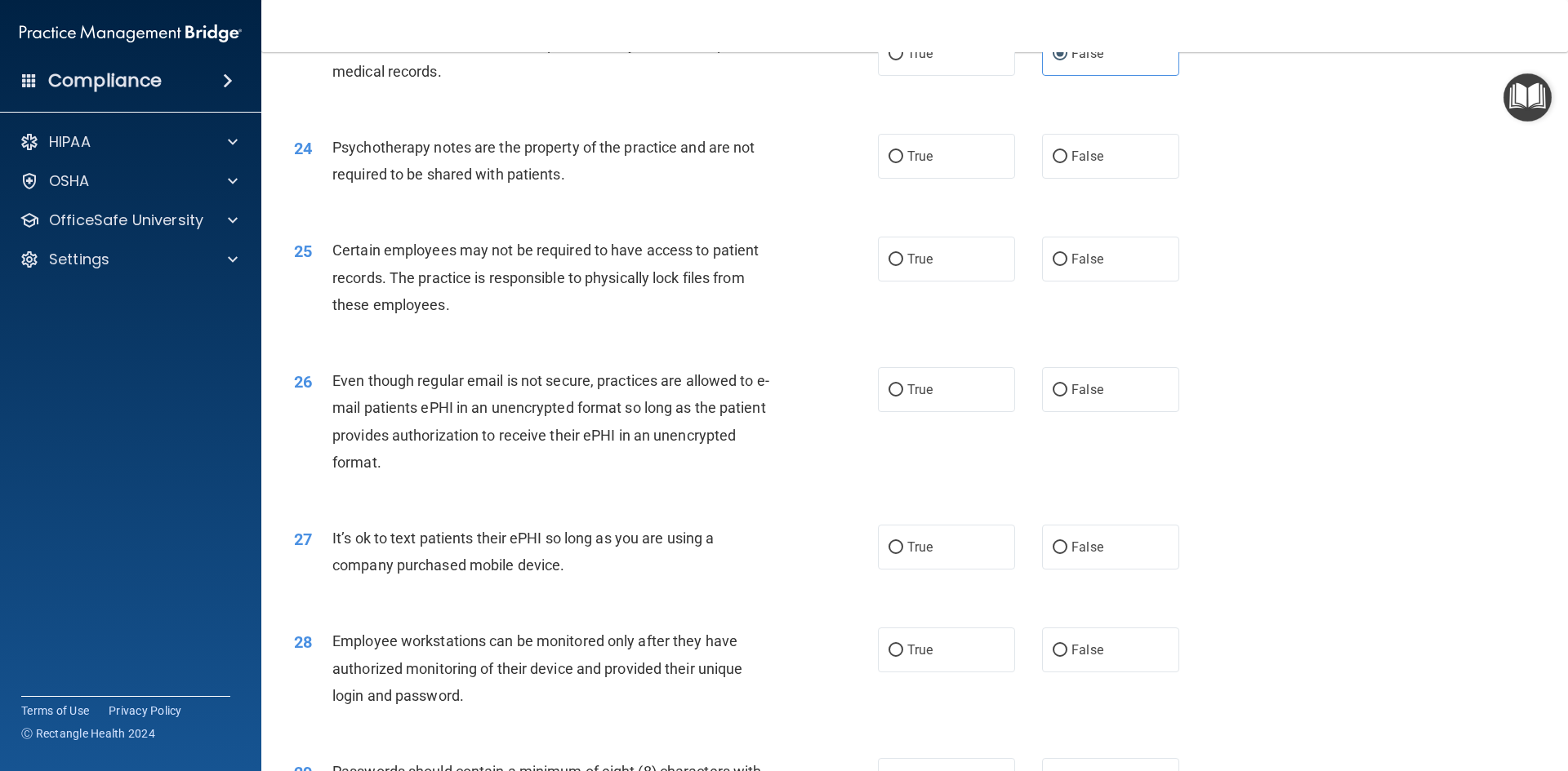
drag, startPoint x: 928, startPoint y: 175, endPoint x: 837, endPoint y: 221, distance: 102.0
click at [928, 175] on label "True" at bounding box center [946, 156] width 137 height 45
click at [903, 164] on input "True" at bounding box center [896, 157] width 15 height 12
radio input "true"
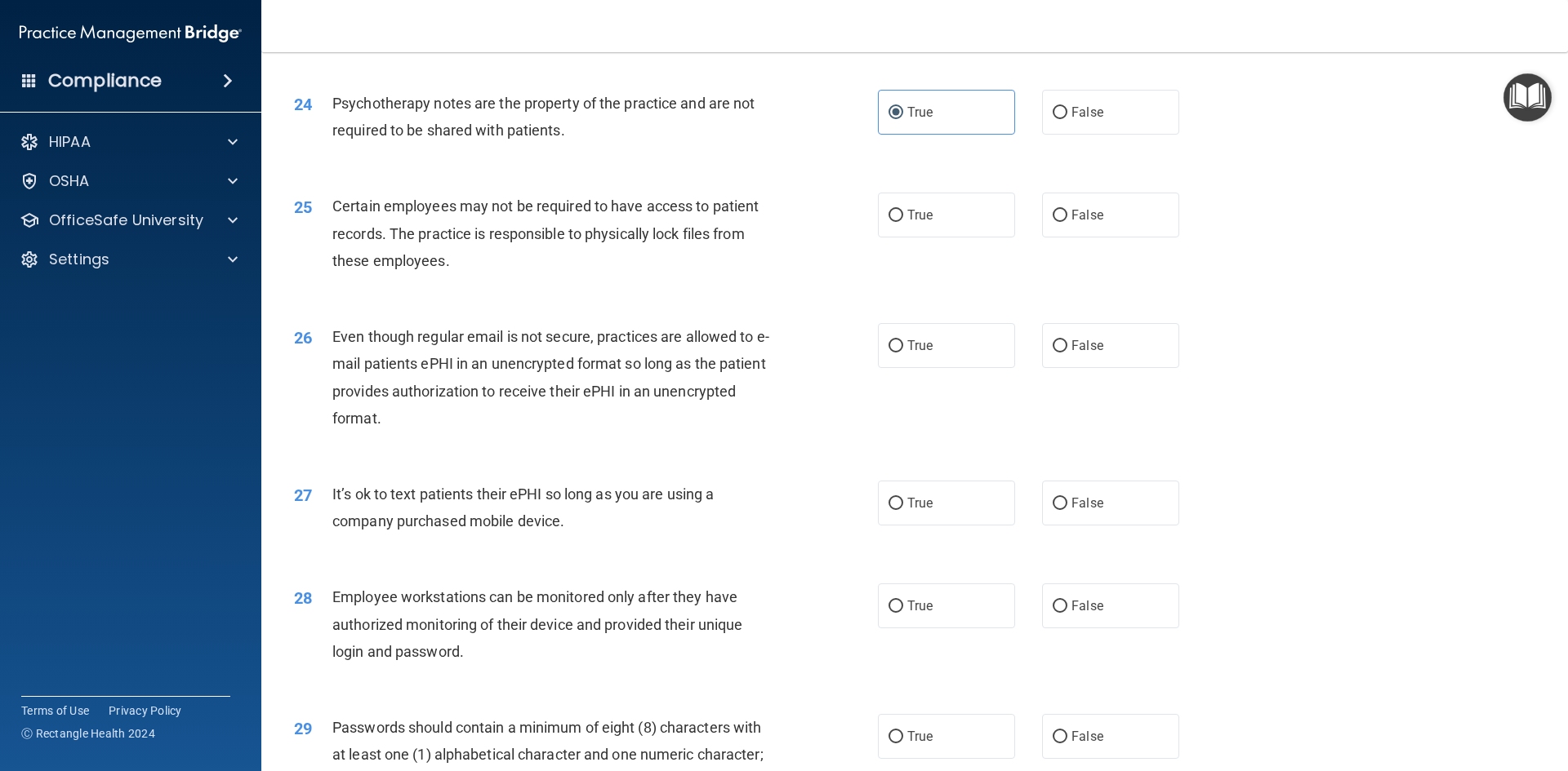
scroll to position [3020, 0]
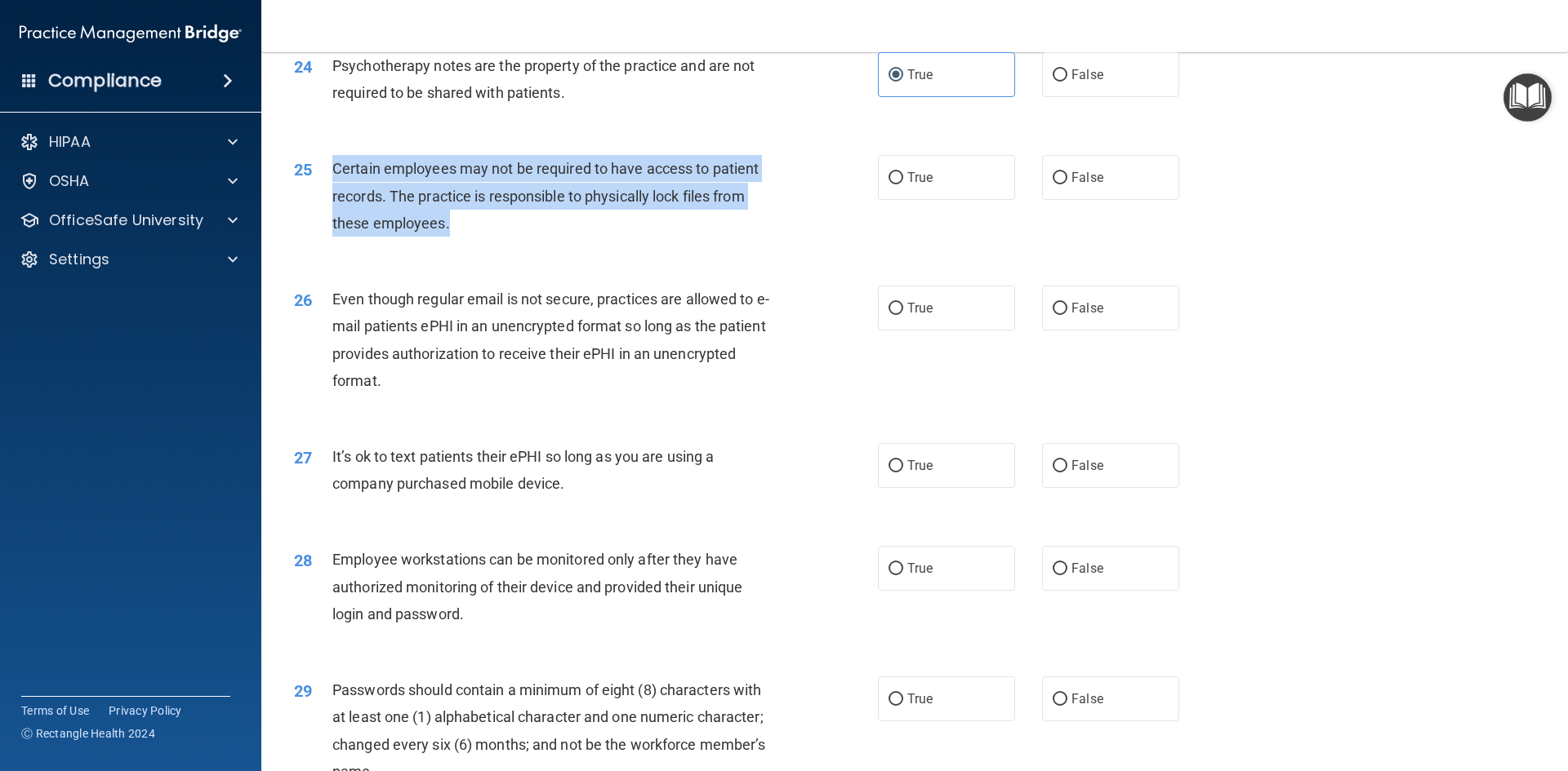
drag, startPoint x: 511, startPoint y: 263, endPoint x: 328, endPoint y: 197, distance: 194.5
click at [328, 197] on div "25 Certain employees may not be required to have access to patient records. The…" at bounding box center [585, 200] width 633 height 90
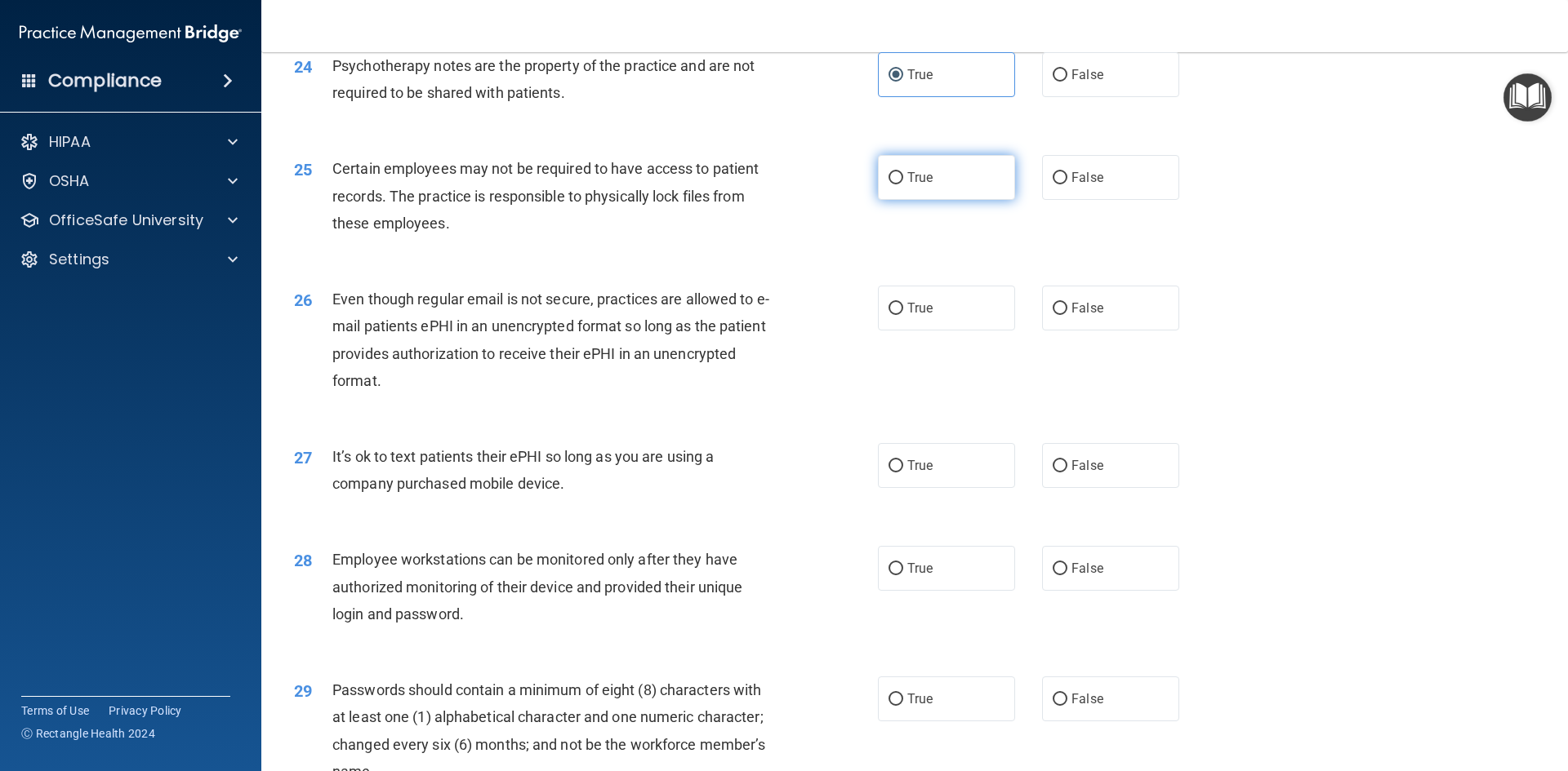
click at [931, 183] on label "True" at bounding box center [946, 178] width 137 height 45
click at [903, 183] on input "True" at bounding box center [896, 178] width 15 height 12
radio input "true"
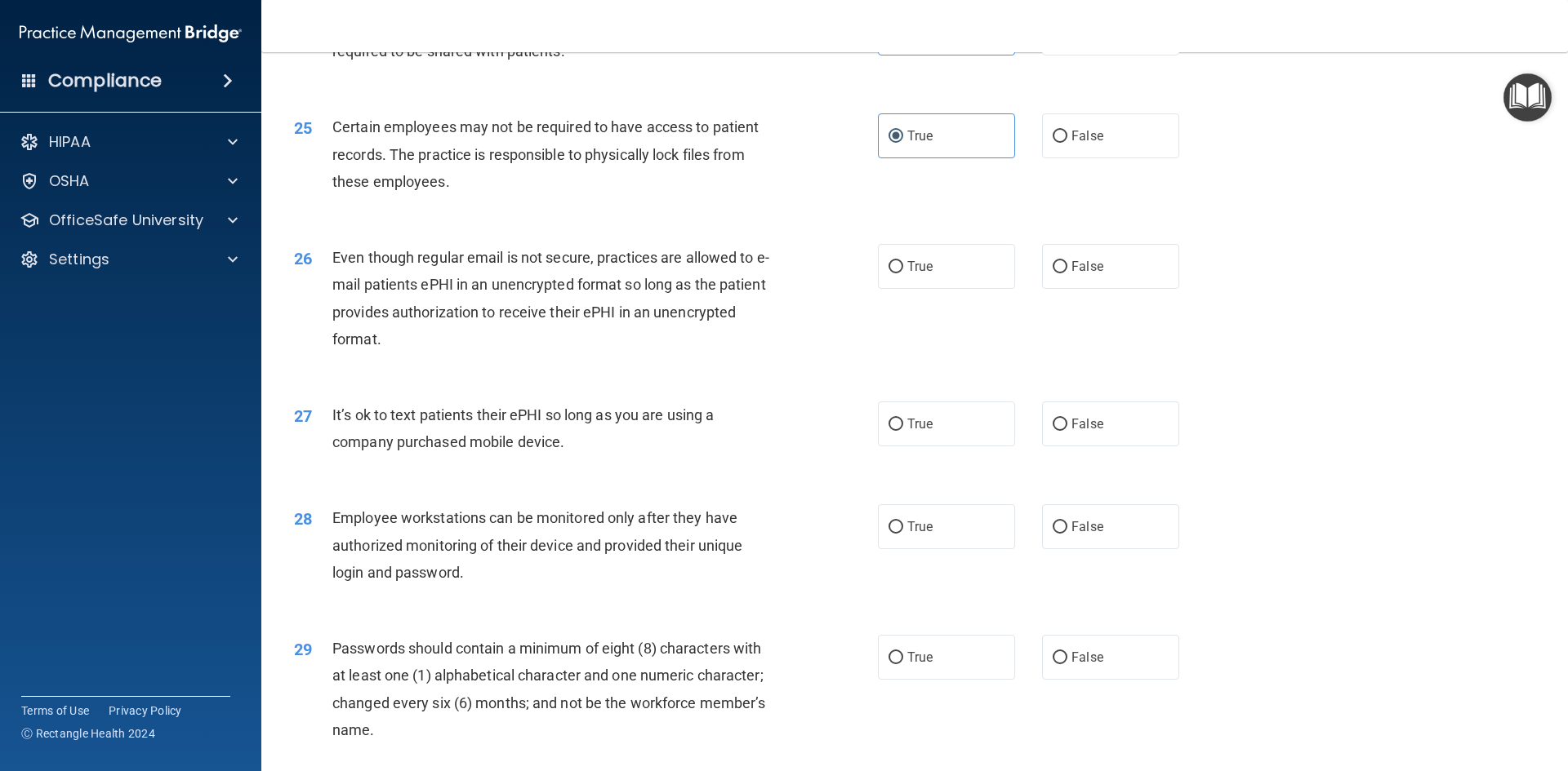
scroll to position [3101, 0]
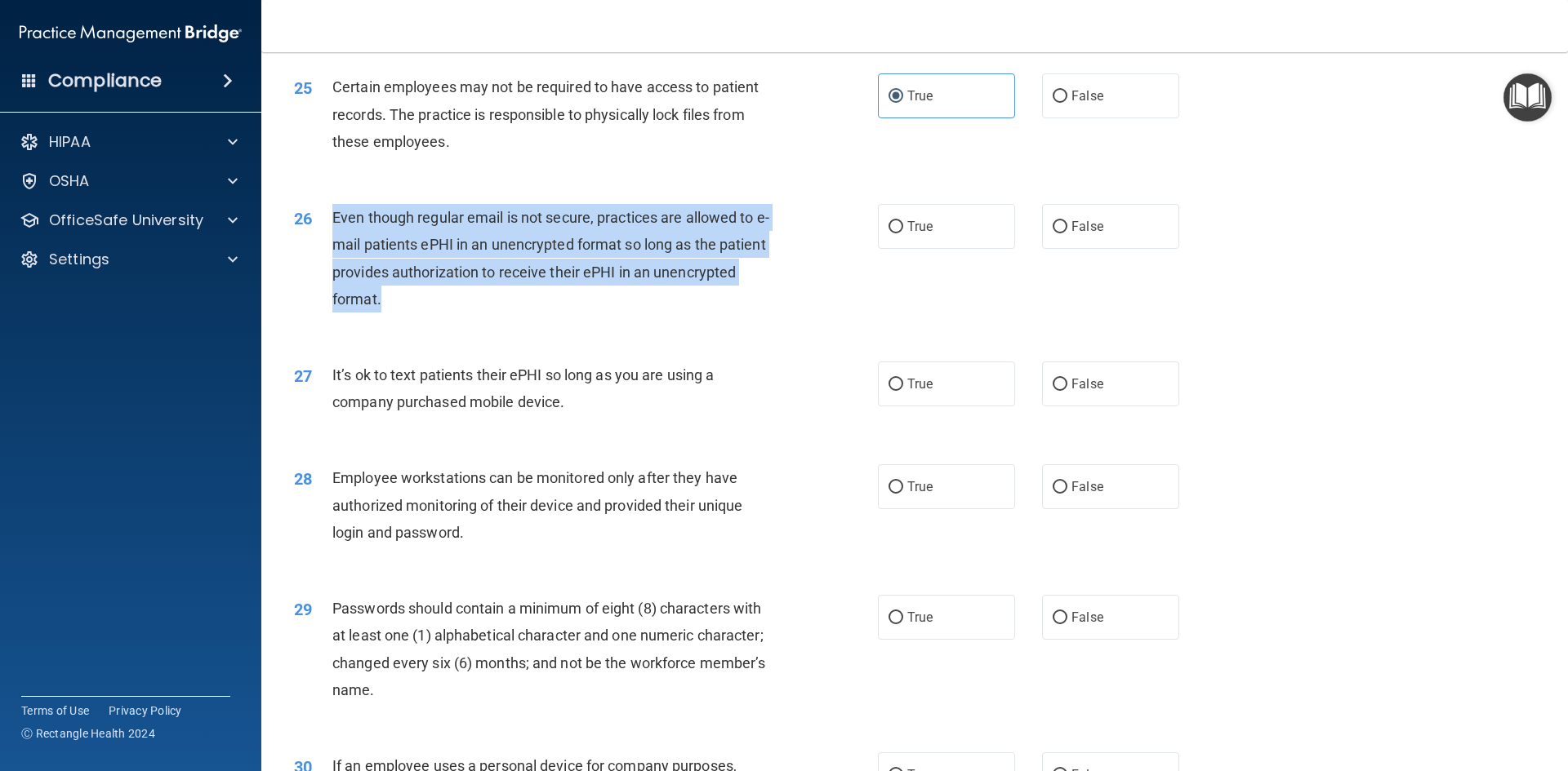
drag, startPoint x: 524, startPoint y: 337, endPoint x: 332, endPoint y: 240, distance: 215.1
click at [332, 240] on div "26 Even though regular email is not secure, practices are allowed to e-mail pat…" at bounding box center [585, 262] width 633 height 117
click at [1054, 234] on input "False" at bounding box center [1060, 227] width 15 height 12
radio input "true"
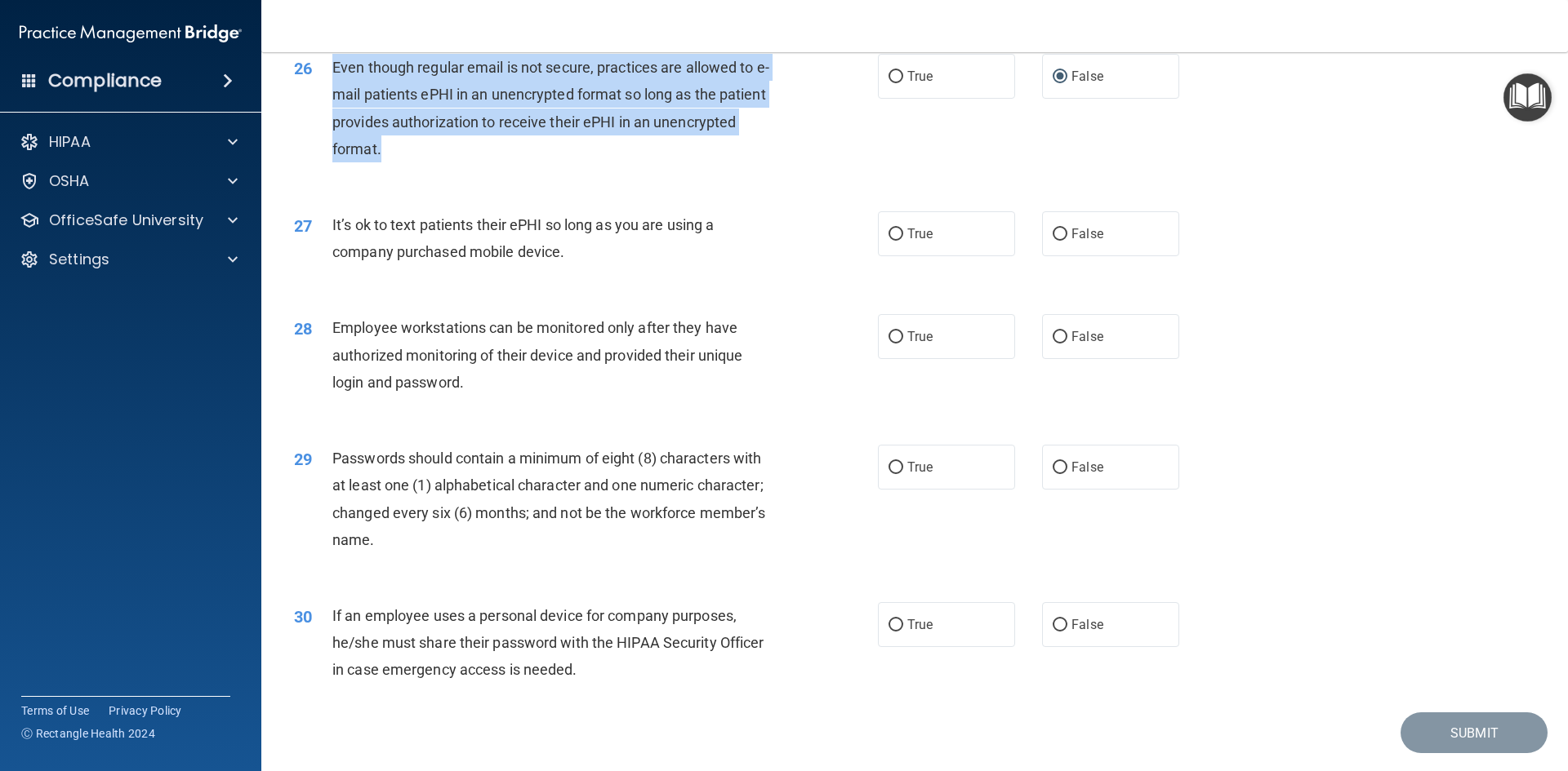
scroll to position [3264, 0]
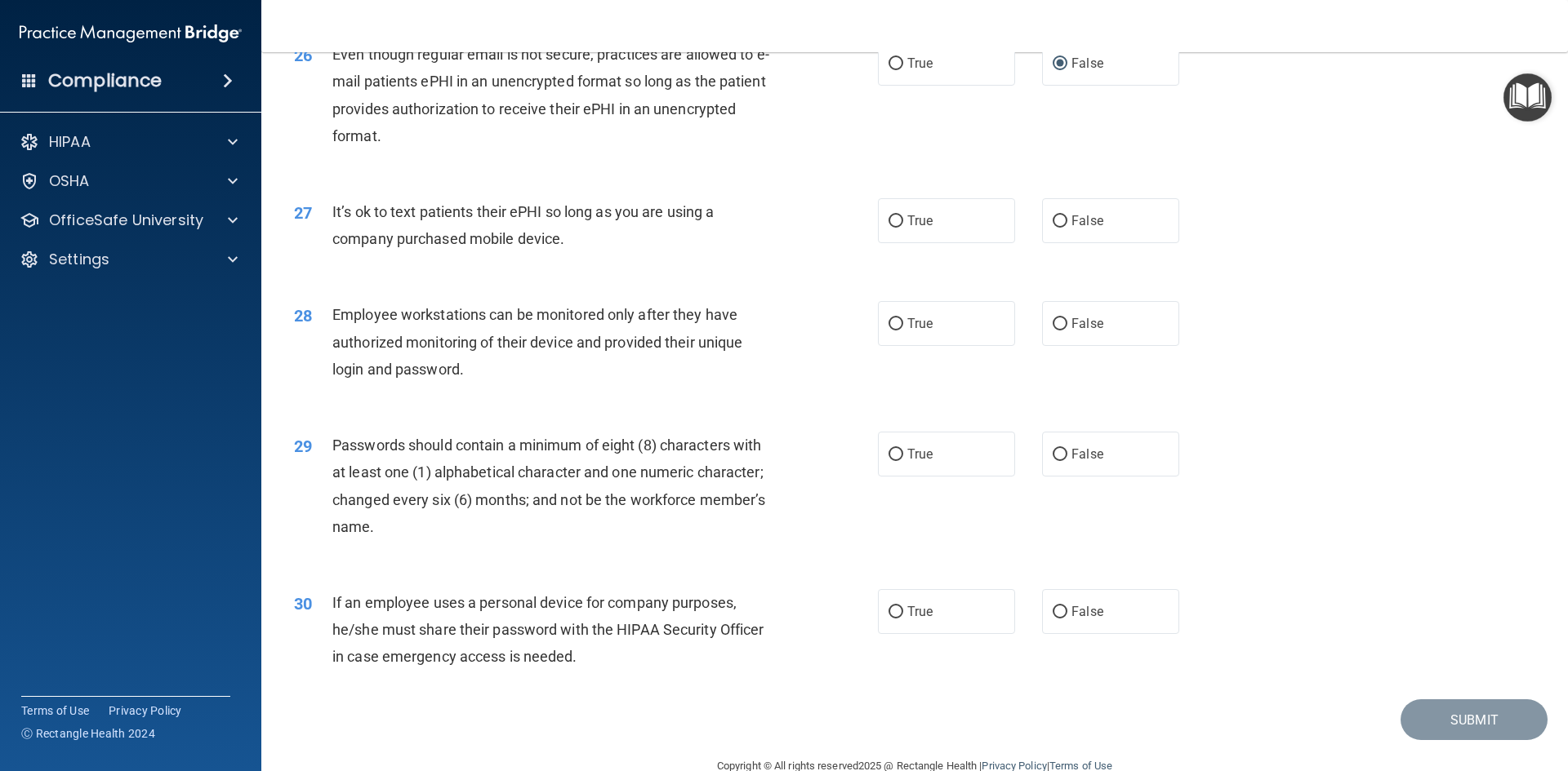
click at [610, 252] on div "It’s ok to text patients their ePHI so long as you are using a company purchase…" at bounding box center [560, 225] width 456 height 54
drag, startPoint x: 600, startPoint y: 266, endPoint x: 332, endPoint y: 236, distance: 269.7
click at [332, 236] on div "It’s ok to text patients their ePHI so long as you are using a company purchase…" at bounding box center [560, 225] width 456 height 54
click at [698, 280] on div "27 It’s ok to text patients their ePHI so long as you are using a company purch…" at bounding box center [914, 229] width 1266 height 103
drag, startPoint x: 928, startPoint y: 259, endPoint x: 885, endPoint y: 287, distance: 51.3
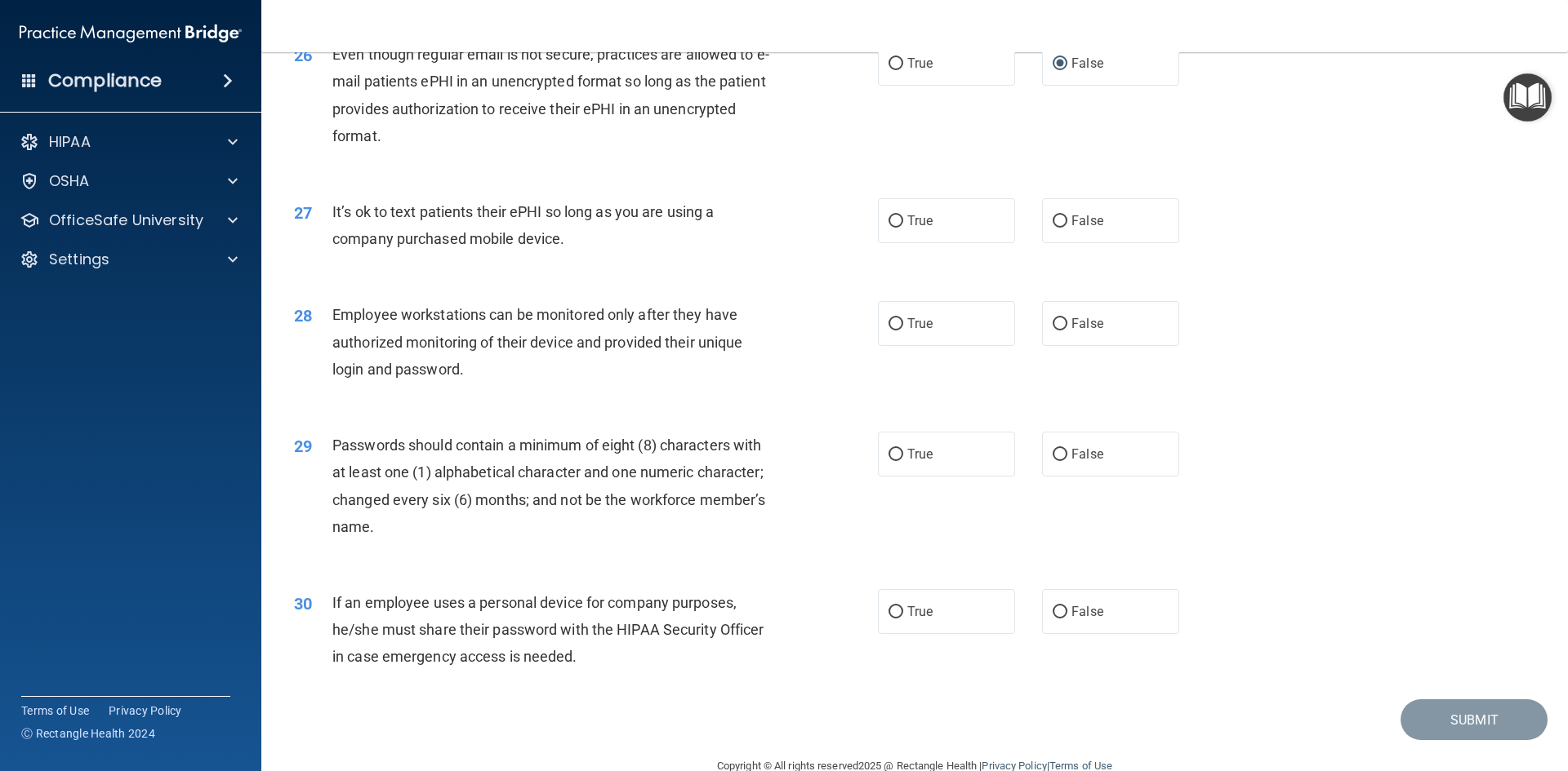
click at [928, 243] on label "True" at bounding box center [946, 221] width 137 height 45
click at [903, 228] on input "True" at bounding box center [896, 221] width 15 height 12
radio input "true"
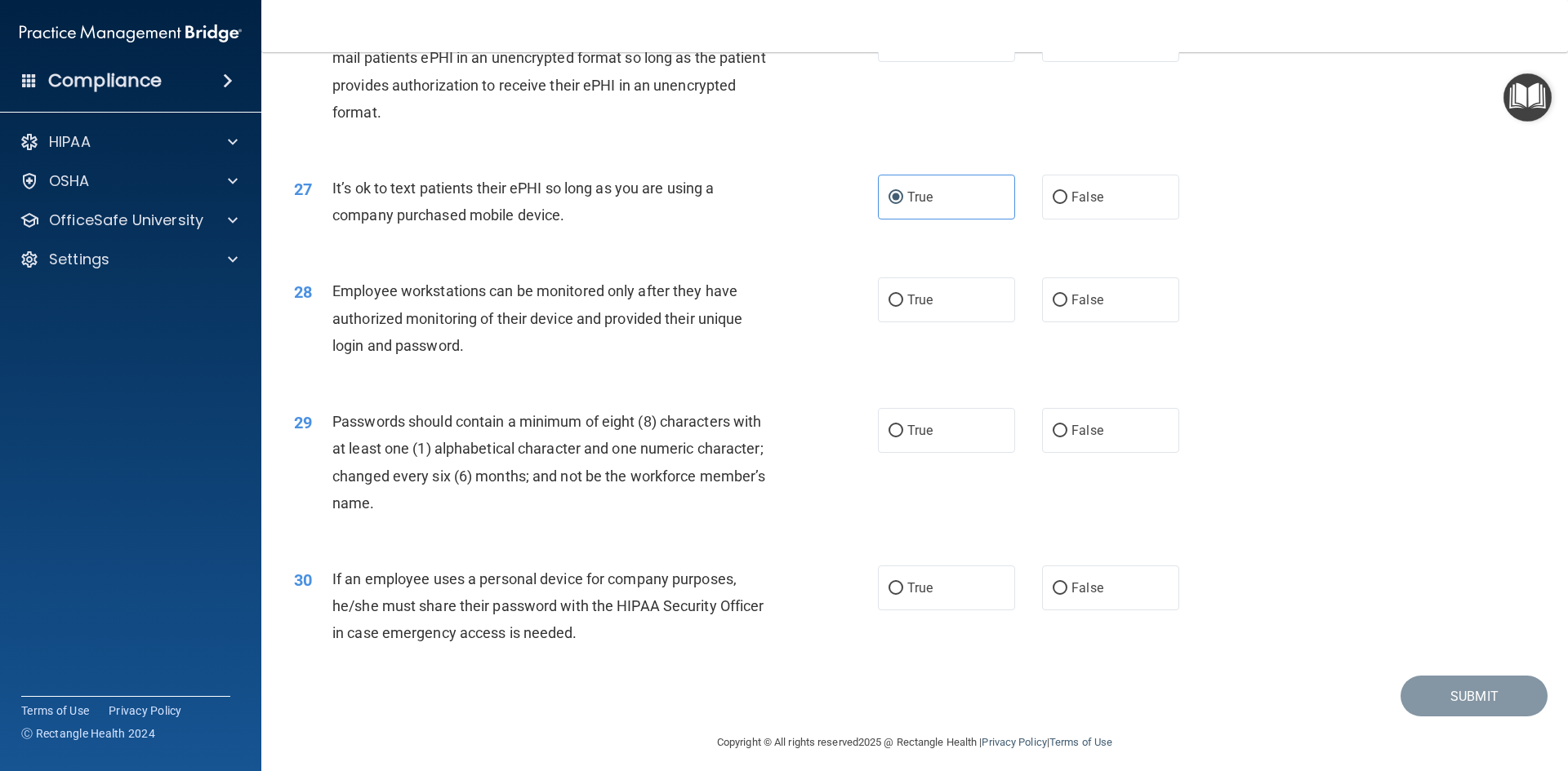
scroll to position [3325, 0]
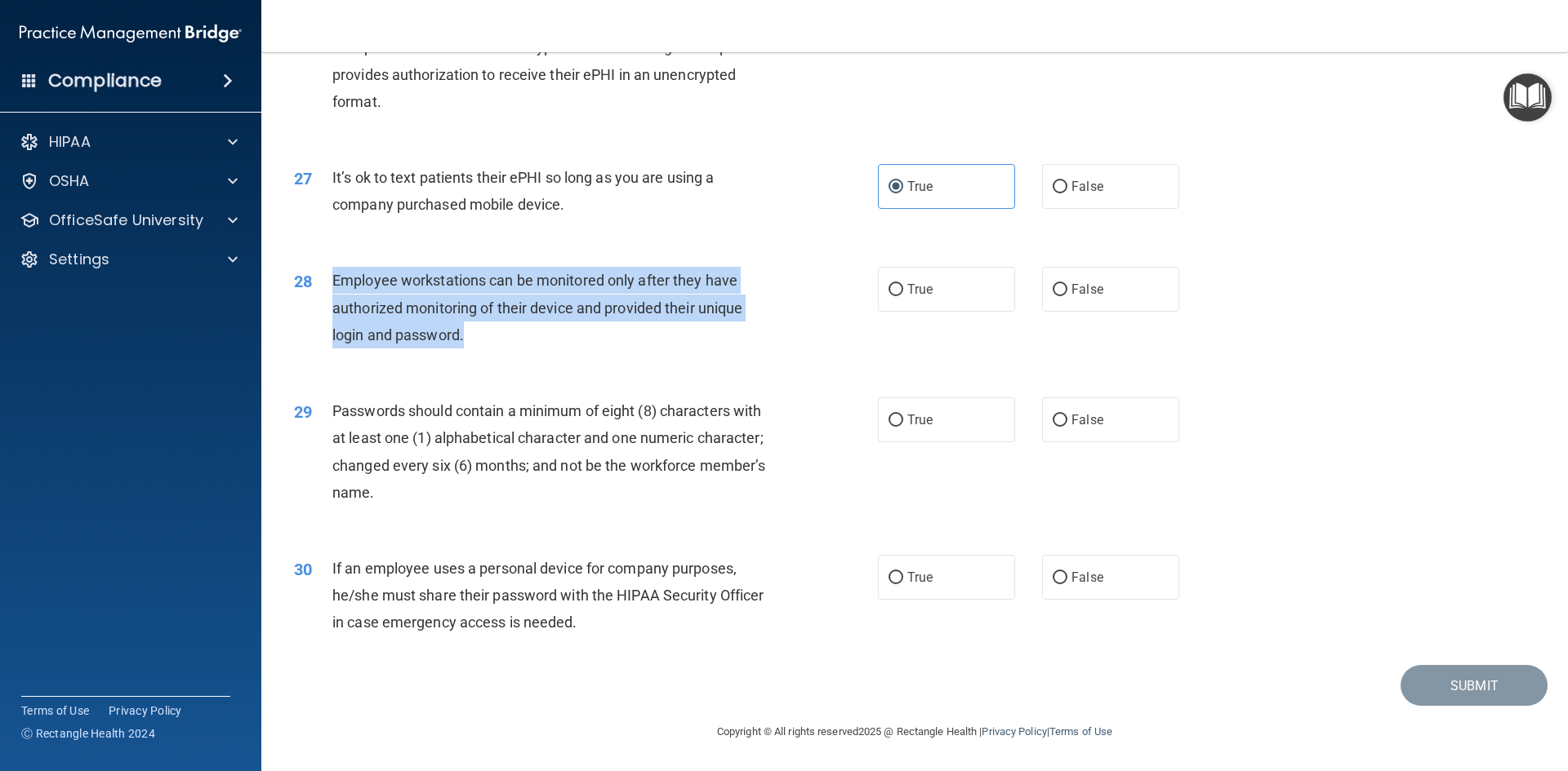
drag, startPoint x: 523, startPoint y: 332, endPoint x: 325, endPoint y: 282, distance: 204.2
click at [325, 282] on div "28 Employee workstations can be monitored only after they have authorized monit…" at bounding box center [585, 312] width 633 height 90
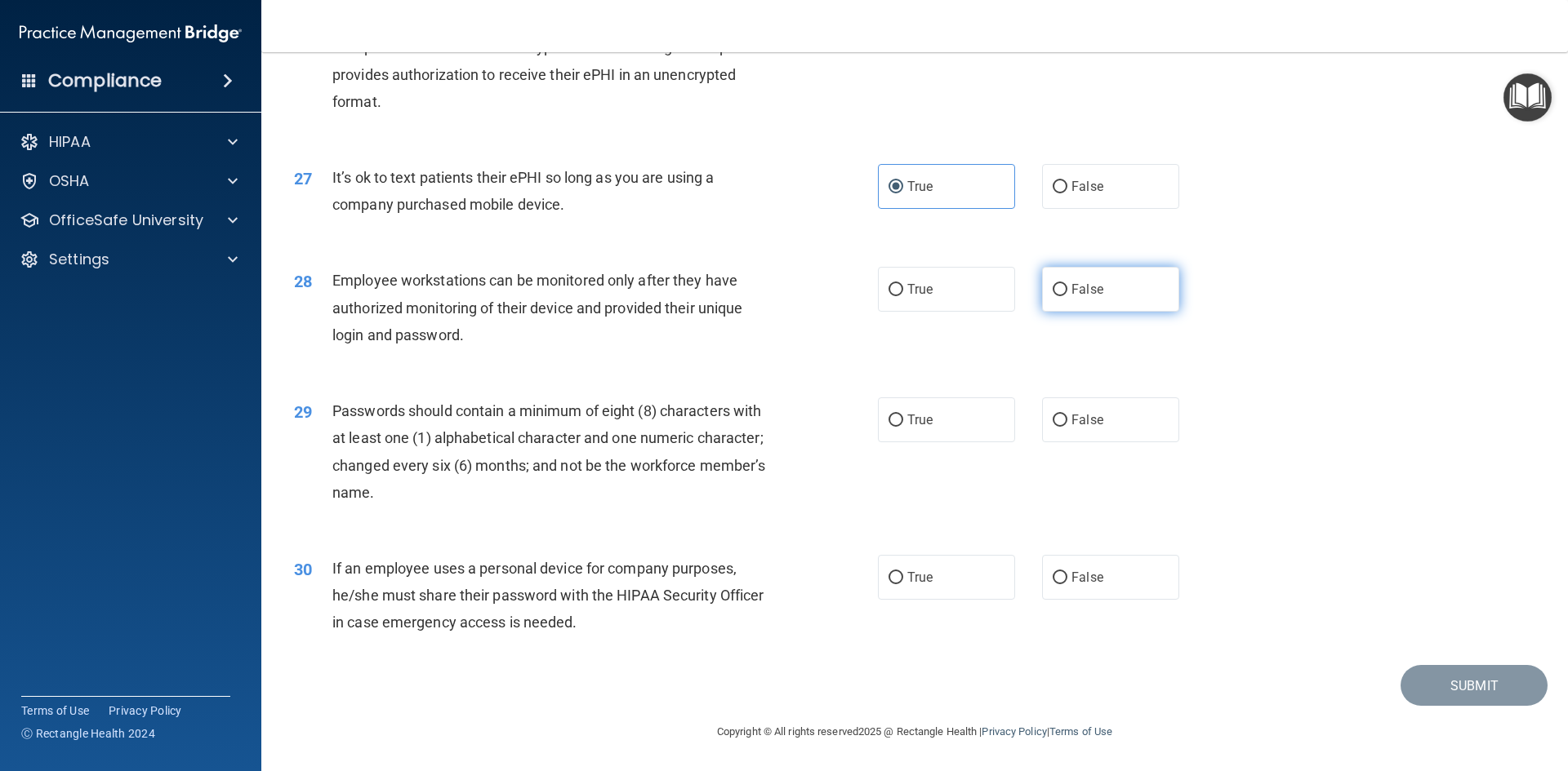
click at [1092, 299] on label "False" at bounding box center [1110, 290] width 137 height 45
click at [1067, 296] on input "False" at bounding box center [1060, 290] width 15 height 12
radio input "true"
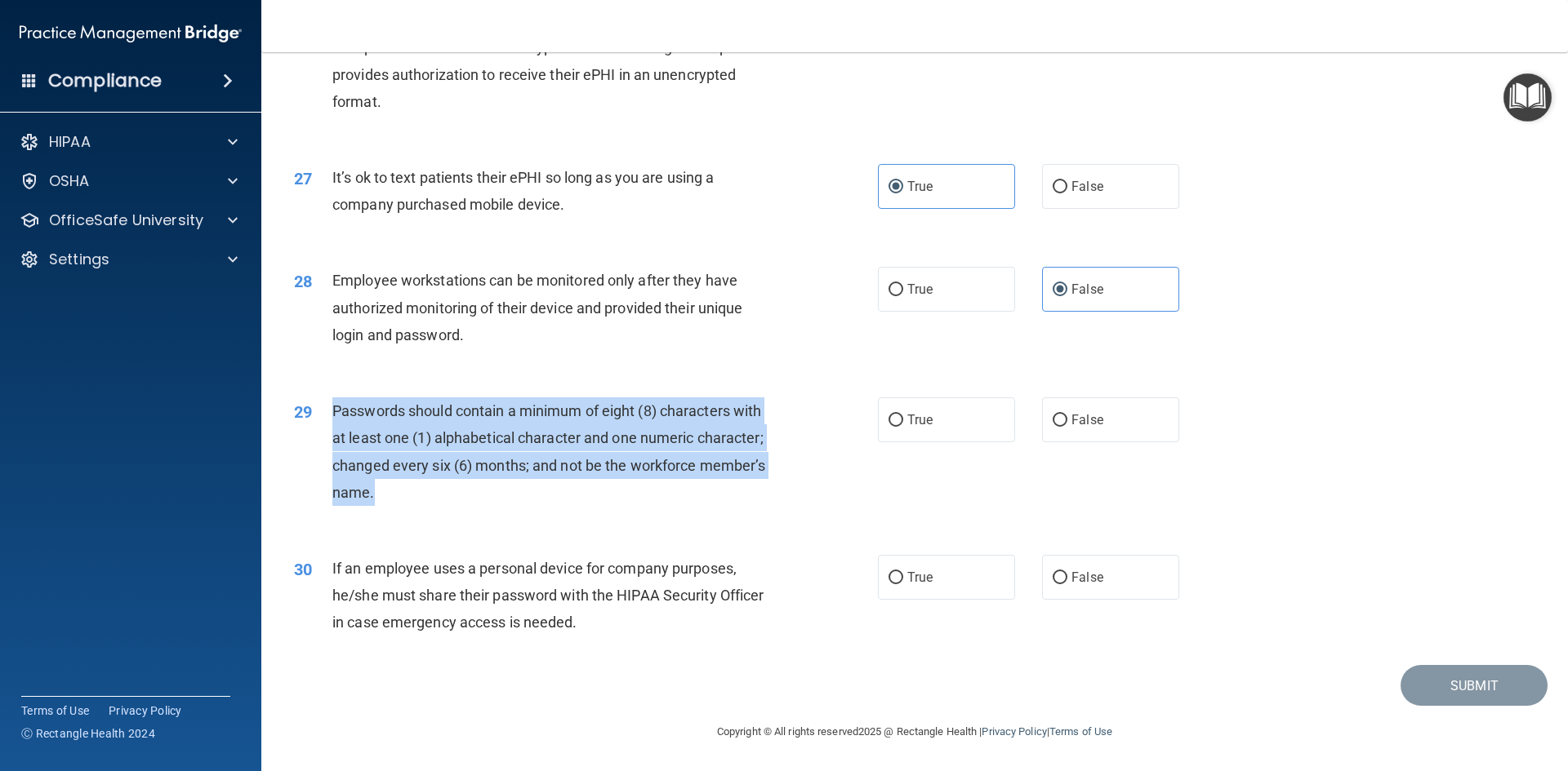
drag, startPoint x: 468, startPoint y: 491, endPoint x: 329, endPoint y: 408, distance: 161.9
click at [329, 408] on div "29 Passwords should contain a minimum of eight (8) characters with at least one…" at bounding box center [585, 455] width 633 height 117
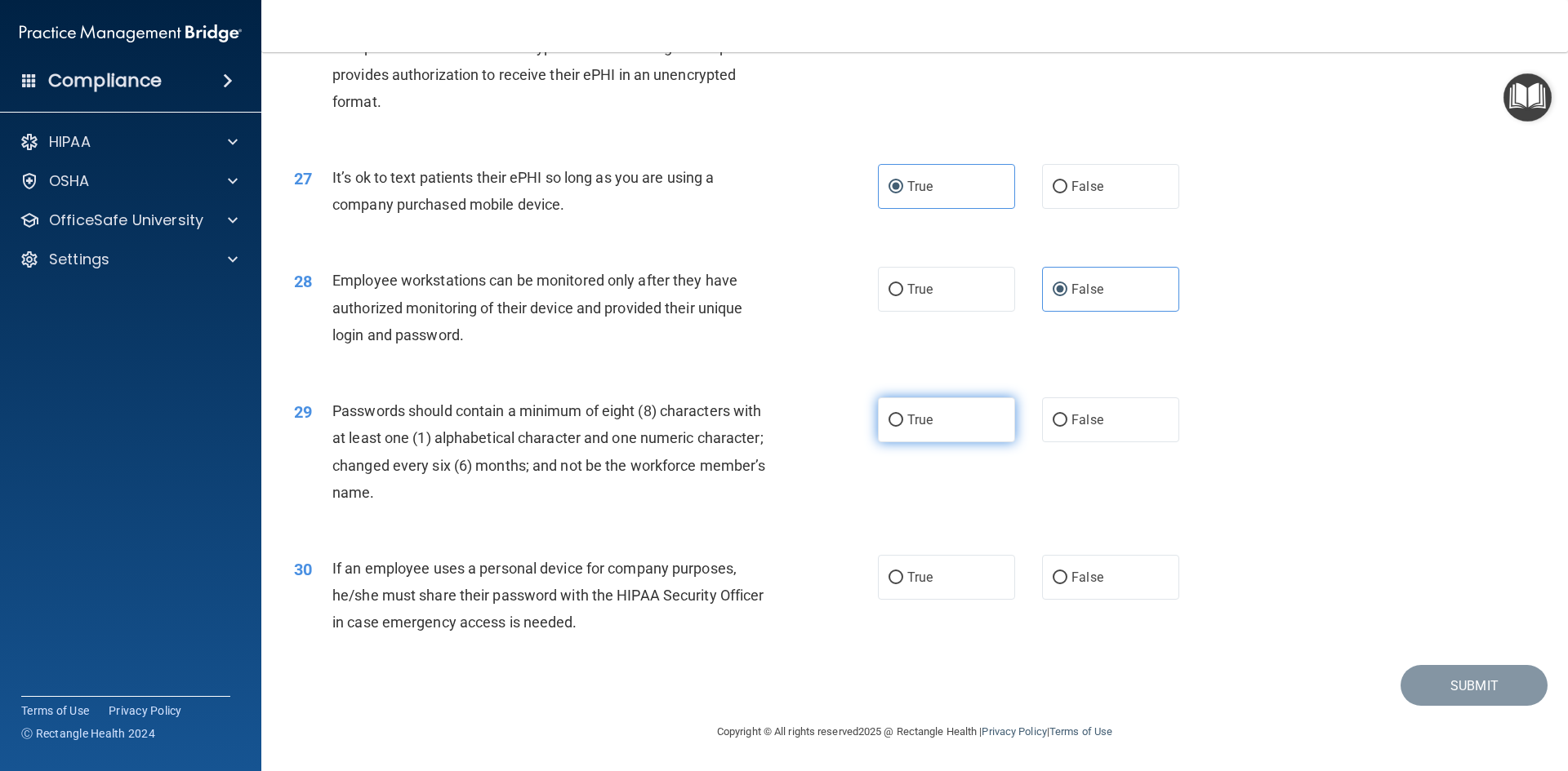
drag, startPoint x: 932, startPoint y: 421, endPoint x: 925, endPoint y: 429, distance: 10.6
click at [932, 421] on label "True" at bounding box center [946, 420] width 137 height 45
click at [903, 421] on input "True" at bounding box center [896, 421] width 15 height 12
radio input "true"
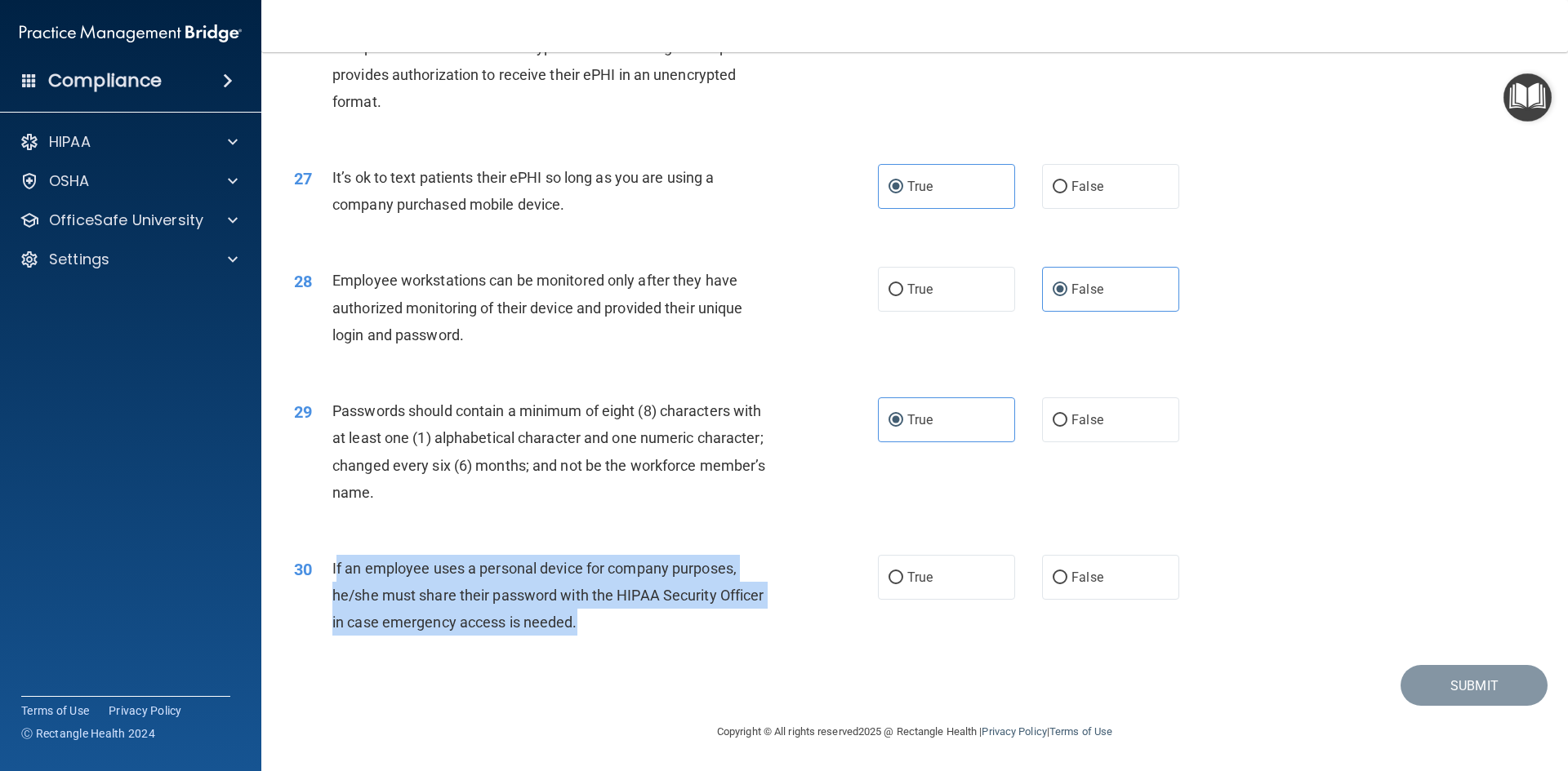
drag, startPoint x: 600, startPoint y: 632, endPoint x: 334, endPoint y: 570, distance: 273.1
click at [334, 570] on div "If an employee uses a personal device for company purposes, he/she must share t…" at bounding box center [560, 595] width 456 height 81
click at [589, 628] on div "If an employee uses a personal device for company purposes, he/she must share t…" at bounding box center [560, 595] width 456 height 81
drag, startPoint x: 589, startPoint y: 628, endPoint x: 332, endPoint y: 570, distance: 263.5
click at [332, 570] on div "If an employee uses a personal device for company purposes, he/she must share t…" at bounding box center [560, 595] width 456 height 81
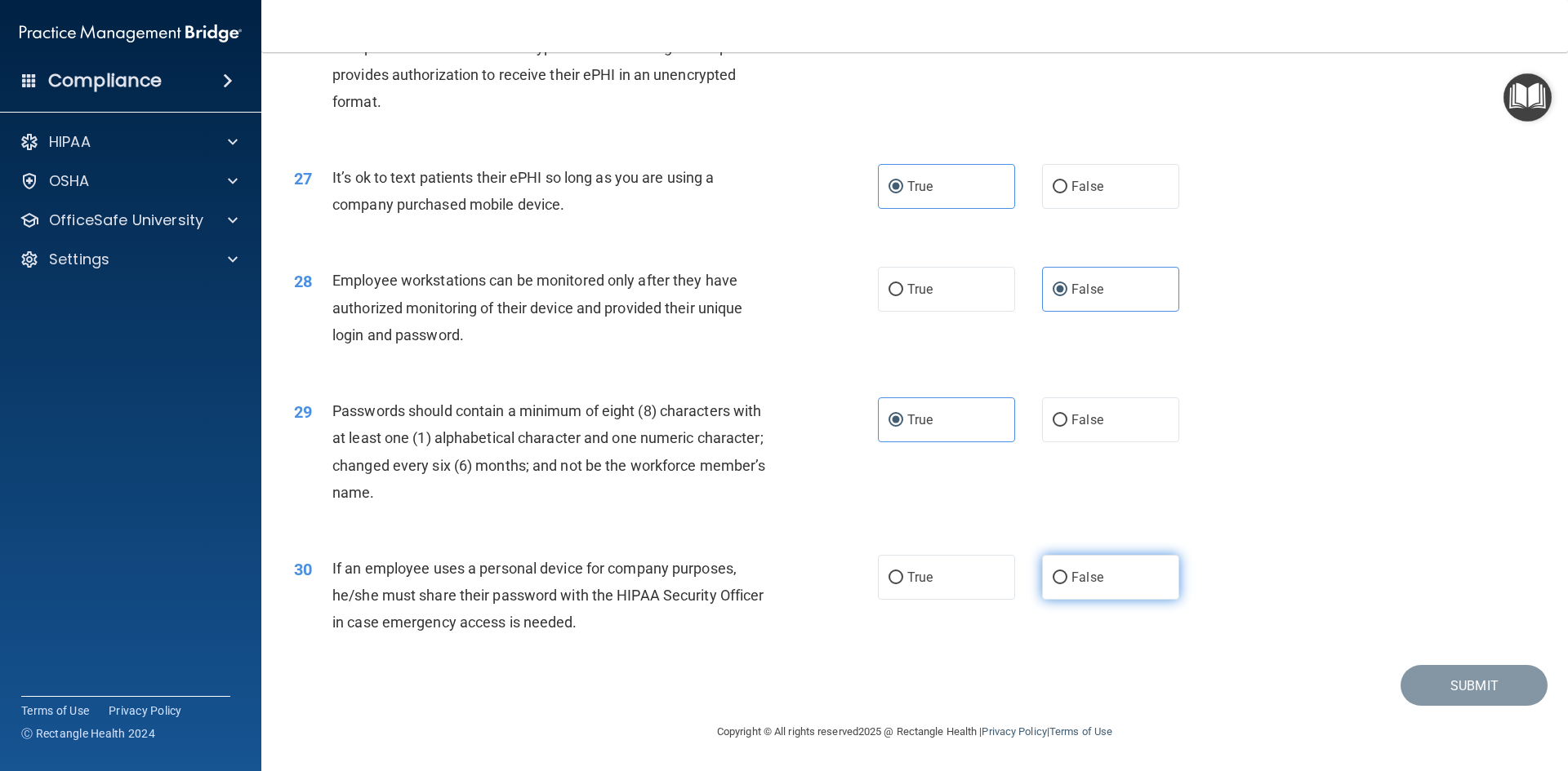
click at [1120, 577] on label "False" at bounding box center [1110, 578] width 137 height 45
click at [1067, 577] on input "False" at bounding box center [1060, 578] width 15 height 12
radio input "true"
click at [1427, 679] on button "Submit" at bounding box center [1474, 686] width 147 height 42
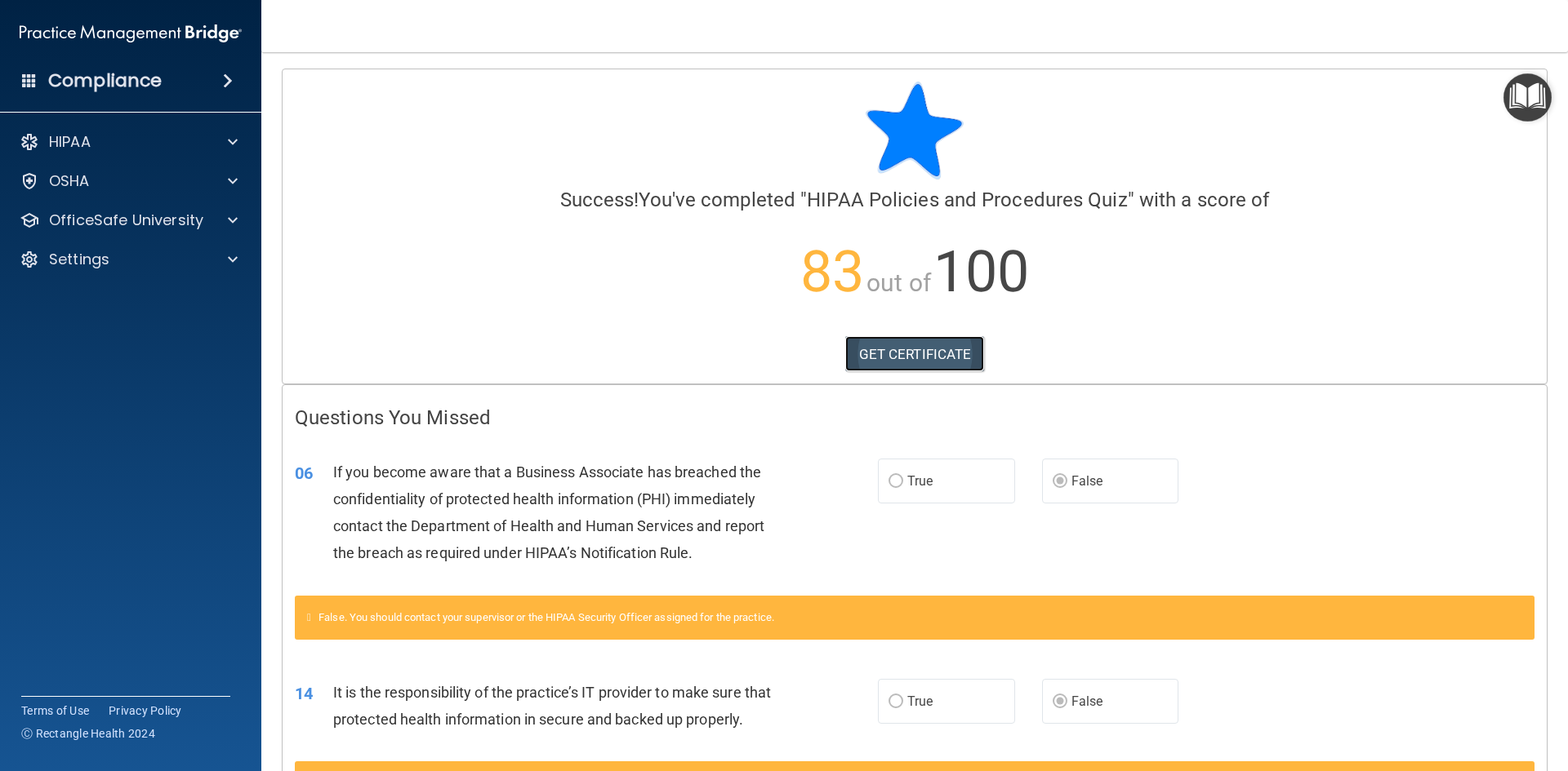
click at [894, 353] on link "GET CERTIFICATE" at bounding box center [914, 354] width 139 height 36
click at [107, 207] on div "OfficeSafe University" at bounding box center [131, 220] width 262 height 33
click at [125, 219] on p "OfficeSafe University" at bounding box center [125, 220] width 154 height 20
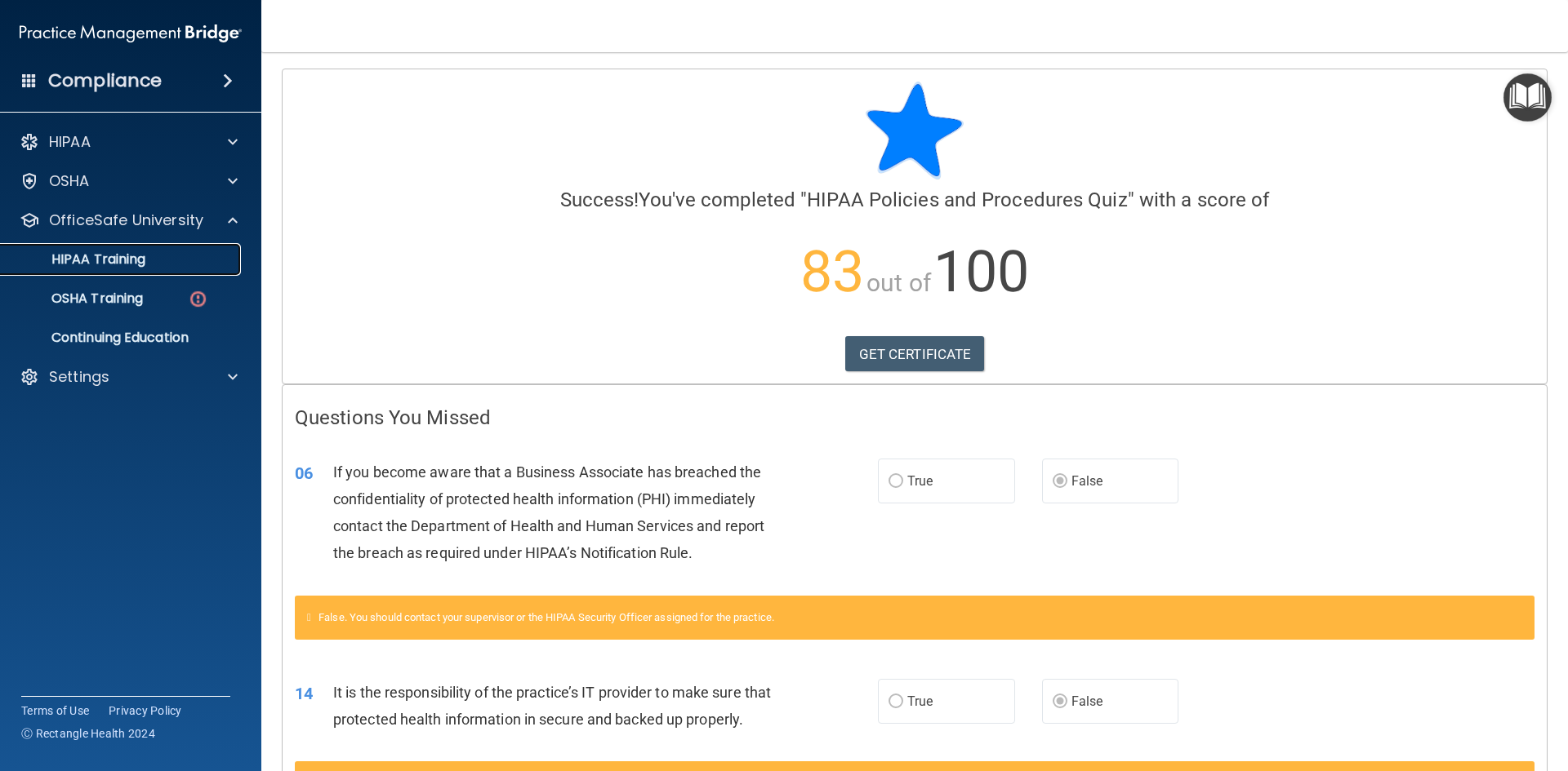
click at [143, 270] on link "HIPAA Training" at bounding box center [112, 259] width 257 height 33
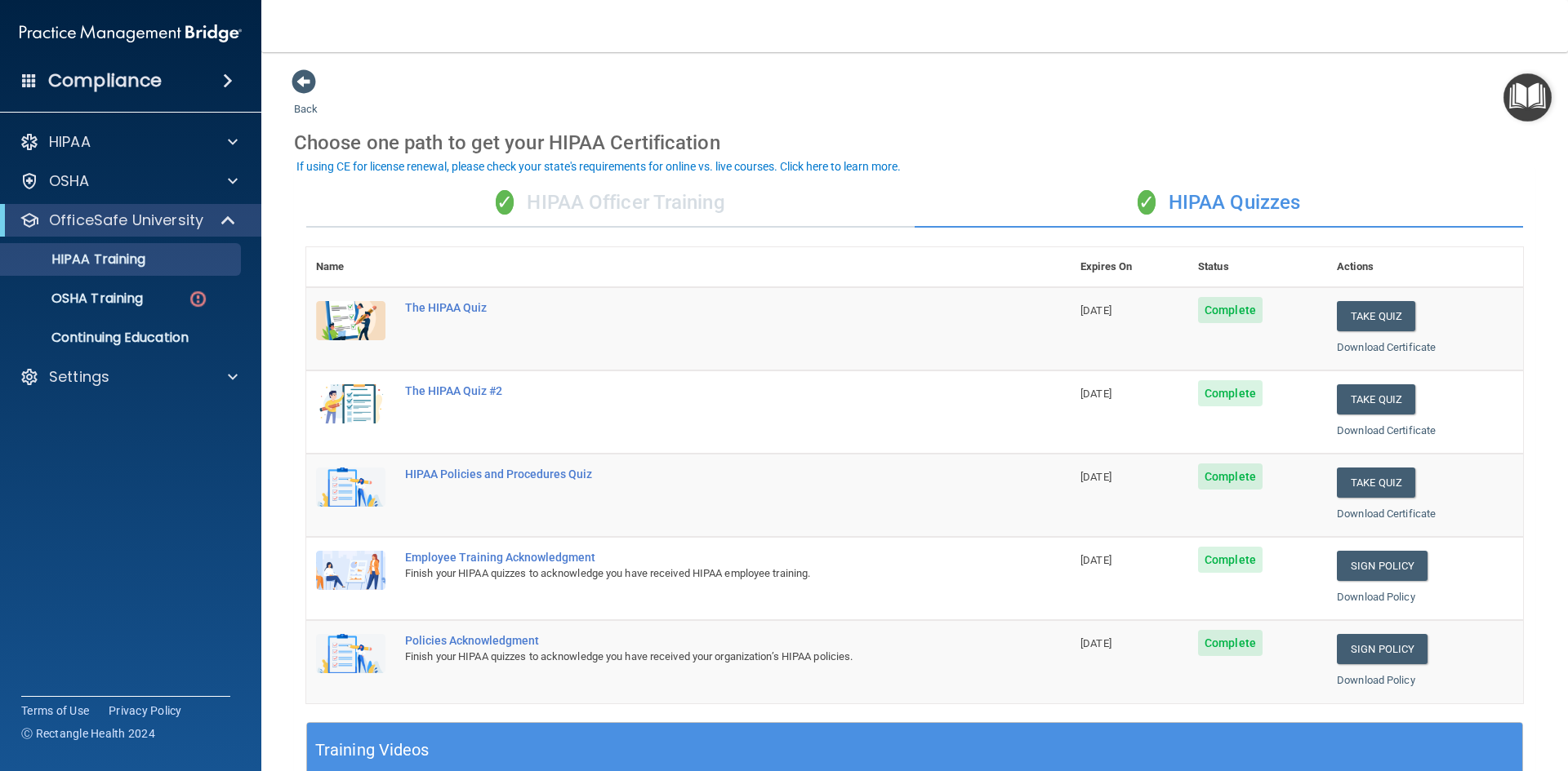
click at [630, 207] on div "✓ HIPAA Officer Training" at bounding box center [610, 203] width 609 height 49
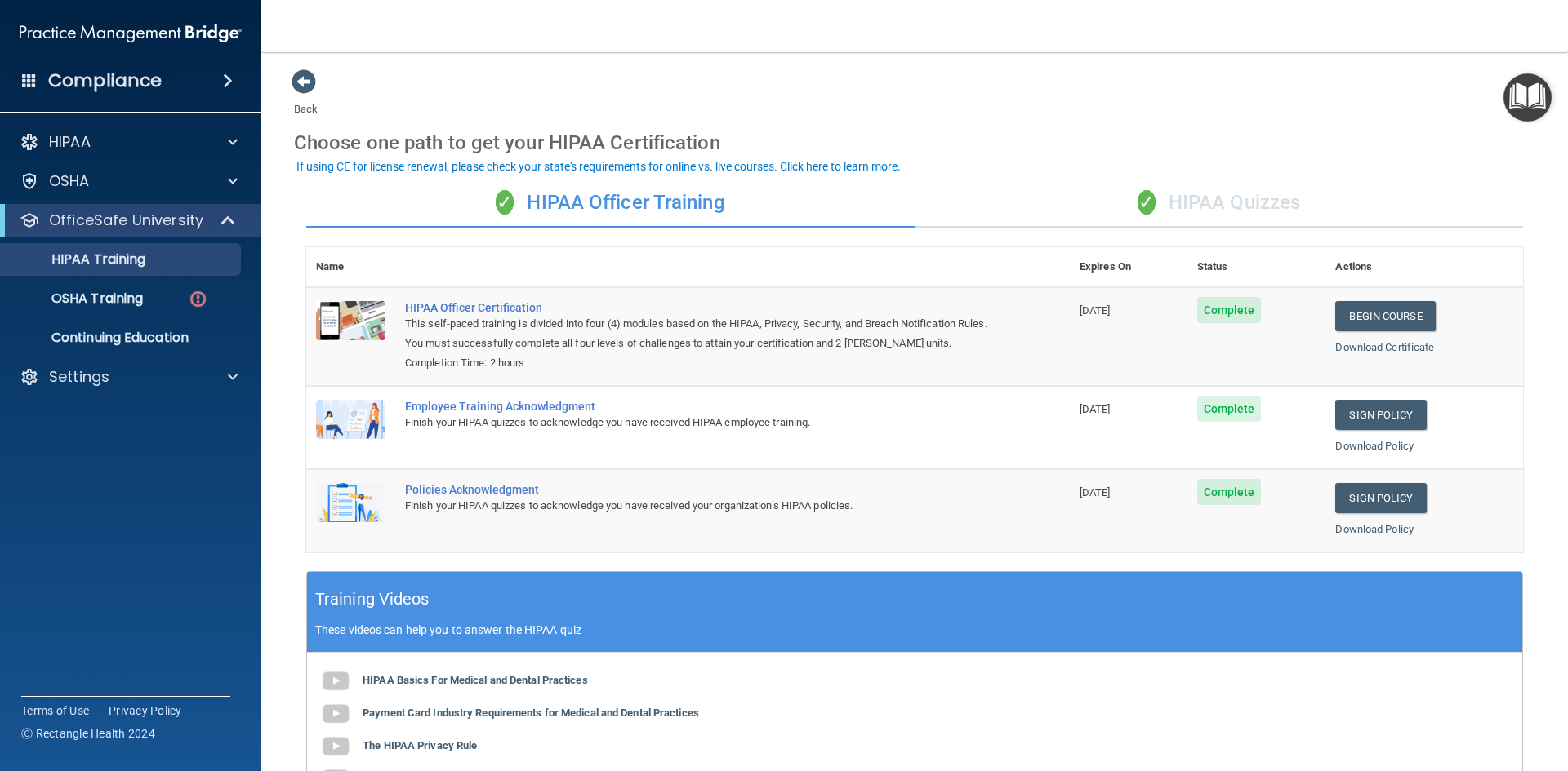
click at [1185, 196] on div "✓ HIPAA Quizzes" at bounding box center [1218, 203] width 609 height 49
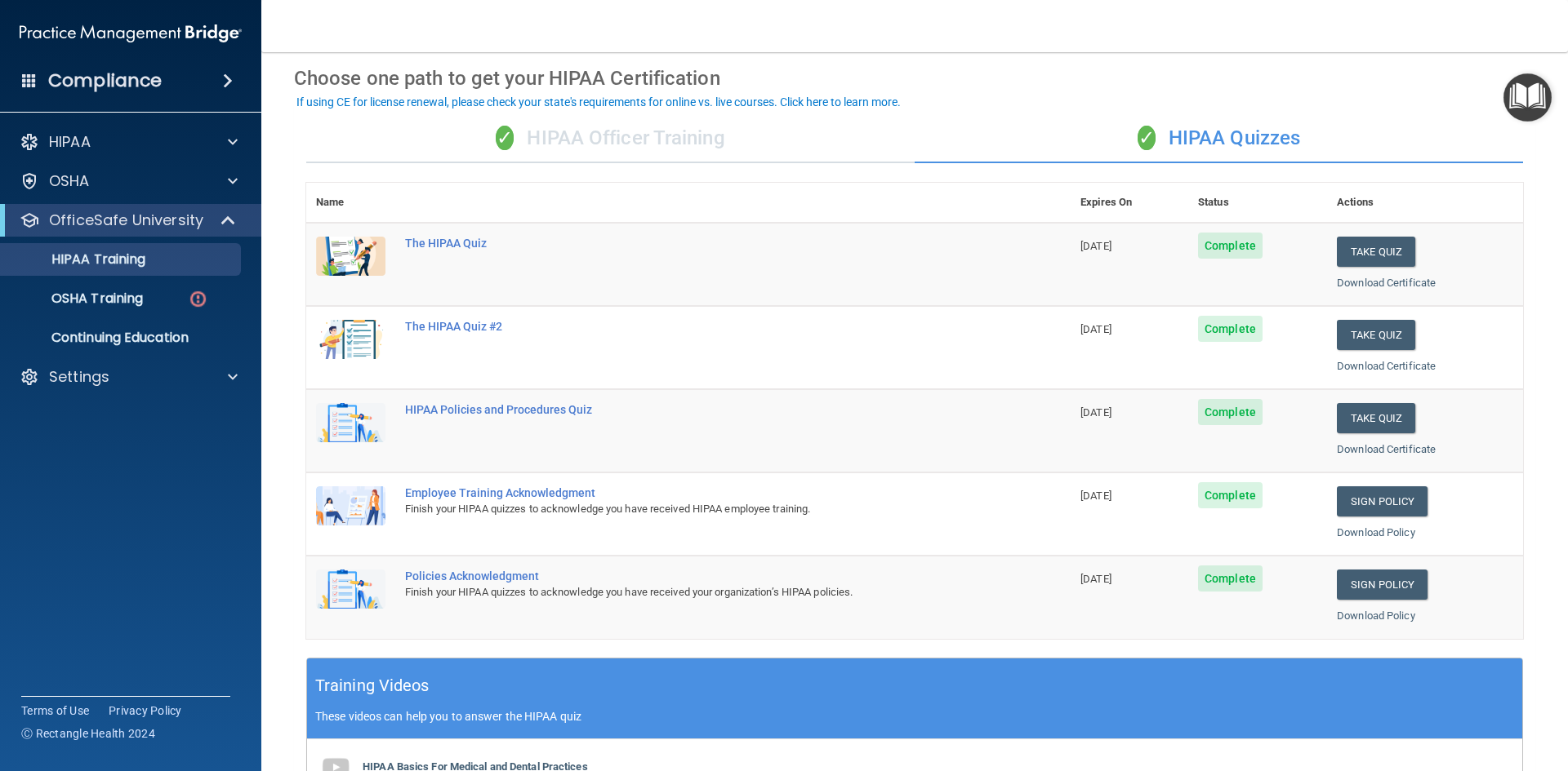
scroll to position [245, 0]
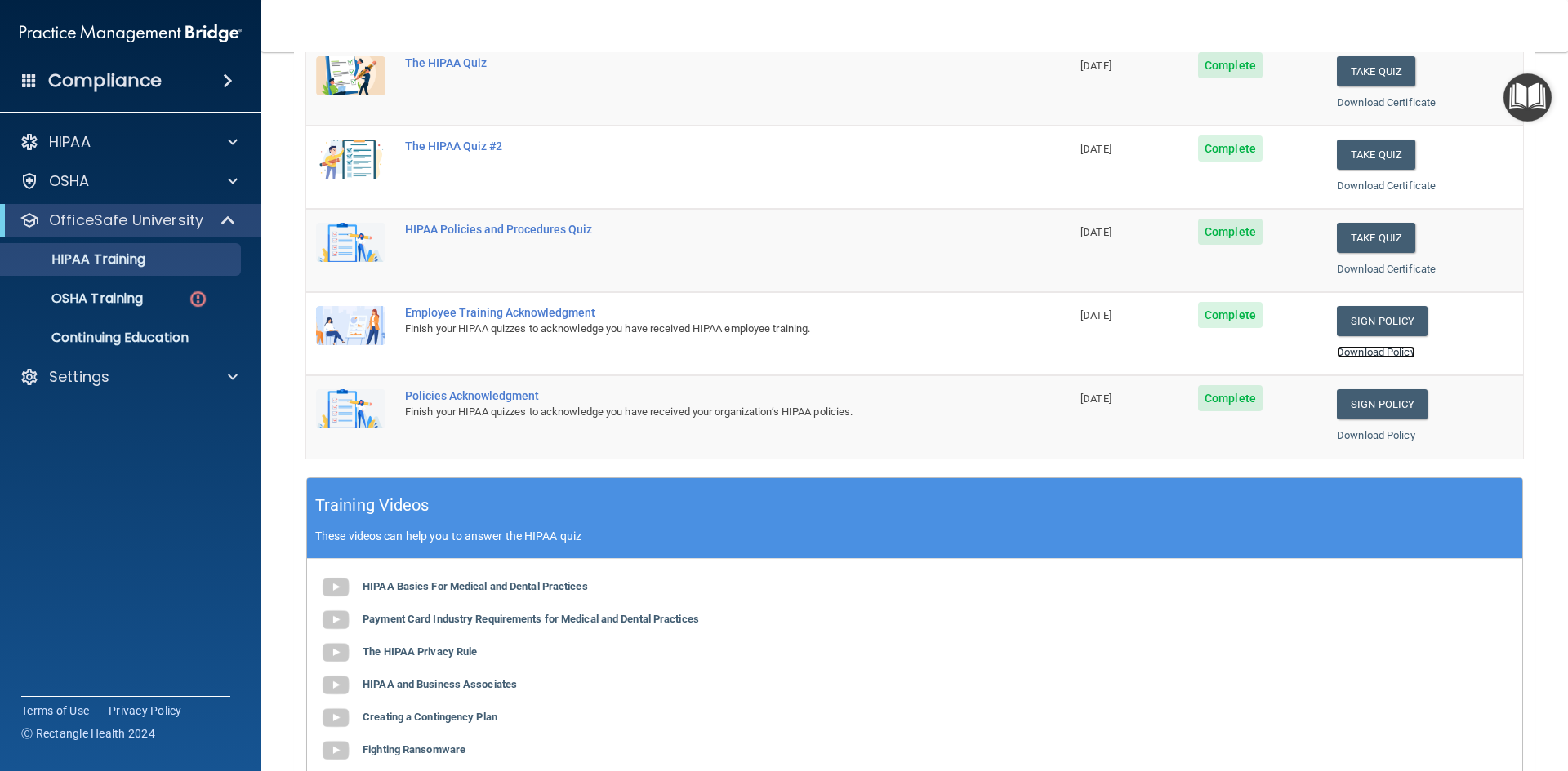
click at [1393, 352] on link "Download Policy" at bounding box center [1375, 351] width 79 height 12
click at [1349, 435] on link "Download Policy" at bounding box center [1375, 435] width 79 height 12
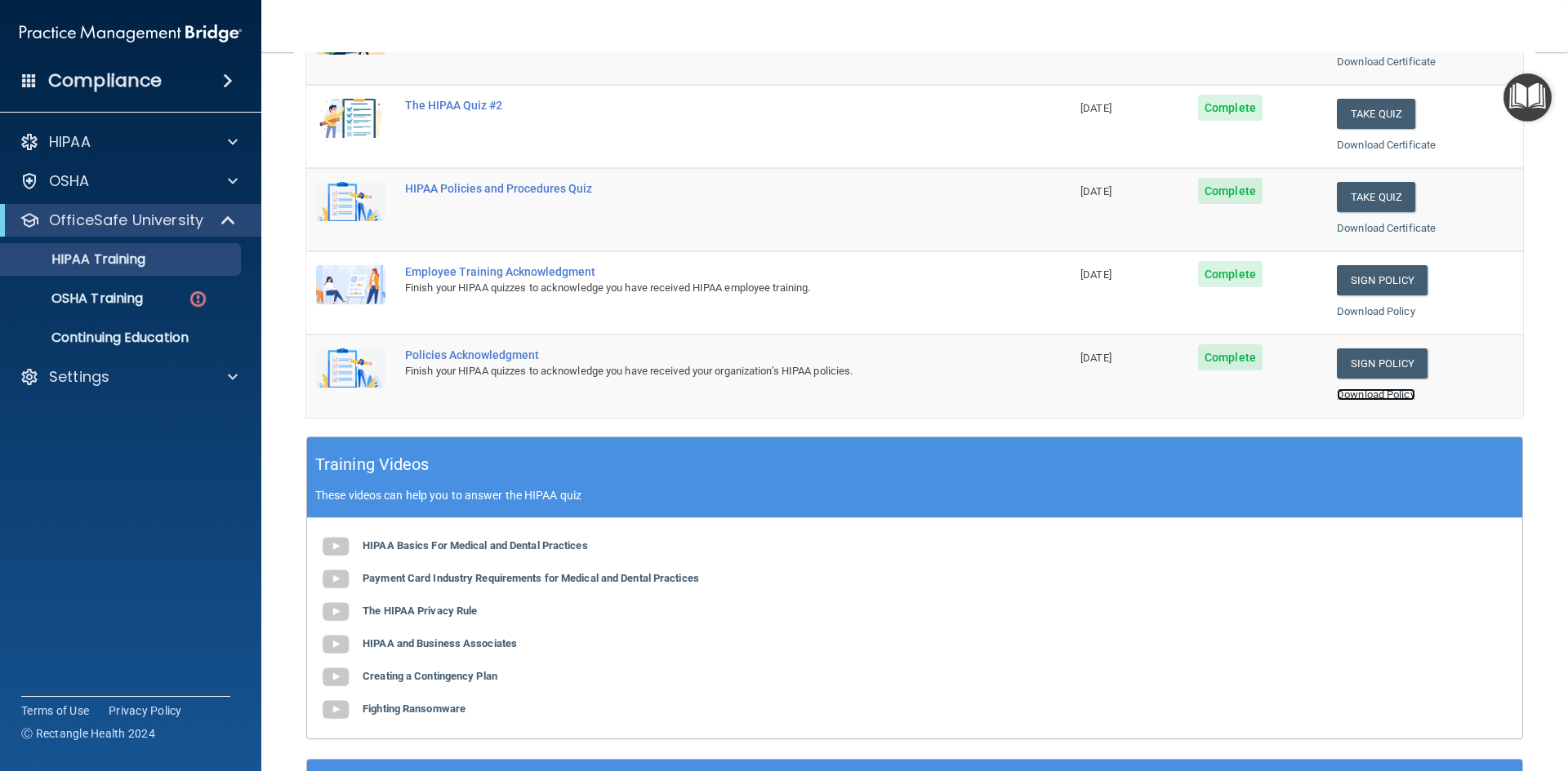
scroll to position [0, 0]
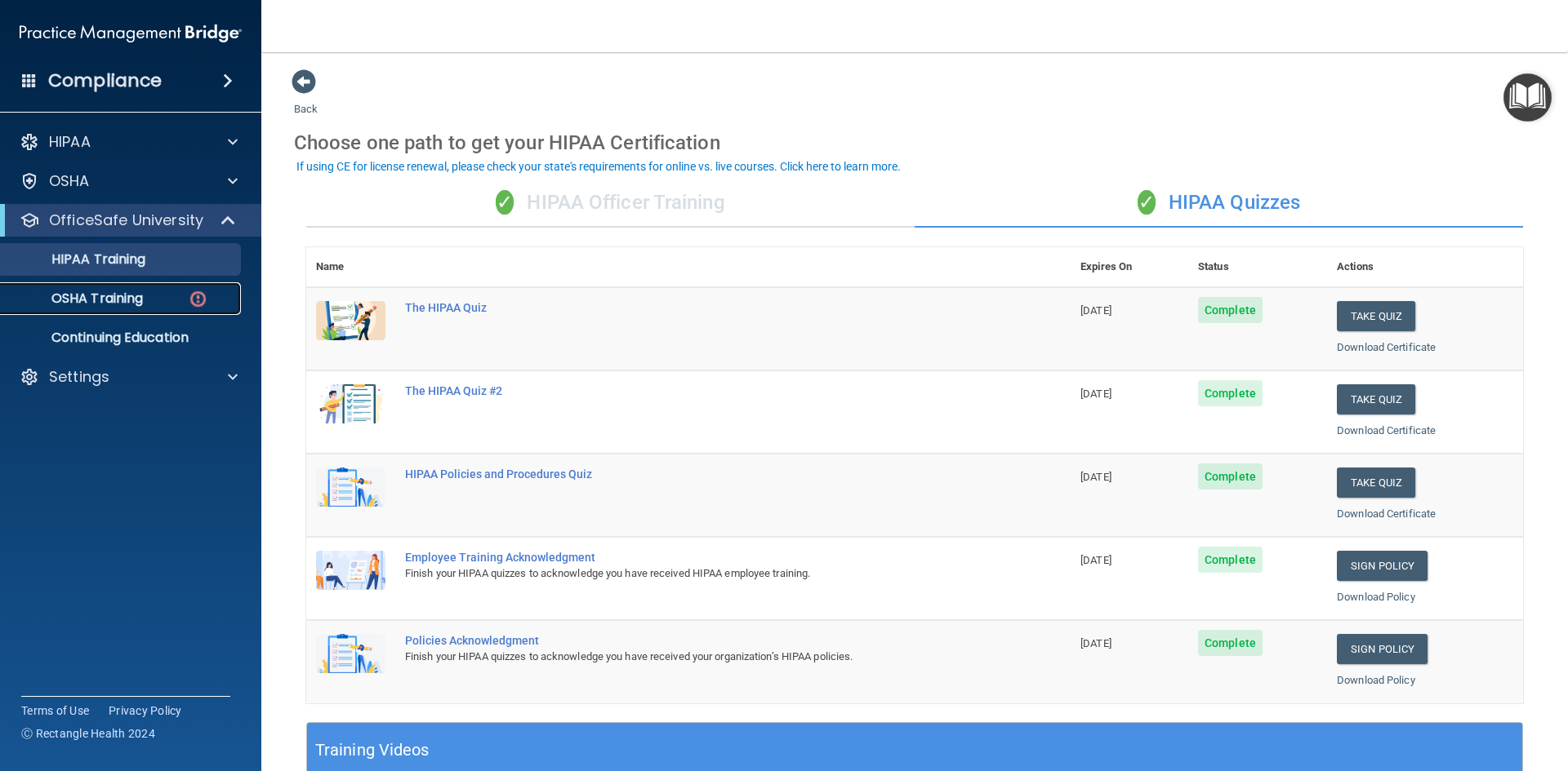
click at [127, 305] on p "OSHA Training" at bounding box center [76, 298] width 132 height 16
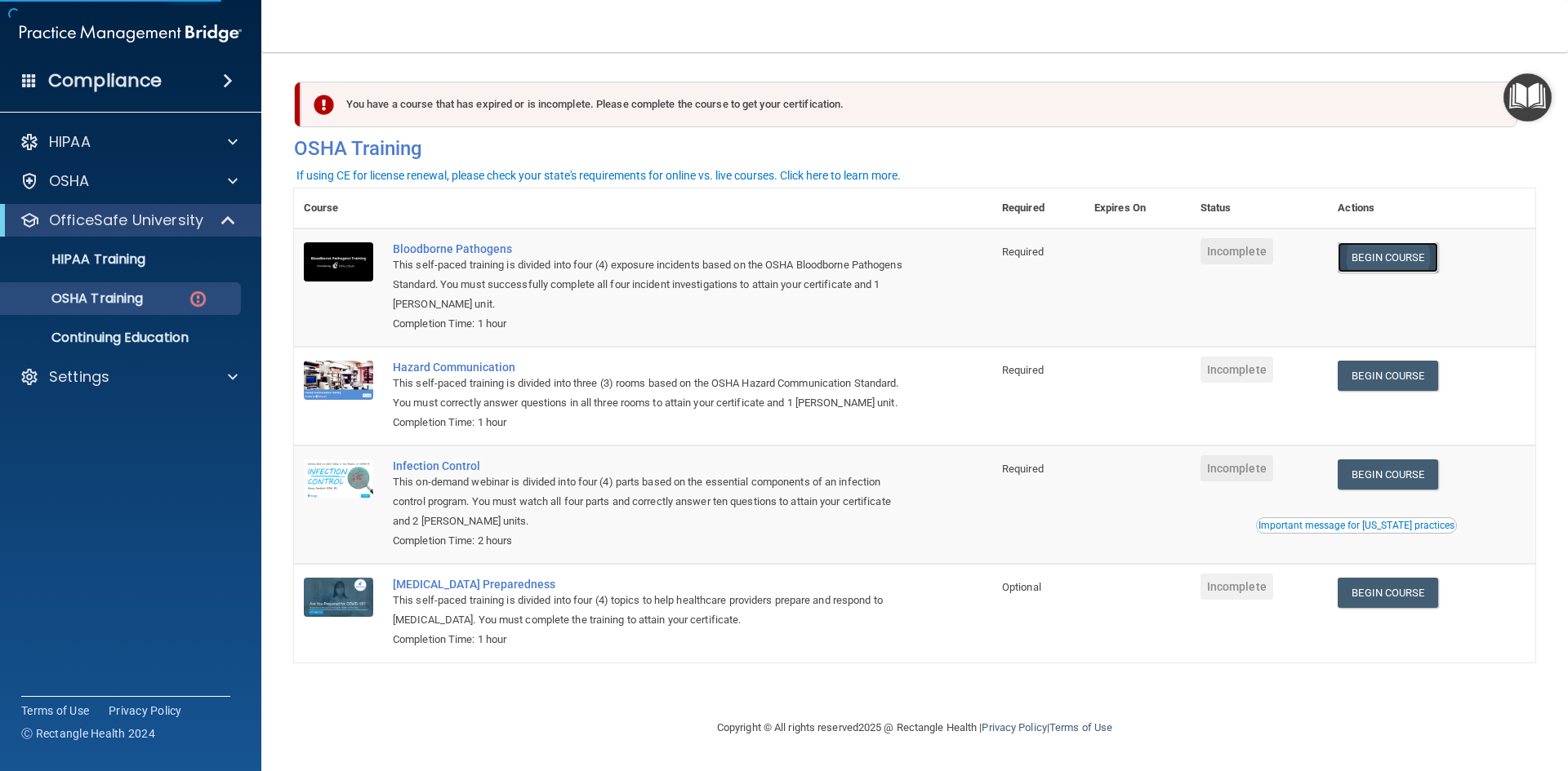
click at [1437, 261] on link "Begin Course" at bounding box center [1387, 257] width 100 height 30
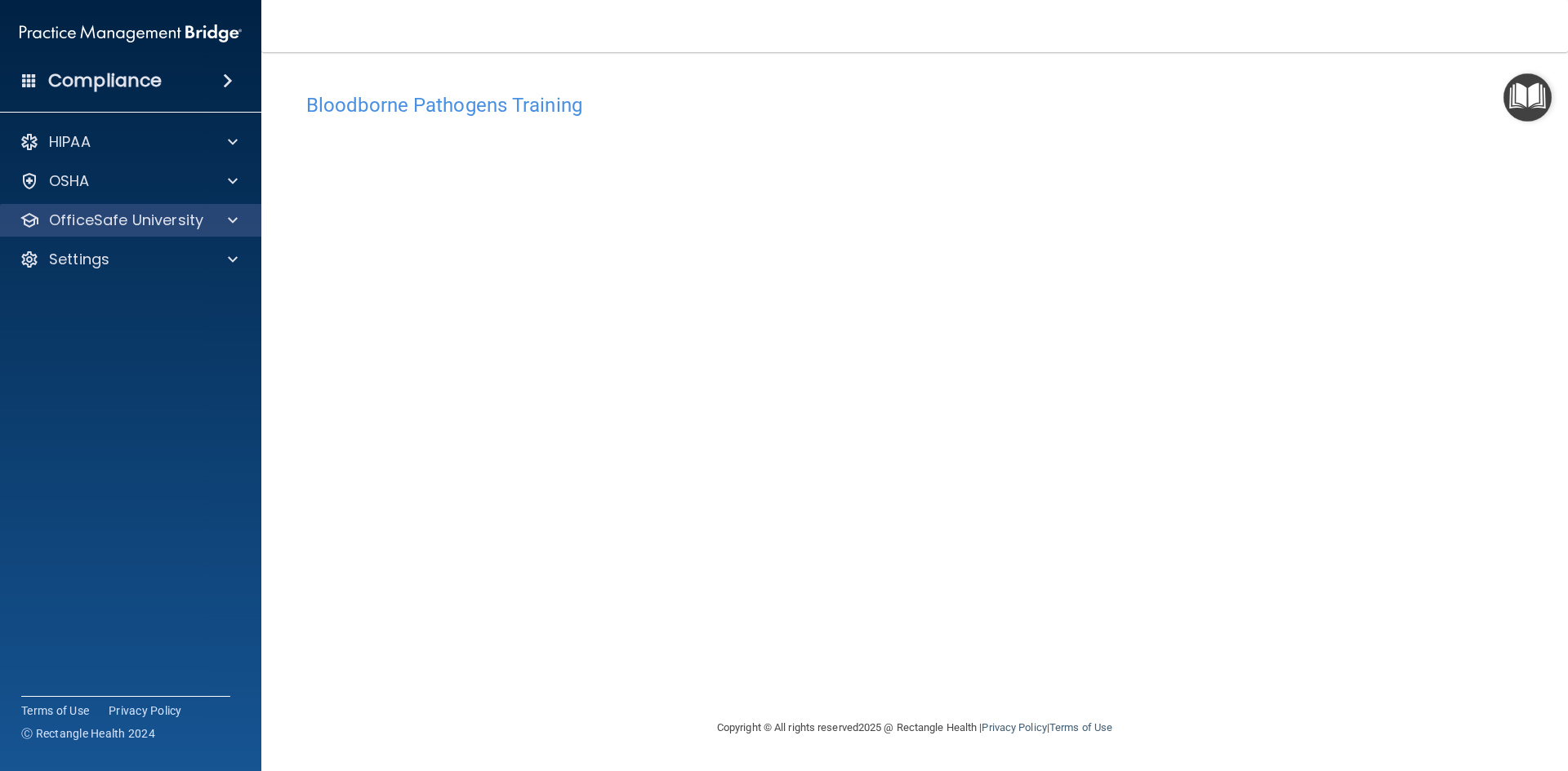
click at [138, 234] on div "OfficeSafe University" at bounding box center [131, 220] width 262 height 33
click at [150, 226] on p "OfficeSafe University" at bounding box center [125, 220] width 154 height 20
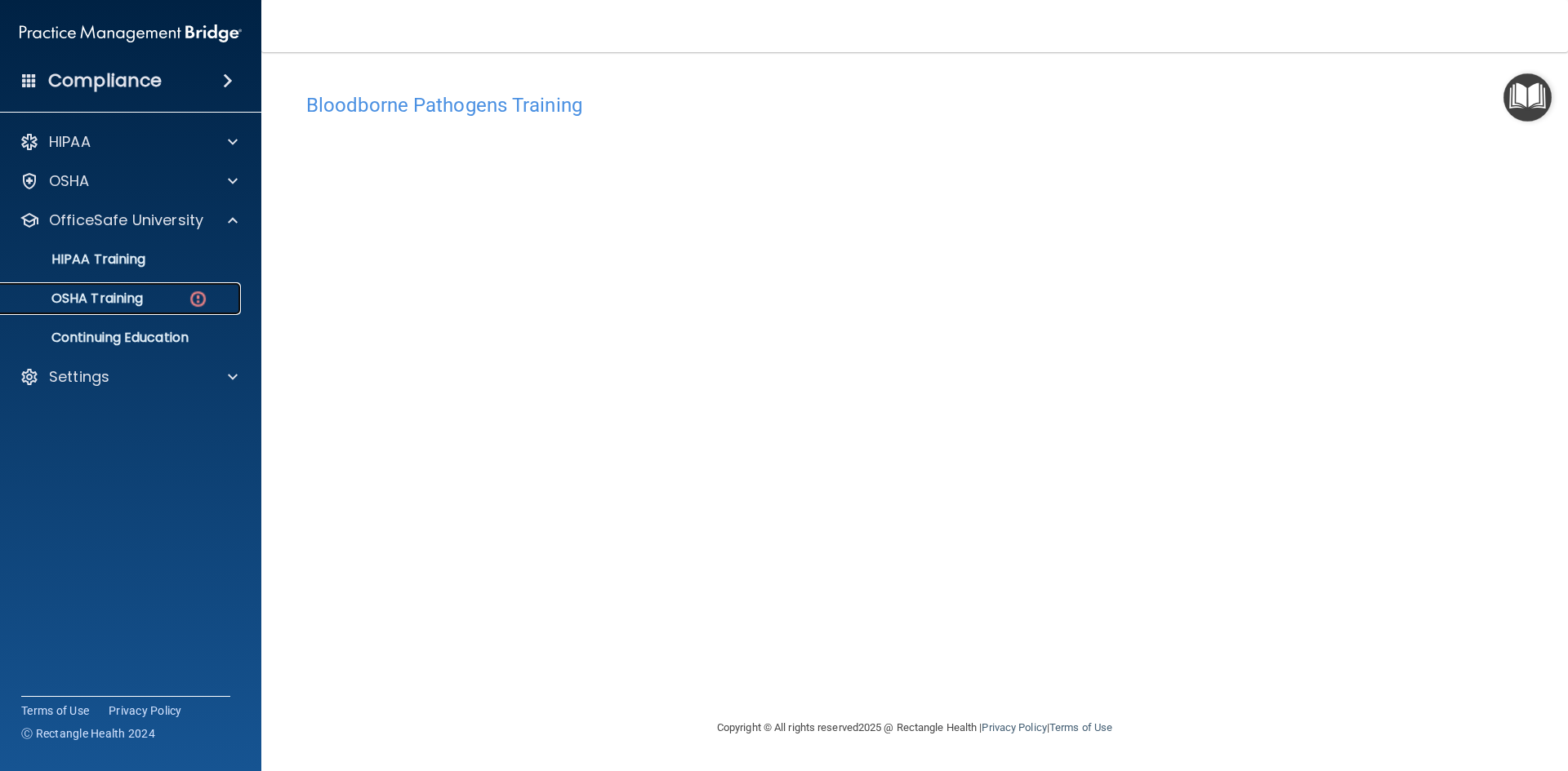
click at [160, 283] on link "OSHA Training" at bounding box center [112, 298] width 257 height 33
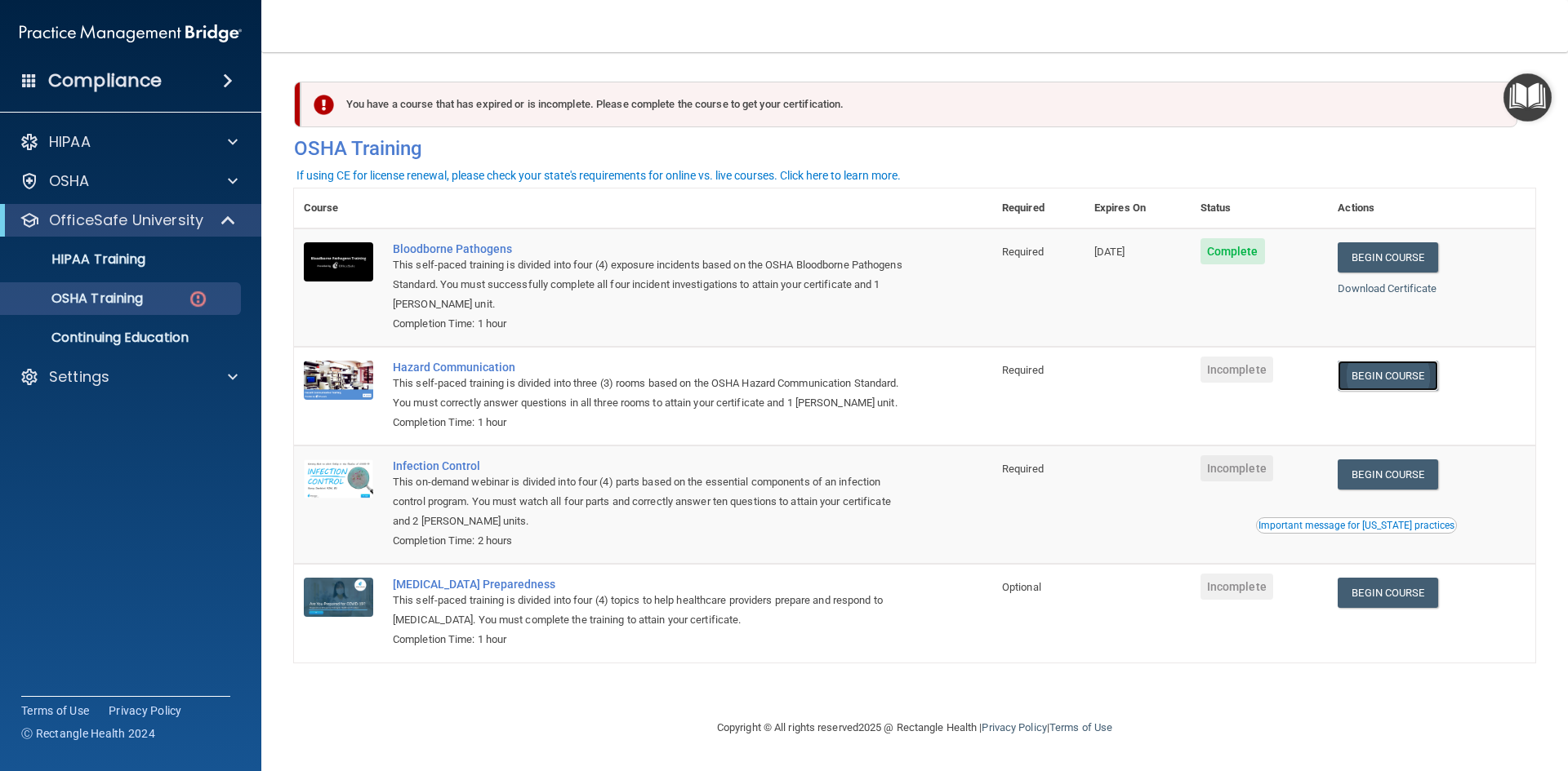
click at [1414, 382] on link "Begin Course" at bounding box center [1387, 376] width 100 height 30
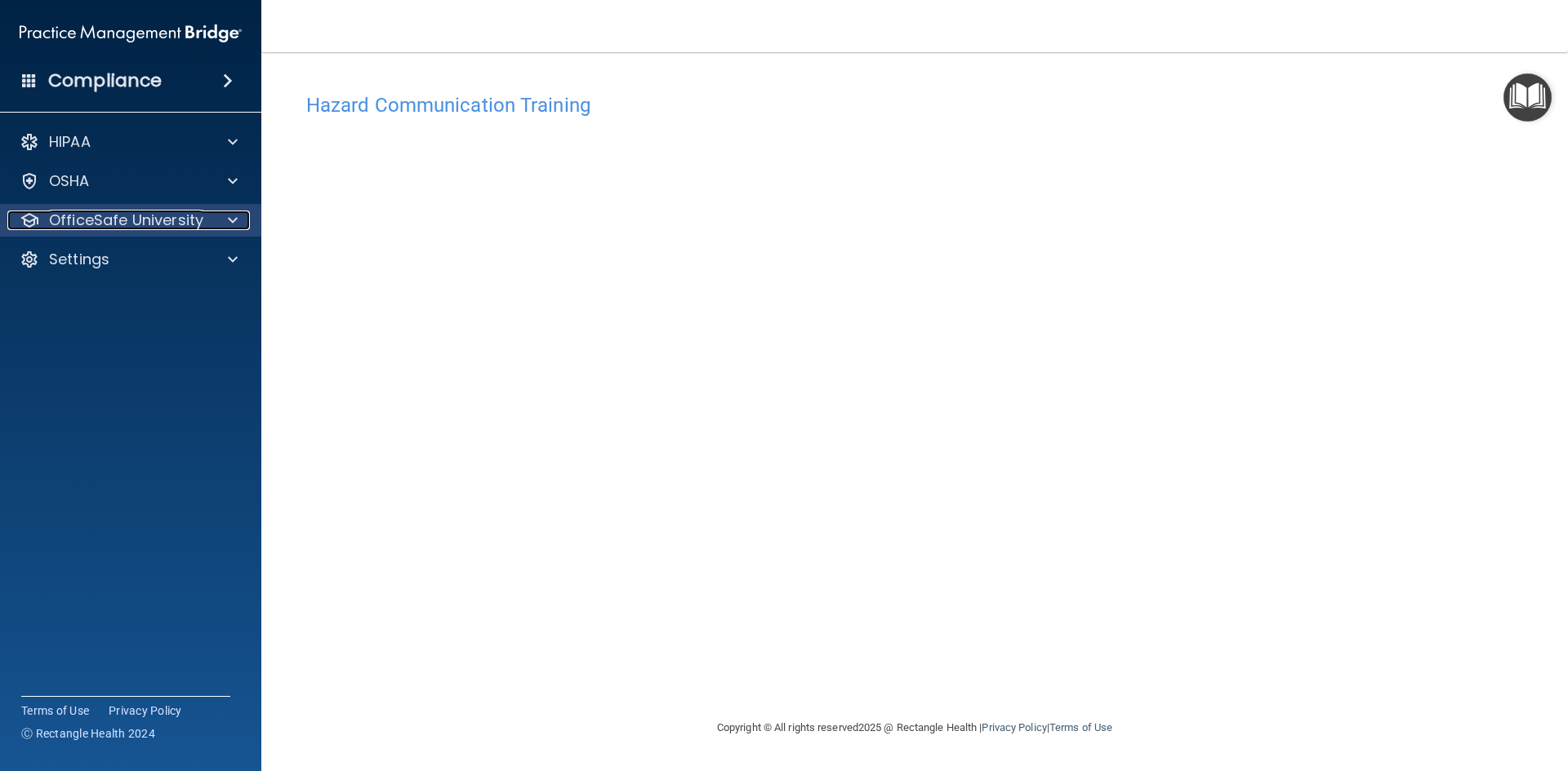
click at [164, 222] on p "OfficeSafe University" at bounding box center [125, 220] width 154 height 20
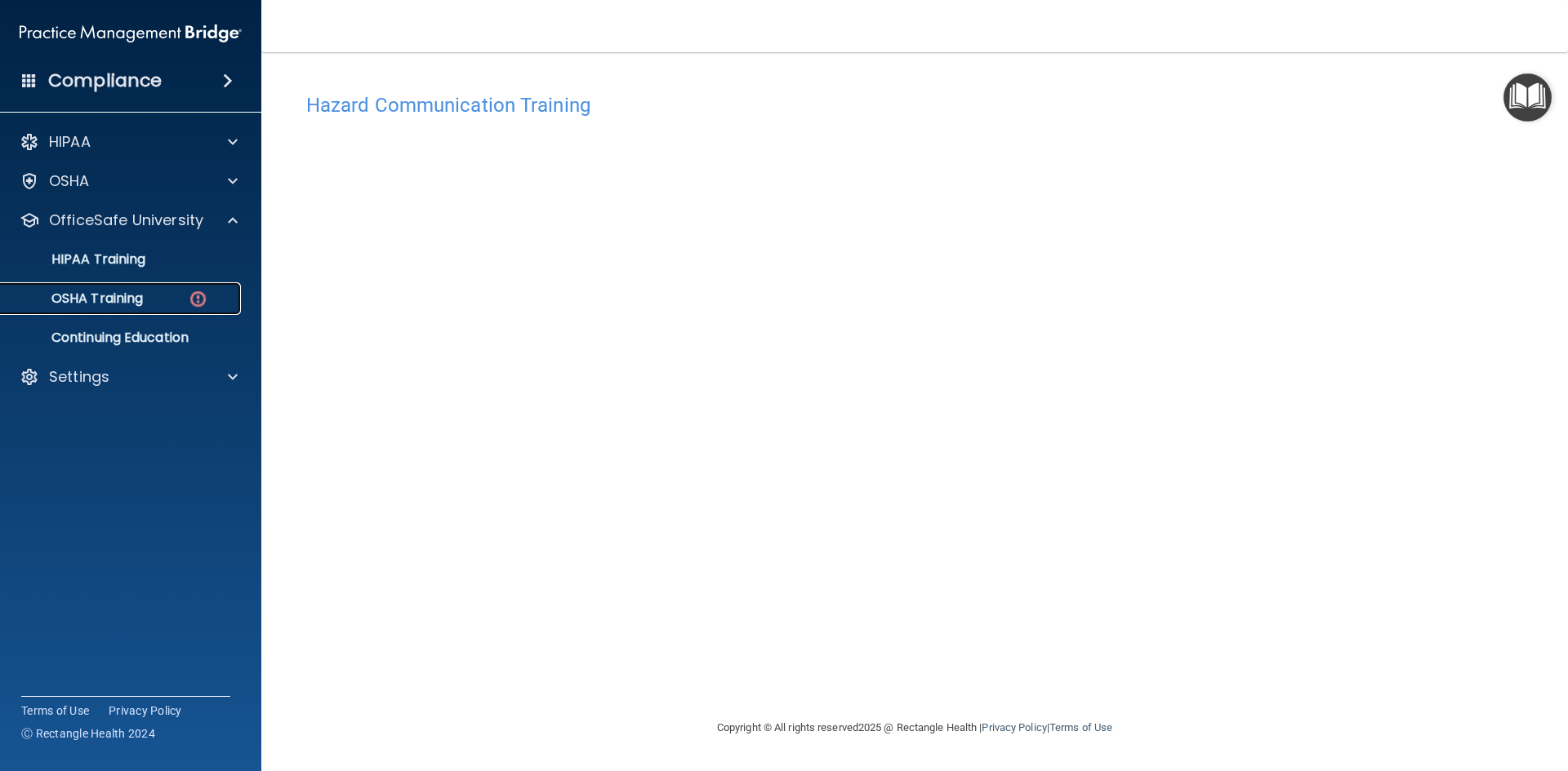
click at [147, 290] on link "OSHA Training" at bounding box center [112, 298] width 257 height 33
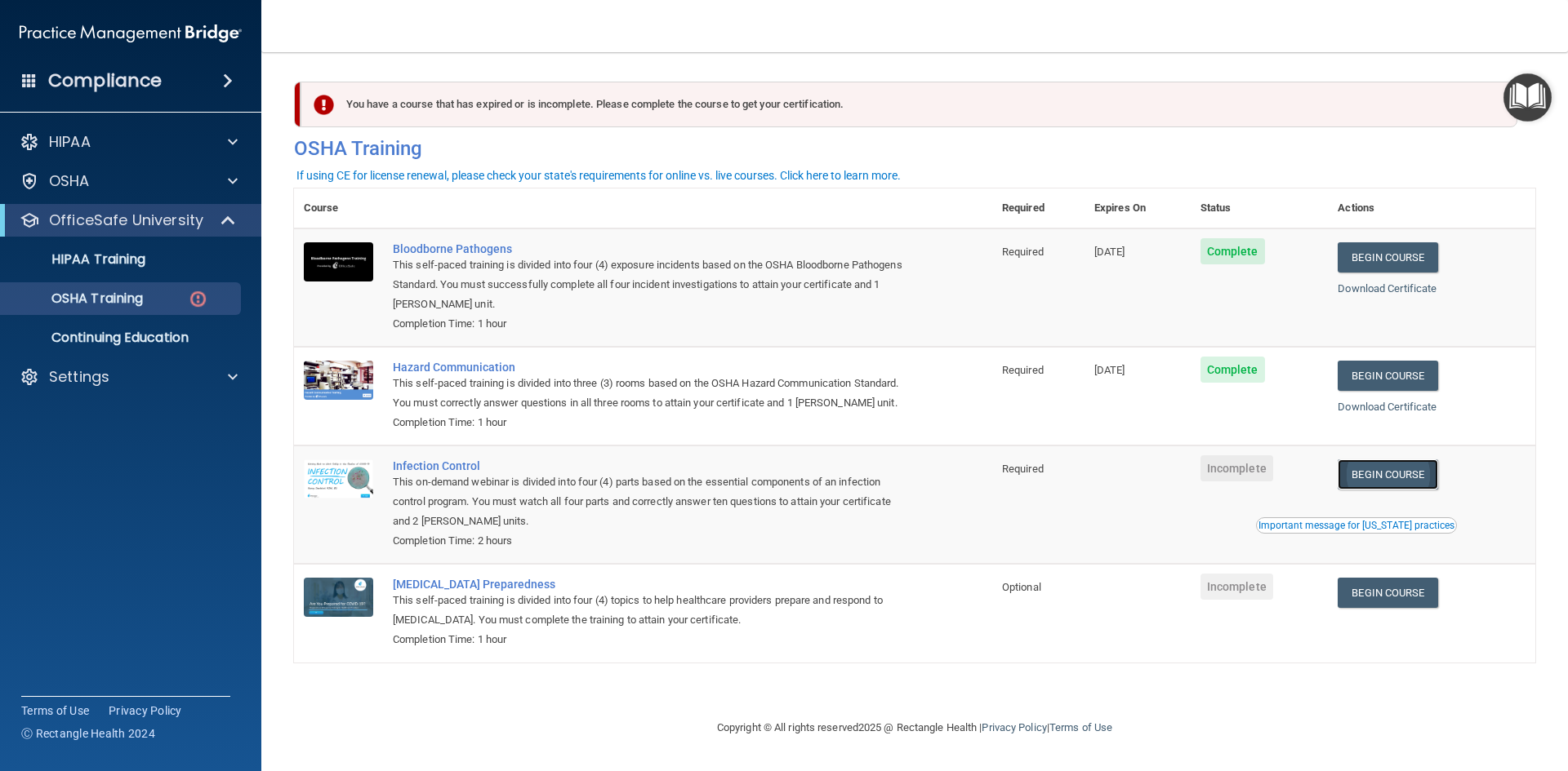
click at [1403, 478] on link "Begin Course" at bounding box center [1387, 475] width 100 height 30
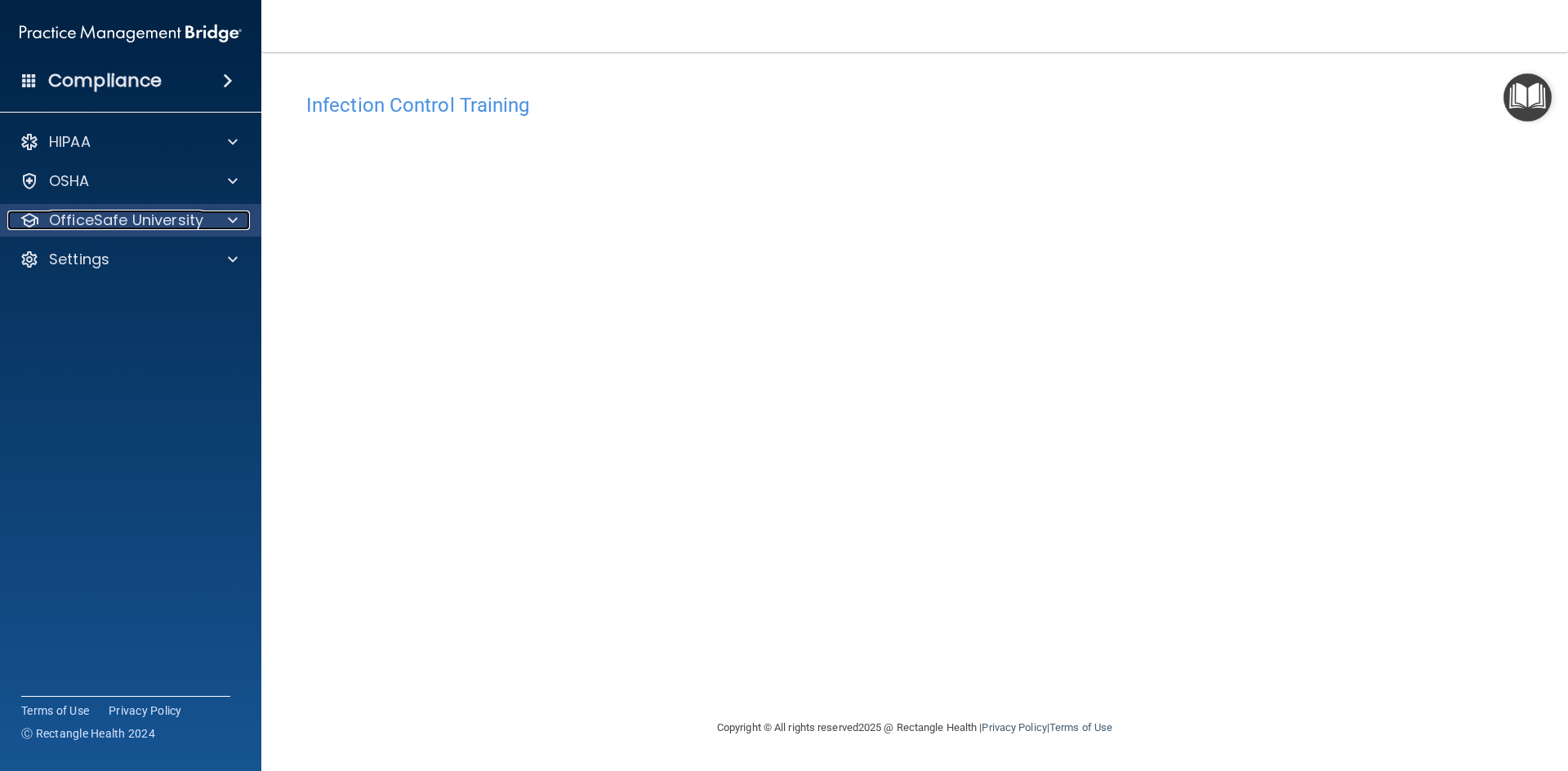
click at [125, 221] on p "OfficeSafe University" at bounding box center [125, 220] width 154 height 20
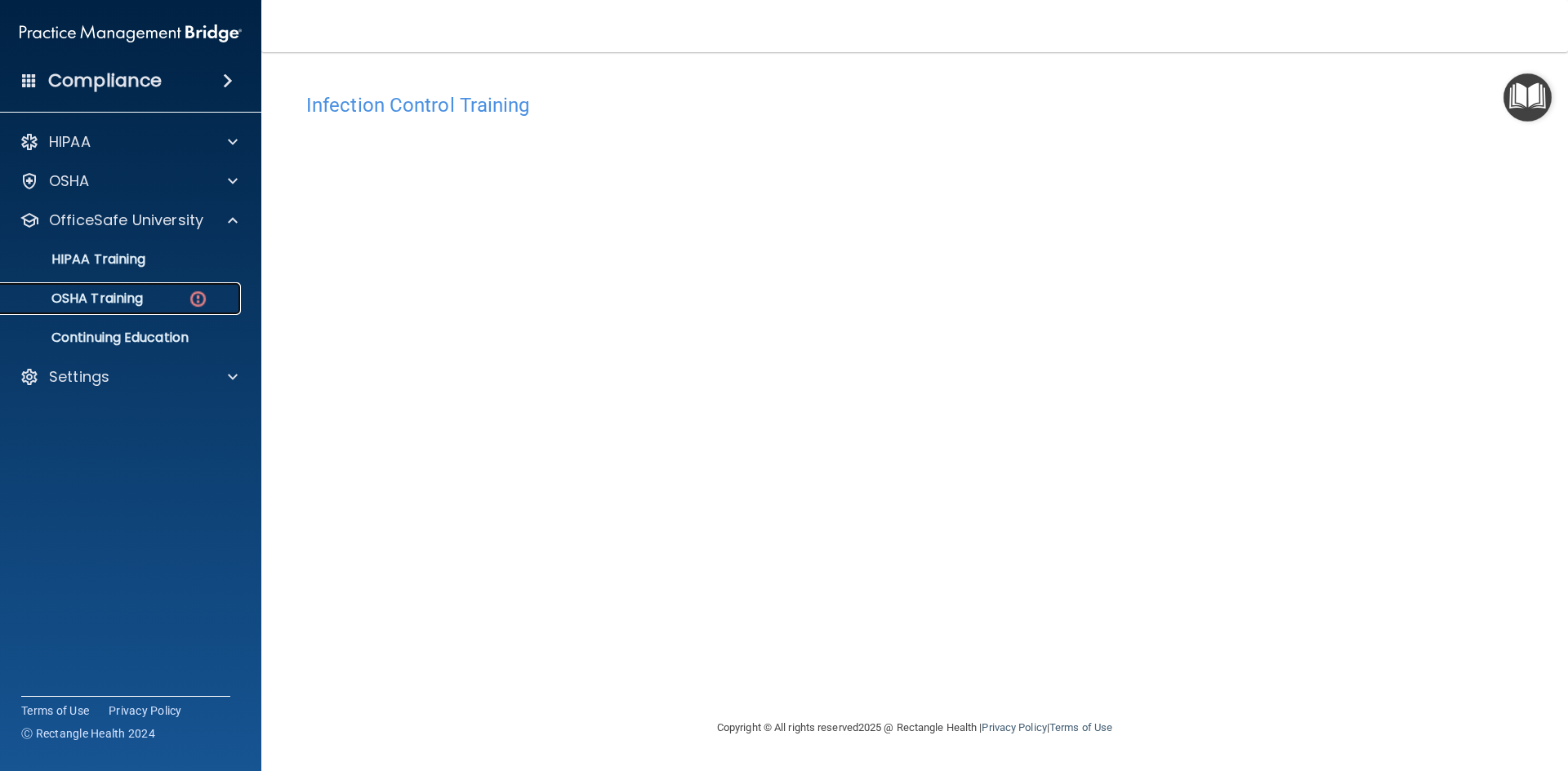
click at [154, 289] on link "OSHA Training" at bounding box center [112, 298] width 257 height 33
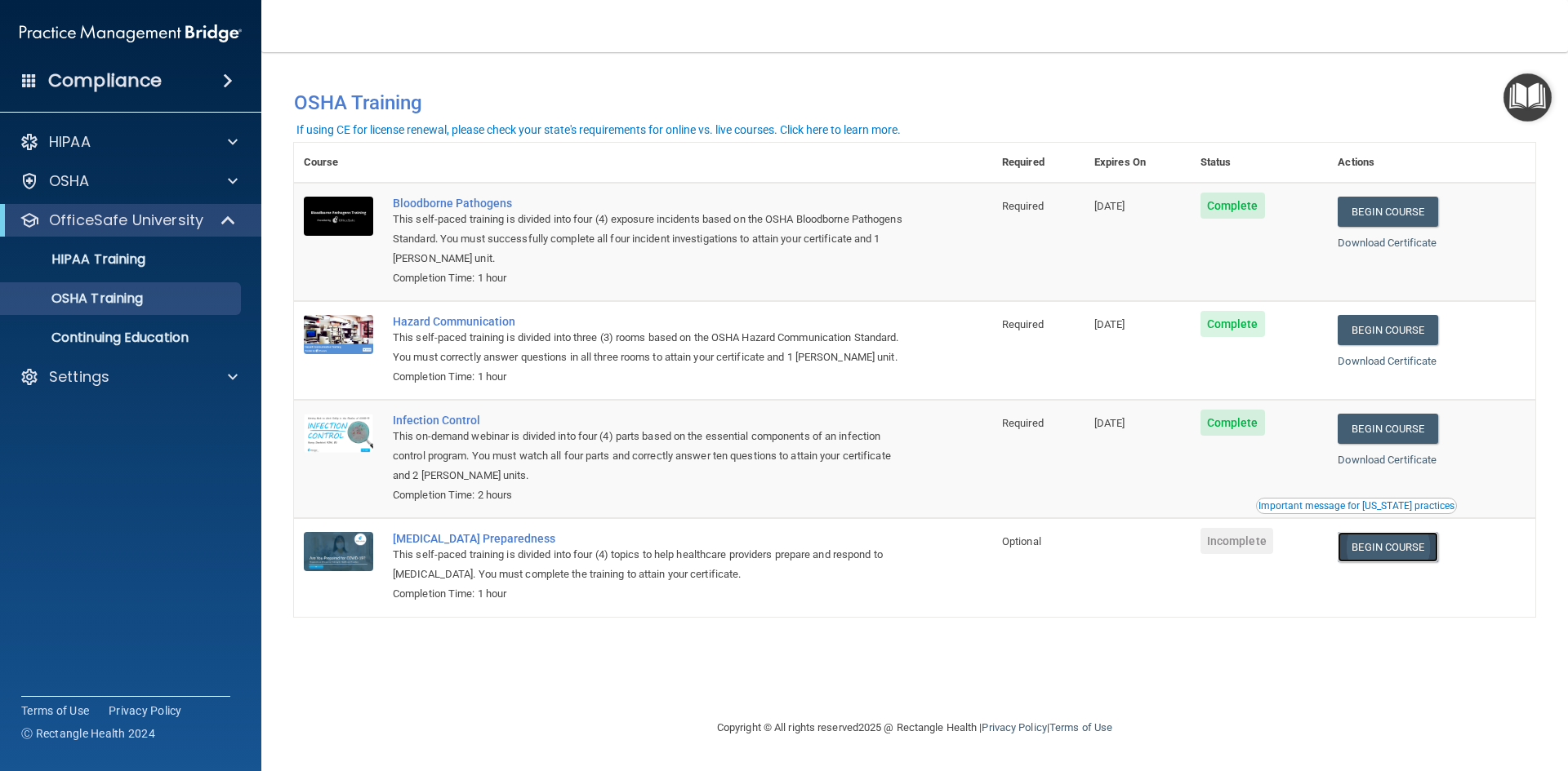
click at [1417, 545] on link "Begin Course" at bounding box center [1387, 547] width 100 height 30
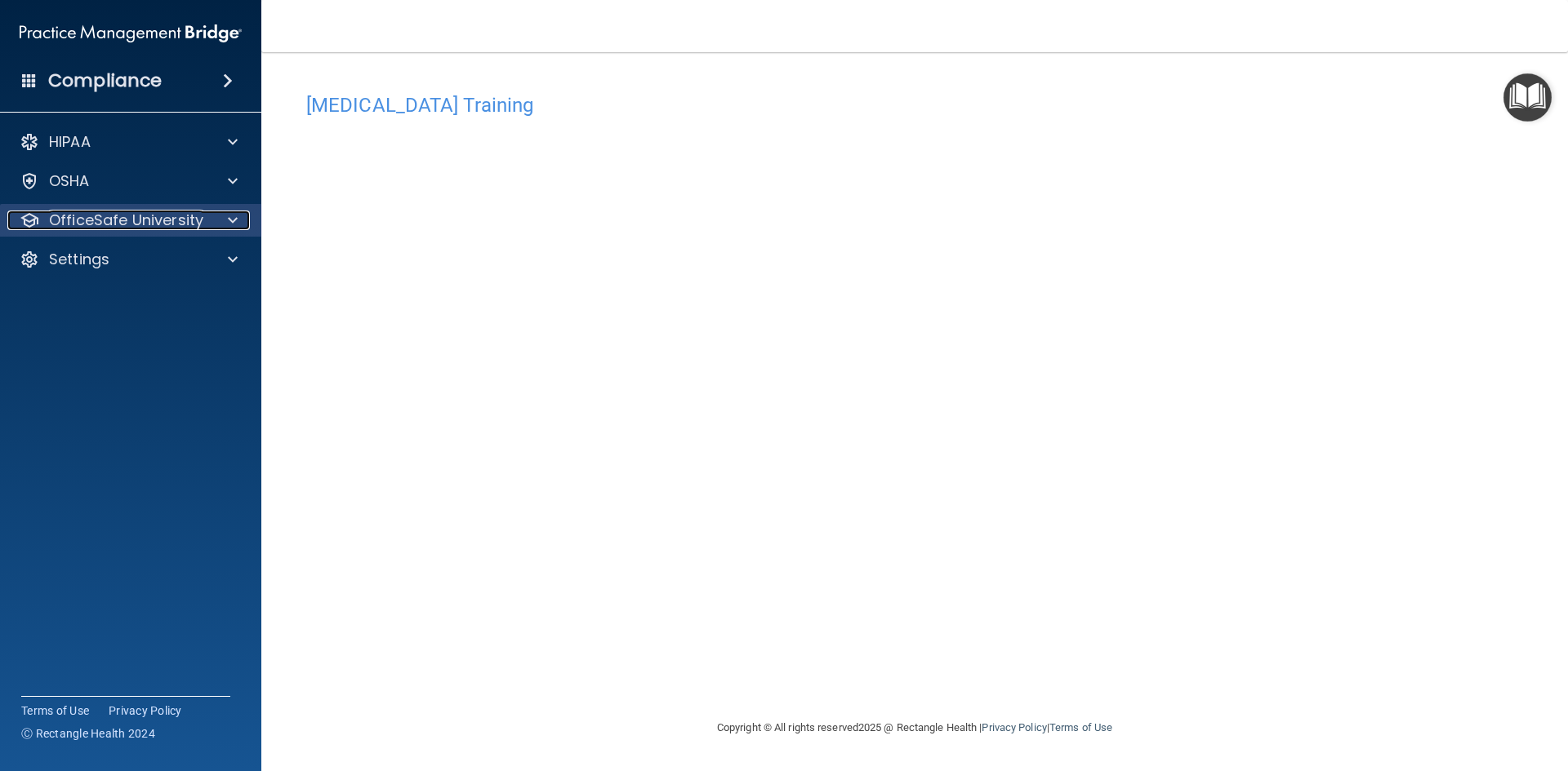
click at [143, 225] on p "OfficeSafe University" at bounding box center [125, 220] width 154 height 20
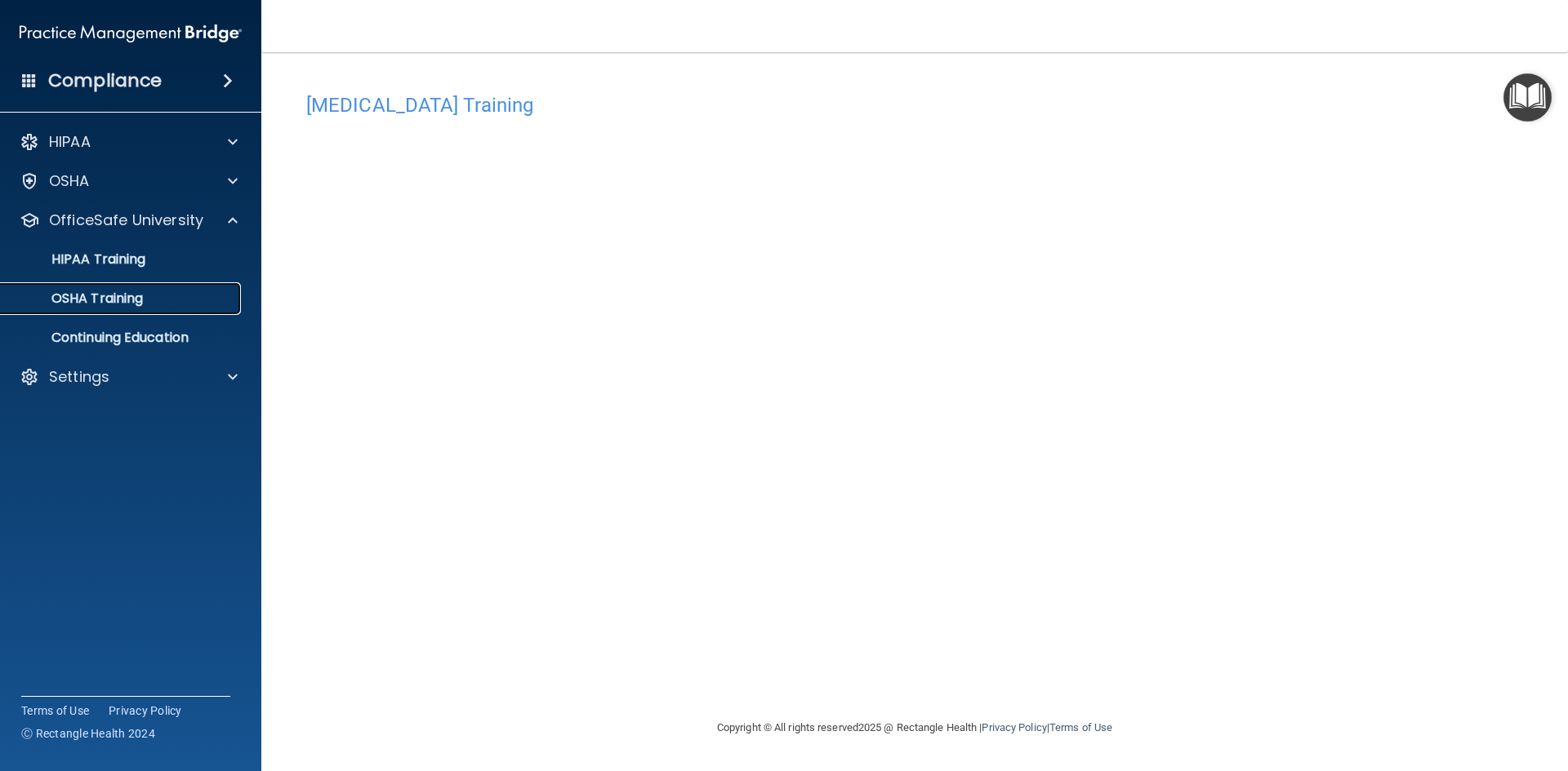
click at [166, 297] on div "OSHA Training" at bounding box center [122, 298] width 223 height 16
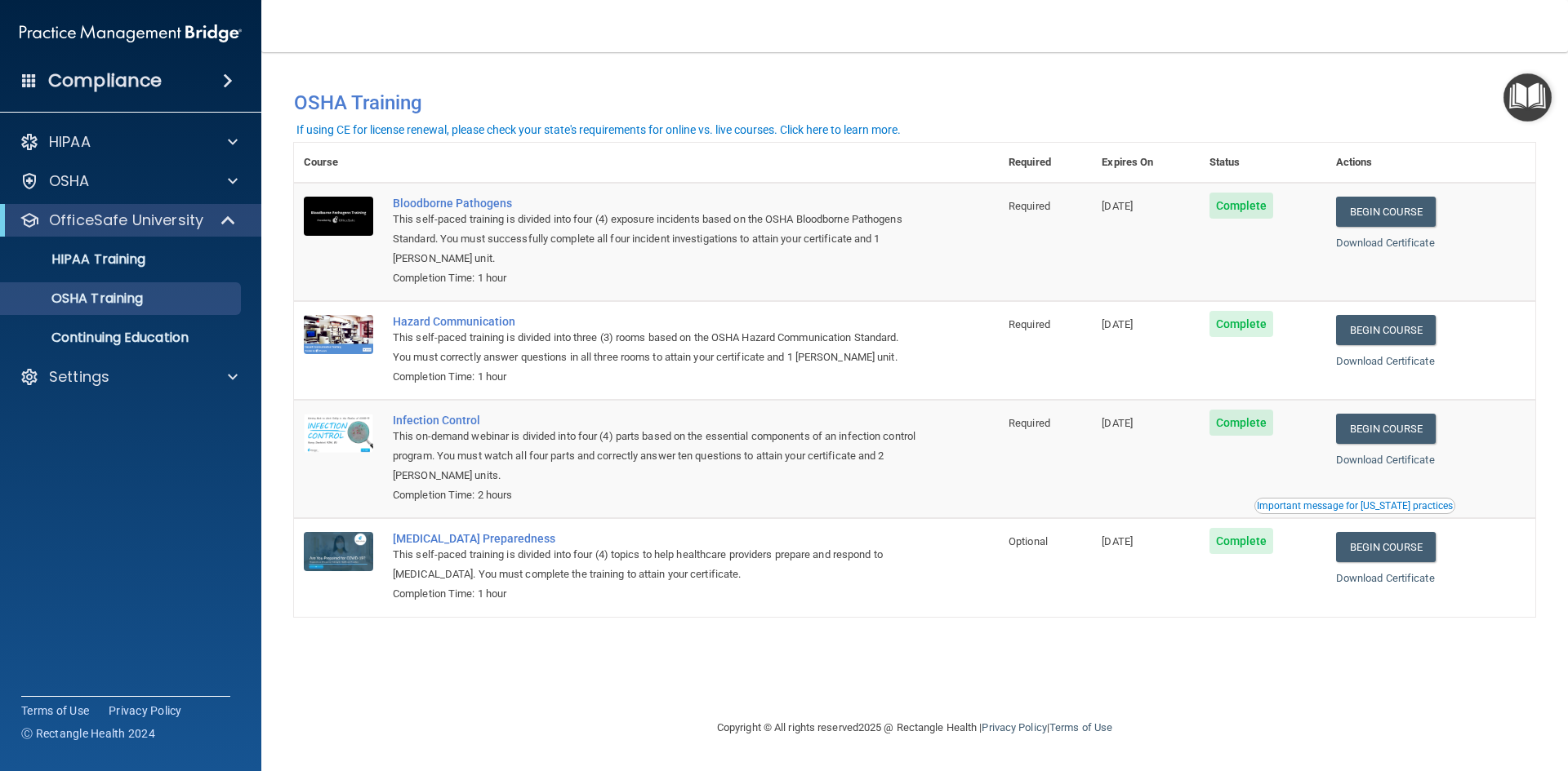
click at [122, 276] on ul "HIPAA Training OSHA Training Continuing Education" at bounding box center [132, 295] width 295 height 118
click at [126, 267] on p "HIPAA Training" at bounding box center [78, 259] width 135 height 16
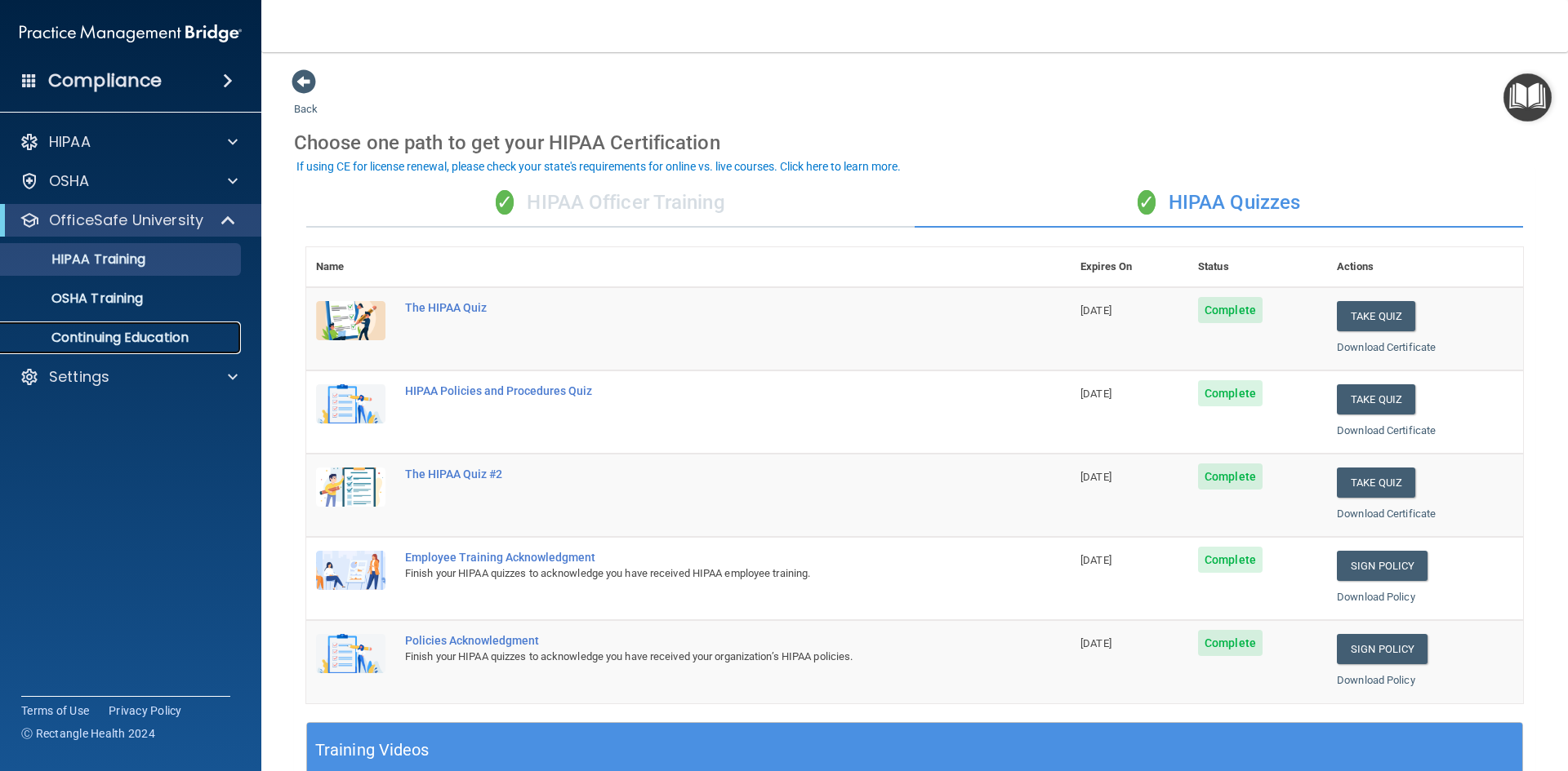
click at [189, 336] on p "Continuing Education" at bounding box center [122, 337] width 223 height 16
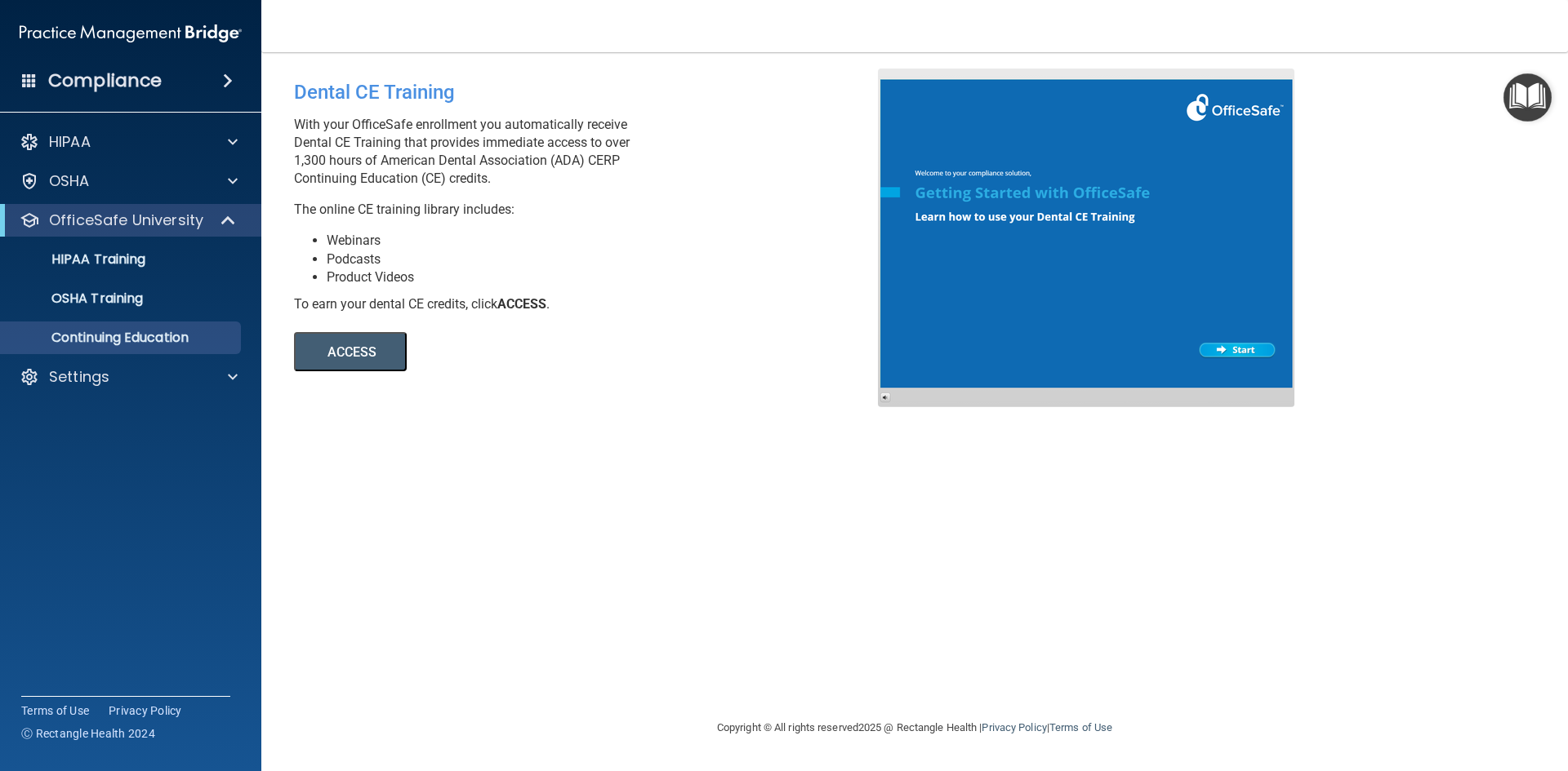
click at [347, 359] on button "ACCESS" at bounding box center [350, 351] width 113 height 39
click at [146, 299] on div "OSHA Training" at bounding box center [122, 298] width 223 height 16
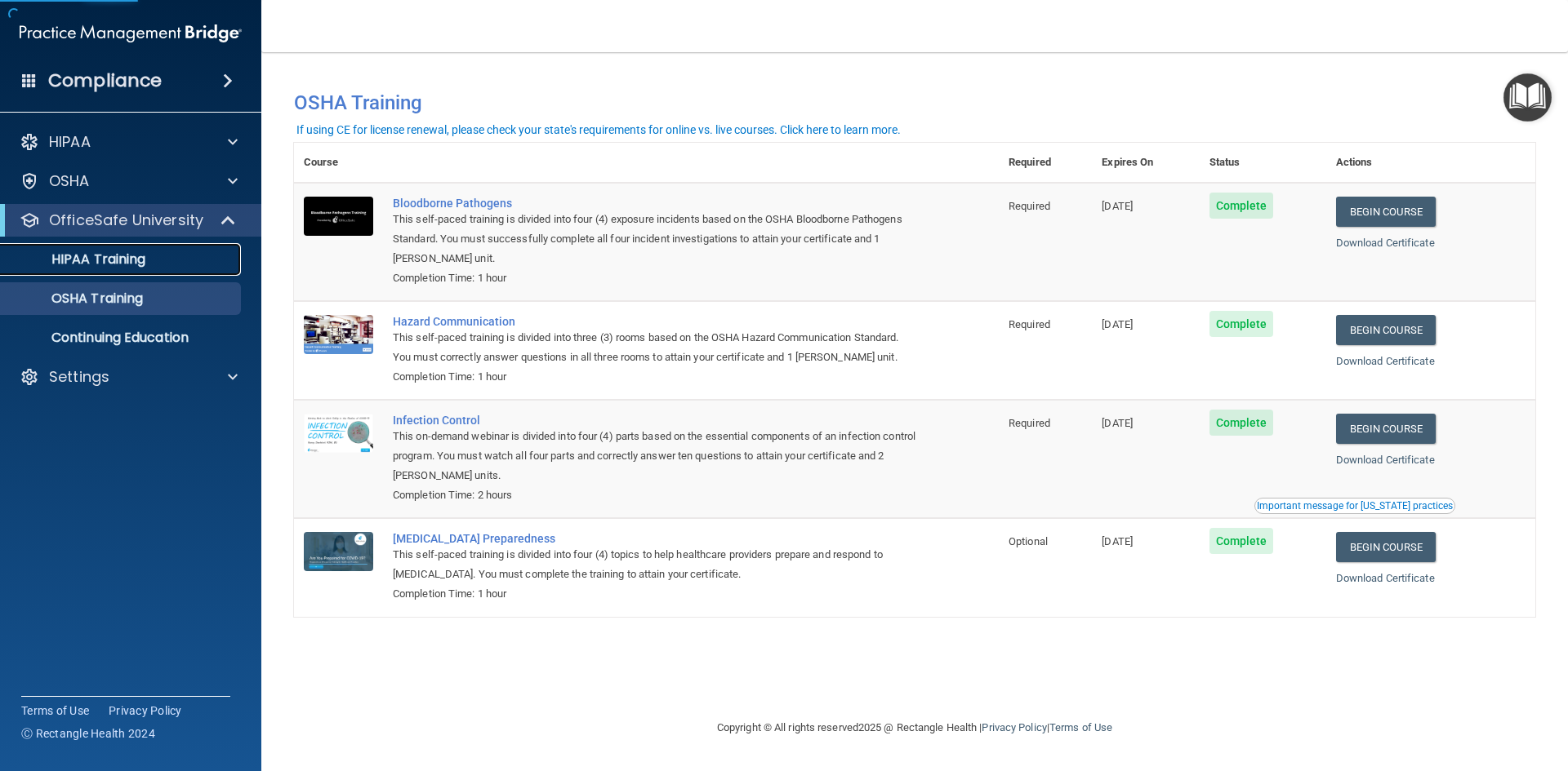
click at [136, 265] on p "HIPAA Training" at bounding box center [78, 259] width 135 height 16
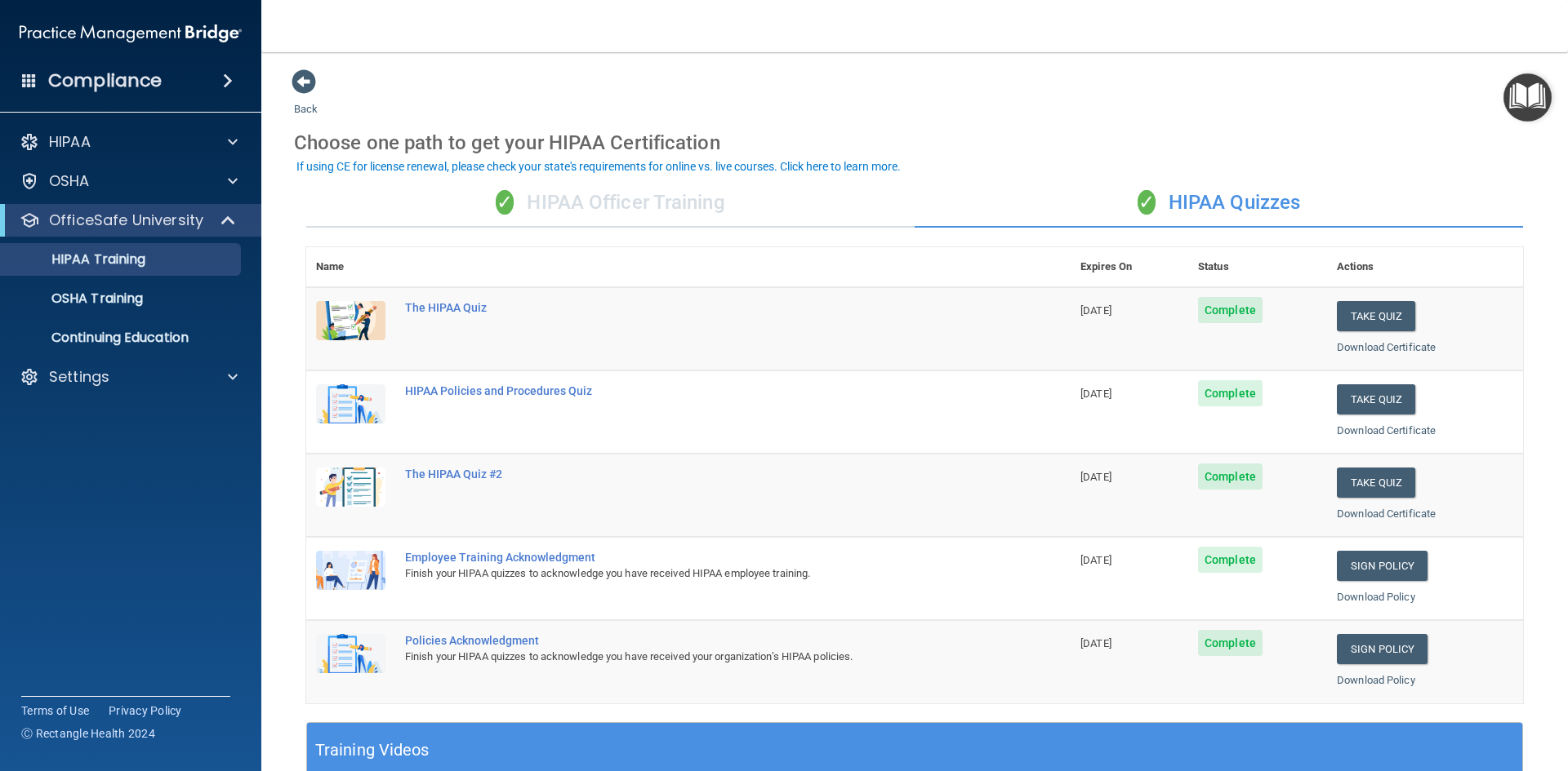
click at [128, 125] on div "HIPAA Documents and Policies Report an Incident Business Associates Emergency P…" at bounding box center [131, 262] width 262 height 287
click at [131, 146] on div "HIPAA" at bounding box center [108, 141] width 203 height 20
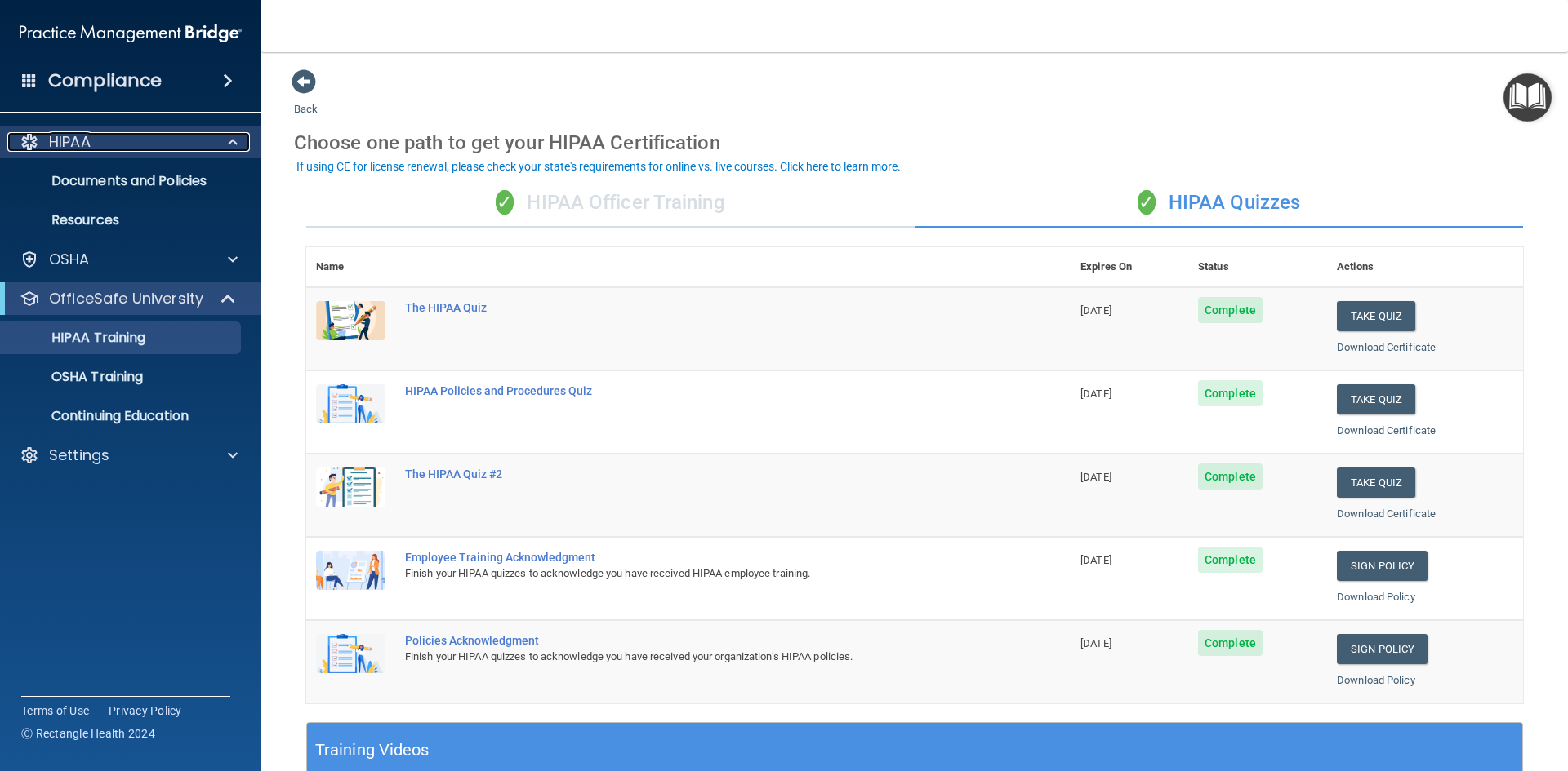
click at [122, 150] on div "HIPAA" at bounding box center [108, 141] width 203 height 20
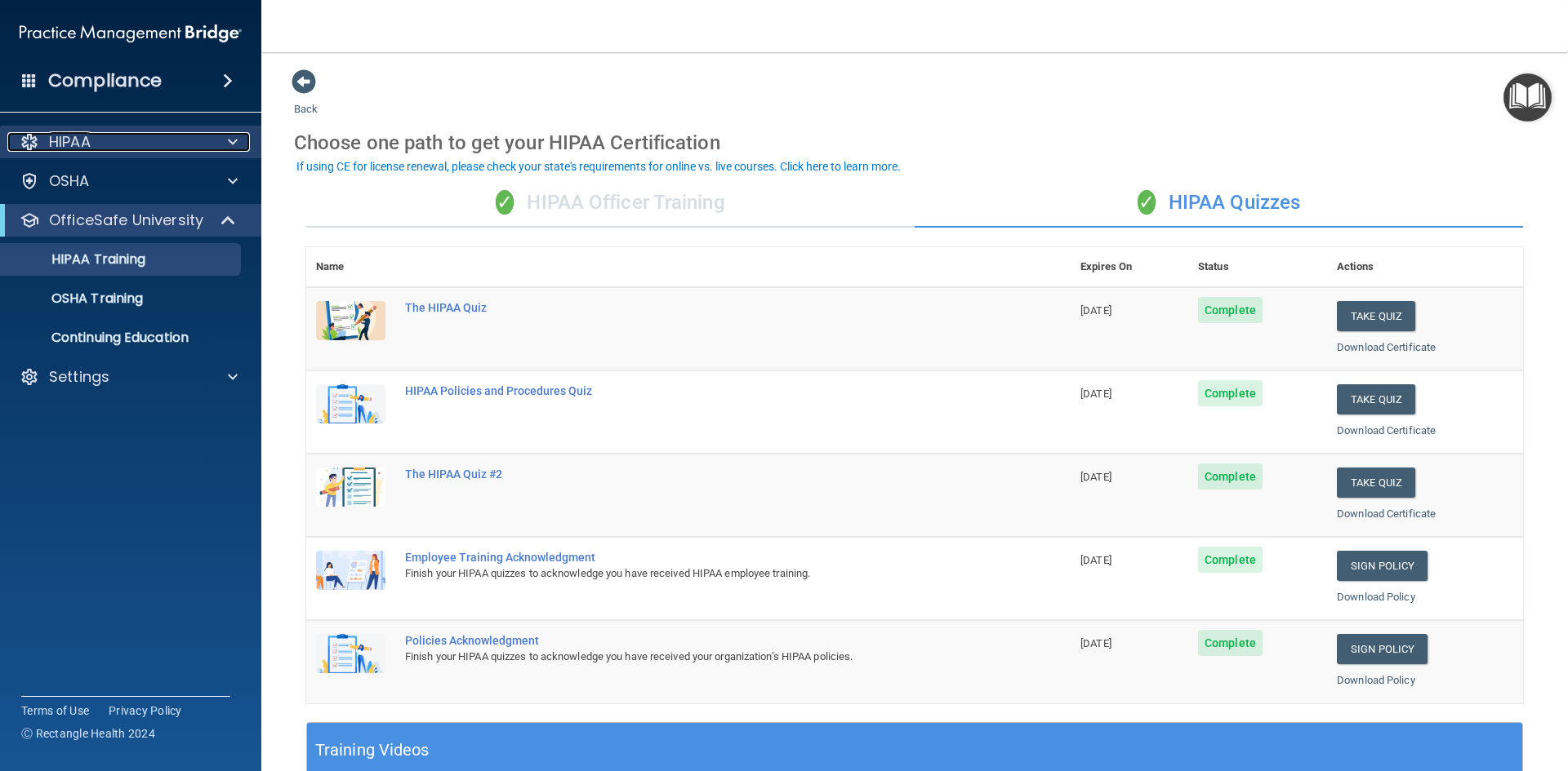
click at [122, 150] on div "HIPAA" at bounding box center [108, 141] width 203 height 20
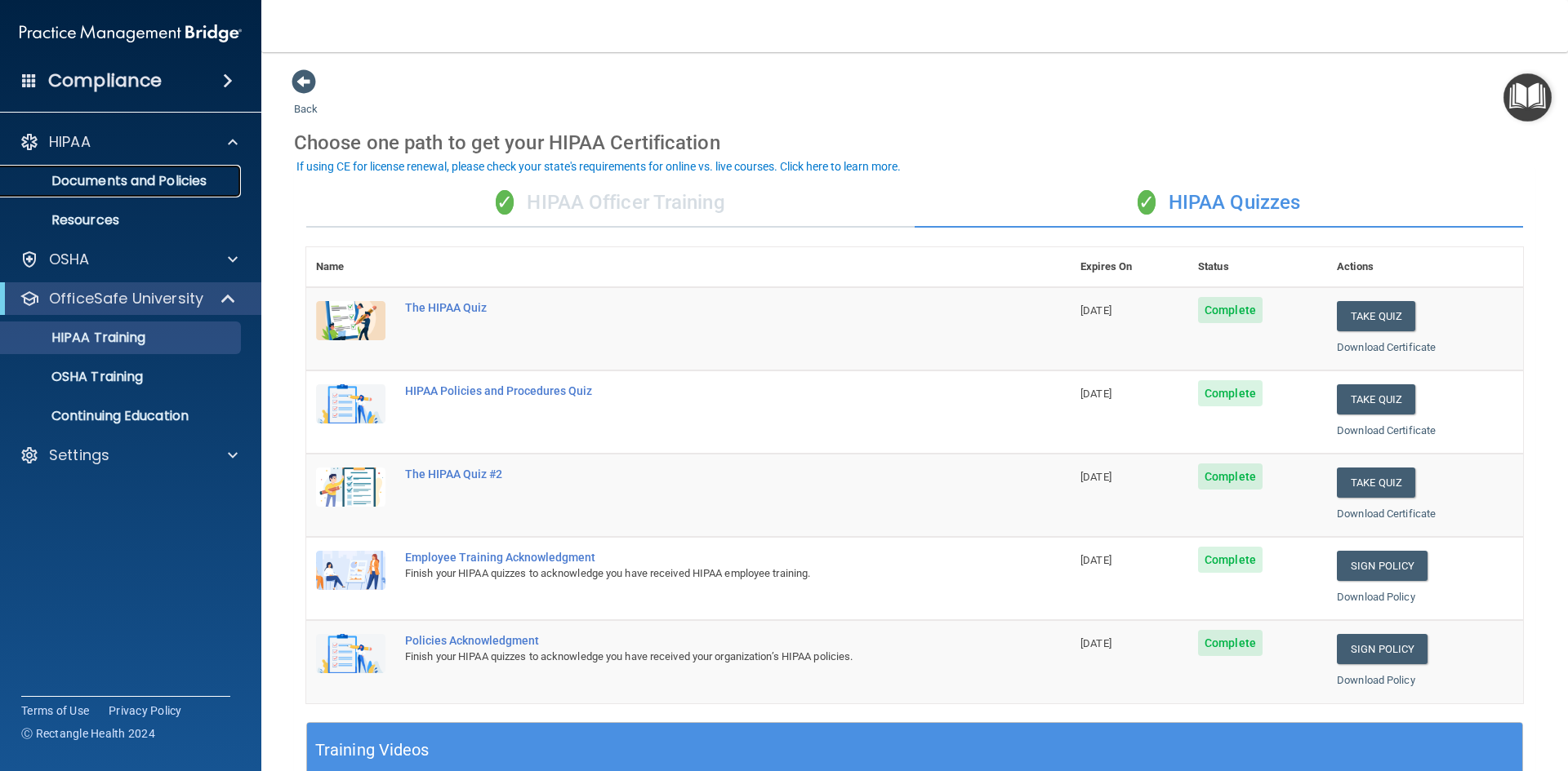
click at [122, 180] on p "Documents and Policies" at bounding box center [122, 180] width 223 height 16
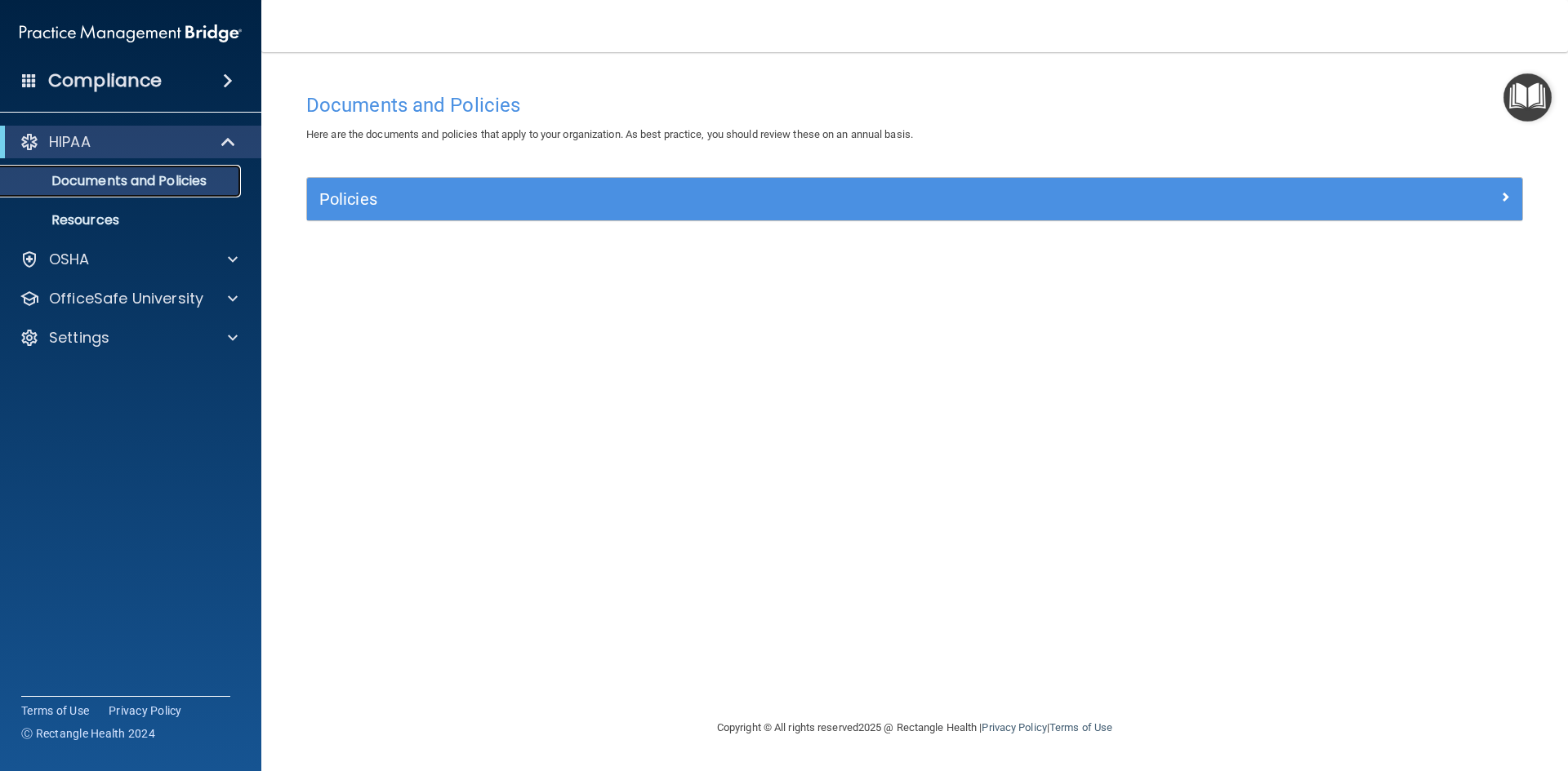
click at [132, 178] on p "Documents and Policies" at bounding box center [122, 180] width 223 height 16
click at [128, 207] on link "Resources" at bounding box center [112, 220] width 257 height 33
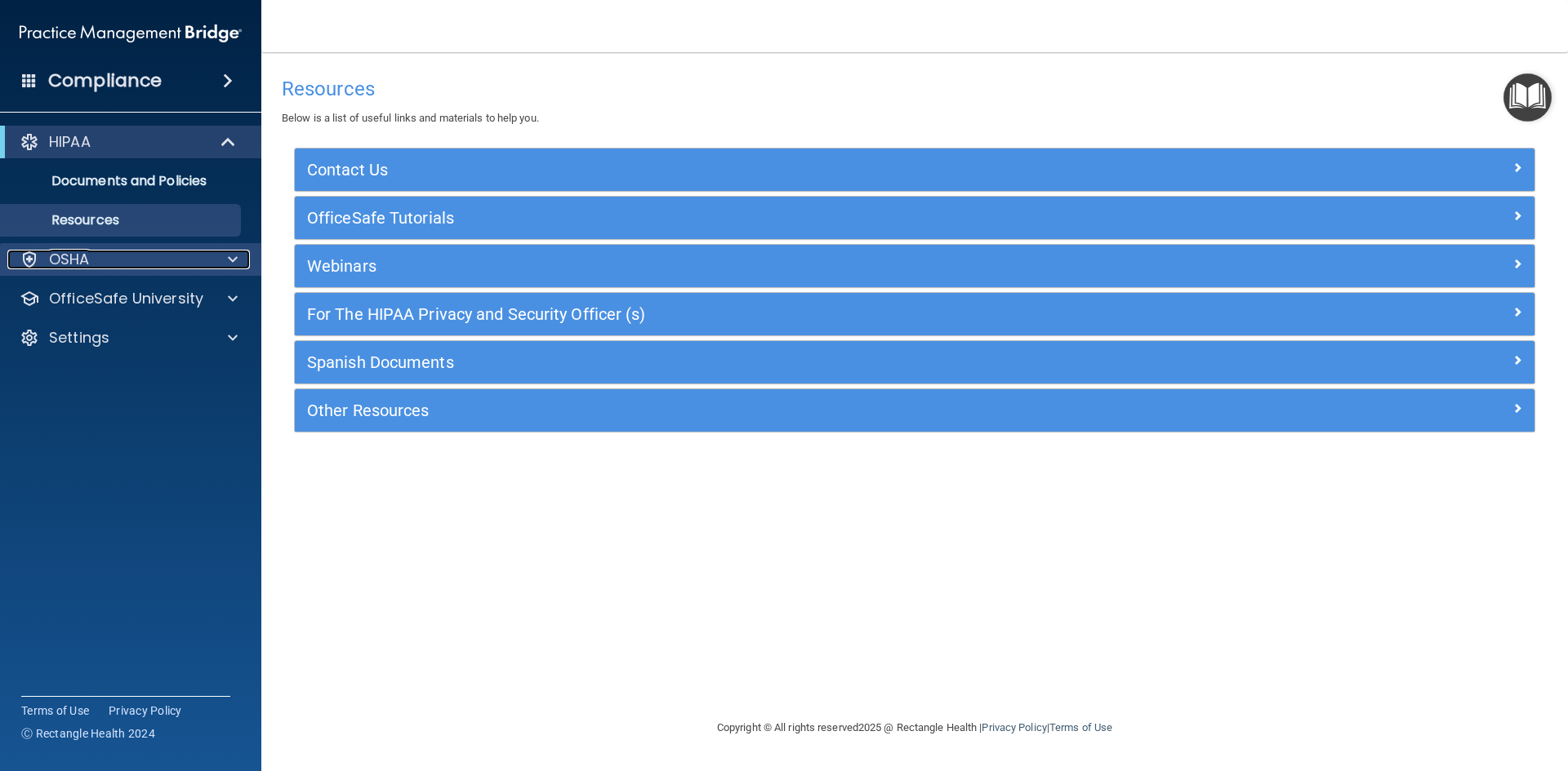
click at [132, 262] on div "OSHA" at bounding box center [108, 259] width 203 height 20
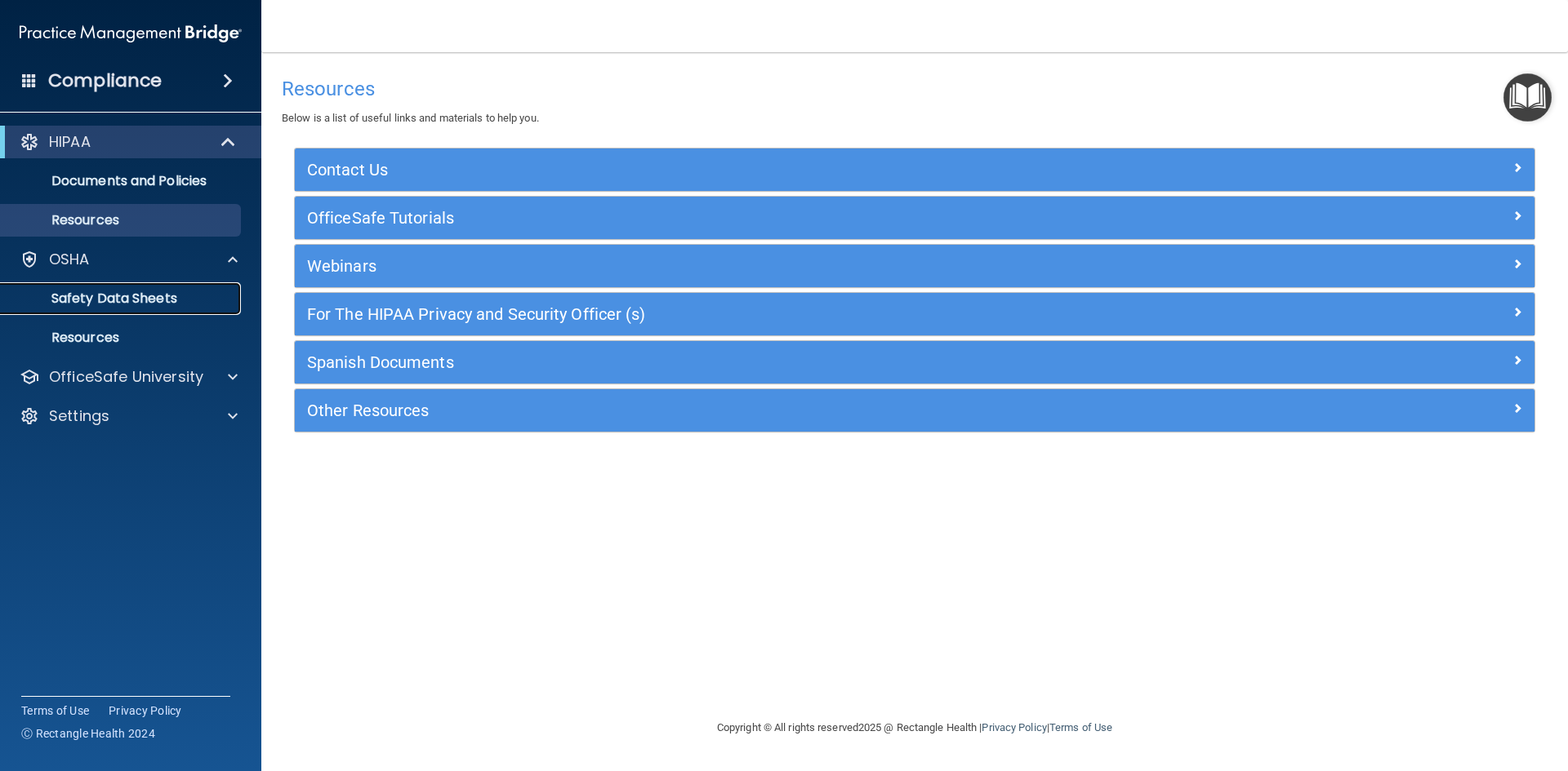
click at [132, 293] on p "Safety Data Sheets" at bounding box center [122, 298] width 223 height 16
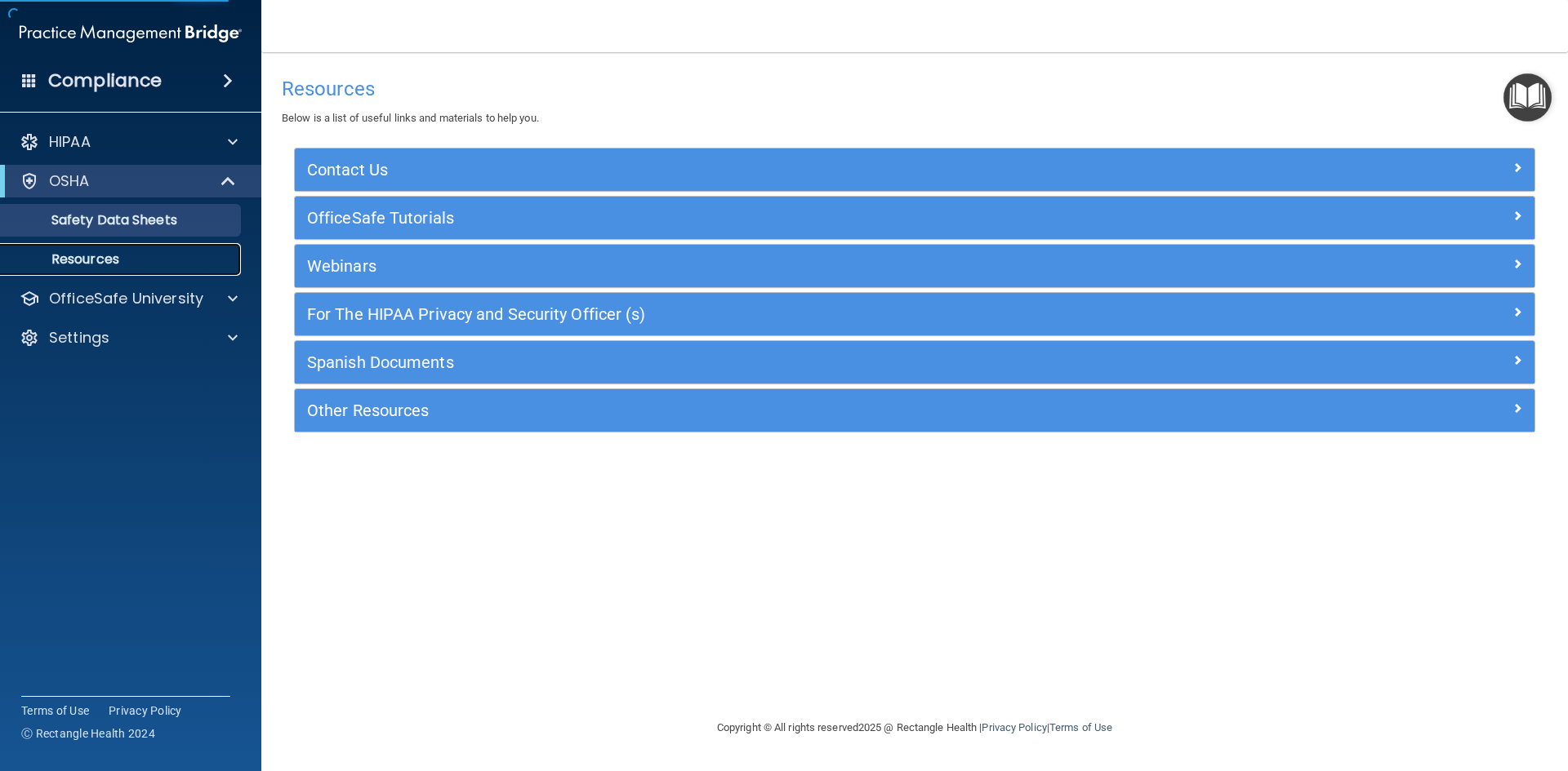
click at [139, 254] on p "Resources" at bounding box center [122, 259] width 223 height 16
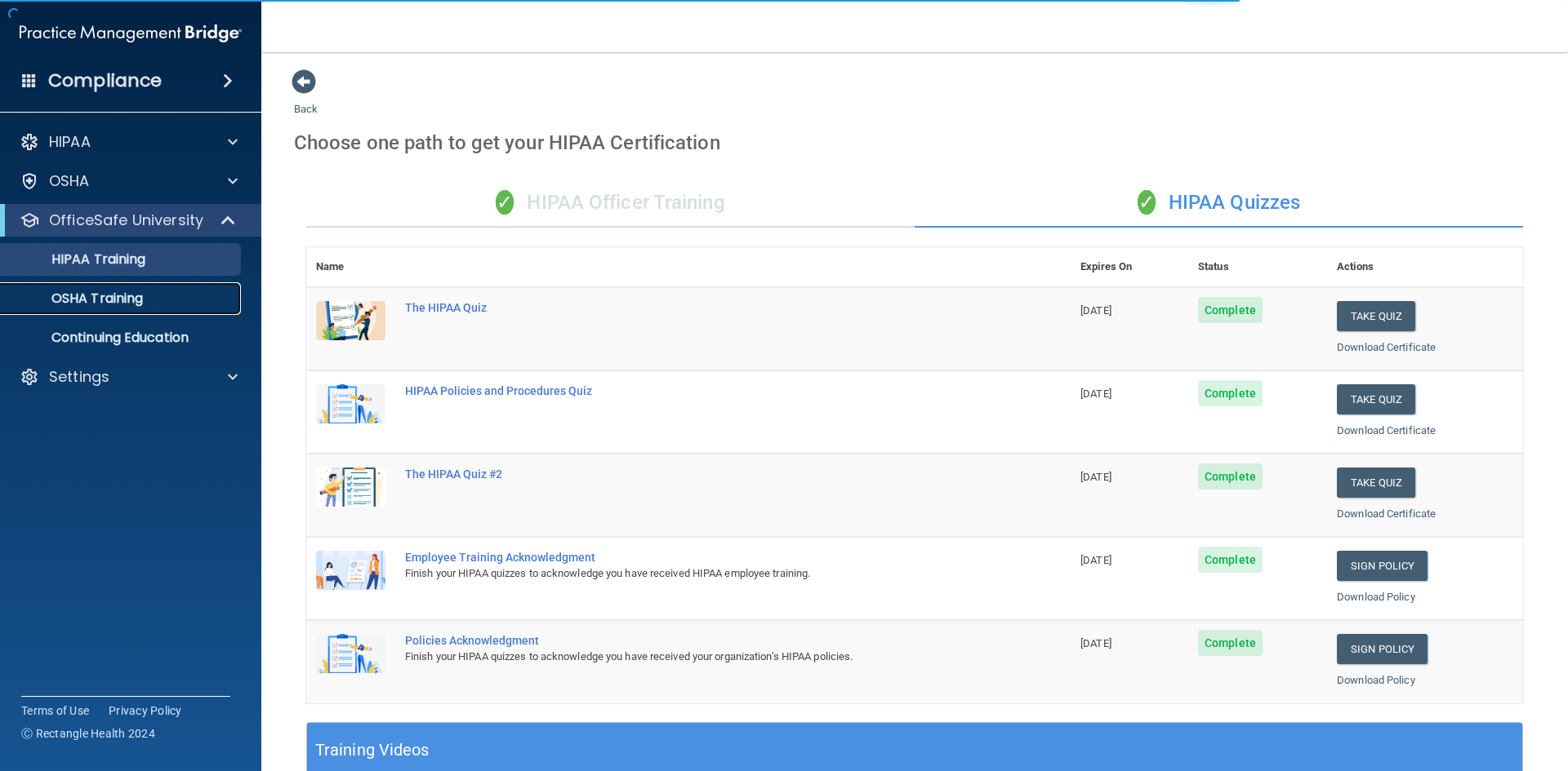
click at [112, 293] on p "OSHA Training" at bounding box center [76, 298] width 132 height 16
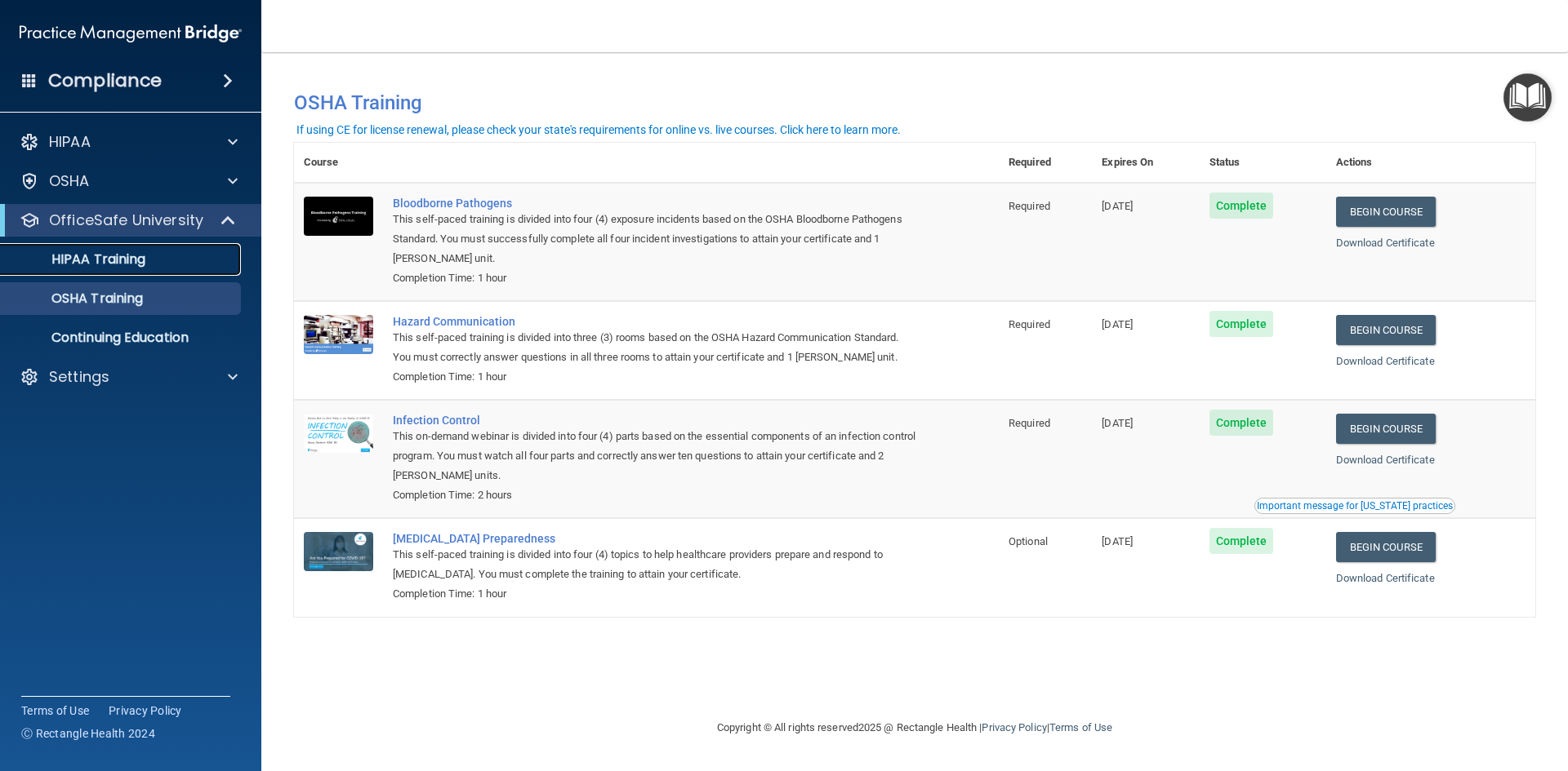
click at [161, 268] on link "HIPAA Training" at bounding box center [112, 259] width 257 height 33
